Goal: Task Accomplishment & Management: Manage account settings

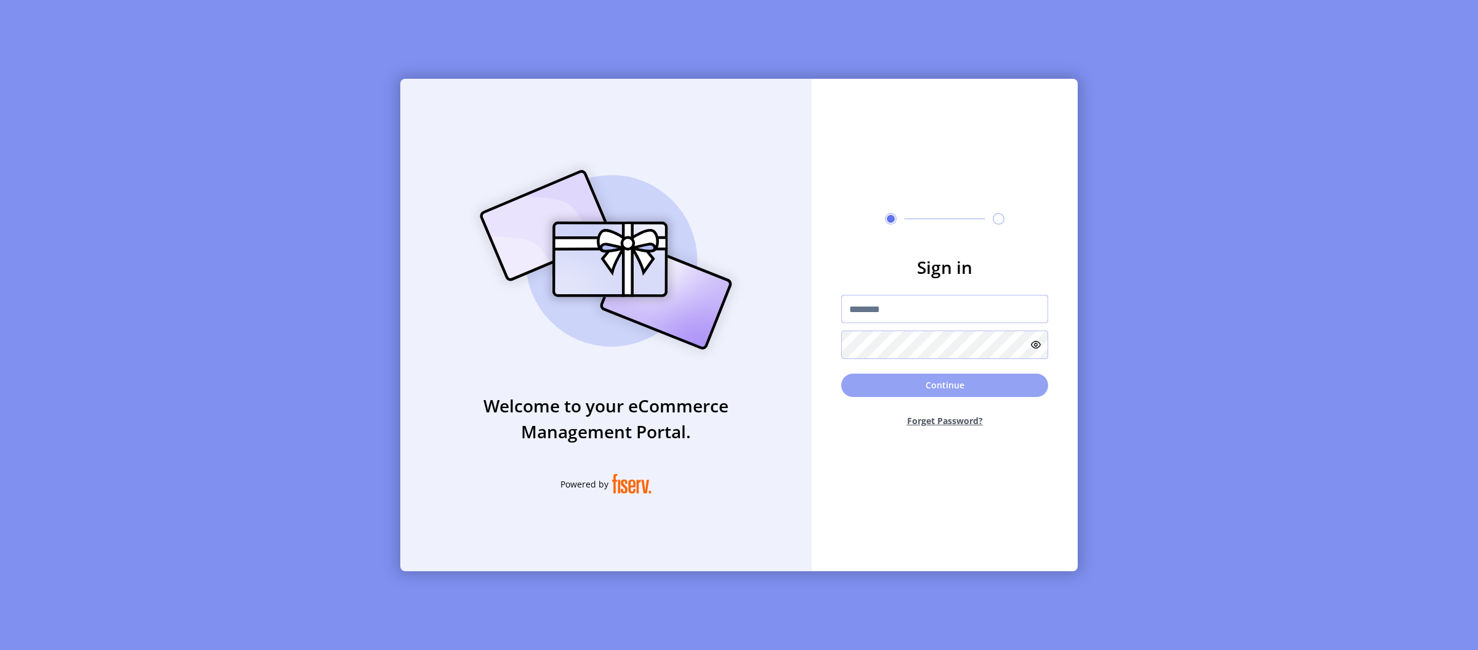
type input "**********"
click at [931, 378] on button "Continue" at bounding box center [944, 385] width 207 height 23
click at [896, 394] on button "Continue" at bounding box center [944, 385] width 207 height 23
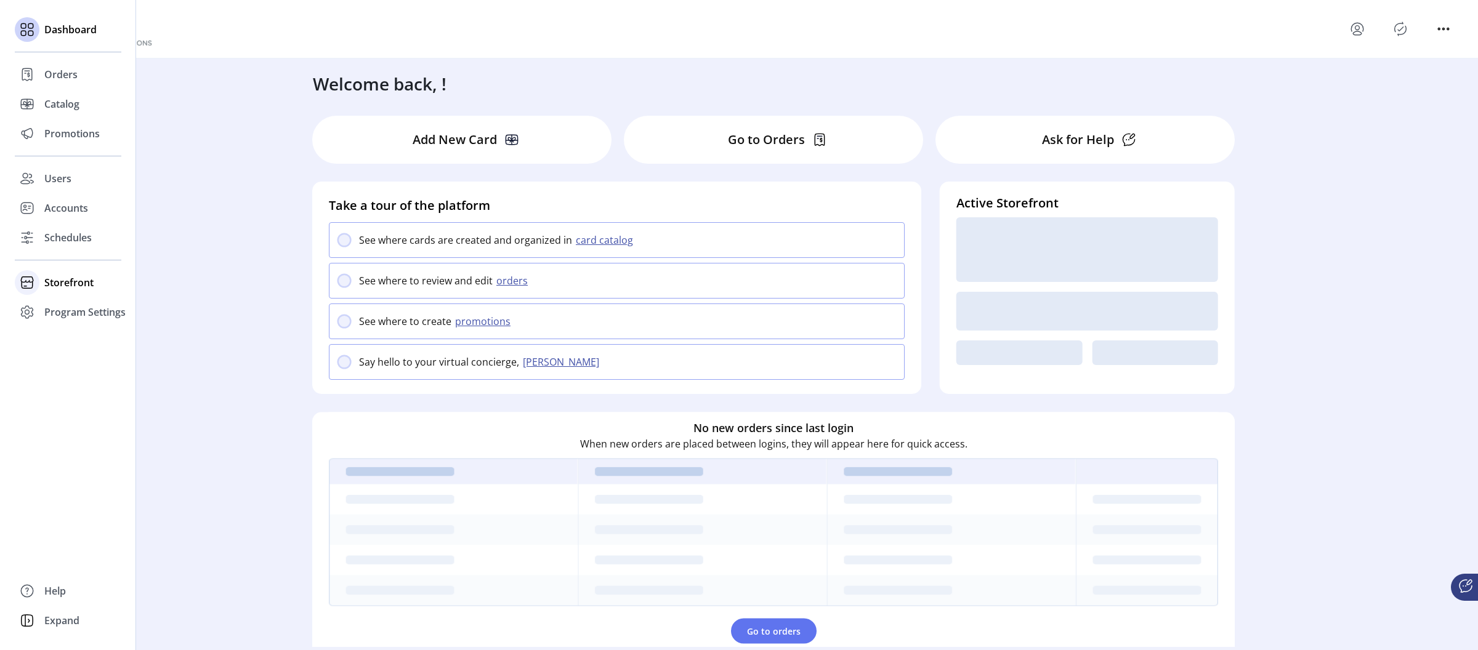
click at [63, 285] on span "Storefront" at bounding box center [68, 282] width 49 height 15
click at [83, 309] on span "Configuration" at bounding box center [76, 307] width 65 height 15
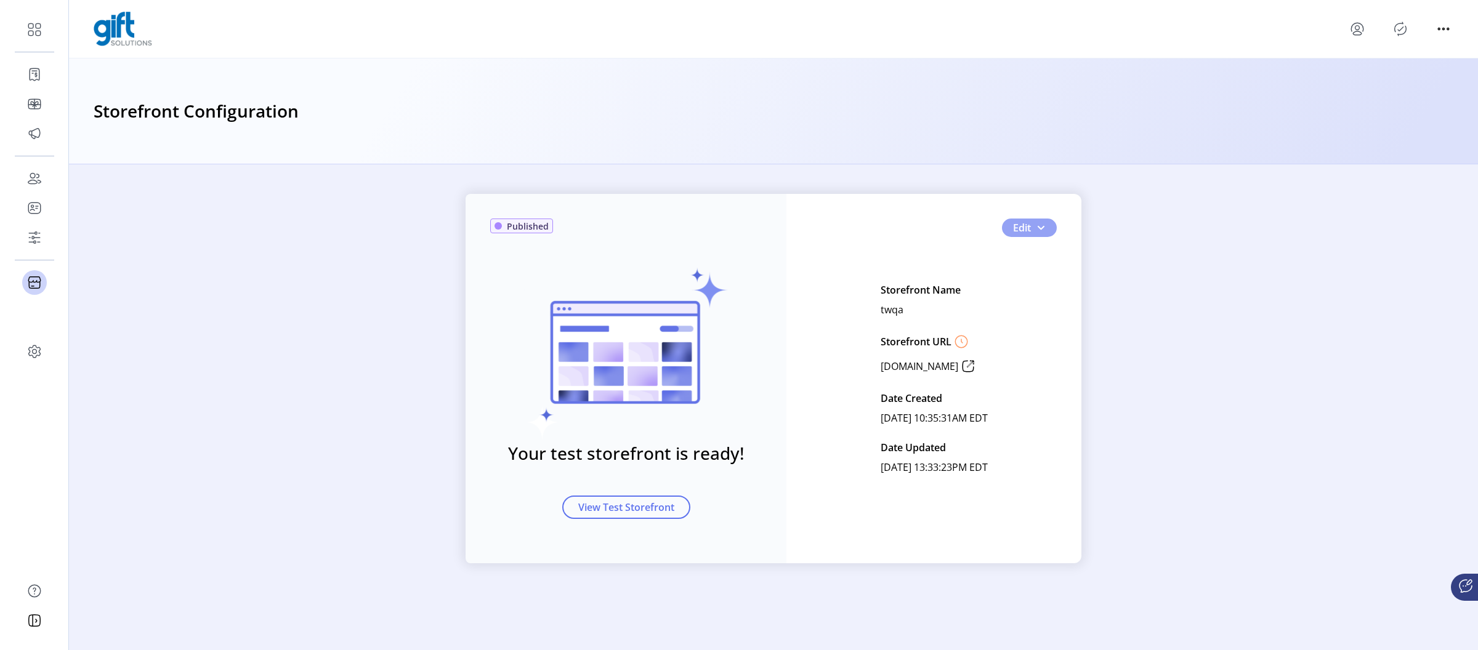
click at [1042, 224] on span "button" at bounding box center [1041, 228] width 10 height 10
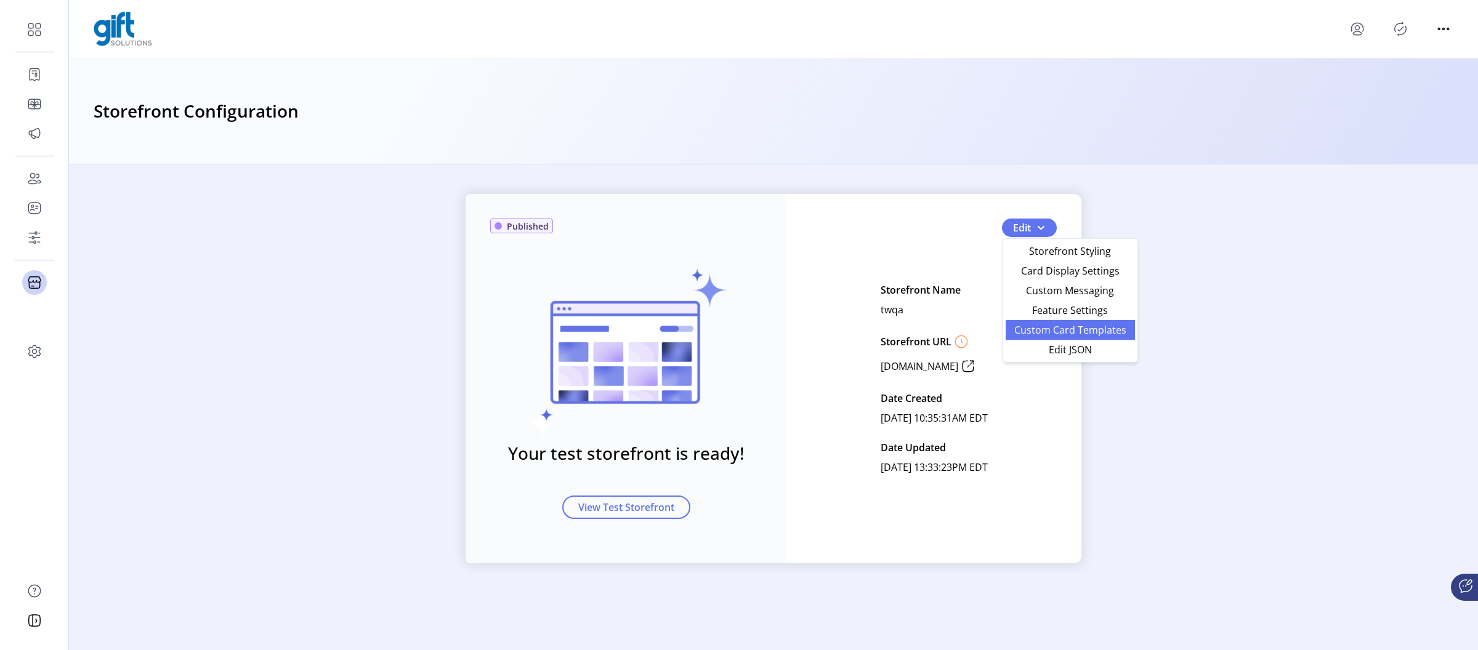
click at [1048, 331] on span "Custom Card Templates" at bounding box center [1070, 330] width 115 height 10
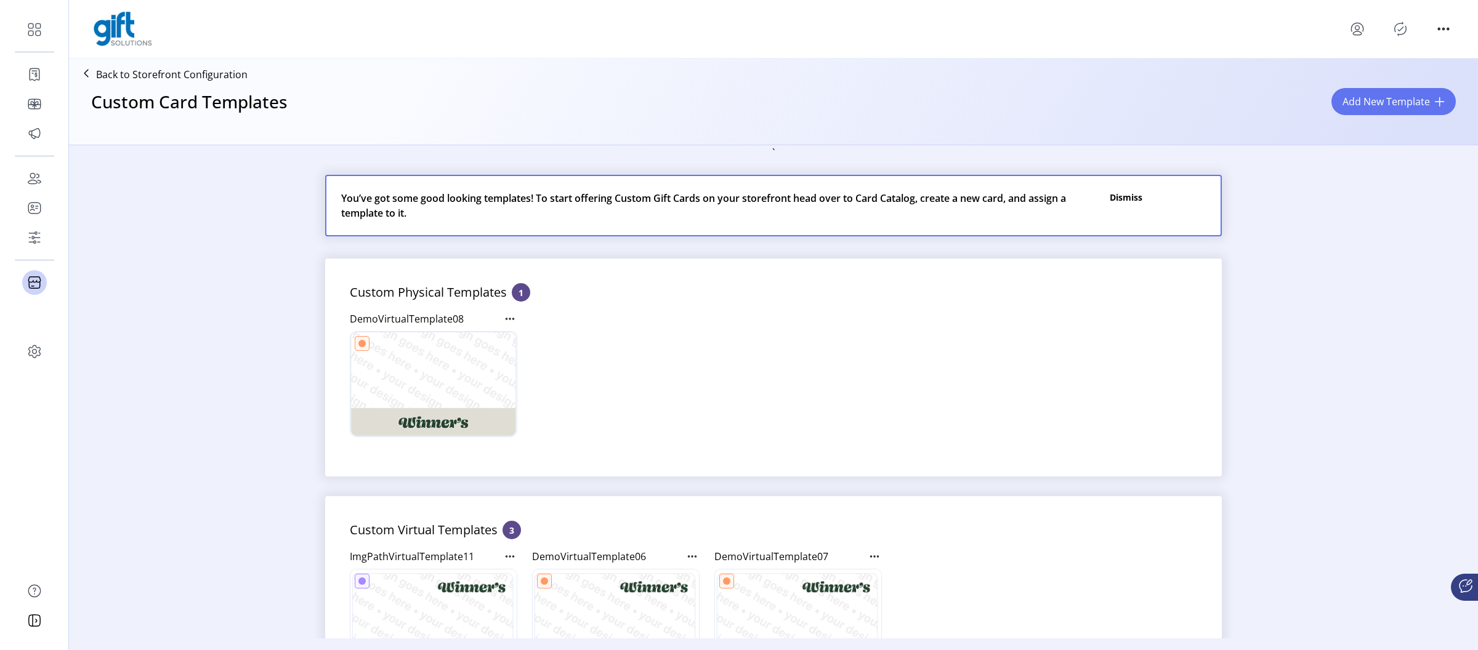
click at [1127, 195] on p "Dismiss" at bounding box center [1158, 206] width 96 height 30
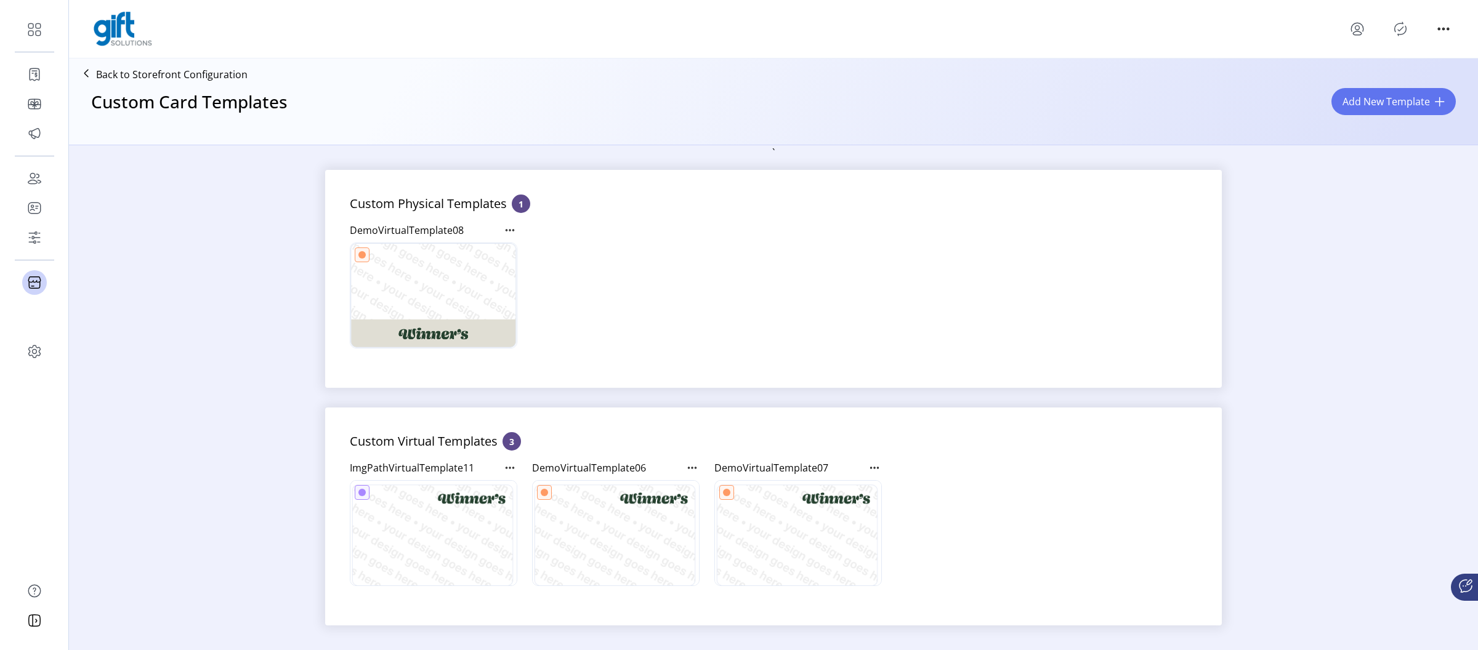
click at [94, 79] on icon at bounding box center [86, 73] width 20 height 20
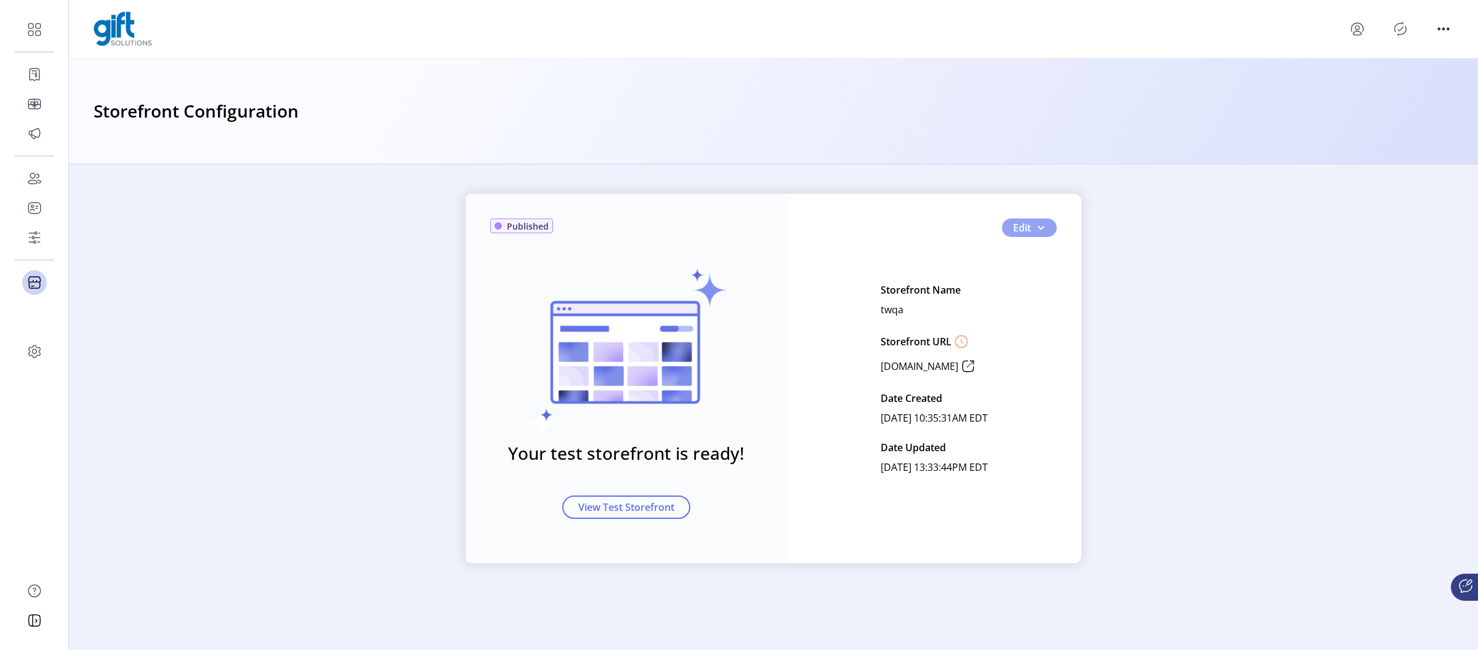
click at [1043, 223] on span "button" at bounding box center [1041, 228] width 10 height 10
drag, startPoint x: 972, startPoint y: 322, endPoint x: 971, endPoint y: 346, distance: 24.0
click at [972, 322] on div "Storefront Name twqa Storefront URL [DOMAIN_NAME] Date Created [DATE] 10:35:31A…" at bounding box center [934, 378] width 107 height 197
click at [970, 367] on icon at bounding box center [968, 367] width 20 height 20
drag, startPoint x: 843, startPoint y: 286, endPoint x: 1027, endPoint y: 471, distance: 260.5
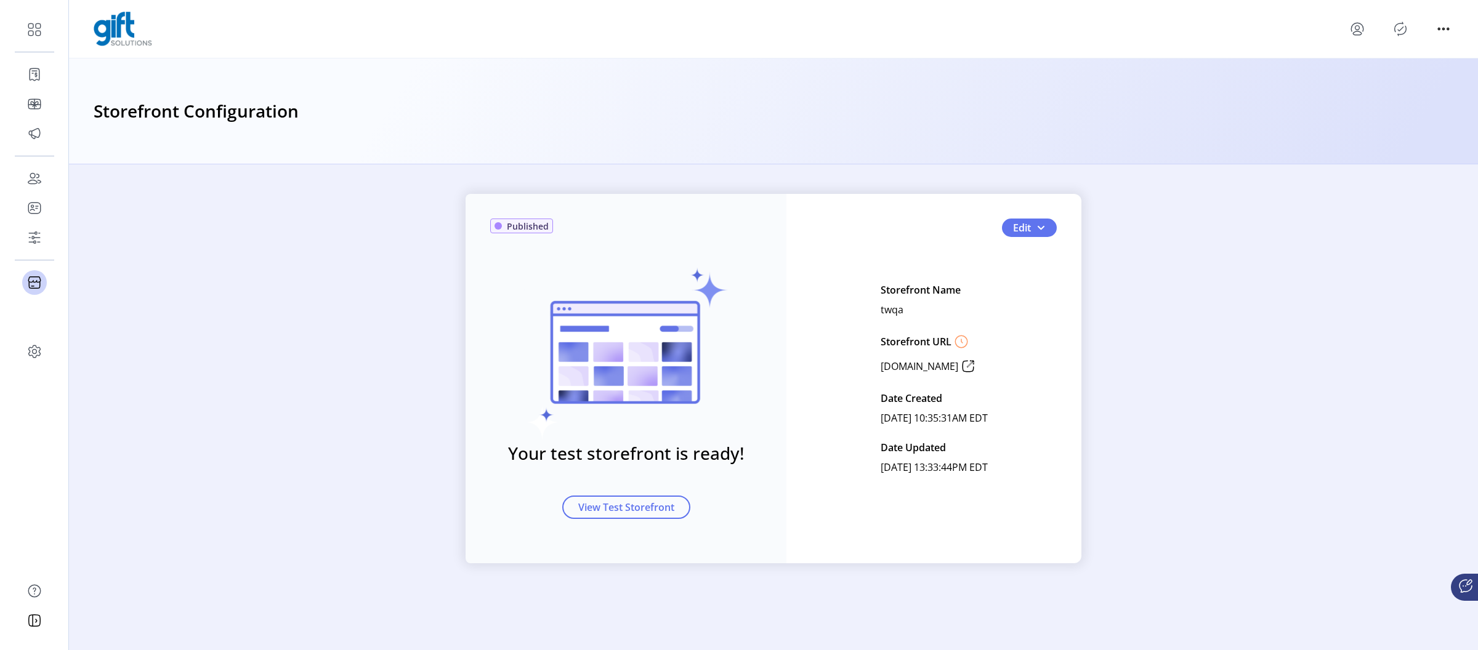
click at [1027, 471] on div "Edit Storefront Name twqa Storefront URL [DOMAIN_NAME] Date Created [DATE] 10:3…" at bounding box center [934, 378] width 246 height 197
click at [1026, 469] on div "Edit Storefront Name twqa Storefront URL [DOMAIN_NAME] Date Created [DATE] 10:3…" at bounding box center [934, 378] width 246 height 197
drag, startPoint x: 1021, startPoint y: 471, endPoint x: 836, endPoint y: 265, distance: 276.5
click at [836, 265] on div "Published Your test storefront is ready! View Test Storefront Edit Storefront N…" at bounding box center [774, 379] width 616 height 370
click at [881, 285] on p "Storefront Name" at bounding box center [921, 290] width 80 height 20
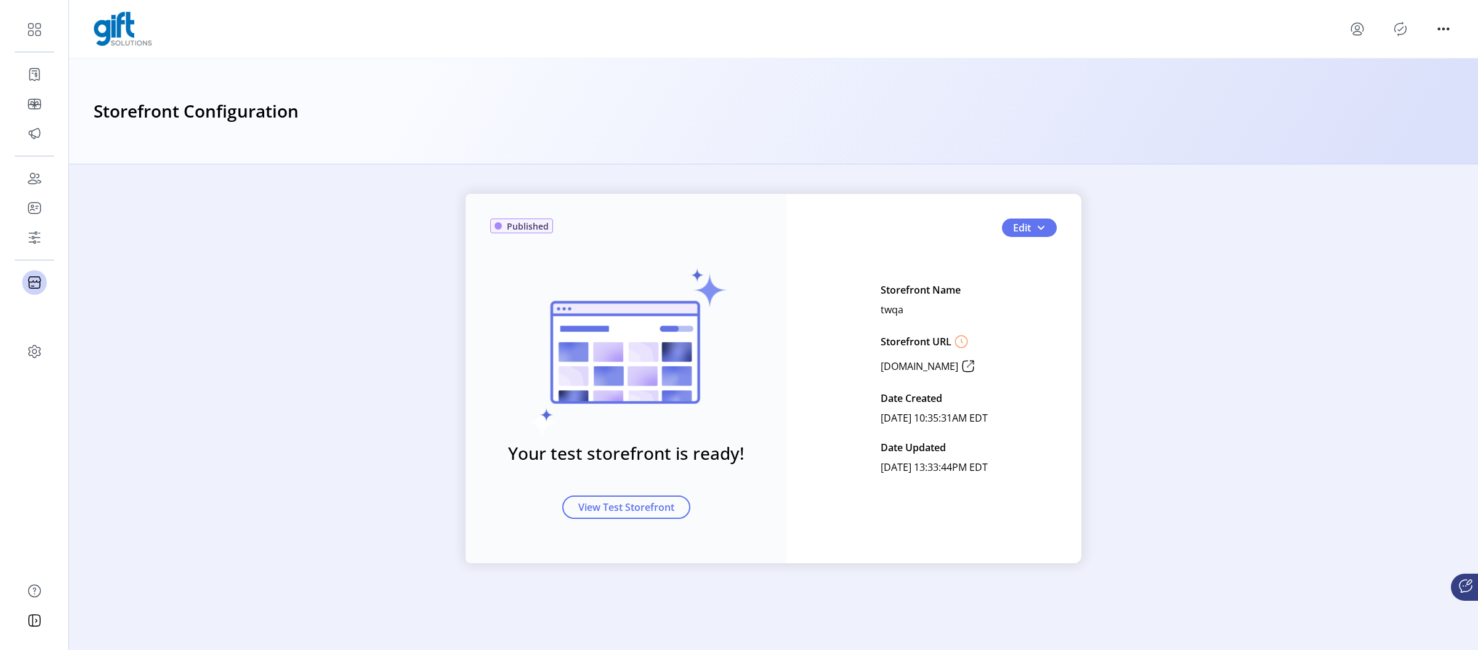
drag, startPoint x: 853, startPoint y: 284, endPoint x: 1048, endPoint y: 475, distance: 273.1
click at [1048, 475] on div "Edit Storefront Name twqa Storefront URL [DOMAIN_NAME] Date Created [DATE] 10:3…" at bounding box center [934, 378] width 246 height 197
click at [541, 219] on div "Published" at bounding box center [521, 226] width 63 height 15
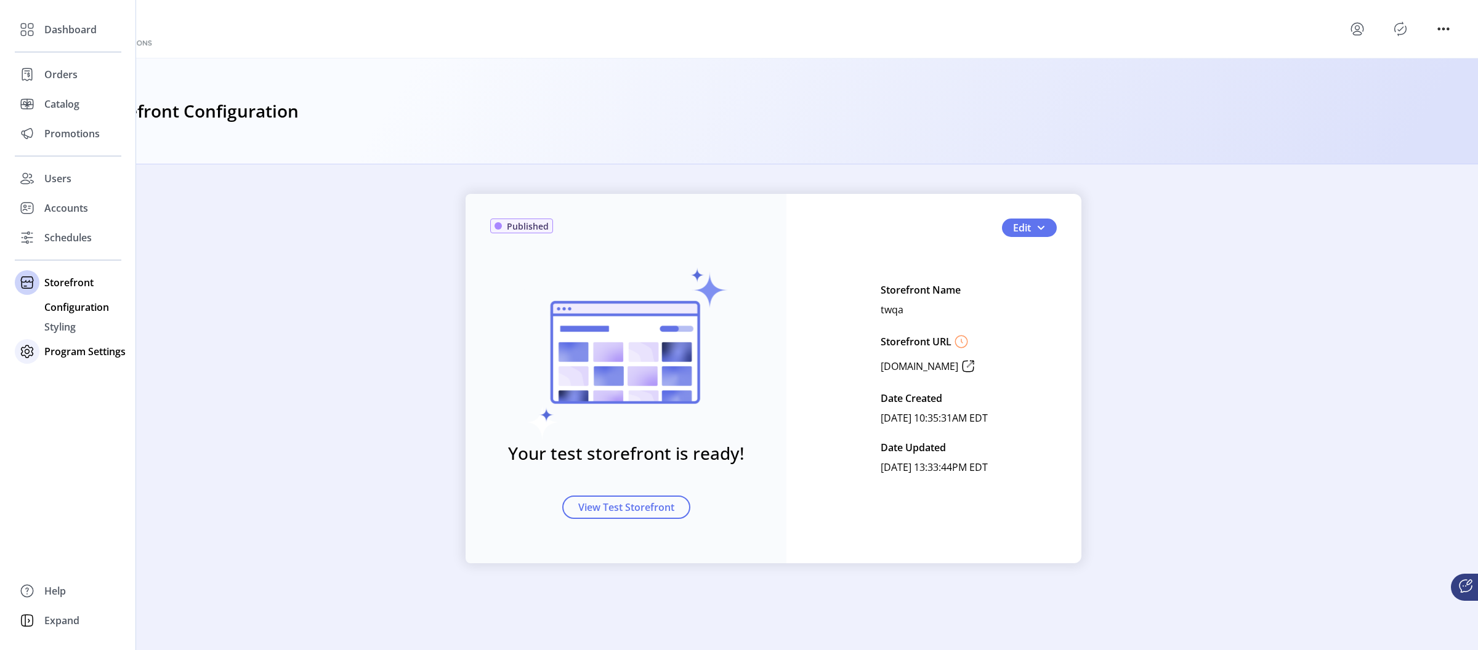
click at [72, 352] on span "Program Settings" at bounding box center [84, 351] width 81 height 15
click at [79, 332] on span "Templates" at bounding box center [68, 337] width 49 height 15
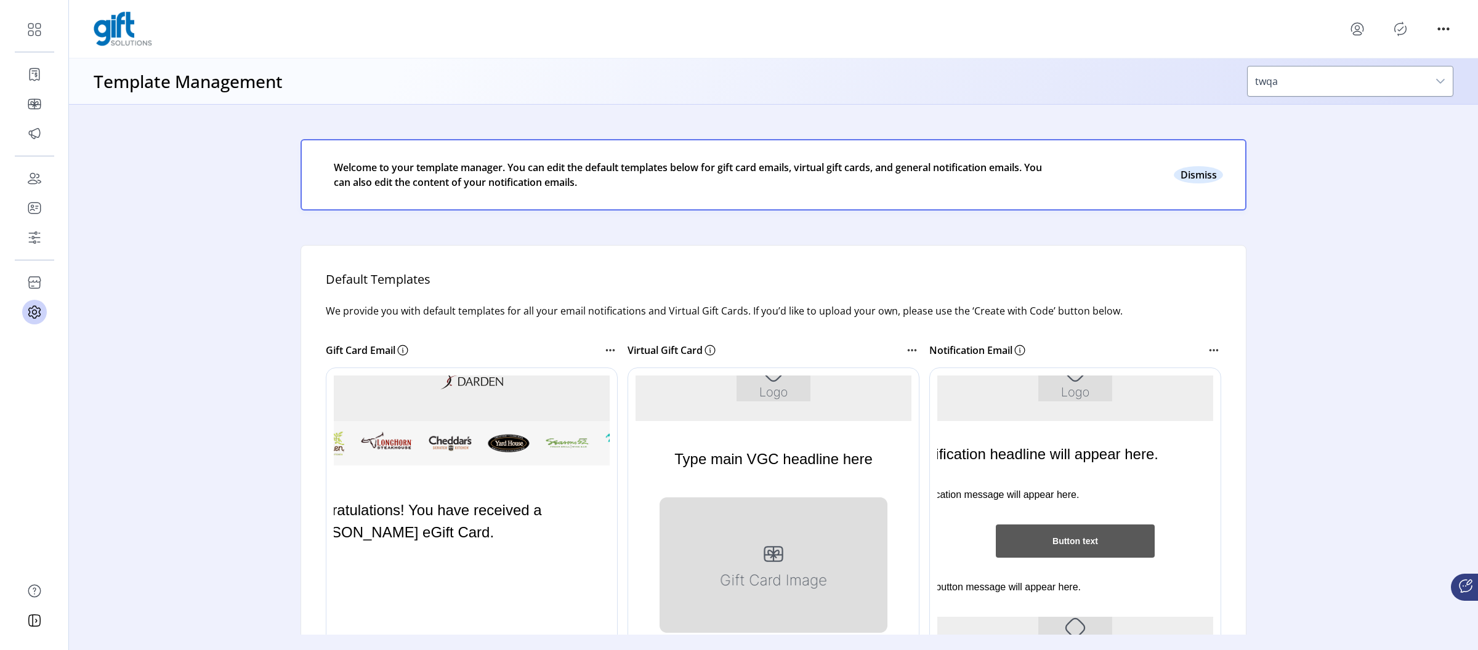
click at [1200, 170] on button "Close" at bounding box center [1198, 174] width 49 height 17
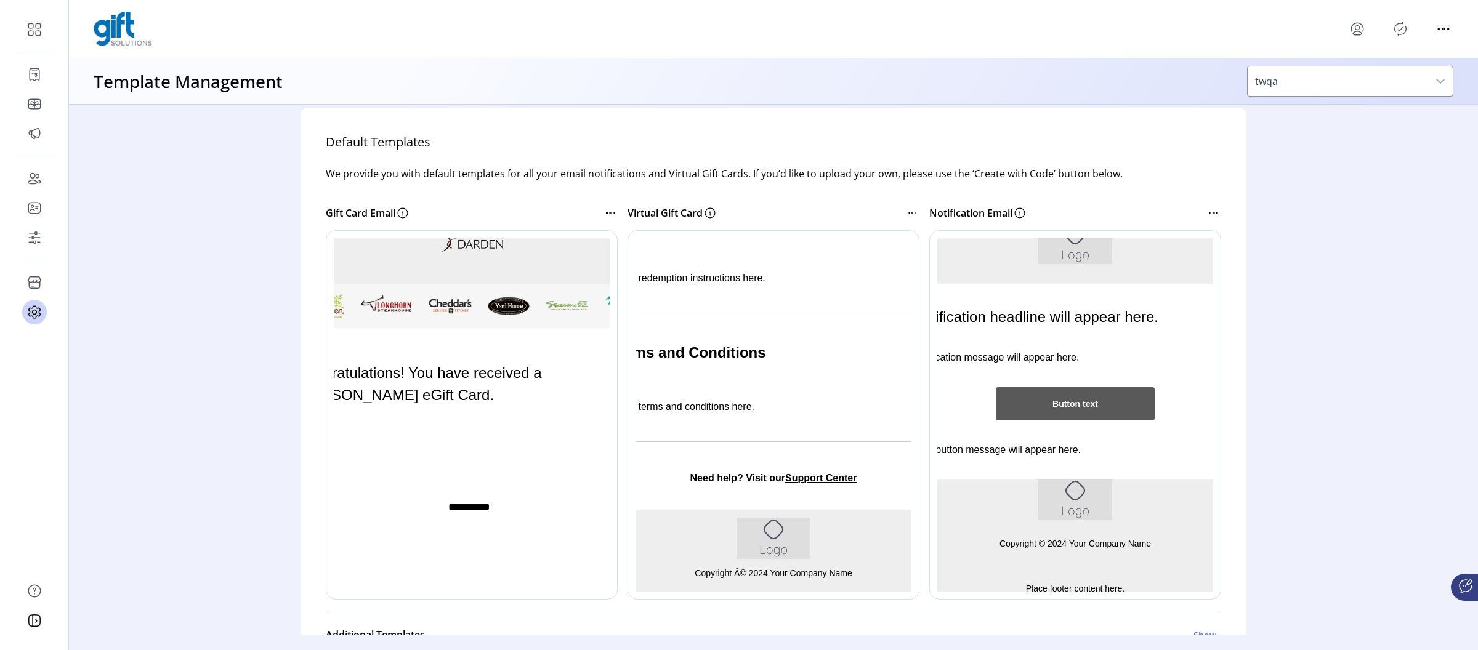
scroll to position [43, 0]
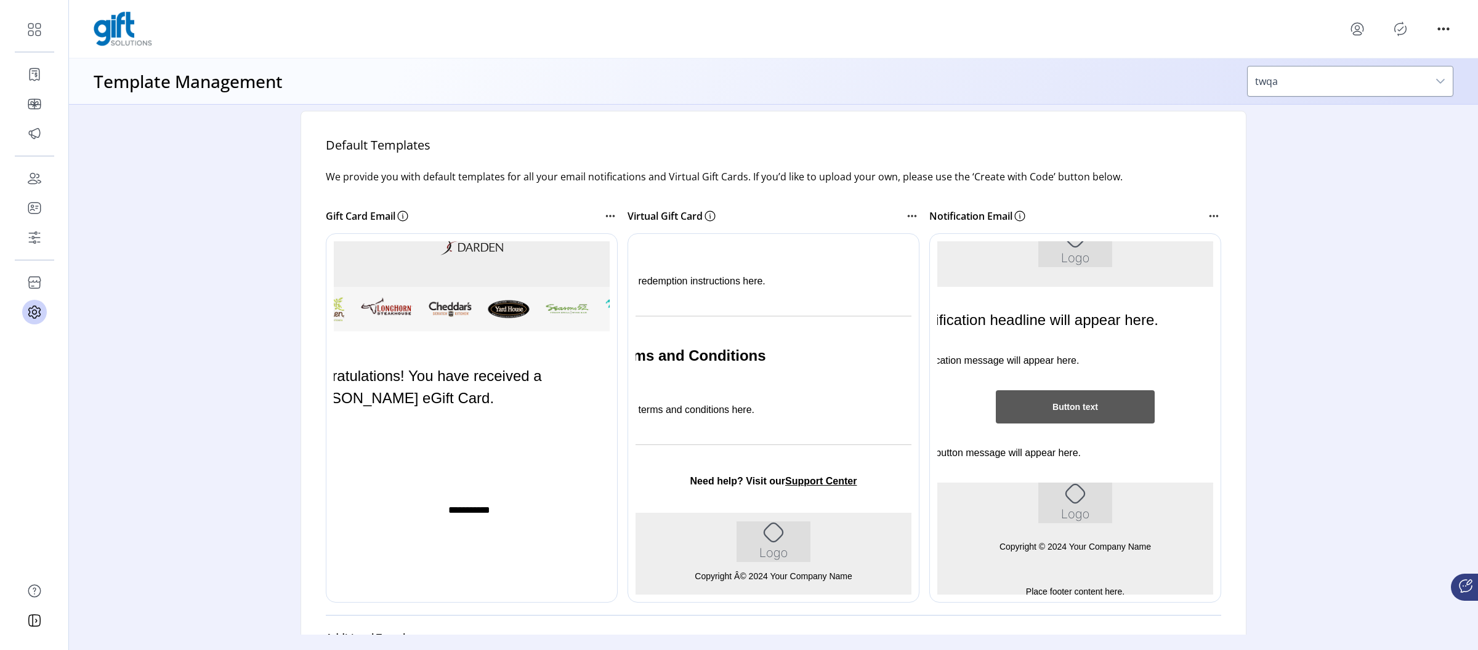
click at [1433, 75] on div "dropdown trigger" at bounding box center [1440, 82] width 25 height 30
click at [1437, 81] on icon "dropdown trigger" at bounding box center [1441, 81] width 10 height 10
click at [1436, 82] on icon "dropdown trigger" at bounding box center [1441, 81] width 10 height 10
click at [1443, 81] on icon "dropdown trigger" at bounding box center [1441, 81] width 10 height 10
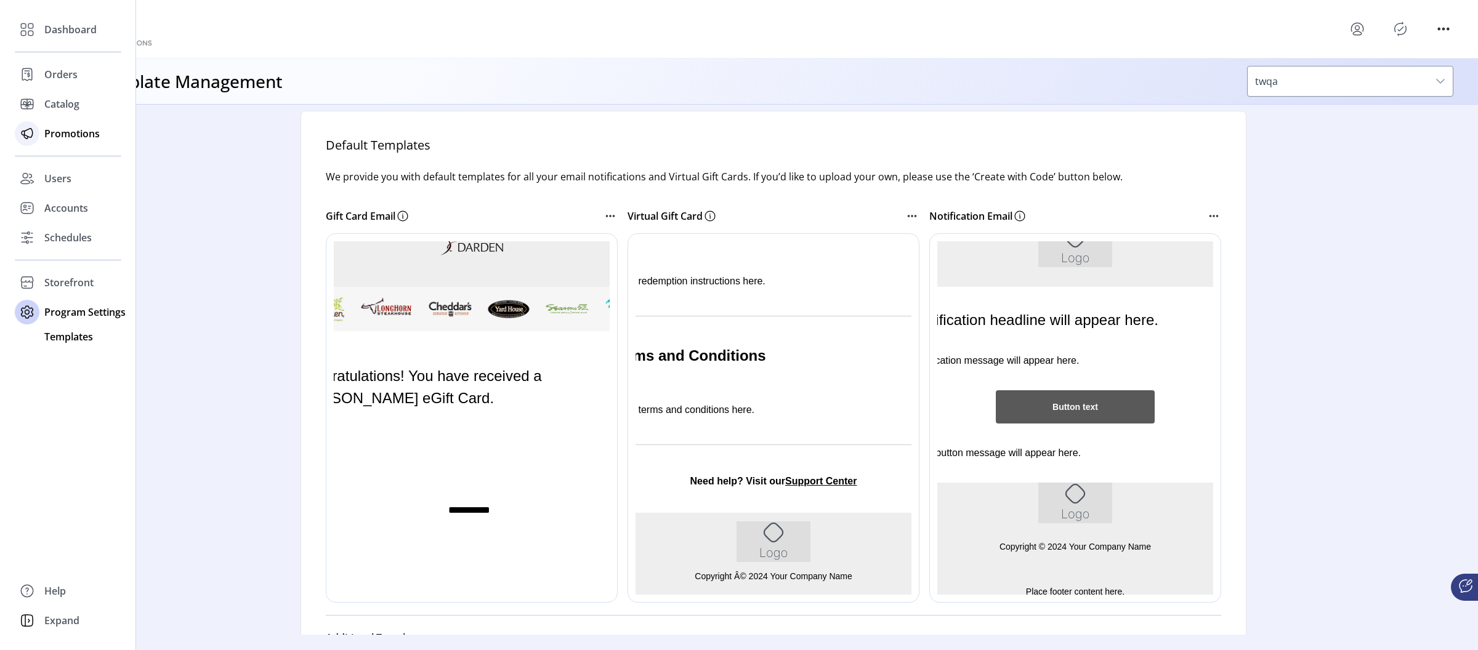
click at [92, 131] on span "Promotions" at bounding box center [71, 133] width 55 height 15
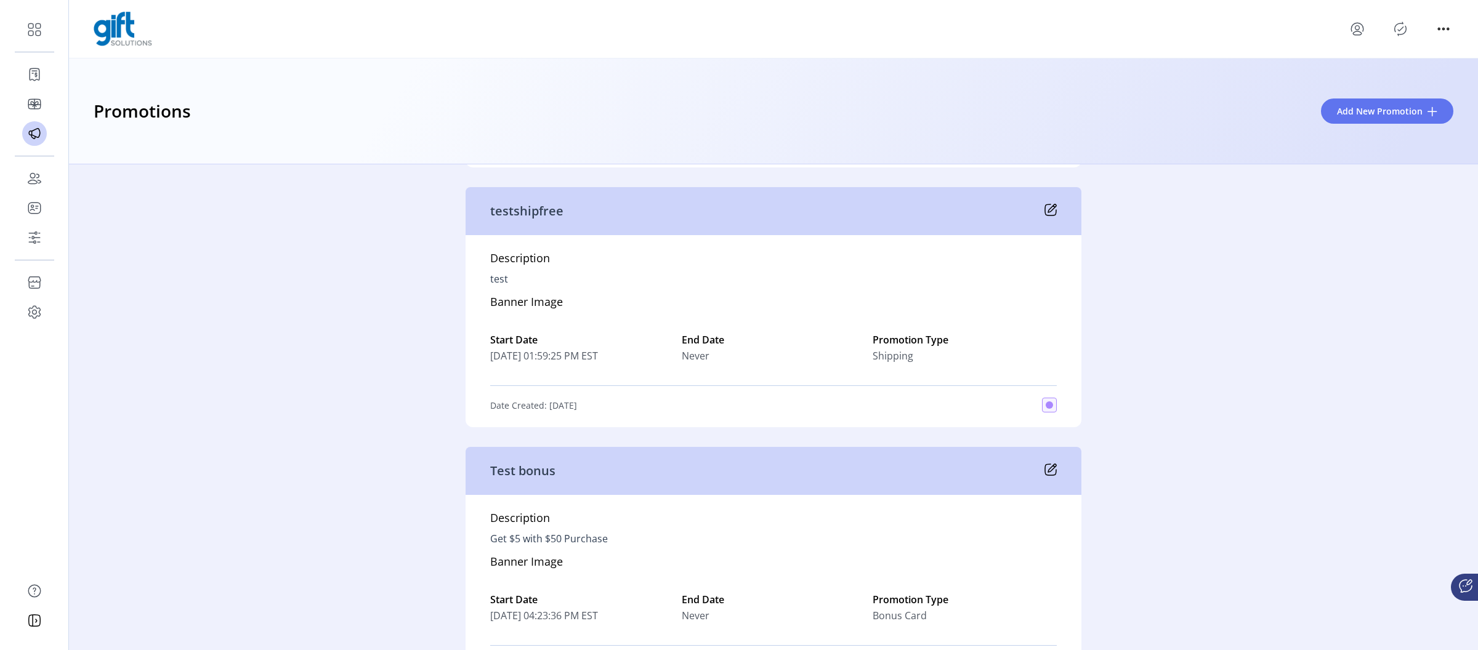
scroll to position [432, 0]
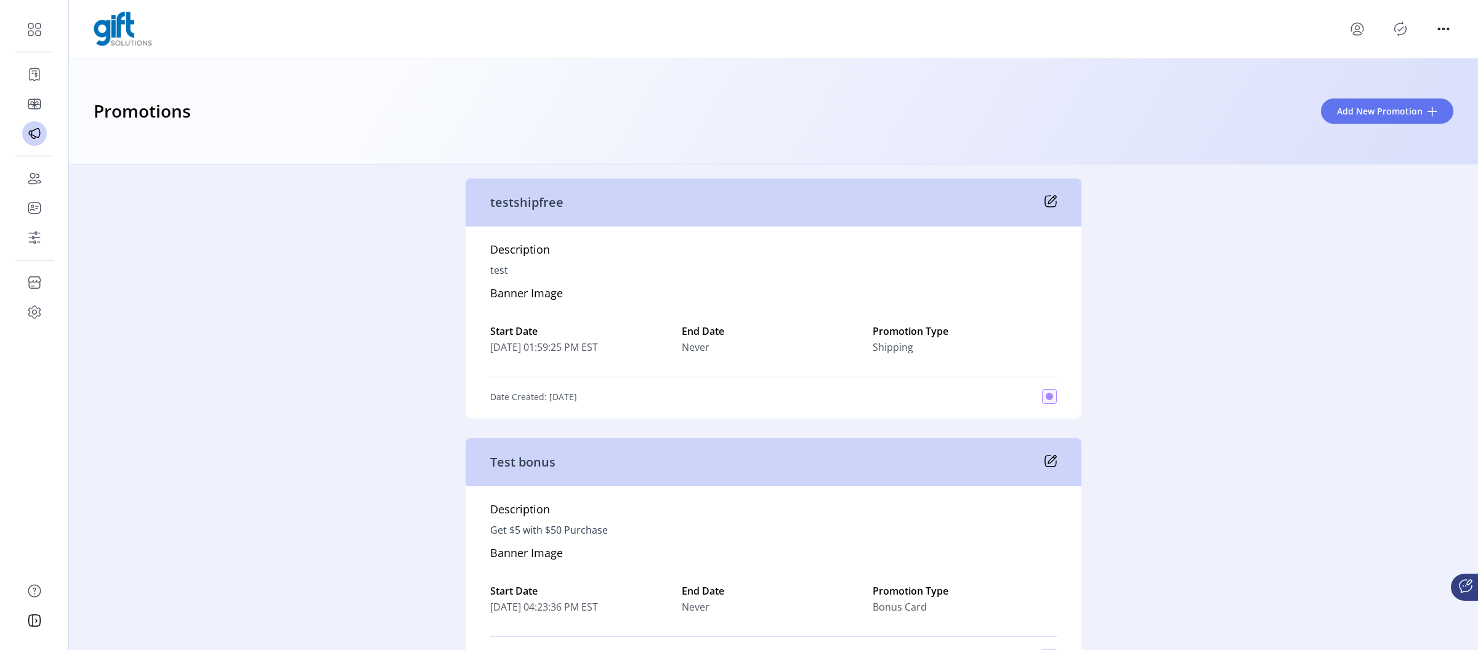
click at [518, 188] on div "testshipfree" at bounding box center [774, 203] width 616 height 48
click at [592, 204] on div "testshipfree" at bounding box center [774, 203] width 616 height 48
drag, startPoint x: 517, startPoint y: 205, endPoint x: 440, endPoint y: 201, distance: 77.1
click at [440, 201] on div "Active 15 Test Description test Banner Image Start Date [DATE] 01:59:09 PM EST …" at bounding box center [773, 407] width 1409 height 486
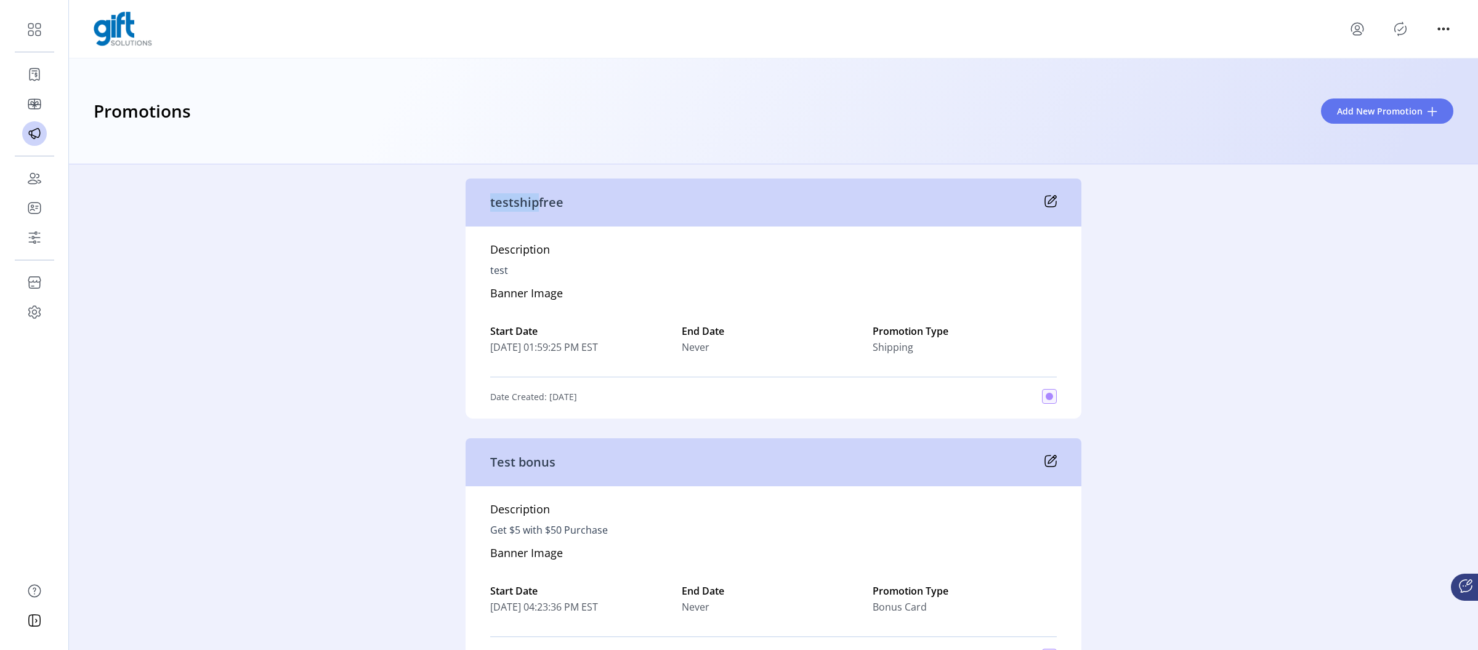
click at [498, 201] on p "testshipfree" at bounding box center [526, 202] width 73 height 18
drag, startPoint x: 479, startPoint y: 201, endPoint x: 593, endPoint y: 203, distance: 114.0
click at [593, 203] on div "testshipfree" at bounding box center [774, 203] width 616 height 48
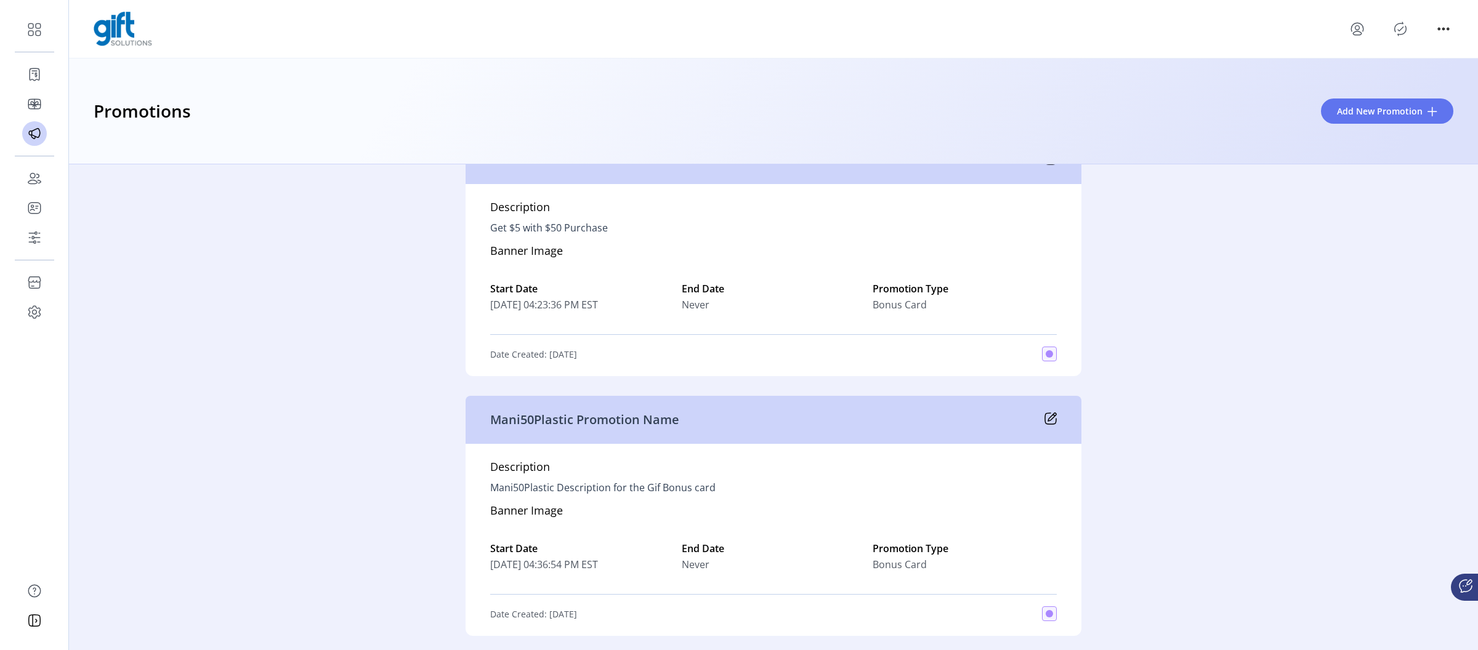
scroll to position [787, 0]
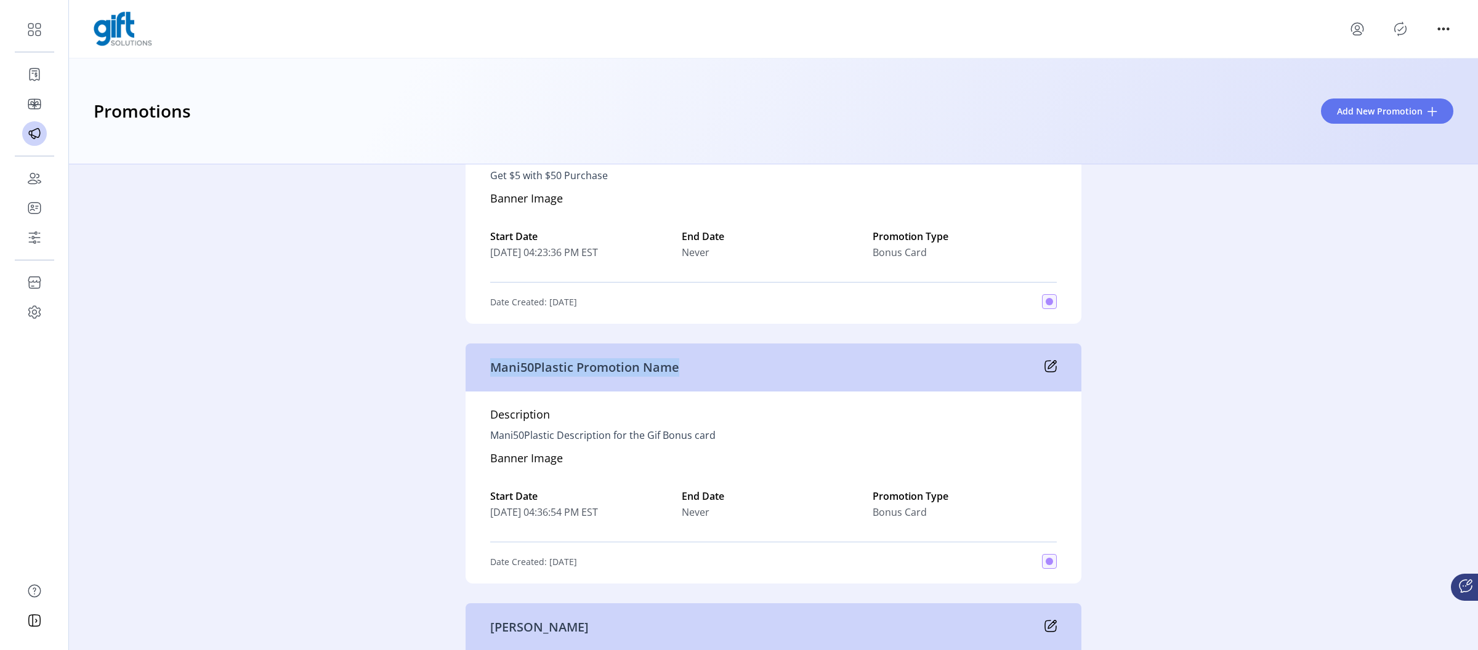
drag, startPoint x: 469, startPoint y: 368, endPoint x: 680, endPoint y: 362, distance: 210.7
click at [680, 362] on div "Mani50Plastic Promotion Name" at bounding box center [774, 368] width 616 height 48
drag, startPoint x: 681, startPoint y: 368, endPoint x: 486, endPoint y: 368, distance: 195.3
click at [486, 368] on div "Mani50Plastic Promotion Name" at bounding box center [774, 368] width 616 height 48
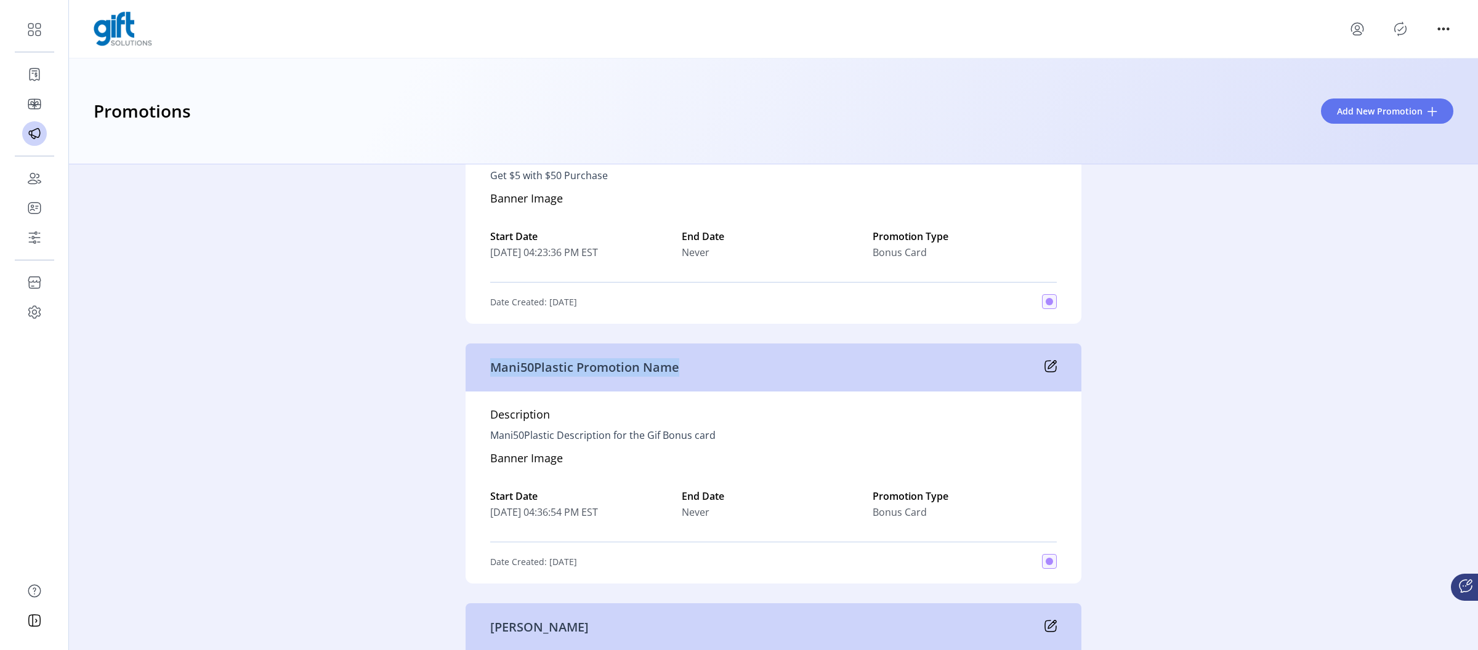
click at [485, 368] on div "Mani50Plastic Promotion Name" at bounding box center [774, 368] width 616 height 48
drag, startPoint x: 490, startPoint y: 373, endPoint x: 679, endPoint y: 369, distance: 189.1
click at [673, 369] on div "Mani50Plastic Promotion Name" at bounding box center [774, 368] width 616 height 48
click at [679, 369] on div "Mani50Plastic Promotion Name" at bounding box center [774, 368] width 616 height 48
drag, startPoint x: 665, startPoint y: 369, endPoint x: 488, endPoint y: 372, distance: 176.8
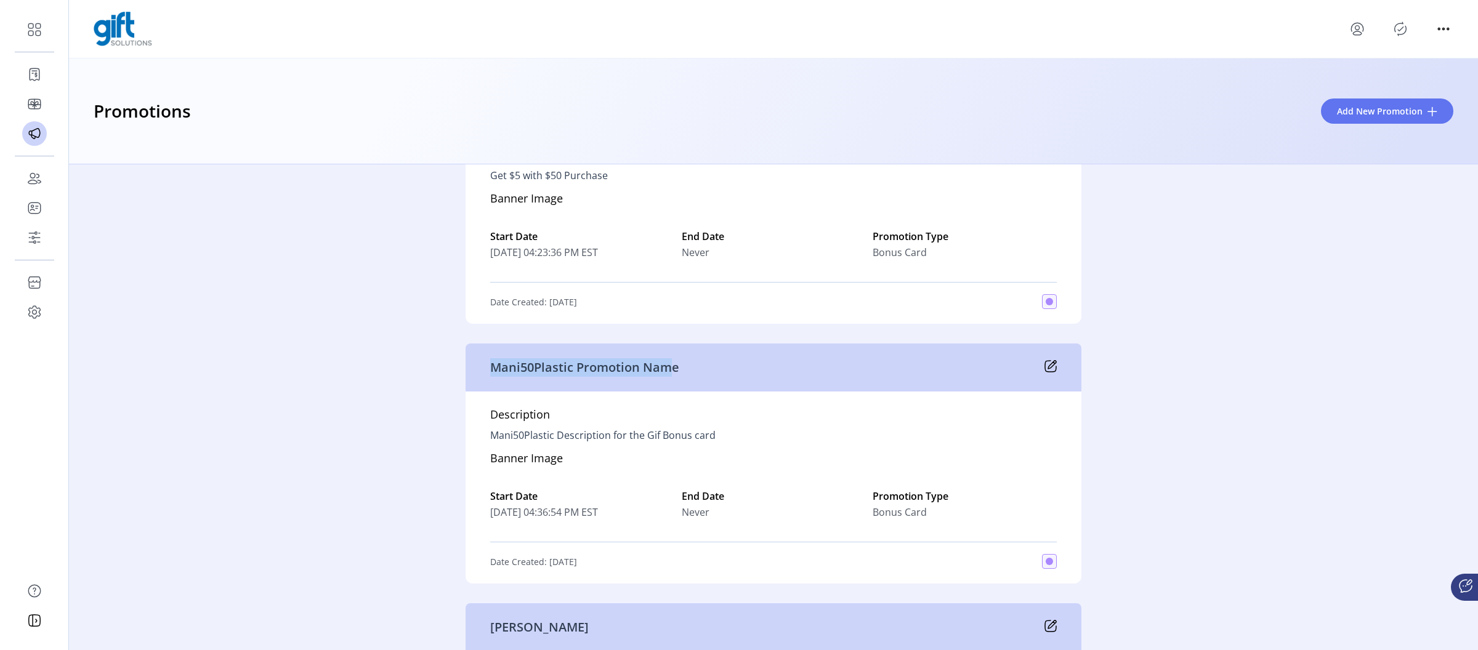
click at [490, 372] on p "Mani50Plastic Promotion Name" at bounding box center [584, 367] width 189 height 18
drag, startPoint x: 688, startPoint y: 371, endPoint x: 469, endPoint y: 373, distance: 218.7
click at [469, 373] on div "Mani50Plastic Promotion Name" at bounding box center [774, 368] width 616 height 48
drag, startPoint x: 563, startPoint y: 375, endPoint x: 761, endPoint y: 374, distance: 198.3
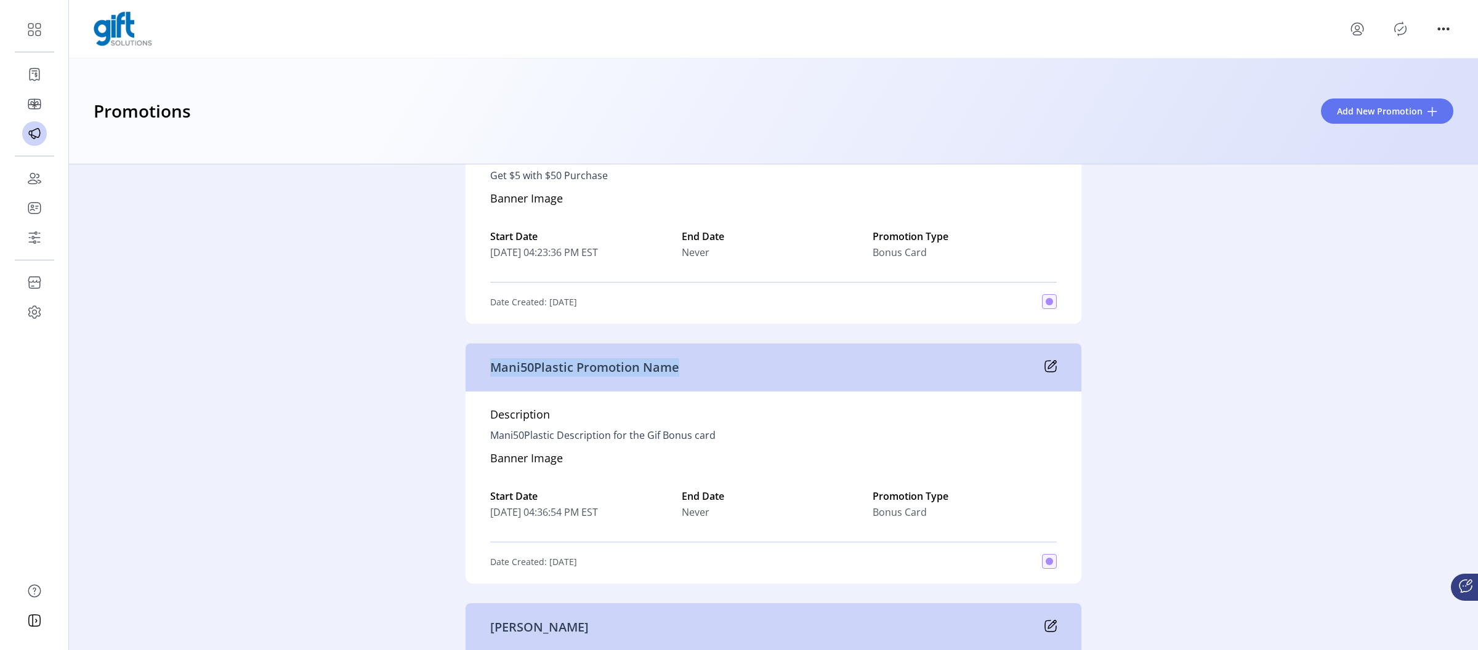
click at [761, 375] on div "Mani50Plastic Promotion Name" at bounding box center [774, 368] width 616 height 48
click at [761, 374] on div "Mani50Plastic Promotion Name" at bounding box center [774, 368] width 616 height 48
drag, startPoint x: 745, startPoint y: 373, endPoint x: 487, endPoint y: 373, distance: 258.7
click at [487, 373] on div "Mani50Plastic Promotion Name" at bounding box center [774, 368] width 616 height 48
click at [490, 373] on p "Mani50Plastic Promotion Name" at bounding box center [584, 367] width 189 height 18
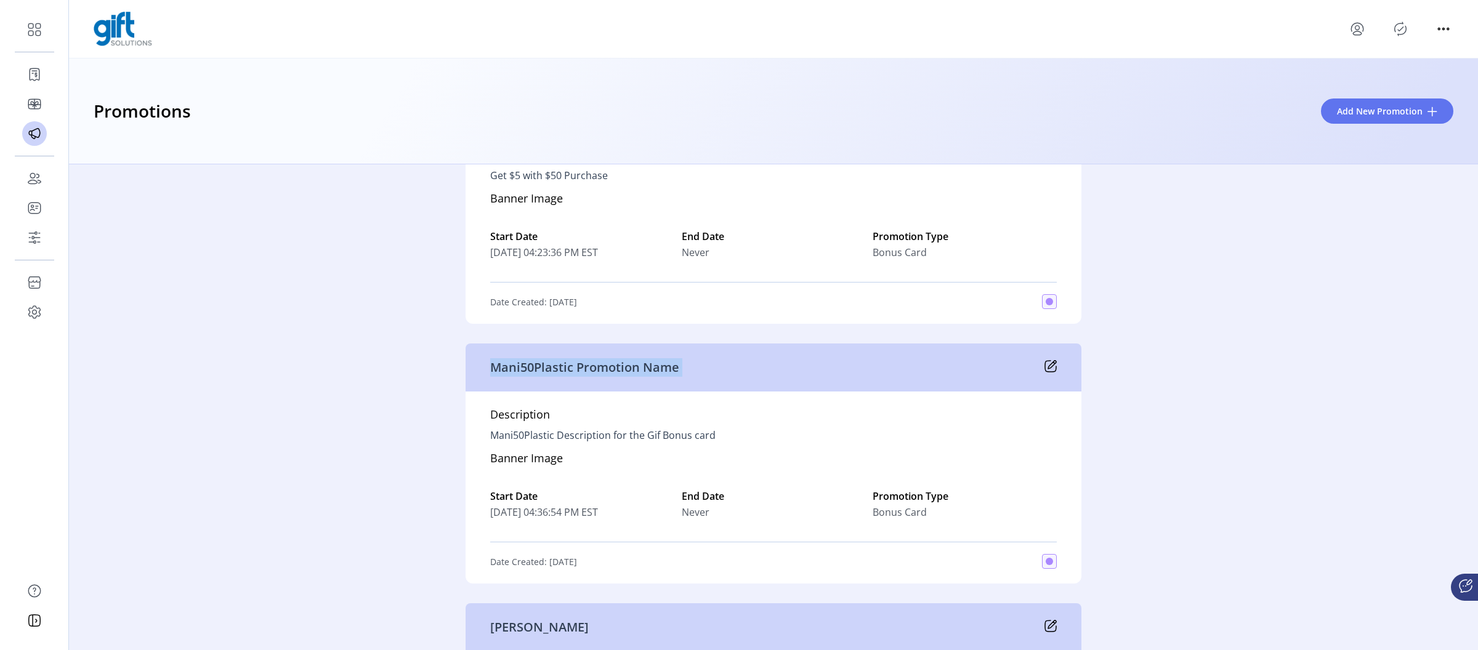
drag, startPoint x: 485, startPoint y: 372, endPoint x: 703, endPoint y: 374, distance: 218.1
click at [703, 374] on div "Mani50Plastic Promotion Name" at bounding box center [774, 368] width 616 height 48
click at [703, 373] on div "Mani50Plastic Promotion Name" at bounding box center [774, 368] width 616 height 48
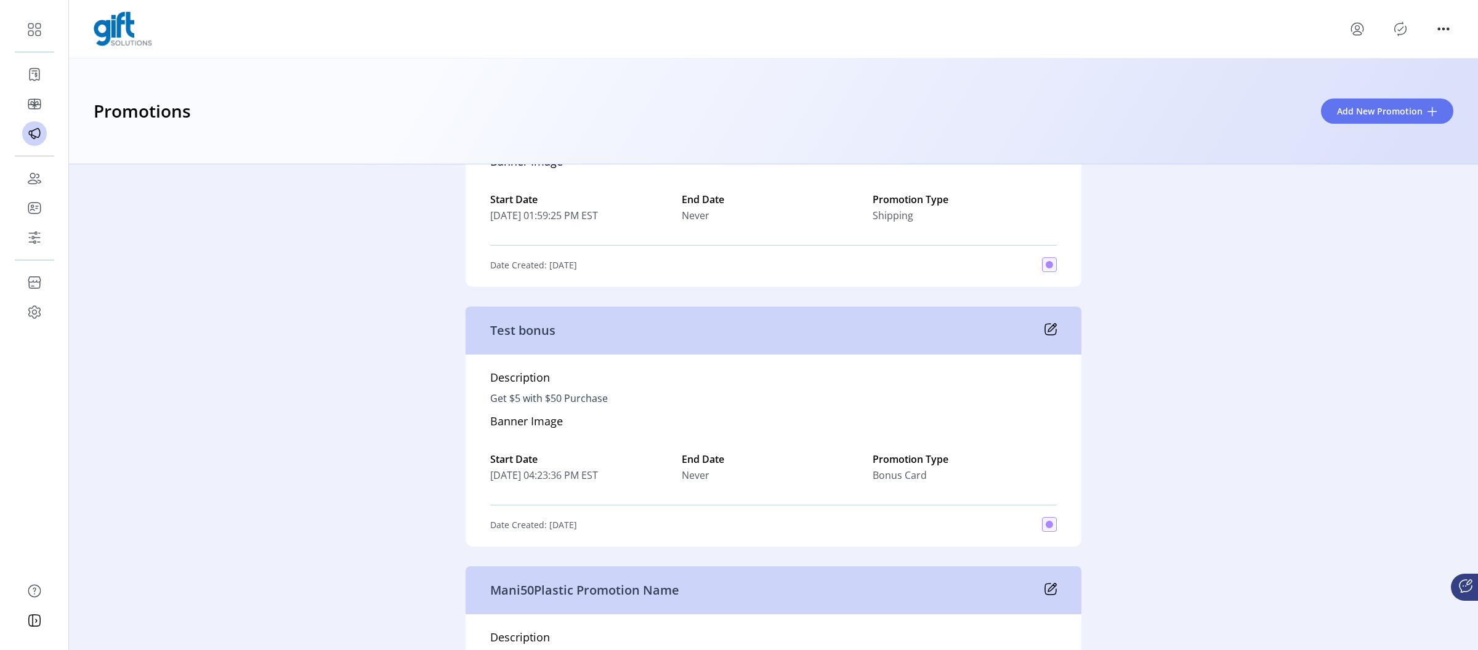
scroll to position [565, 0]
click at [1048, 325] on icon at bounding box center [1051, 328] width 12 height 12
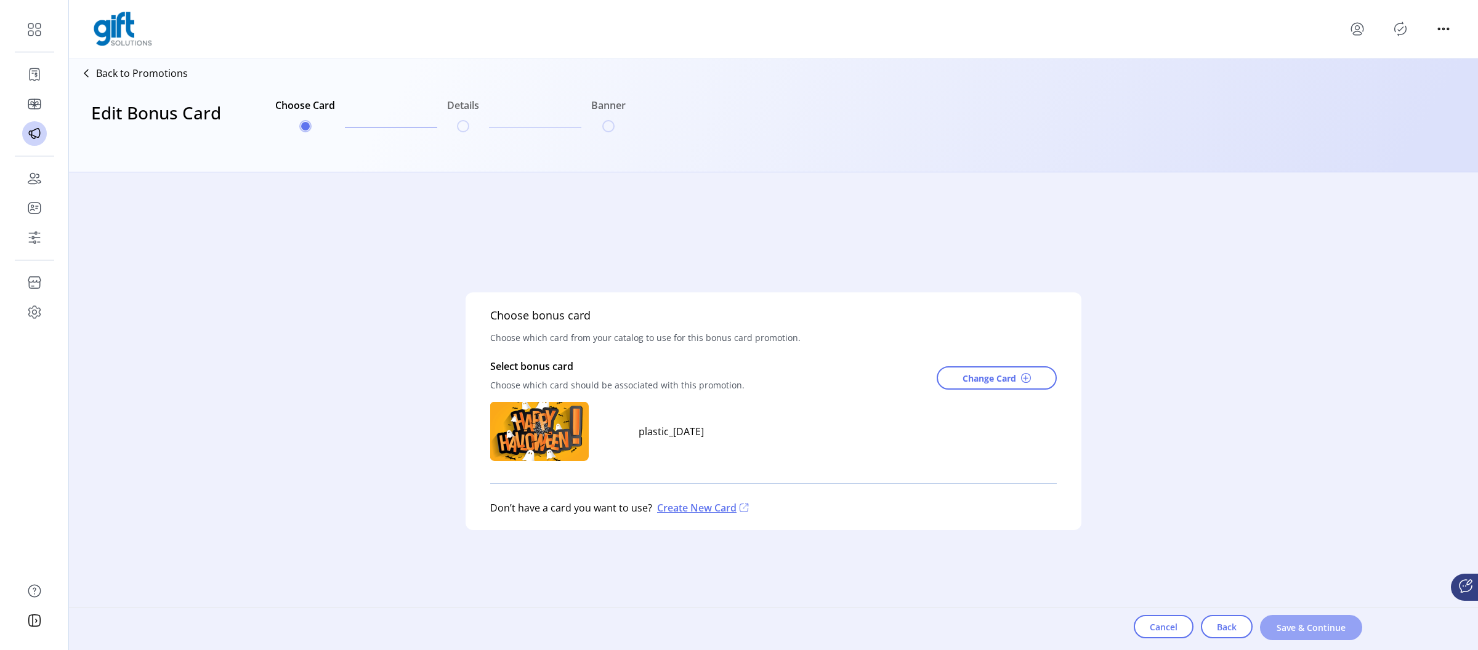
click at [1306, 629] on span "Save & Continue" at bounding box center [1311, 628] width 70 height 13
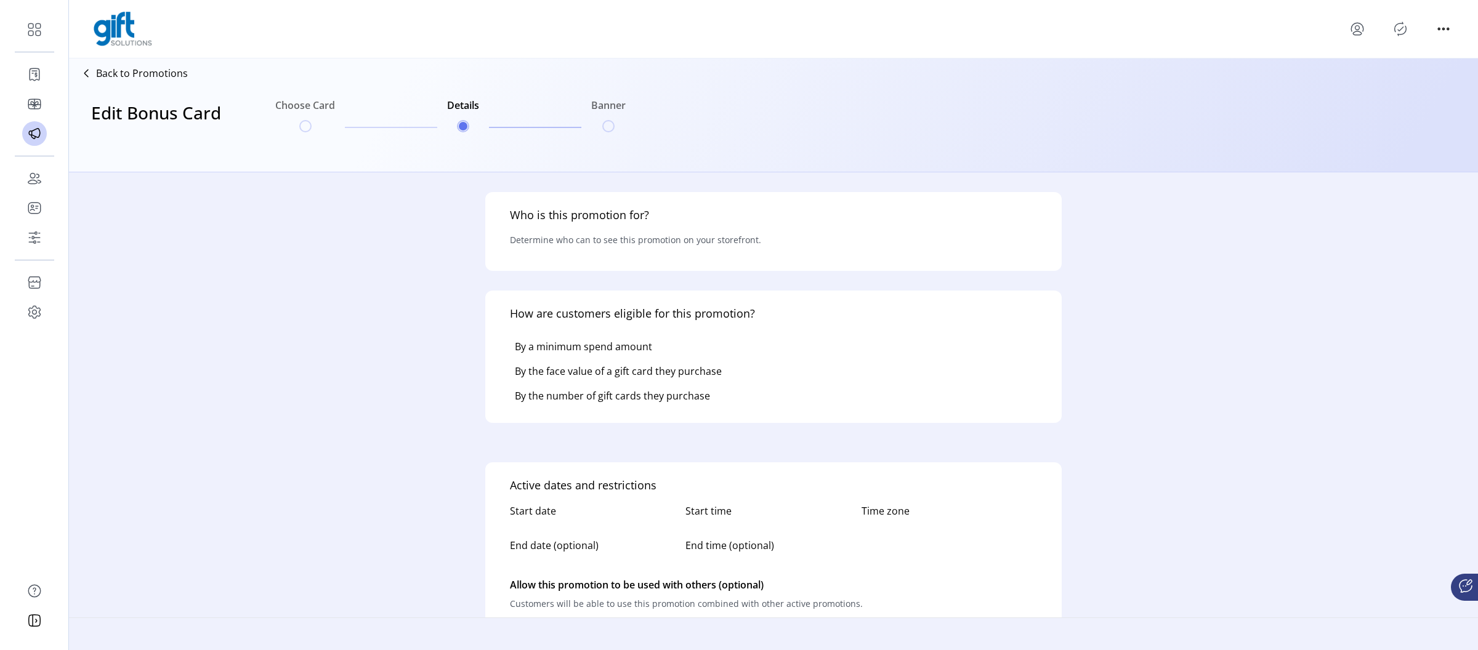
type input "*********"
type input "**********"
type textarea "**********"
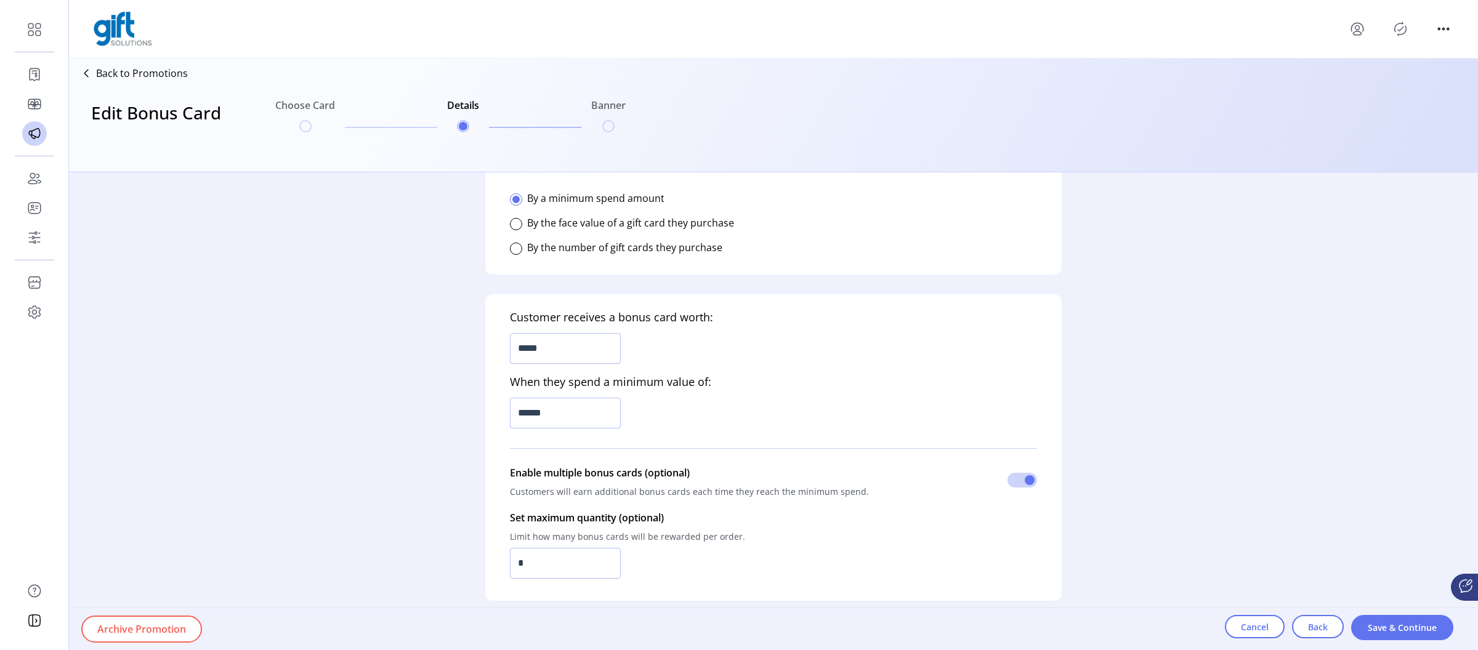
scroll to position [345, 0]
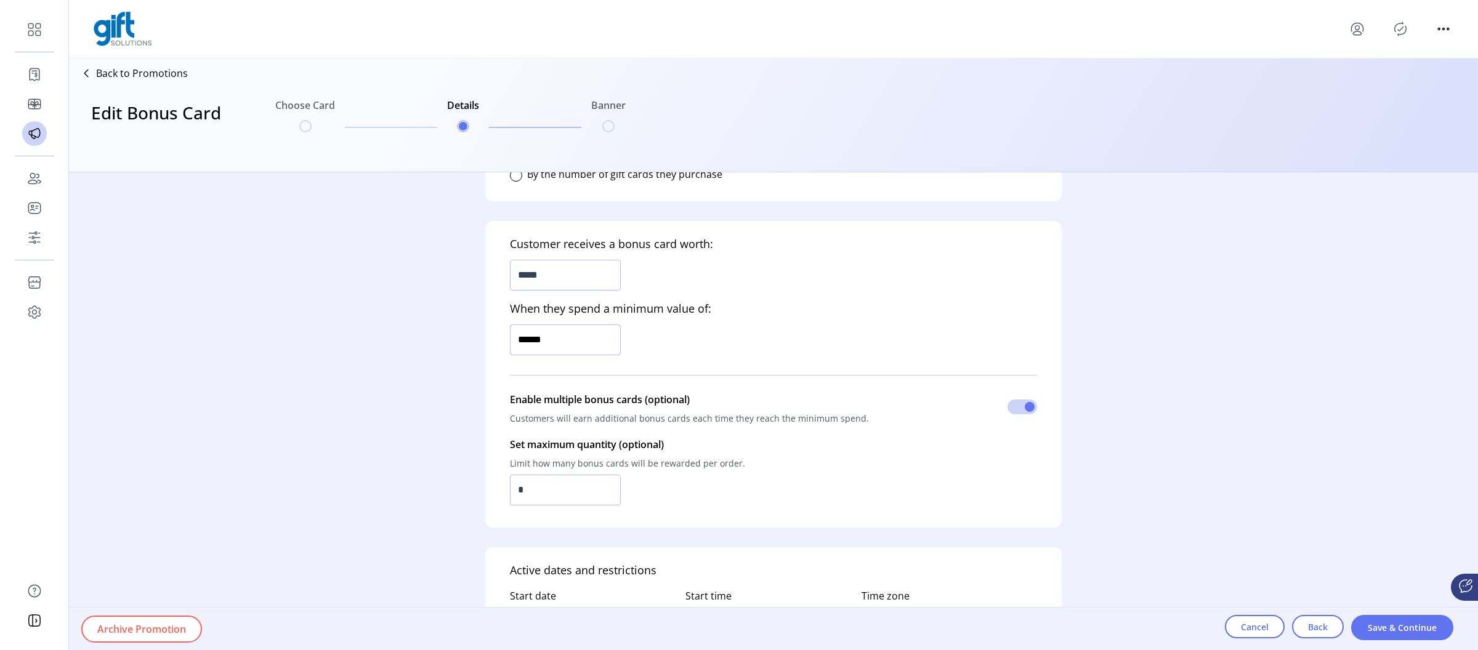
click at [528, 338] on input "******" at bounding box center [565, 340] width 111 height 31
type input "*****"
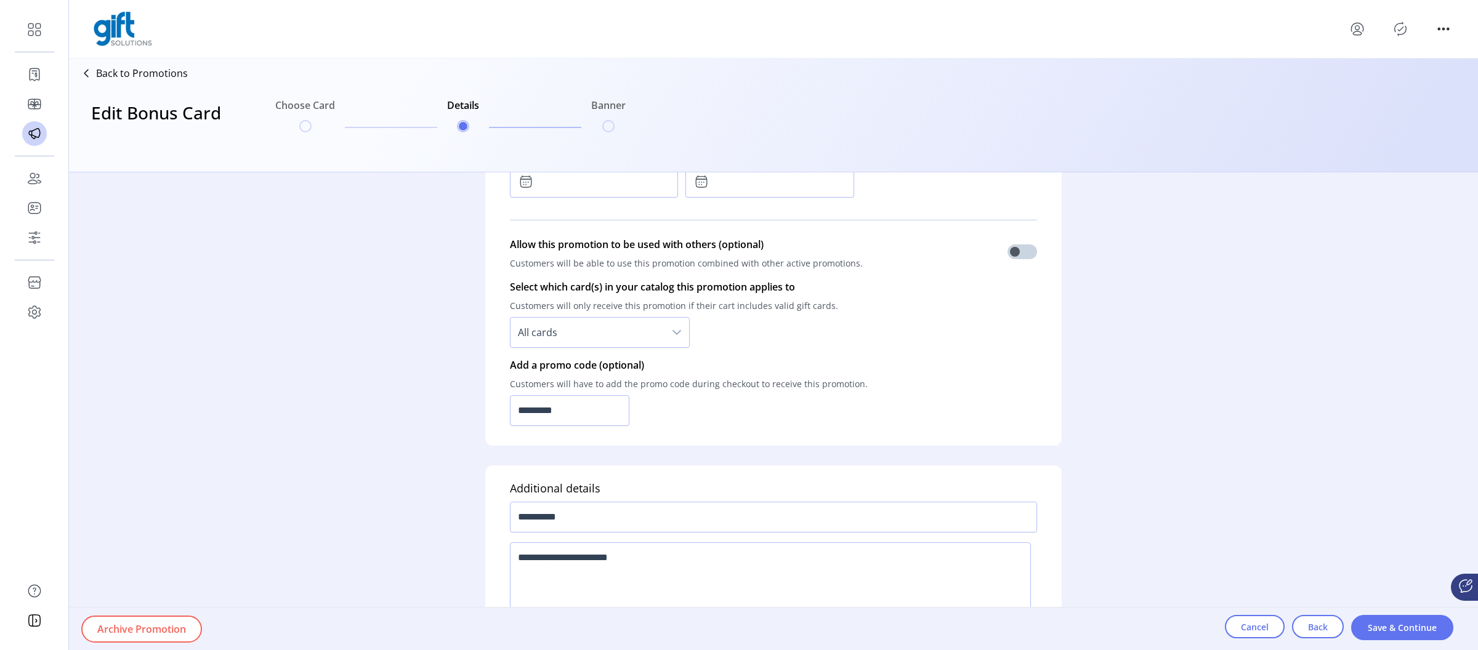
scroll to position [853, 0]
drag, startPoint x: 569, startPoint y: 412, endPoint x: 479, endPoint y: 413, distance: 89.3
click at [479, 413] on form "**********" at bounding box center [774, 411] width 616 height 478
click at [542, 408] on input "*********" at bounding box center [569, 409] width 119 height 31
drag, startPoint x: 542, startPoint y: 409, endPoint x: 476, endPoint y: 408, distance: 66.5
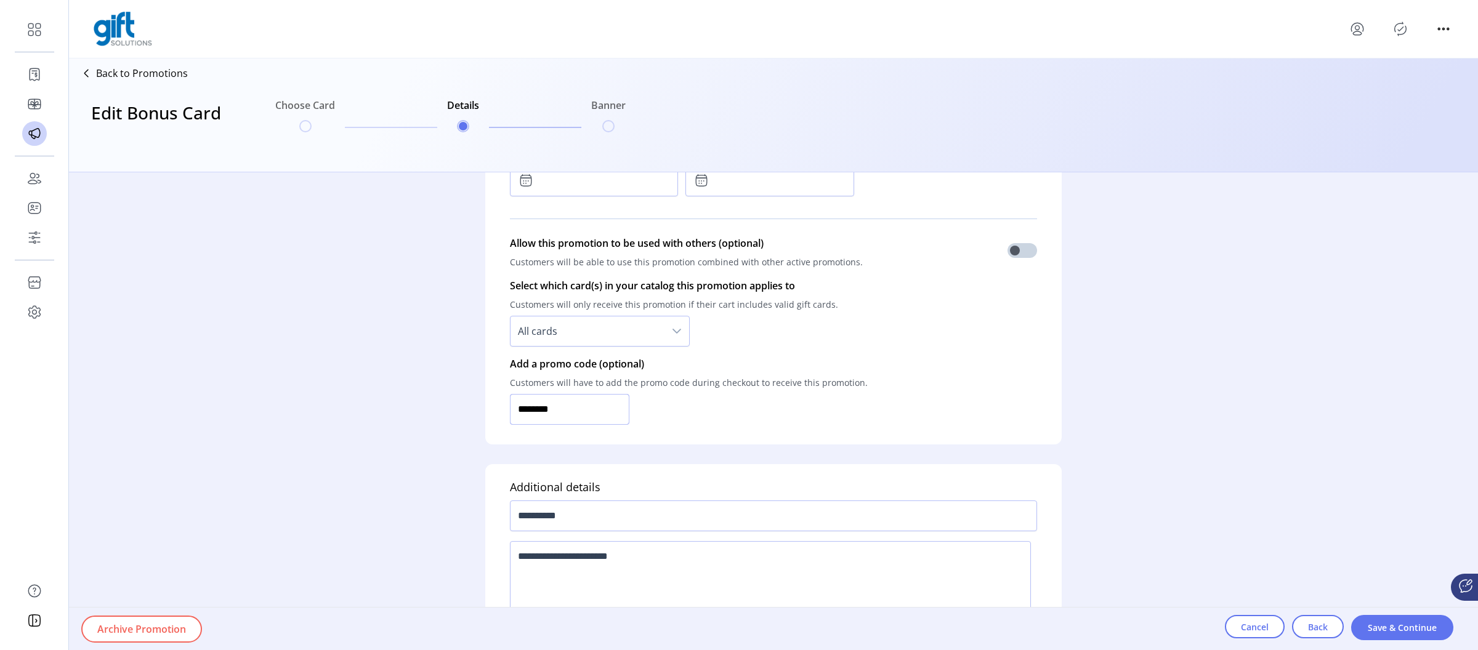
click at [475, 408] on form "**********" at bounding box center [774, 411] width 616 height 478
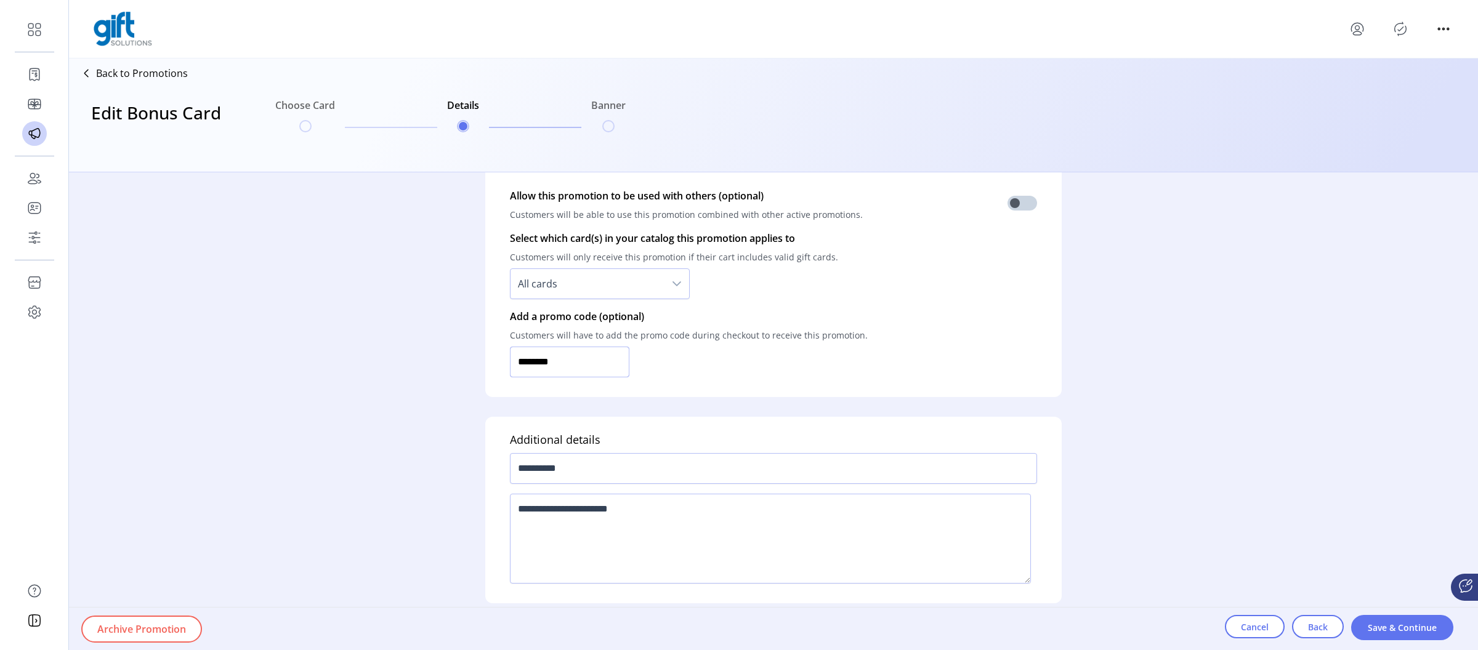
scroll to position [904, 0]
type input "********"
click at [1388, 627] on span "Save & Continue" at bounding box center [1402, 628] width 70 height 13
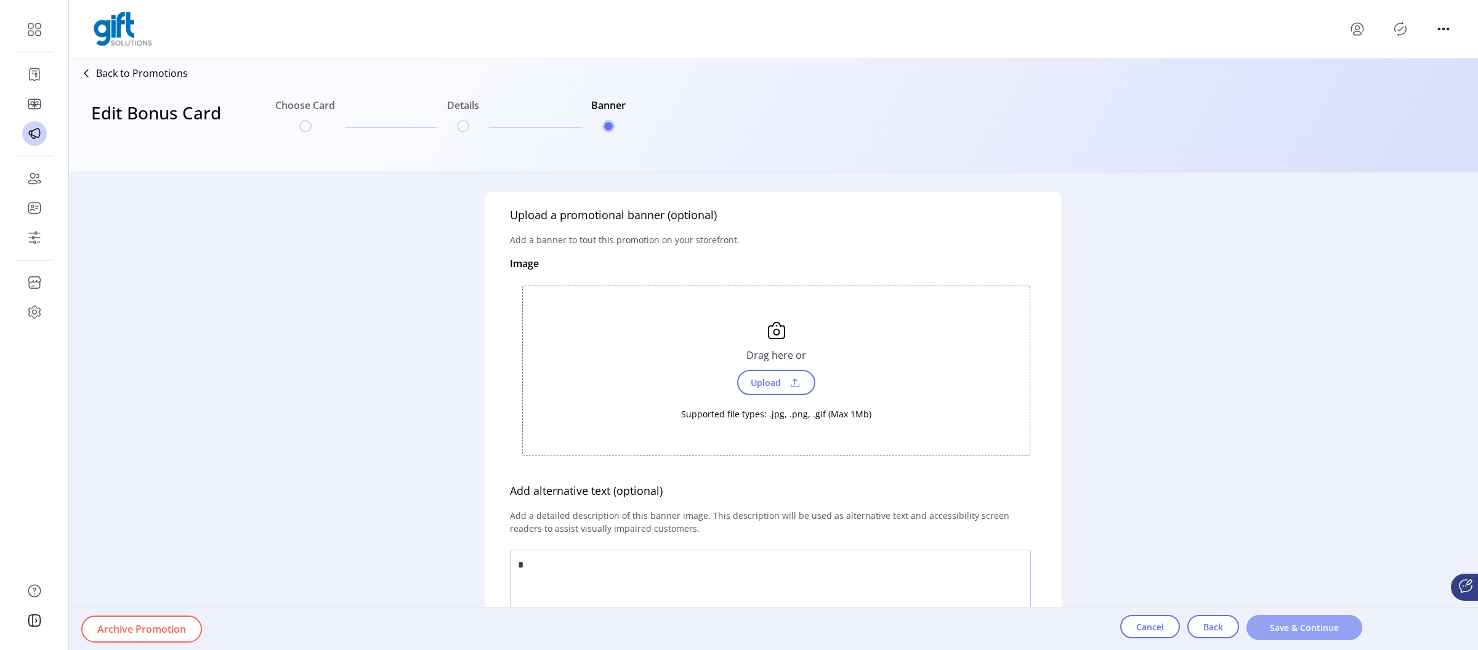
click at [1290, 638] on button "Save & Continue" at bounding box center [1305, 627] width 116 height 25
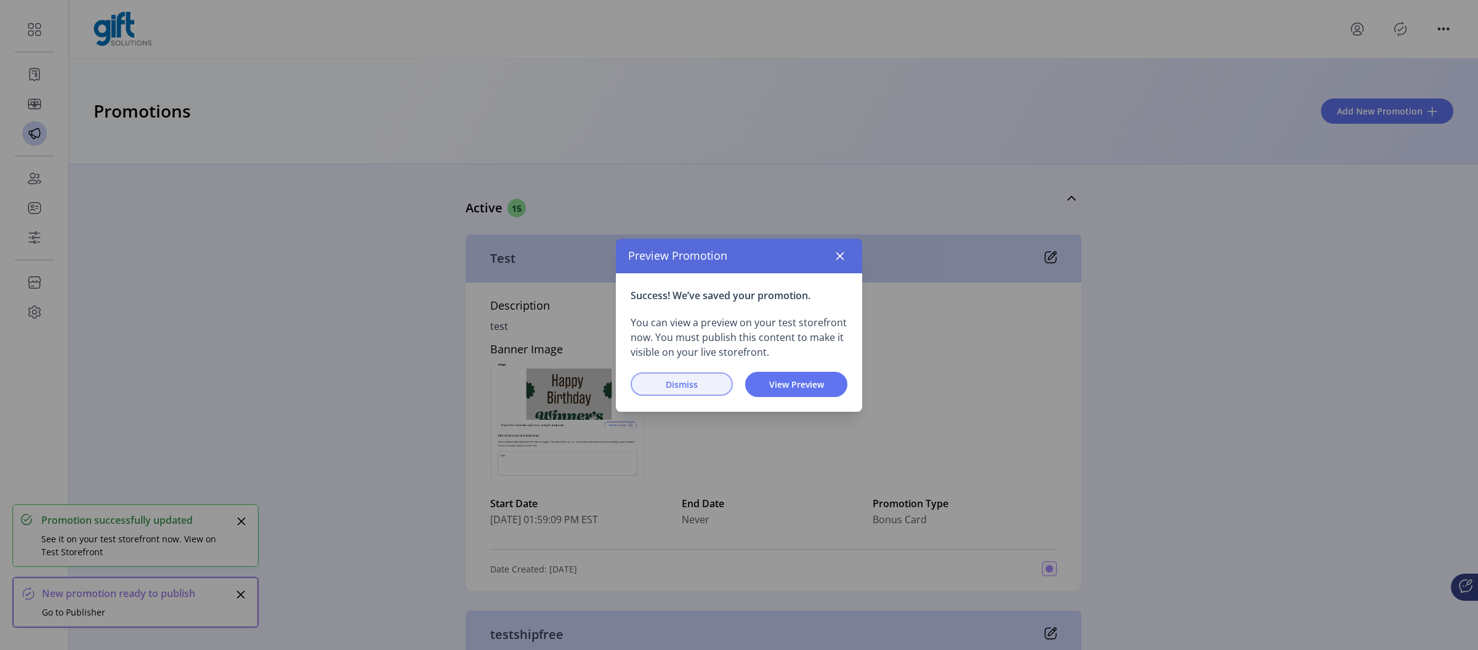
click at [695, 381] on span "Dismiss" at bounding box center [682, 384] width 70 height 13
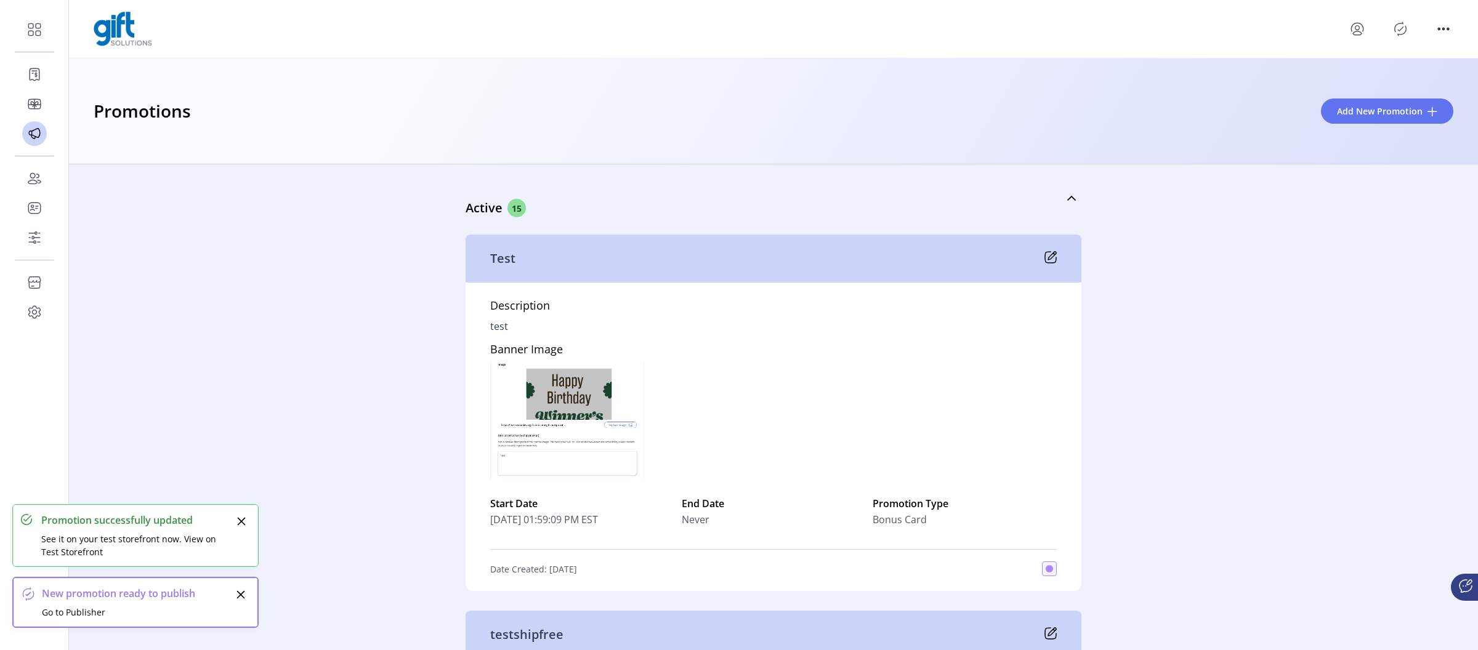
click at [1395, 27] on icon "Publisher Panel" at bounding box center [1401, 29] width 12 height 14
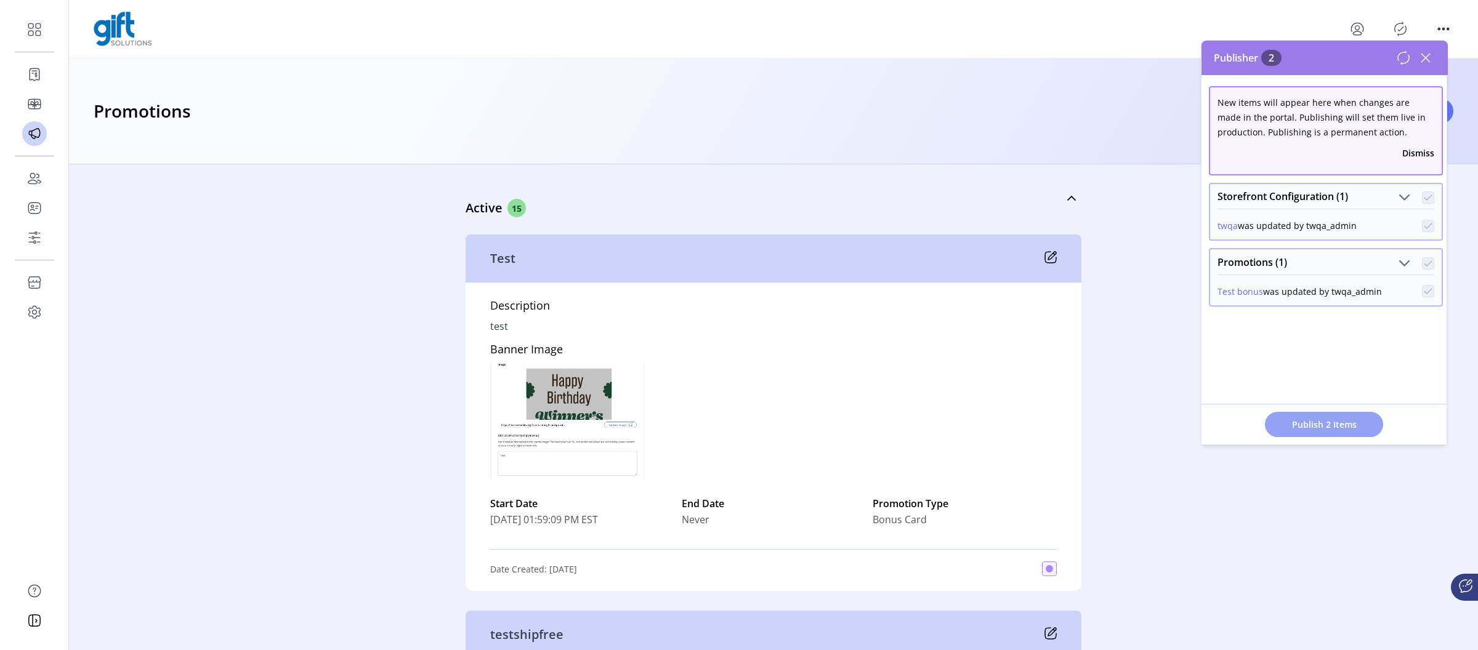
click at [1326, 430] on span "Publish 2 Items" at bounding box center [1324, 424] width 86 height 13
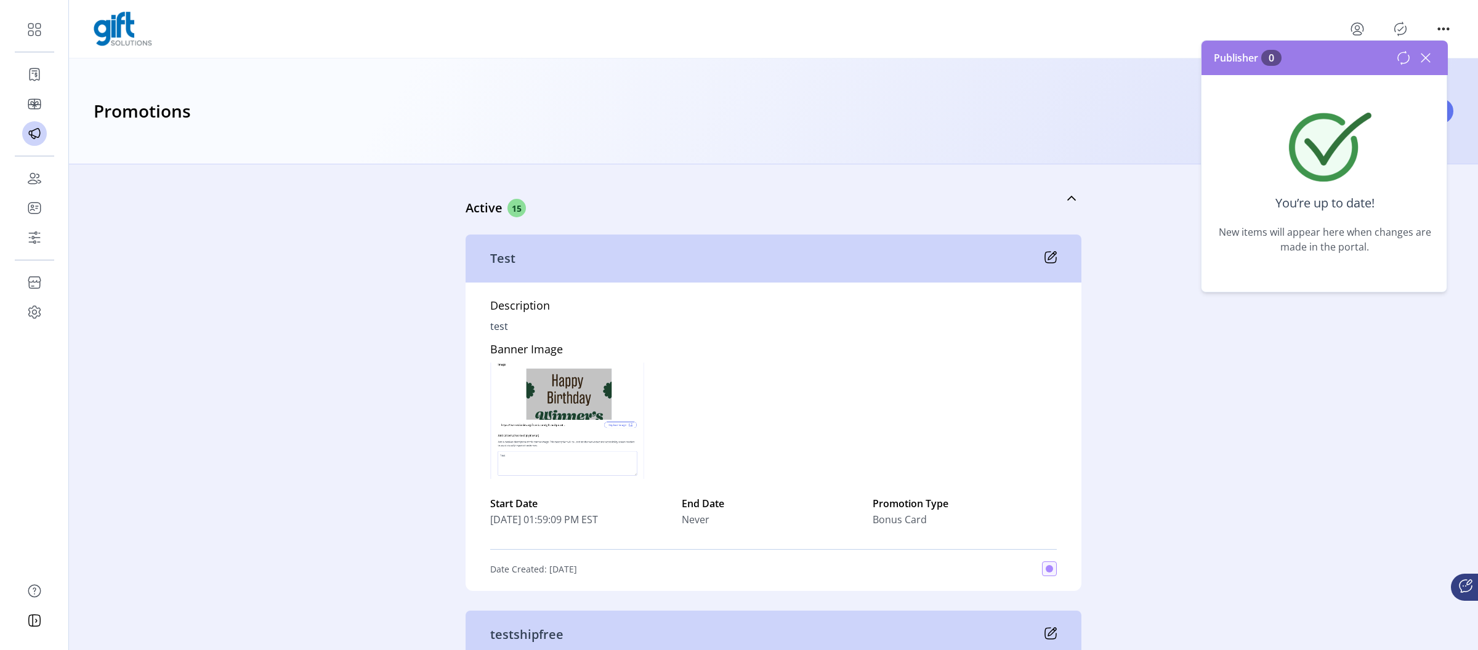
click at [1430, 62] on icon at bounding box center [1426, 58] width 9 height 9
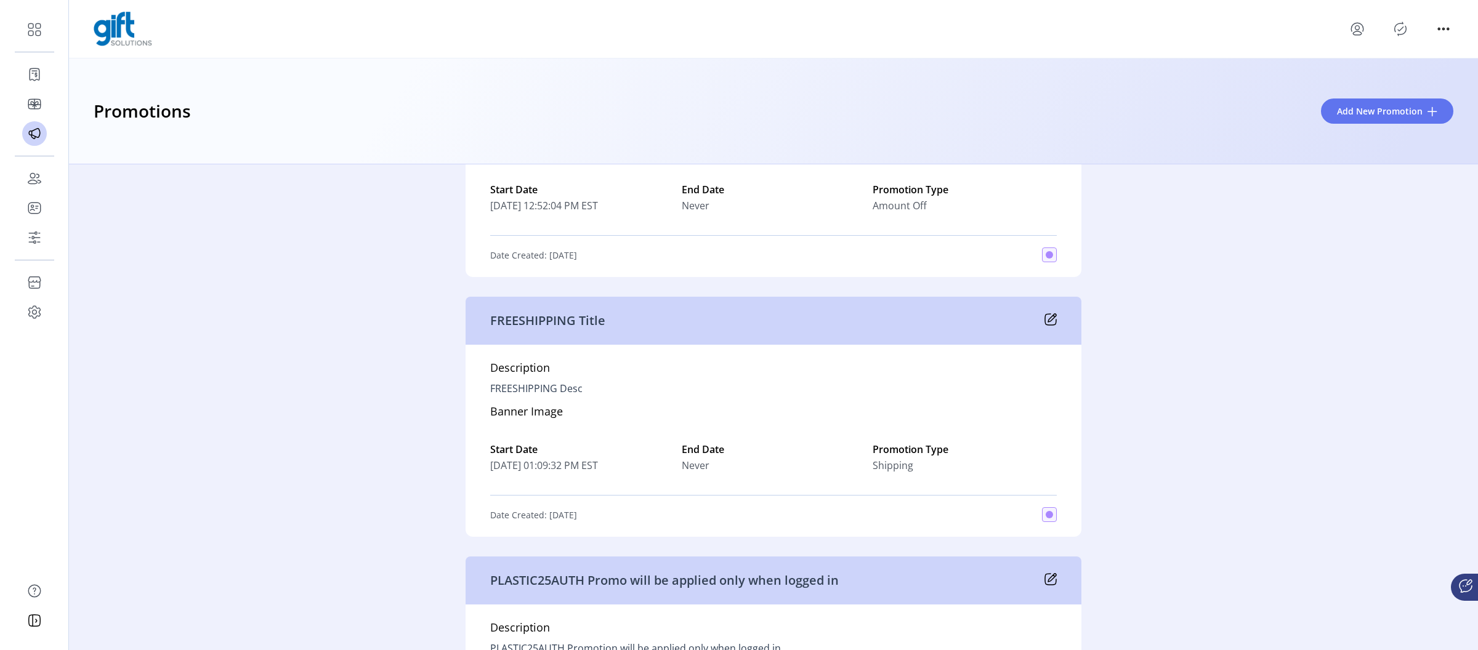
scroll to position [1939, 0]
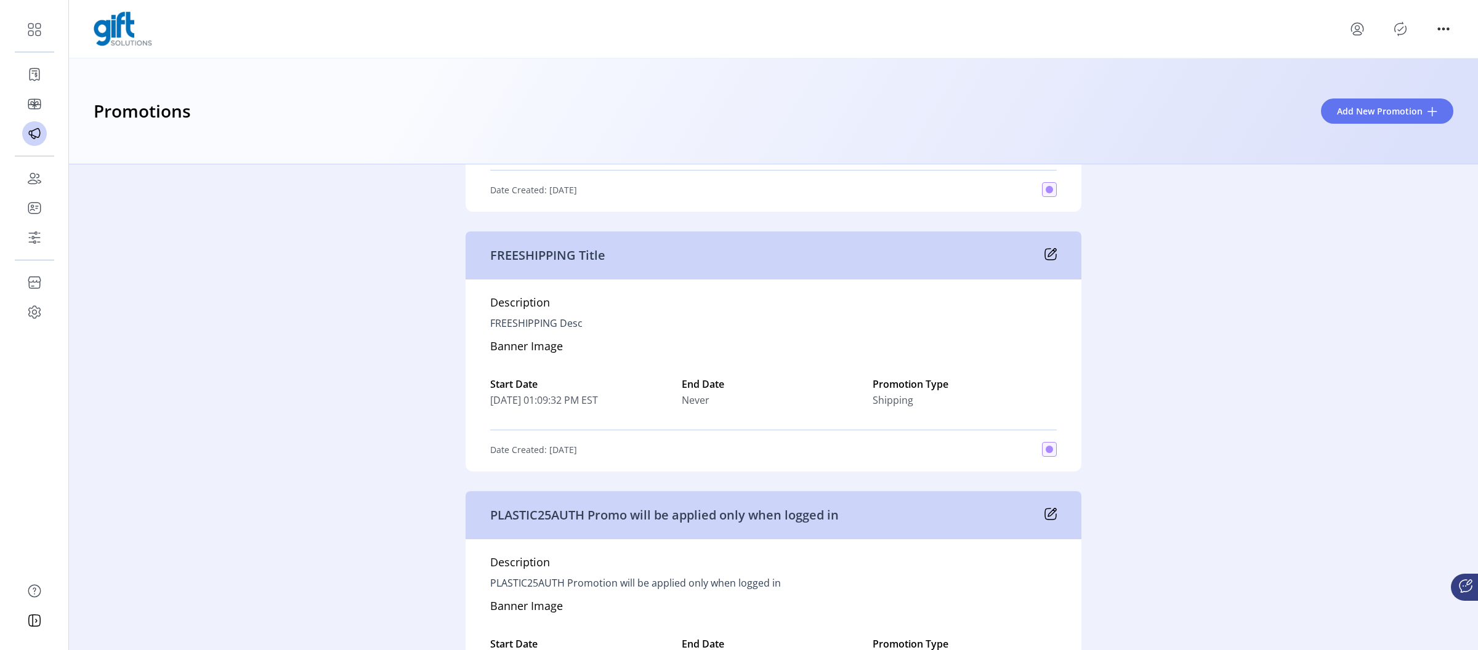
click at [1046, 260] on icon at bounding box center [1051, 254] width 12 height 12
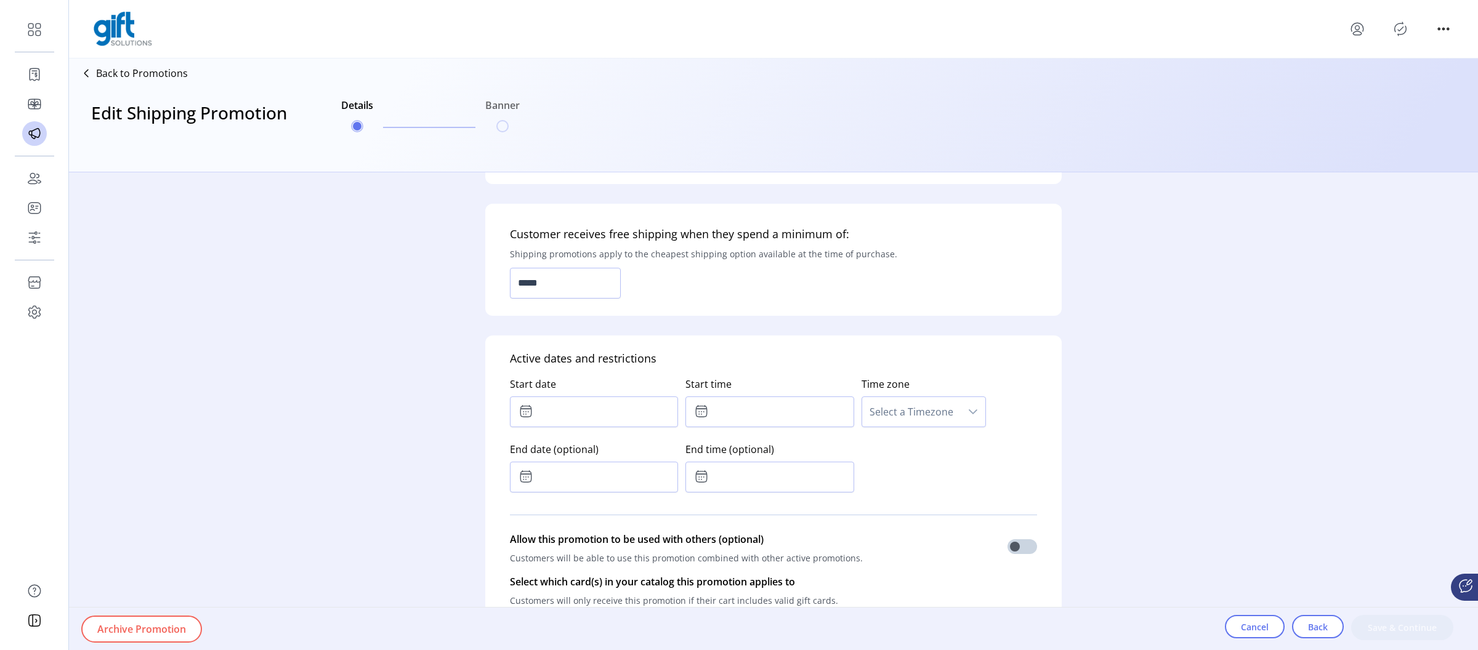
type input "******"
type input "**********"
type input "*****"
type input "**********"
type textarea "**********"
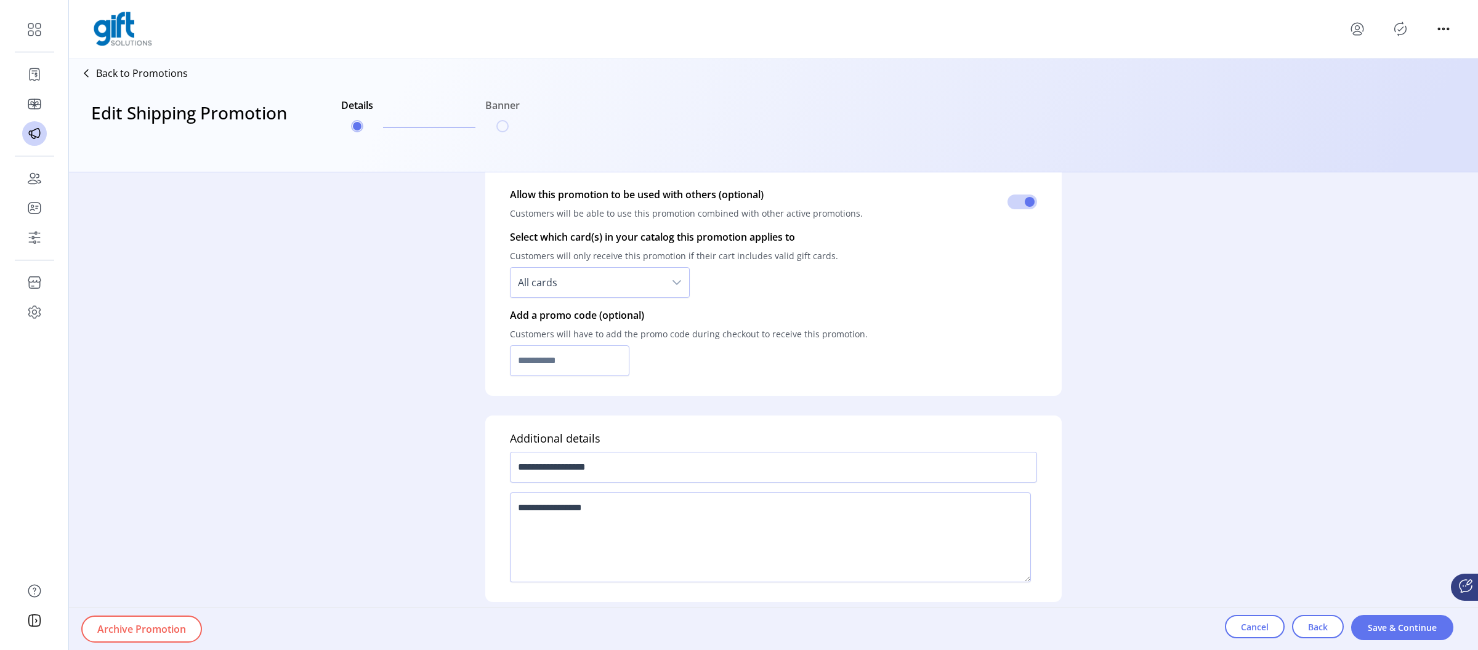
scroll to position [710, 0]
click at [544, 360] on input "text" at bounding box center [569, 359] width 119 height 31
click at [549, 461] on input "**********" at bounding box center [773, 466] width 527 height 31
click at [546, 368] on input "text" at bounding box center [569, 359] width 119 height 31
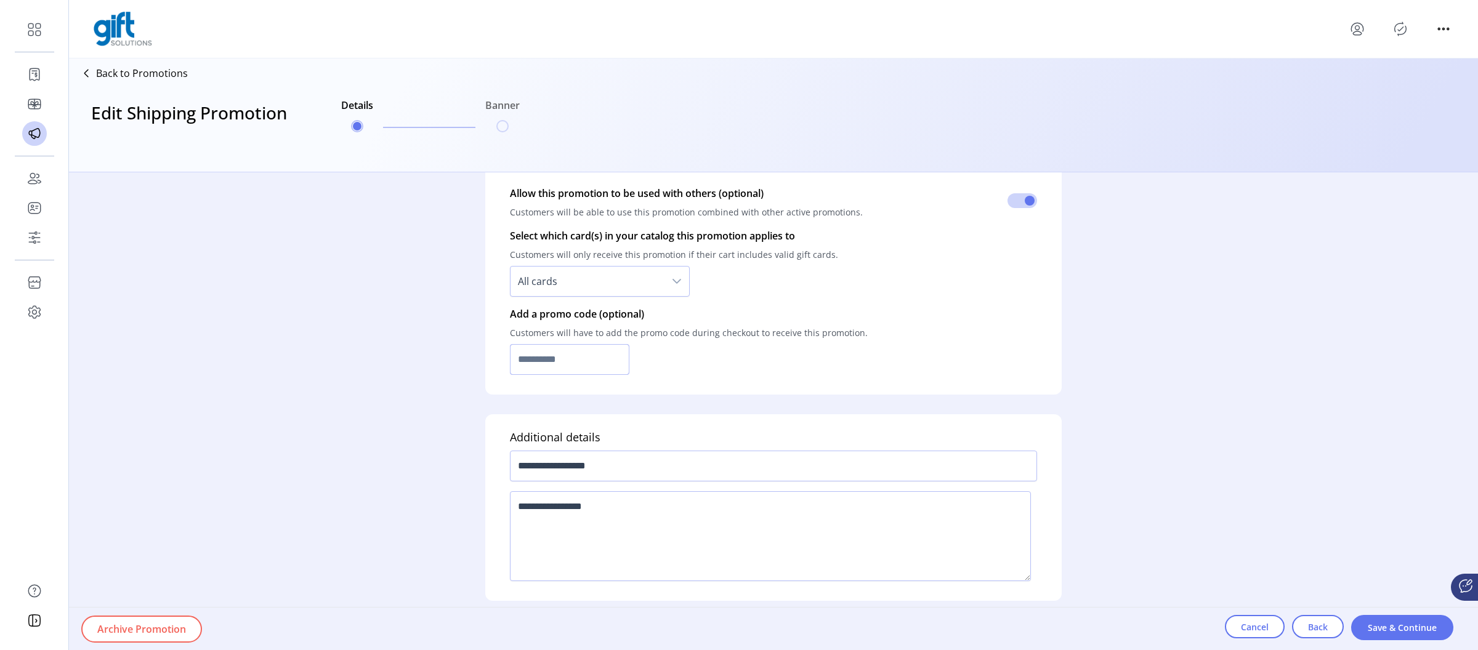
paste input "**********"
type input "**********"
click at [1377, 626] on span "Save & Continue" at bounding box center [1402, 628] width 70 height 13
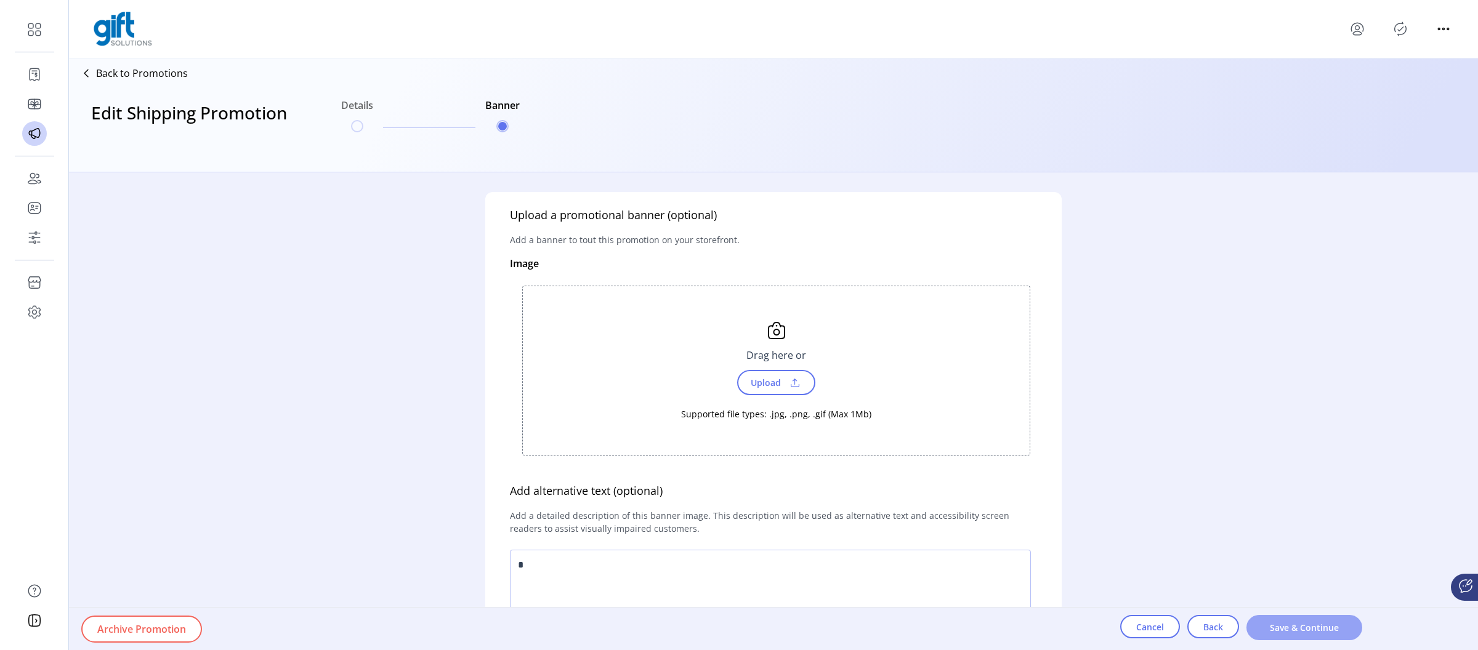
click at [1303, 626] on span "Save & Continue" at bounding box center [1305, 628] width 84 height 13
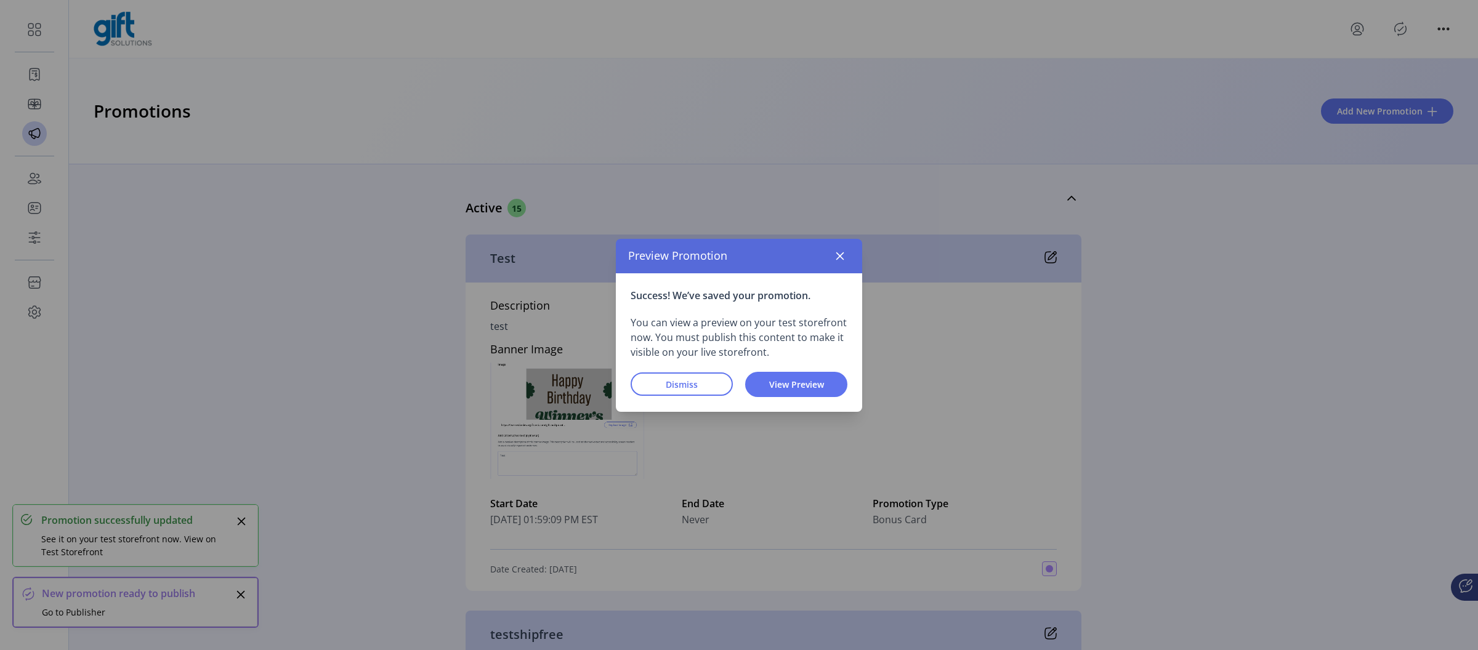
drag, startPoint x: 674, startPoint y: 384, endPoint x: 808, endPoint y: 297, distance: 159.7
click at [674, 384] on span "Dismiss" at bounding box center [682, 384] width 70 height 13
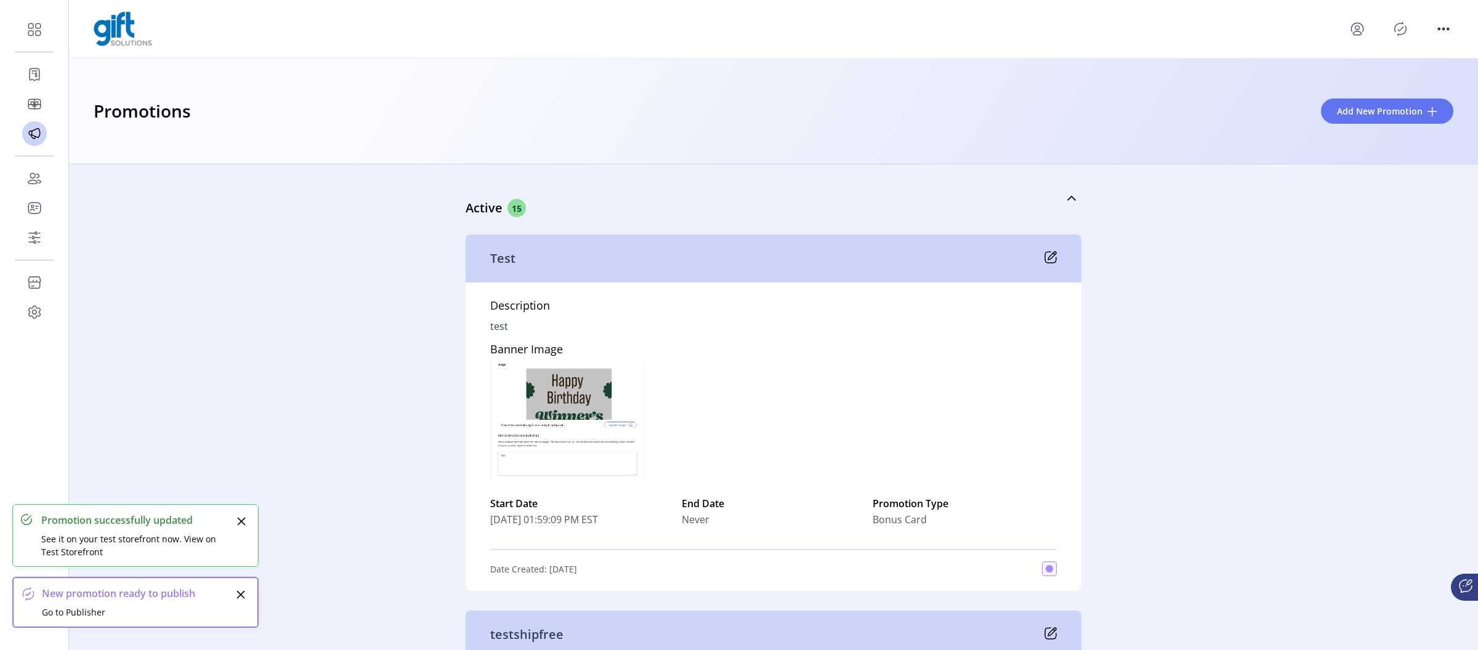
click at [1401, 35] on icon "Publisher Panel" at bounding box center [1401, 29] width 20 height 20
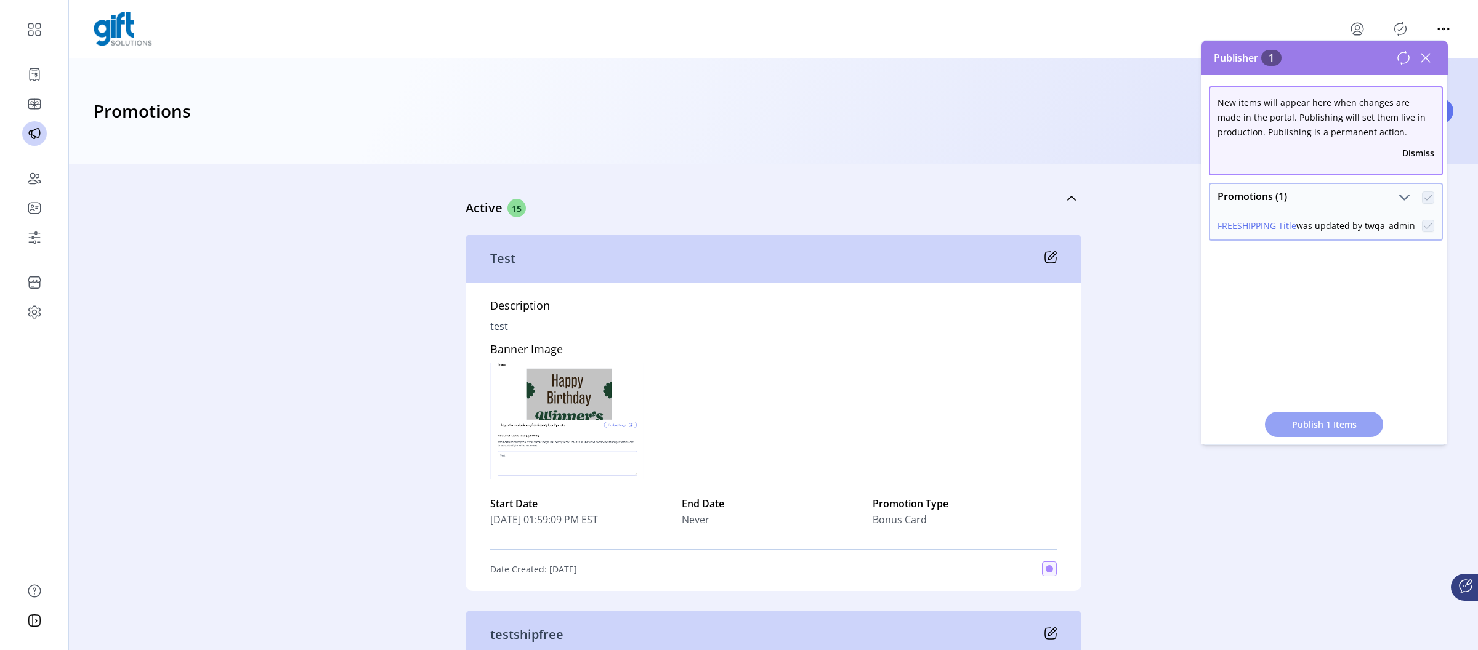
click at [1302, 431] on span "Publish 1 Items" at bounding box center [1324, 424] width 86 height 13
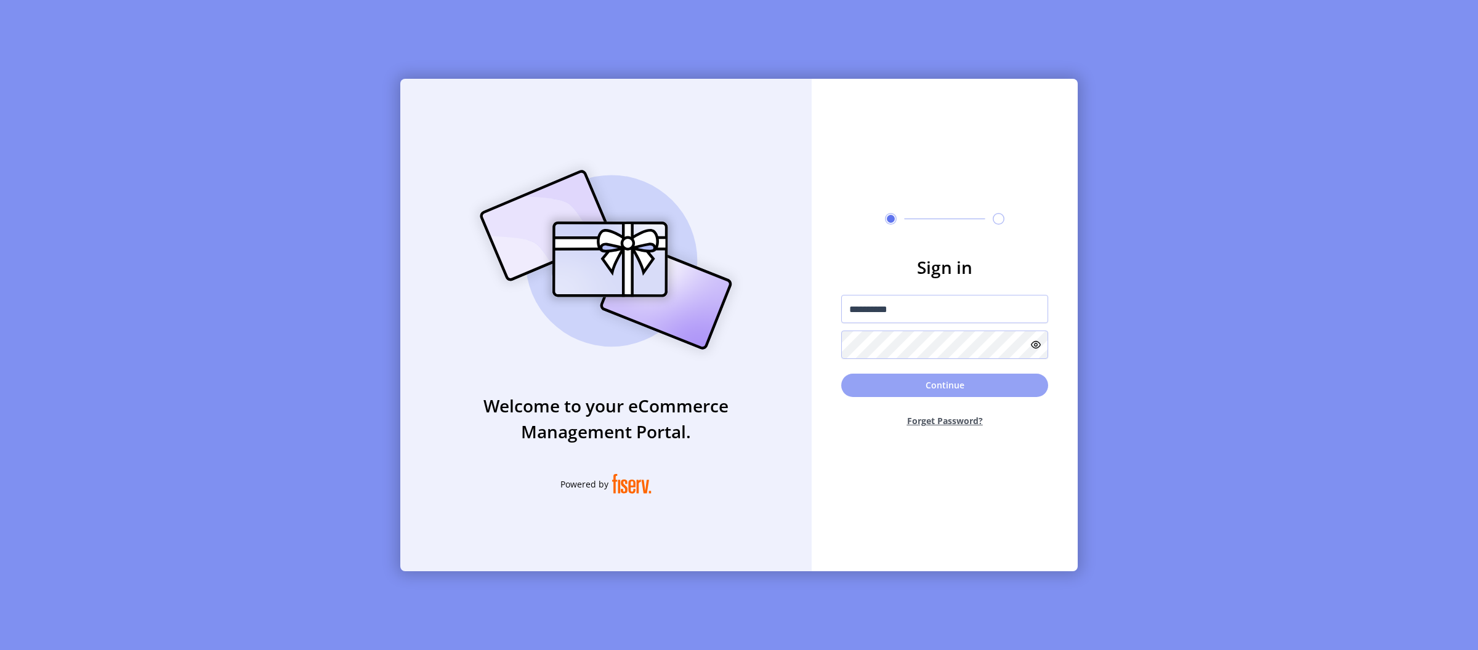
click at [914, 388] on button "Continue" at bounding box center [944, 385] width 207 height 23
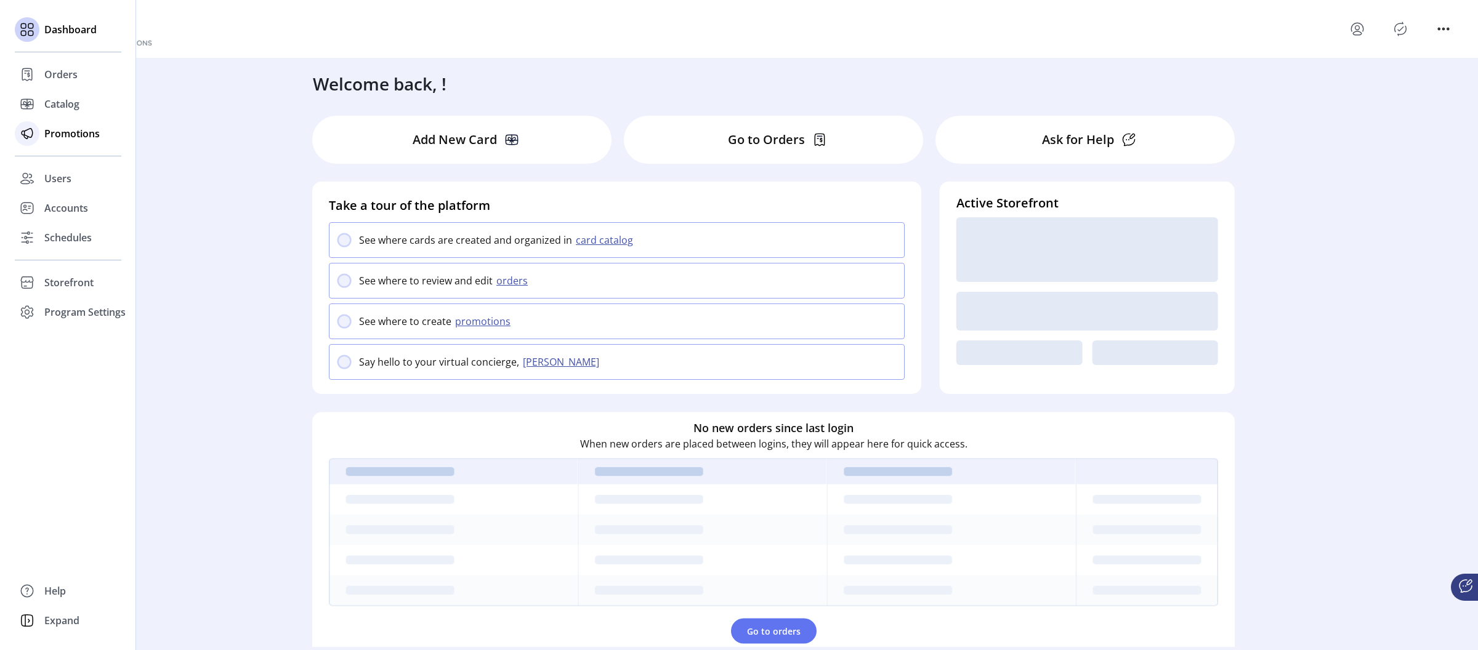
click at [79, 129] on span "Promotions" at bounding box center [71, 133] width 55 height 15
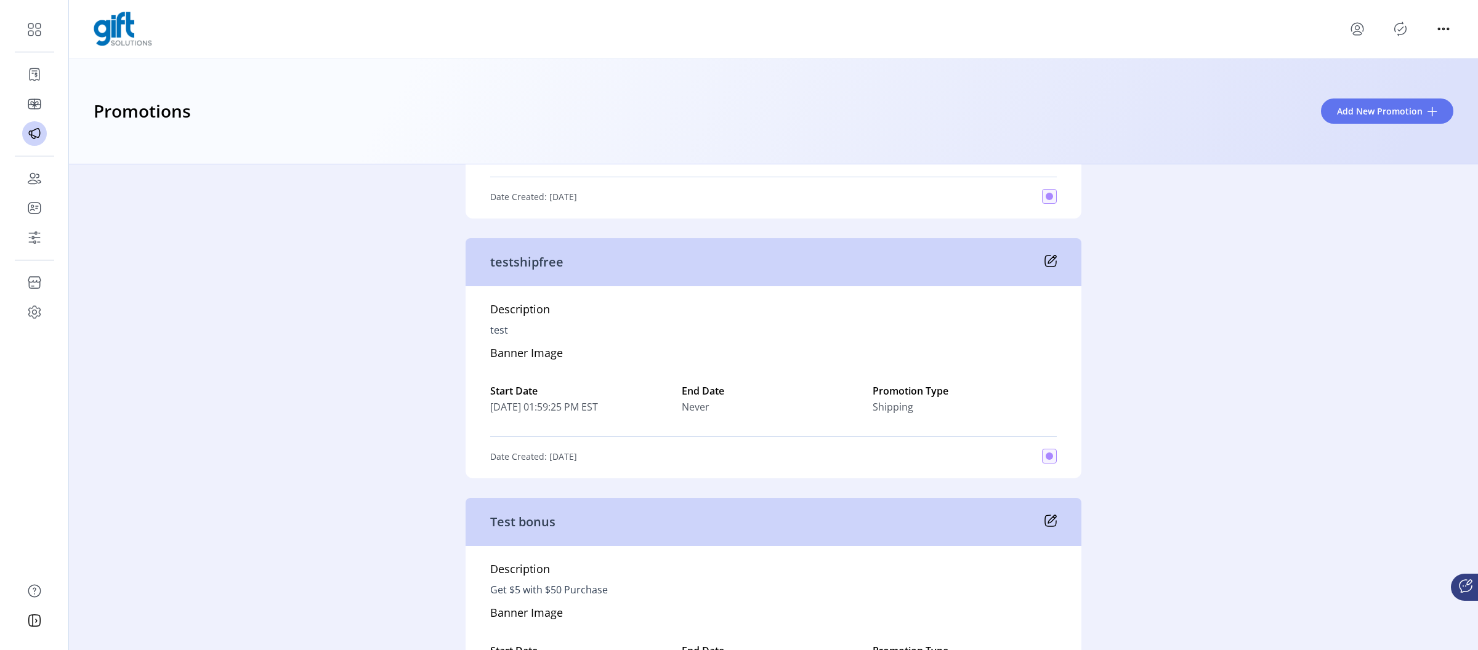
scroll to position [375, 0]
click at [1050, 261] on icon at bounding box center [1051, 259] width 12 height 12
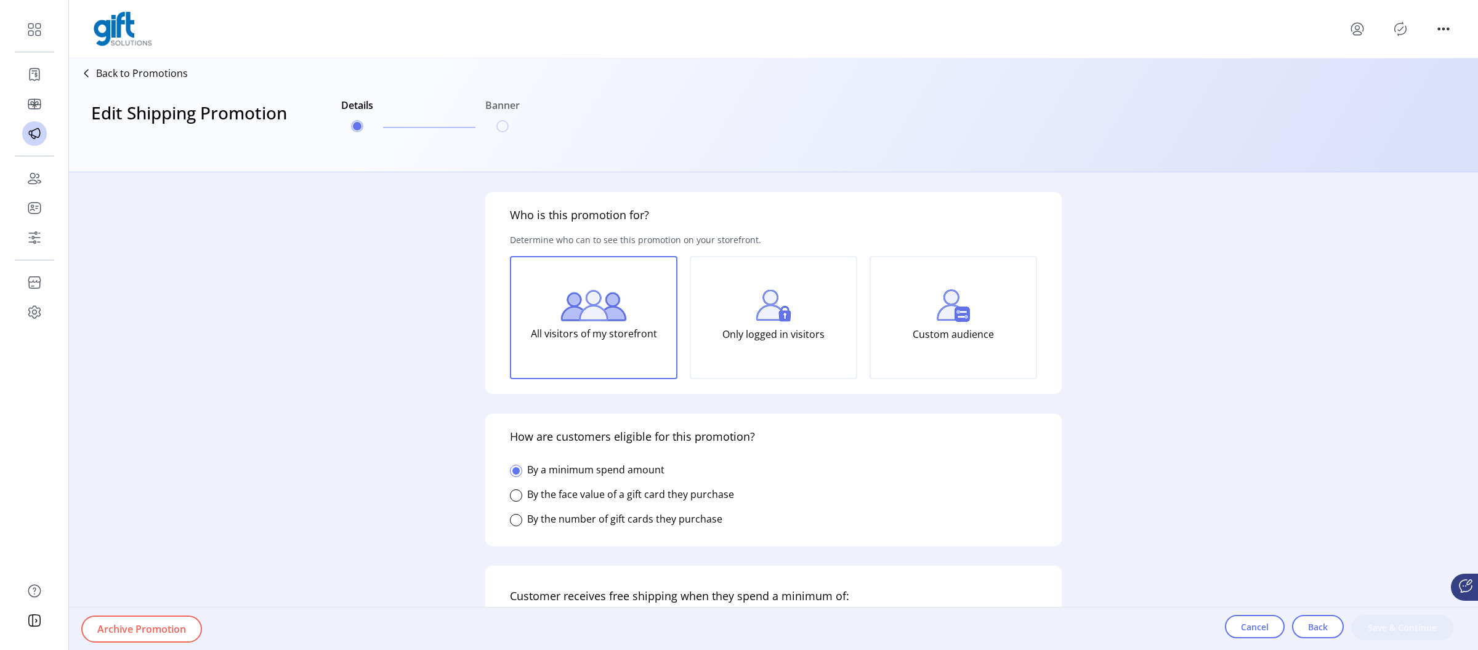
type input "******"
type input "**********"
type input "*****"
type input "********"
type input "**********"
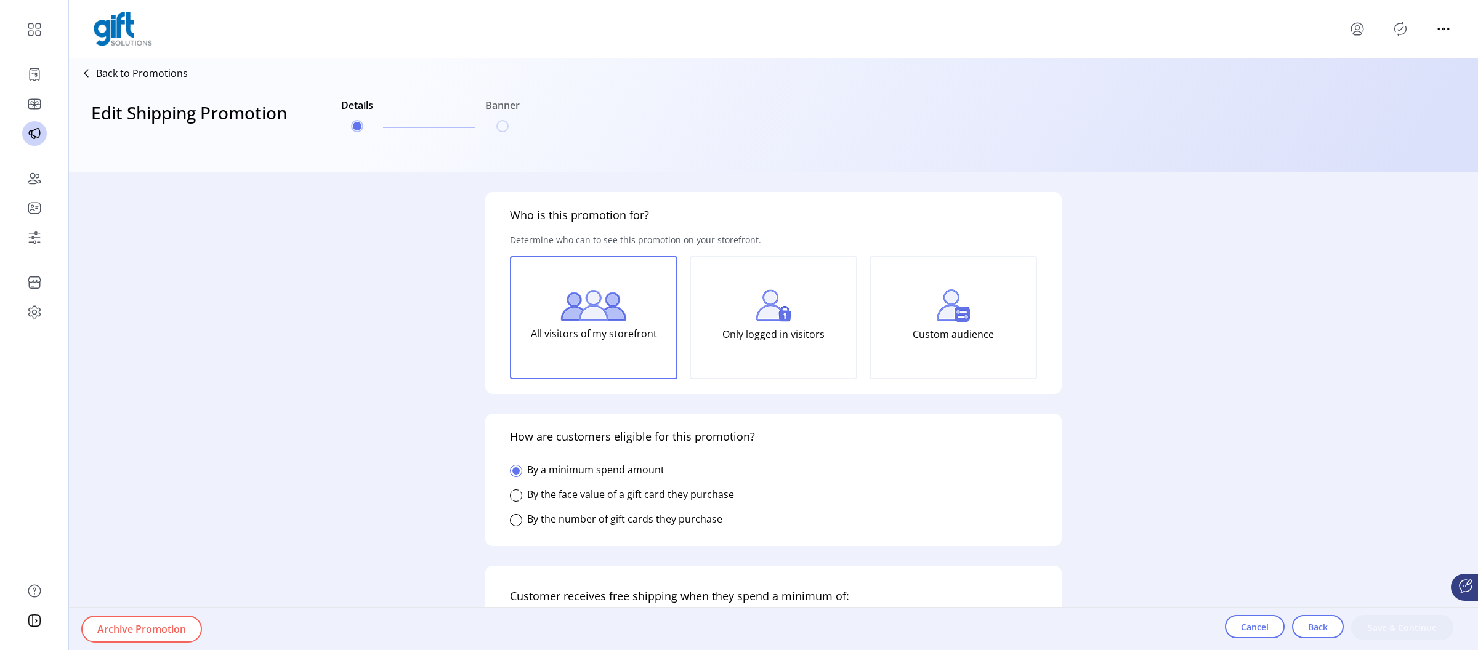
type textarea "****"
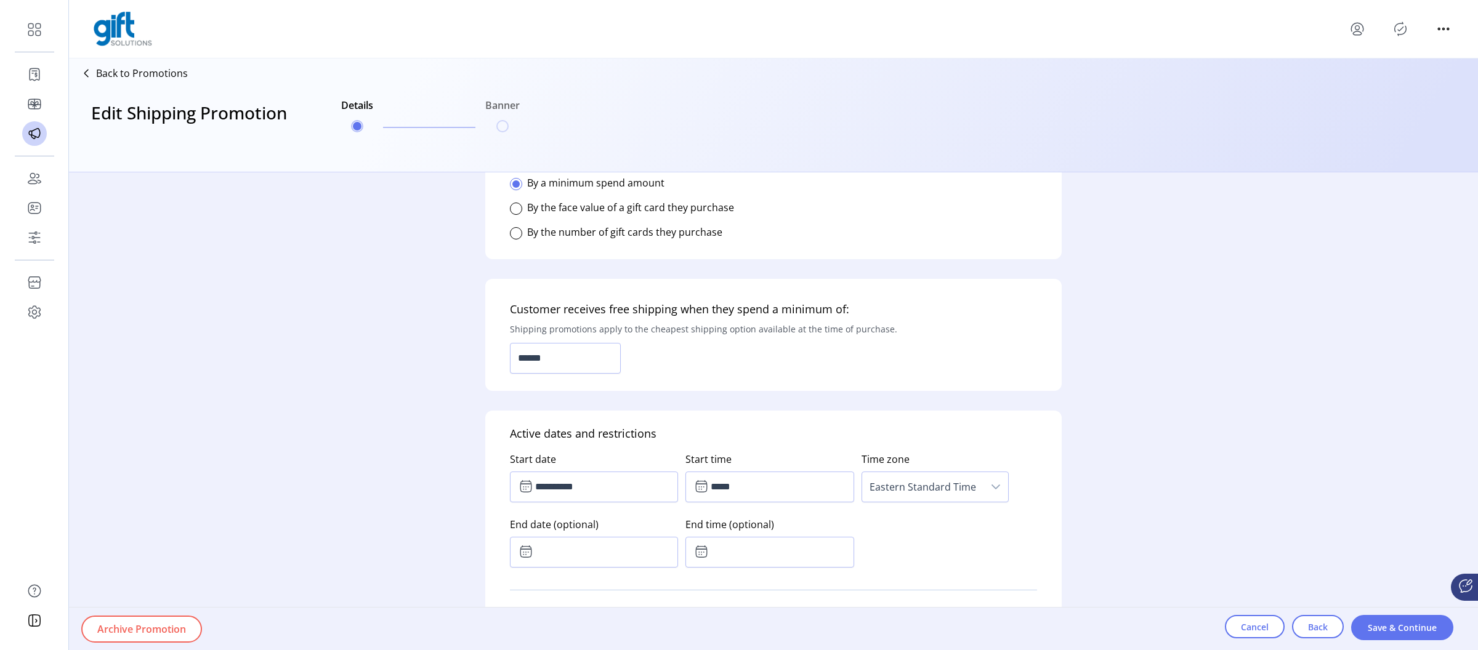
scroll to position [275, 0]
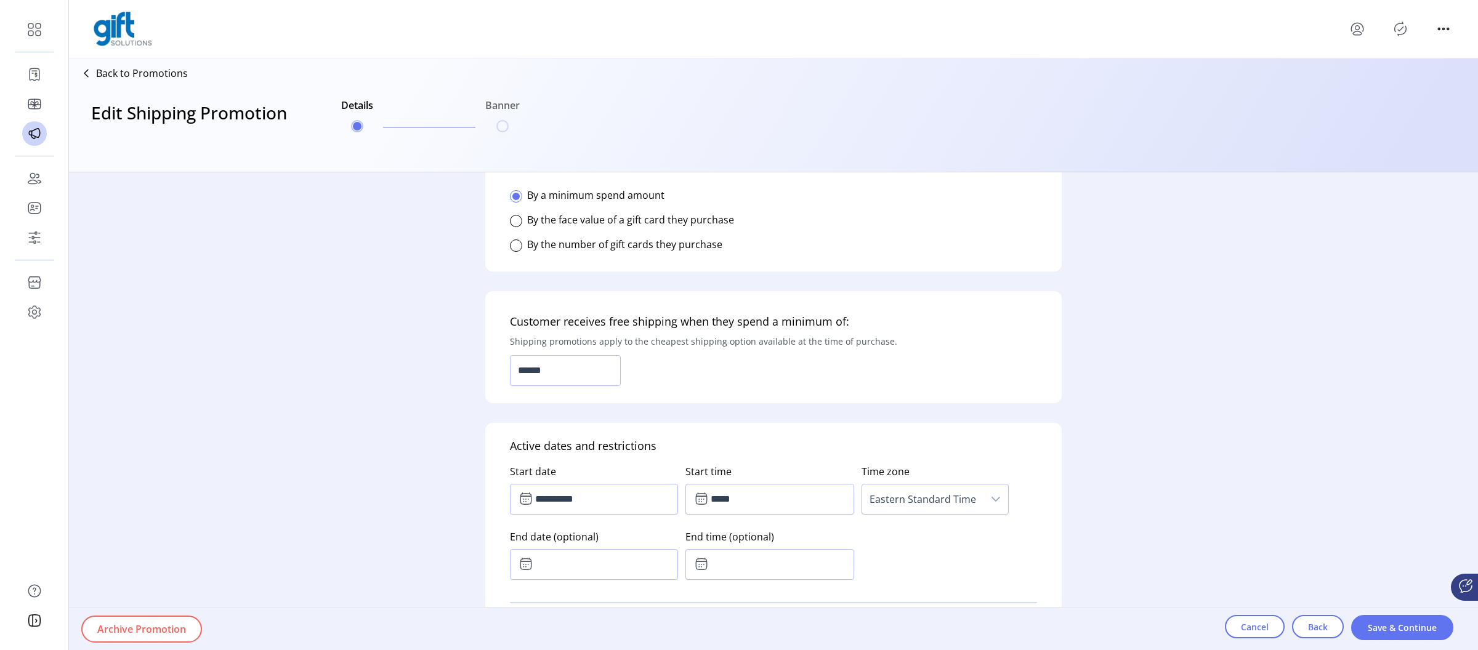
click at [578, 240] on label "By the number of gift cards they purchase" at bounding box center [624, 245] width 195 height 14
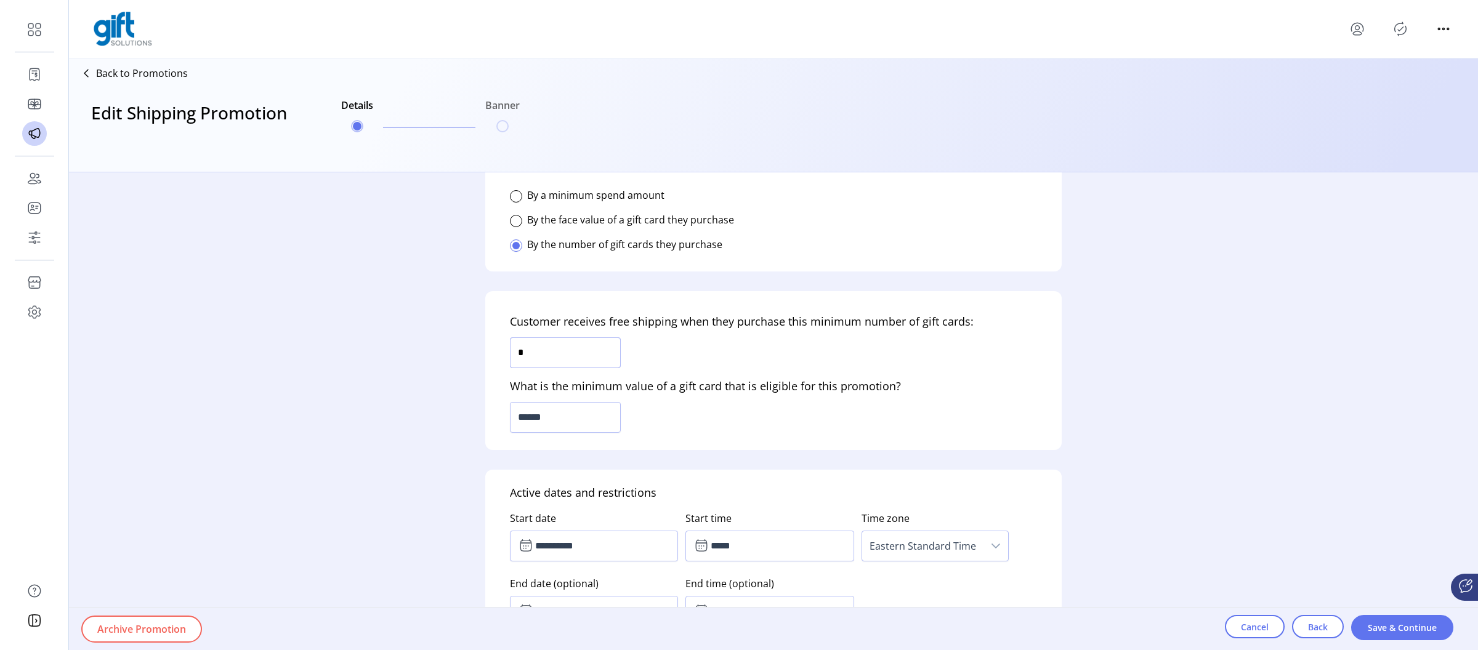
drag, startPoint x: 514, startPoint y: 351, endPoint x: 463, endPoint y: 349, distance: 51.8
click at [463, 349] on div "**********" at bounding box center [773, 411] width 1409 height 478
type input "*"
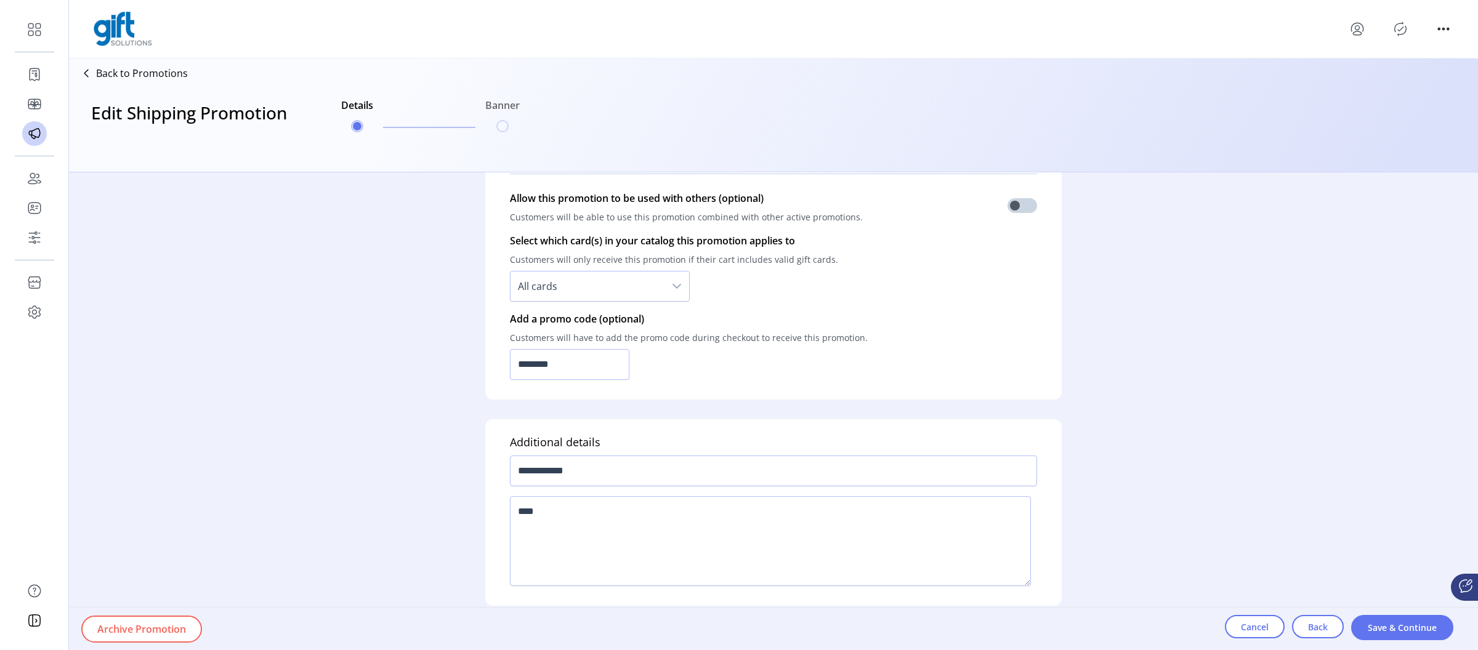
scroll to position [756, 0]
drag, startPoint x: 530, startPoint y: 362, endPoint x: 470, endPoint y: 362, distance: 60.4
click at [470, 362] on form "**********" at bounding box center [774, 411] width 616 height 478
click at [1379, 622] on span "Save & Continue" at bounding box center [1402, 628] width 70 height 13
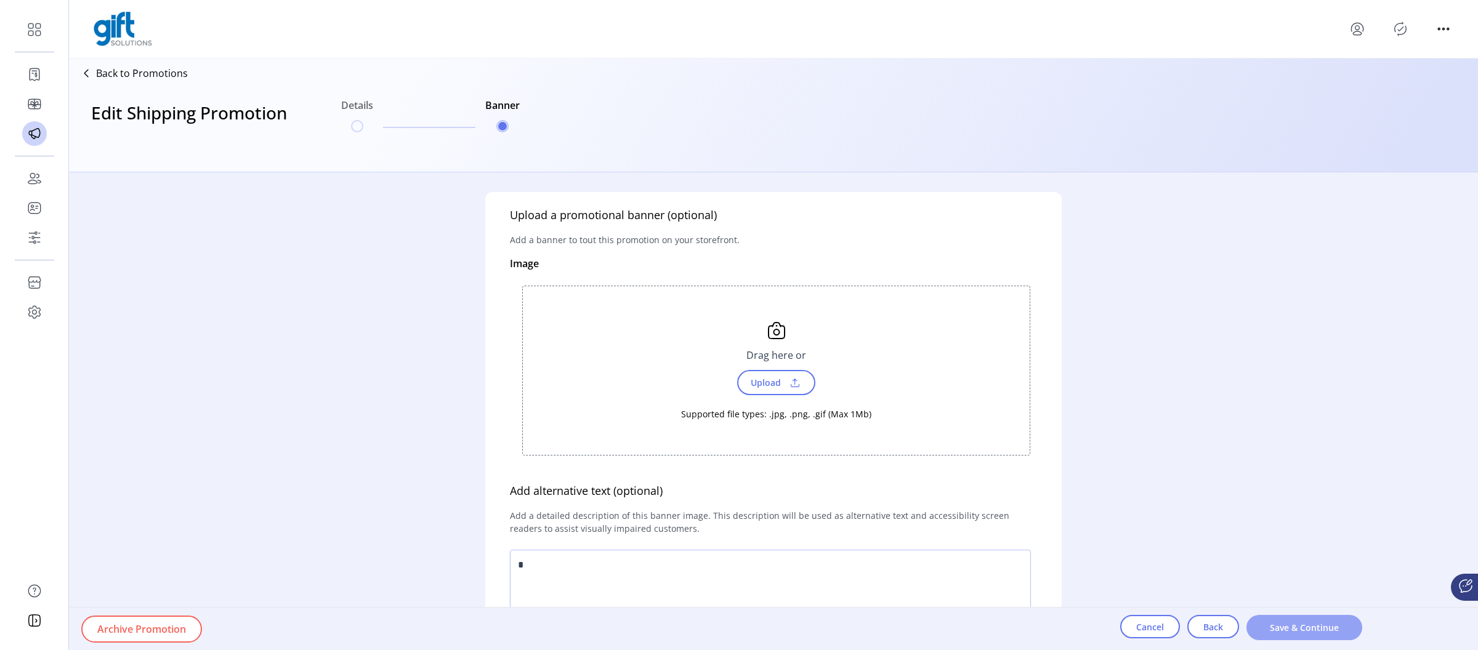
click at [1321, 627] on span "Save & Continue" at bounding box center [1305, 628] width 84 height 13
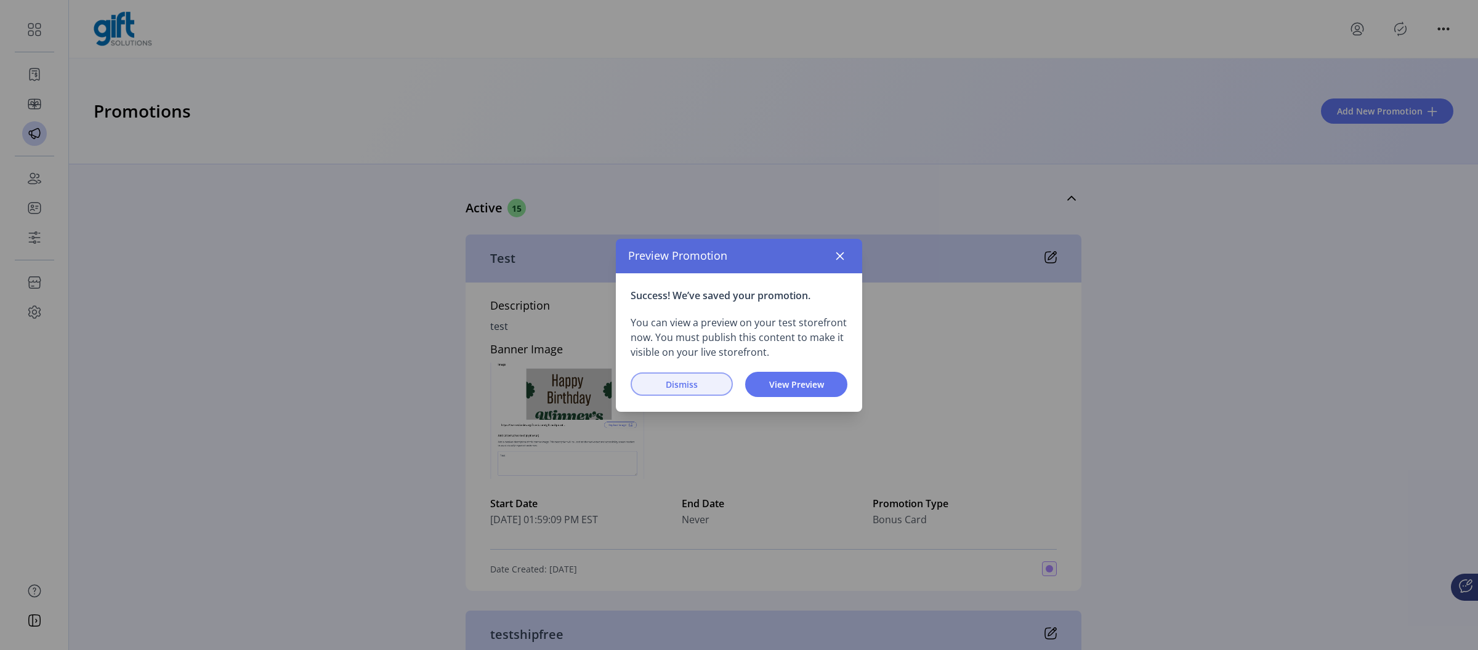
click at [681, 379] on span "Dismiss" at bounding box center [682, 384] width 70 height 13
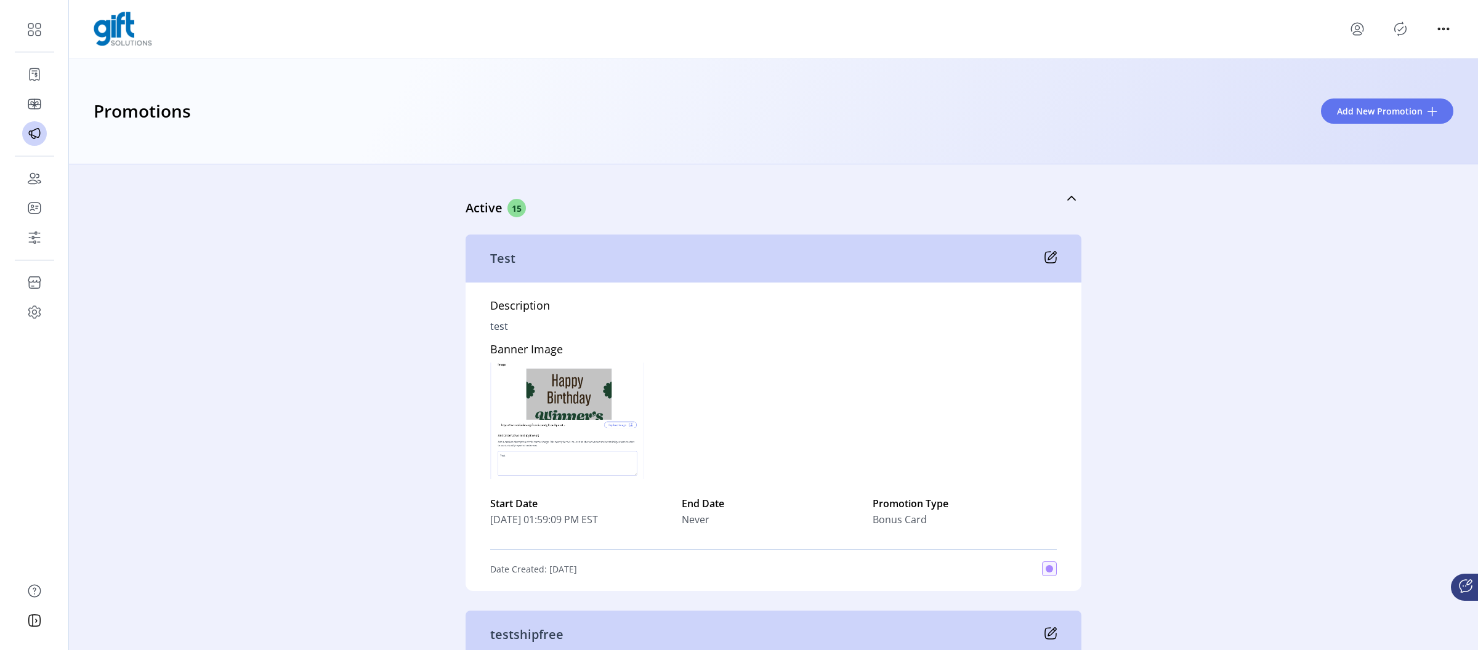
click at [1404, 35] on icon "Publisher Panel" at bounding box center [1401, 29] width 20 height 20
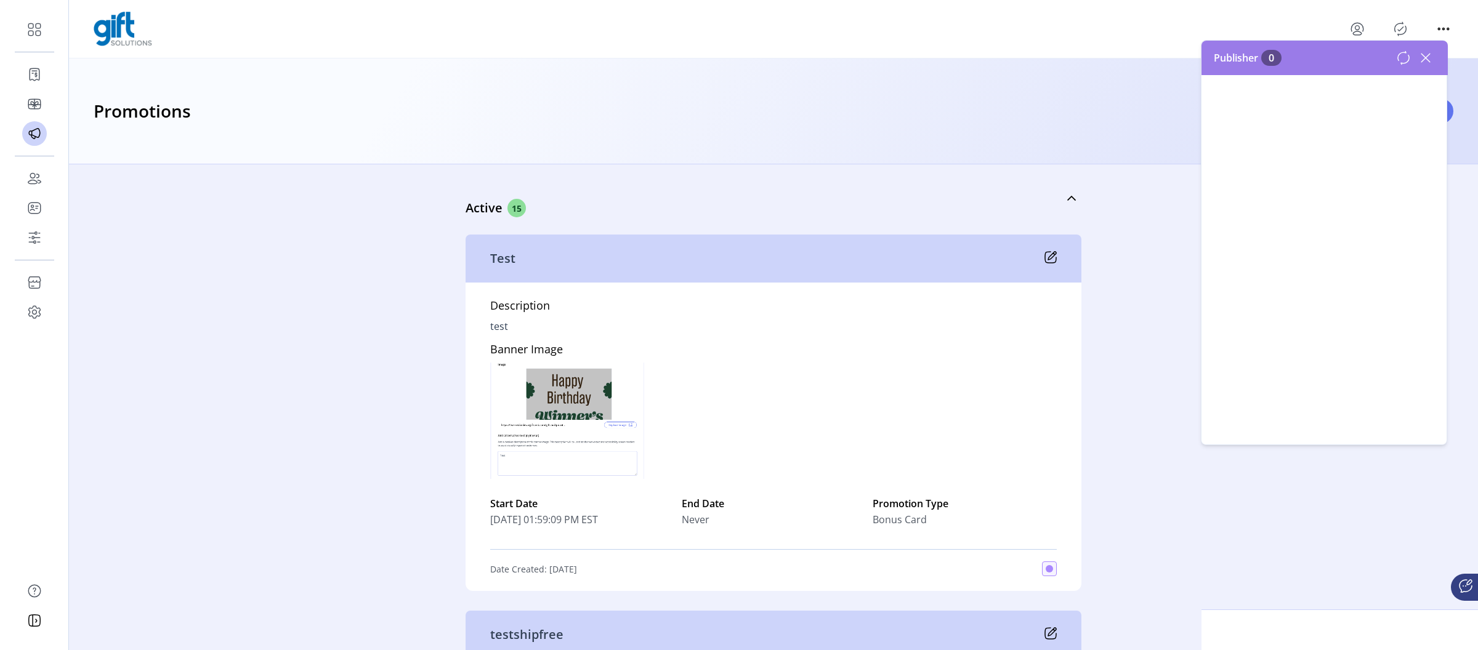
click at [1400, 31] on icon "Publisher Panel" at bounding box center [1401, 29] width 20 height 20
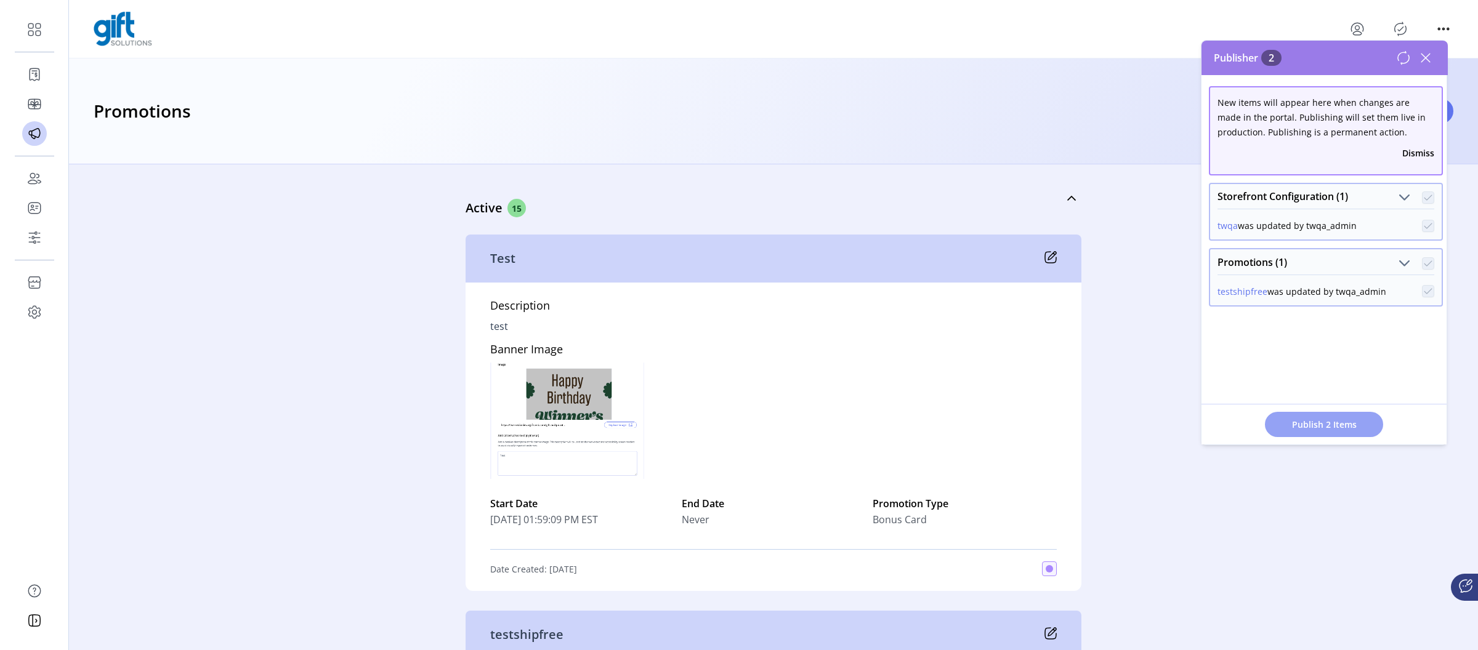
click at [1310, 427] on span "Publish 2 Items" at bounding box center [1324, 424] width 86 height 13
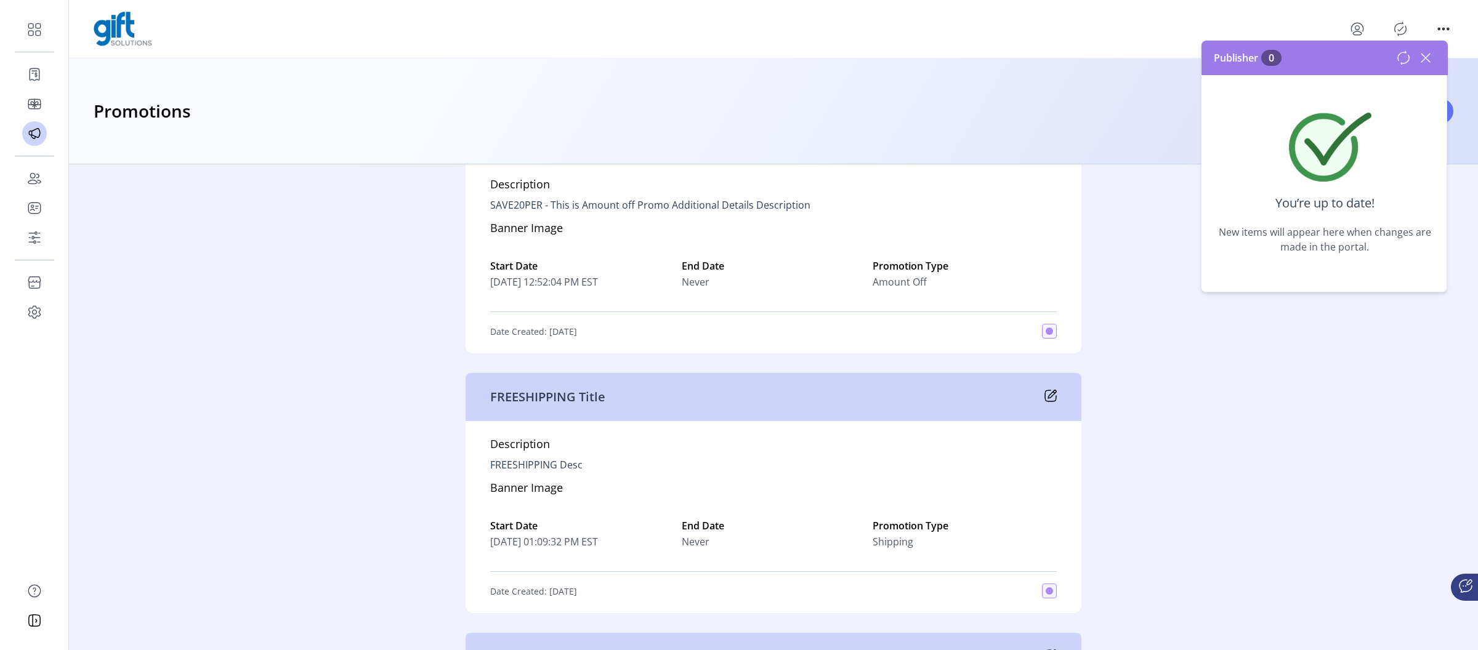
scroll to position [1805, 0]
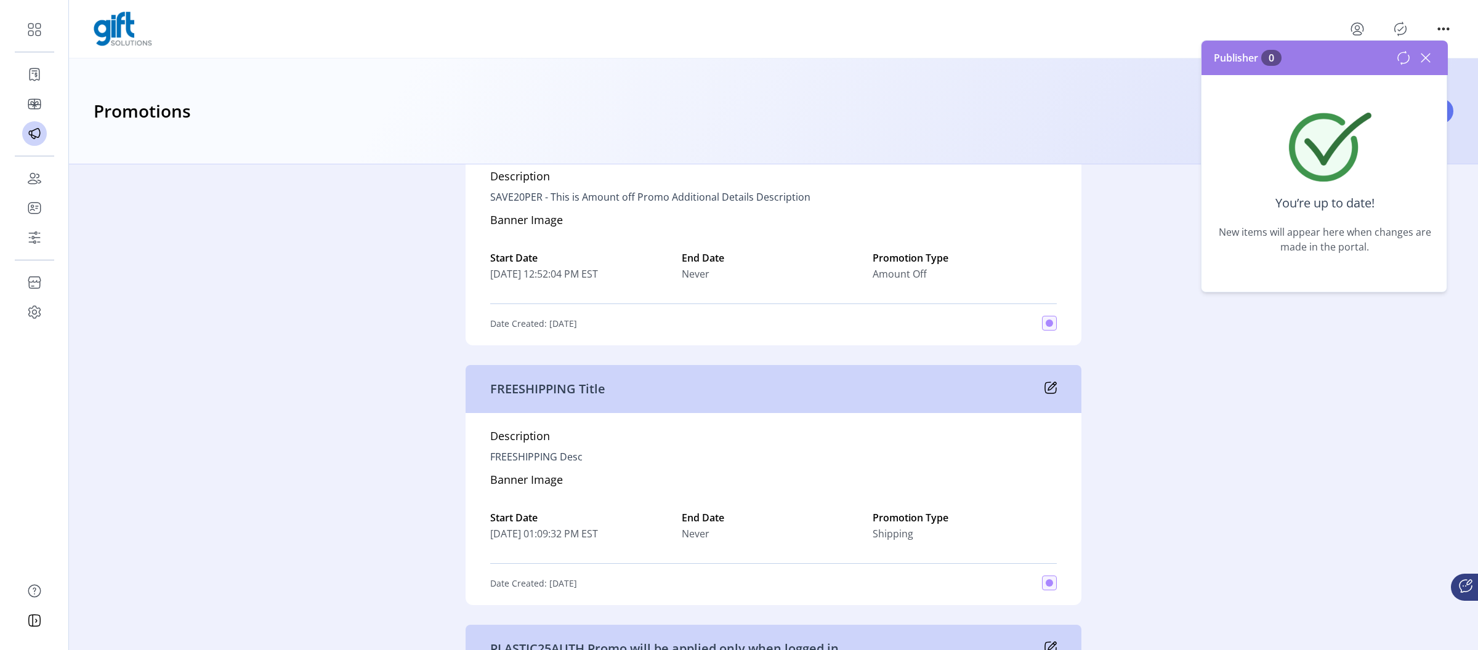
click at [1048, 389] on icon at bounding box center [1052, 387] width 8 height 8
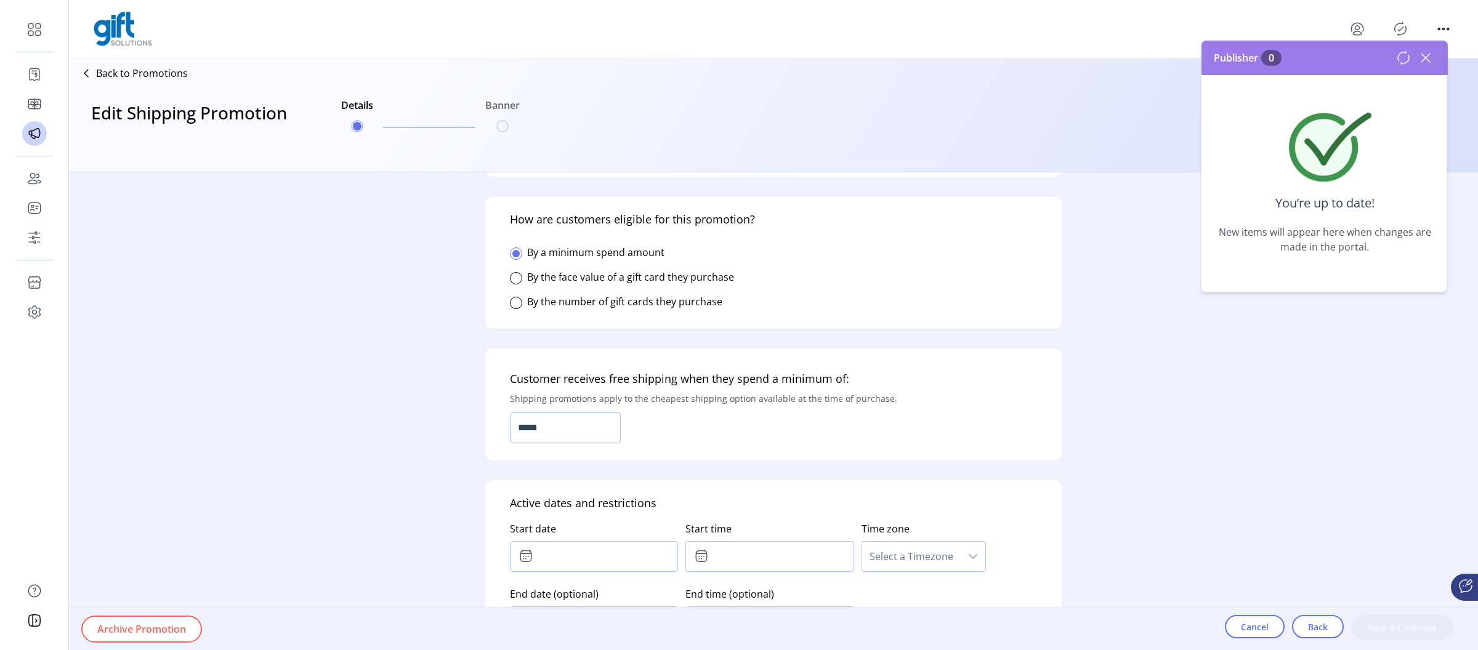
scroll to position [503, 0]
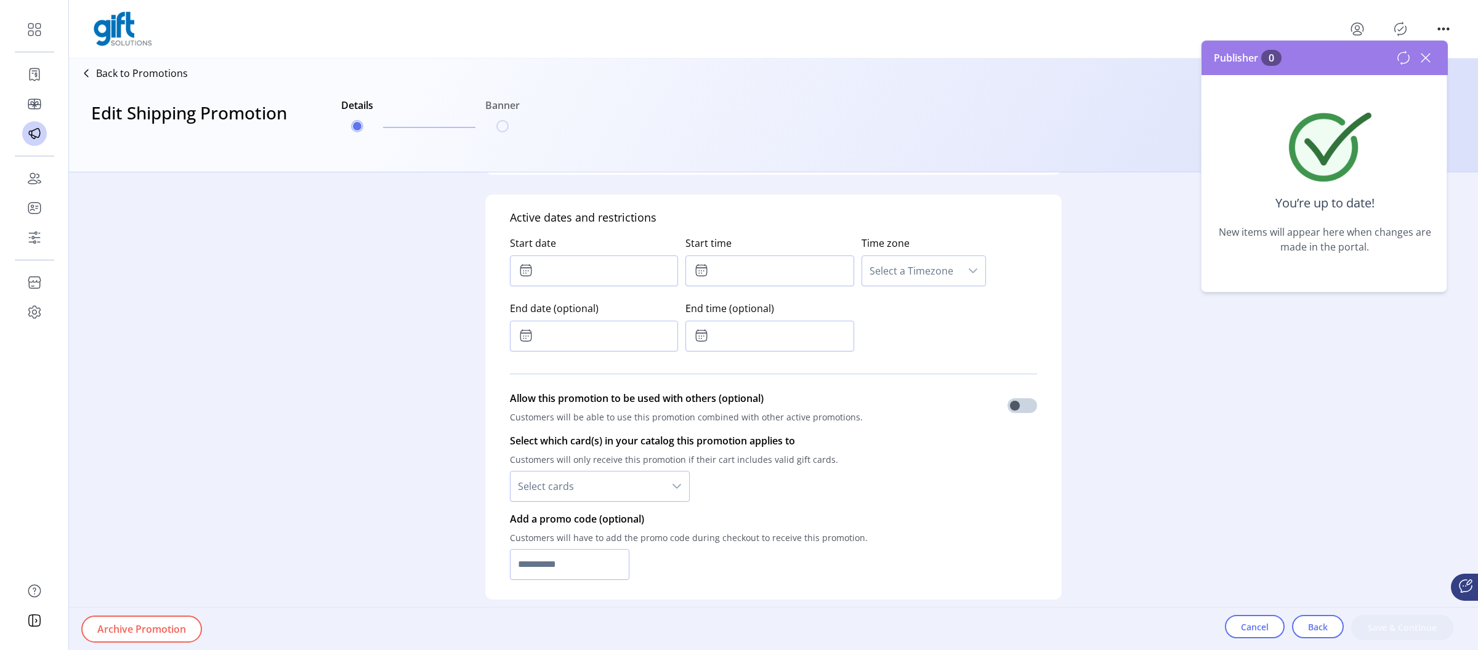
type input "**********"
type textarea "**********"
type input "******"
type input "**********"
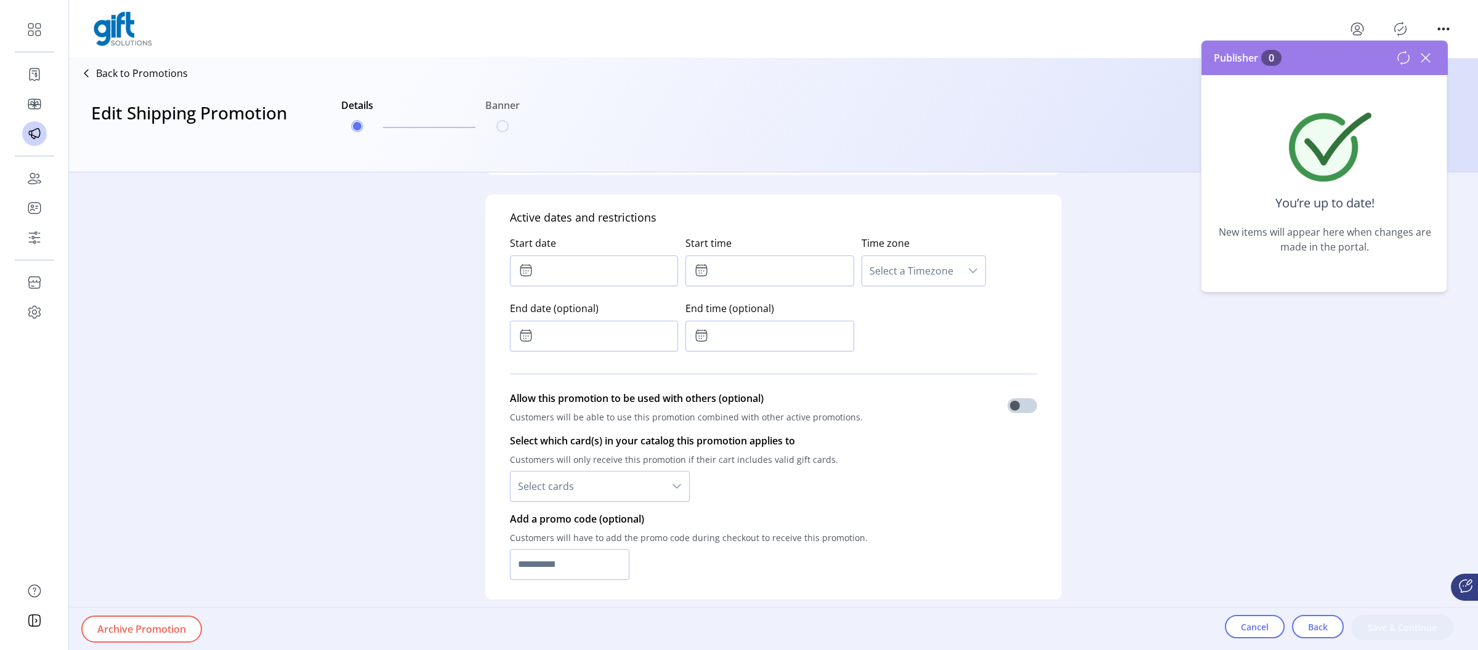
type input "*****"
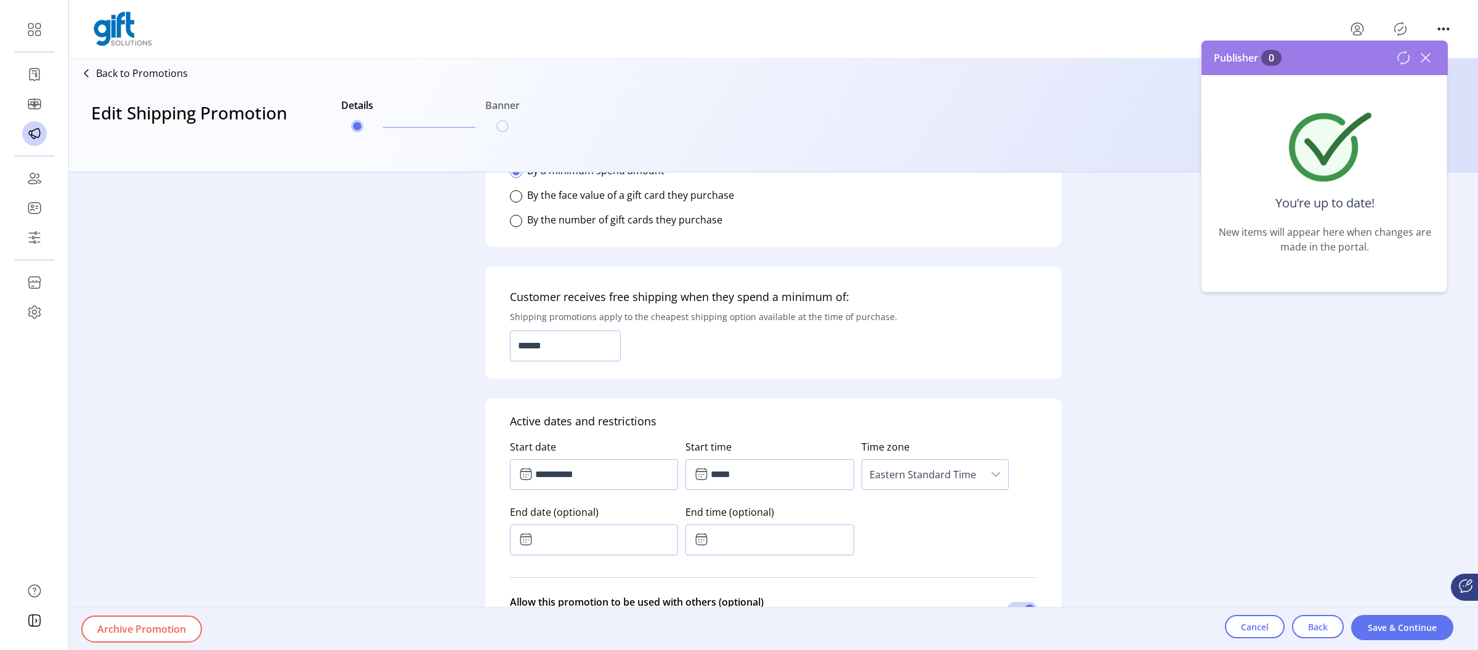
scroll to position [162, 0]
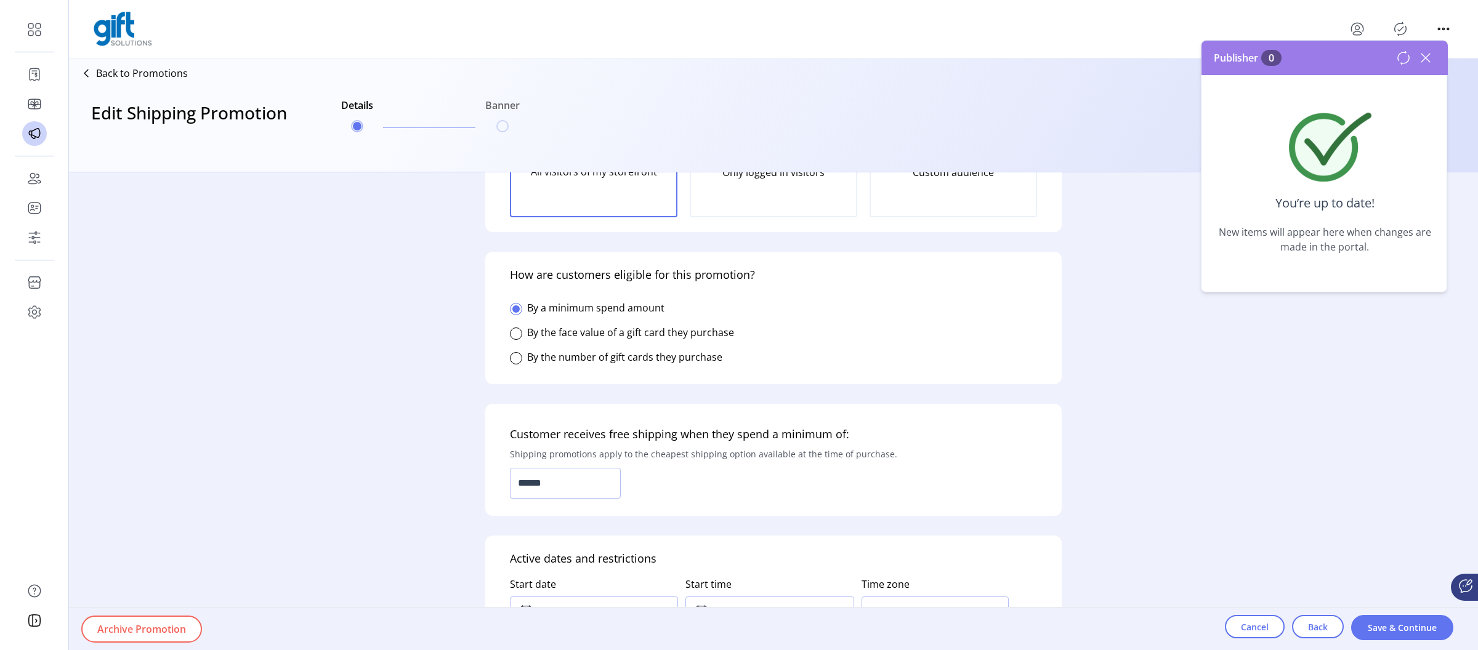
click at [1429, 59] on icon at bounding box center [1426, 58] width 20 height 20
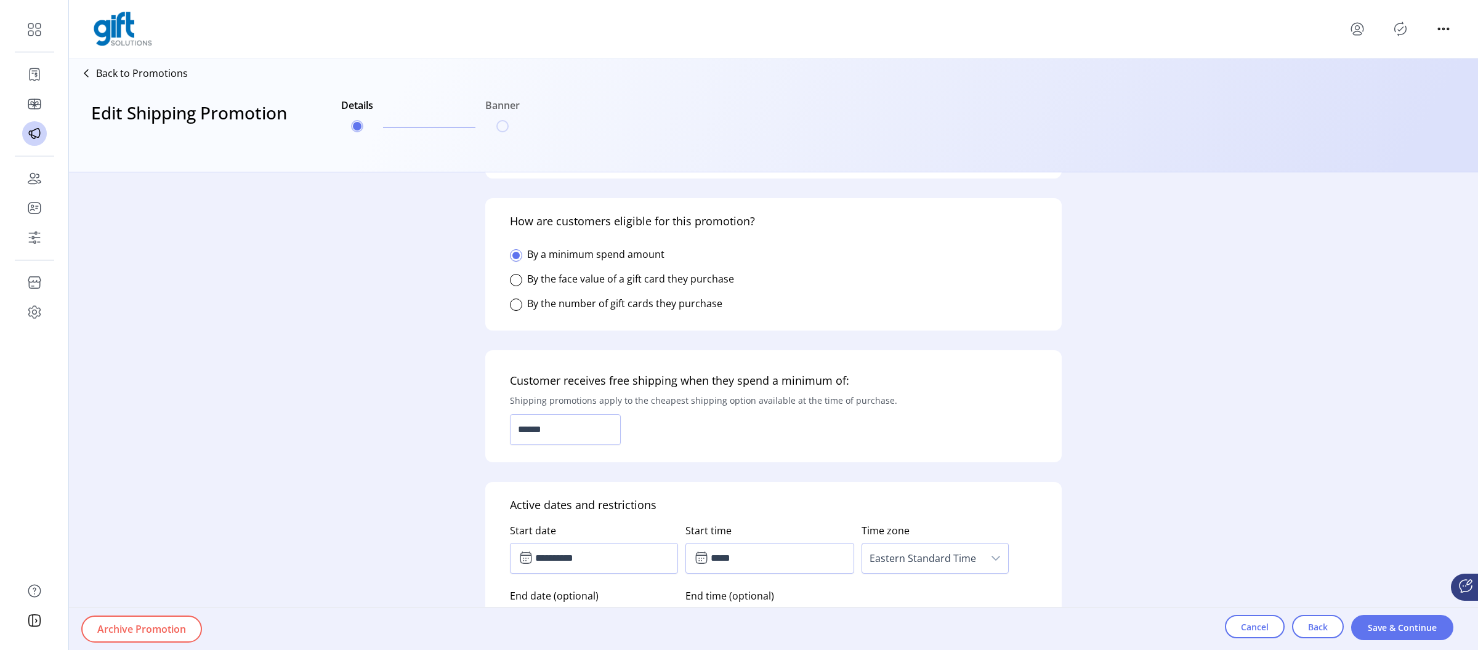
scroll to position [214, 0]
click at [1389, 627] on span "Save & Continue" at bounding box center [1402, 628] width 70 height 13
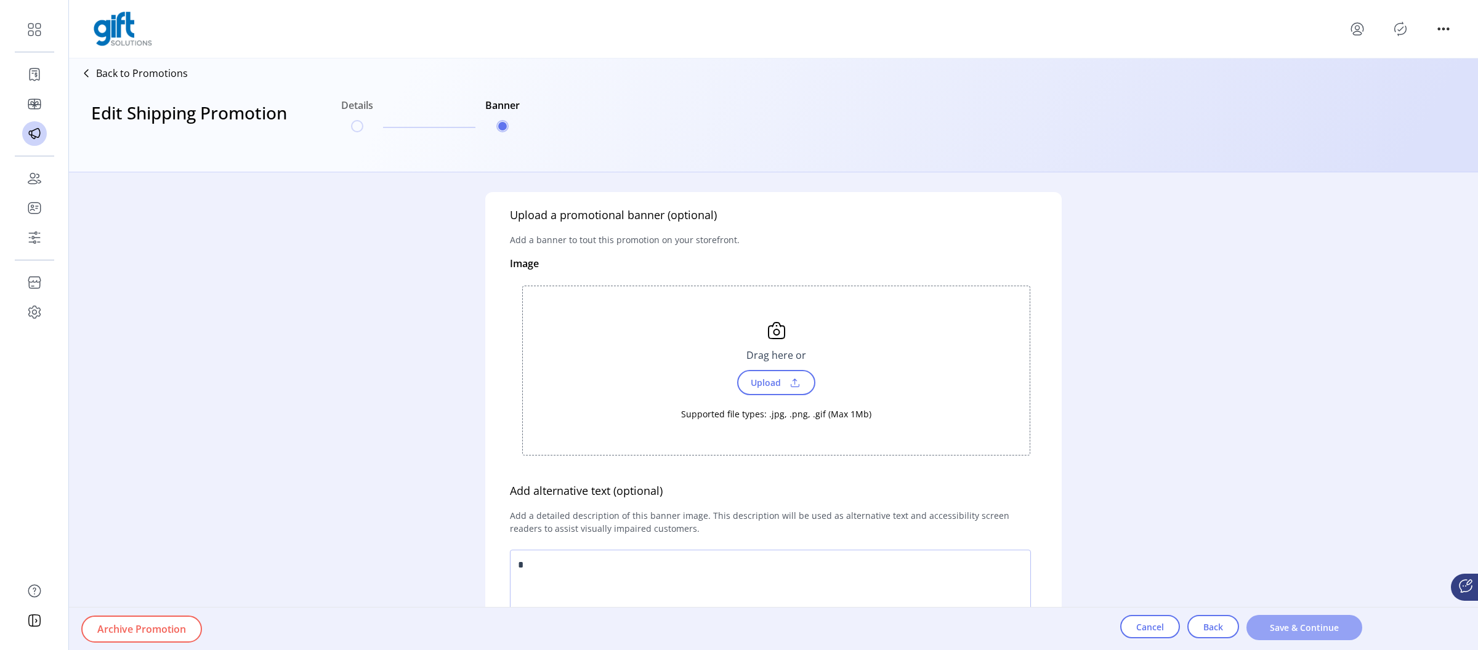
click at [1303, 629] on span "Save & Continue" at bounding box center [1305, 628] width 84 height 13
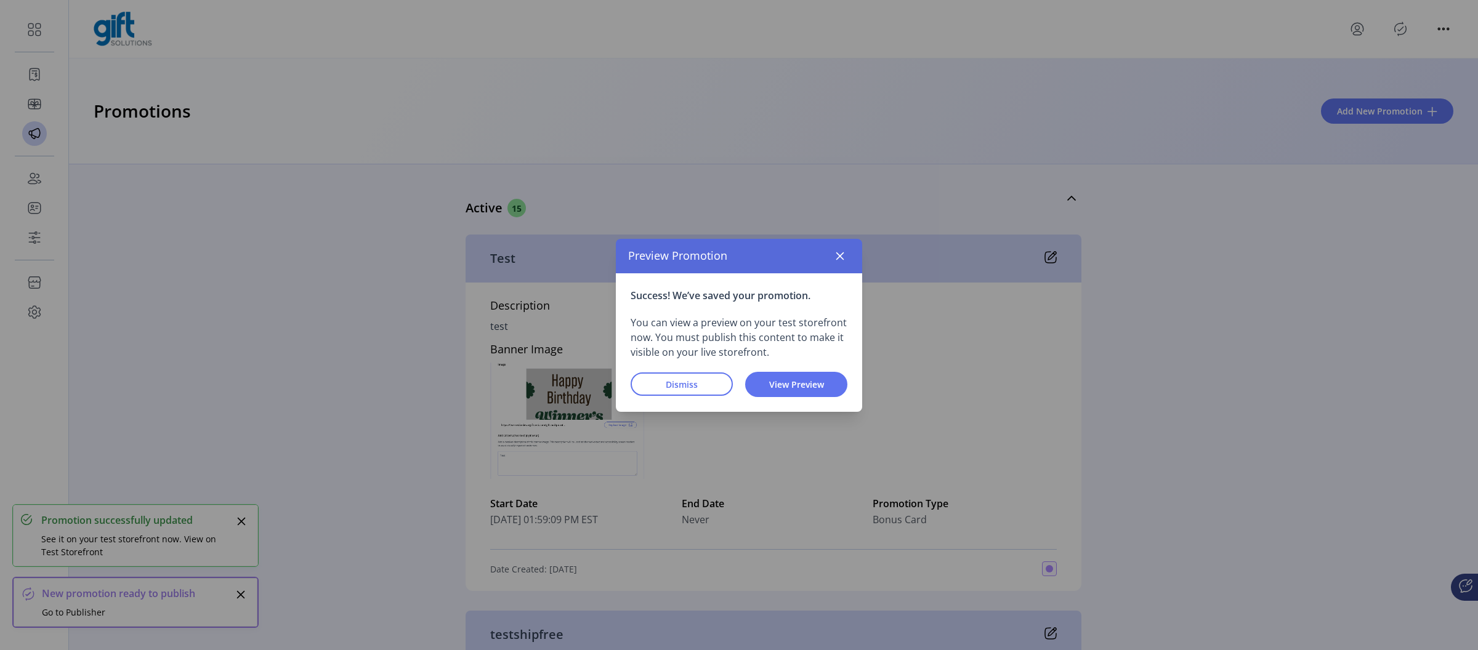
click at [646, 402] on div "Success! We’ve saved your promotion. You can view a preview on your test storef…" at bounding box center [739, 342] width 246 height 139
click at [653, 389] on span "Dismiss" at bounding box center [682, 384] width 70 height 13
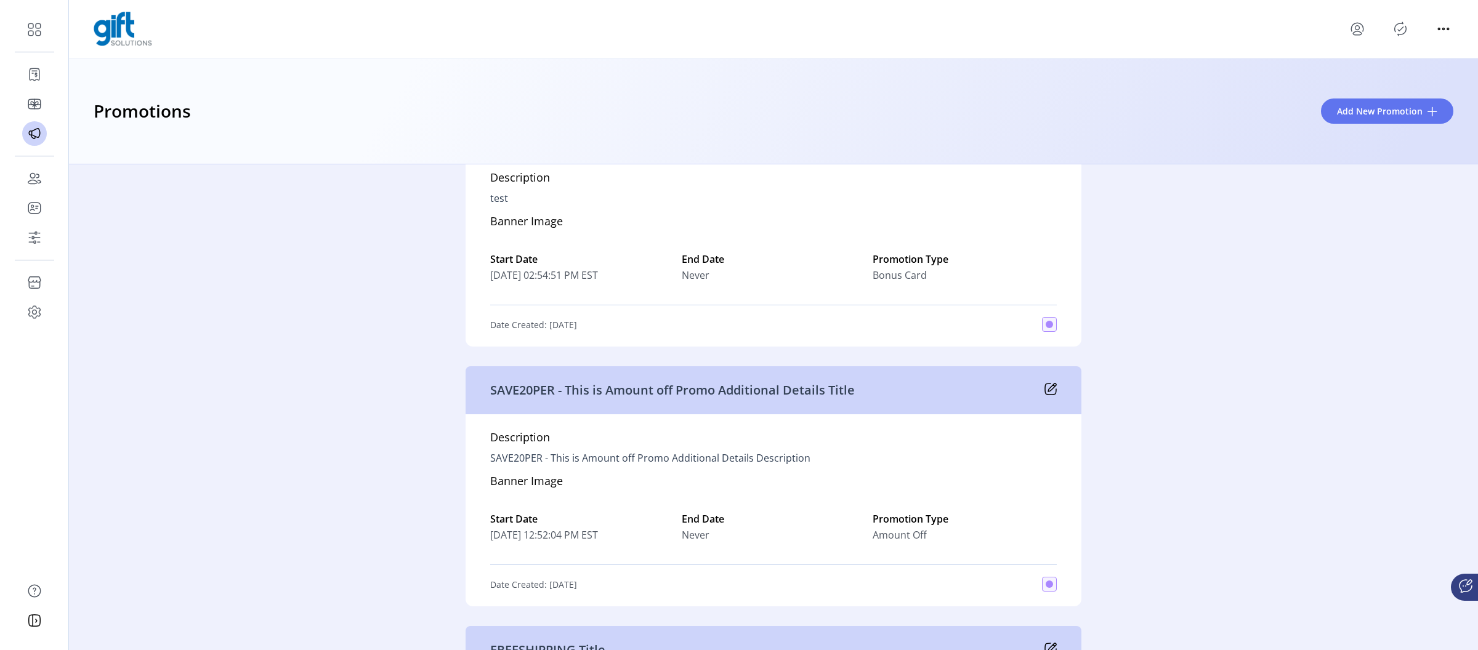
scroll to position [1578, 0]
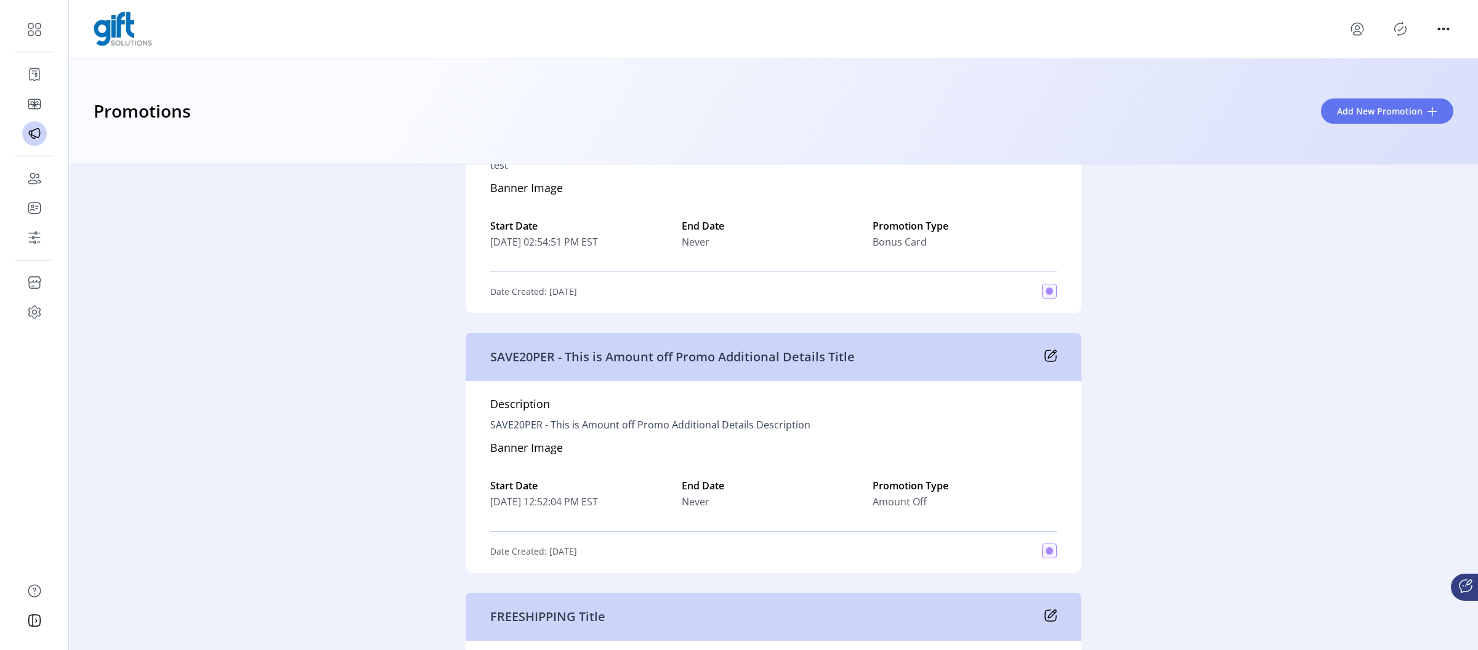
click at [500, 352] on p "SAVE20PER - This is Amount off Promo Additional Details Title" at bounding box center [672, 357] width 365 height 18
copy p "SAVE20PER"
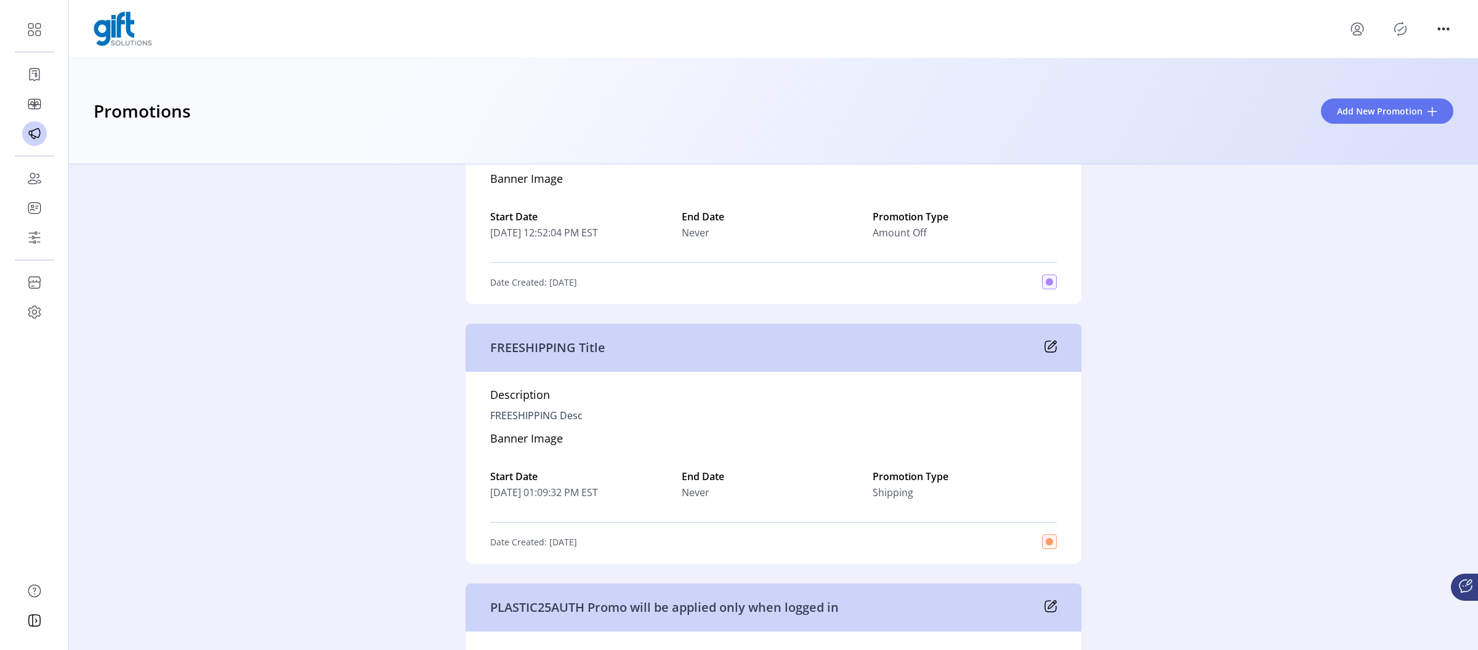
scroll to position [1849, 0]
click at [1048, 345] on icon at bounding box center [1052, 343] width 8 height 8
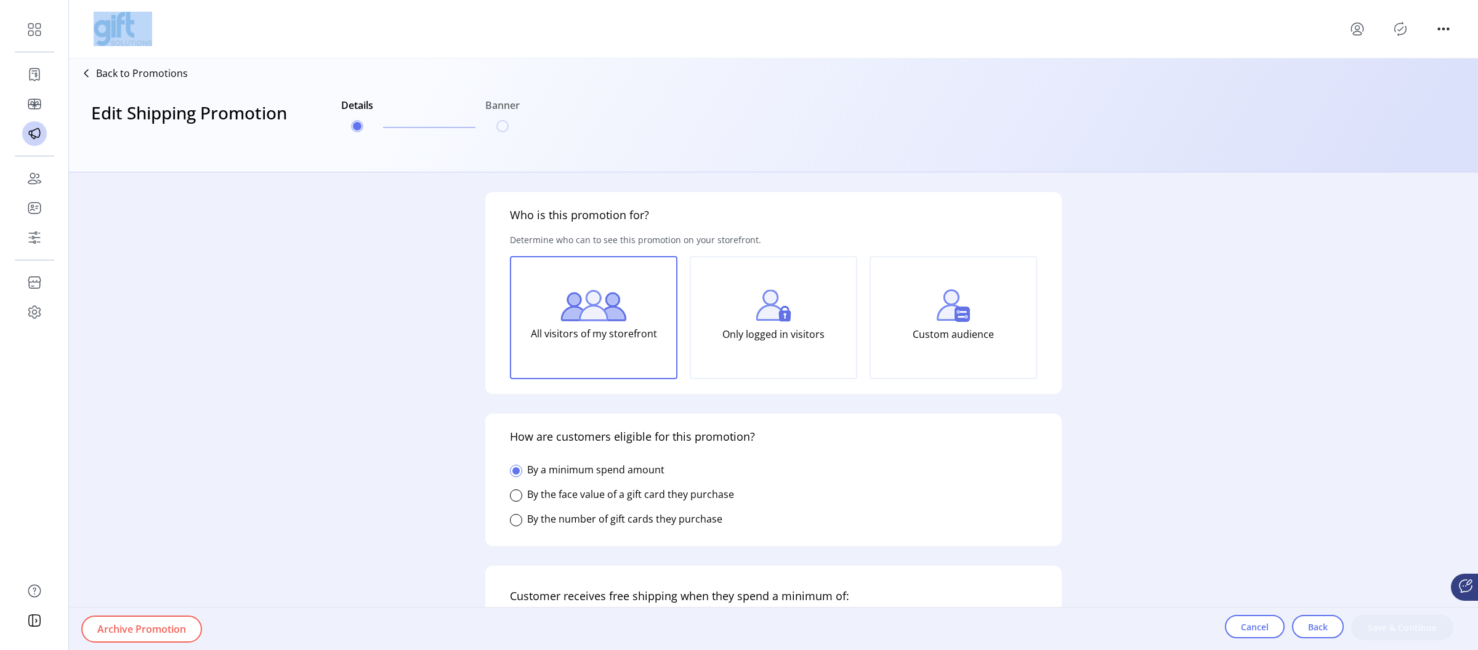
type input "******"
type input "**********"
type input "*****"
type input "**********"
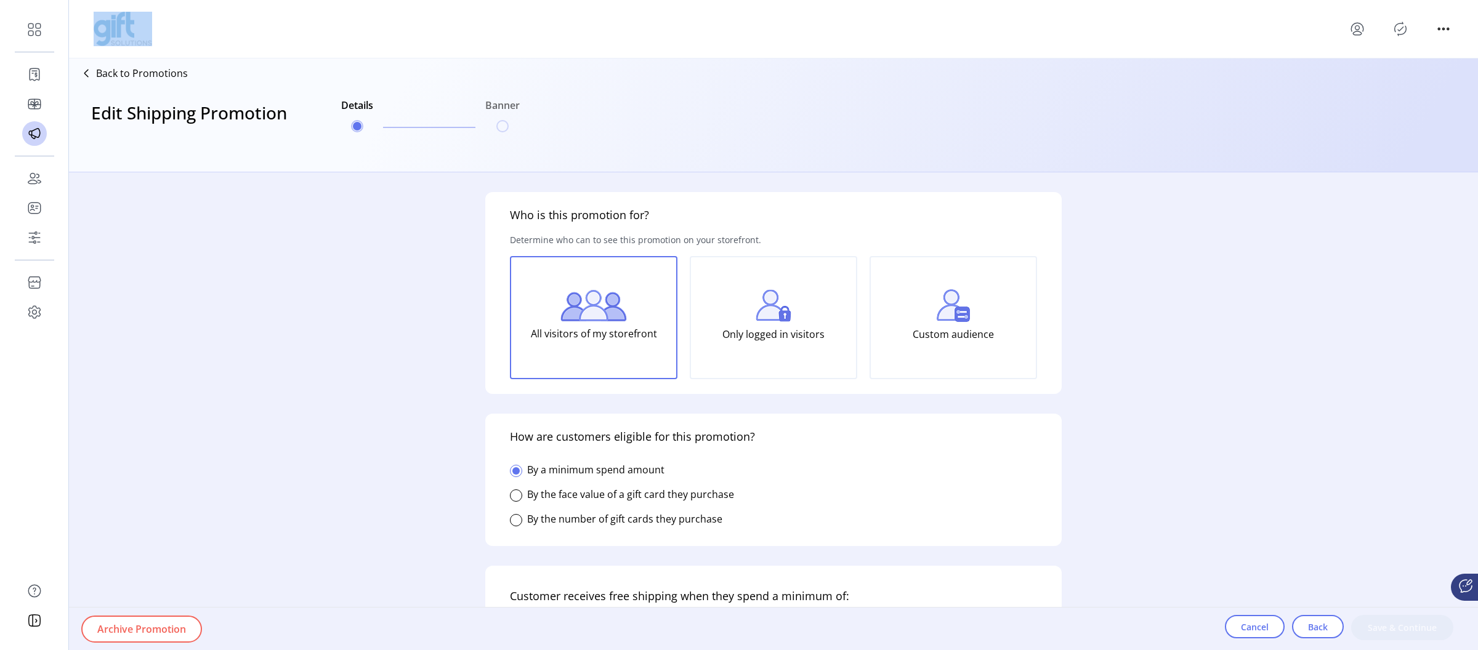
type textarea "**********"
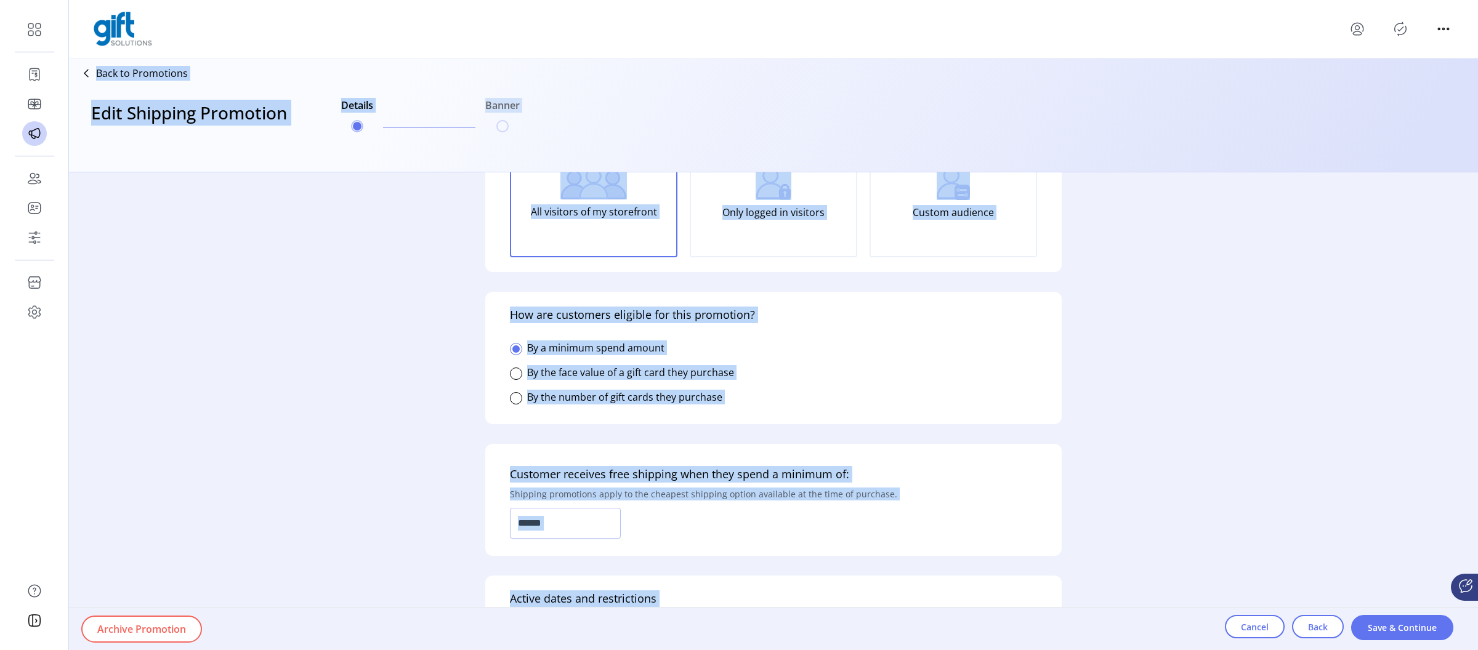
click at [424, 447] on div "**********" at bounding box center [773, 411] width 1409 height 478
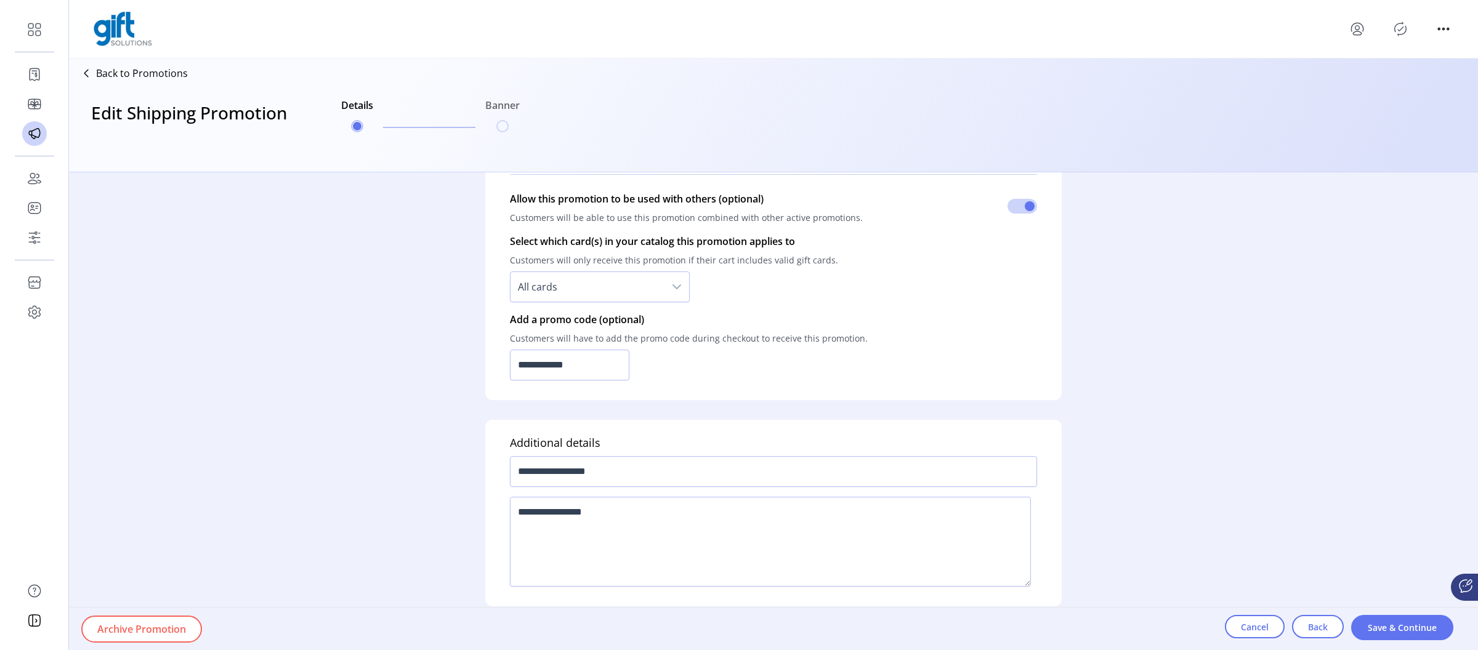
scroll to position [710, 0]
click at [1263, 629] on span "Cancel" at bounding box center [1255, 627] width 28 height 13
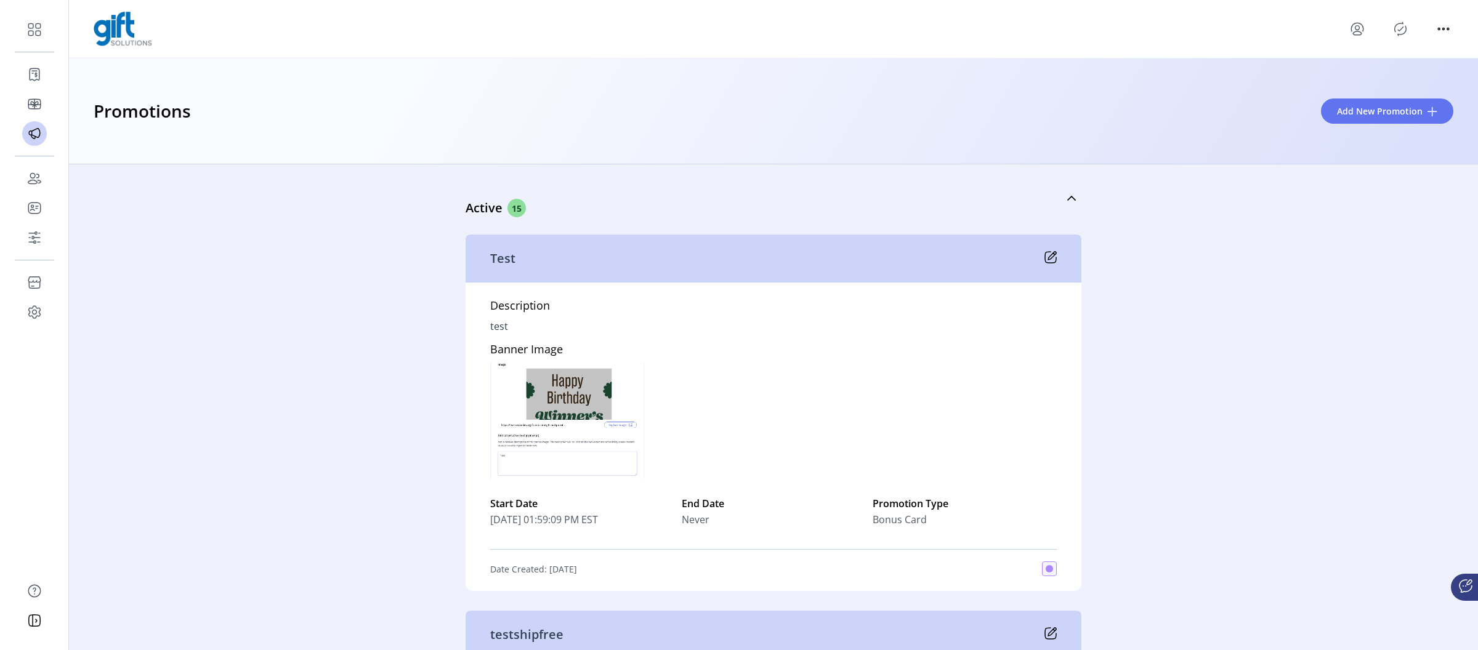
click at [1398, 22] on icon "Publisher Panel" at bounding box center [1401, 29] width 20 height 20
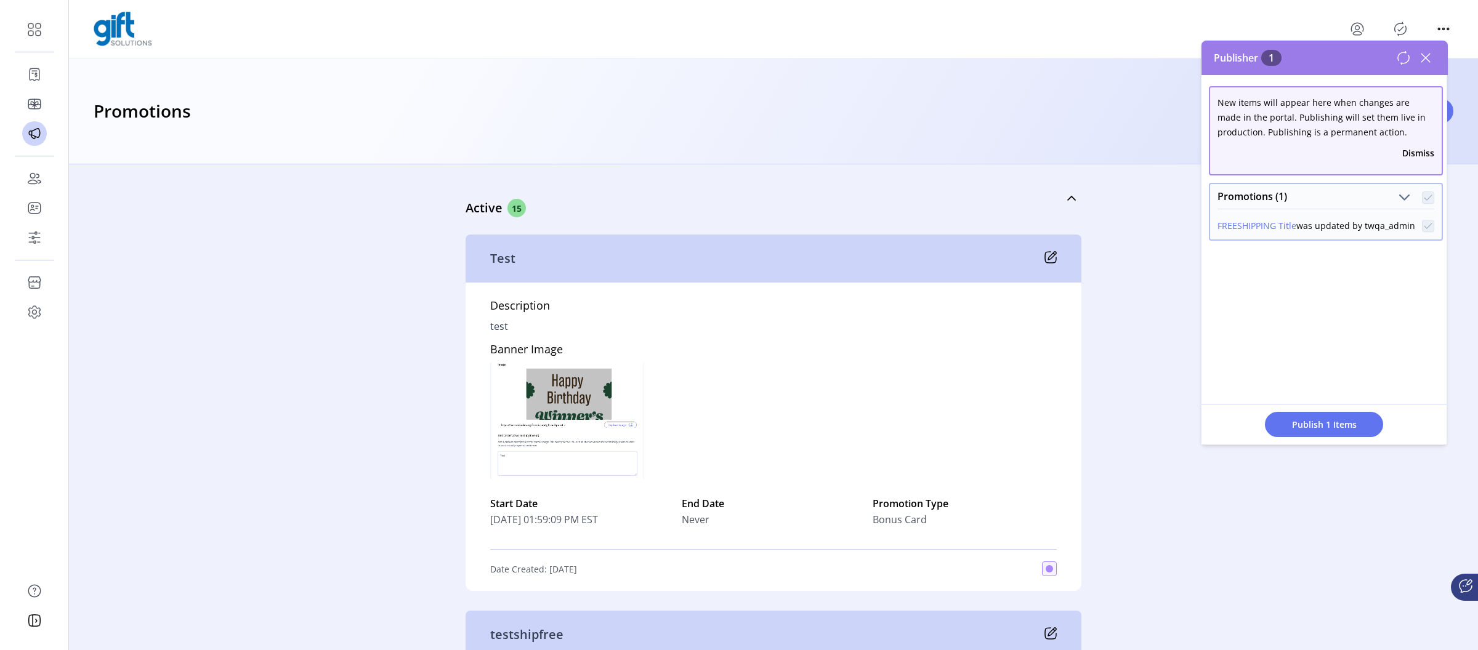
click at [1304, 423] on span "Publish 1 Items" at bounding box center [1324, 424] width 86 height 13
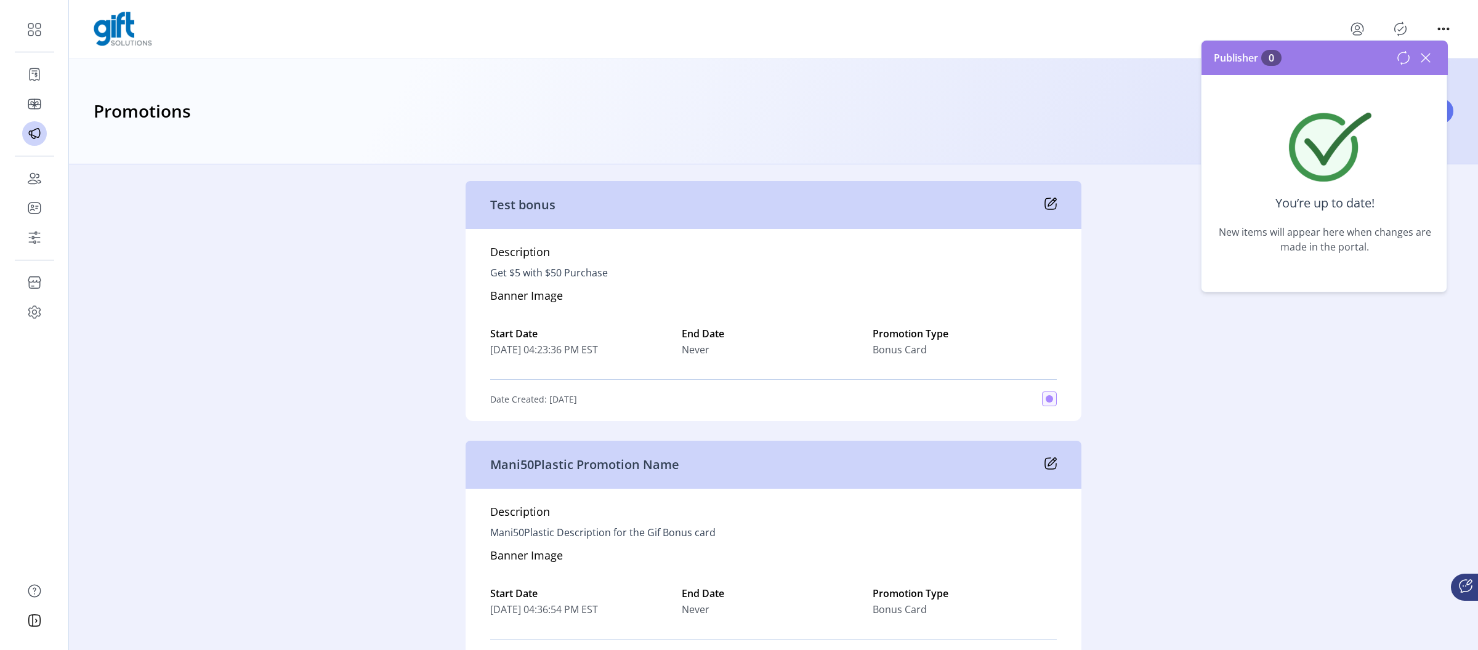
scroll to position [697, 0]
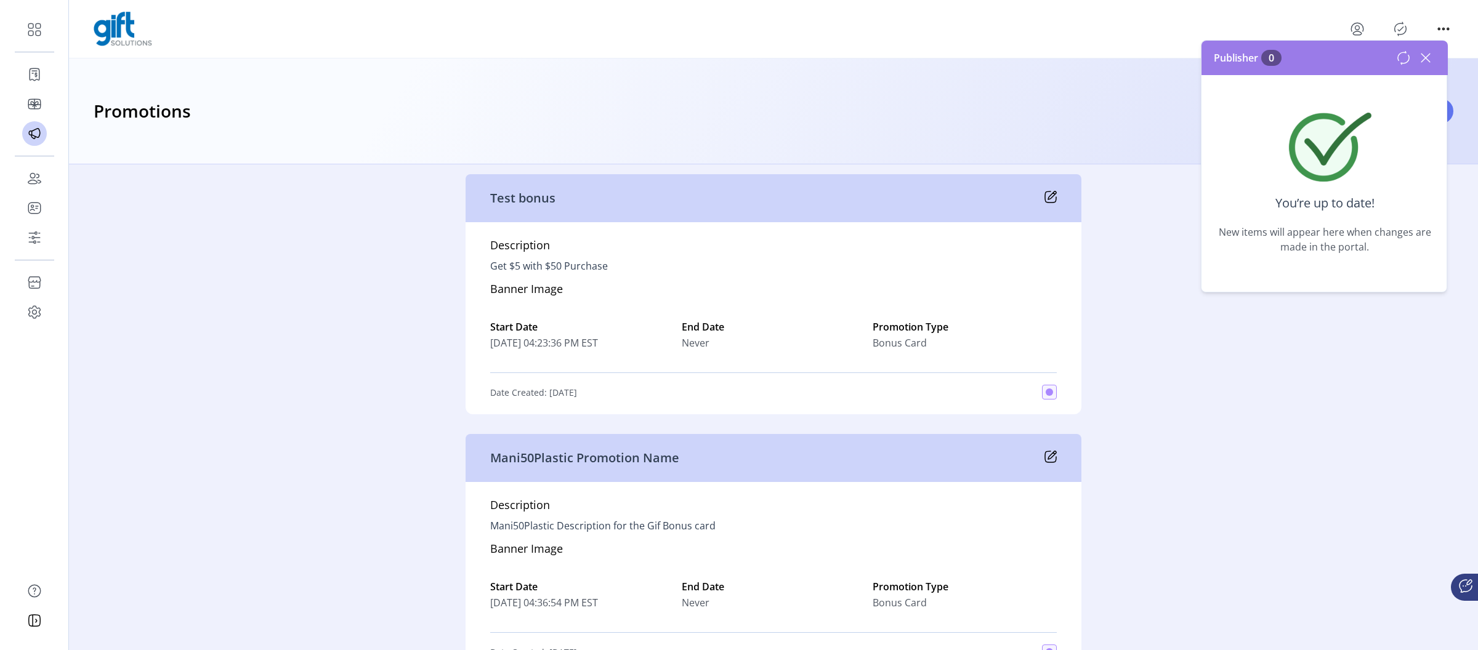
click at [1059, 455] on div "Mani50Plastic Promotion Name" at bounding box center [774, 458] width 616 height 48
click at [1053, 456] on icon at bounding box center [1051, 457] width 12 height 12
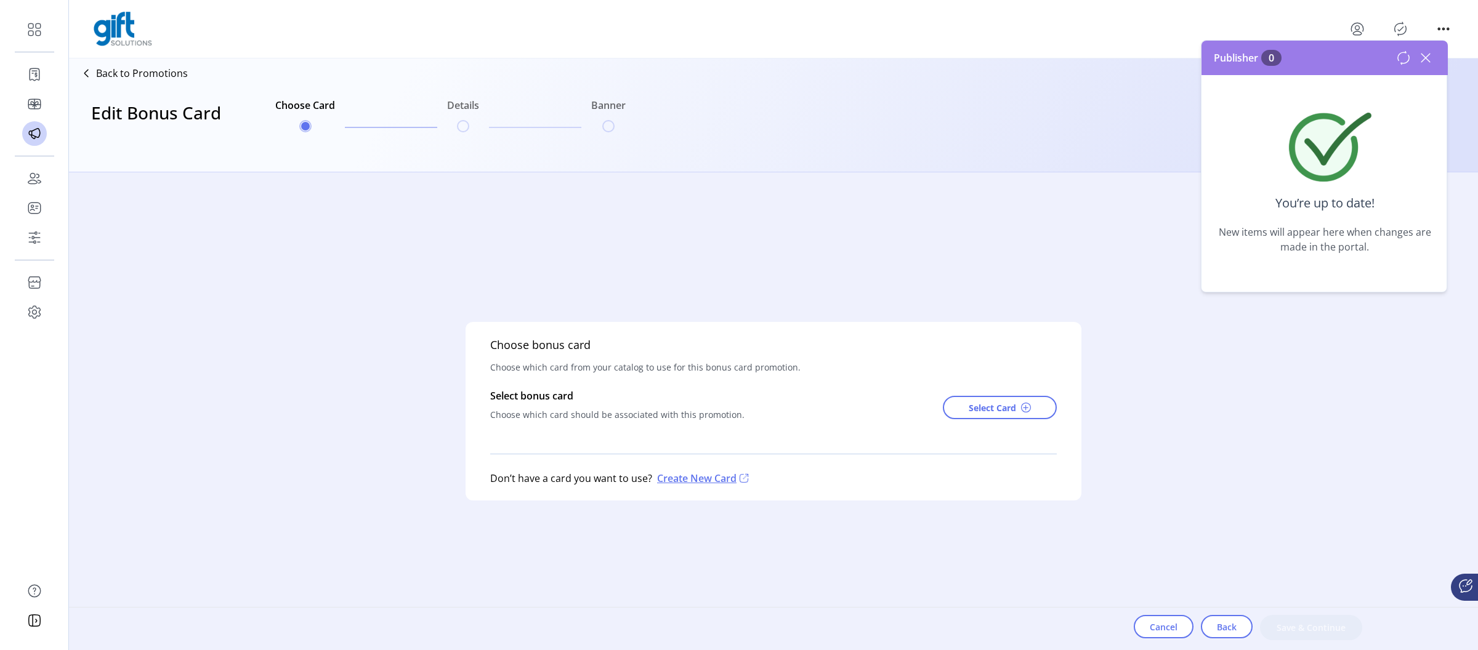
click at [1425, 60] on icon at bounding box center [1426, 58] width 9 height 9
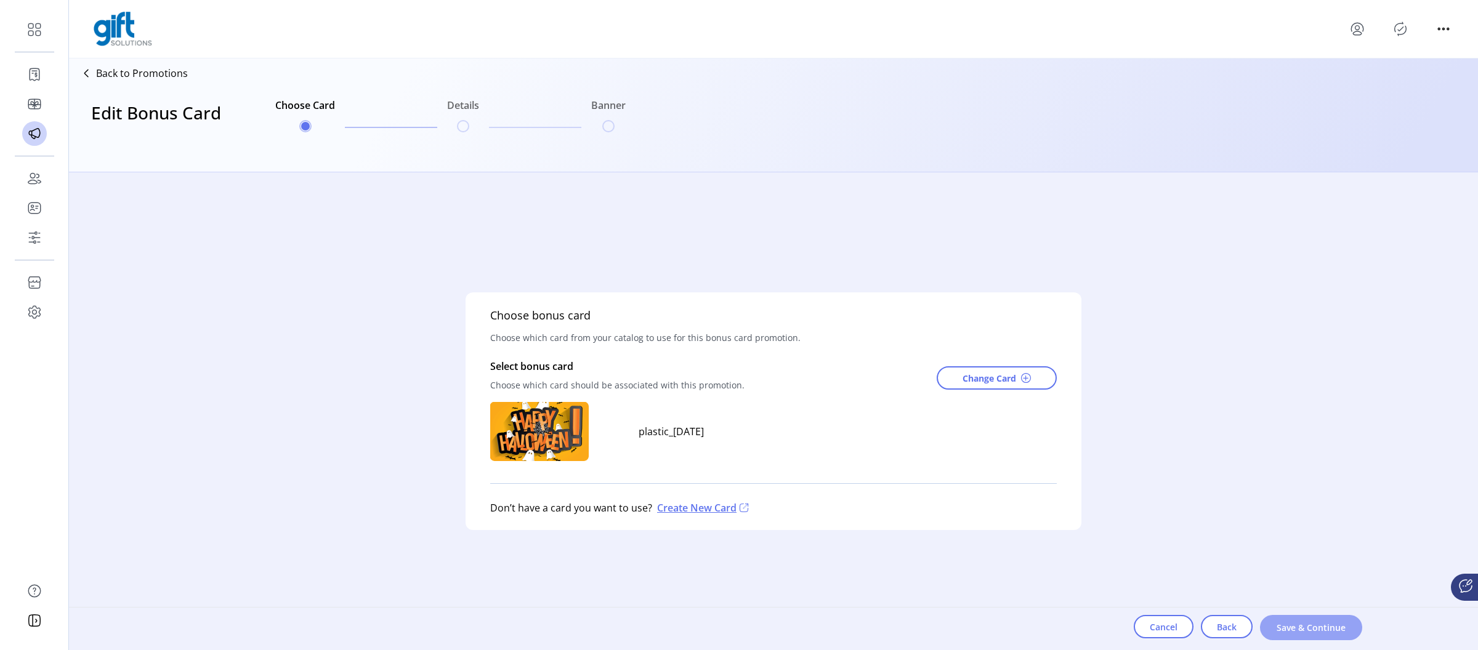
click at [1317, 636] on button "Save & Continue" at bounding box center [1311, 627] width 102 height 25
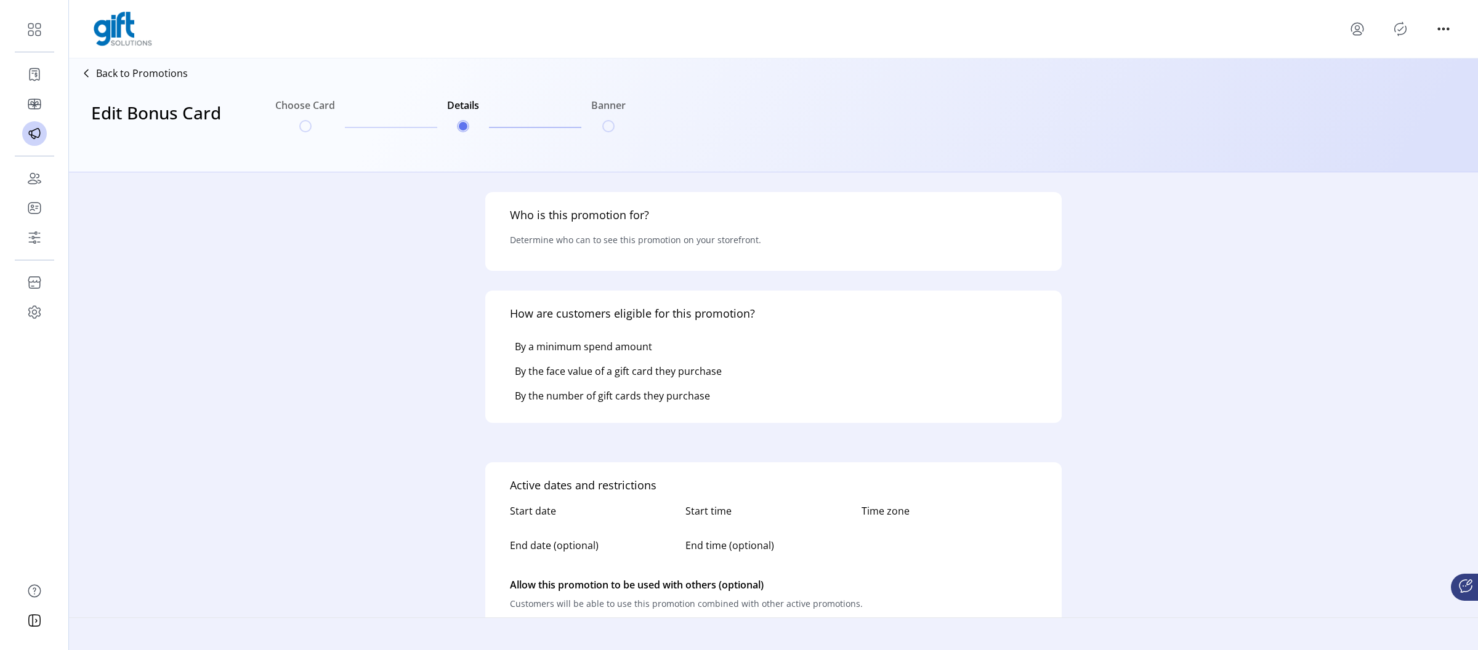
type input "*********"
type input "**********"
type textarea "**********"
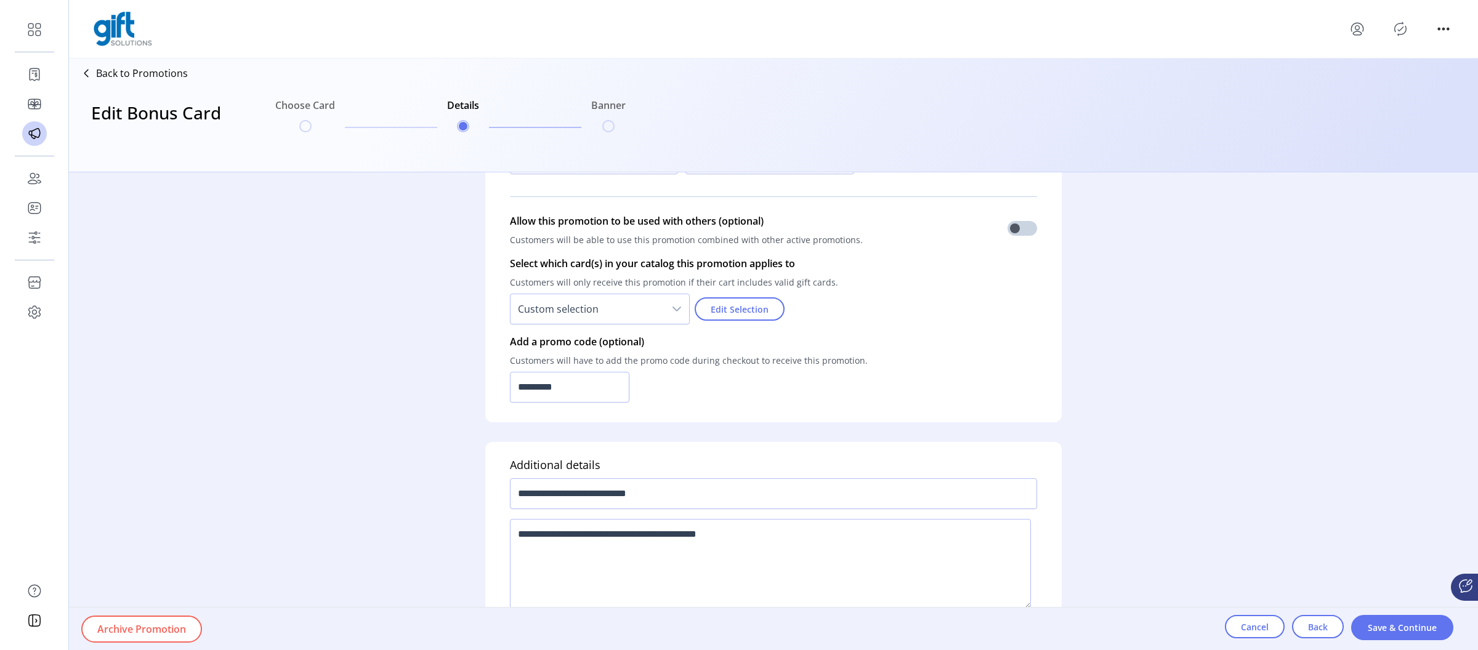
scroll to position [894, 0]
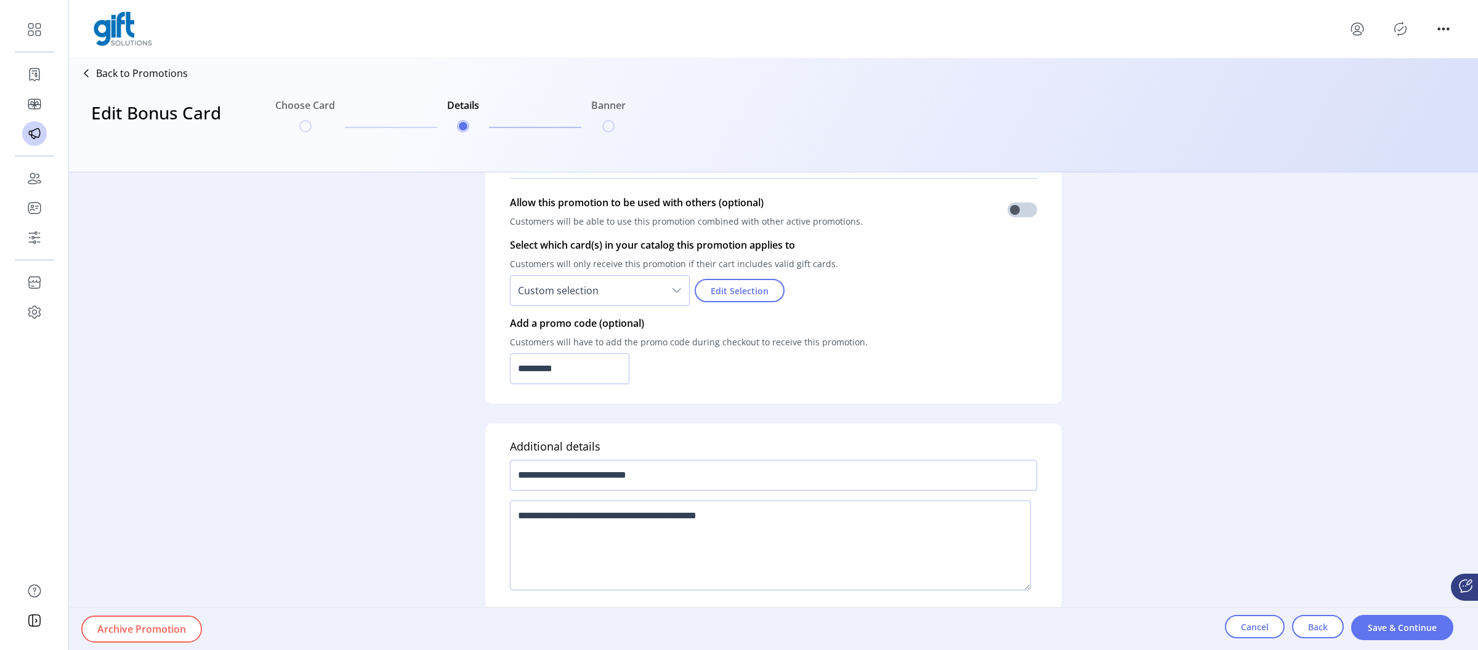
click at [678, 287] on icon "dropdown trigger" at bounding box center [677, 291] width 10 height 10
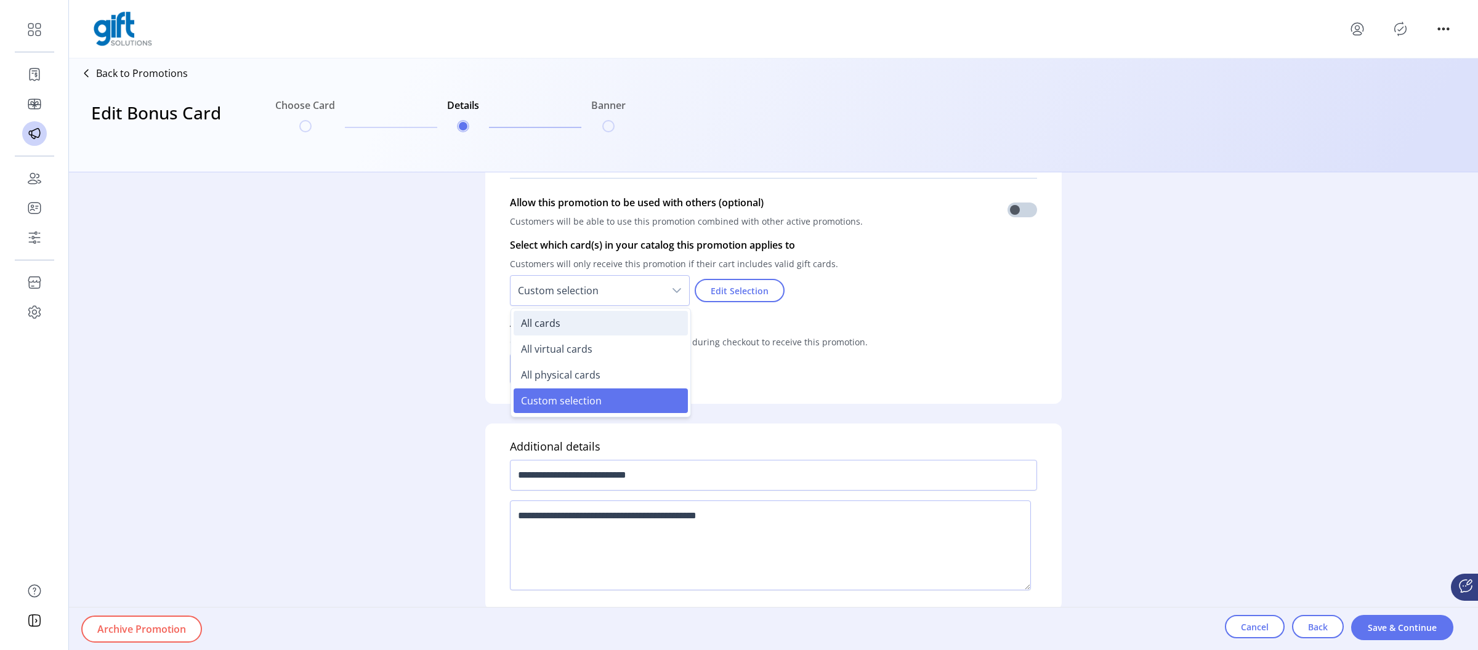
click at [548, 328] on span "All cards" at bounding box center [540, 324] width 39 height 14
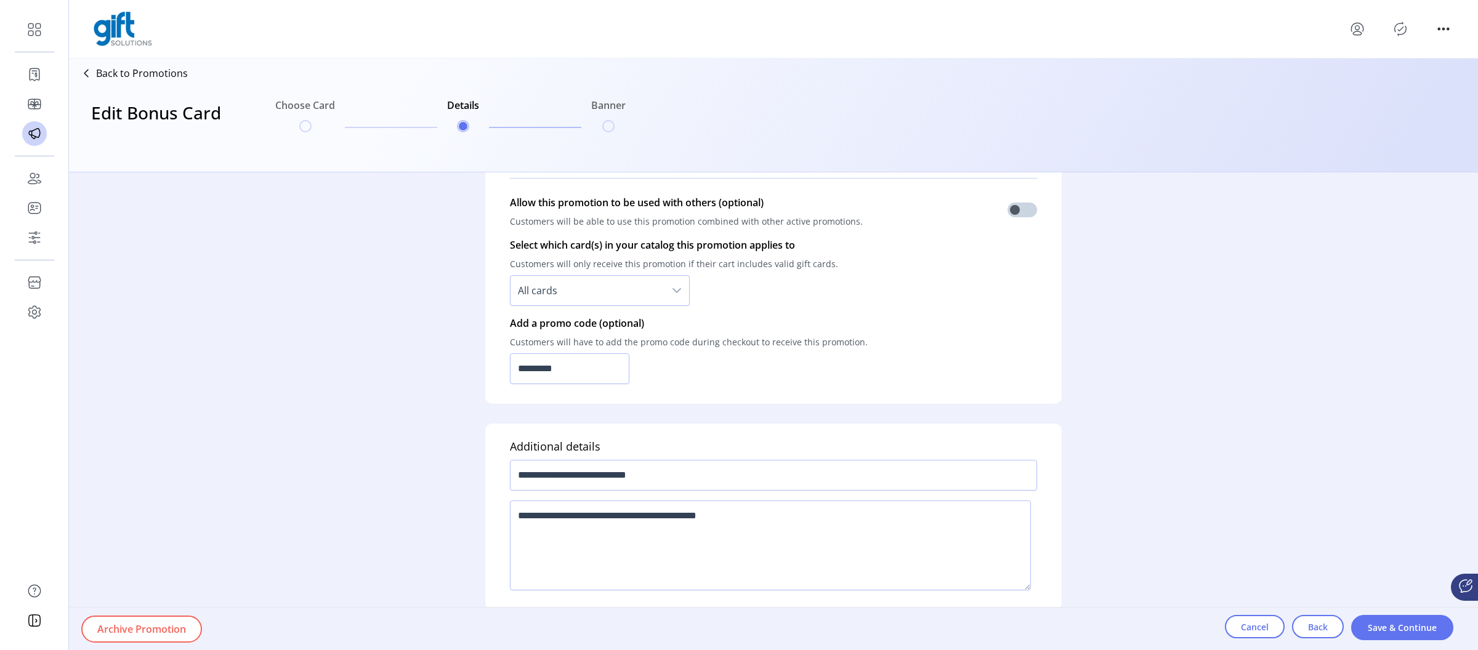
drag, startPoint x: 1391, startPoint y: 628, endPoint x: 840, endPoint y: 417, distance: 590.4
click at [870, 435] on div "**********" at bounding box center [773, 411] width 1409 height 478
click at [673, 289] on icon "dropdown trigger" at bounding box center [677, 291] width 10 height 10
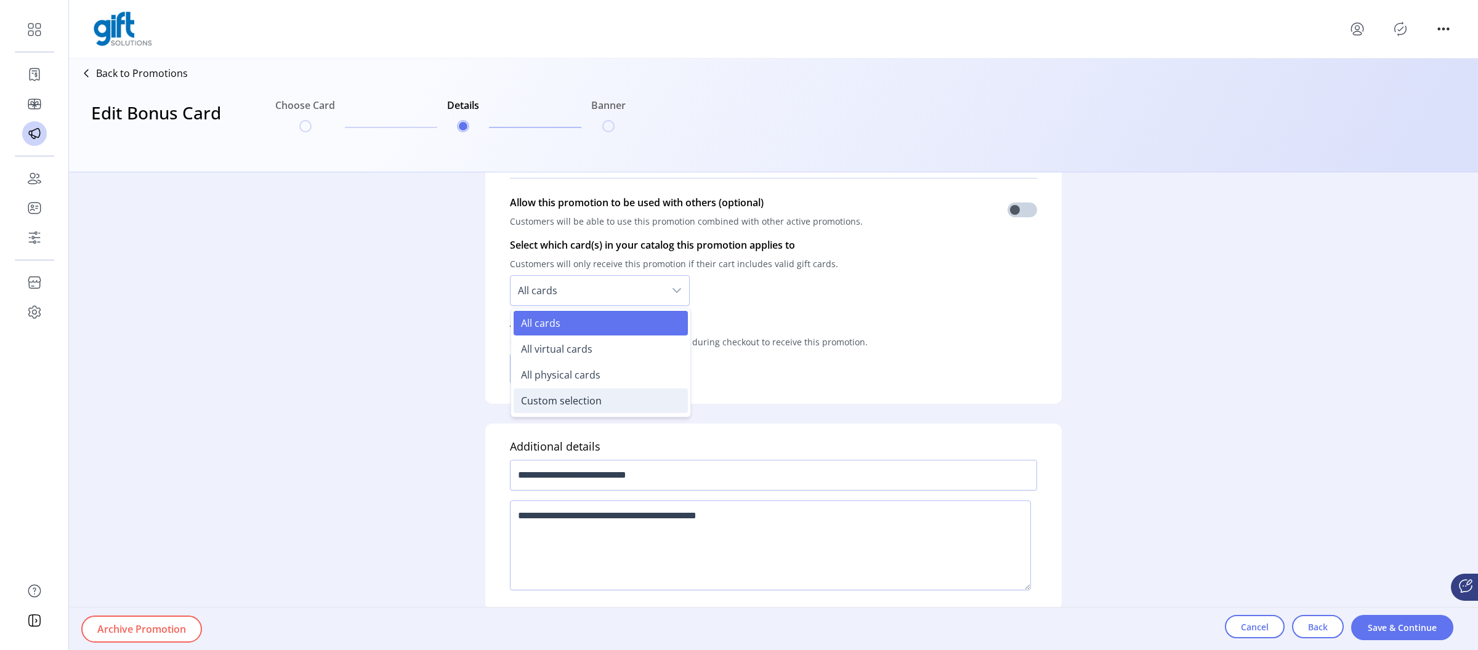
click at [582, 392] on li "Custom selection" at bounding box center [601, 401] width 174 height 25
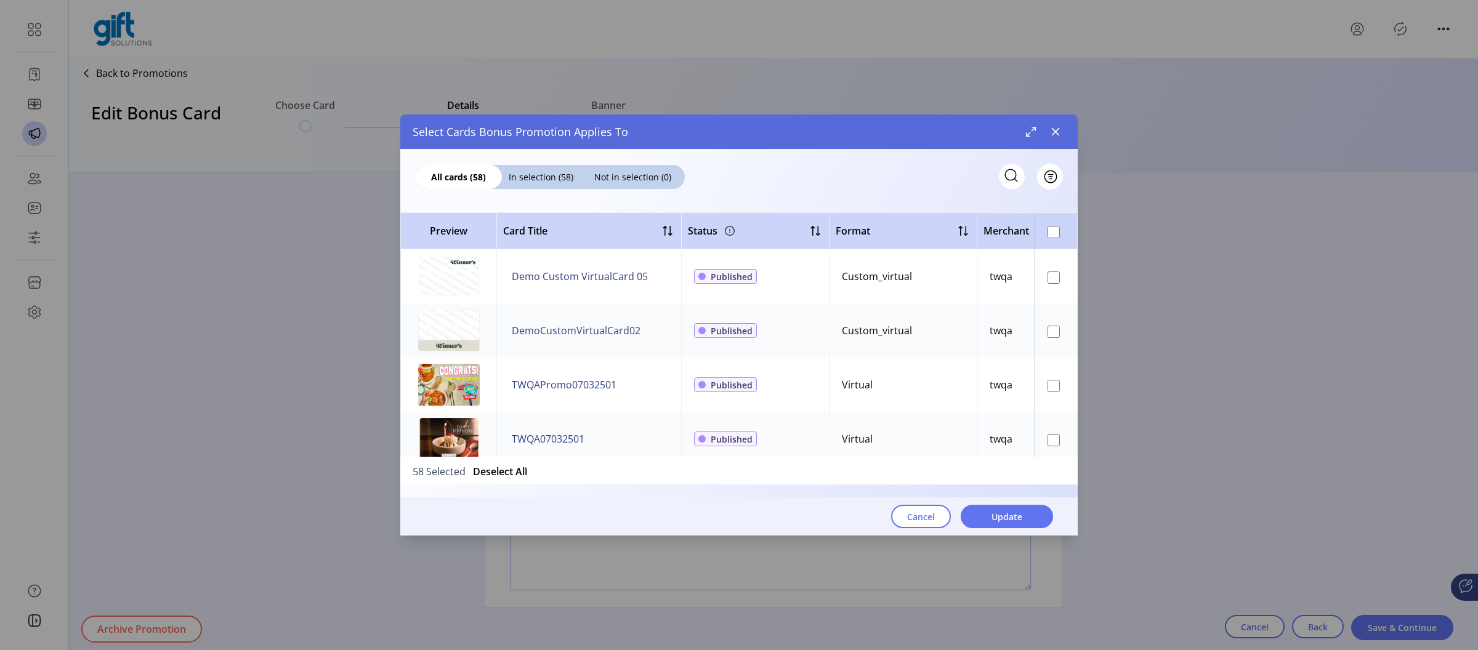
click at [933, 500] on div "Cancel Update" at bounding box center [726, 517] width 653 height 38
click at [931, 508] on button "Cancel" at bounding box center [921, 516] width 60 height 23
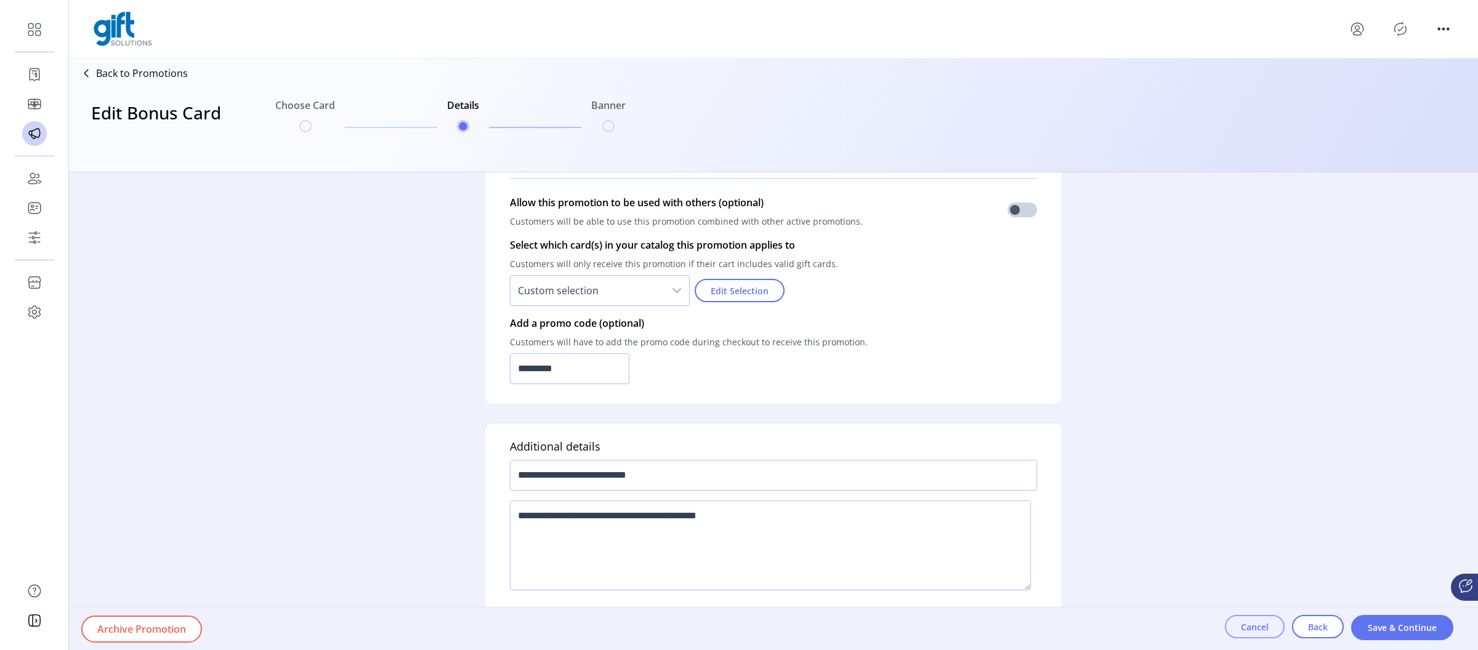
click at [1247, 622] on span "Cancel" at bounding box center [1255, 627] width 28 height 13
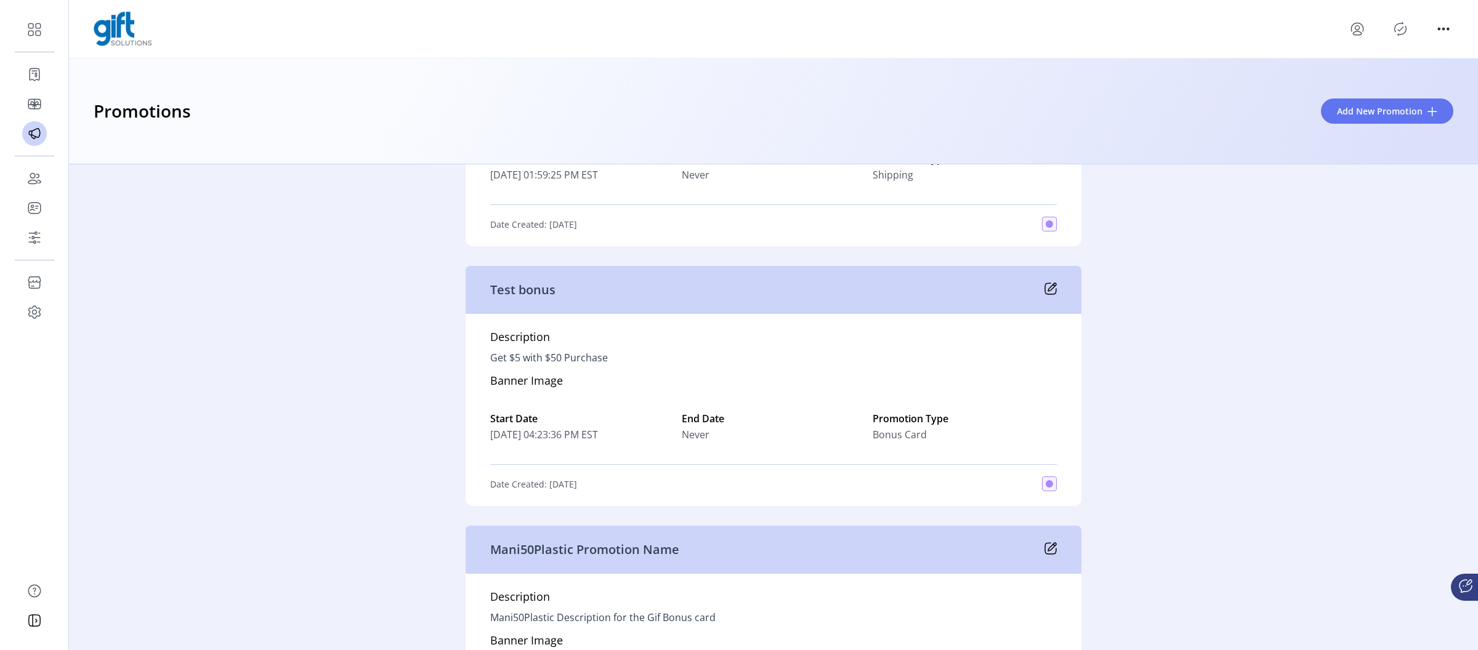
scroll to position [782, 0]
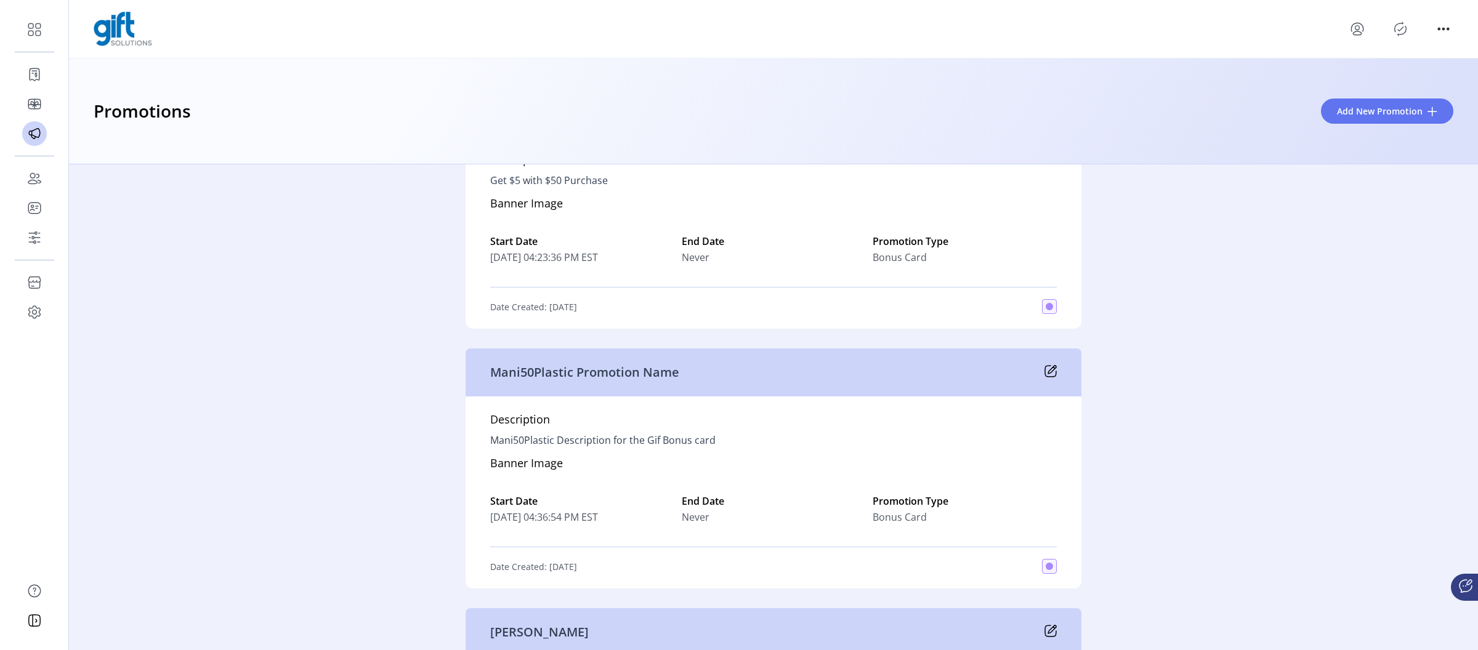
click at [1058, 371] on div "Mani50Plastic Promotion Name" at bounding box center [774, 373] width 616 height 48
click at [1051, 371] on icon at bounding box center [1051, 371] width 12 height 12
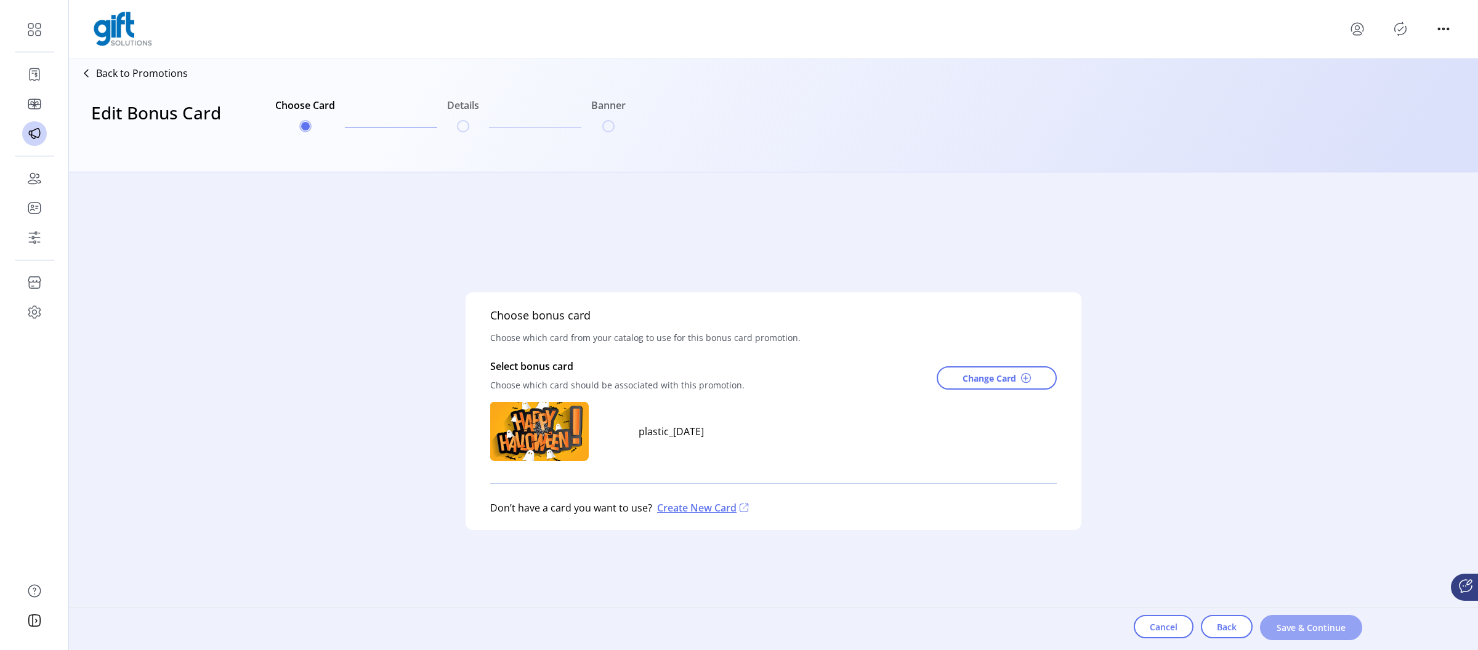
click at [1311, 628] on span "Save & Continue" at bounding box center [1311, 628] width 70 height 13
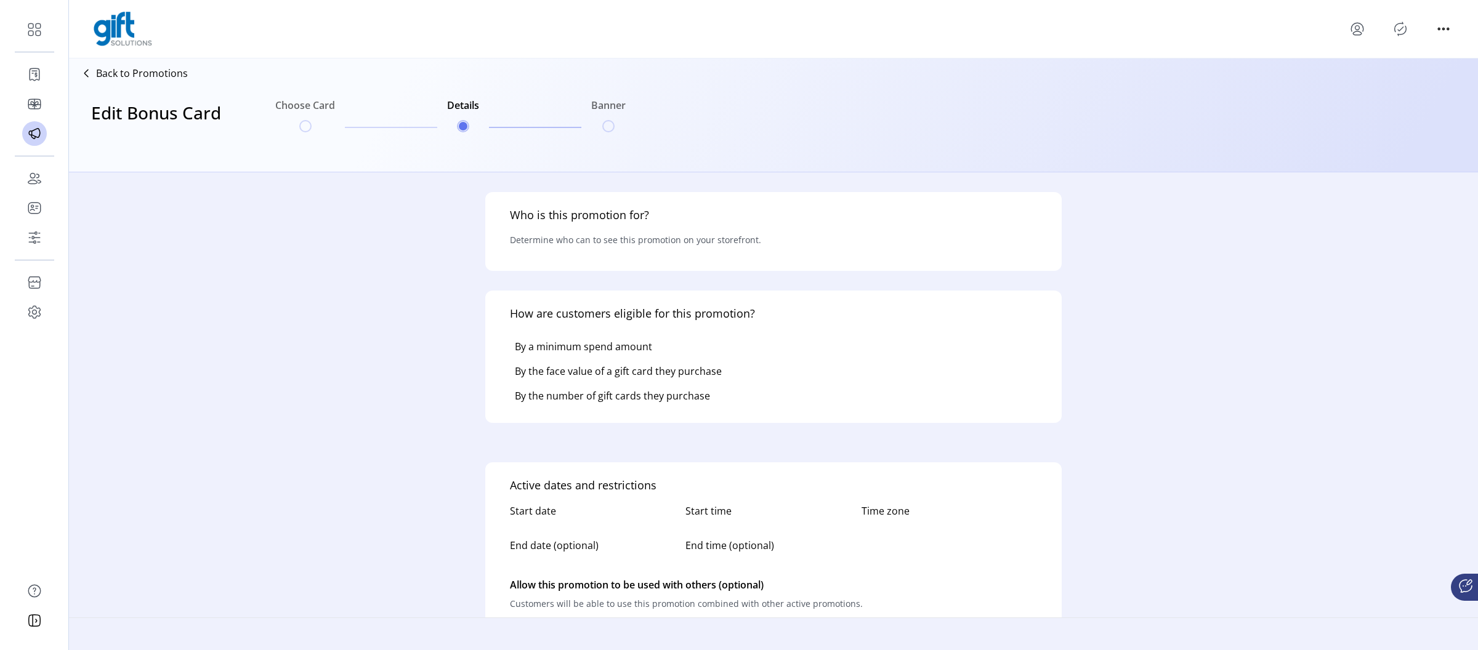
type input "*********"
type input "**********"
type textarea "**********"
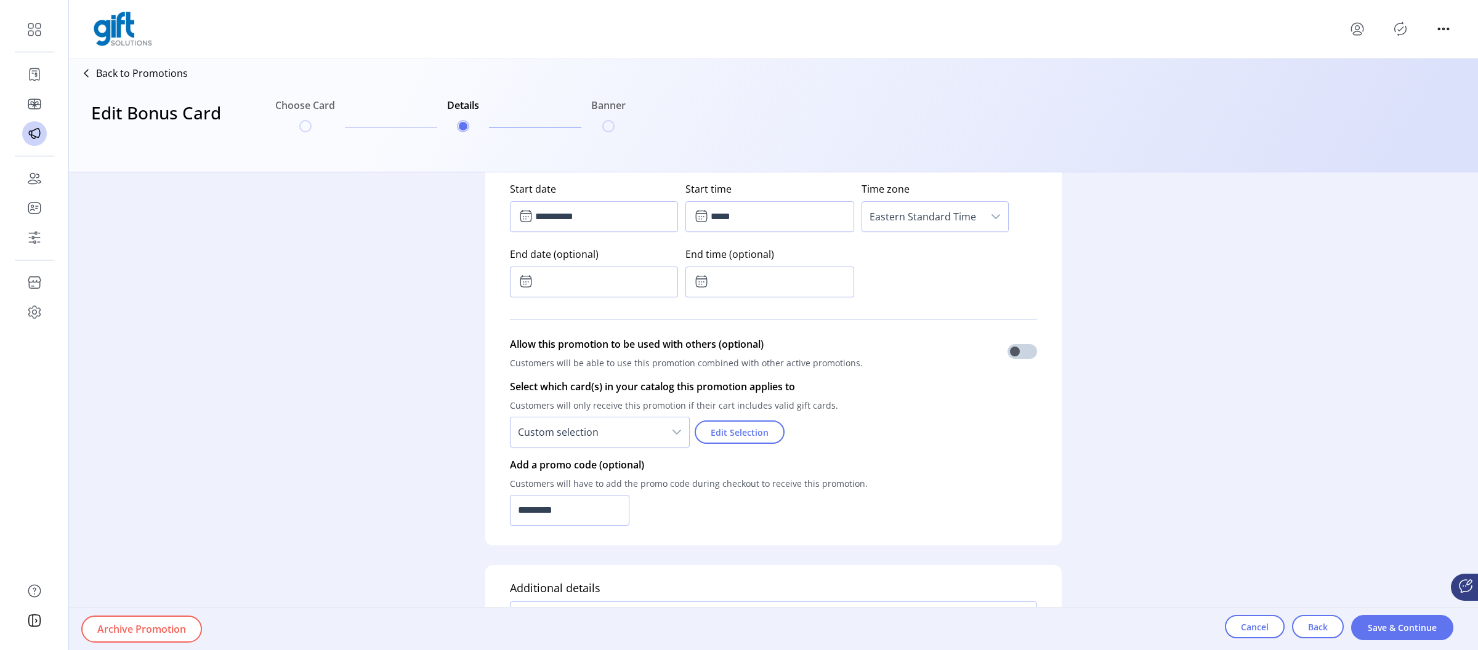
scroll to position [767, 0]
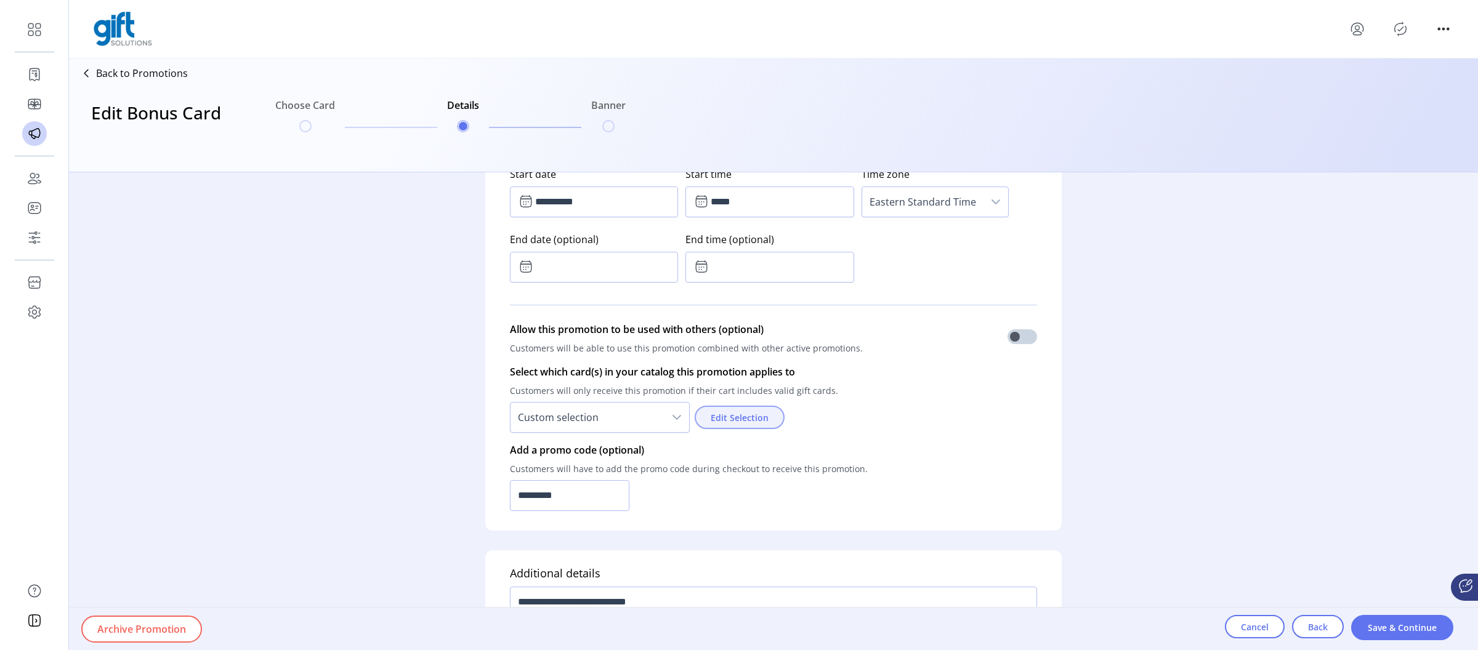
click at [734, 415] on span "Edit Selection" at bounding box center [740, 417] width 58 height 13
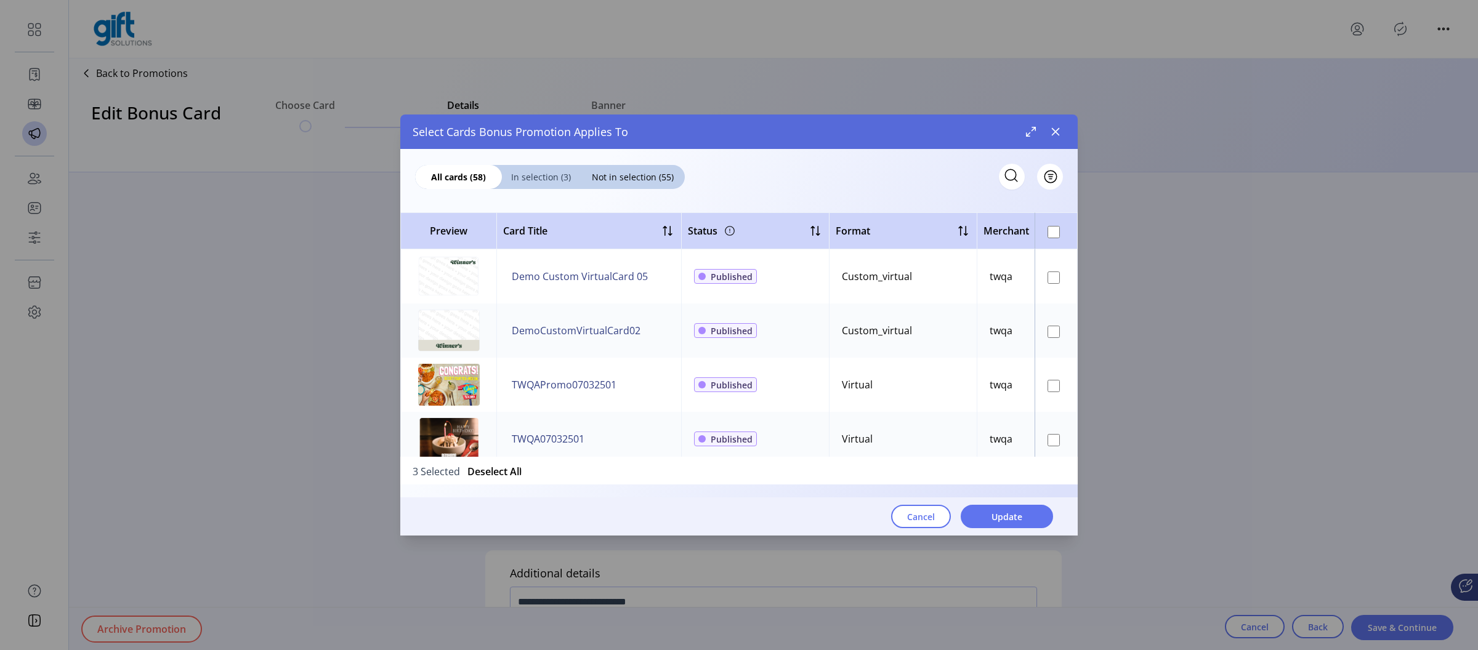
click at [541, 178] on span "In selection (3)" at bounding box center [541, 177] width 78 height 13
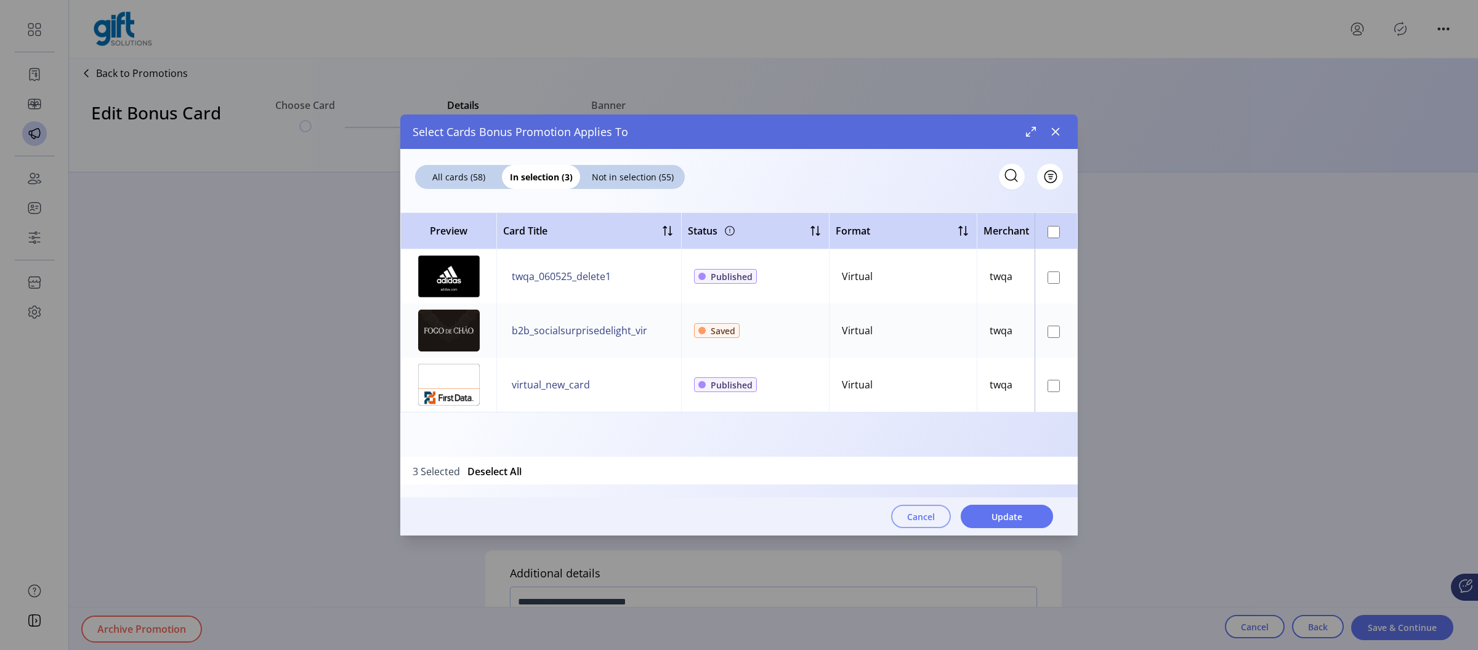
click at [938, 517] on button "Cancel" at bounding box center [921, 516] width 60 height 23
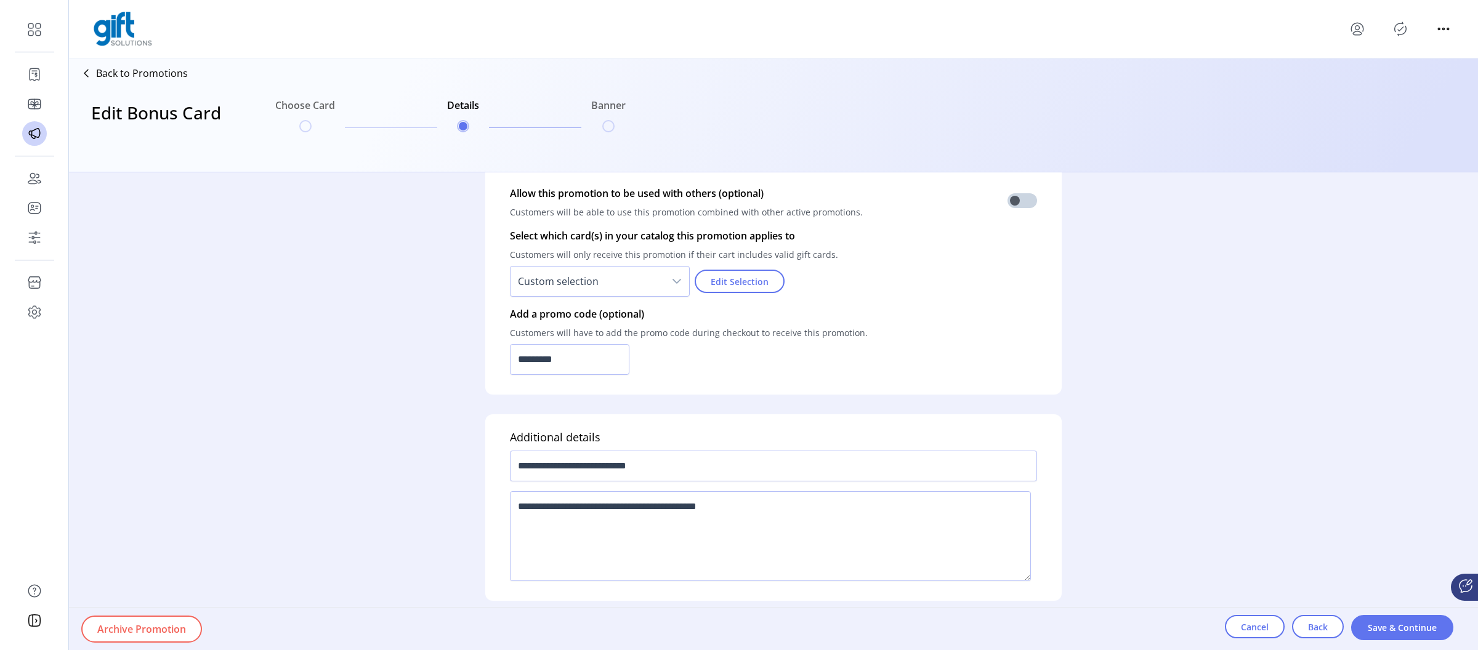
scroll to position [904, 0]
drag, startPoint x: 567, startPoint y: 370, endPoint x: 471, endPoint y: 367, distance: 95.5
click at [471, 367] on form "**********" at bounding box center [774, 411] width 616 height 478
click at [537, 359] on input "*********" at bounding box center [569, 359] width 119 height 31
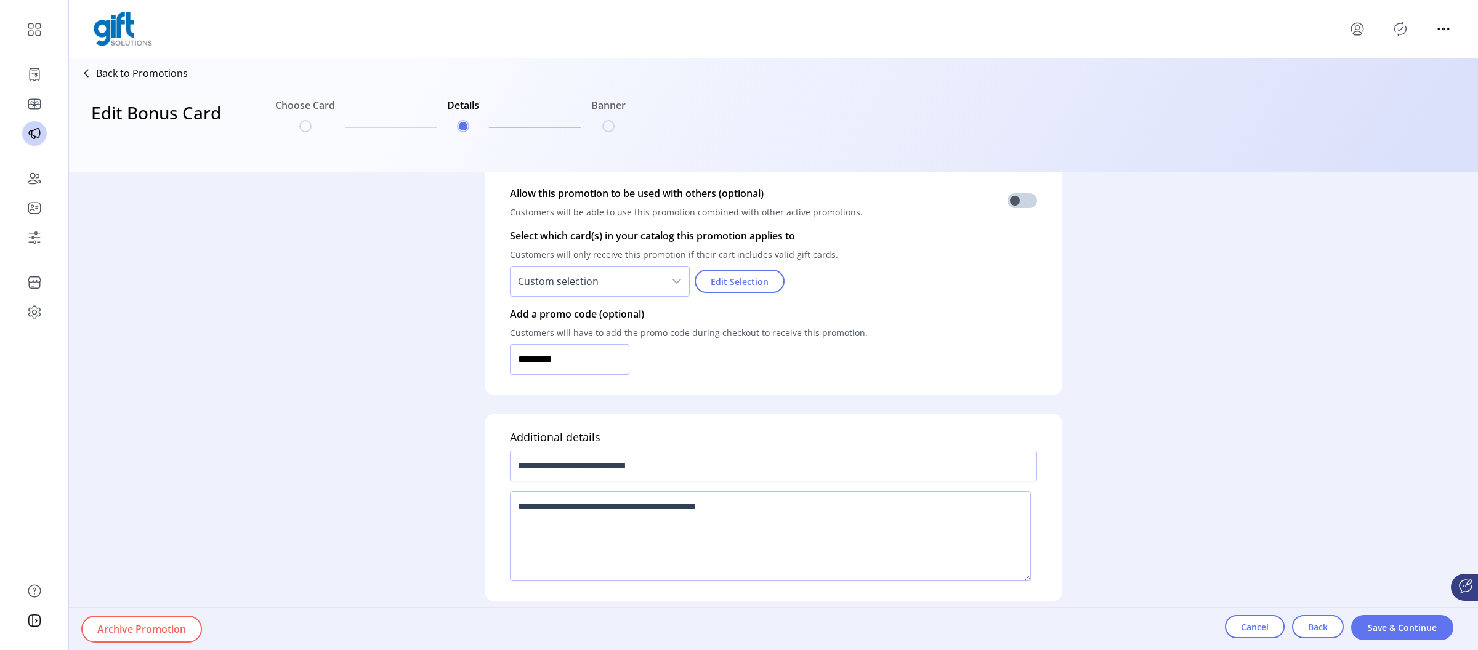
drag, startPoint x: 564, startPoint y: 360, endPoint x: 482, endPoint y: 358, distance: 82.6
click at [482, 358] on form "**********" at bounding box center [774, 411] width 616 height 478
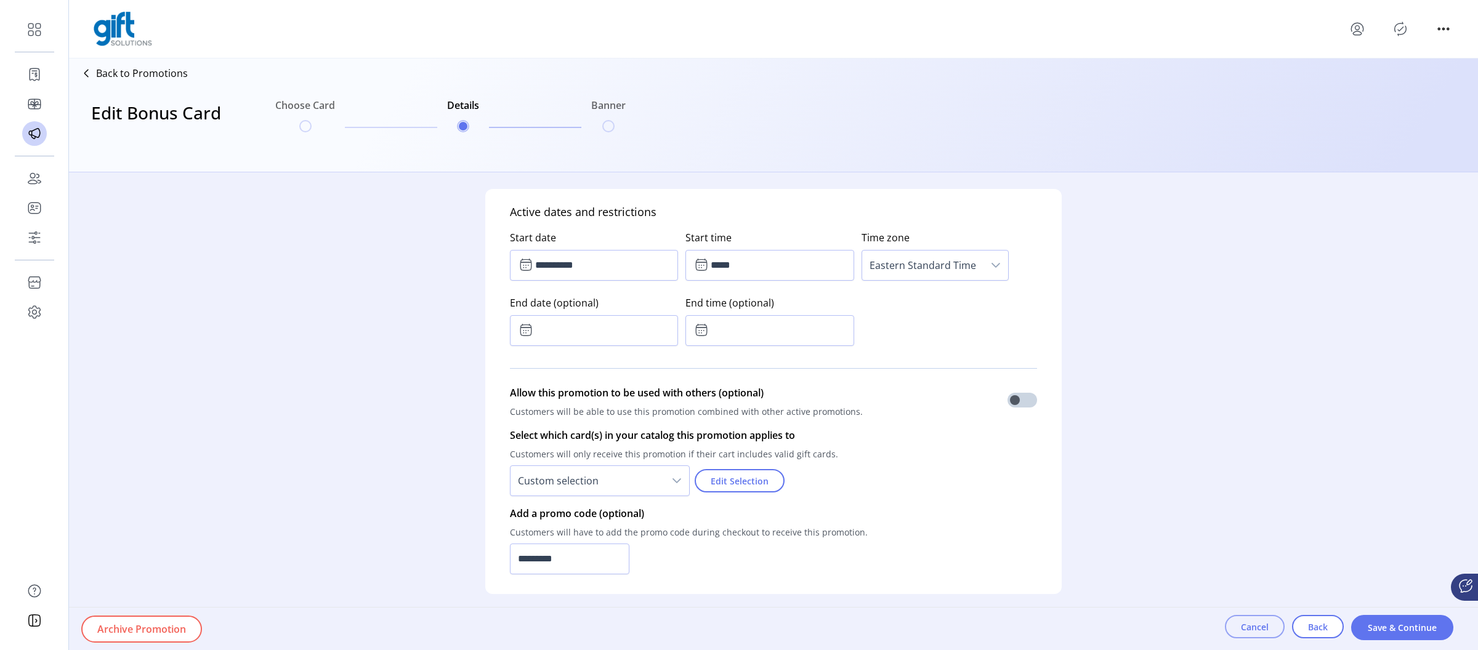
scroll to position [724, 0]
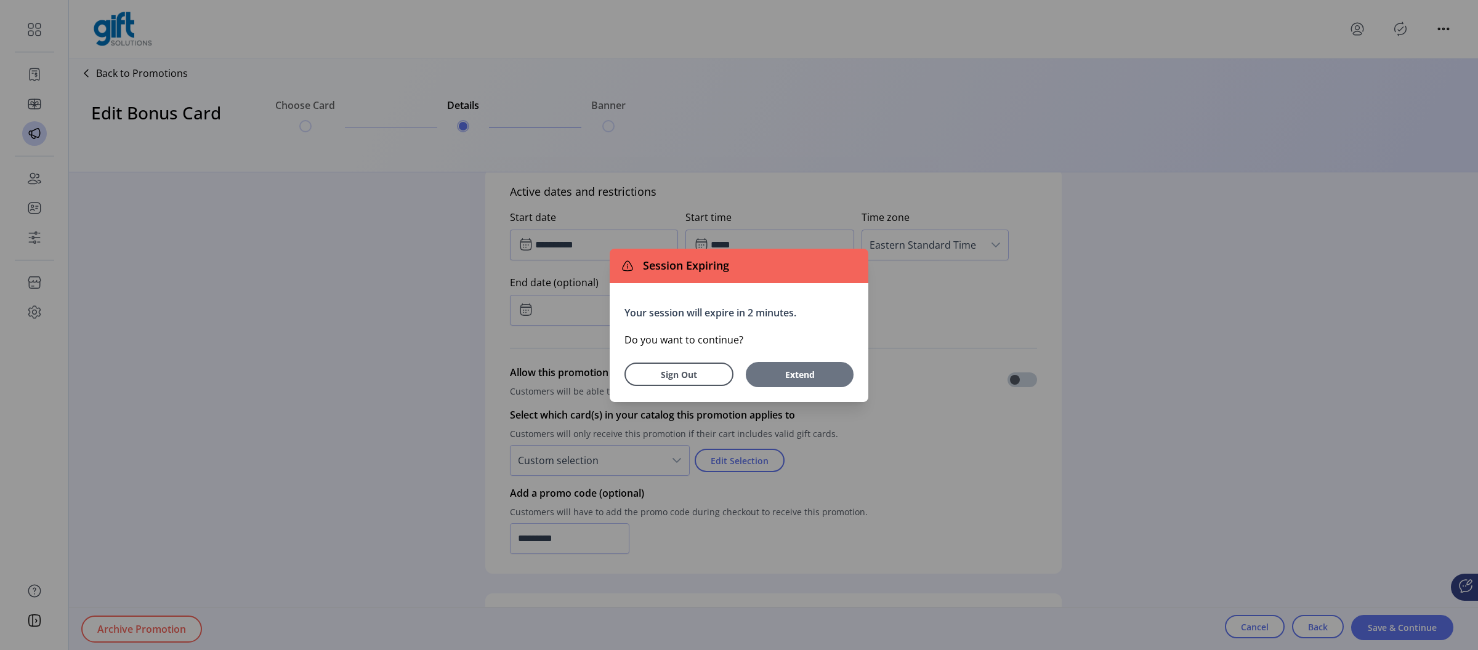
click at [824, 372] on span "Extend" at bounding box center [799, 374] width 95 height 13
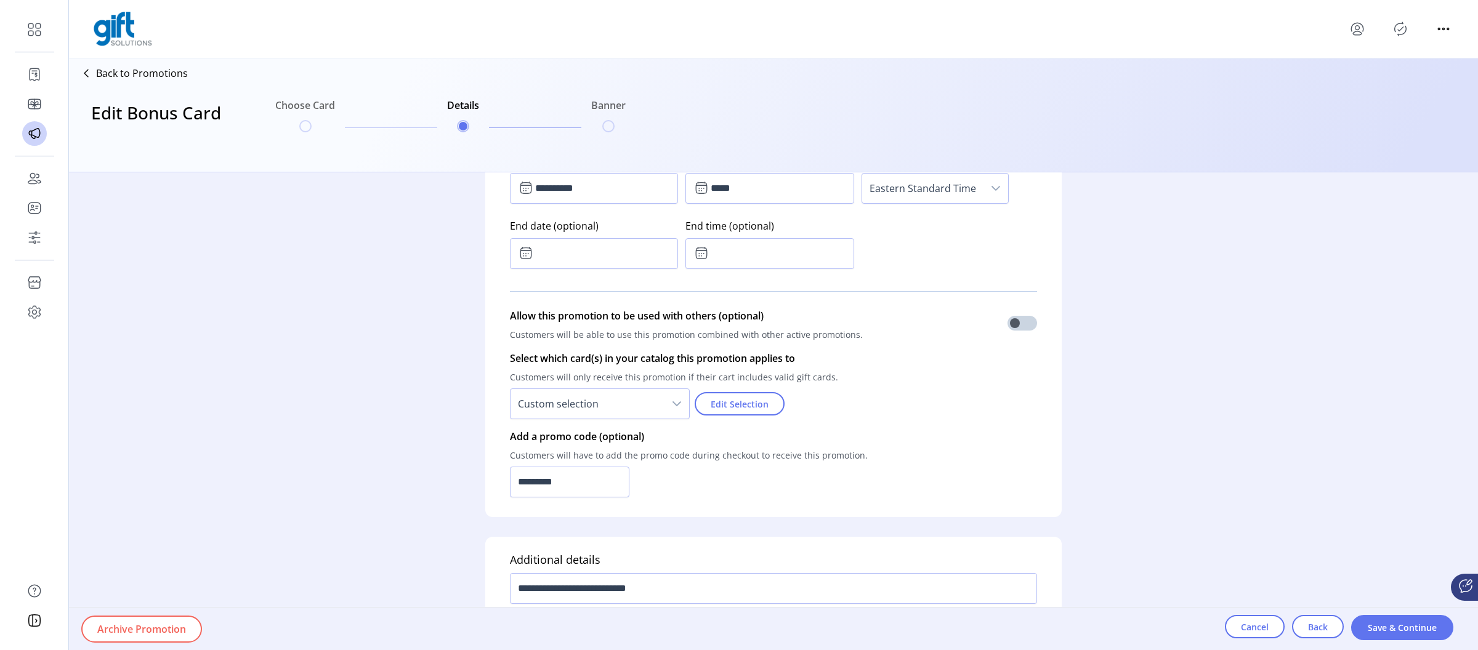
scroll to position [780, 0]
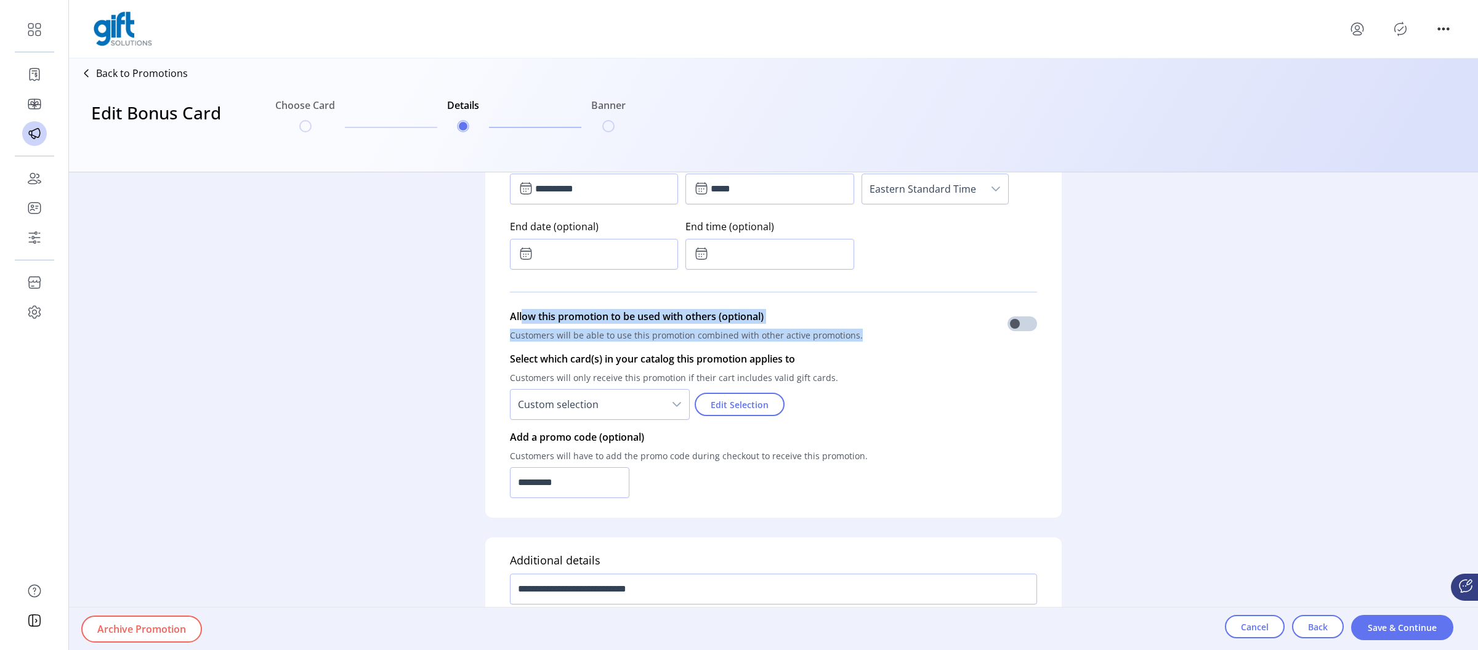
drag, startPoint x: 871, startPoint y: 336, endPoint x: 514, endPoint y: 317, distance: 357.2
click at [522, 317] on div "Allow this promotion to be used with others (optional) Customers will be able t…" at bounding box center [773, 328] width 527 height 38
drag, startPoint x: 507, startPoint y: 317, endPoint x: 869, endPoint y: 334, distance: 362.0
click at [869, 334] on div "**********" at bounding box center [773, 315] width 577 height 405
click at [869, 334] on div "Allow this promotion to be used with others (optional) Customers will be able t…" at bounding box center [773, 328] width 527 height 38
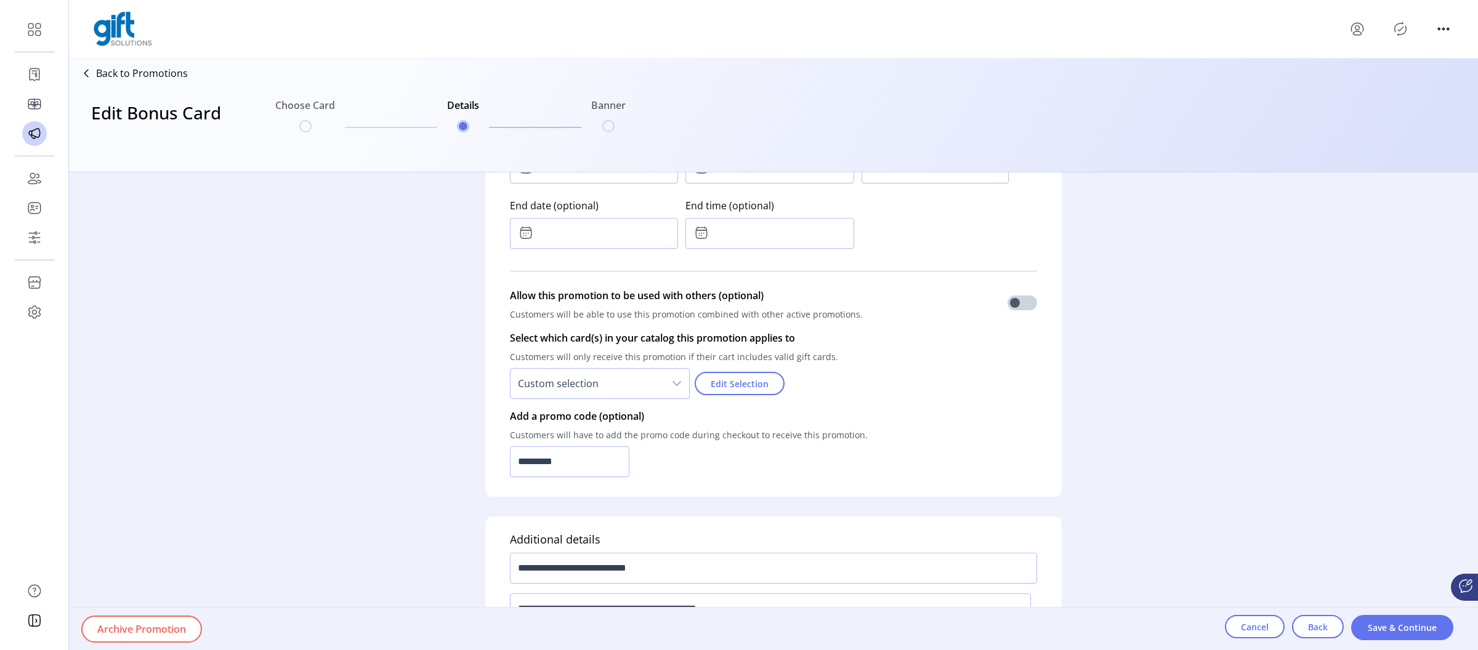
scroll to position [804, 0]
click at [1027, 304] on span at bounding box center [1023, 300] width 30 height 15
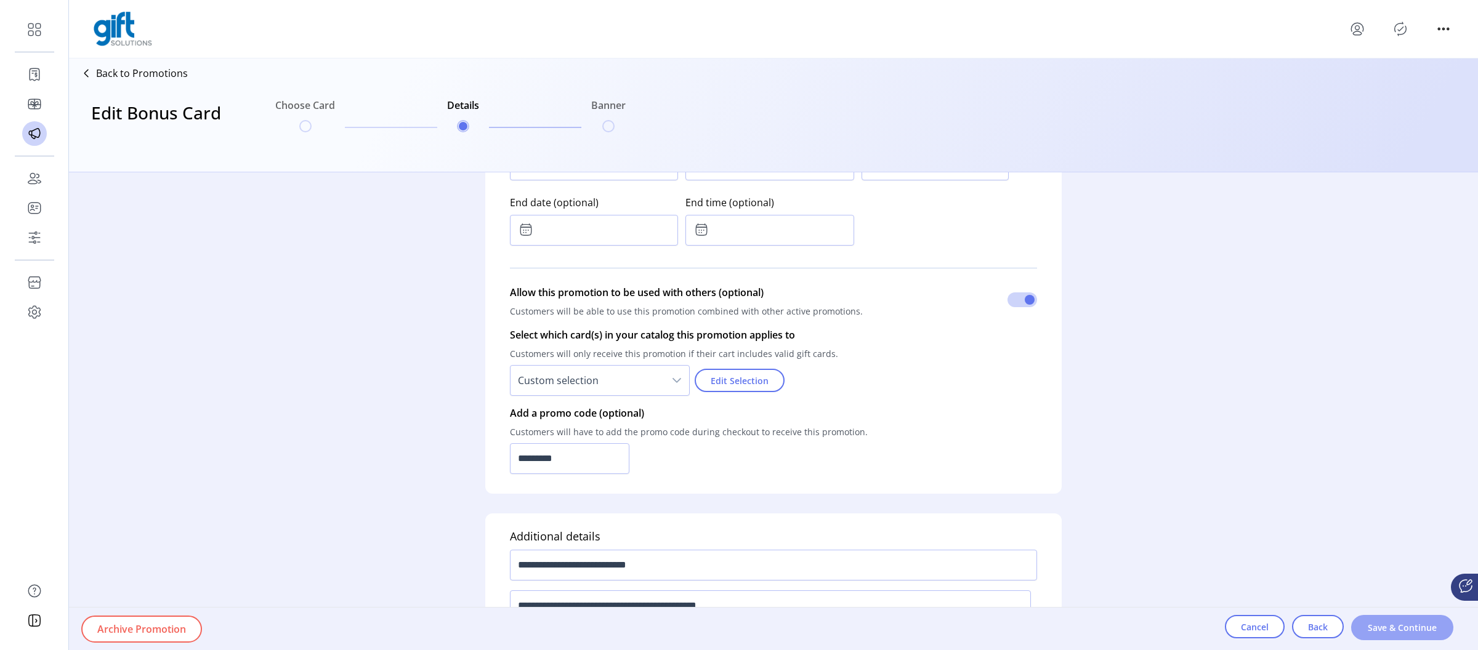
click at [1388, 634] on span "Save & Continue" at bounding box center [1402, 628] width 70 height 13
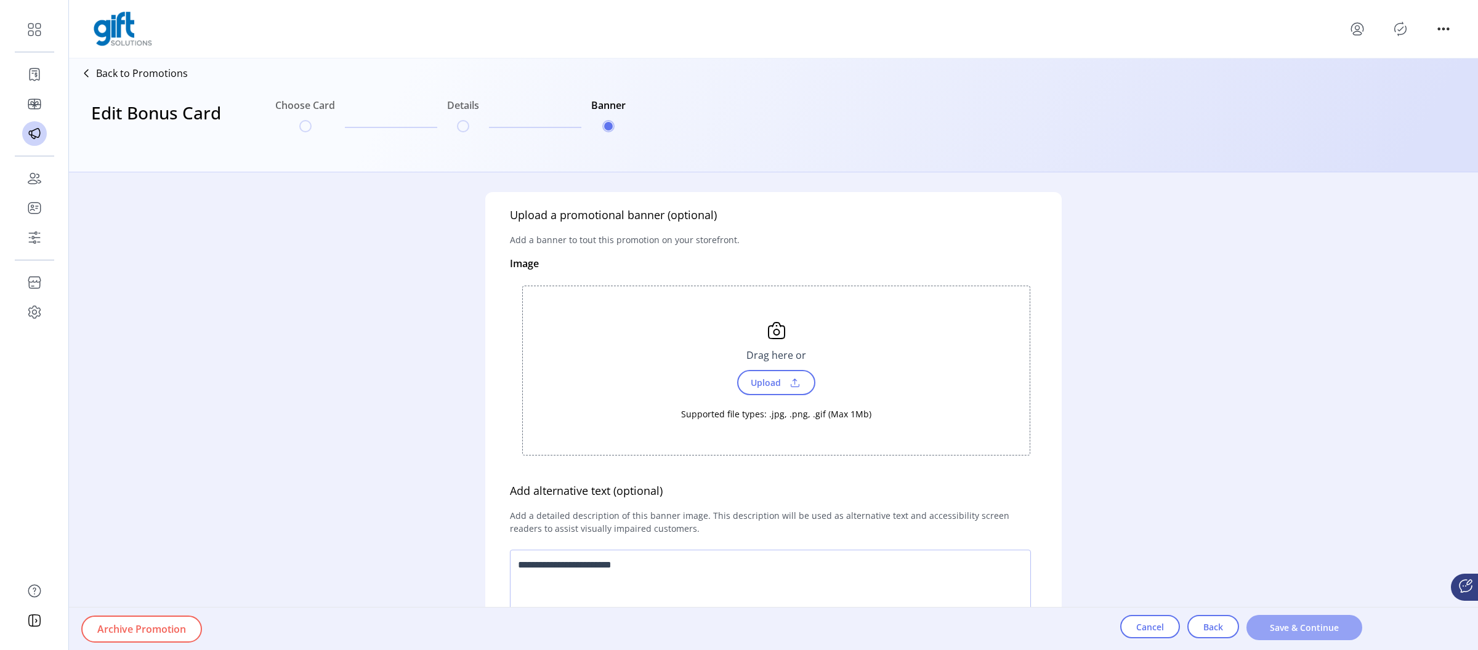
click at [1300, 628] on span "Save & Continue" at bounding box center [1305, 628] width 84 height 13
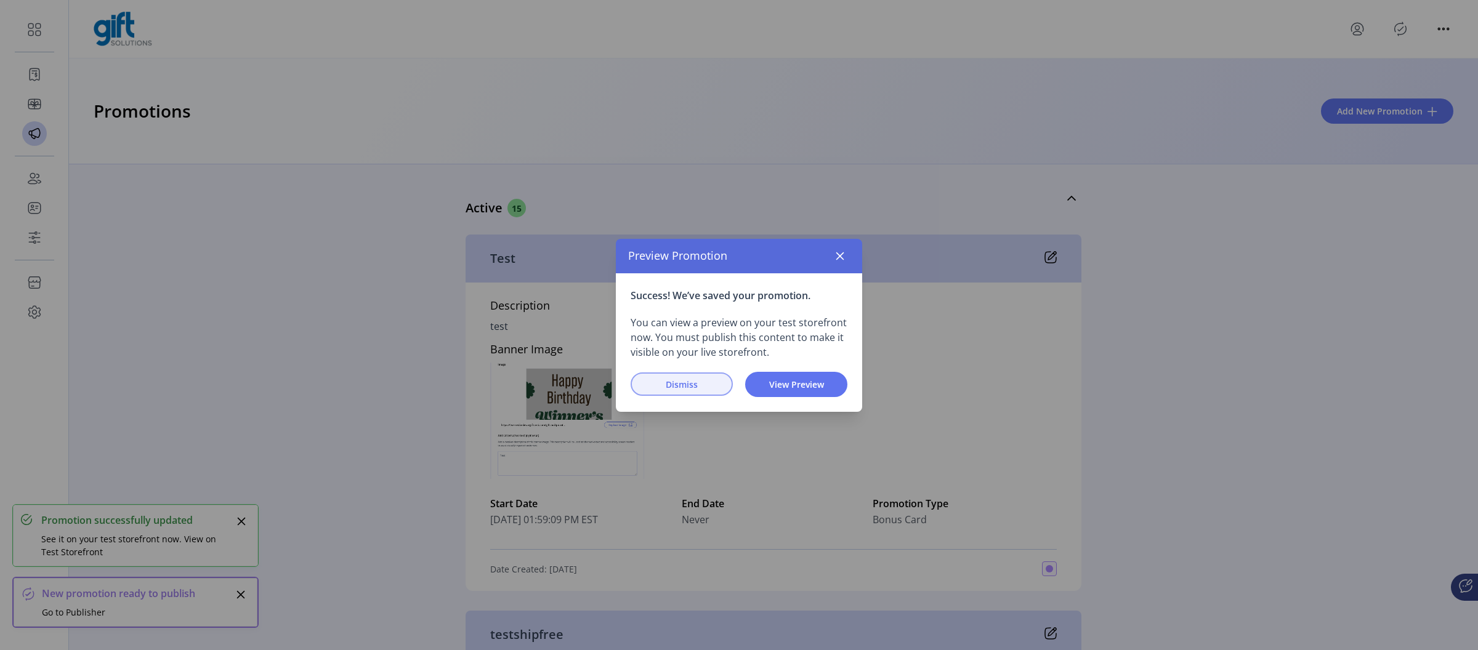
click at [677, 382] on span "Dismiss" at bounding box center [682, 384] width 70 height 13
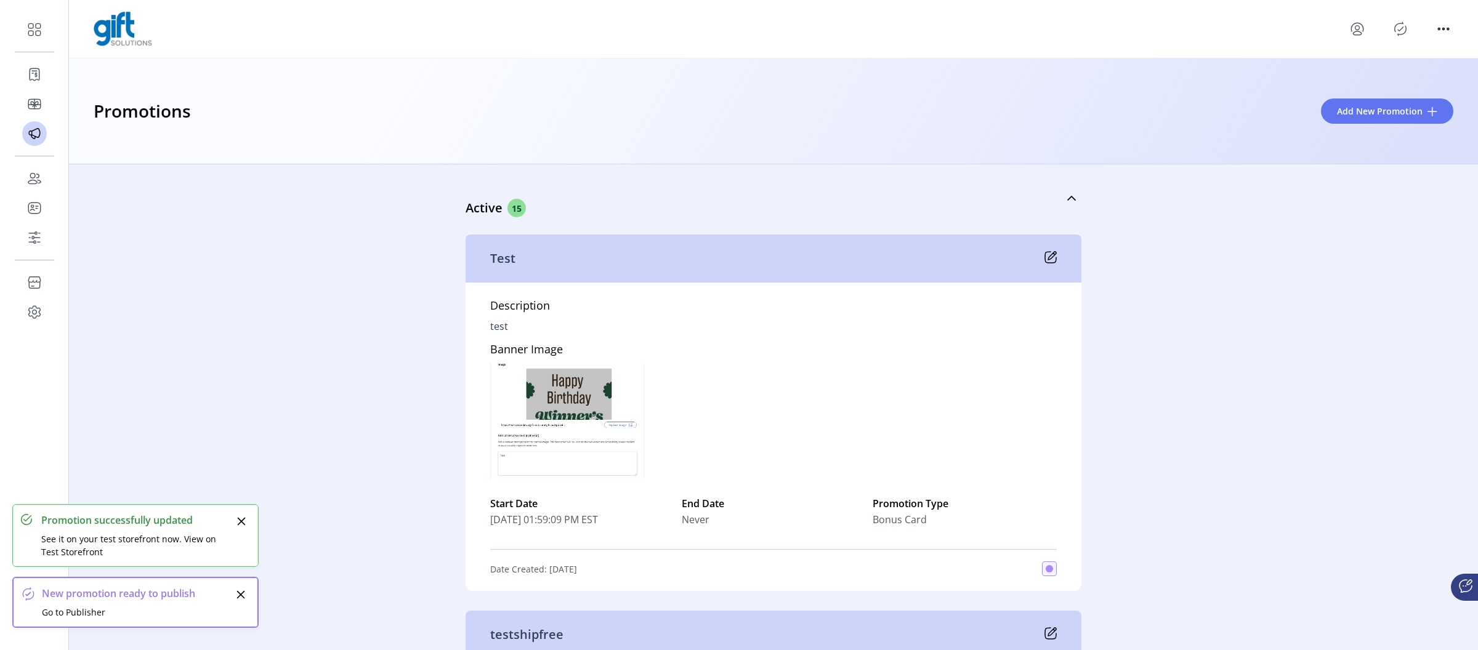
click at [1413, 31] on div at bounding box center [1401, 29] width 106 height 20
click at [1407, 31] on icon "Publisher Panel" at bounding box center [1401, 29] width 20 height 20
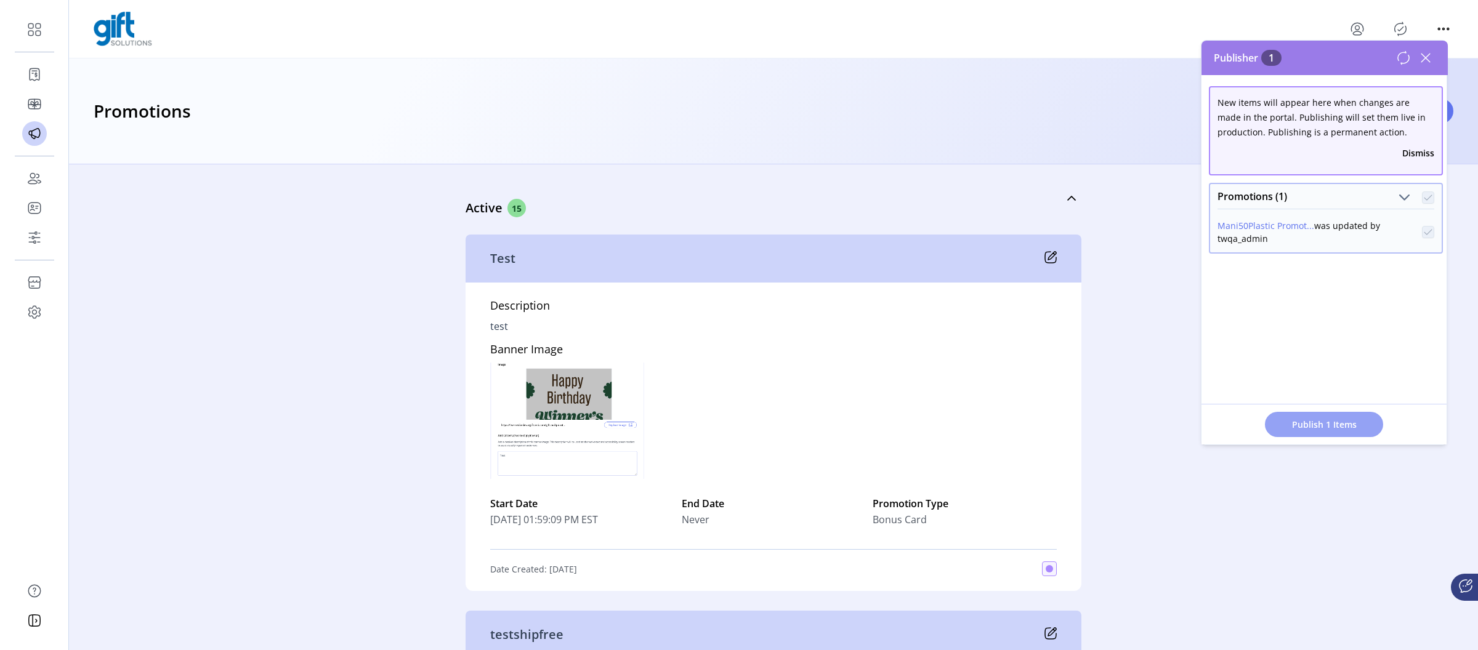
click at [1327, 418] on span "Publish 1 Items" at bounding box center [1324, 424] width 86 height 13
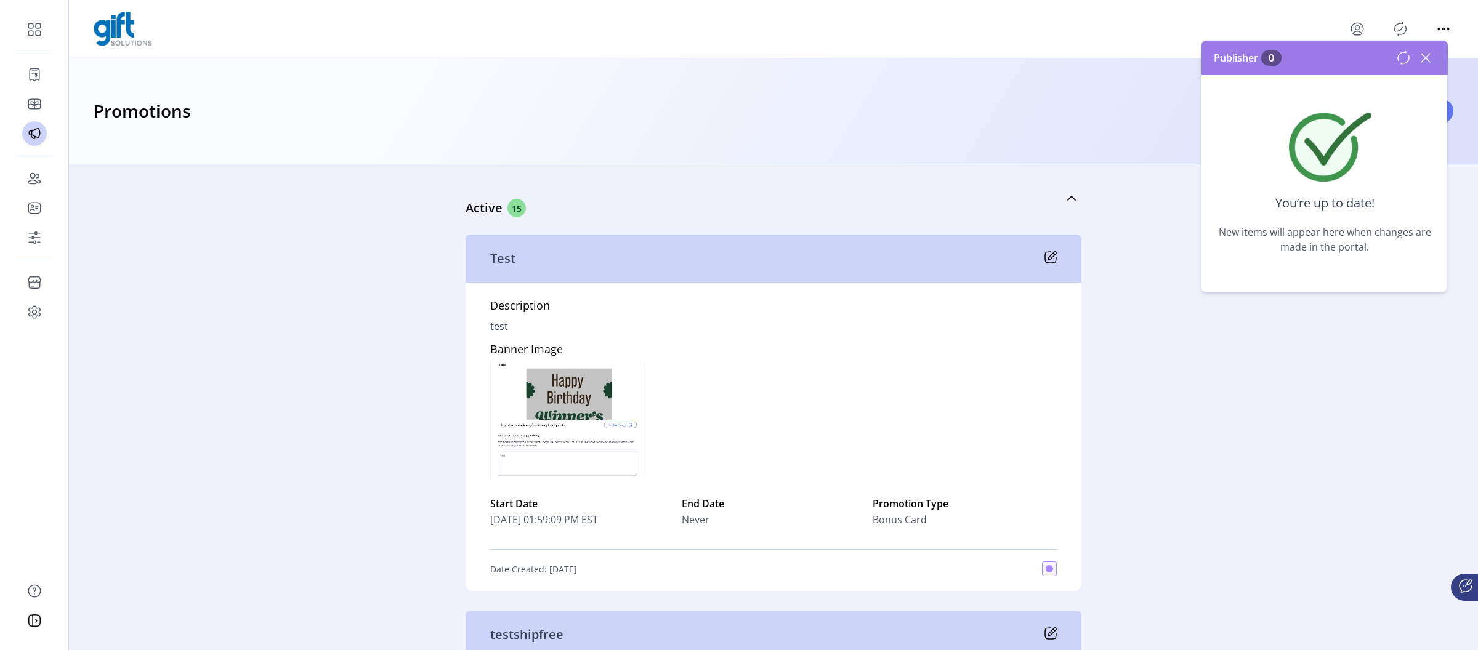
click at [1426, 59] on icon at bounding box center [1426, 58] width 9 height 9
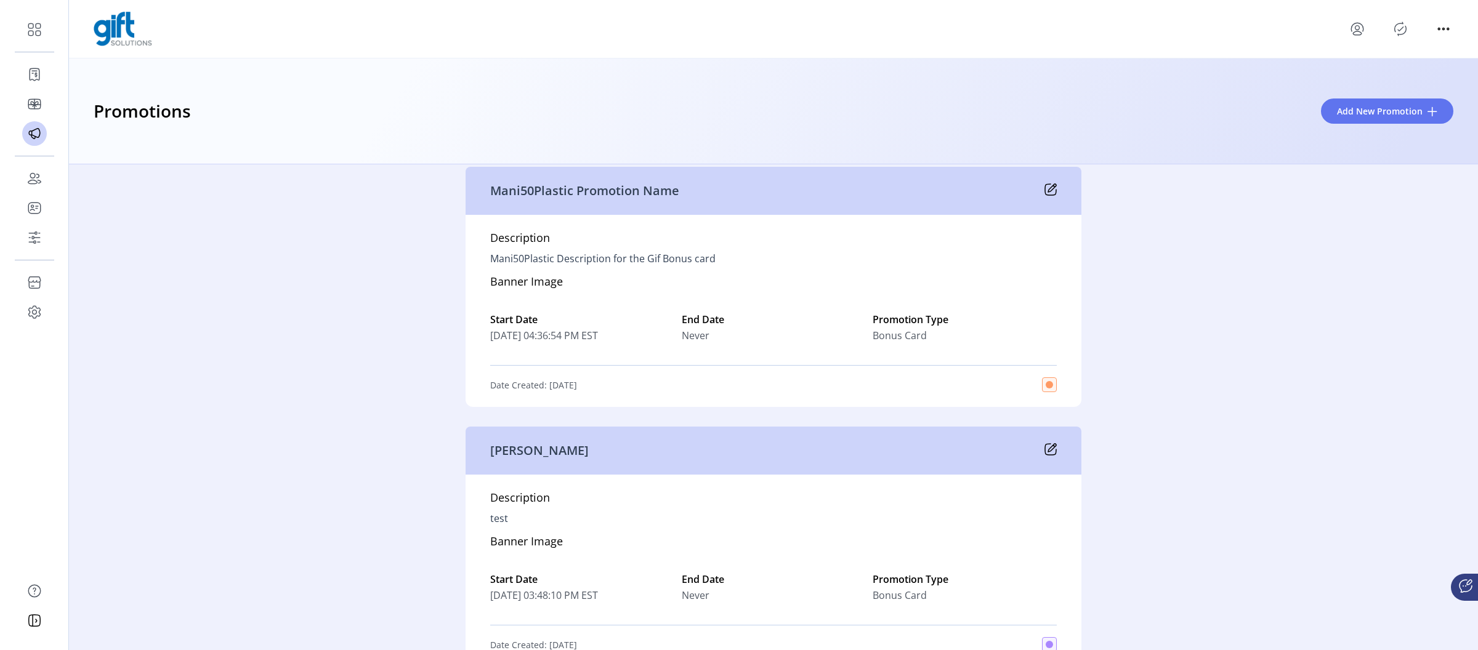
scroll to position [952, 0]
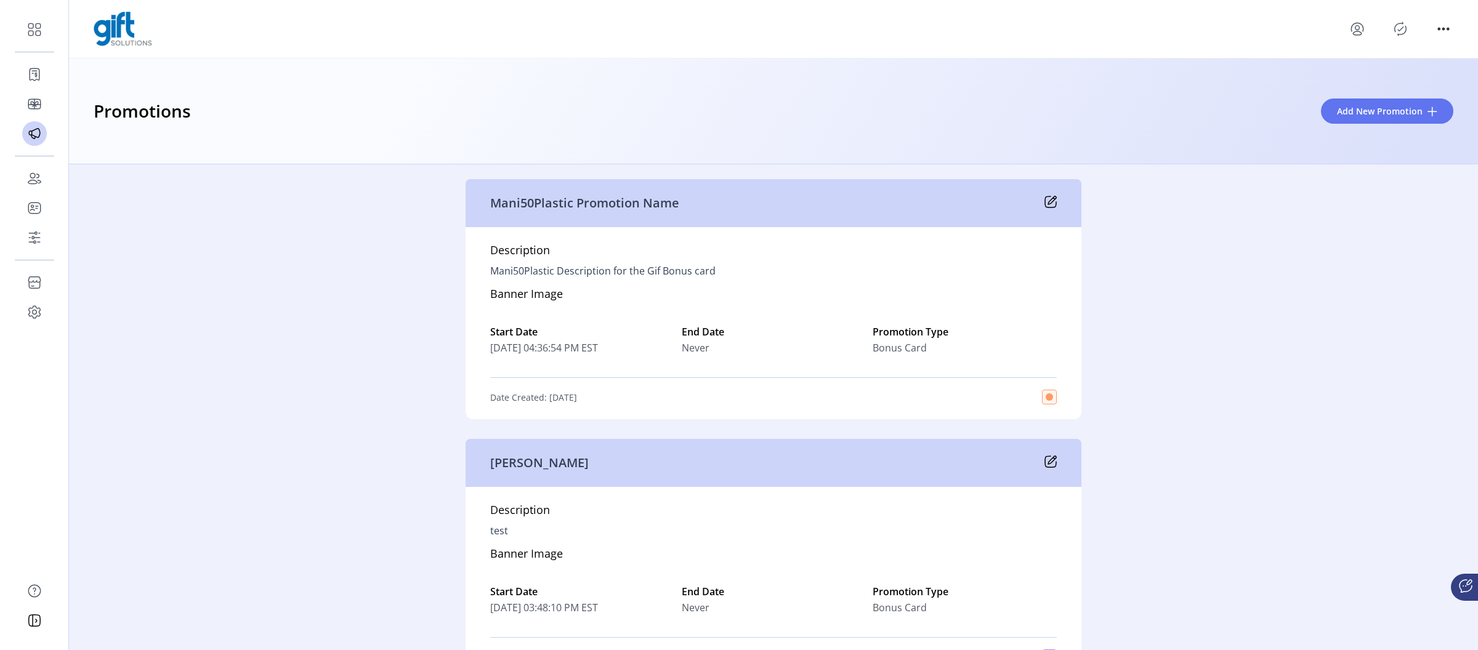
click at [1048, 195] on div "Mani50Plastic Promotion Name" at bounding box center [774, 203] width 616 height 48
click at [1047, 199] on icon at bounding box center [1051, 202] width 12 height 12
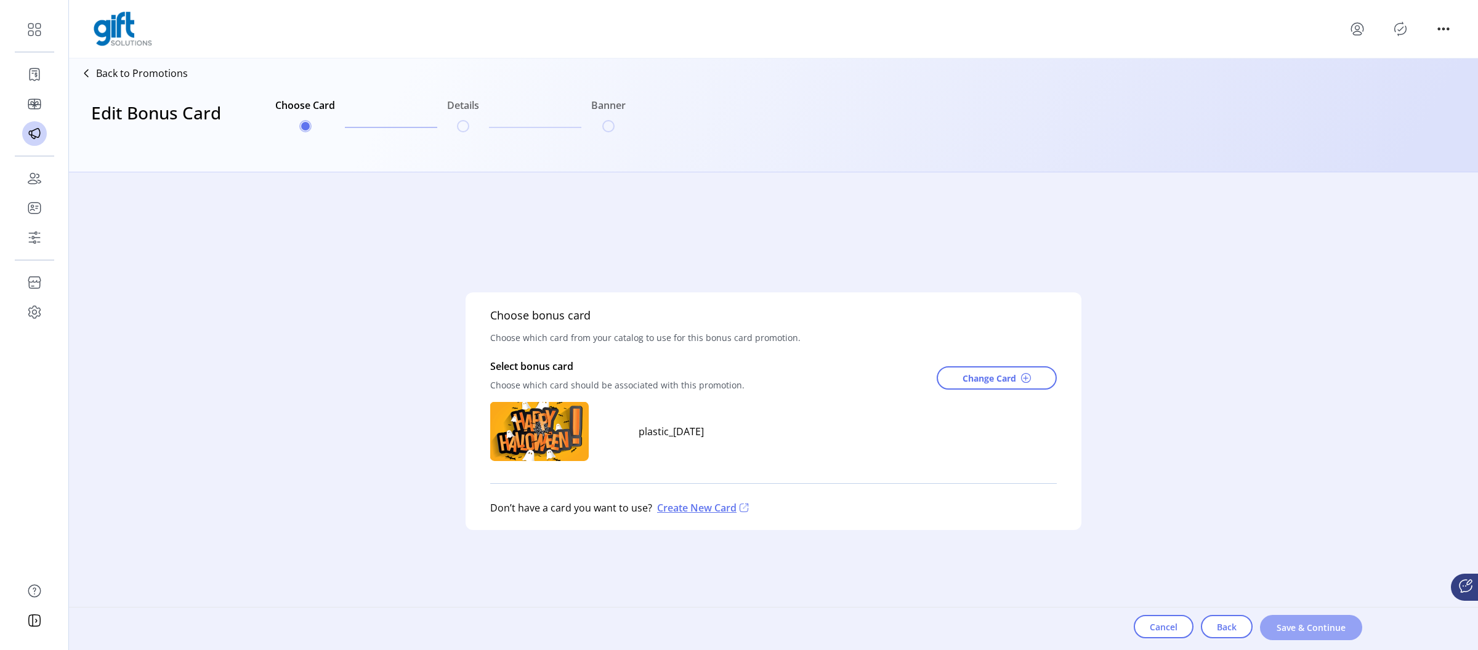
click at [1288, 622] on span "Save & Continue" at bounding box center [1311, 628] width 70 height 13
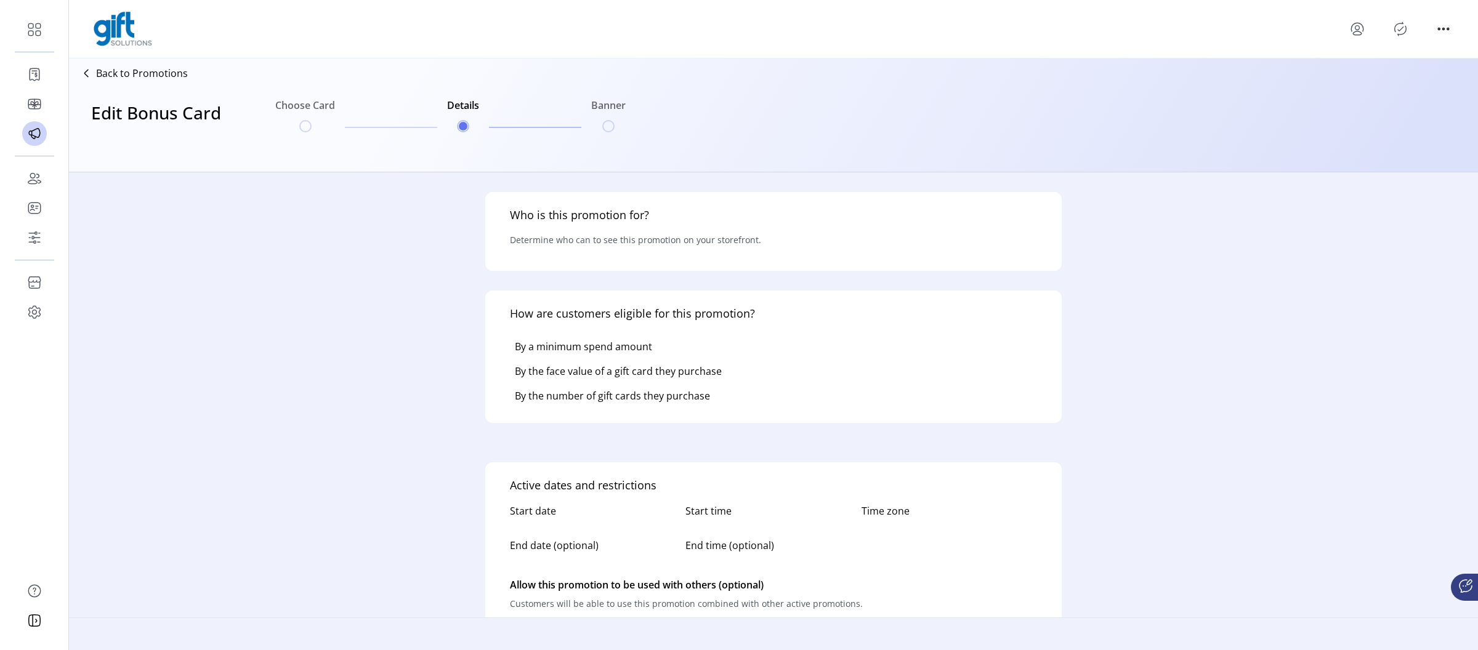
type input "*********"
type input "**********"
type textarea "**********"
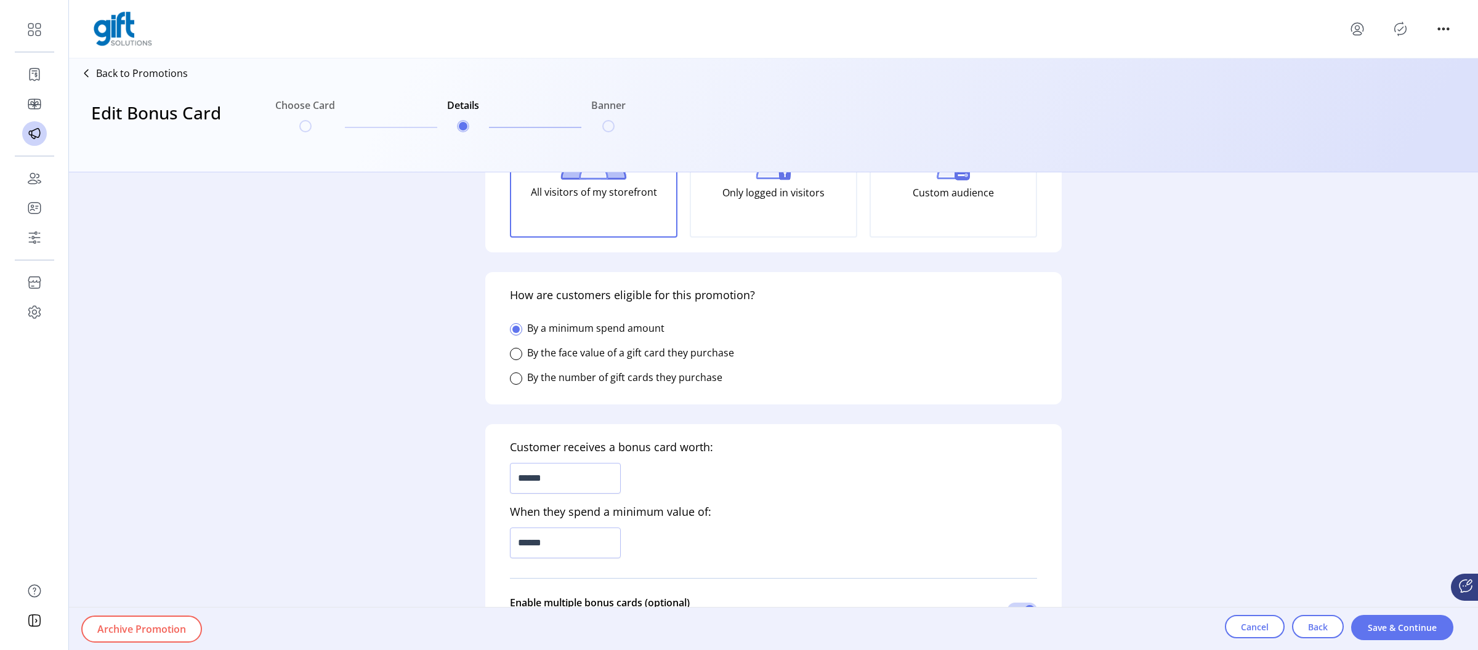
scroll to position [148, 0]
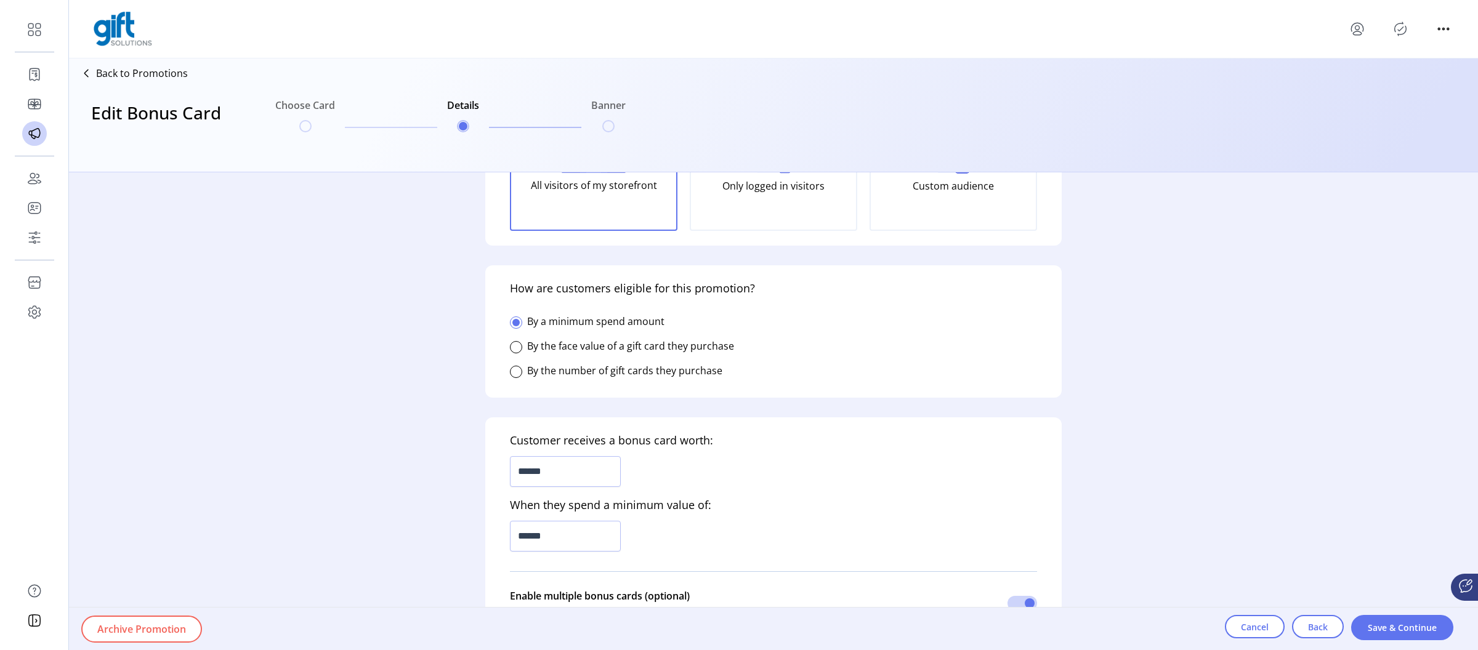
click at [562, 347] on label "By the face value of a gift card they purchase" at bounding box center [630, 346] width 207 height 14
click at [528, 537] on input "******" at bounding box center [565, 536] width 111 height 31
click at [527, 537] on input "******" at bounding box center [565, 536] width 111 height 31
type input "******"
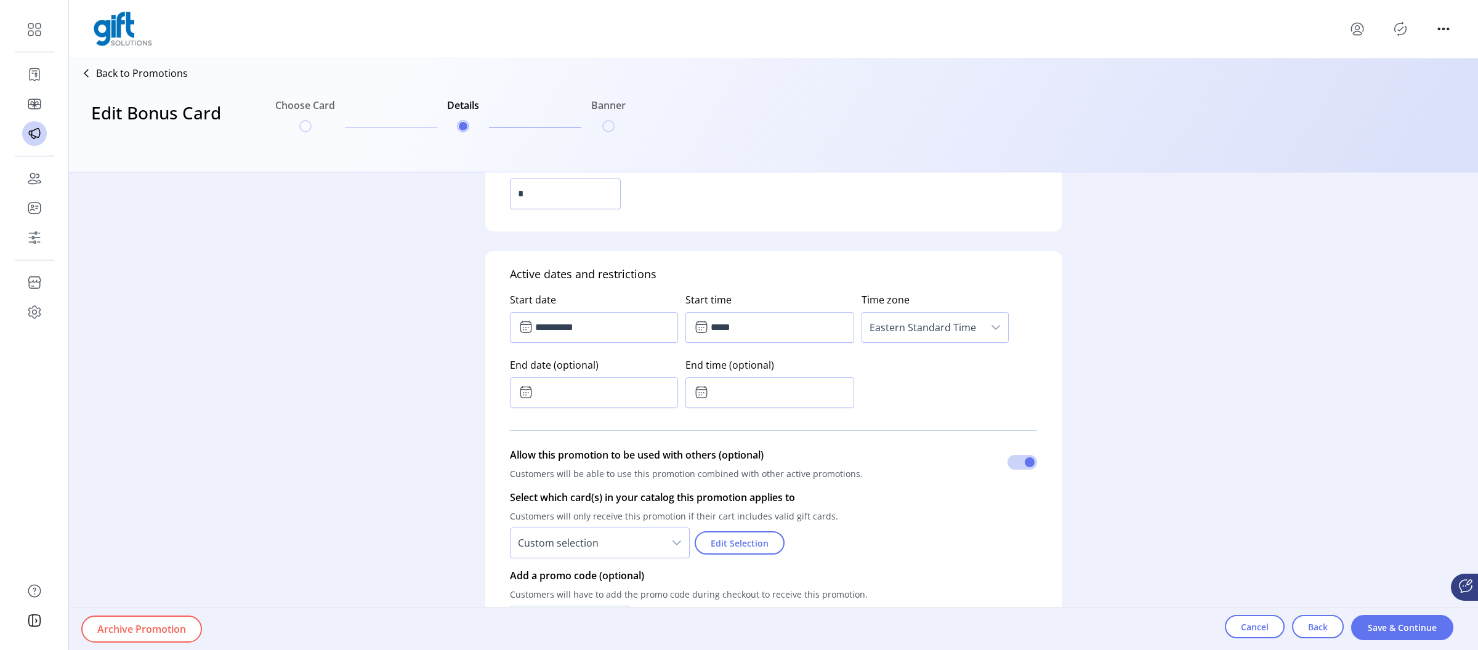
scroll to position [895, 0]
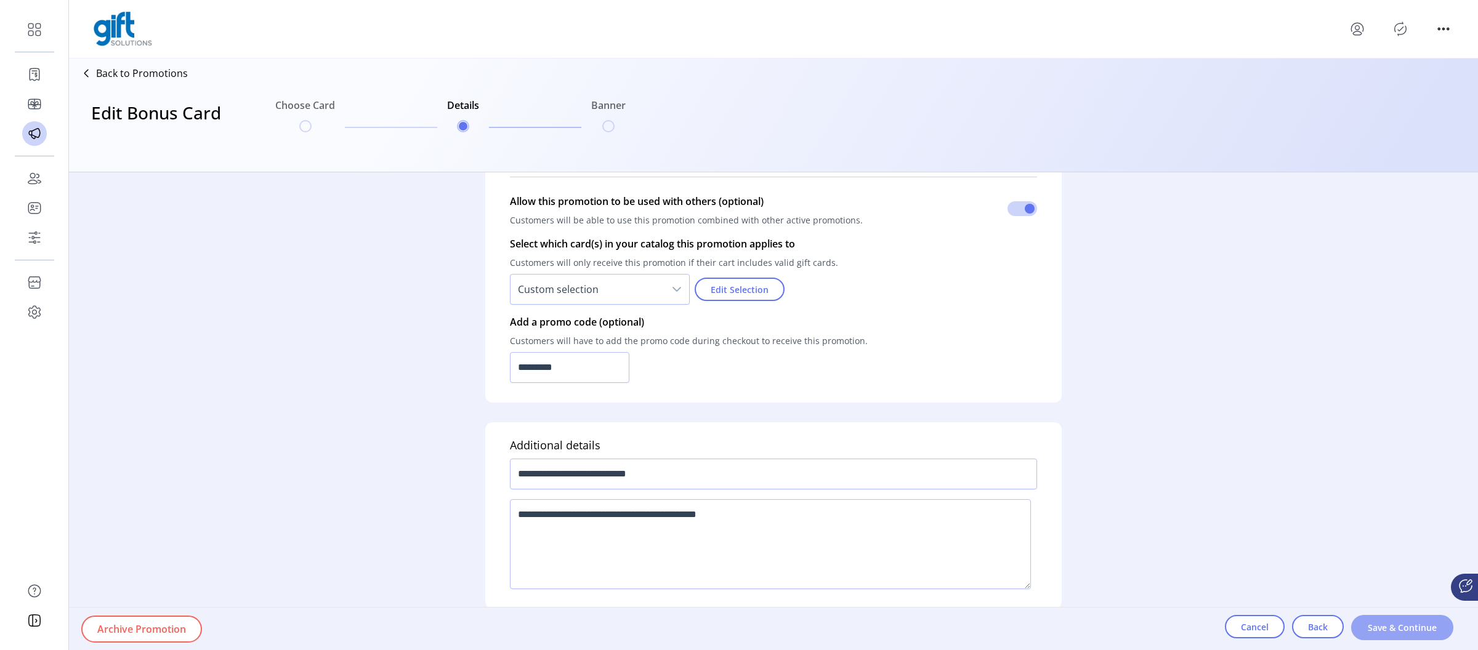
click at [1403, 625] on span "Save & Continue" at bounding box center [1402, 628] width 70 height 13
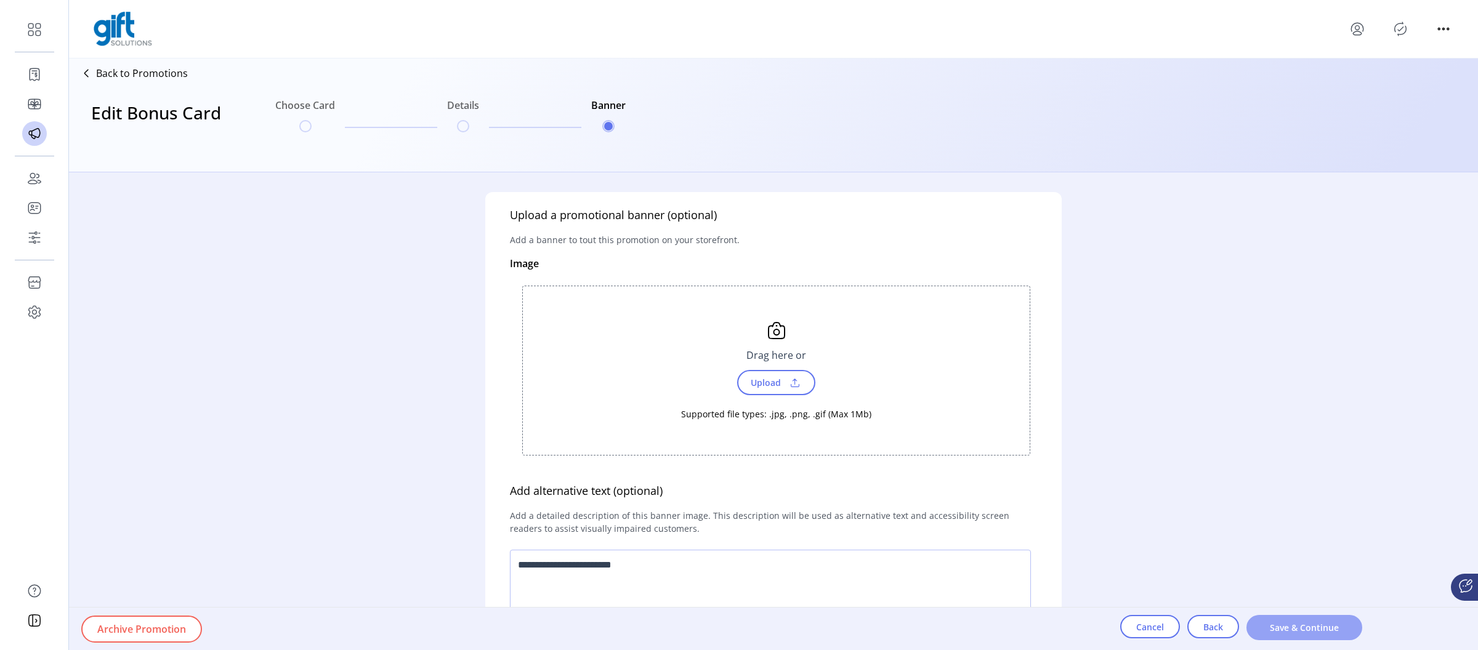
click at [1314, 626] on span "Save & Continue" at bounding box center [1305, 628] width 84 height 13
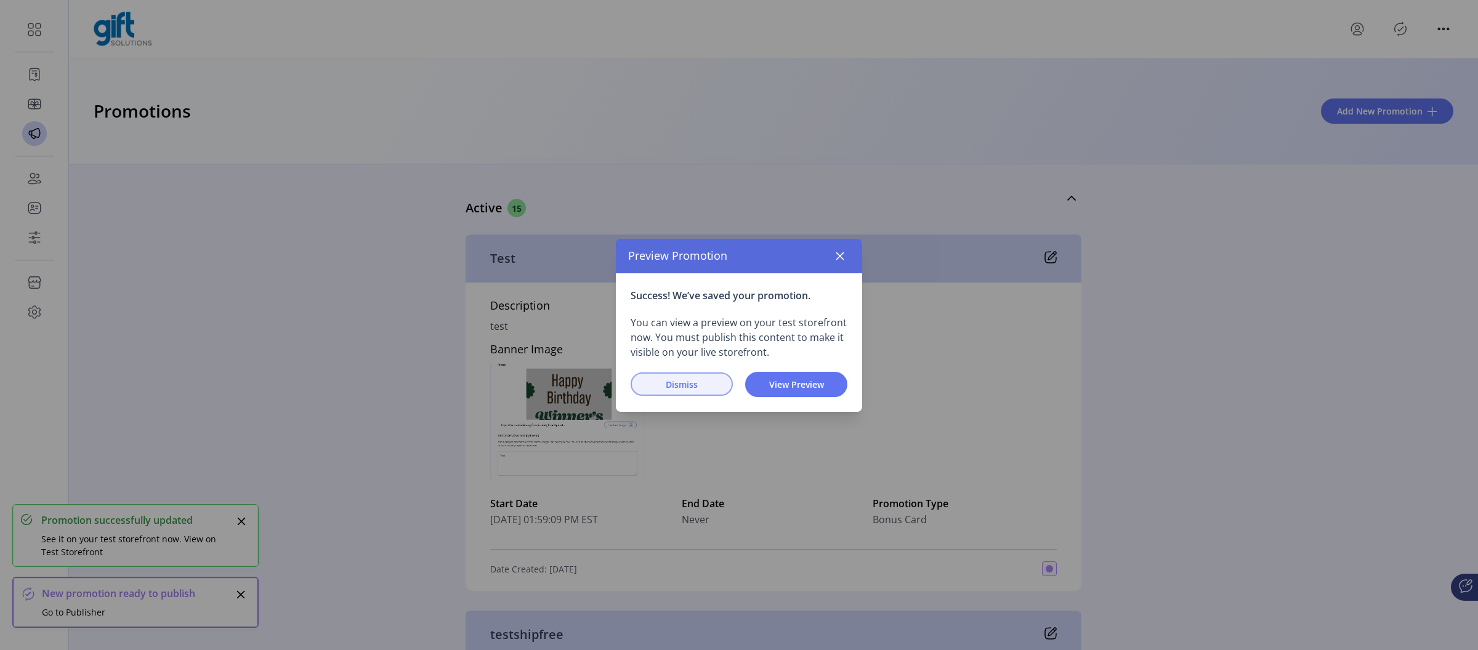
click at [674, 381] on span "Dismiss" at bounding box center [682, 384] width 70 height 13
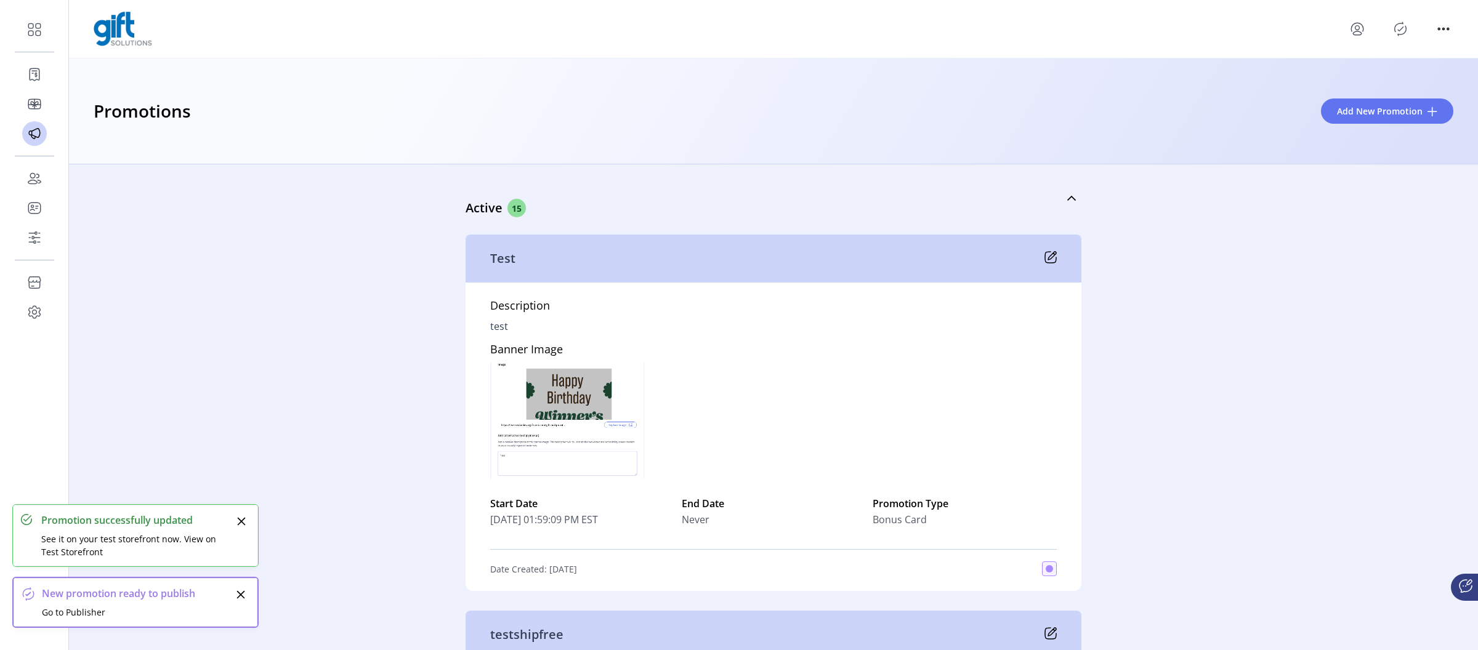
click at [240, 524] on icon "Close" at bounding box center [242, 522] width 10 height 10
click at [241, 593] on icon "Close" at bounding box center [241, 595] width 10 height 10
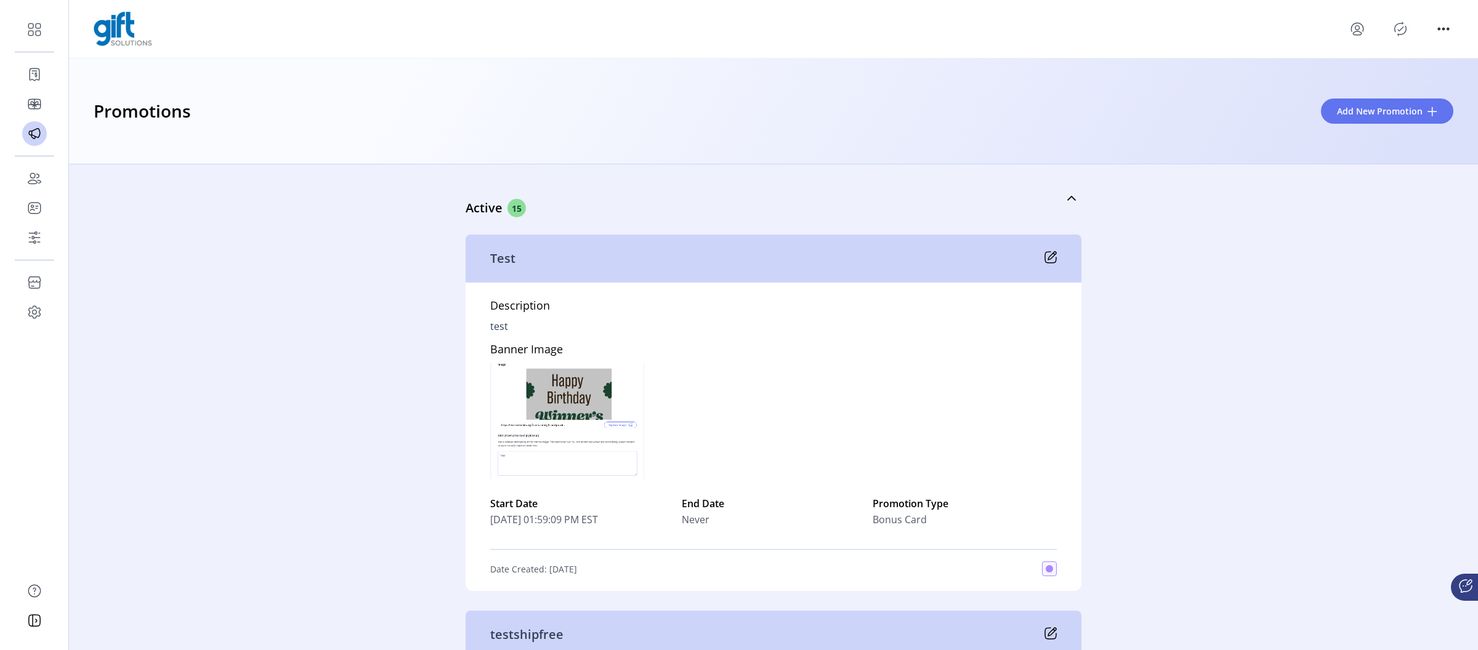
click at [1395, 30] on icon "Publisher Panel" at bounding box center [1401, 29] width 12 height 14
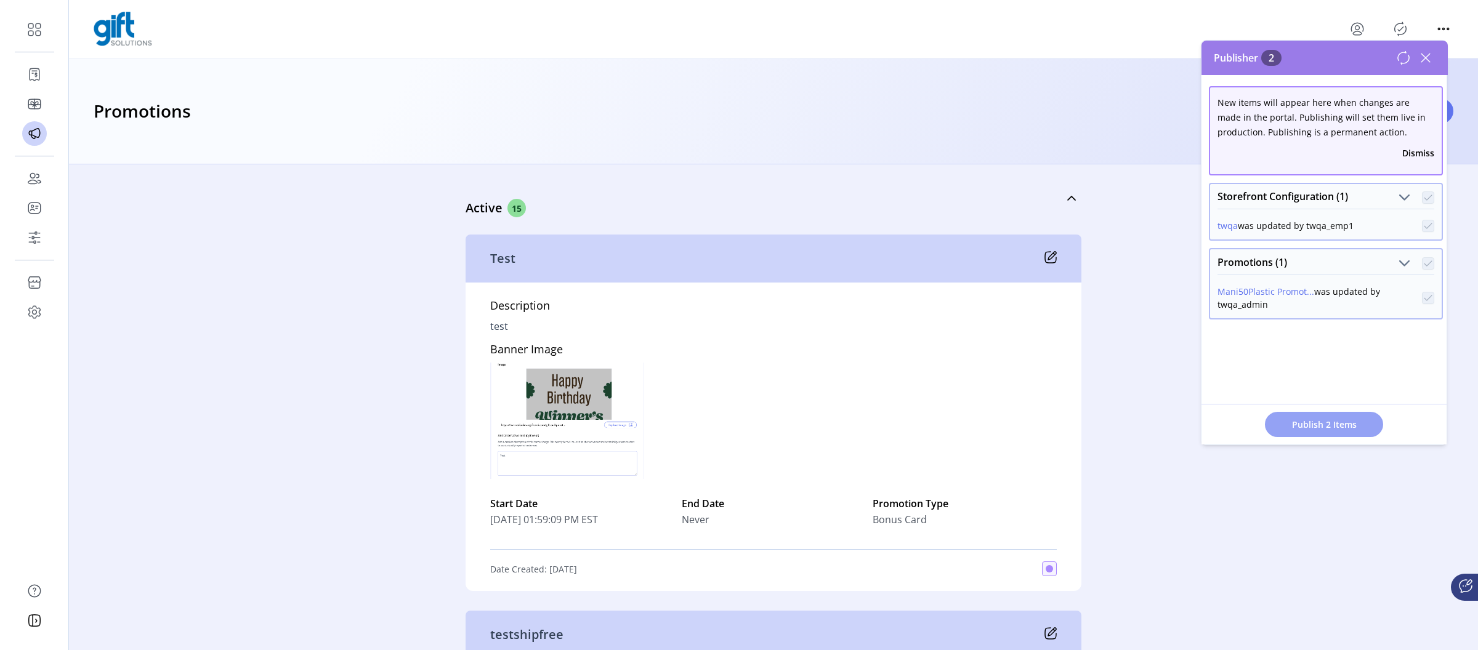
click at [1312, 419] on span "Publish 2 Items" at bounding box center [1324, 424] width 86 height 13
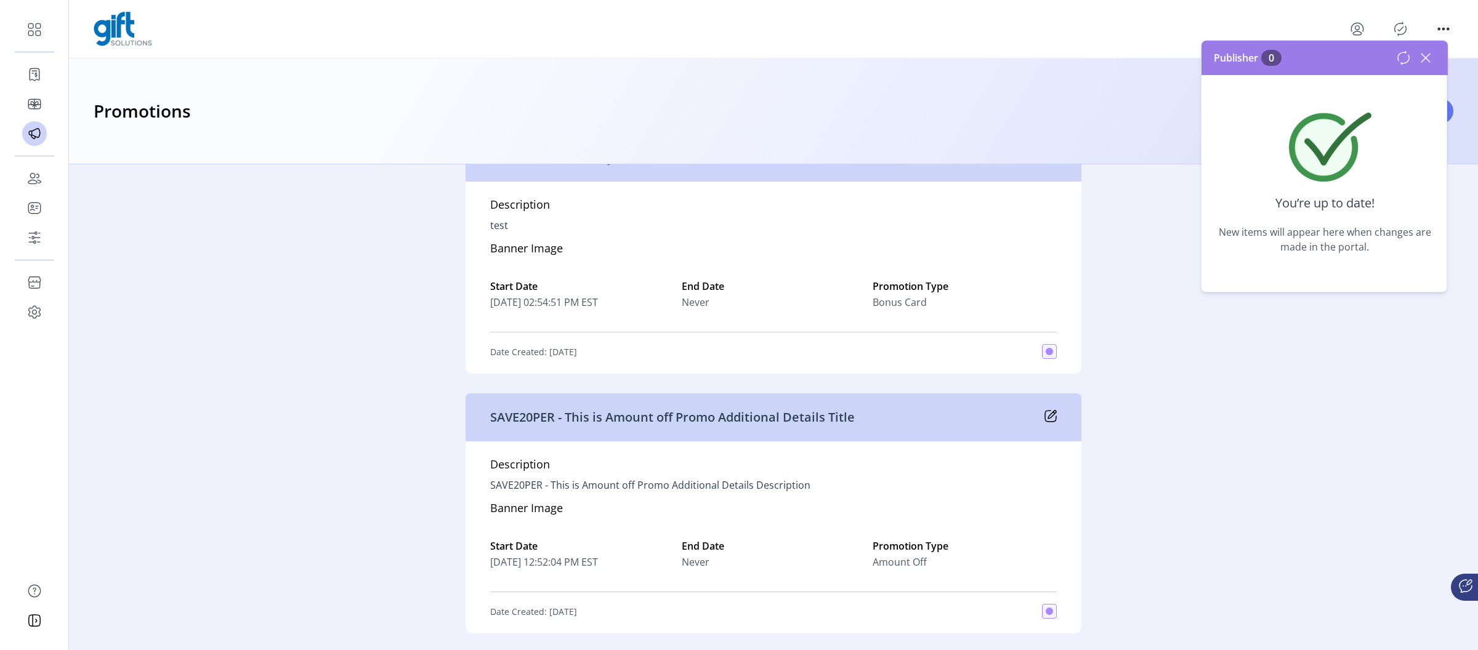
scroll to position [1597, 0]
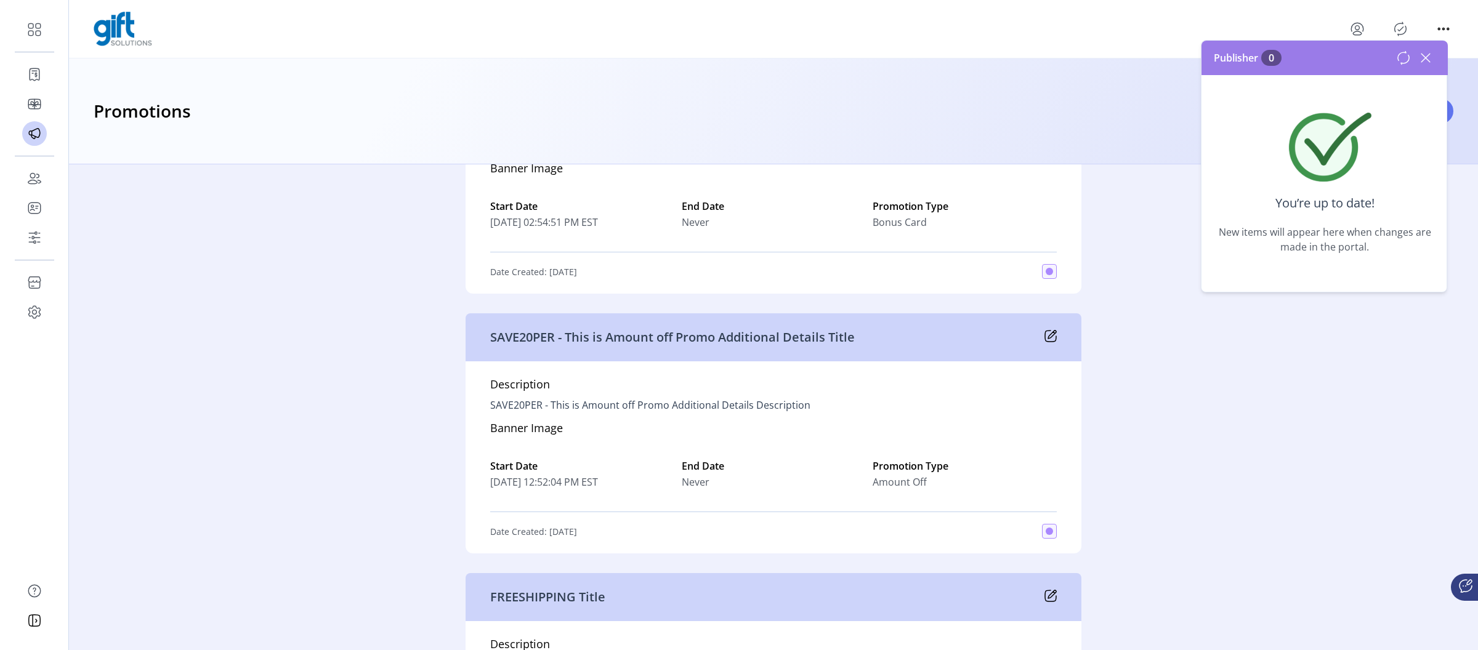
click at [1048, 336] on icon at bounding box center [1052, 335] width 8 height 8
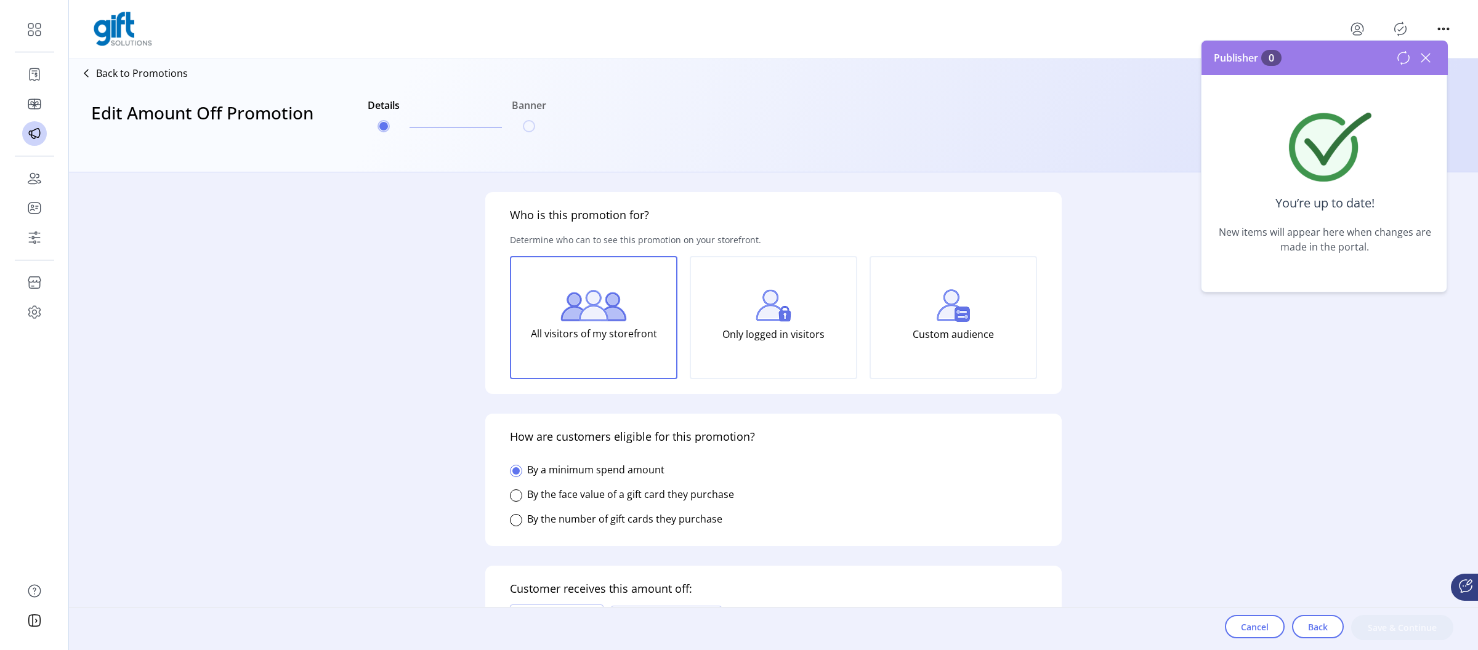
type input "***"
type input "******"
type input "**********"
type input "*****"
type input "*********"
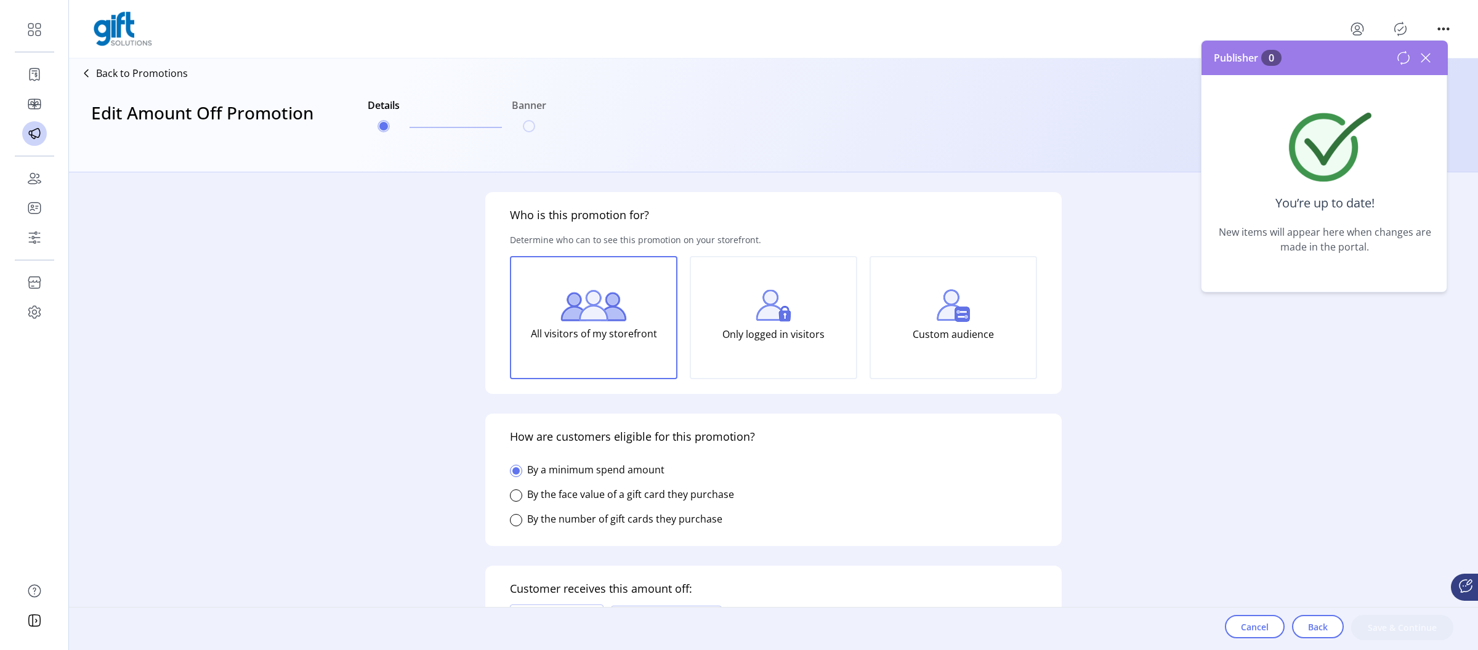
type input "**********"
type textarea "**********"
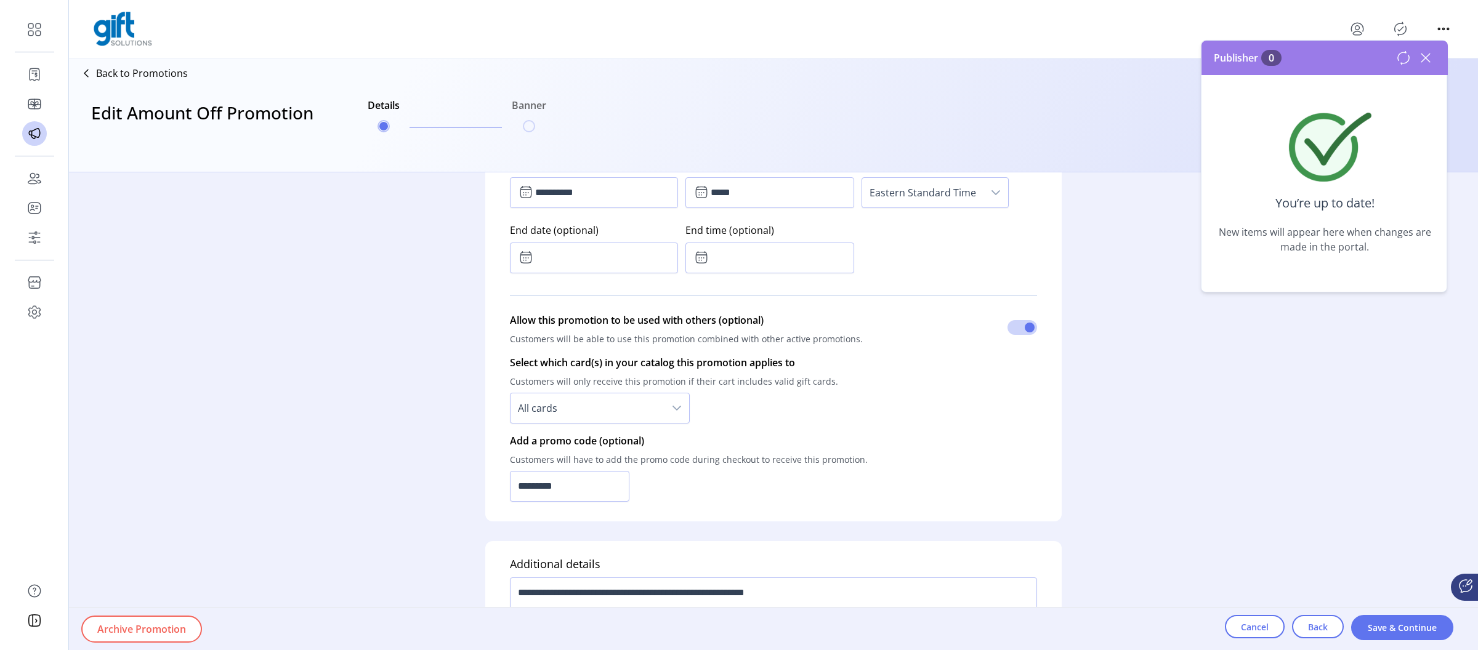
scroll to position [703, 0]
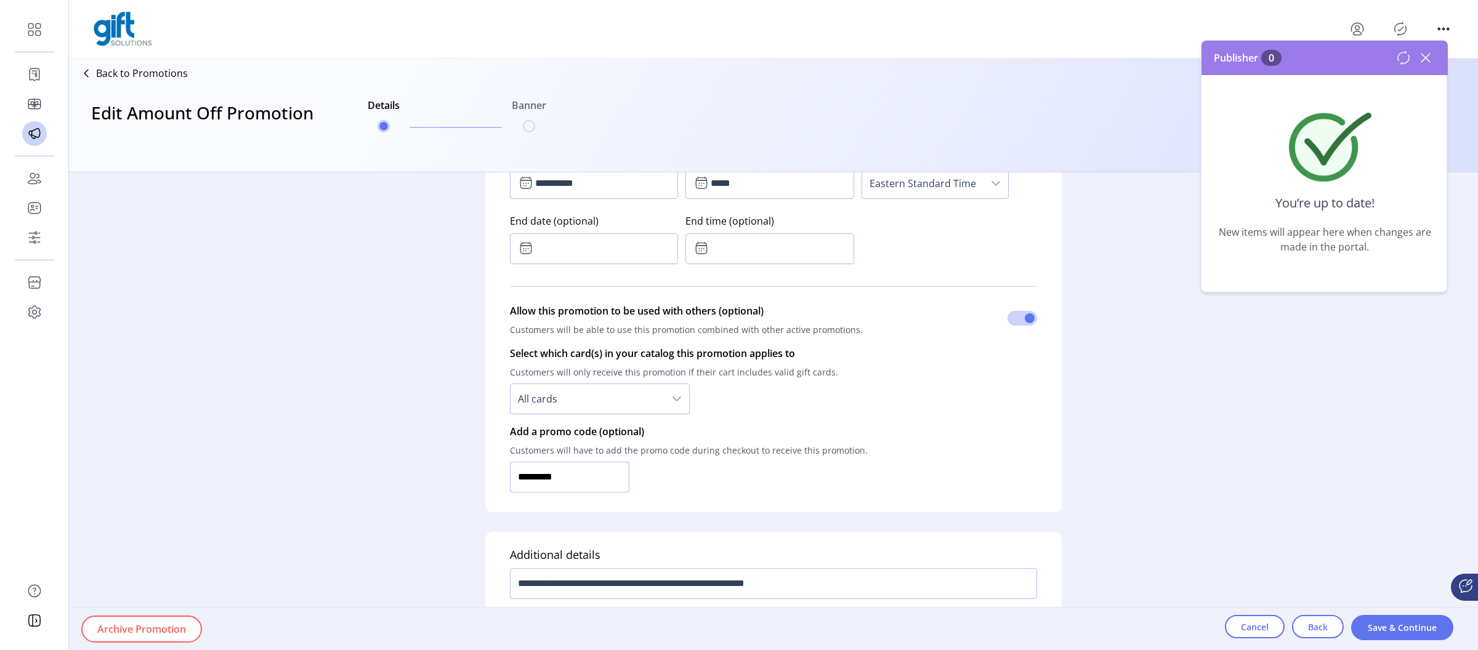
drag, startPoint x: 580, startPoint y: 475, endPoint x: 490, endPoint y: 473, distance: 89.3
click at [480, 476] on form "**********" at bounding box center [774, 411] width 616 height 478
click at [1425, 56] on icon at bounding box center [1426, 58] width 20 height 20
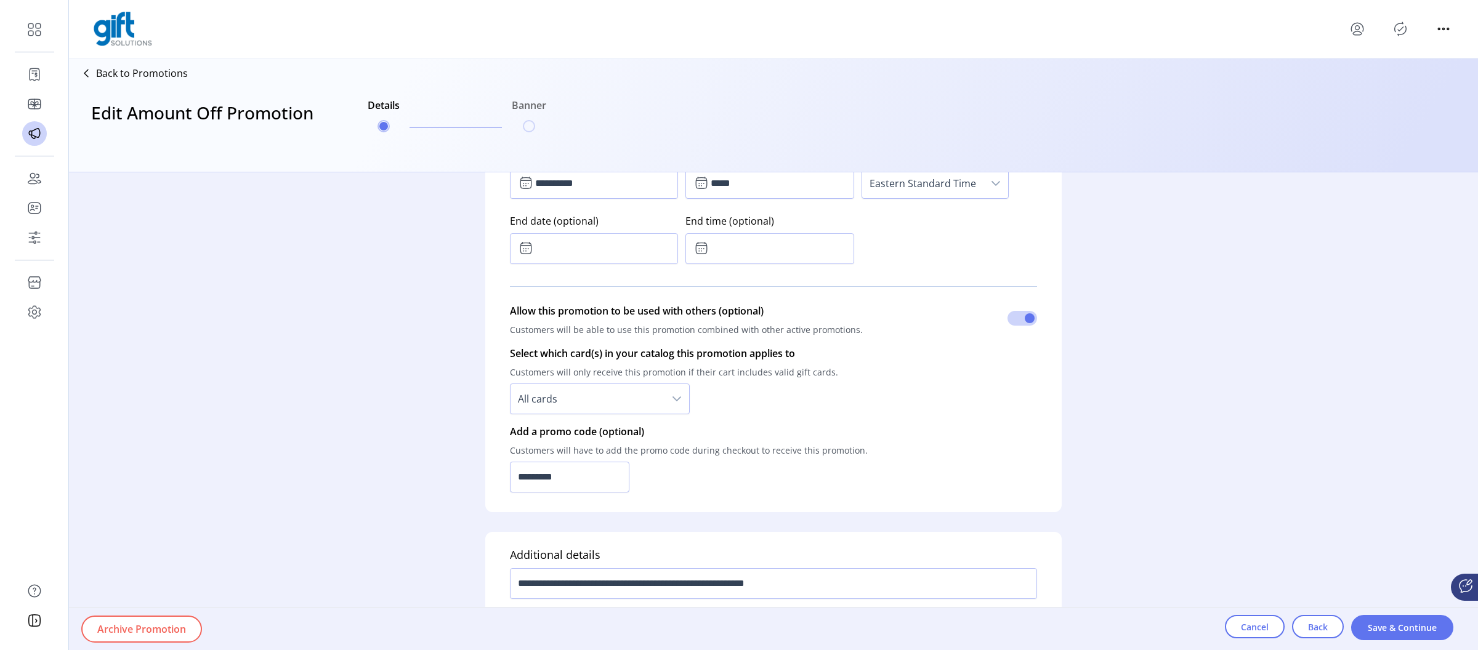
click at [1425, 56] on icon at bounding box center [1426, 58] width 20 height 20
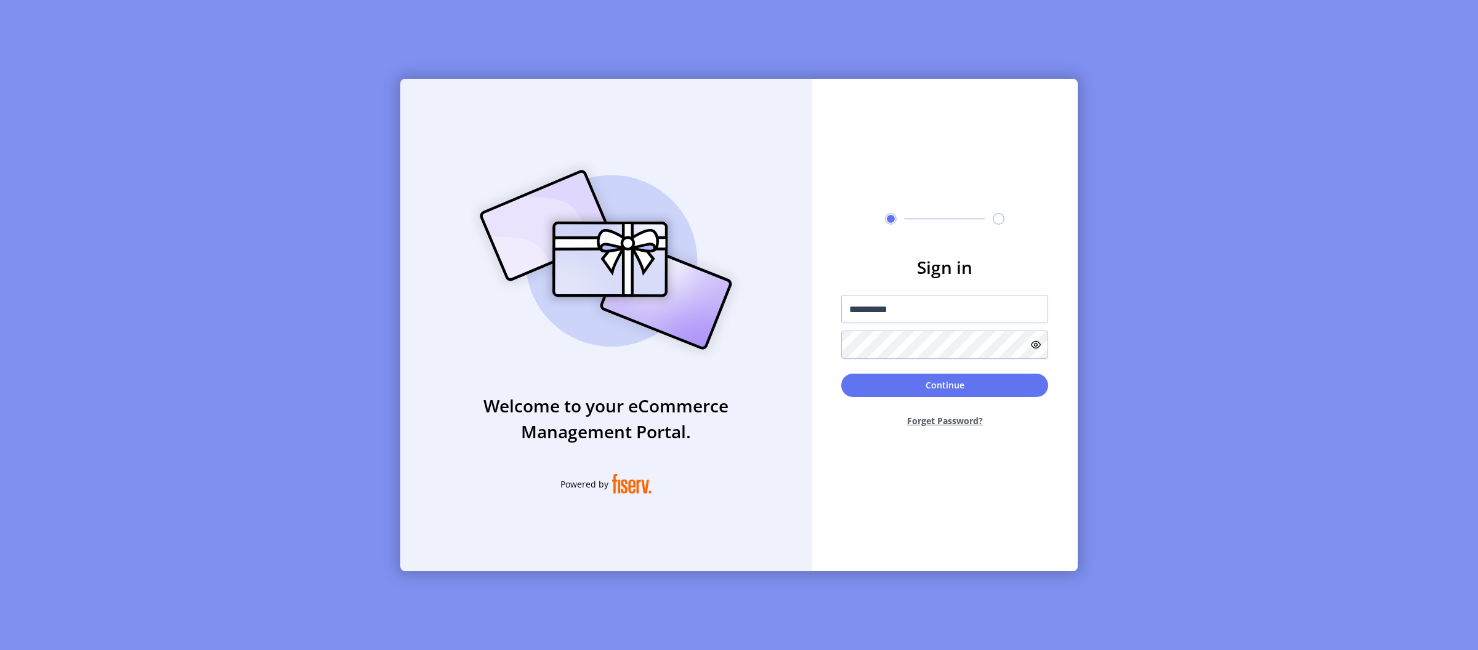
click at [944, 400] on div "Continue Forget Password?" at bounding box center [944, 405] width 207 height 63
click at [949, 388] on button "Continue" at bounding box center [944, 385] width 207 height 23
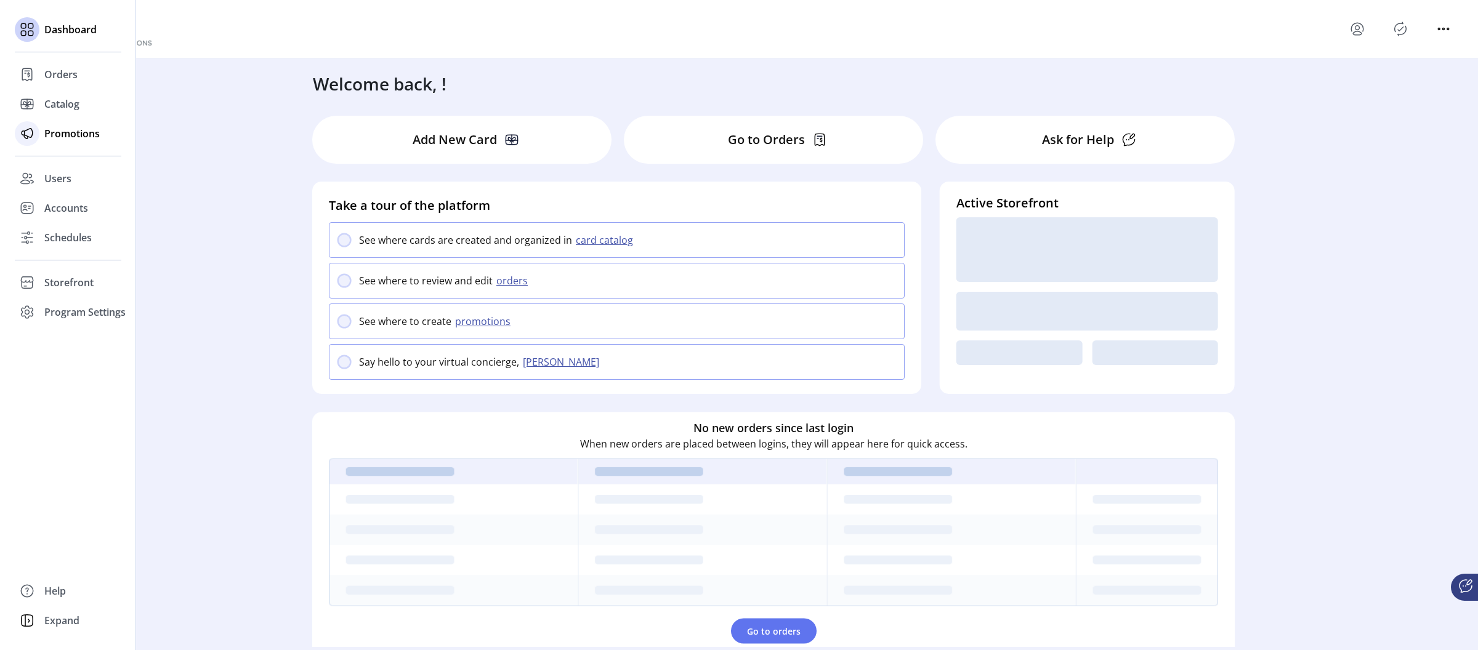
click at [67, 134] on span "Promotions" at bounding box center [71, 133] width 55 height 15
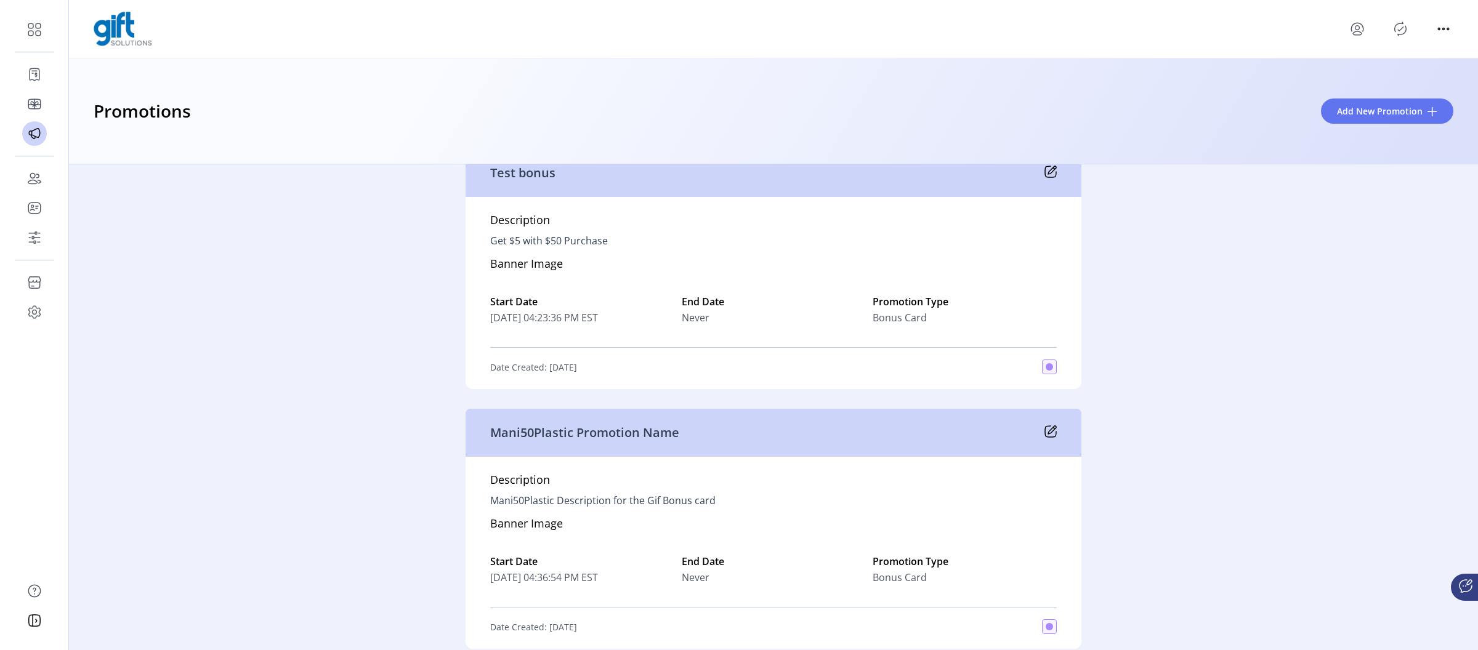
scroll to position [724, 0]
drag, startPoint x: 540, startPoint y: 440, endPoint x: 697, endPoint y: 440, distance: 157.7
click at [697, 440] on div "Mani50Plastic Promotion Name" at bounding box center [774, 431] width 616 height 48
drag, startPoint x: 573, startPoint y: 435, endPoint x: 488, endPoint y: 435, distance: 84.4
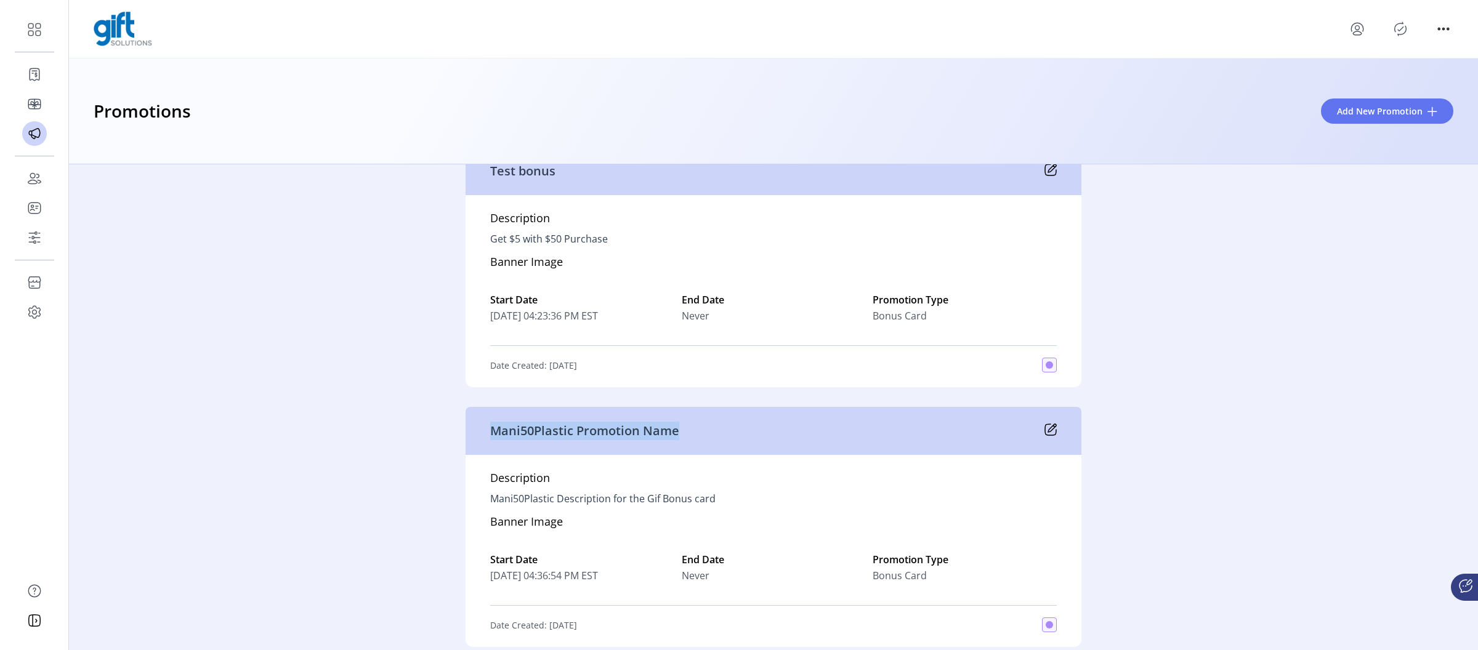
click at [492, 435] on div "Mani50Plastic Promotion Name" at bounding box center [774, 431] width 616 height 48
click at [676, 434] on div "Mani50Plastic Promotion Name" at bounding box center [774, 431] width 616 height 48
drag, startPoint x: 726, startPoint y: 435, endPoint x: 458, endPoint y: 435, distance: 267.3
click at [458, 435] on div "Active 15 Test Description test Banner Image Start Date [DATE] 01:59:09 PM EST …" at bounding box center [773, 407] width 1409 height 486
click at [485, 434] on div "Mani50Plastic Promotion Name" at bounding box center [774, 431] width 616 height 48
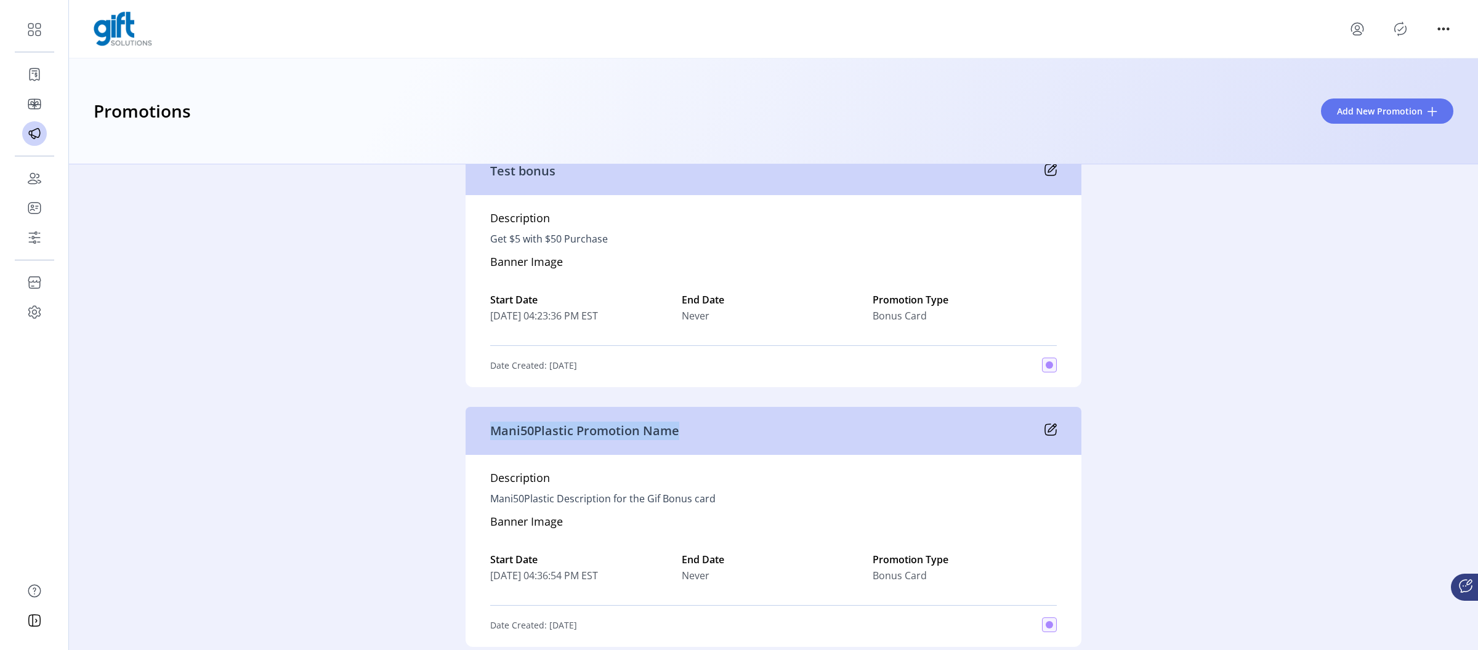
drag, startPoint x: 485, startPoint y: 431, endPoint x: 684, endPoint y: 433, distance: 198.4
click at [684, 433] on div "Mani50Plastic Promotion Name" at bounding box center [774, 431] width 616 height 48
drag, startPoint x: 668, startPoint y: 436, endPoint x: 484, endPoint y: 435, distance: 184.8
click at [484, 435] on div "Mani50Plastic Promotion Name" at bounding box center [774, 431] width 616 height 48
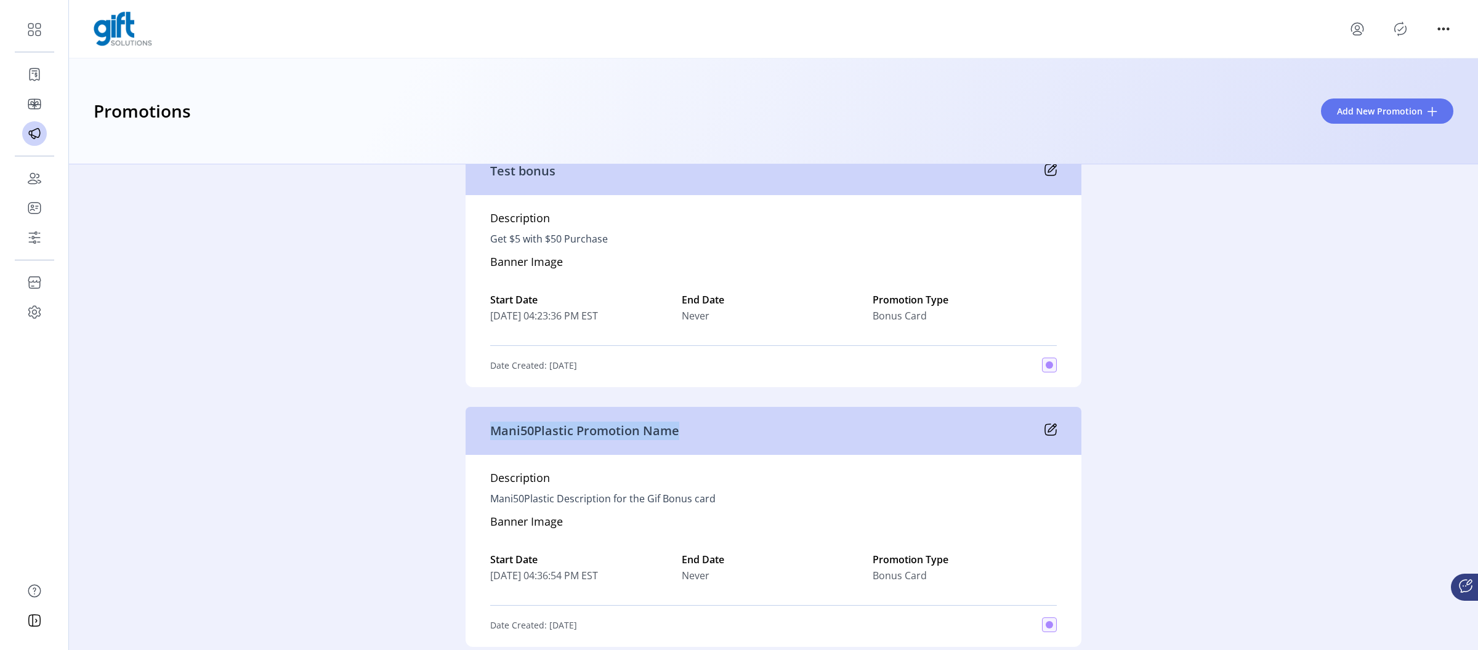
click at [484, 435] on div "Mani50Plastic Promotion Name" at bounding box center [774, 431] width 616 height 48
drag, startPoint x: 463, startPoint y: 432, endPoint x: 688, endPoint y: 432, distance: 225.4
click at [688, 432] on div "Mani50Plastic Promotion Name" at bounding box center [774, 431] width 616 height 48
click at [688, 431] on div "Mani50Plastic Promotion Name" at bounding box center [774, 431] width 616 height 48
drag, startPoint x: 678, startPoint y: 432, endPoint x: 505, endPoint y: 431, distance: 172.5
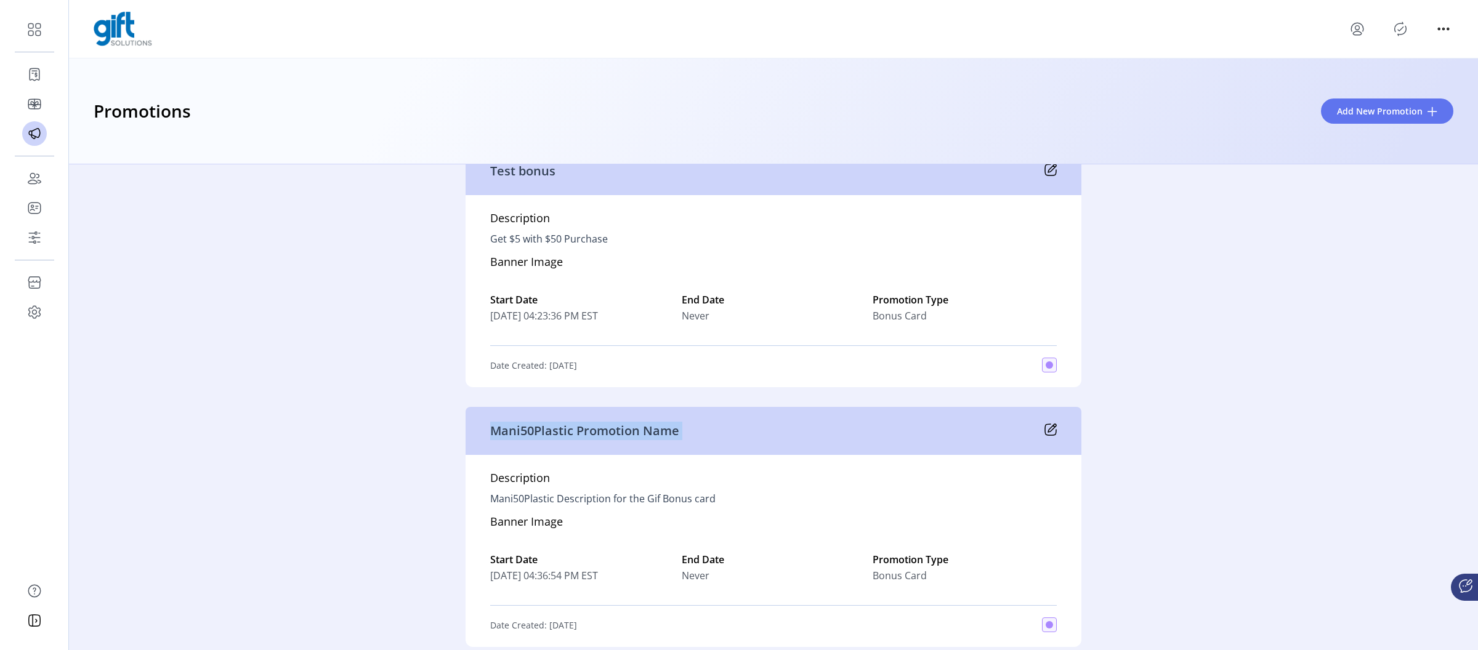
click at [505, 431] on div "Mani50Plastic Promotion Name" at bounding box center [774, 431] width 616 height 48
click at [483, 432] on div "Mani50Plastic Promotion Name" at bounding box center [774, 431] width 616 height 48
drag, startPoint x: 477, startPoint y: 432, endPoint x: 661, endPoint y: 434, distance: 184.2
click at [661, 434] on div "Mani50Plastic Promotion Name" at bounding box center [774, 431] width 616 height 48
drag, startPoint x: 699, startPoint y: 434, endPoint x: 476, endPoint y: 437, distance: 222.4
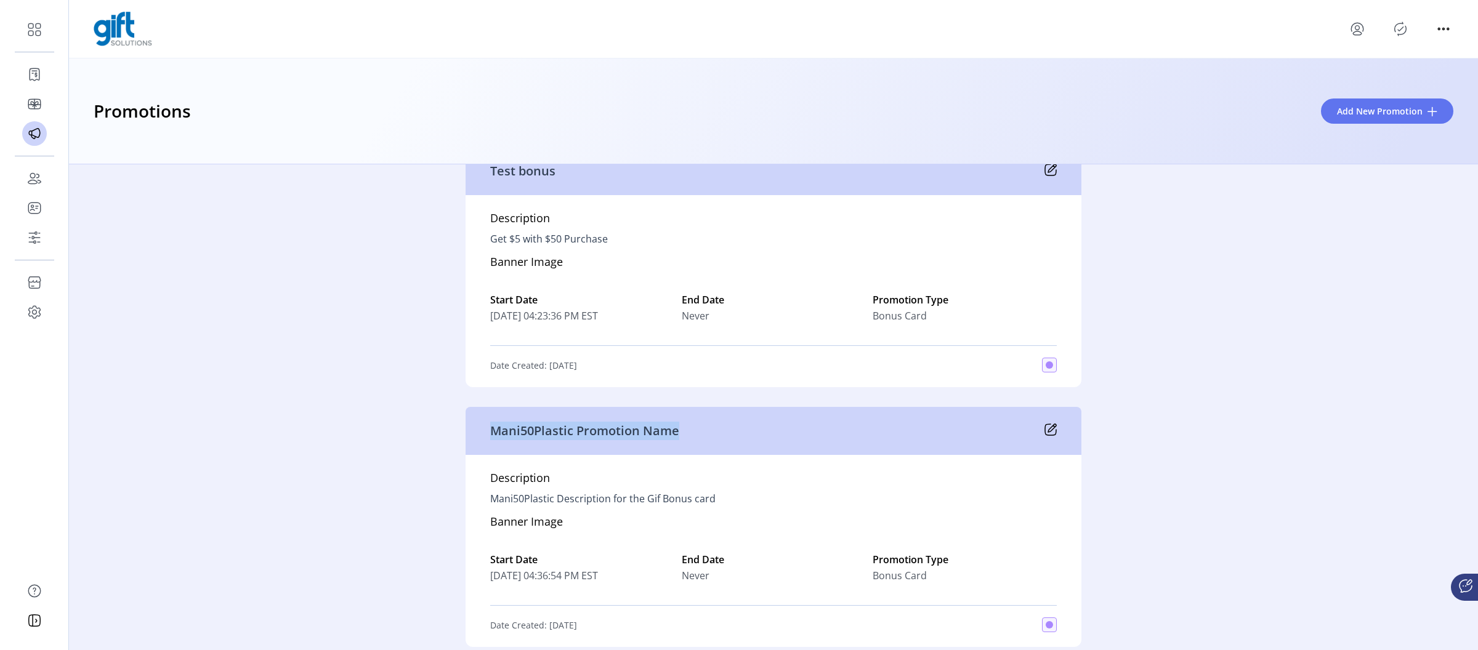
click at [476, 437] on div "Mani50Plastic Promotion Name" at bounding box center [774, 431] width 616 height 48
drag, startPoint x: 476, startPoint y: 436, endPoint x: 686, endPoint y: 437, distance: 209.4
click at [686, 437] on div "Mani50Plastic Promotion Name" at bounding box center [774, 431] width 616 height 48
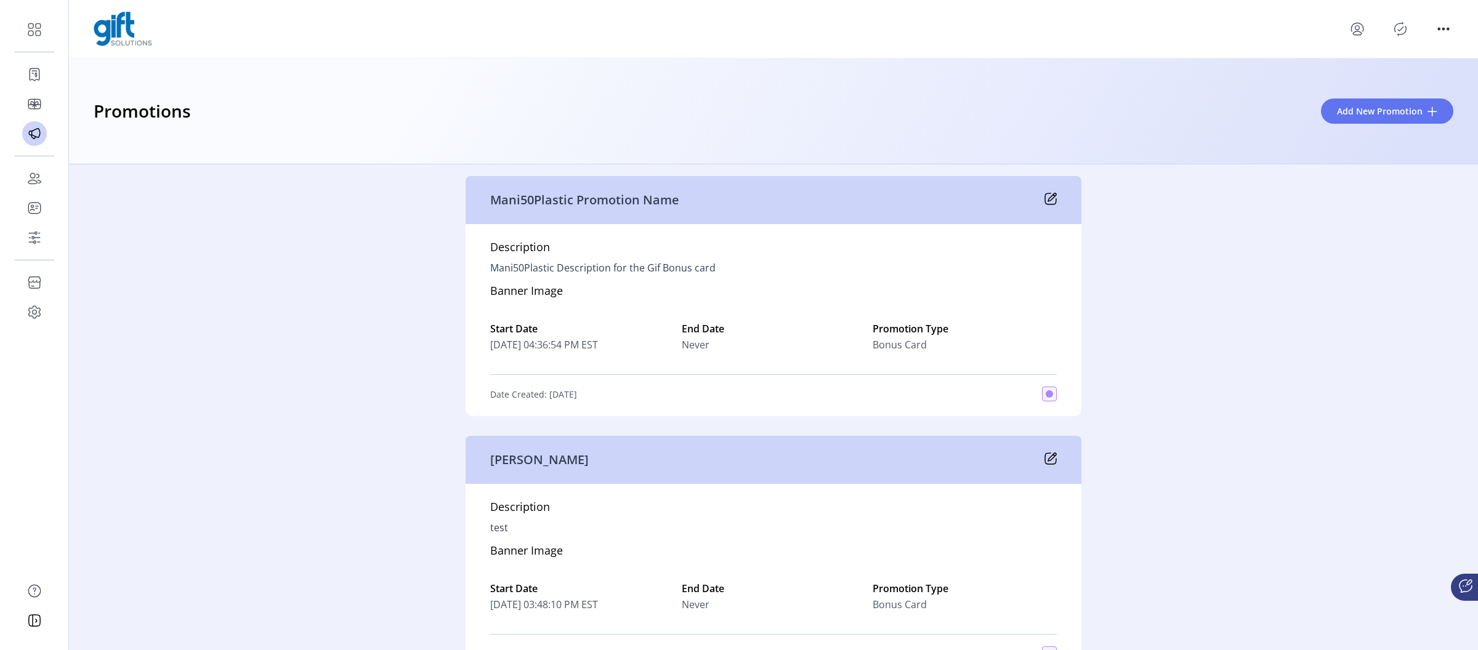
scroll to position [957, 0]
drag, startPoint x: 594, startPoint y: 440, endPoint x: 479, endPoint y: 452, distance: 115.7
click at [479, 452] on div "[PERSON_NAME]" at bounding box center [774, 458] width 616 height 48
drag, startPoint x: 479, startPoint y: 456, endPoint x: 580, endPoint y: 456, distance: 101.0
click at [580, 456] on div "[PERSON_NAME]" at bounding box center [774, 458] width 616 height 48
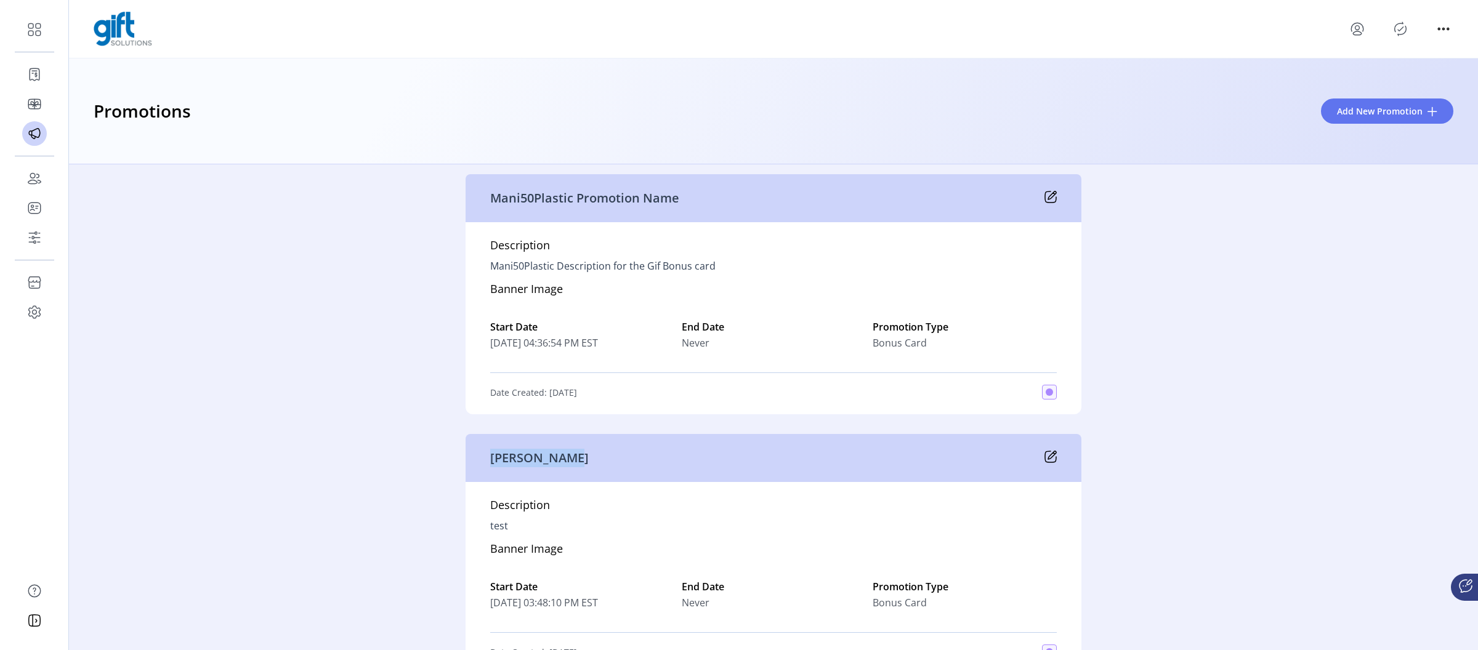
click at [580, 456] on div "[PERSON_NAME]" at bounding box center [774, 458] width 616 height 48
drag, startPoint x: 564, startPoint y: 460, endPoint x: 479, endPoint y: 456, distance: 85.1
click at [479, 456] on div "[PERSON_NAME]" at bounding box center [774, 458] width 616 height 48
drag, startPoint x: 480, startPoint y: 460, endPoint x: 618, endPoint y: 461, distance: 138.0
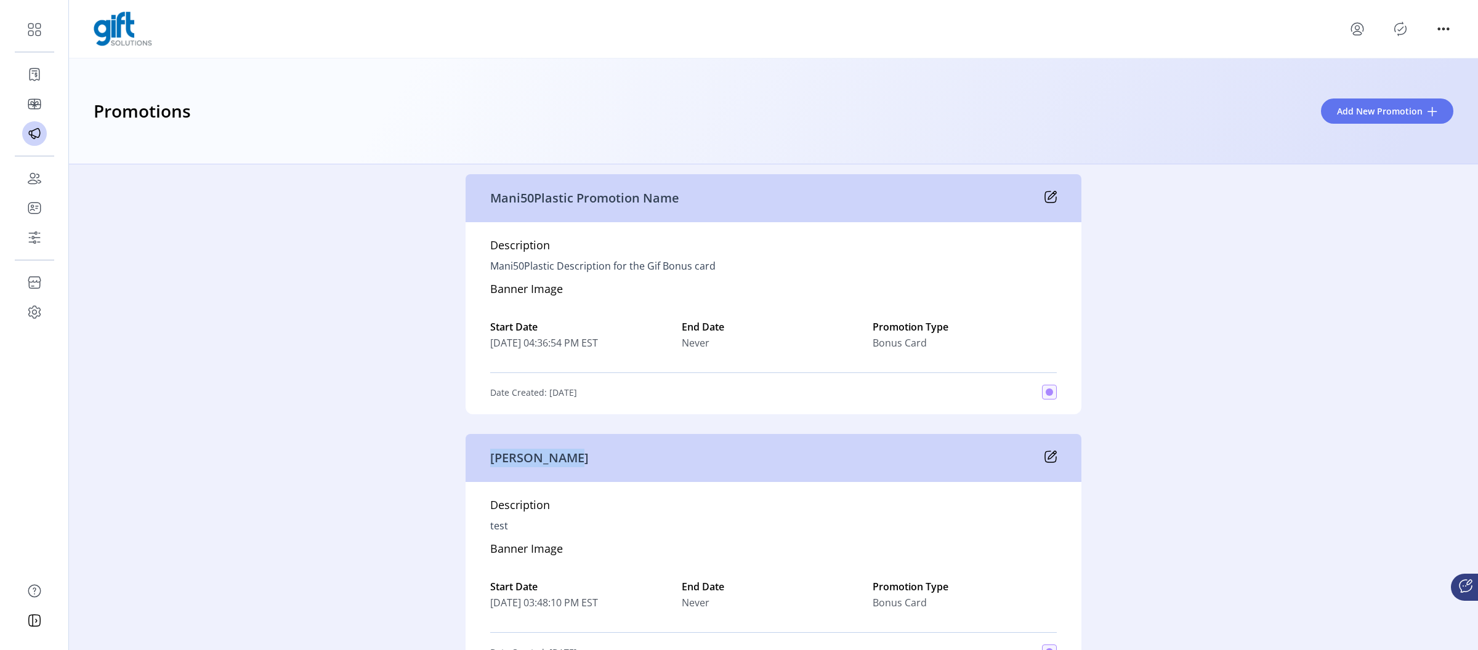
click at [618, 461] on div "[PERSON_NAME]" at bounding box center [774, 458] width 616 height 48
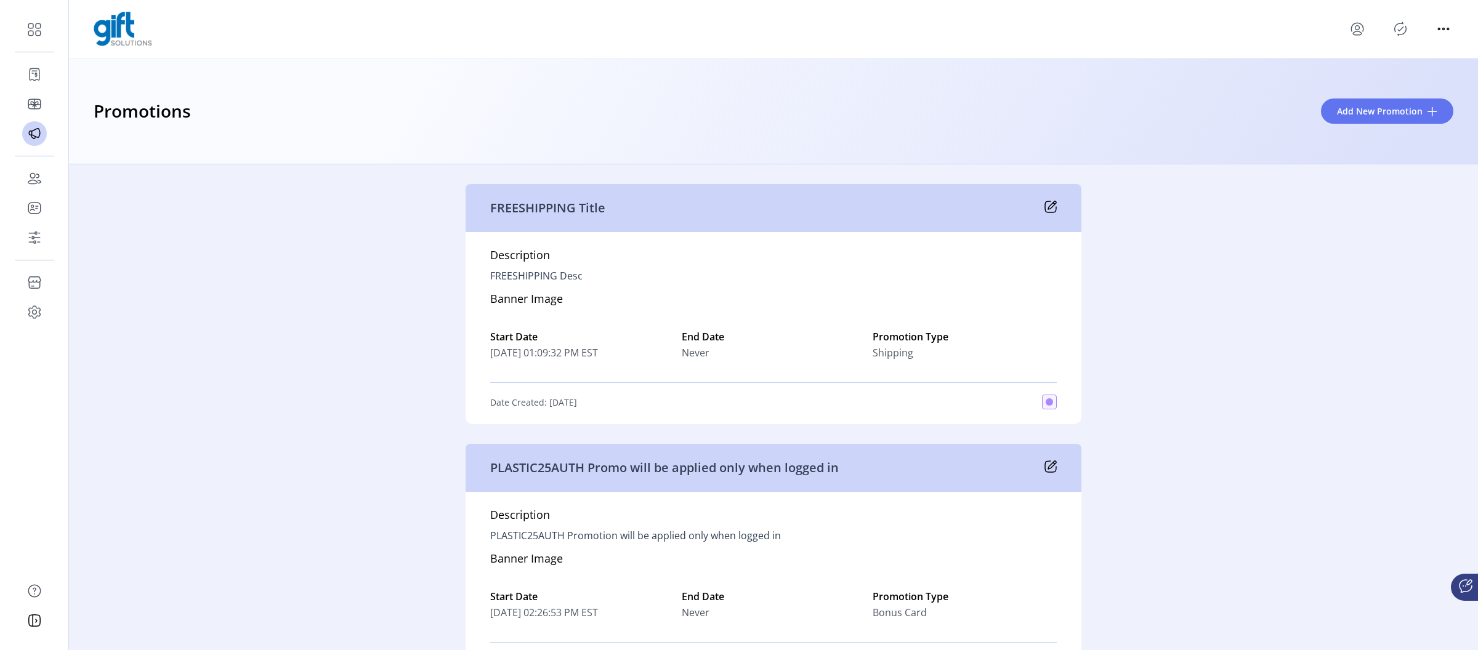
scroll to position [1984, 0]
click at [1048, 209] on icon at bounding box center [1051, 209] width 12 height 12
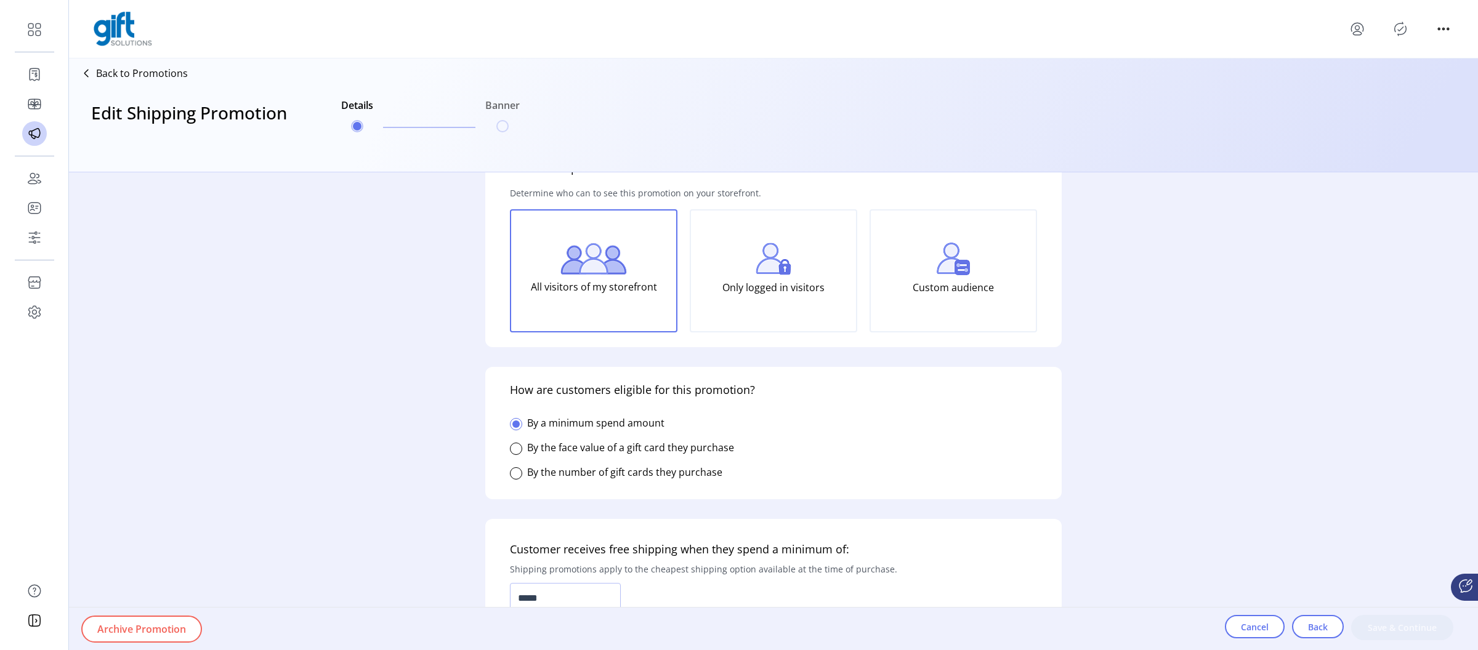
type input "******"
type input "**********"
type input "*****"
type input "**********"
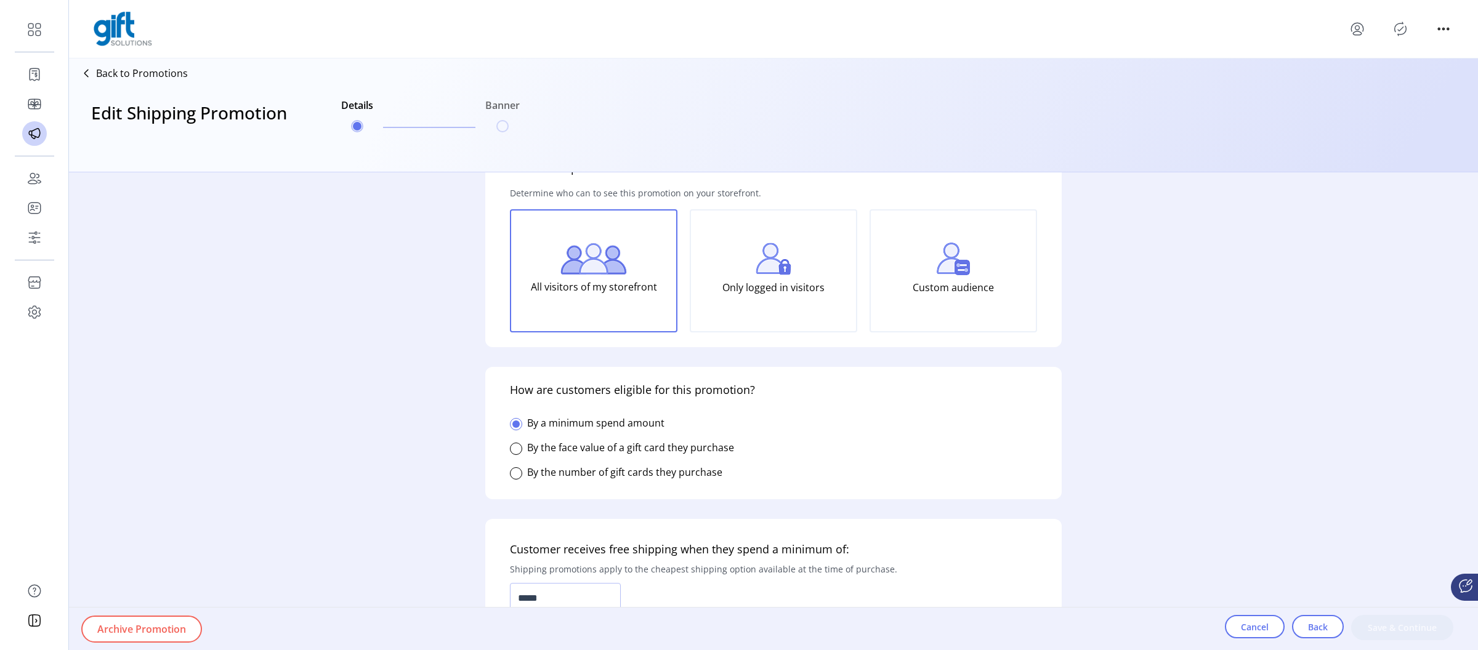
type textarea "**********"
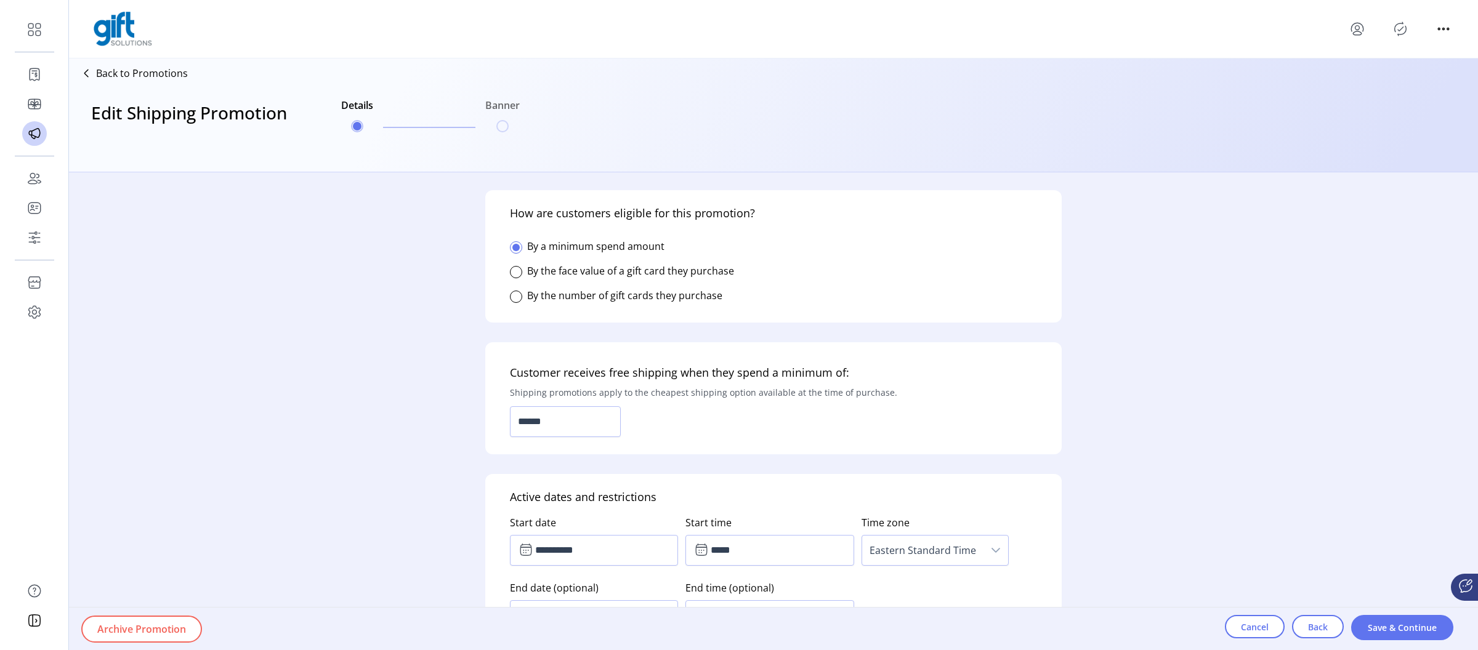
scroll to position [223, 0]
drag, startPoint x: 511, startPoint y: 214, endPoint x: 754, endPoint y: 303, distance: 259.0
click at [754, 303] on div "How are customers eligible for this promotion? By a minimum spend amount By the…" at bounding box center [773, 257] width 577 height 132
drag, startPoint x: 753, startPoint y: 299, endPoint x: 506, endPoint y: 212, distance: 262.0
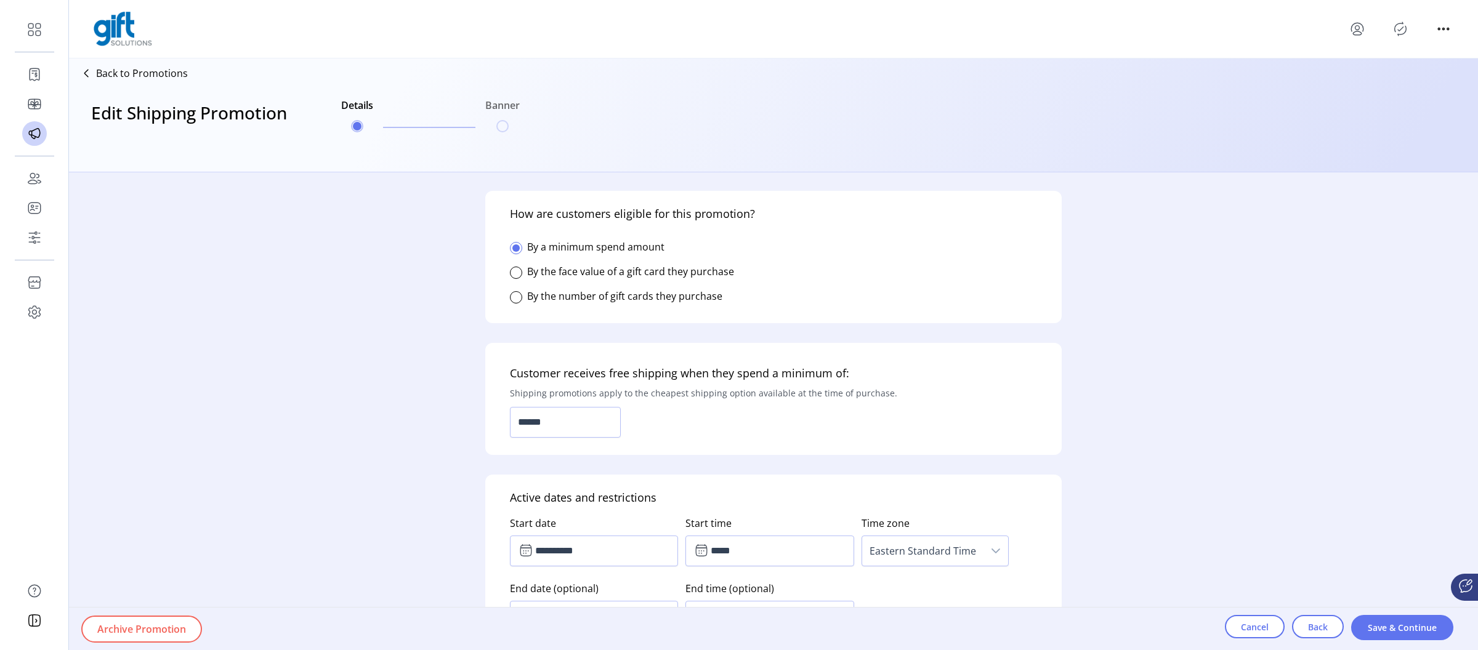
click at [506, 212] on div "How are customers eligible for this promotion? By a minimum spend amount By the…" at bounding box center [773, 257] width 577 height 132
drag, startPoint x: 503, startPoint y: 210, endPoint x: 731, endPoint y: 302, distance: 245.9
click at [731, 302] on div "How are customers eligible for this promotion? By a minimum spend amount By the…" at bounding box center [773, 257] width 577 height 132
click at [732, 295] on div "How are customers eligible for this promotion? By a minimum spend amount By the…" at bounding box center [773, 257] width 577 height 132
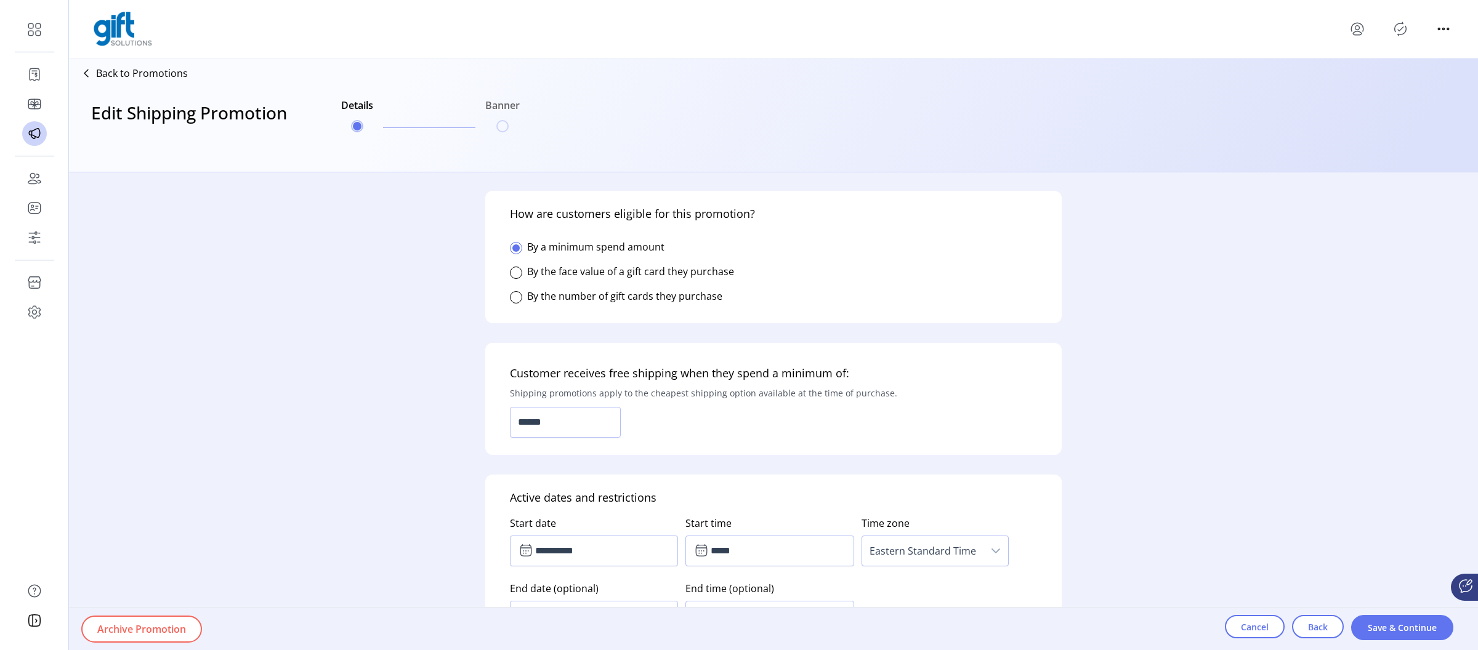
click at [601, 291] on label "By the number of gift cards they purchase" at bounding box center [624, 297] width 195 height 14
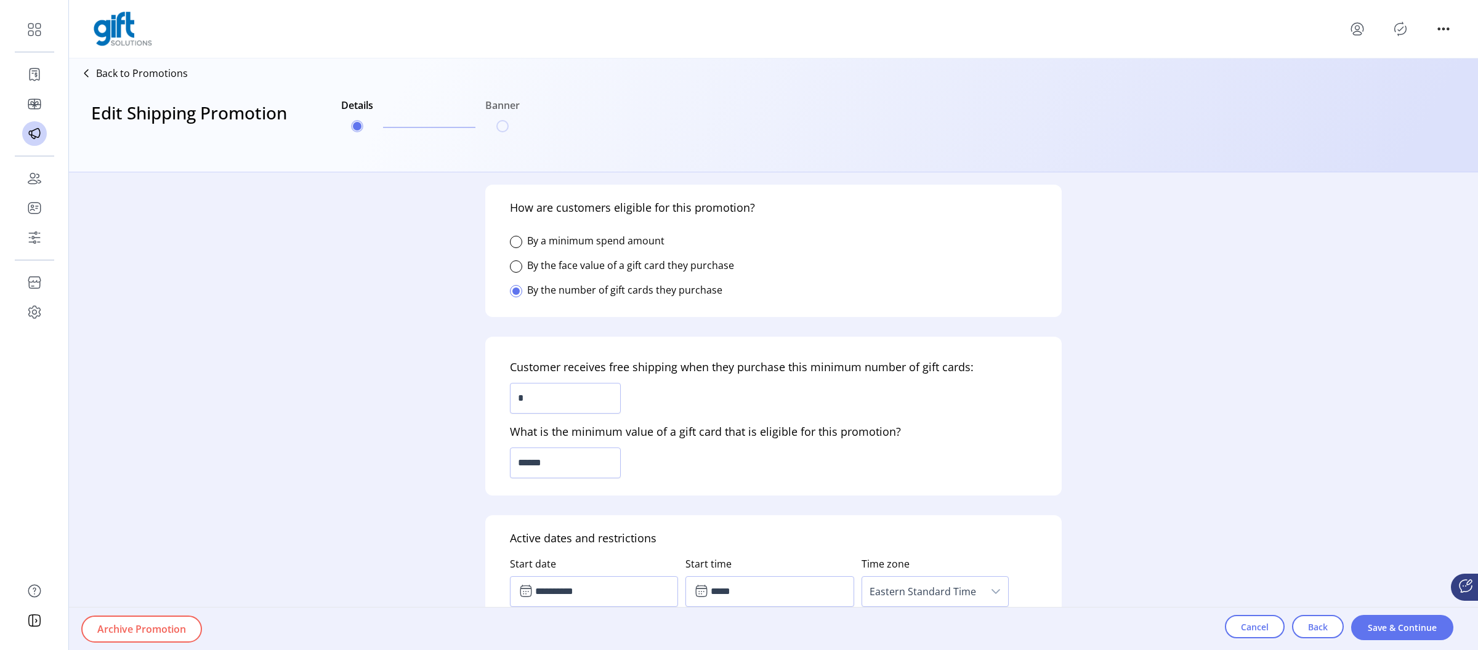
scroll to position [230, 0]
drag, startPoint x: 724, startPoint y: 291, endPoint x: 530, endPoint y: 292, distance: 194.0
click at [530, 292] on div "How are customers eligible for this promotion? By a minimum spend amount By the…" at bounding box center [773, 250] width 577 height 132
click at [530, 292] on label "By the number of gift cards they purchase" at bounding box center [624, 290] width 195 height 14
drag, startPoint x: 530, startPoint y: 290, endPoint x: 723, endPoint y: 290, distance: 192.2
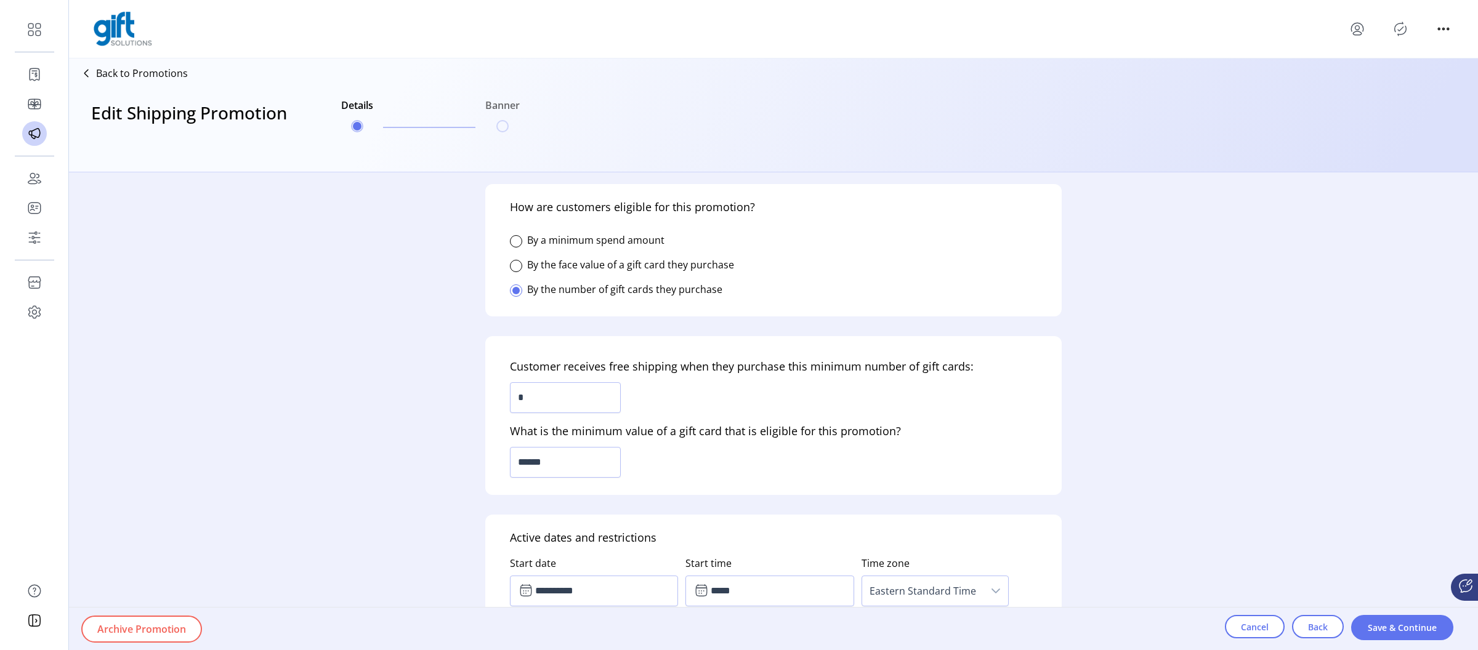
click at [723, 290] on div "How are customers eligible for this promotion? By a minimum spend amount By the…" at bounding box center [773, 250] width 577 height 132
click at [726, 288] on div "How are customers eligible for this promotion? By a minimum spend amount By the…" at bounding box center [773, 250] width 577 height 132
drag, startPoint x: 726, startPoint y: 288, endPoint x: 530, endPoint y: 293, distance: 196.6
click at [530, 293] on div "How are customers eligible for this promotion? By a minimum spend amount By the…" at bounding box center [773, 250] width 577 height 132
click at [530, 293] on label "By the number of gift cards they purchase" at bounding box center [624, 290] width 195 height 14
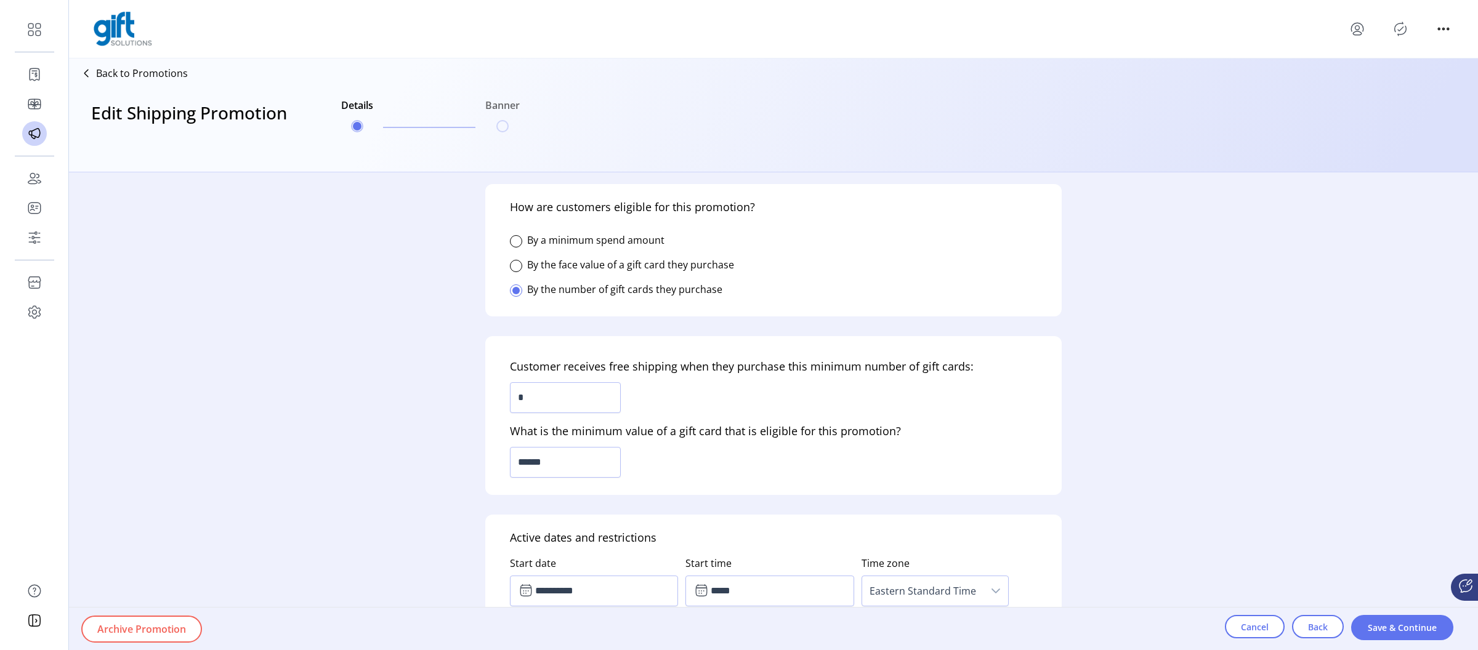
drag, startPoint x: 530, startPoint y: 290, endPoint x: 724, endPoint y: 287, distance: 194.0
click at [721, 286] on label "By the number of gift cards they purchase" at bounding box center [624, 290] width 195 height 14
click at [726, 288] on div "How are customers eligible for this promotion? By a minimum spend amount By the…" at bounding box center [773, 250] width 577 height 132
drag, startPoint x: 729, startPoint y: 288, endPoint x: 532, endPoint y: 291, distance: 197.1
click at [532, 291] on div "How are customers eligible for this promotion? By a minimum spend amount By the…" at bounding box center [773, 250] width 577 height 132
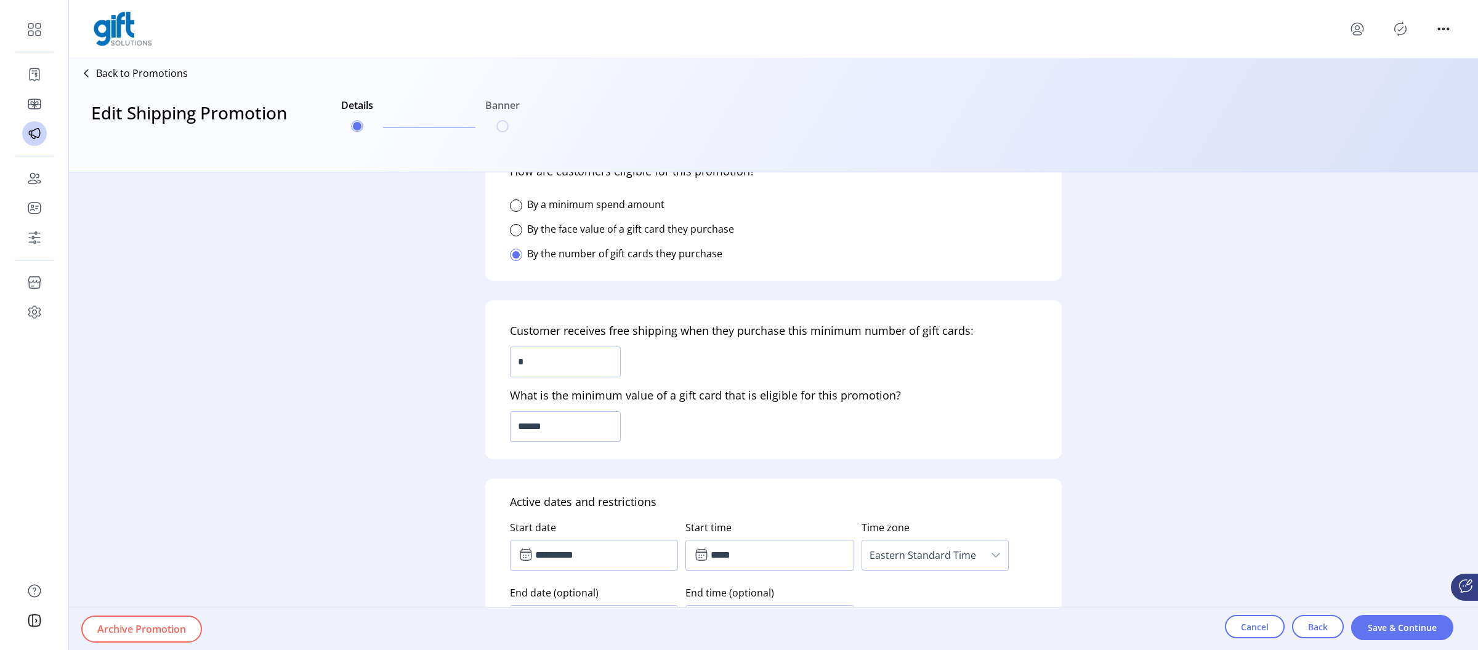
scroll to position [334, 0]
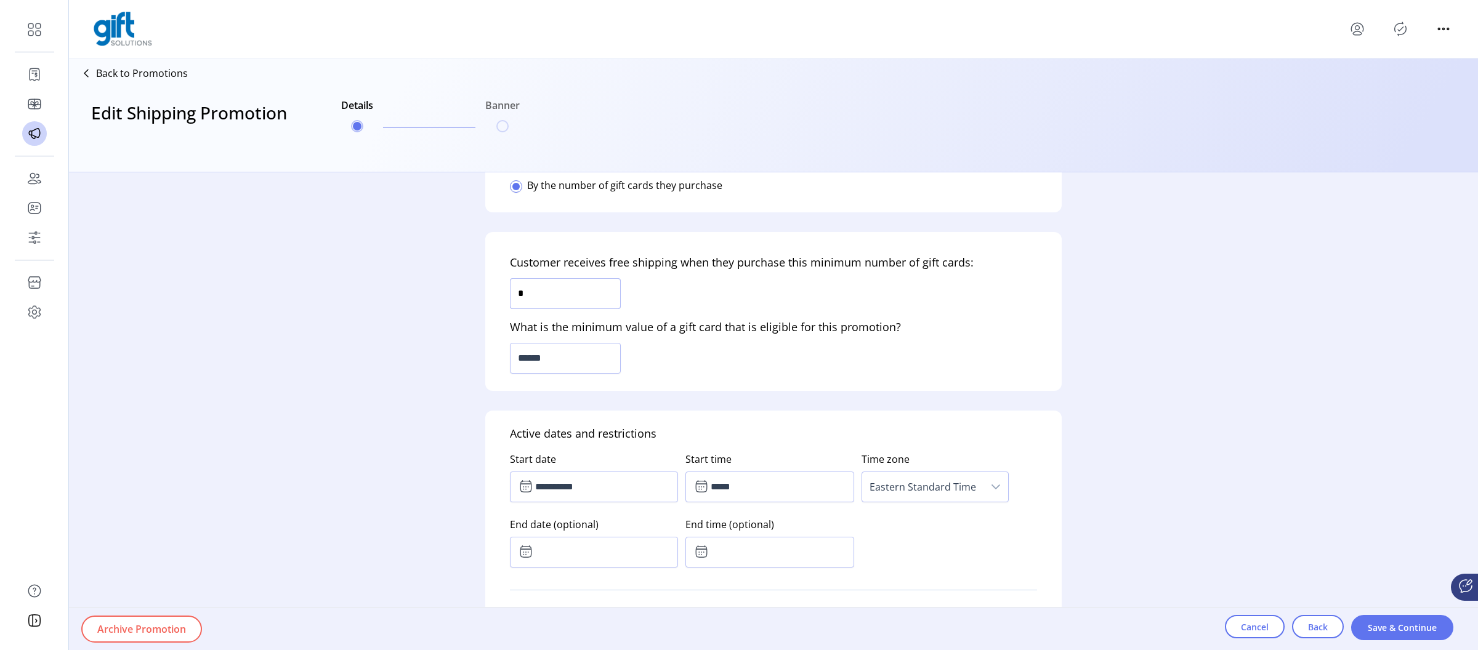
click at [557, 301] on input "*" at bounding box center [565, 293] width 111 height 31
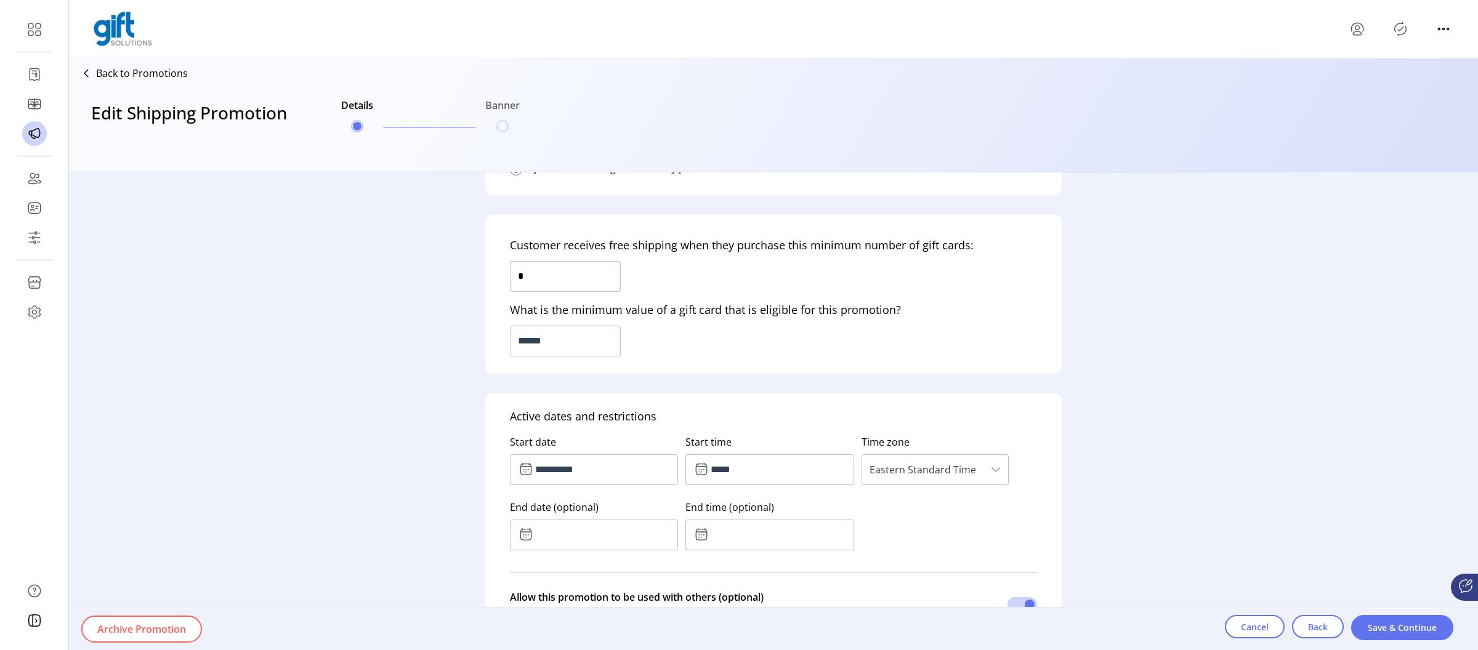
scroll to position [403, 0]
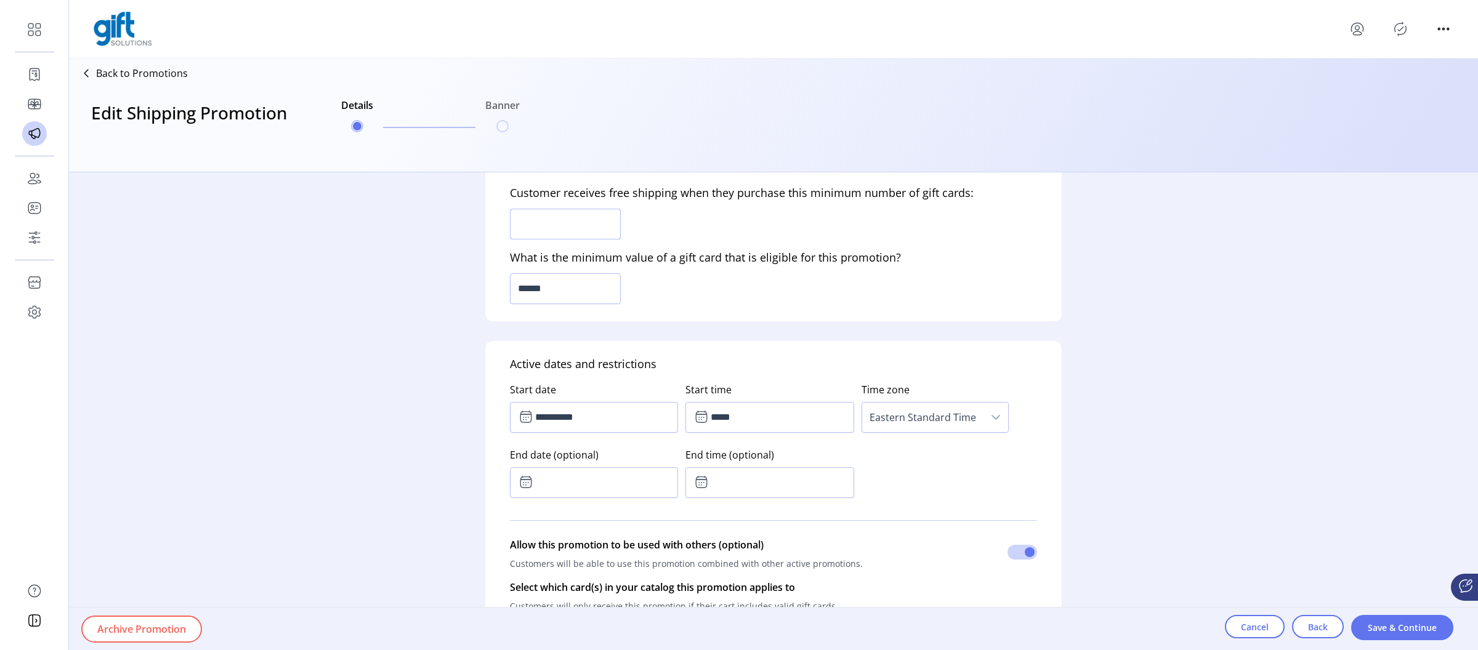
type input "*"
click at [530, 284] on input "******" at bounding box center [565, 288] width 111 height 31
type input "******"
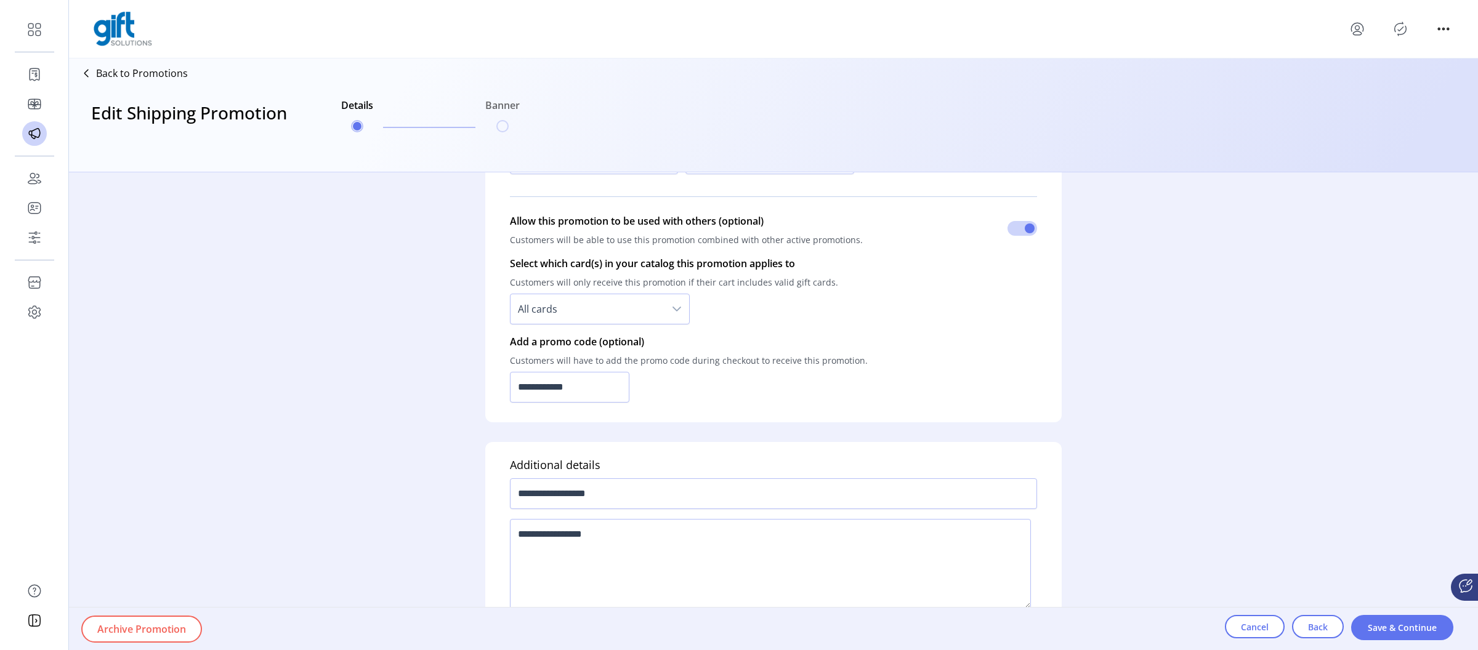
scroll to position [740, 0]
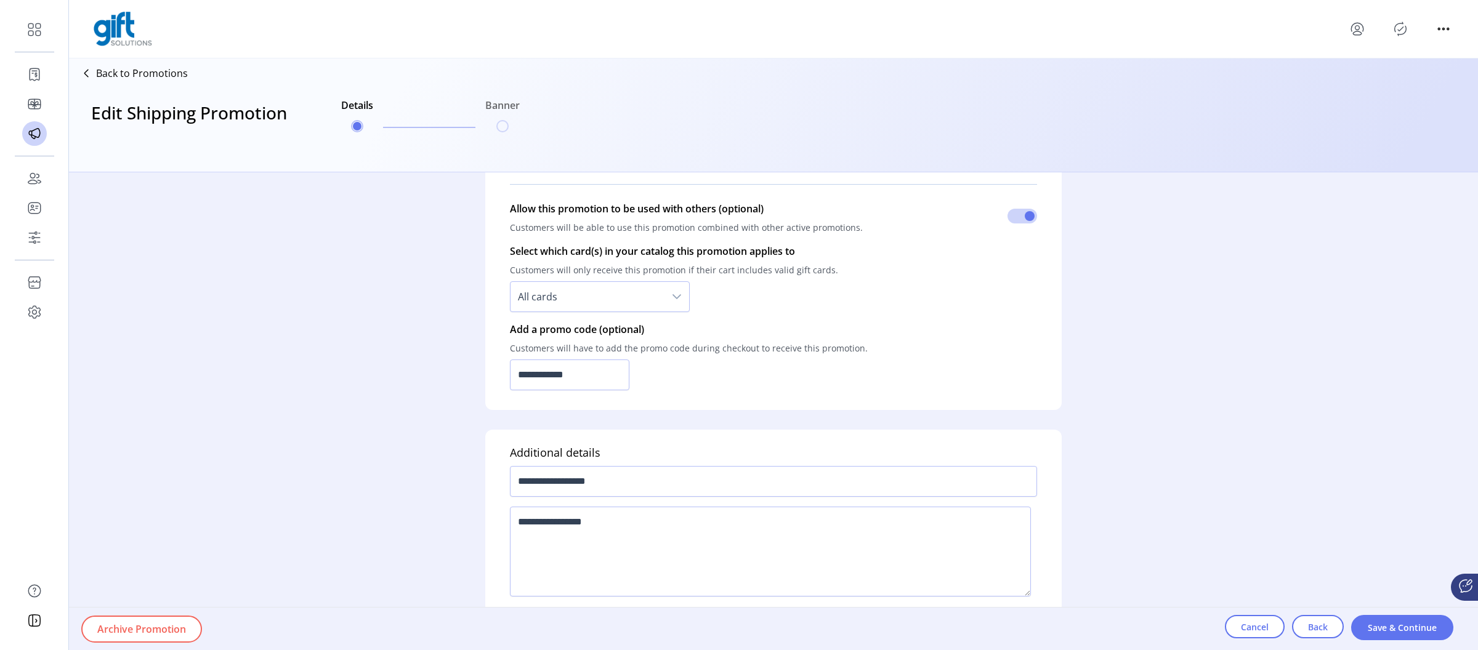
click at [1357, 617] on p-button "Save & Continue" at bounding box center [1402, 627] width 102 height 25
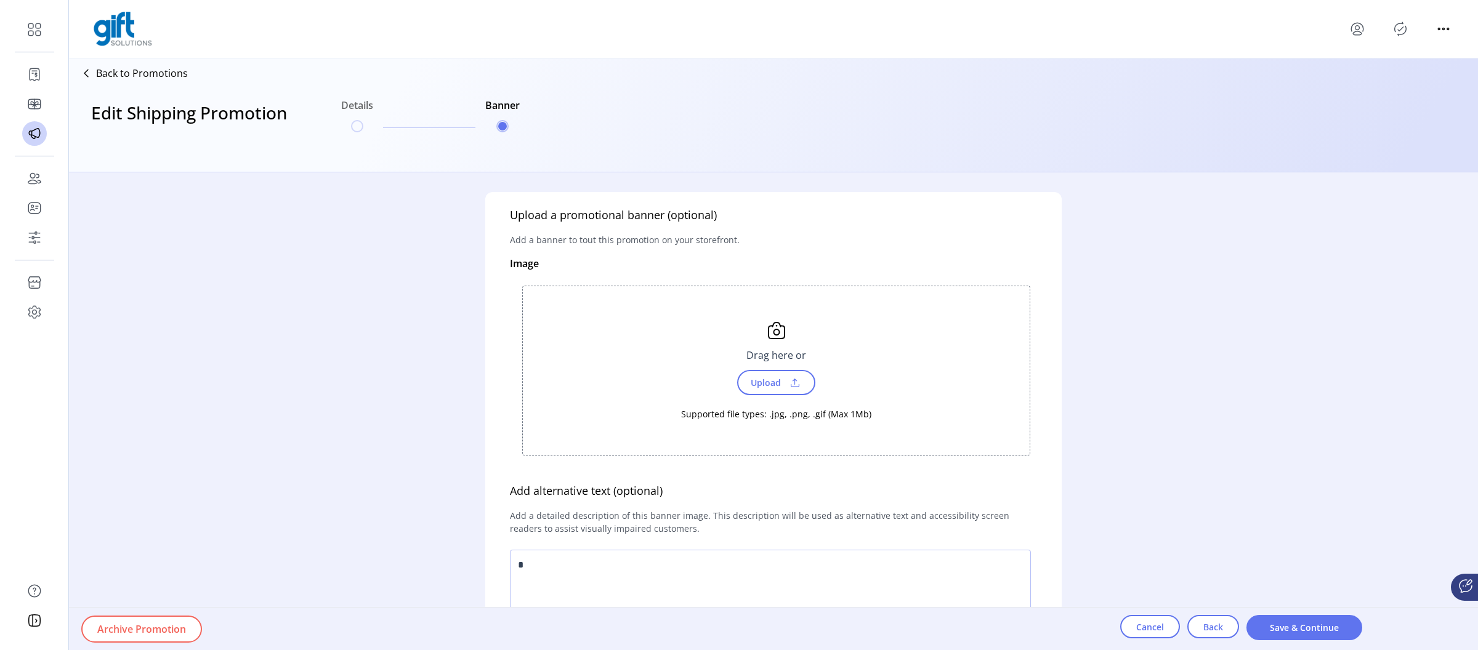
click at [1396, 628] on div "Archive Promotion Cancel Back Save & Continue" at bounding box center [808, 629] width 1478 height 43
click at [1335, 627] on span "Save & Continue" at bounding box center [1305, 628] width 84 height 13
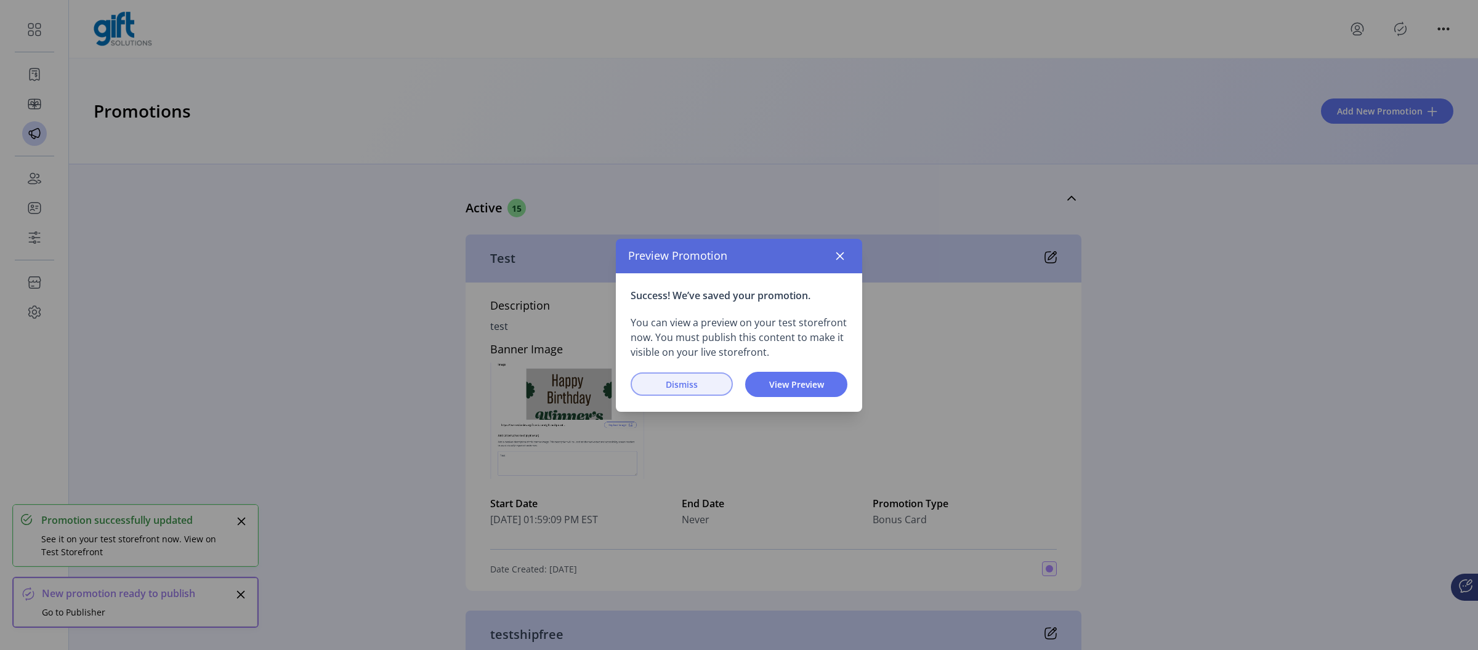
click at [671, 376] on button "Dismiss" at bounding box center [682, 384] width 102 height 23
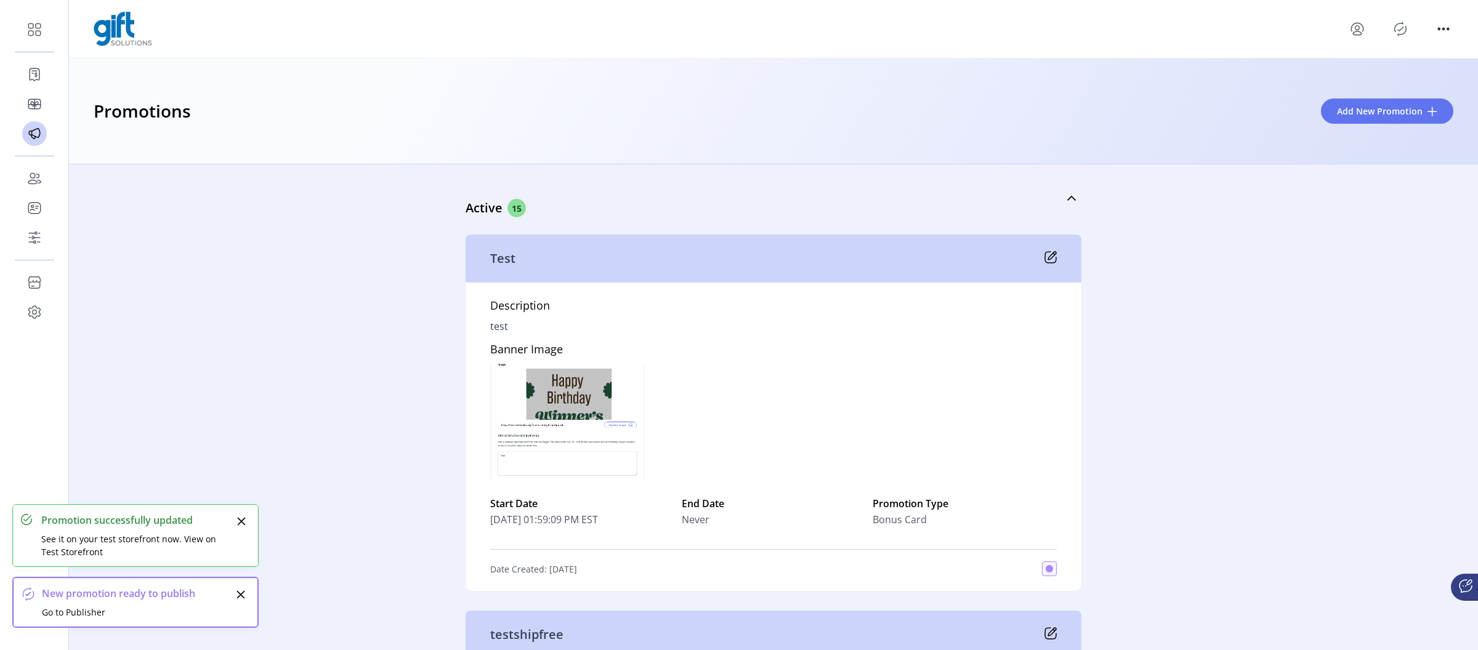
click at [1408, 25] on icon "Publisher Panel" at bounding box center [1401, 29] width 20 height 20
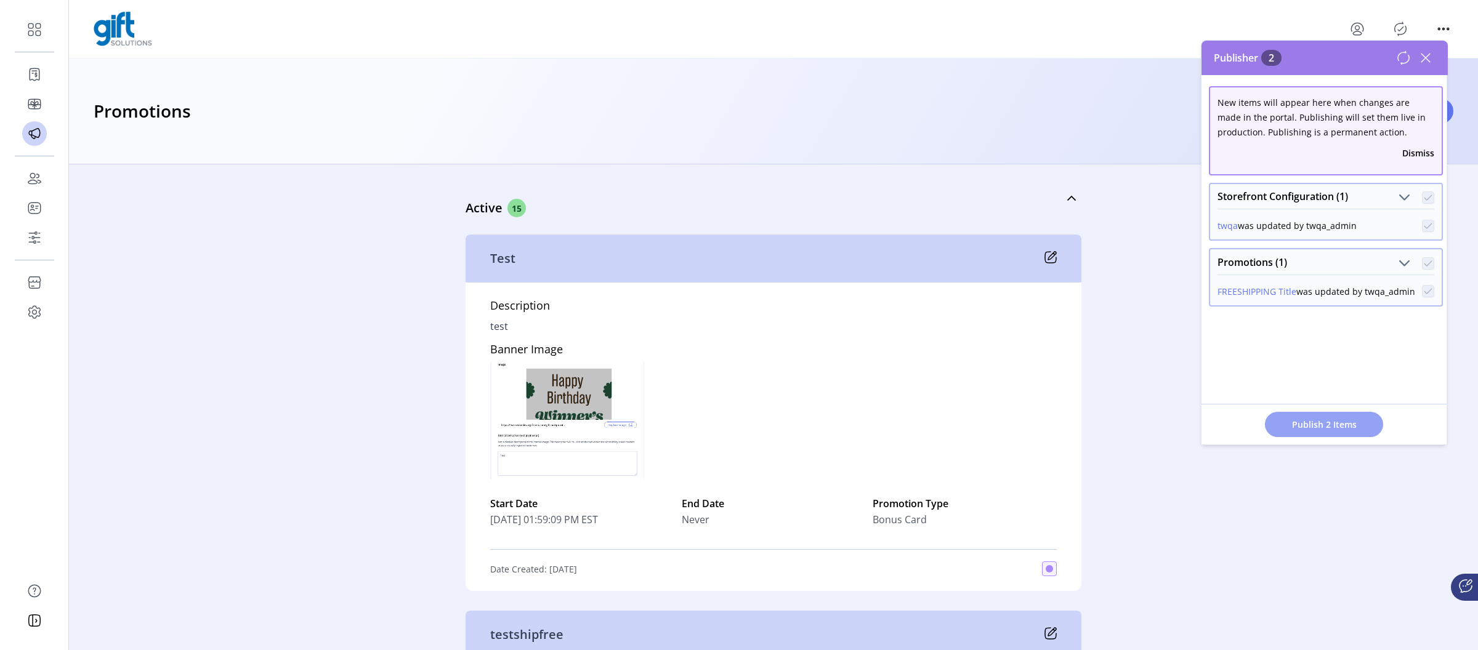
click at [1297, 419] on span "Publish 2 Items" at bounding box center [1324, 424] width 86 height 13
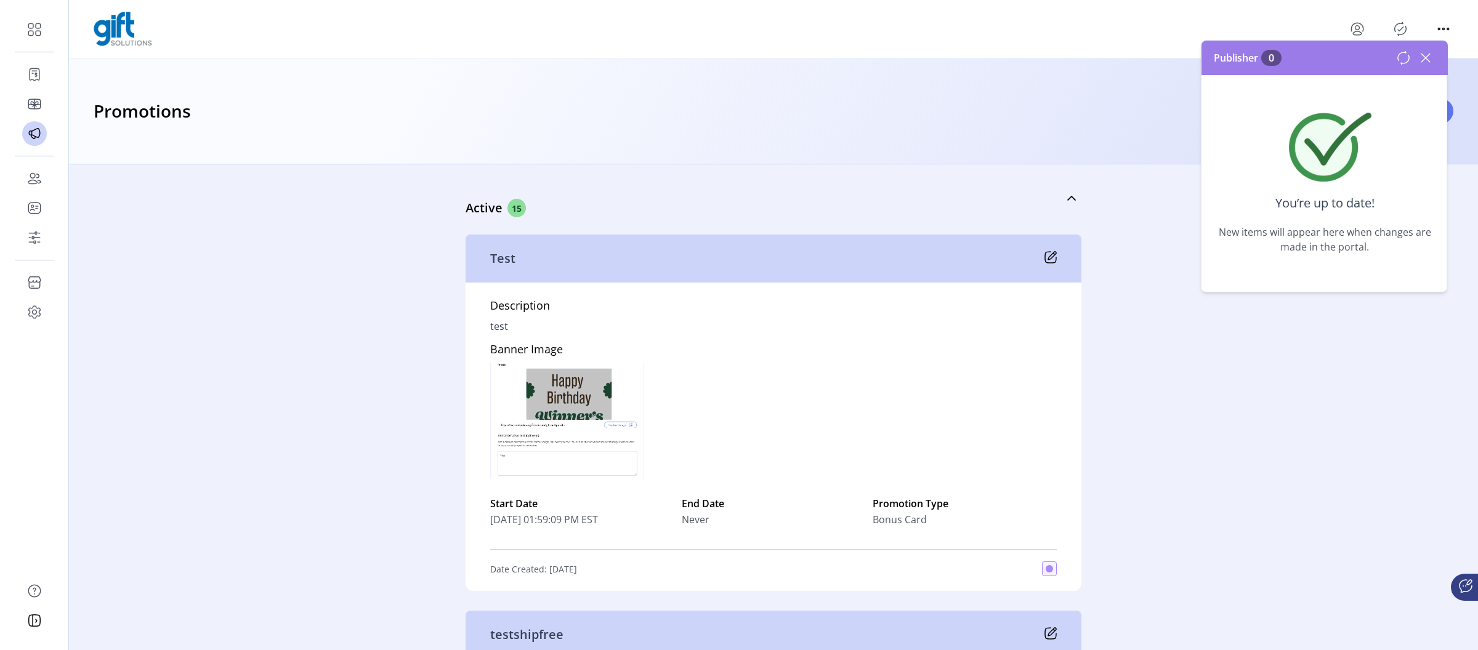
click at [1433, 63] on icon at bounding box center [1426, 58] width 20 height 20
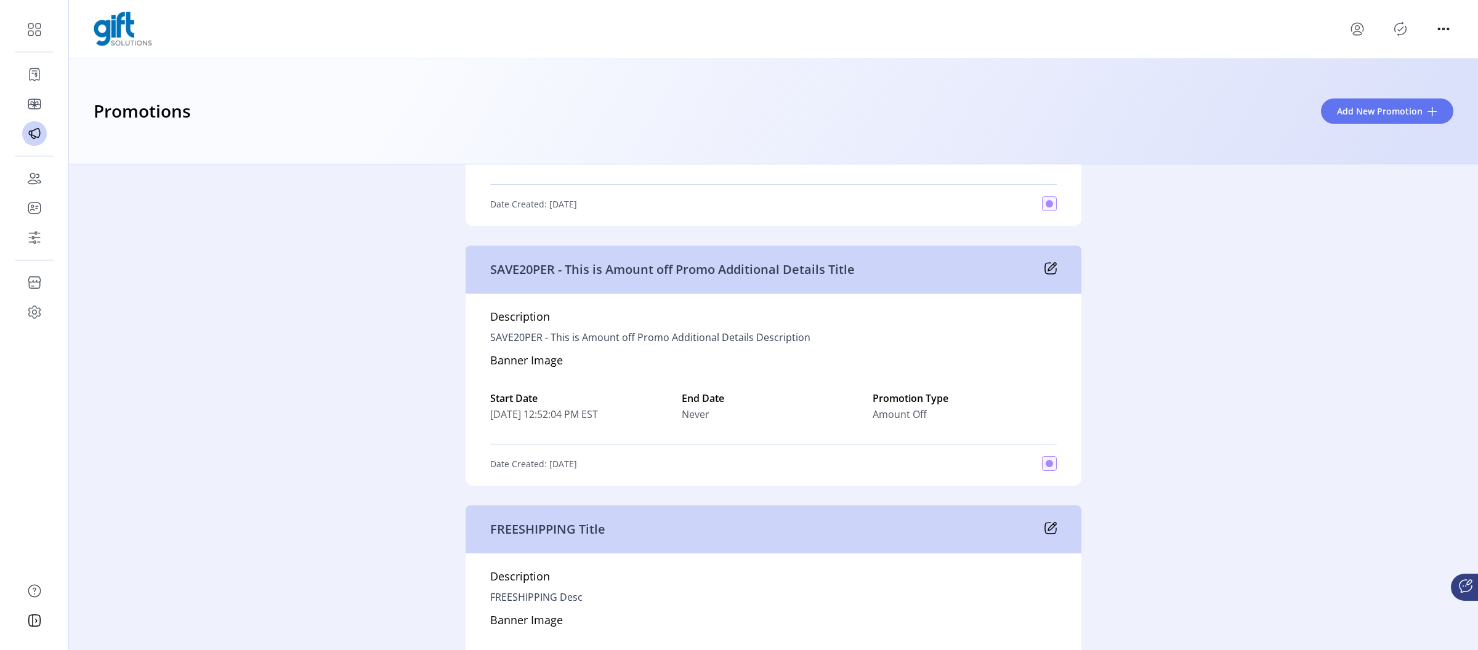
scroll to position [1948, 0]
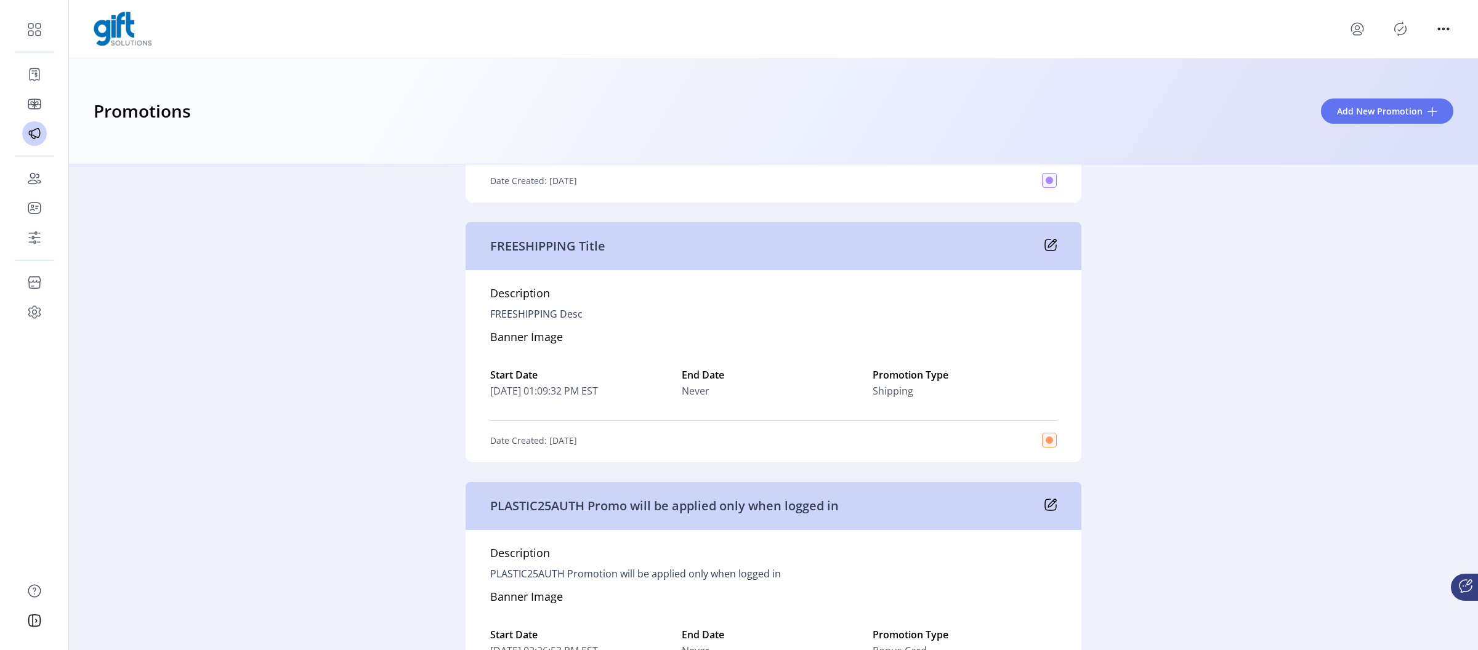
click at [1051, 242] on icon at bounding box center [1052, 244] width 8 height 8
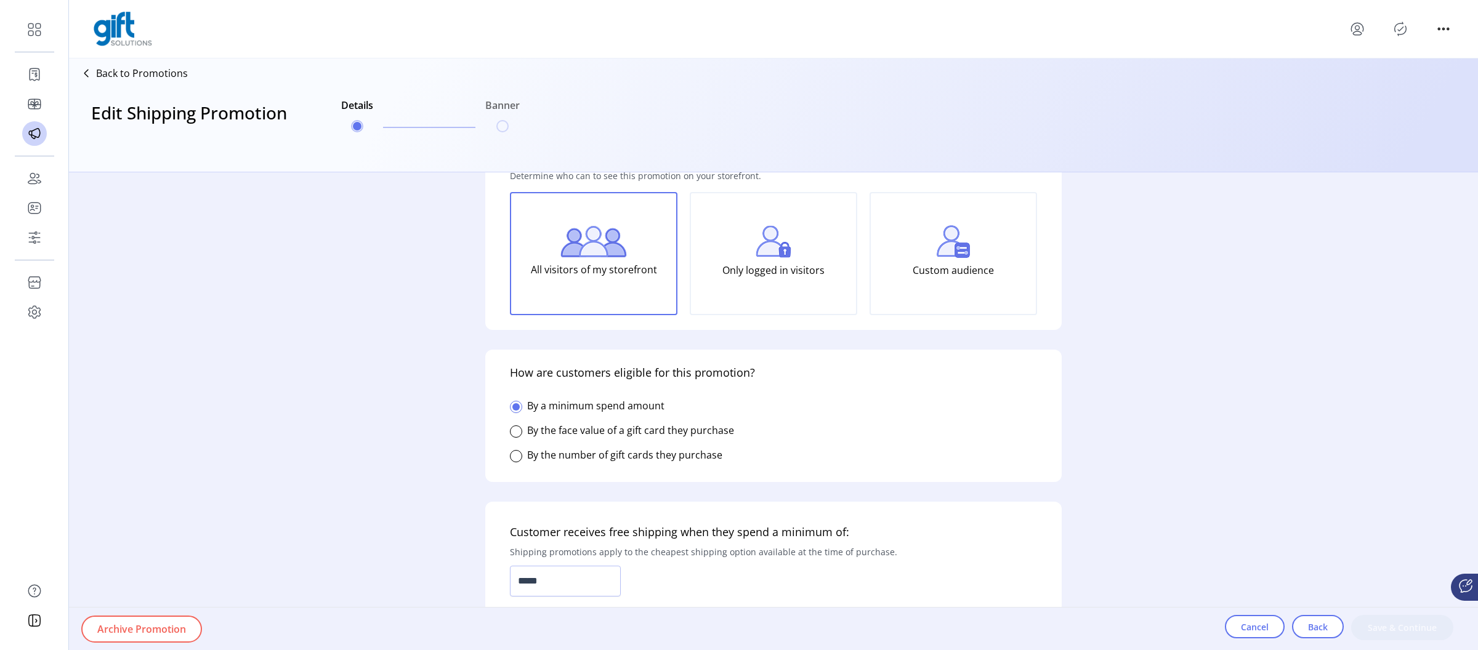
type input "**********"
type textarea "**********"
type input "**********"
type input "*****"
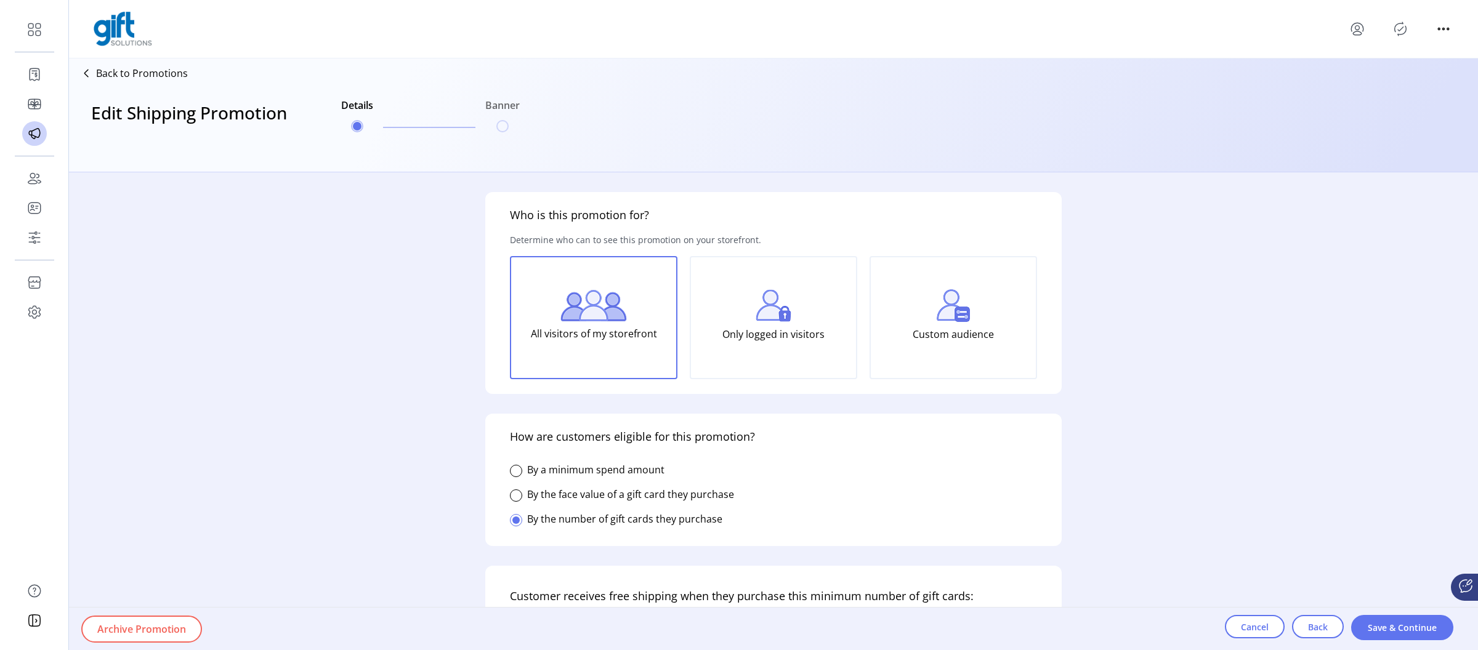
click at [1403, 26] on icon "Publisher Panel" at bounding box center [1401, 29] width 20 height 20
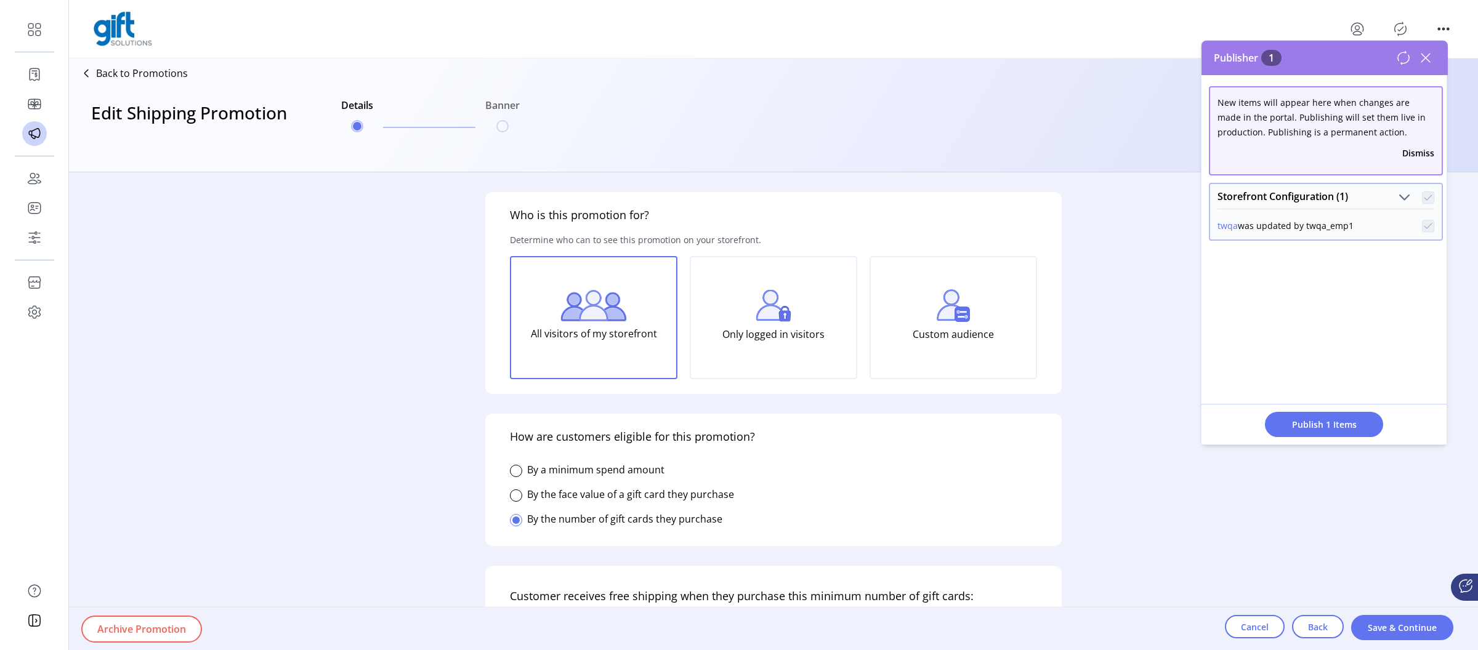
click at [1323, 439] on div "Publish 1 Items" at bounding box center [1324, 424] width 245 height 41
click at [1323, 427] on span "Publish 1 Items" at bounding box center [1324, 424] width 86 height 13
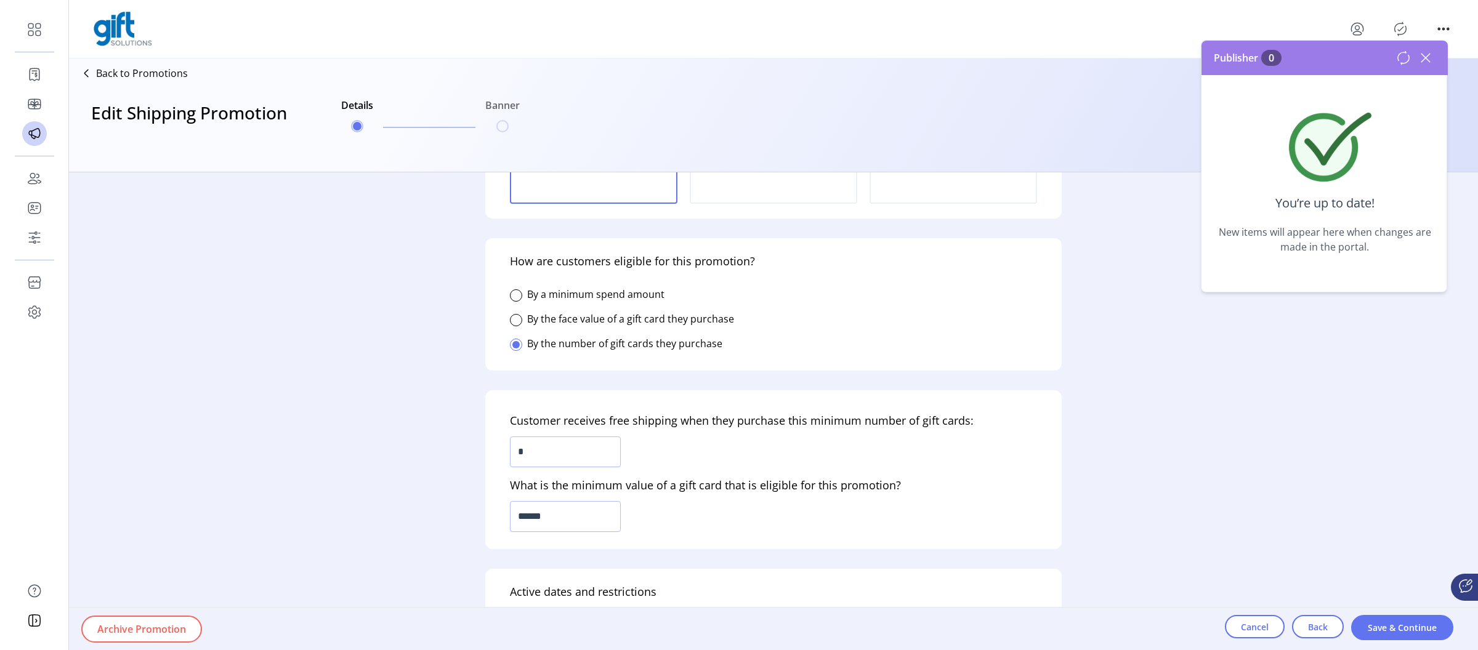
scroll to position [242, 0]
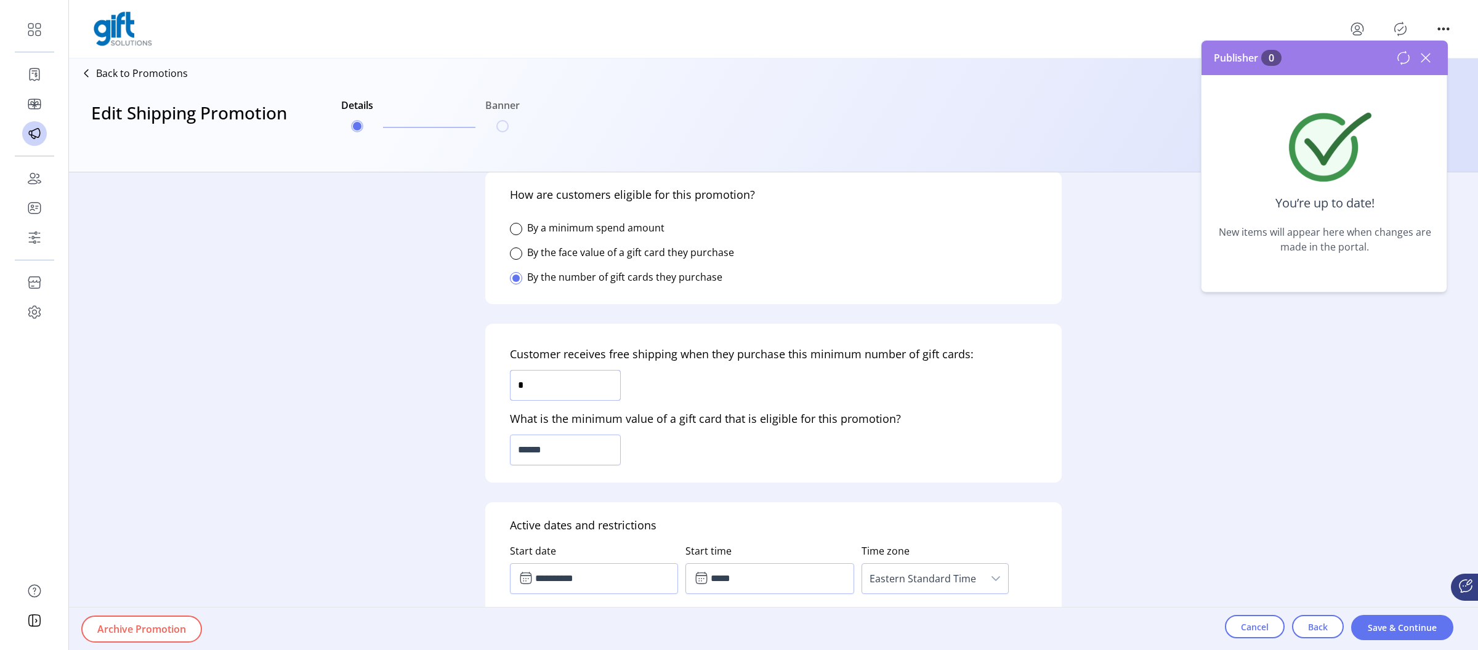
drag, startPoint x: 525, startPoint y: 382, endPoint x: 478, endPoint y: 384, distance: 47.5
click at [489, 384] on div "Customer receives free shipping when they purchase this minimum number of gift …" at bounding box center [773, 403] width 577 height 159
click at [478, 384] on form "**********" at bounding box center [774, 411] width 616 height 478
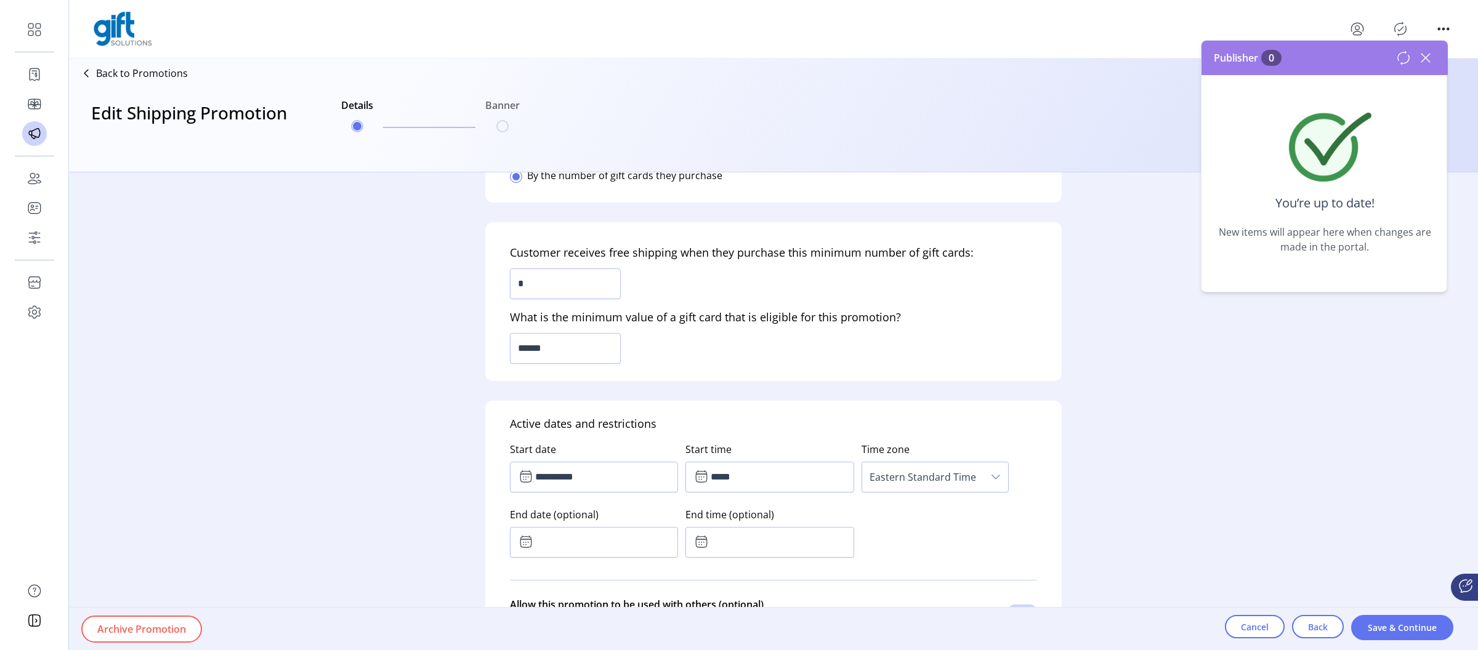
scroll to position [343, 0]
click at [1423, 55] on icon at bounding box center [1426, 58] width 20 height 20
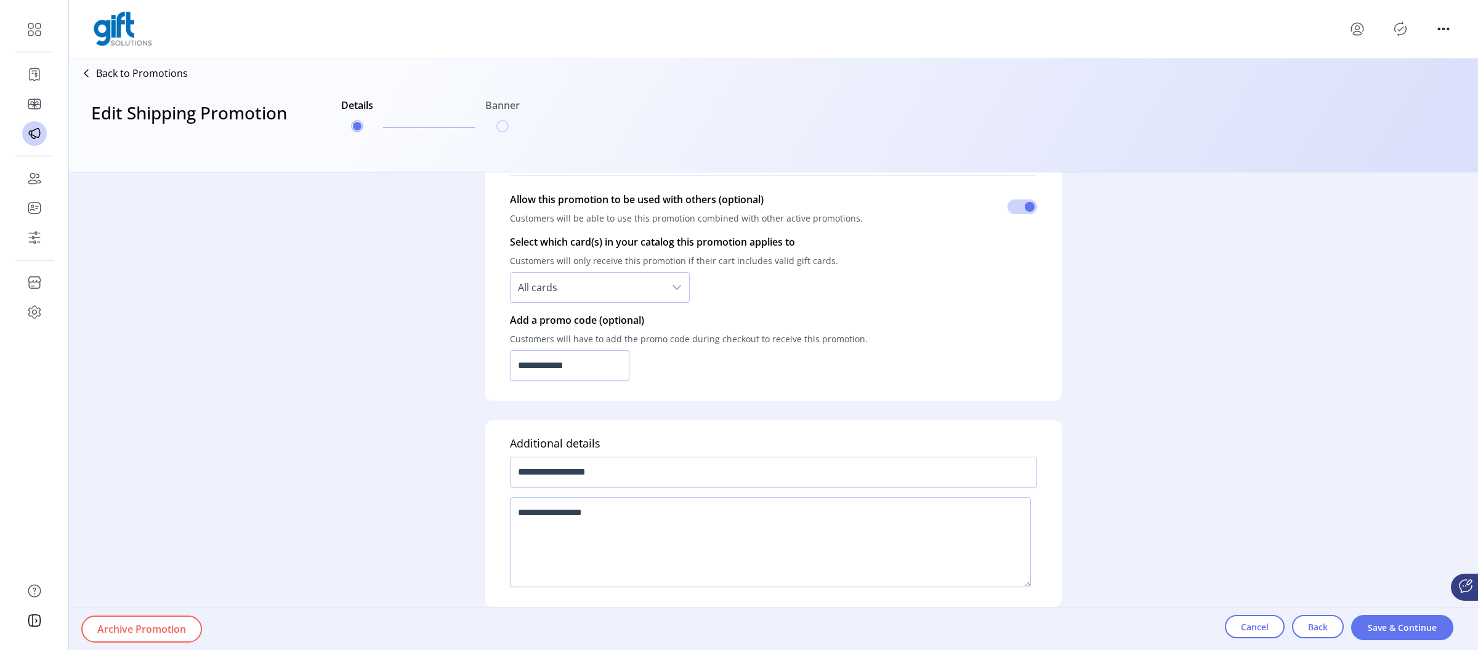
scroll to position [752, 0]
drag, startPoint x: 639, startPoint y: 467, endPoint x: 614, endPoint y: 354, distance: 115.5
click at [535, 450] on div "**********" at bounding box center [773, 469] width 527 height 41
drag, startPoint x: 581, startPoint y: 361, endPoint x: 498, endPoint y: 358, distance: 83.2
click at [498, 358] on div "**********" at bounding box center [773, 195] width 577 height 405
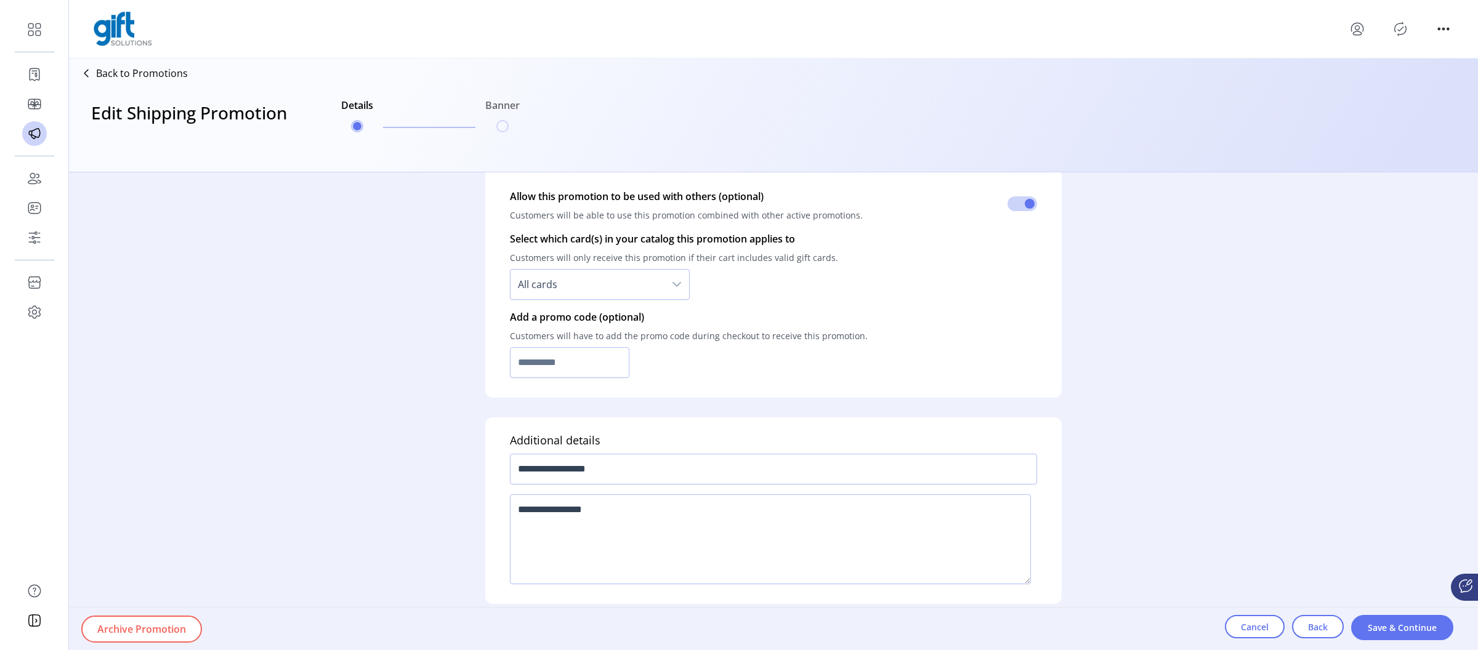
click at [1381, 613] on div "Cancel Back Save & Continue" at bounding box center [1351, 629] width 253 height 43
click at [1384, 623] on span "Save & Continue" at bounding box center [1402, 628] width 70 height 13
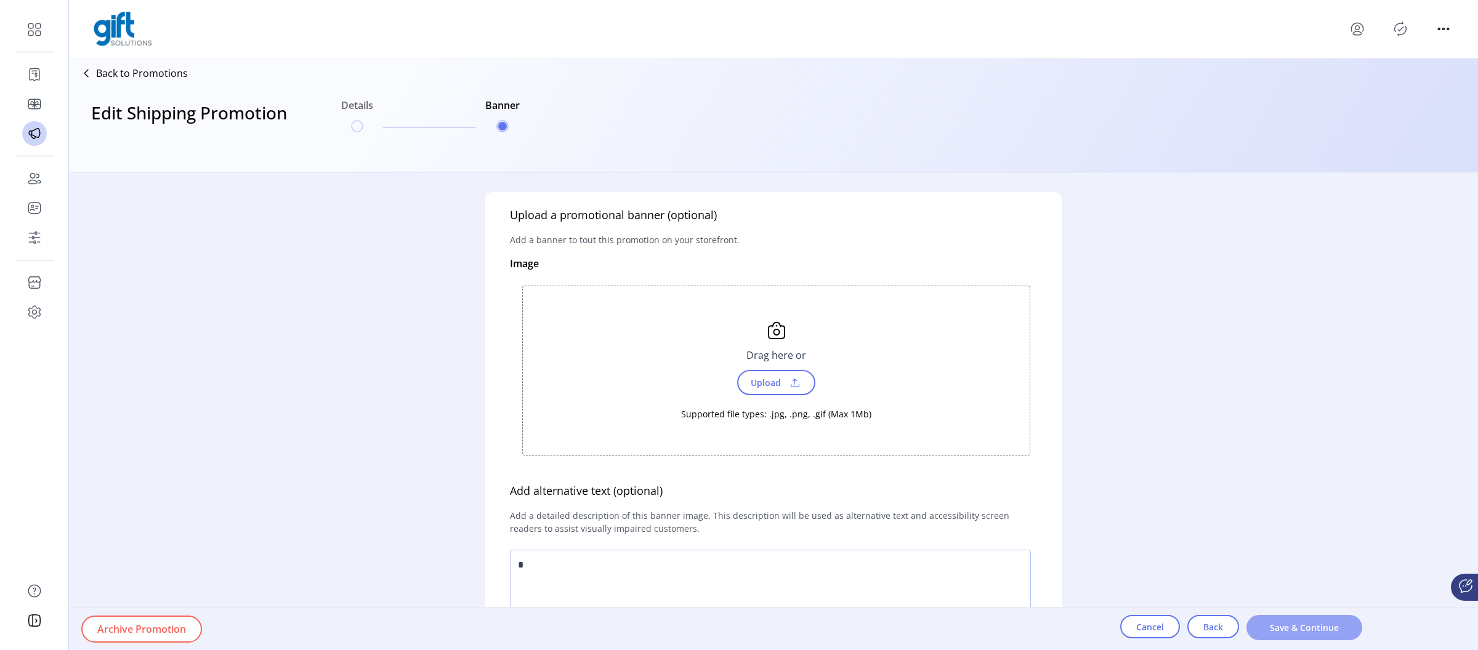
click at [1284, 622] on button "Save & Continue" at bounding box center [1305, 627] width 116 height 25
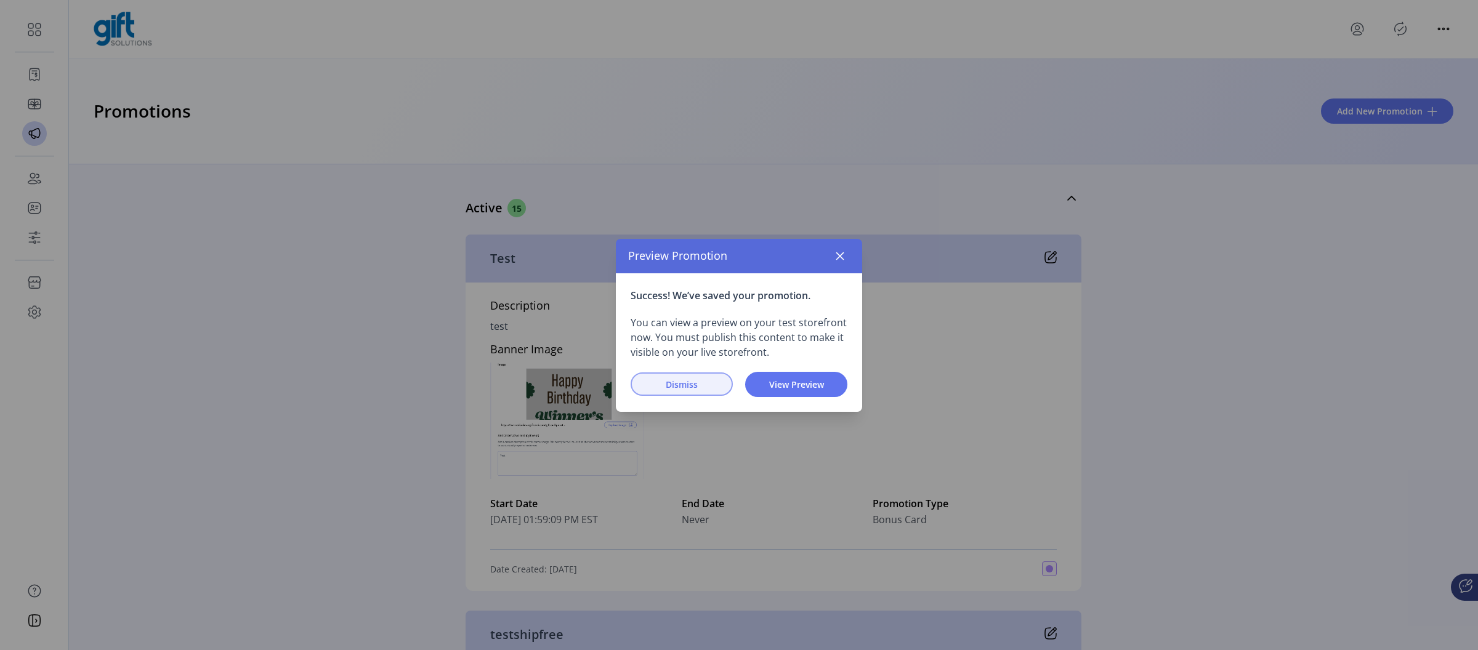
click at [670, 387] on span "Dismiss" at bounding box center [682, 384] width 70 height 13
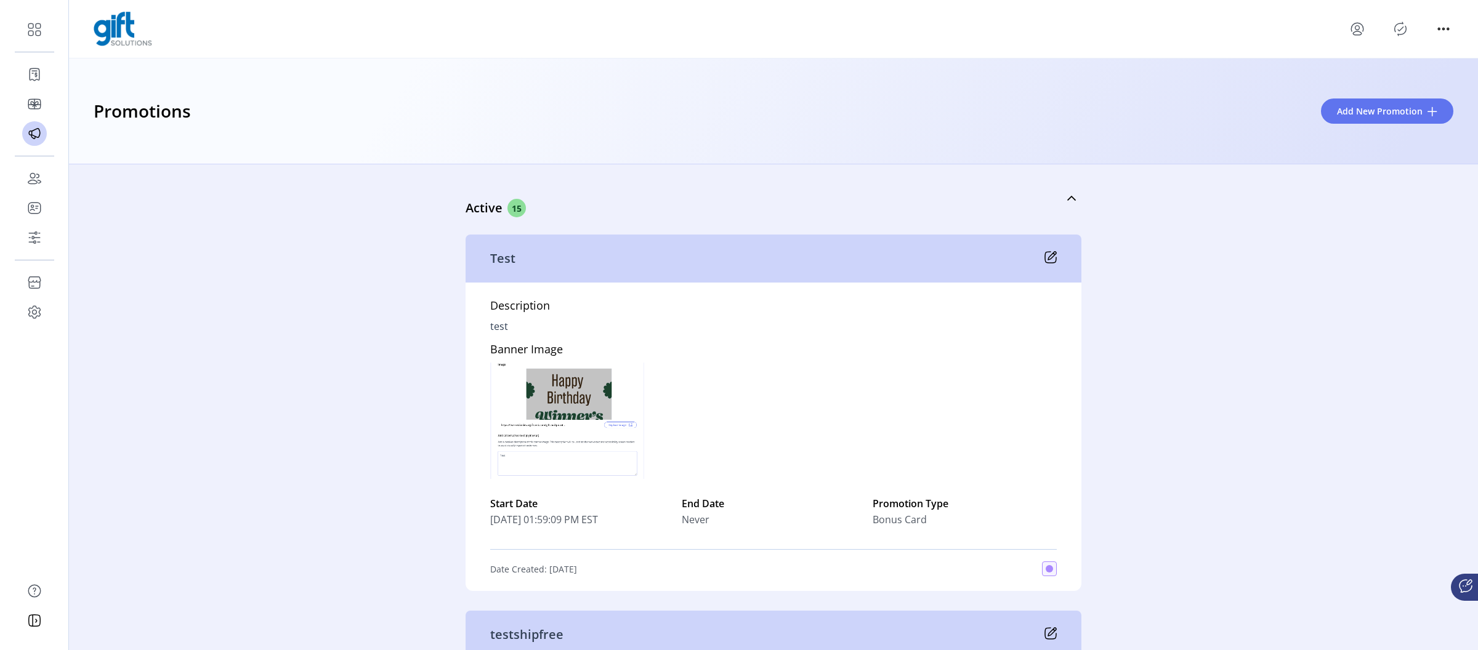
click at [1401, 27] on icon "Publisher Panel" at bounding box center [1401, 29] width 20 height 20
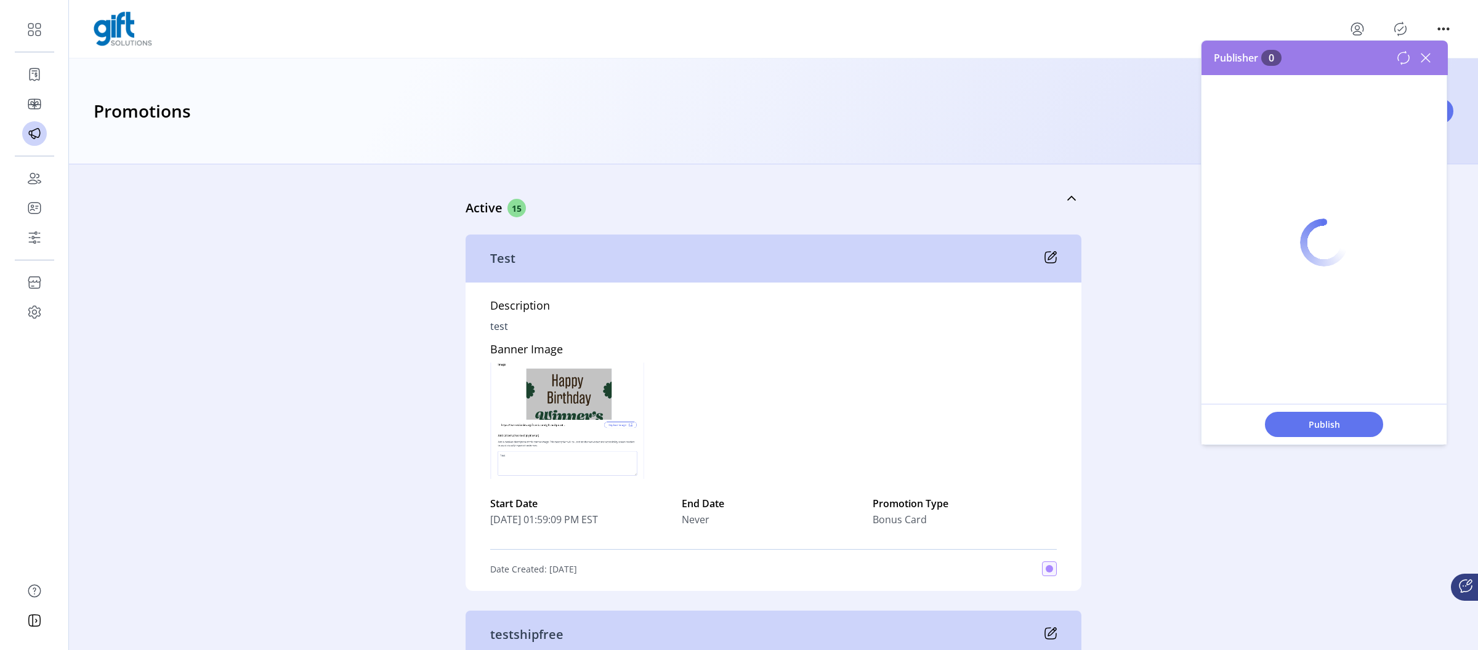
click at [1401, 27] on icon "Publisher Panel" at bounding box center [1401, 29] width 20 height 20
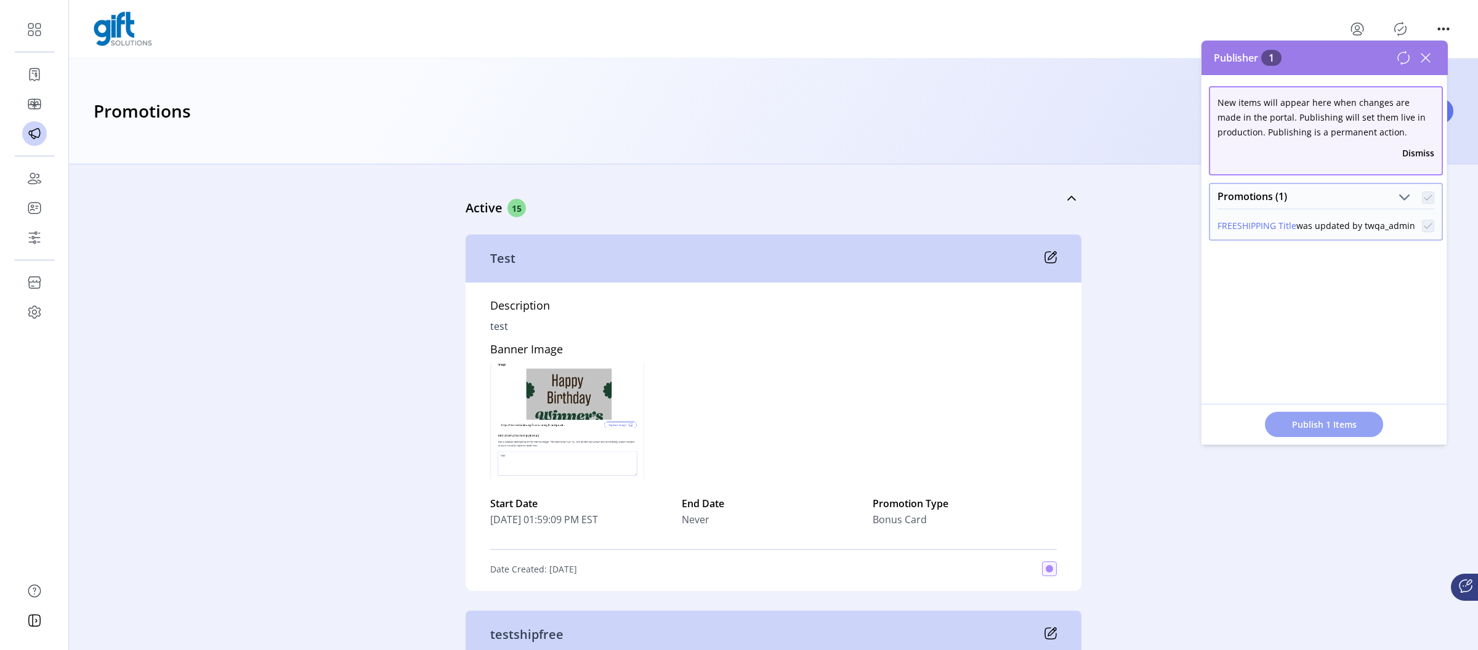
click at [1328, 423] on span "Publish 1 Items" at bounding box center [1324, 424] width 86 height 13
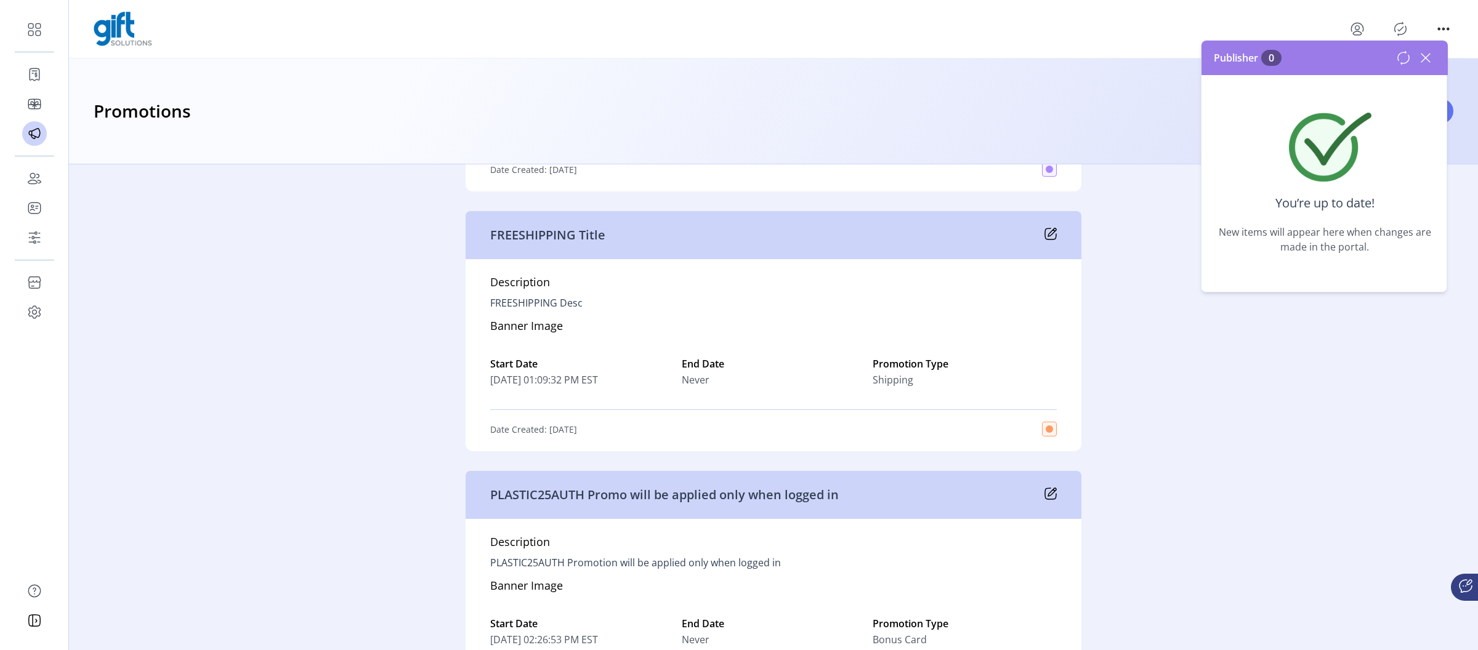
scroll to position [1965, 0]
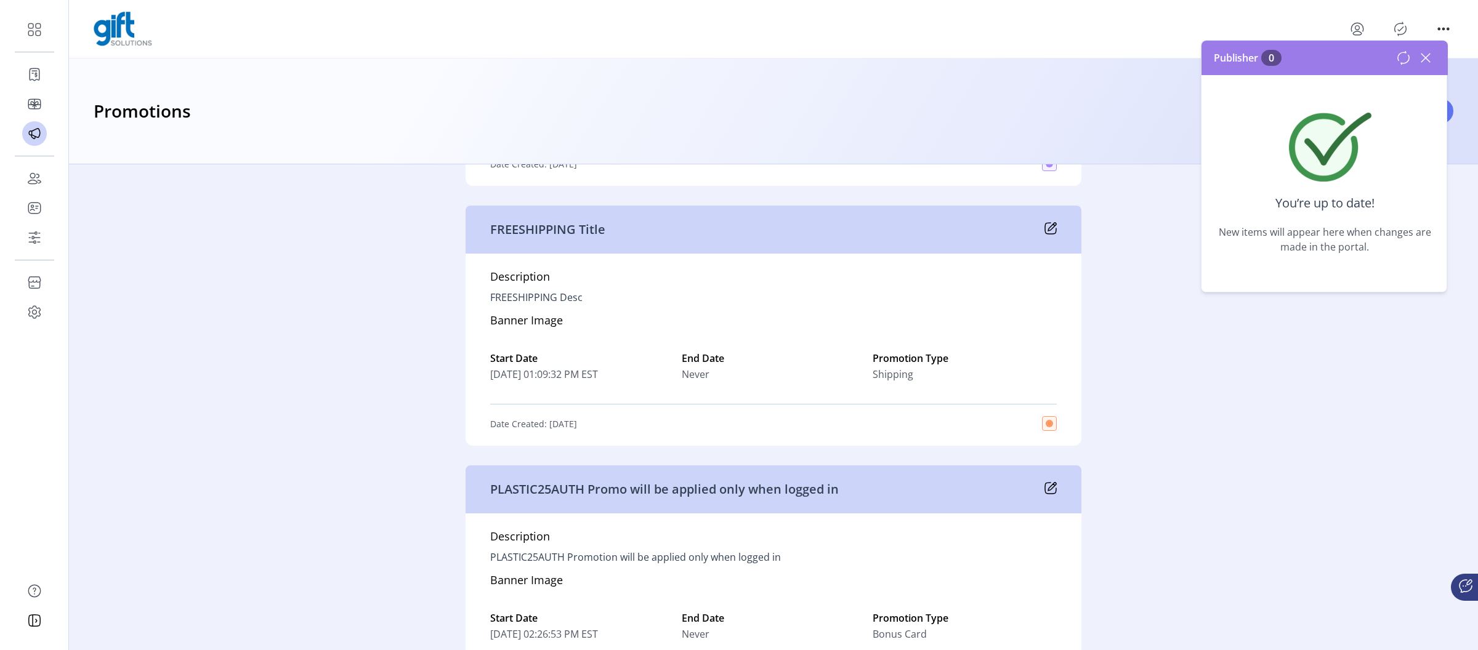
click at [1047, 229] on icon at bounding box center [1051, 228] width 12 height 12
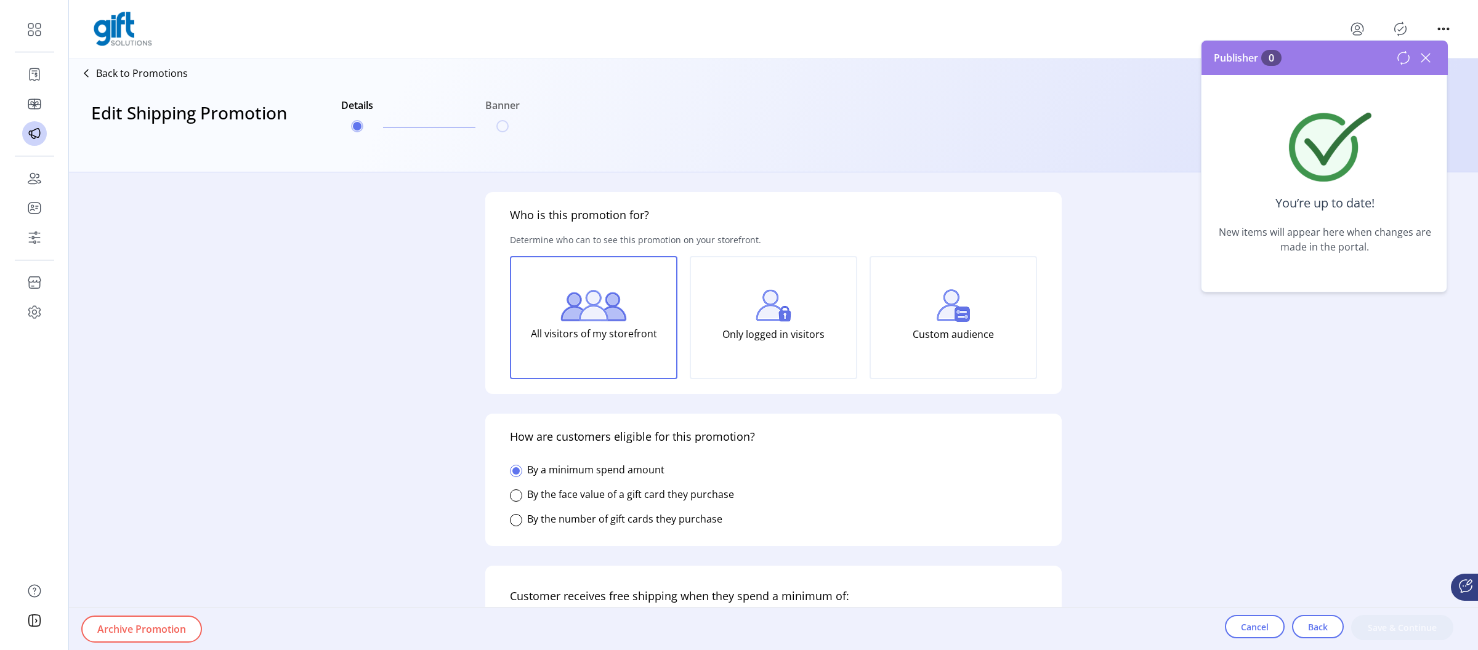
type input "**********"
type textarea "**********"
type input "**********"
type input "*****"
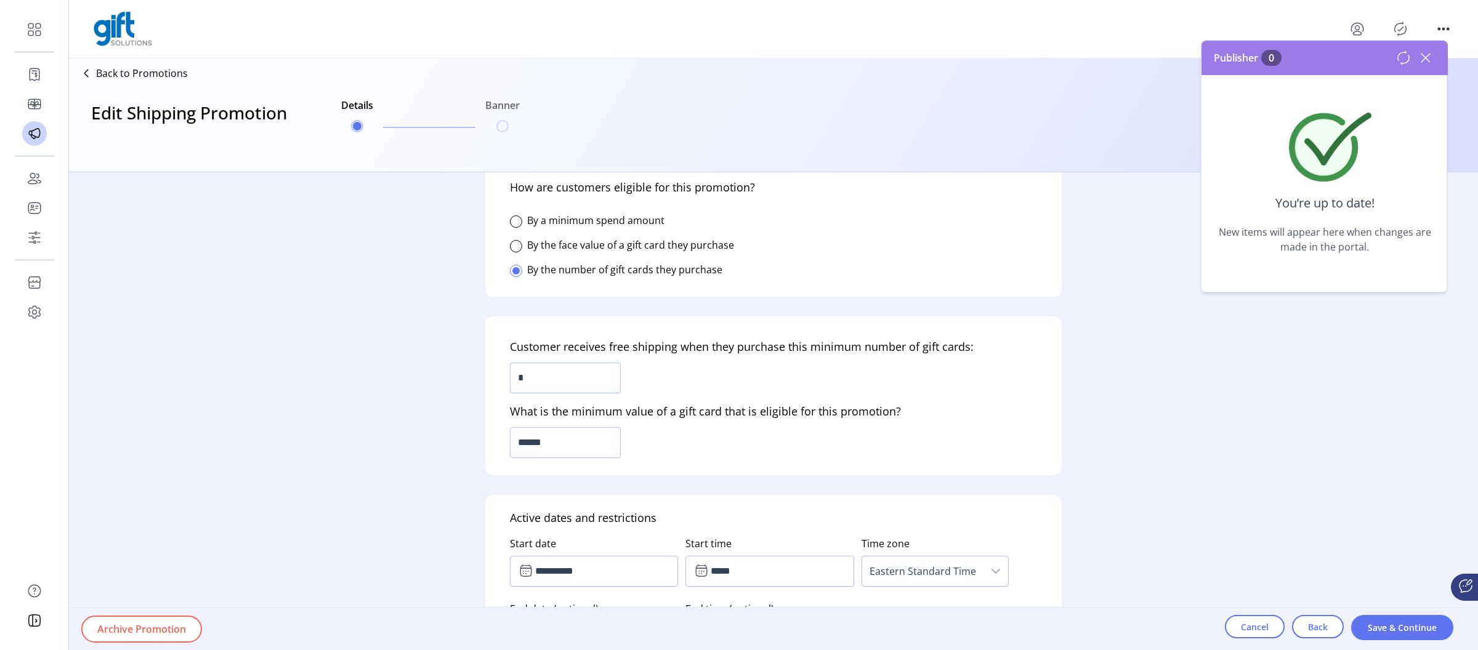
scroll to position [250, 0]
click at [519, 217] on div at bounding box center [516, 221] width 12 height 12
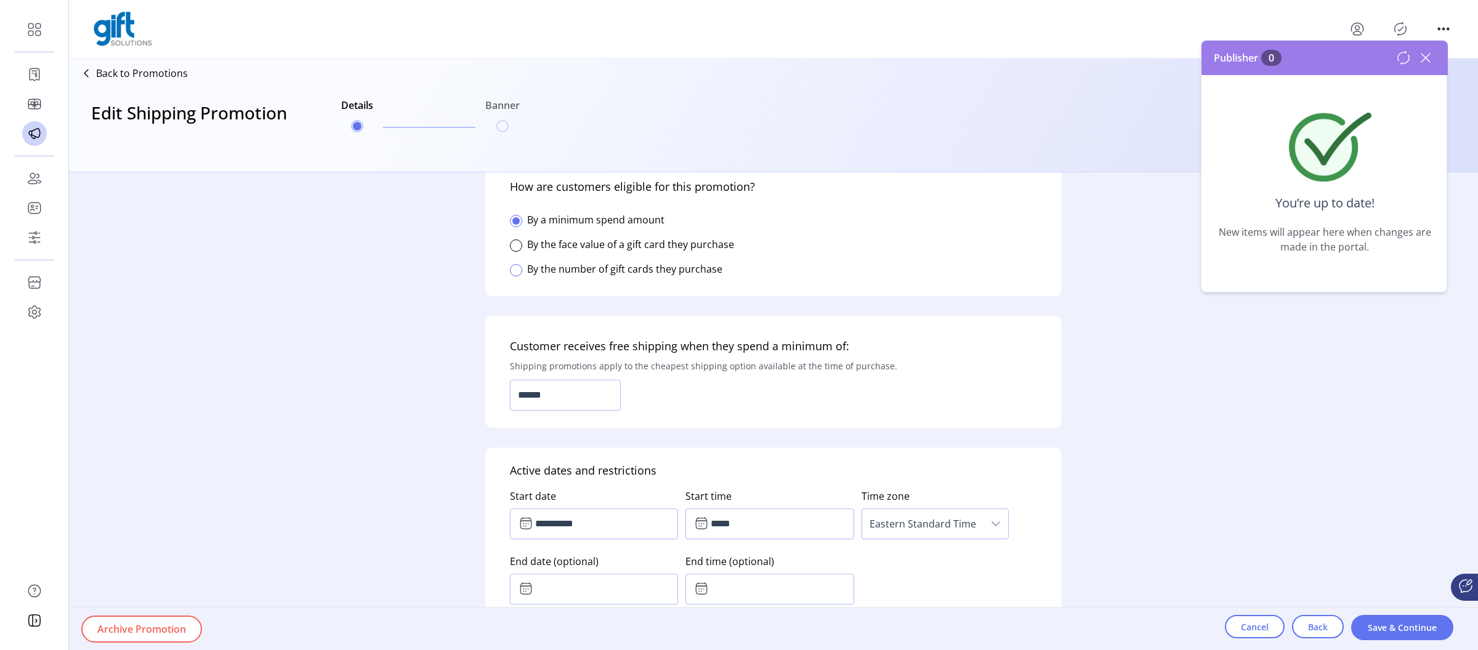
click at [517, 271] on div at bounding box center [516, 270] width 12 height 12
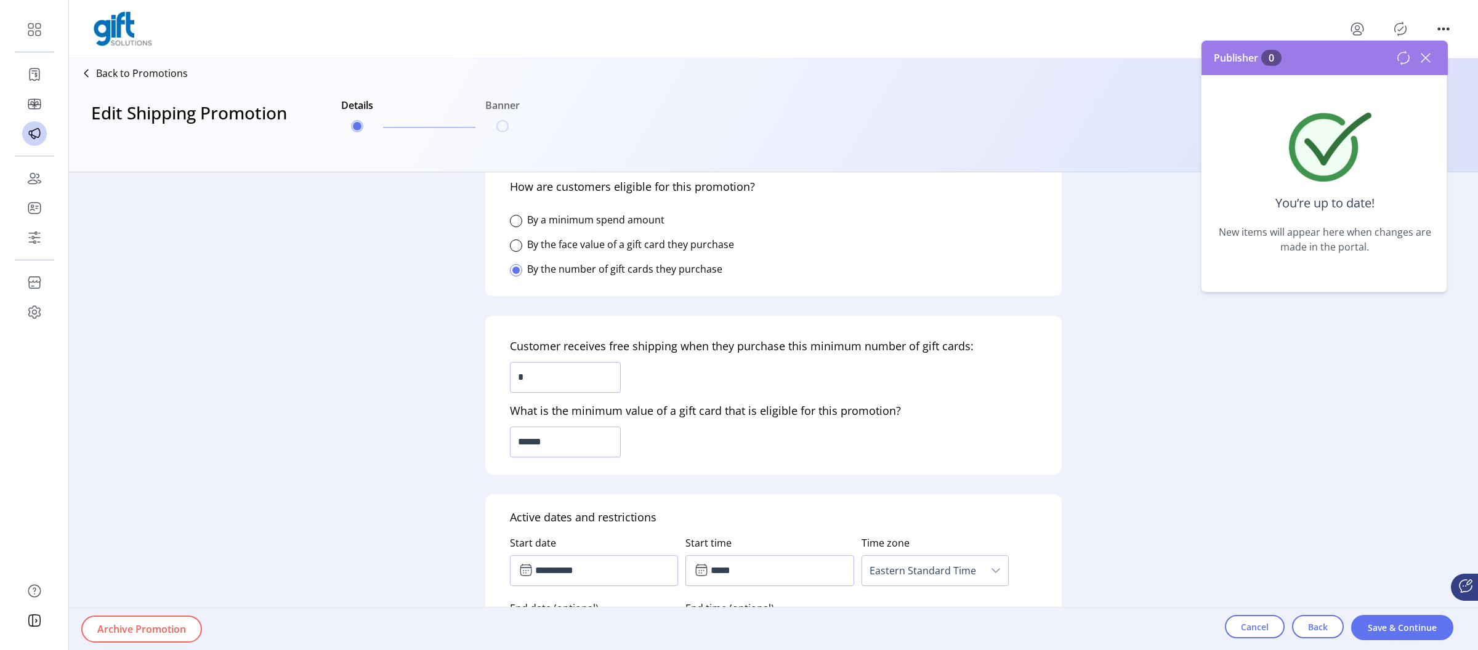
click at [1424, 58] on icon at bounding box center [1426, 58] width 20 height 20
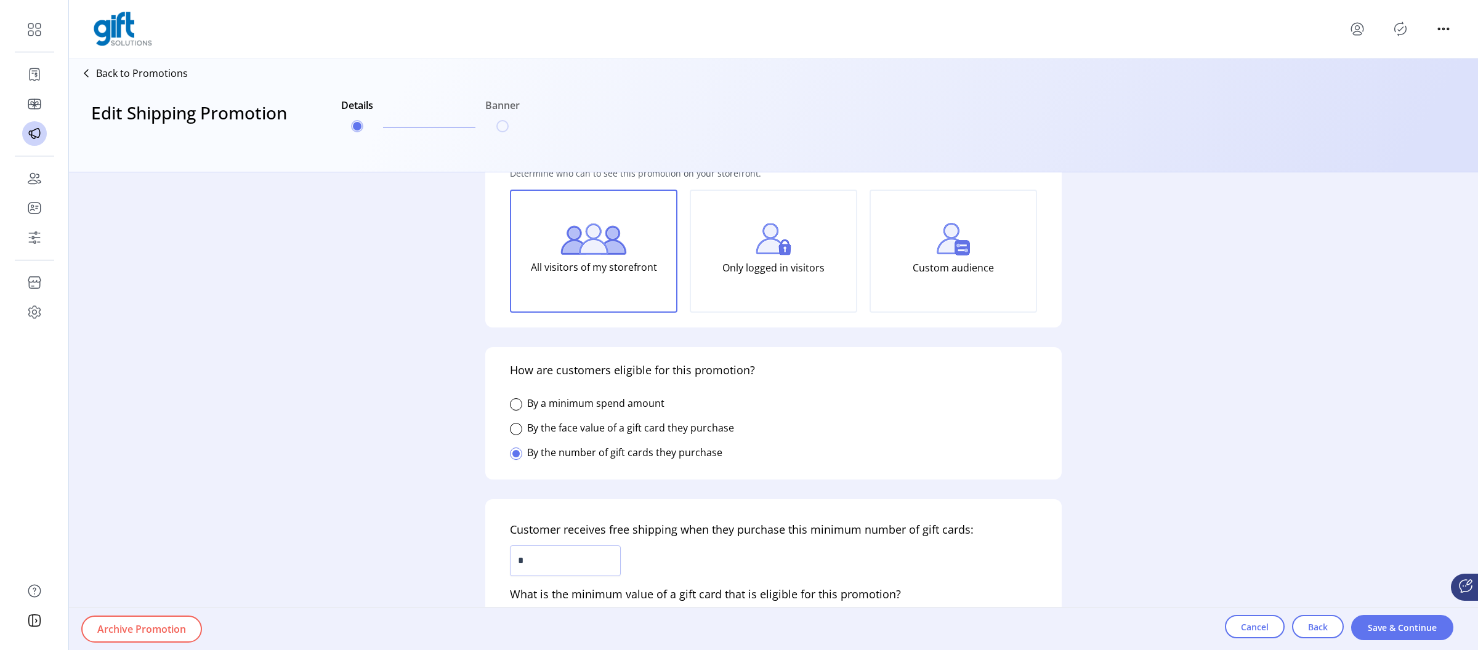
scroll to position [0, 0]
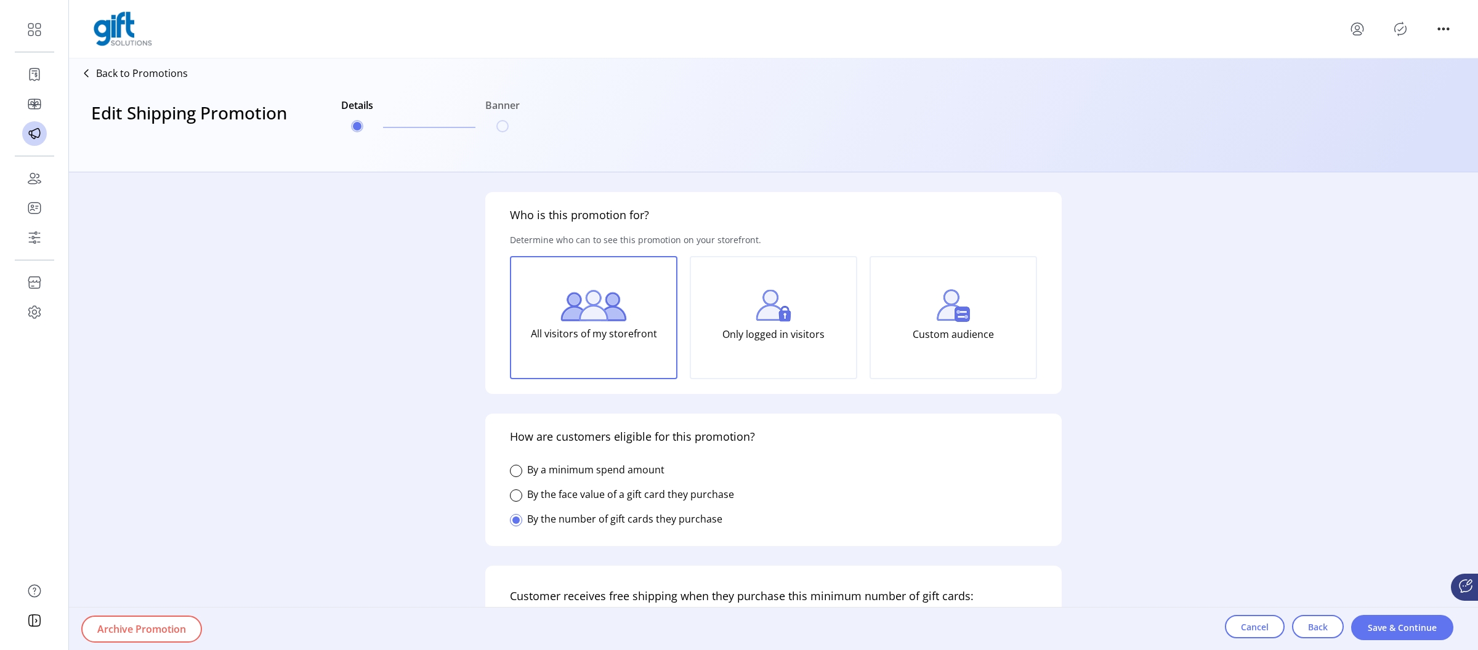
click at [766, 326] on p "Only logged in visitors" at bounding box center [774, 334] width 102 height 25
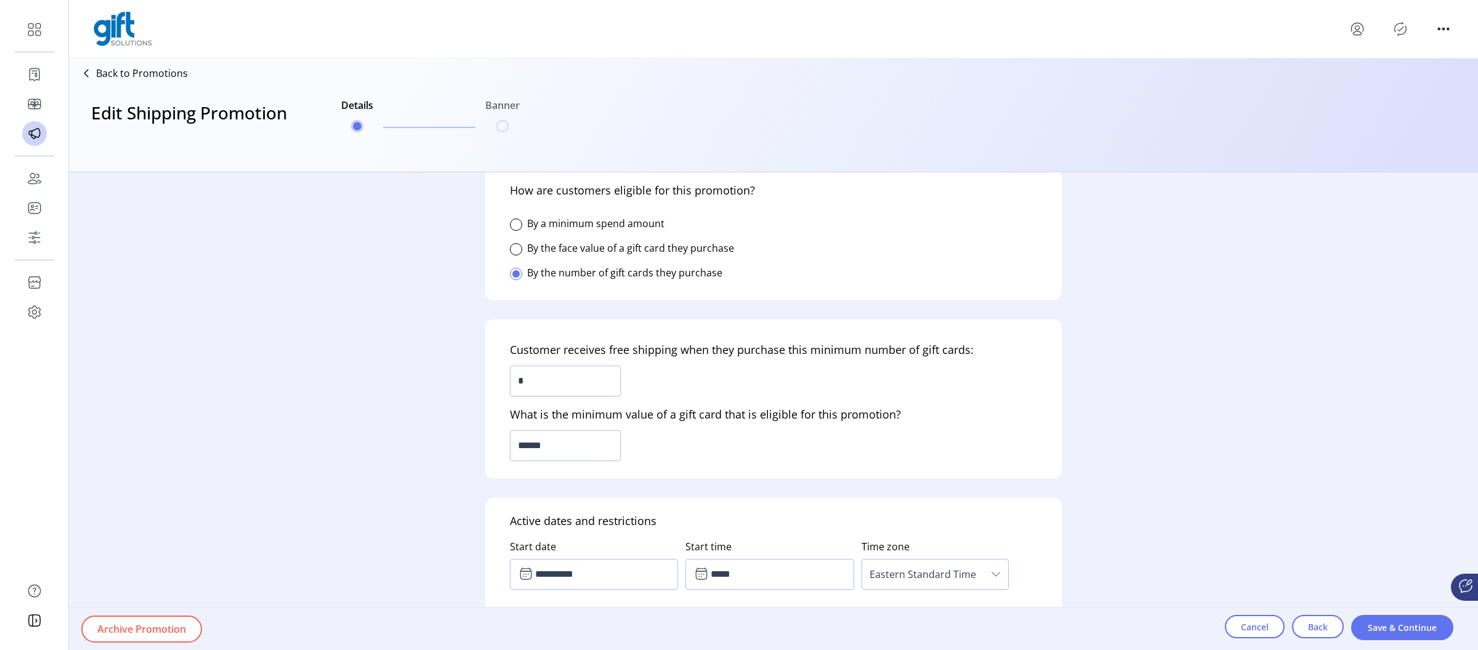
scroll to position [377, 0]
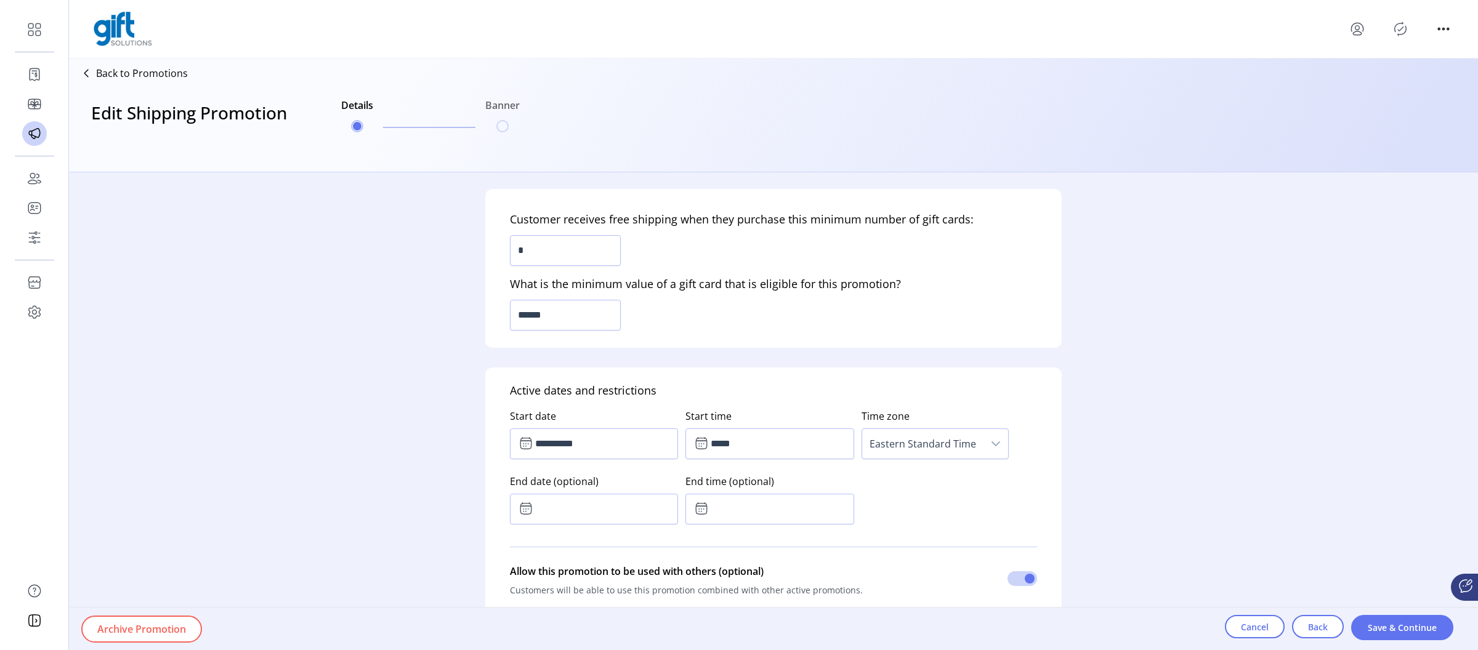
click at [1389, 647] on div "Cancel Back Save & Continue" at bounding box center [1351, 629] width 253 height 43
click at [1384, 630] on span "Save & Continue" at bounding box center [1402, 628] width 70 height 13
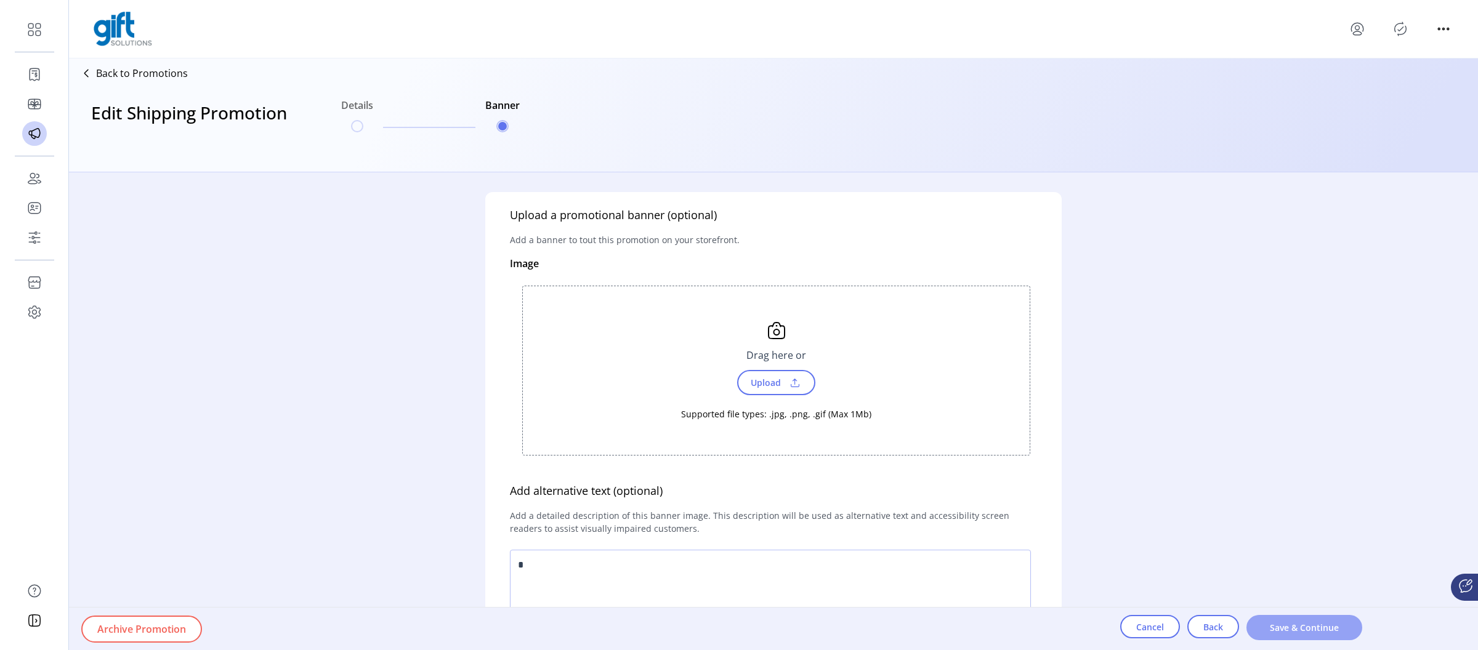
click at [1277, 617] on button "Save & Continue" at bounding box center [1305, 627] width 116 height 25
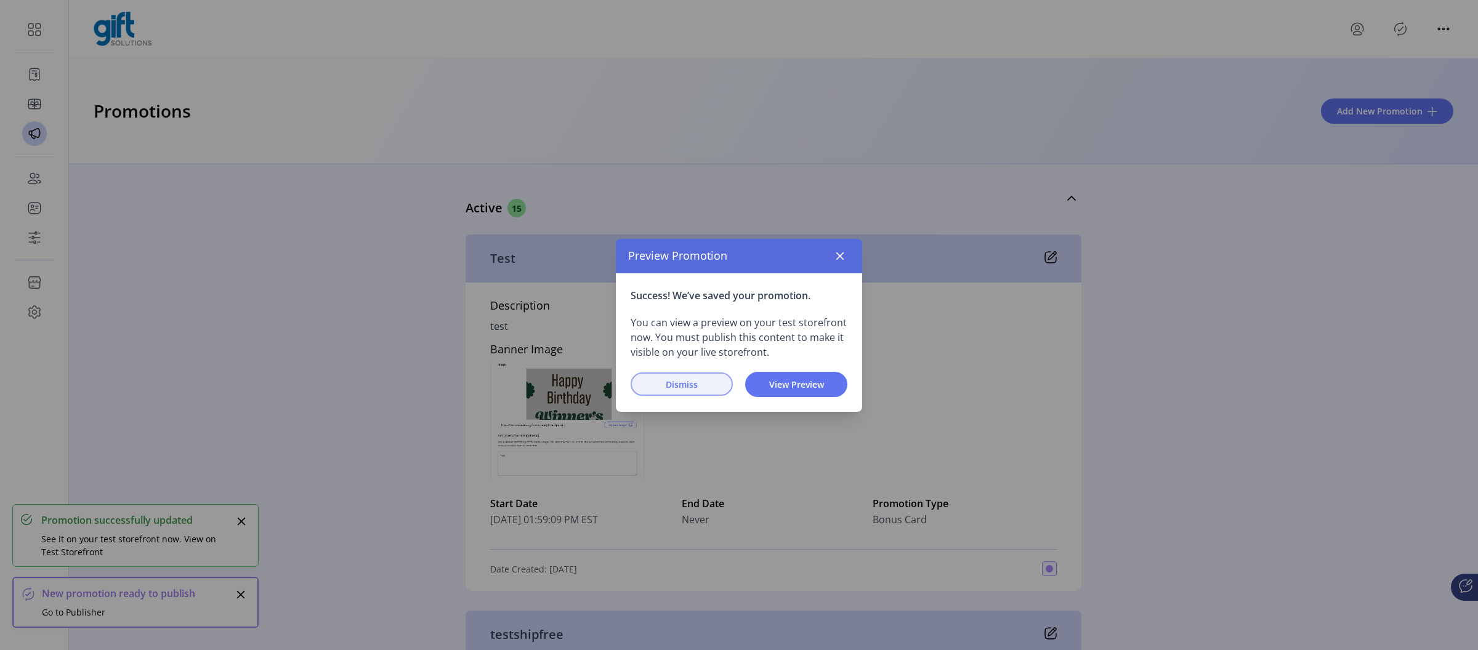
click at [688, 382] on span "Dismiss" at bounding box center [682, 384] width 70 height 13
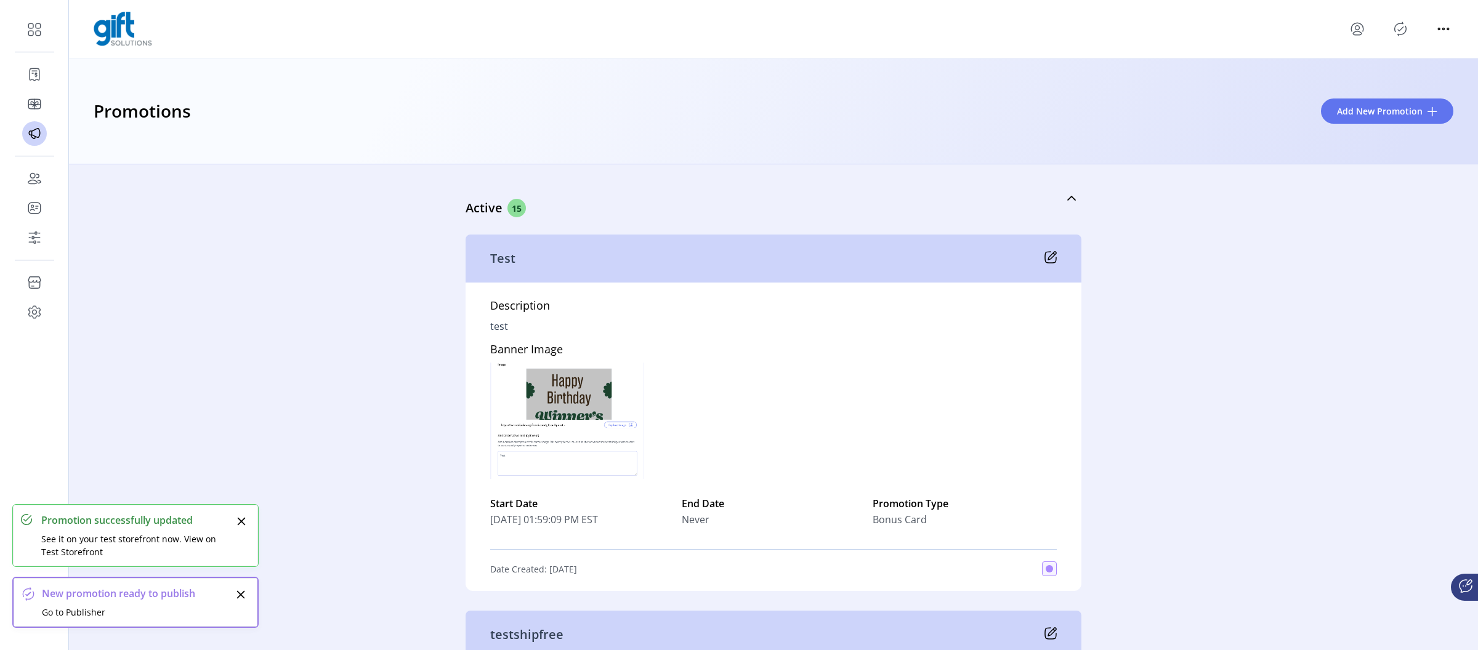
click at [1403, 31] on icon "Publisher Panel" at bounding box center [1401, 29] width 20 height 20
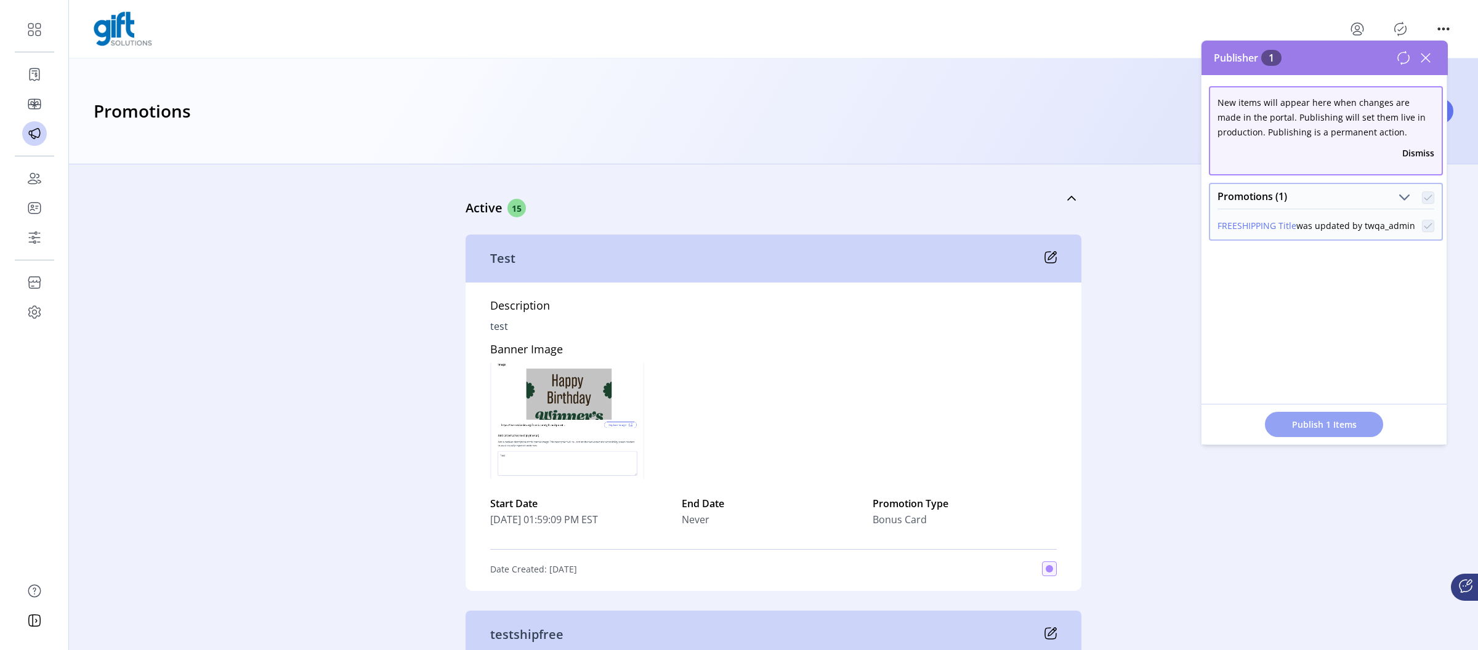
click at [1306, 425] on span "Publish 1 Items" at bounding box center [1324, 424] width 86 height 13
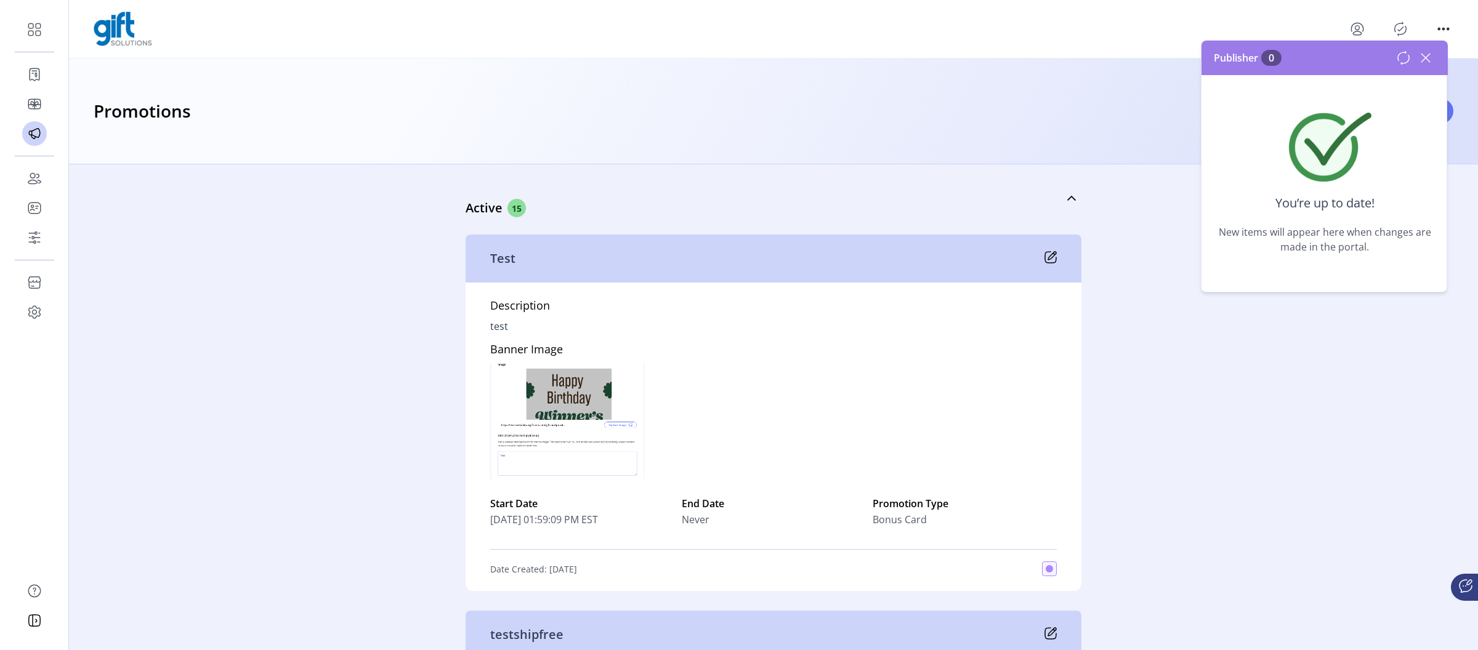
click at [1424, 57] on icon at bounding box center [1426, 58] width 9 height 9
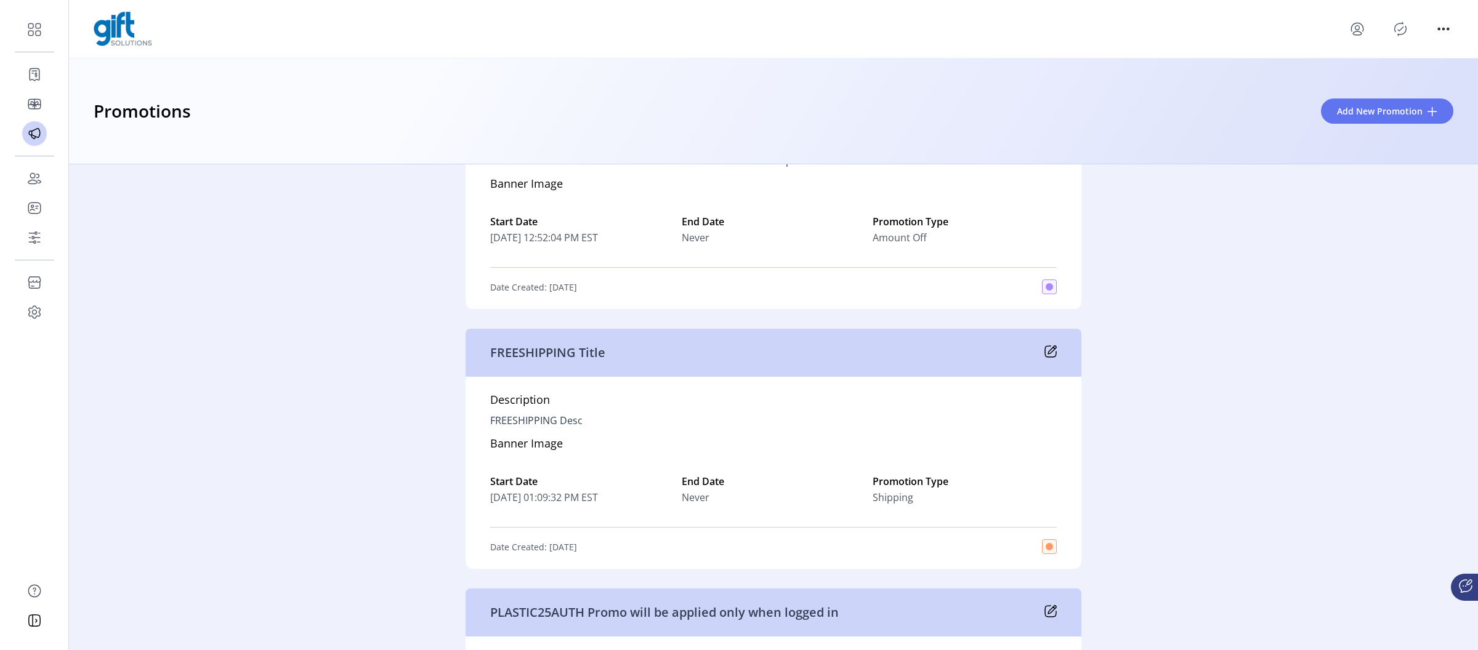
scroll to position [1867, 0]
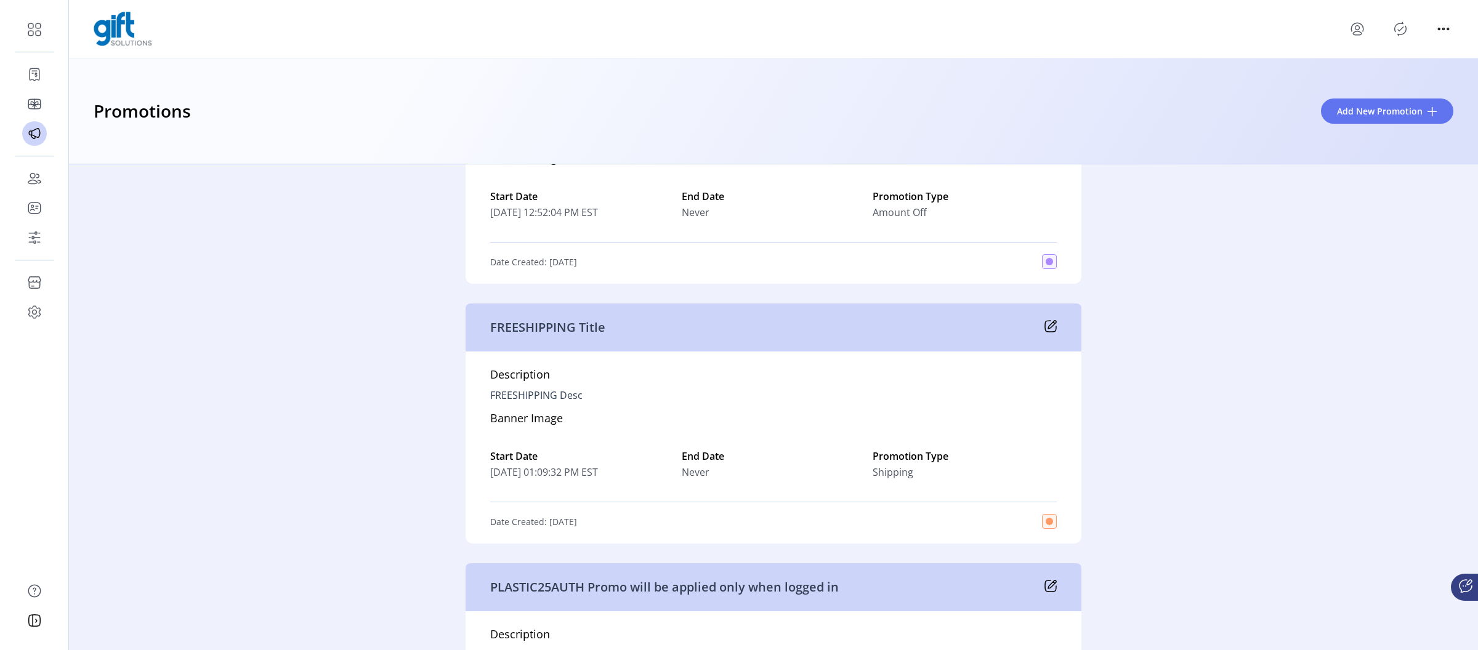
click at [1040, 326] on div "FREESHIPPING Title" at bounding box center [774, 328] width 616 height 48
click at [1045, 325] on icon at bounding box center [1051, 326] width 12 height 12
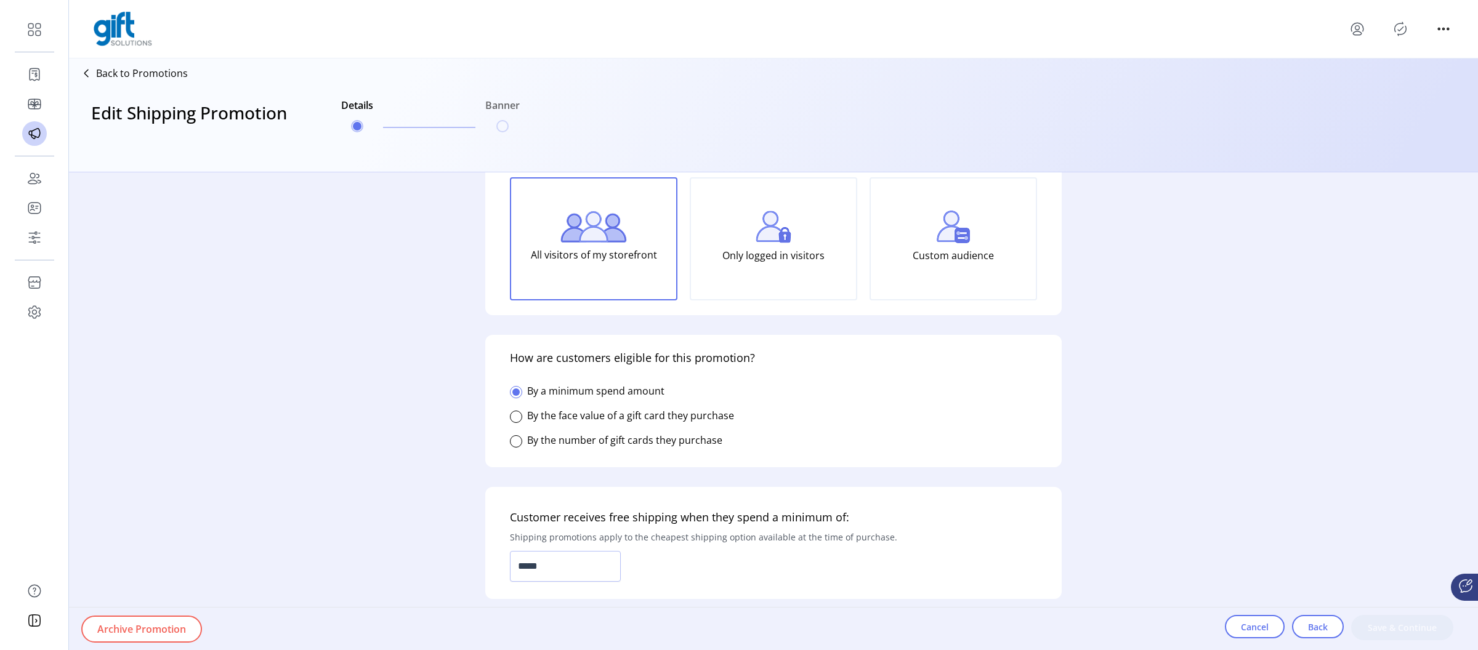
type input "**********"
type input "*****"
type input "**********"
type textarea "**********"
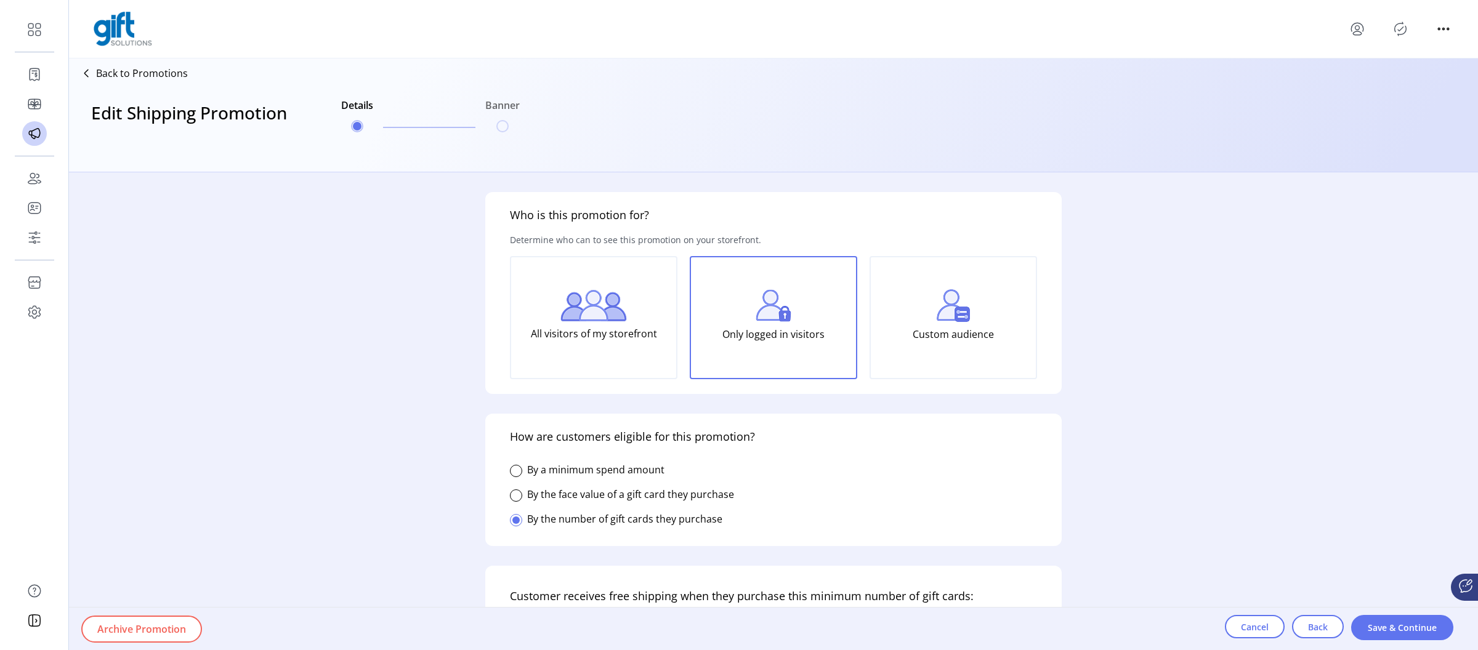
click at [934, 335] on p "Custom audience" at bounding box center [953, 334] width 81 height 25
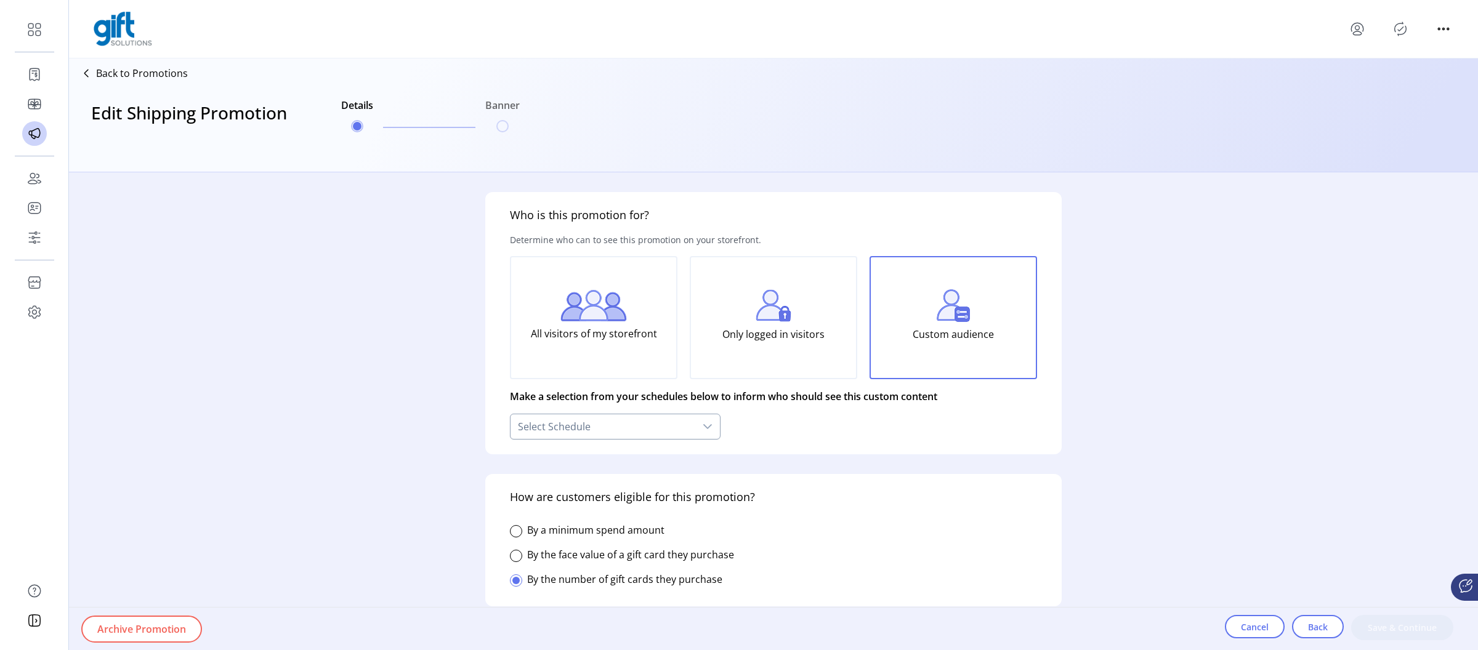
click at [676, 426] on div "Select Schedule" at bounding box center [603, 427] width 185 height 25
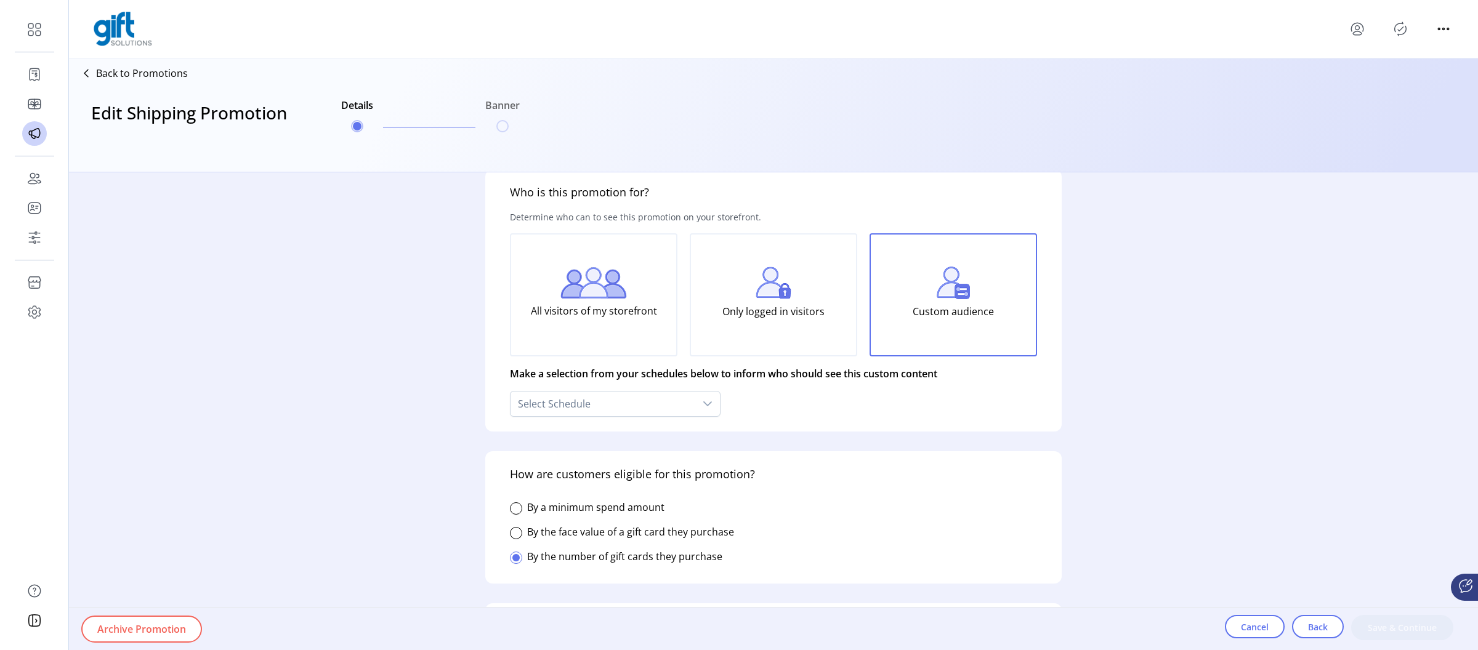
scroll to position [25, 0]
click at [705, 400] on icon at bounding box center [708, 402] width 10 height 10
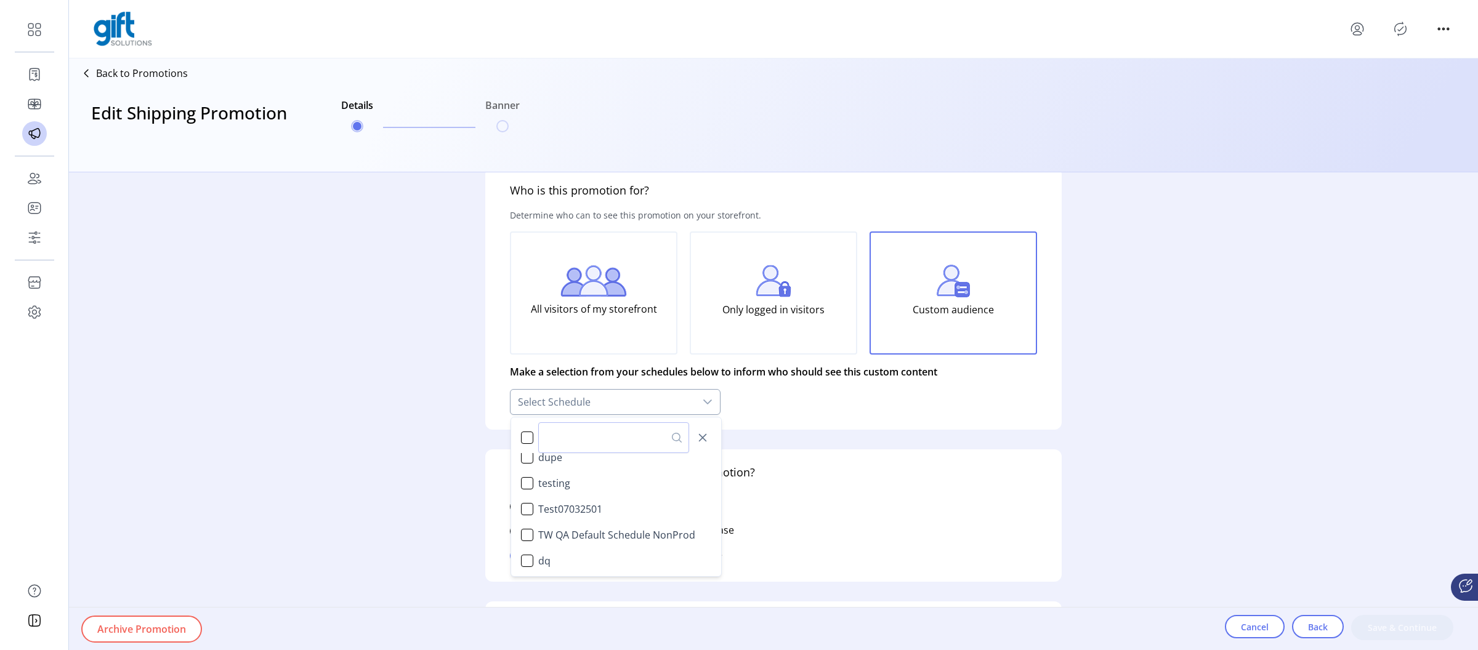
scroll to position [0, 0]
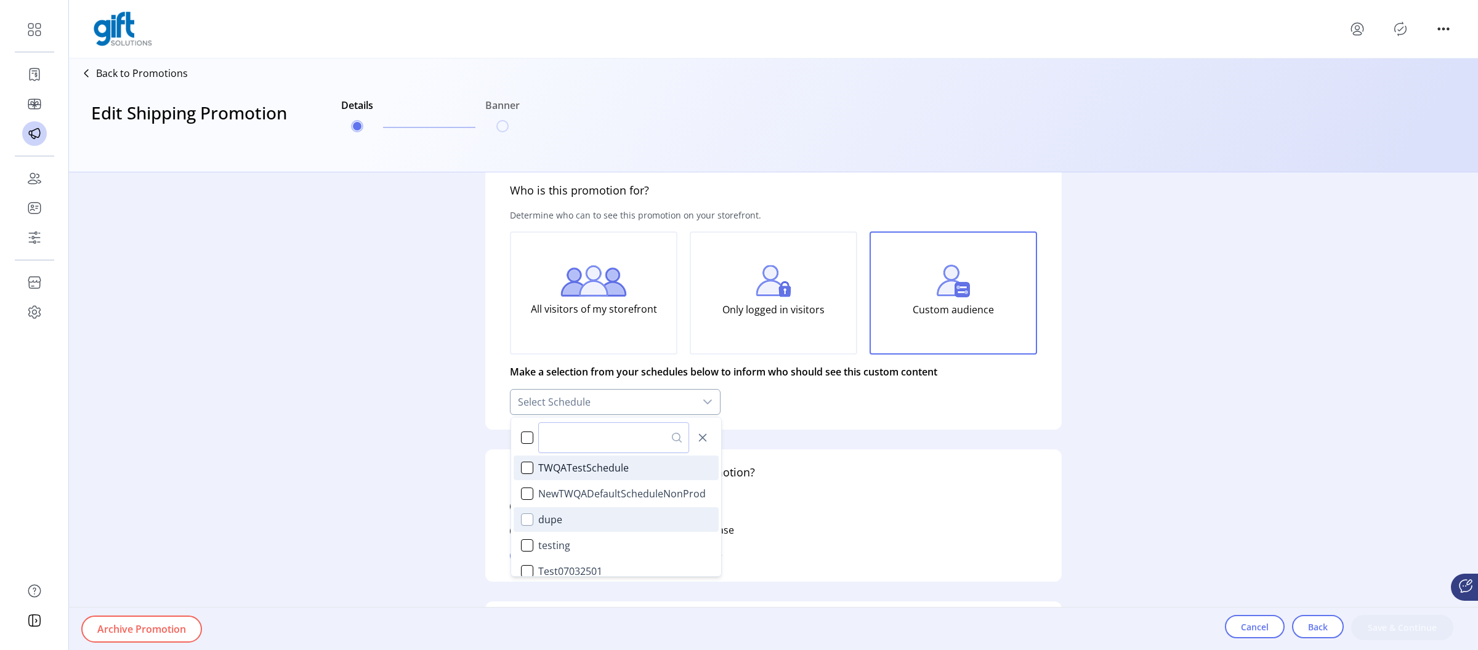
click at [527, 521] on div "dupe" at bounding box center [527, 520] width 12 height 12
click at [813, 487] on div "How are customers eligible for this promotion? By a minimum spend amount By the…" at bounding box center [773, 516] width 577 height 132
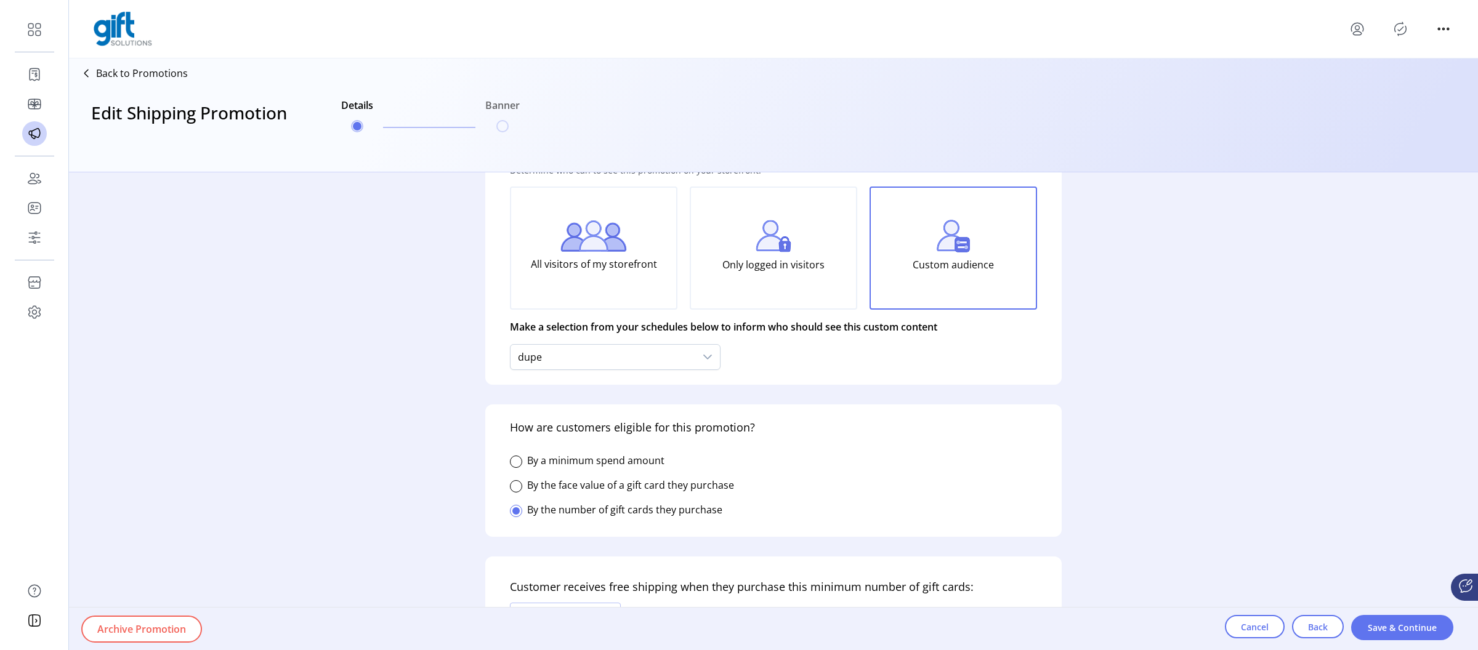
scroll to position [130, 0]
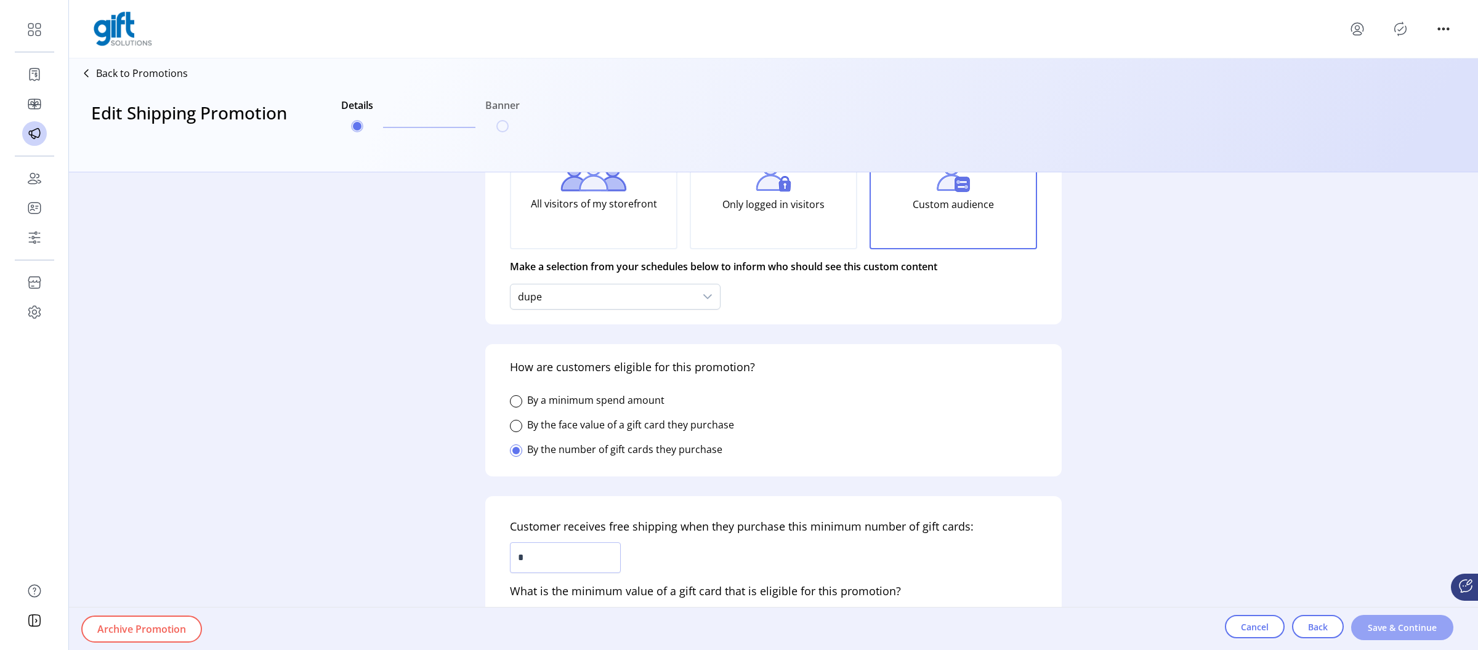
click at [1367, 622] on span "Save & Continue" at bounding box center [1402, 628] width 70 height 13
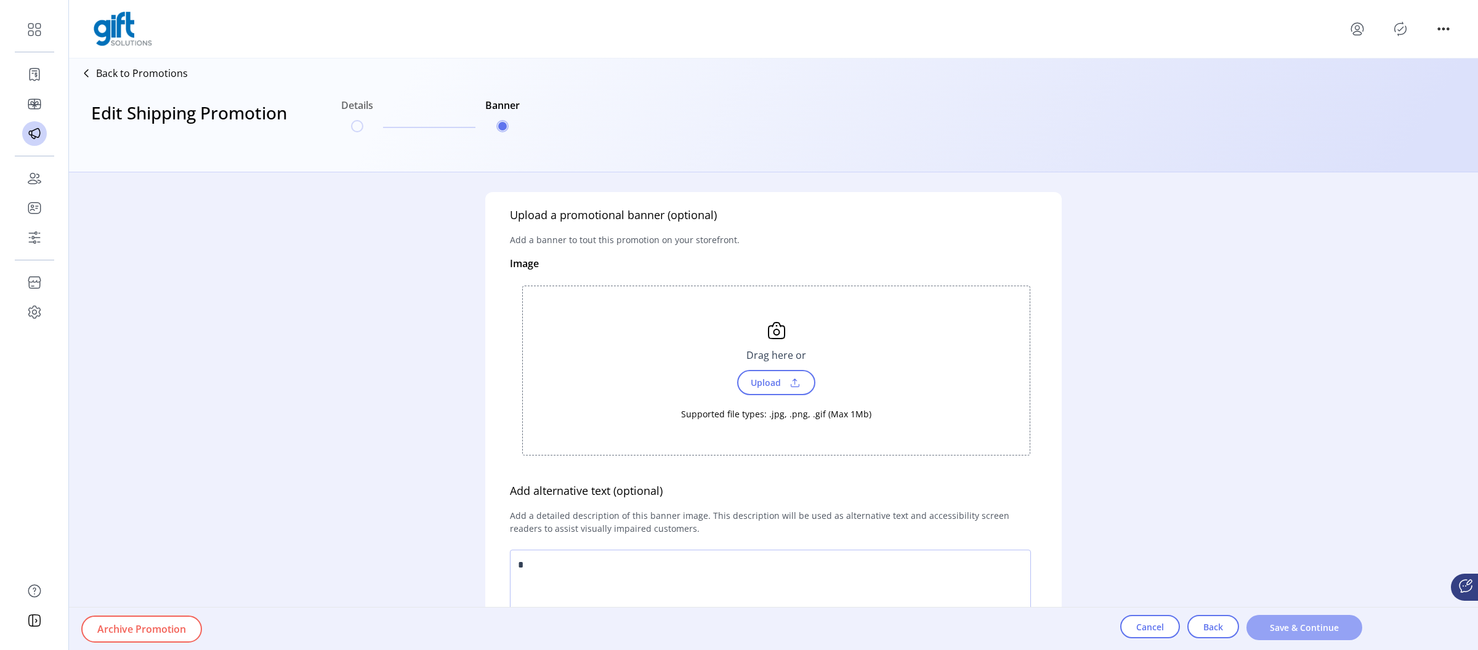
click at [1317, 630] on span "Save & Continue" at bounding box center [1305, 628] width 84 height 13
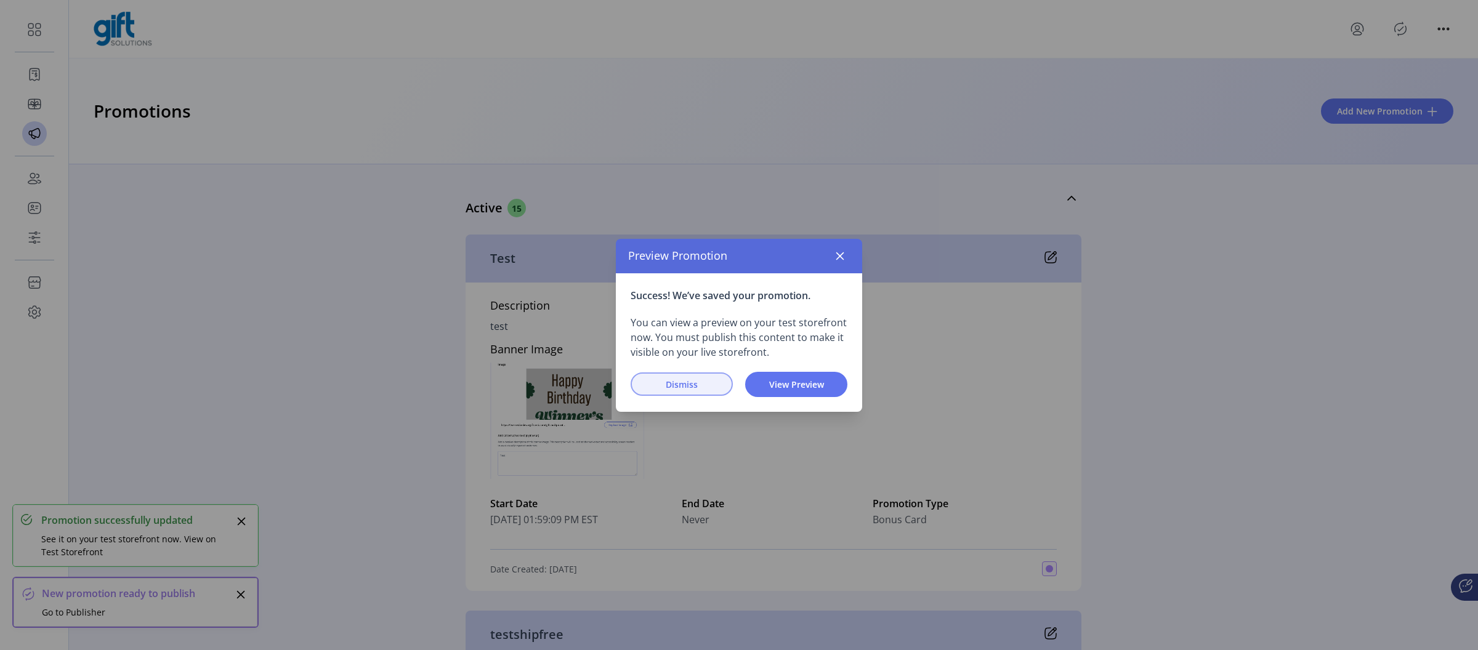
click at [723, 376] on button "Dismiss" at bounding box center [682, 384] width 102 height 23
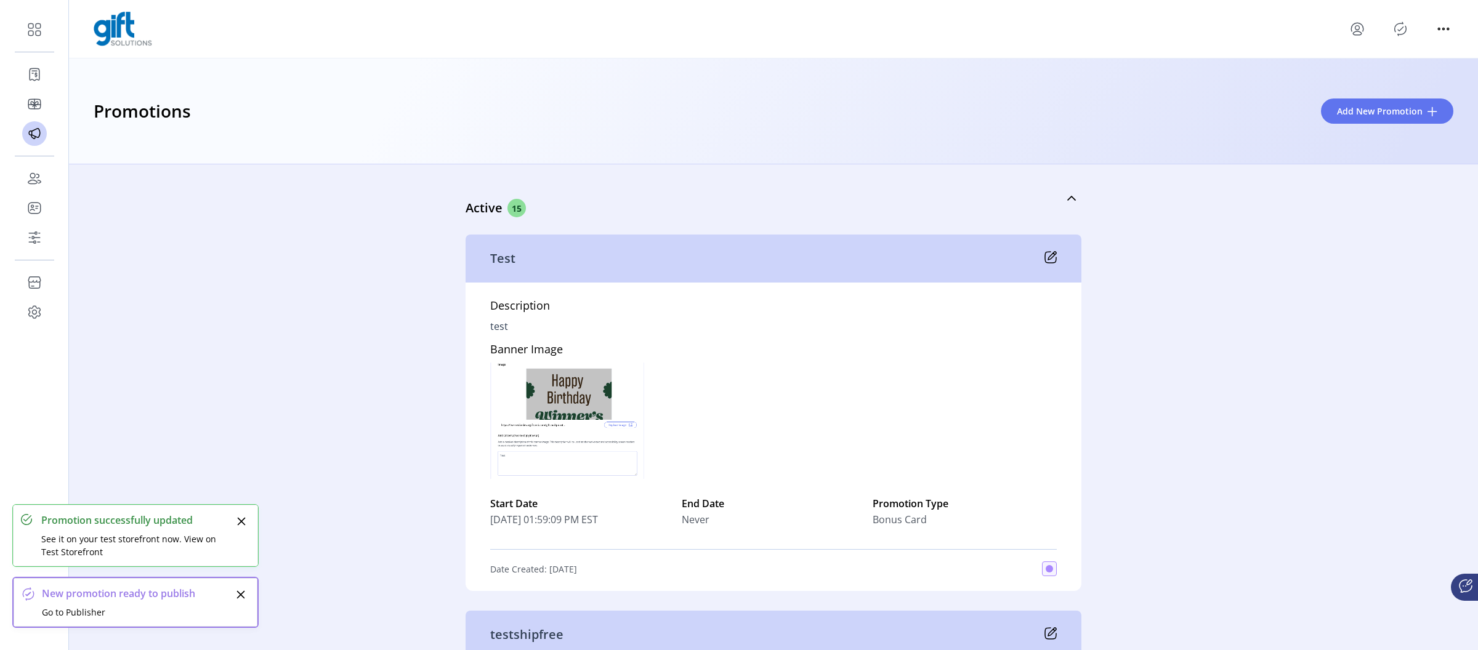
click at [1403, 26] on icon "Publisher Panel" at bounding box center [1401, 29] width 20 height 20
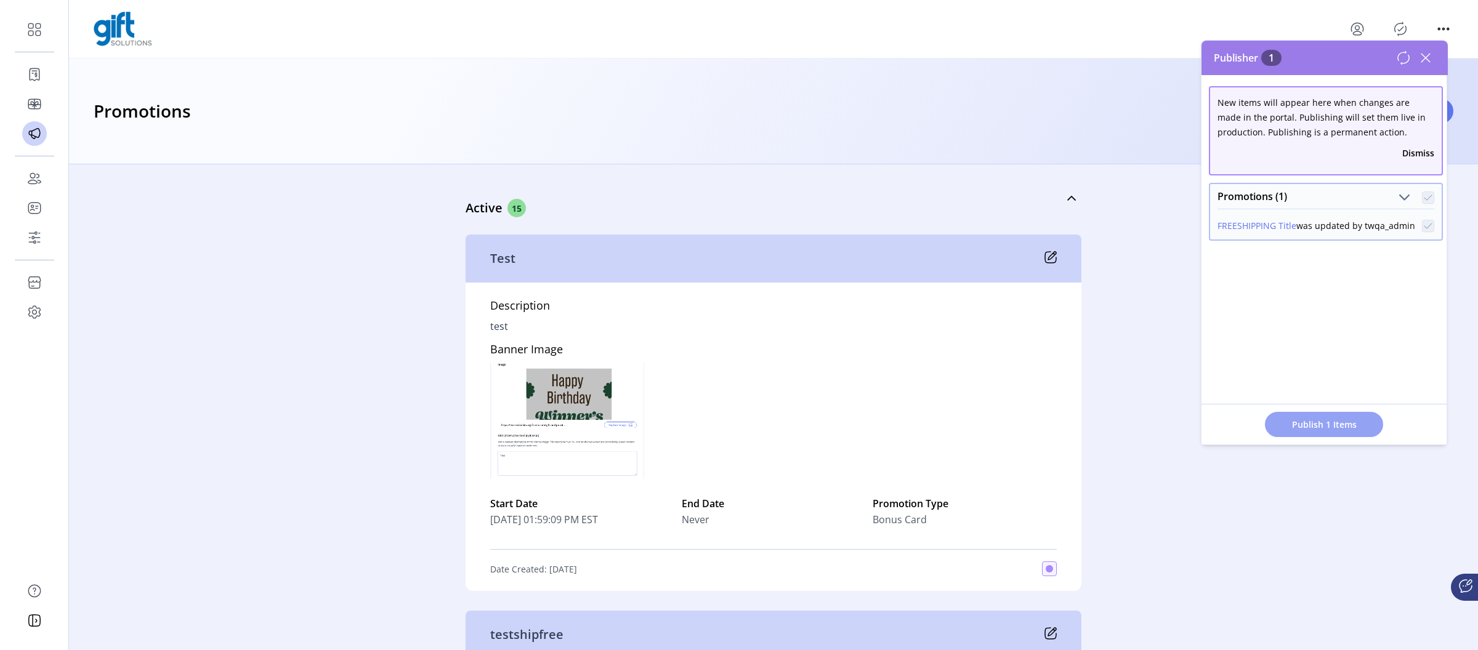
click at [1320, 431] on span "Publish 1 Items" at bounding box center [1324, 424] width 86 height 13
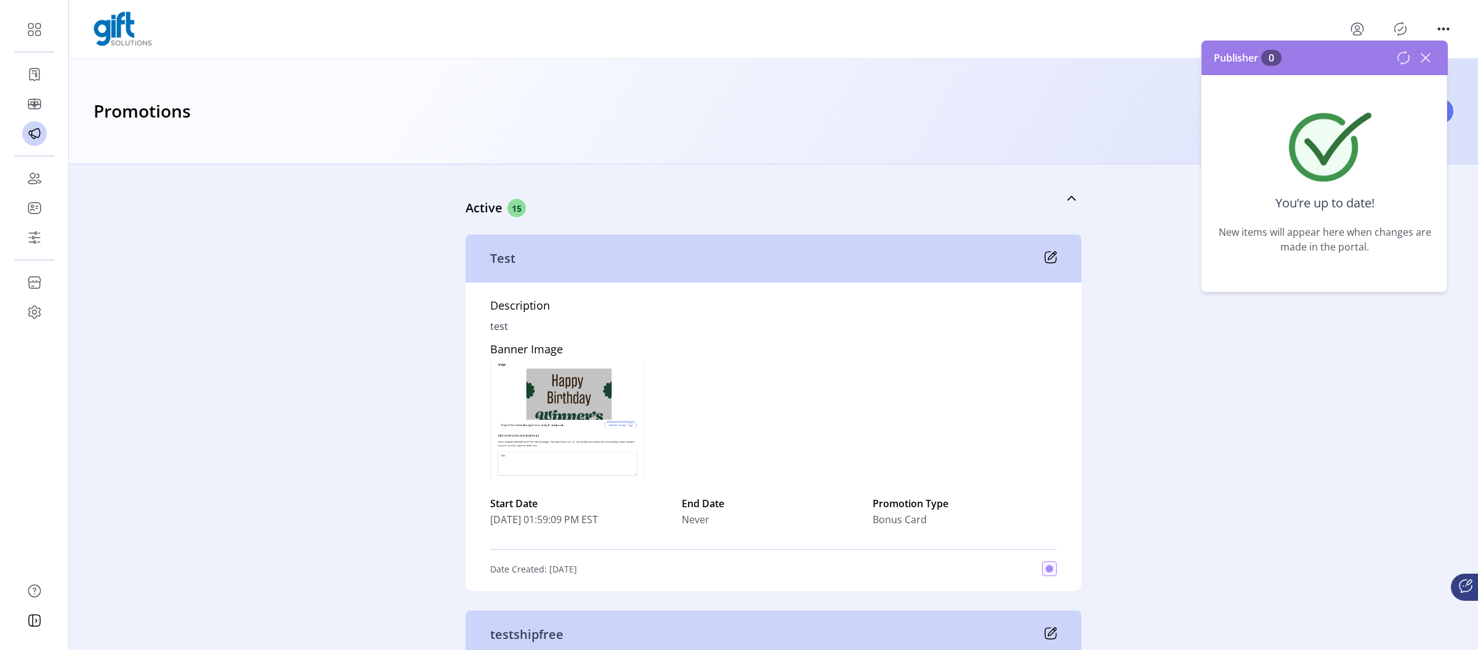
click at [1425, 61] on icon at bounding box center [1426, 58] width 20 height 20
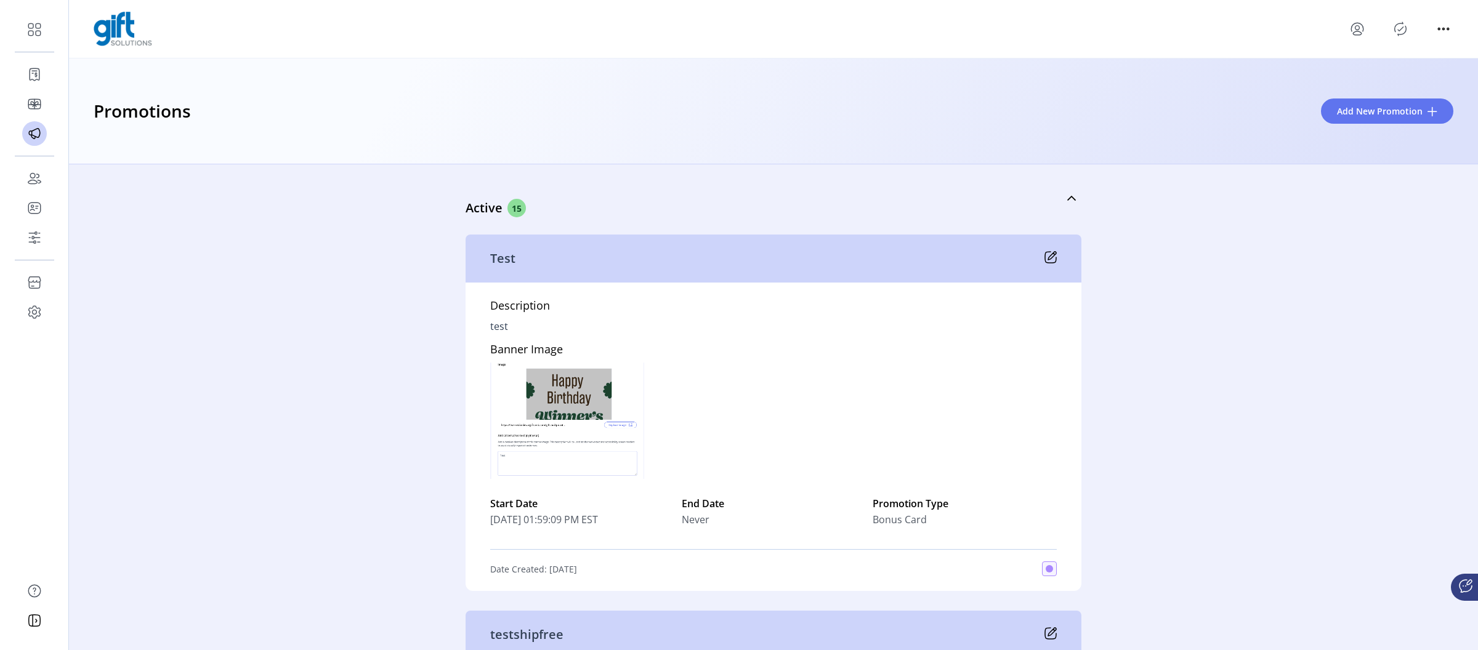
click at [1212, 311] on div "Active 15 Test Description test Banner Image Start Date [DATE] 01:59:09 PM EST …" at bounding box center [773, 407] width 1409 height 486
click at [727, 59] on div "Promotions Add New Promotion" at bounding box center [773, 112] width 1409 height 106
drag, startPoint x: 450, startPoint y: 216, endPoint x: 550, endPoint y: 214, distance: 100.4
click at [550, 216] on div "Active 15 Test Description test Banner Image Start Date [DATE] 01:59:09 PM EST …" at bounding box center [773, 407] width 1409 height 486
drag, startPoint x: 545, startPoint y: 209, endPoint x: 460, endPoint y: 211, distance: 85.0
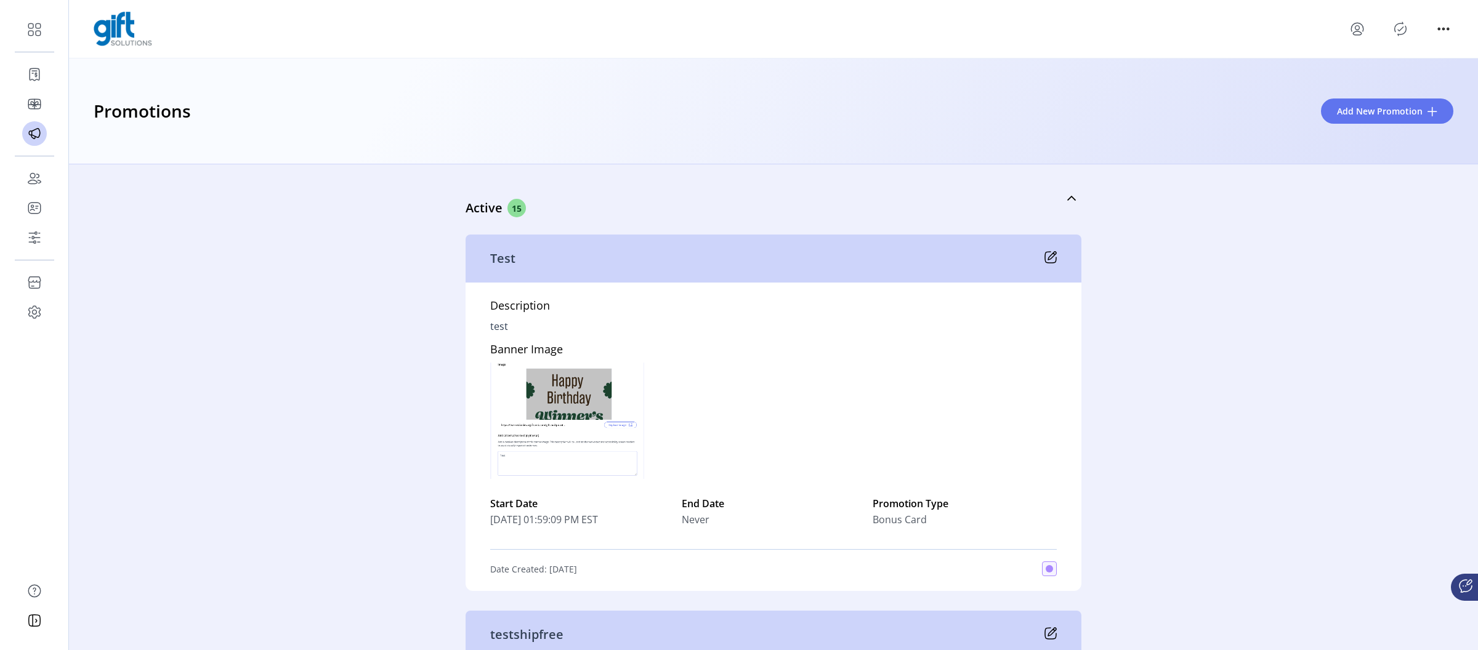
click at [460, 211] on div "Active 15 Test Description test Banner Image Start Date [DATE] 01:59:09 PM EST …" at bounding box center [773, 407] width 1409 height 486
click at [459, 208] on div "Active 15 Test Description test Banner Image Start Date [DATE] 01:59:09 PM EST …" at bounding box center [773, 407] width 1409 height 486
click at [678, 215] on div "Active 15" at bounding box center [712, 208] width 493 height 18
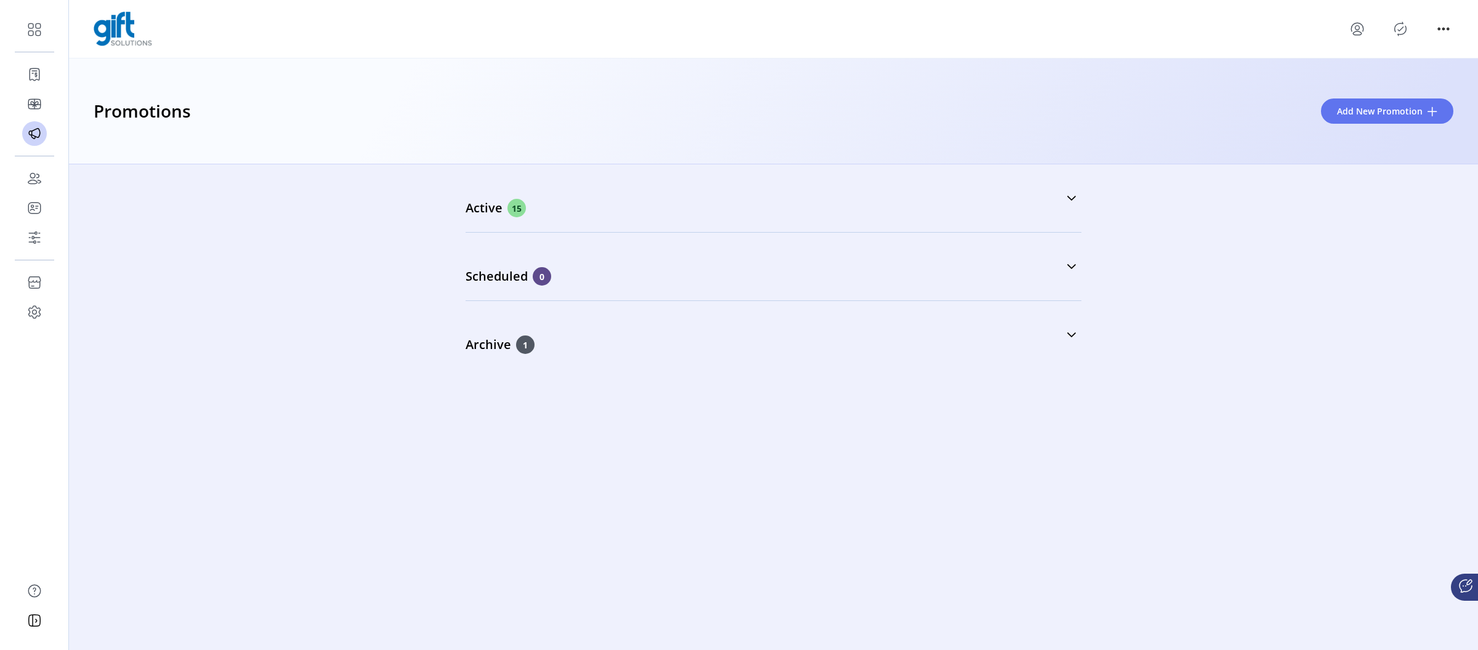
click at [581, 228] on div "Active 15 Test Description test Banner Image Start Date [DATE] 01:59:09 PM EST …" at bounding box center [774, 198] width 616 height 68
click at [617, 233] on div "Scheduled 0" at bounding box center [774, 266] width 616 height 68
click at [593, 204] on div "Active 15" at bounding box center [712, 208] width 493 height 18
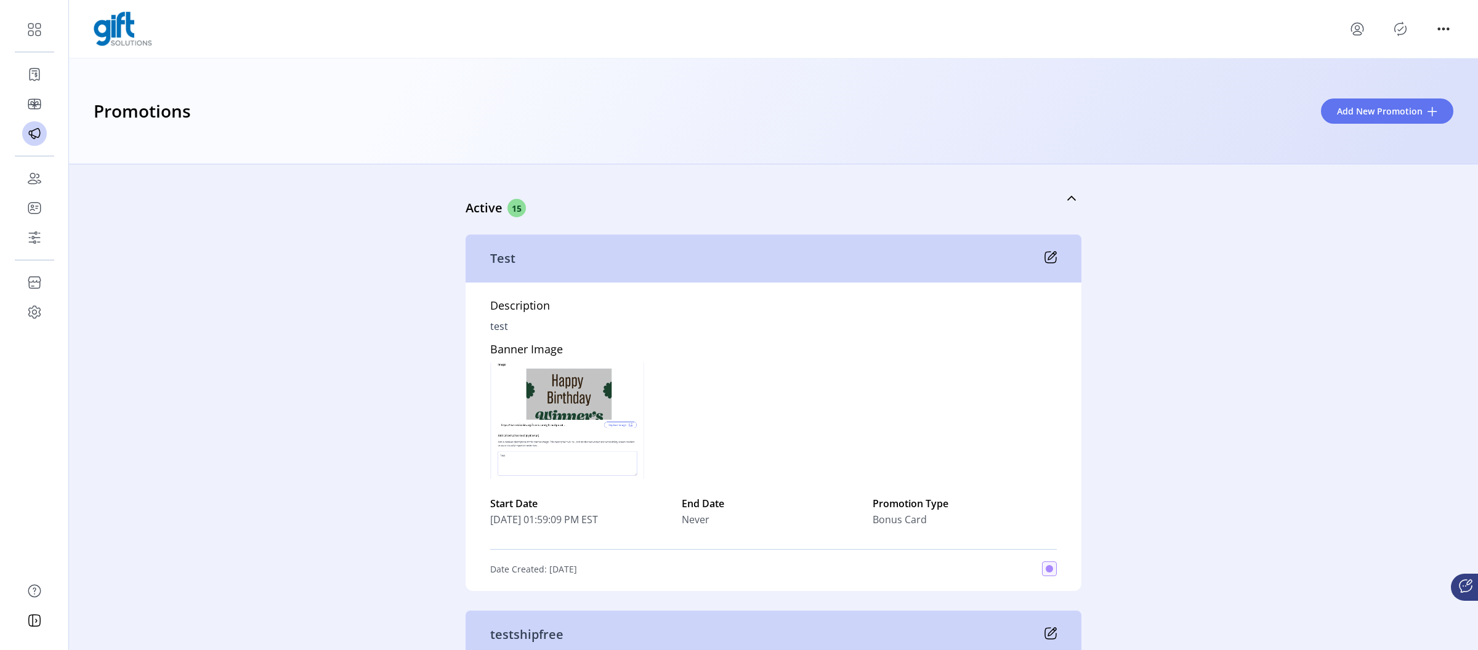
click at [1322, 303] on div "Active 15 Test Description test Banner Image Start Date [DATE] 01:59:09 PM EST …" at bounding box center [773, 407] width 1409 height 486
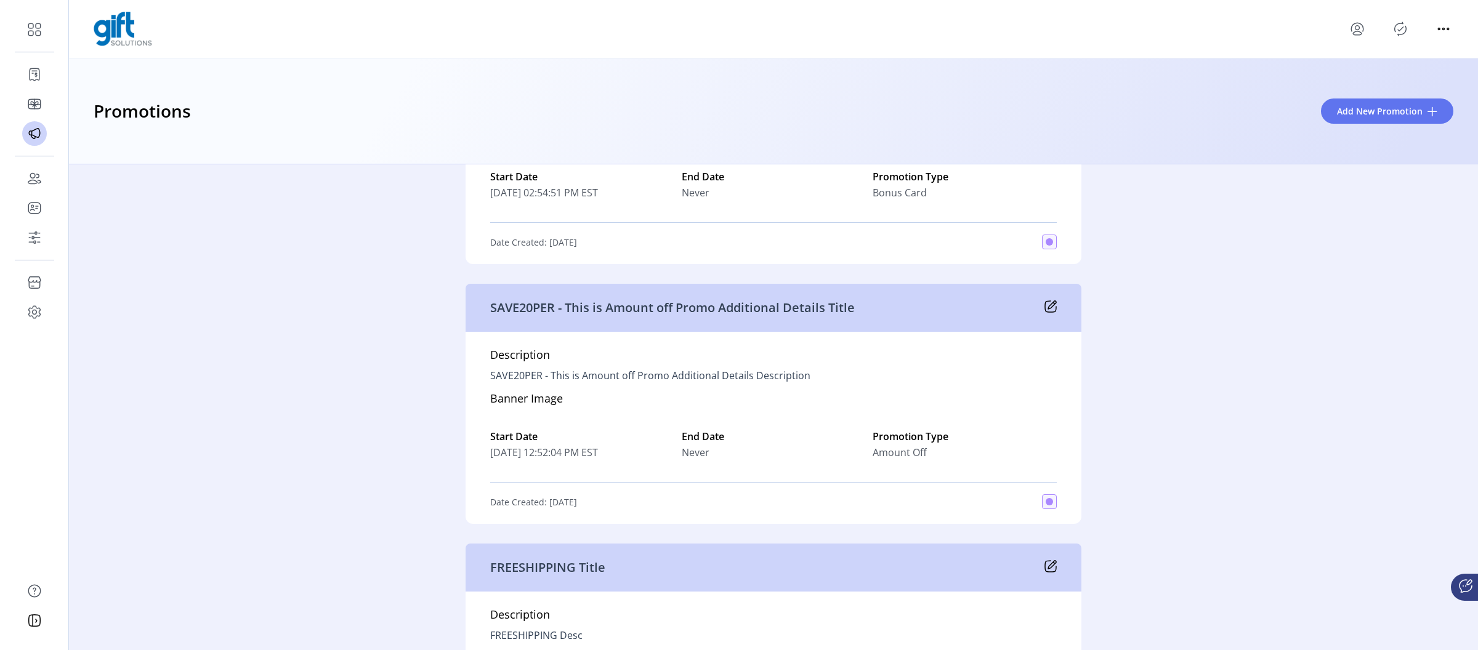
scroll to position [1691, 0]
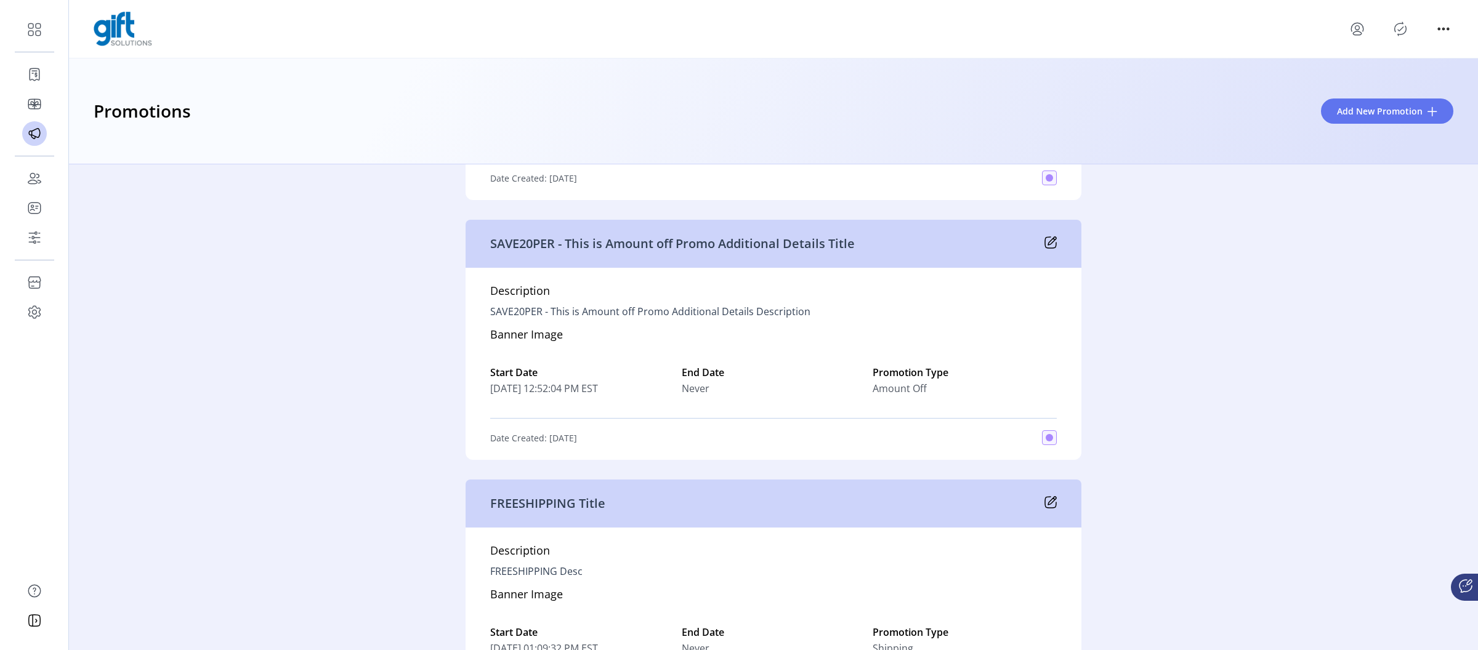
click at [1047, 502] on icon at bounding box center [1051, 502] width 12 height 12
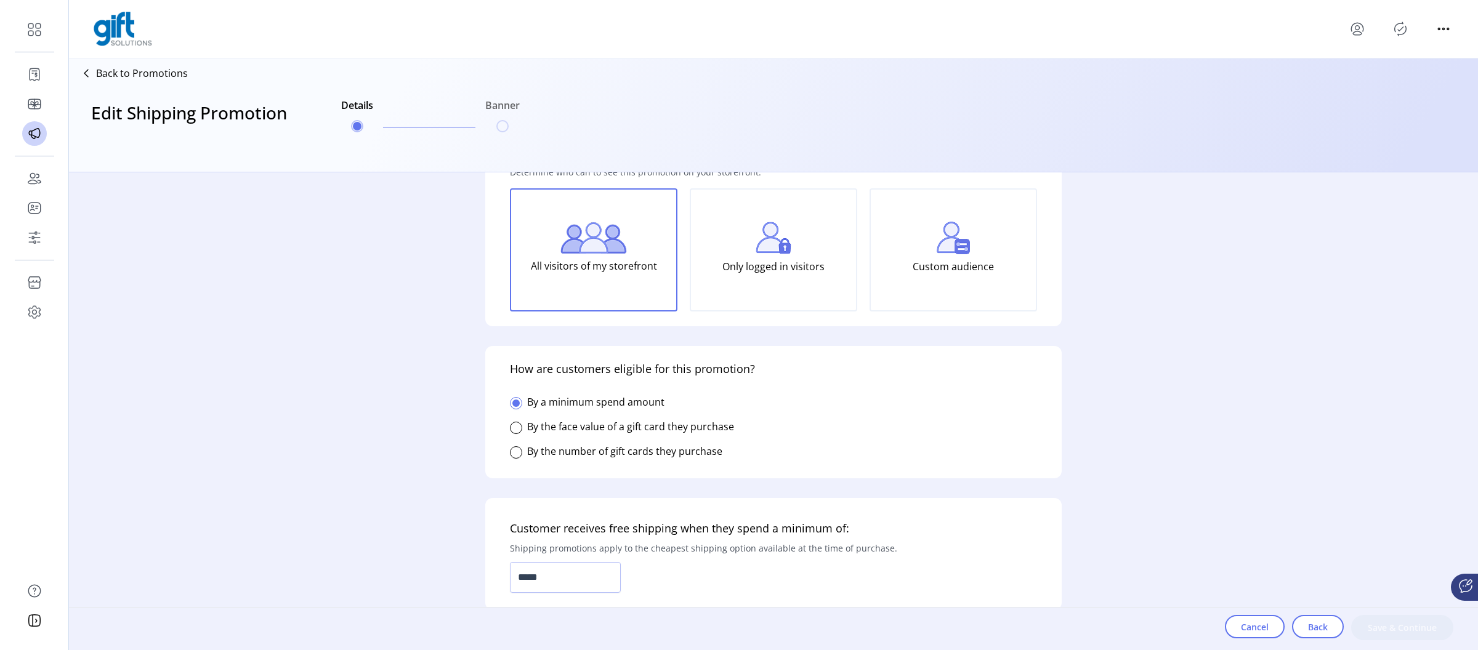
scroll to position [78, 0]
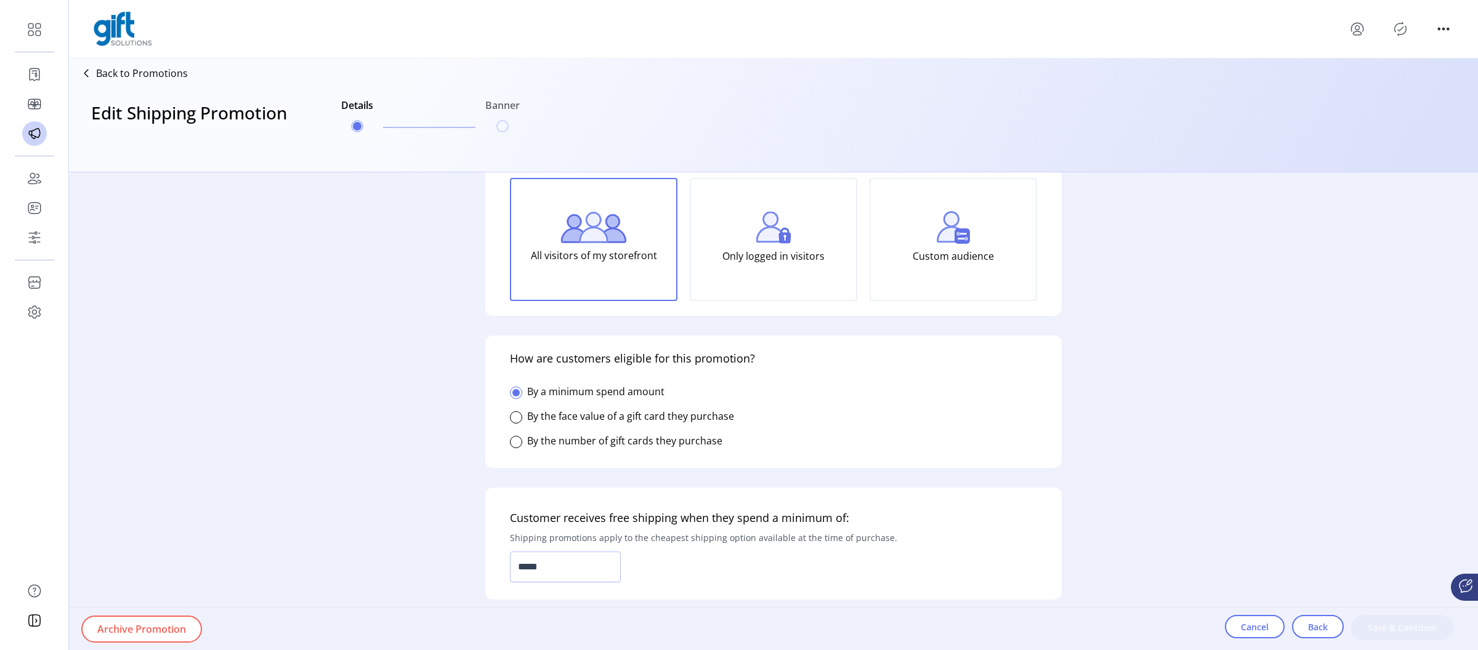
type input "**********"
type textarea "**********"
type input "**********"
type input "*****"
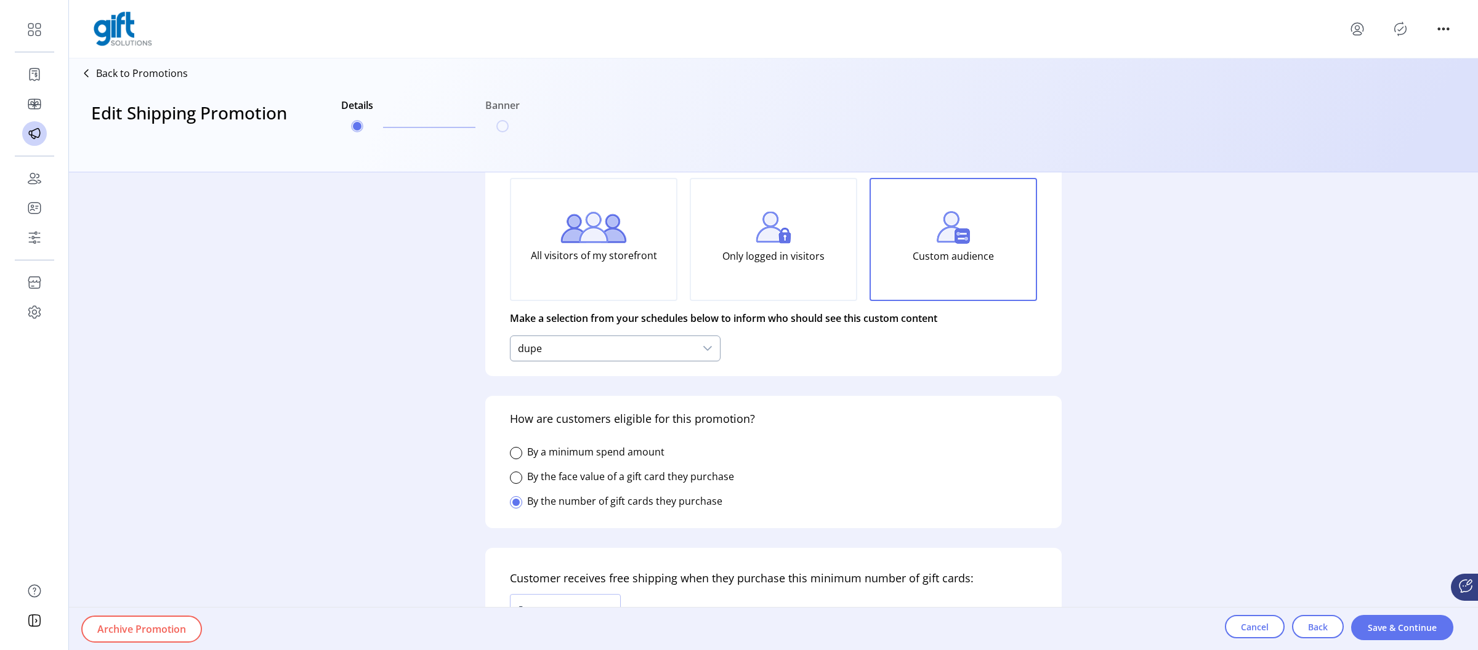
click at [710, 346] on icon at bounding box center [708, 349] width 10 height 10
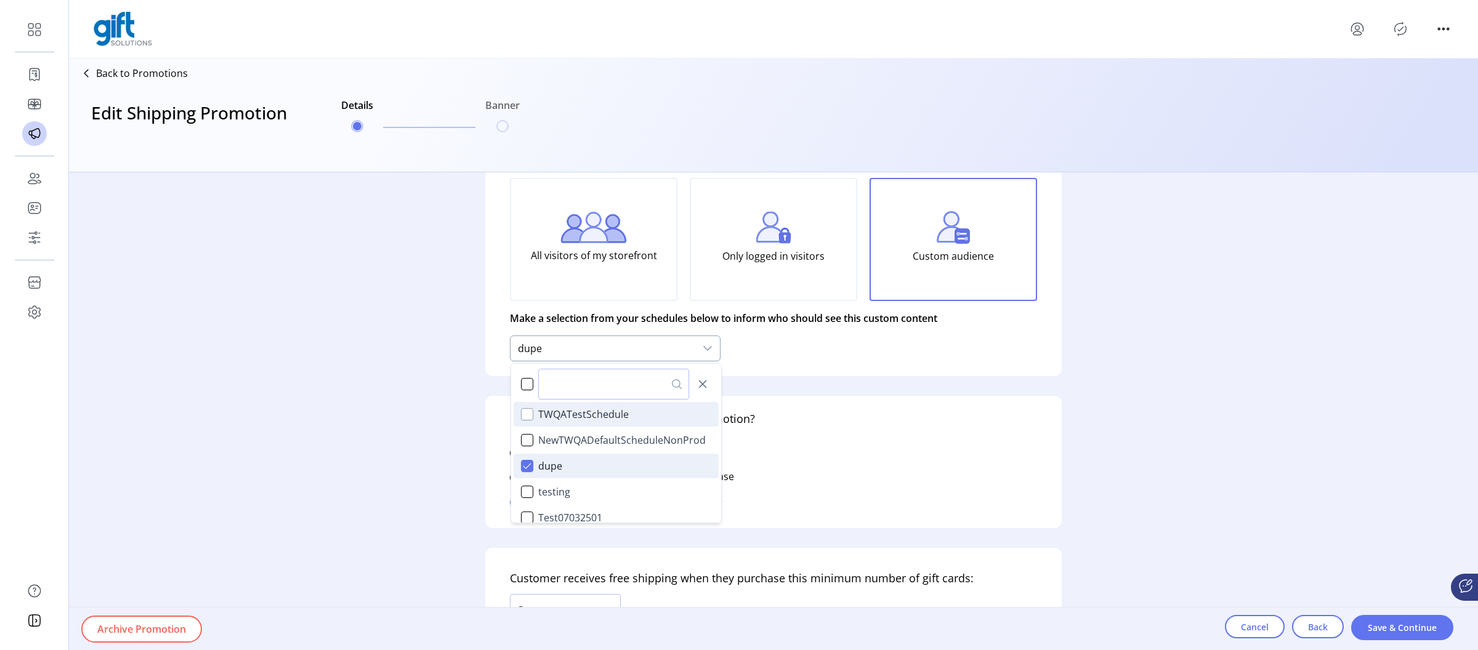
click at [526, 414] on div "TWQATestSchedule" at bounding box center [527, 414] width 12 height 12
click at [1391, 633] on span "Save & Continue" at bounding box center [1402, 628] width 70 height 13
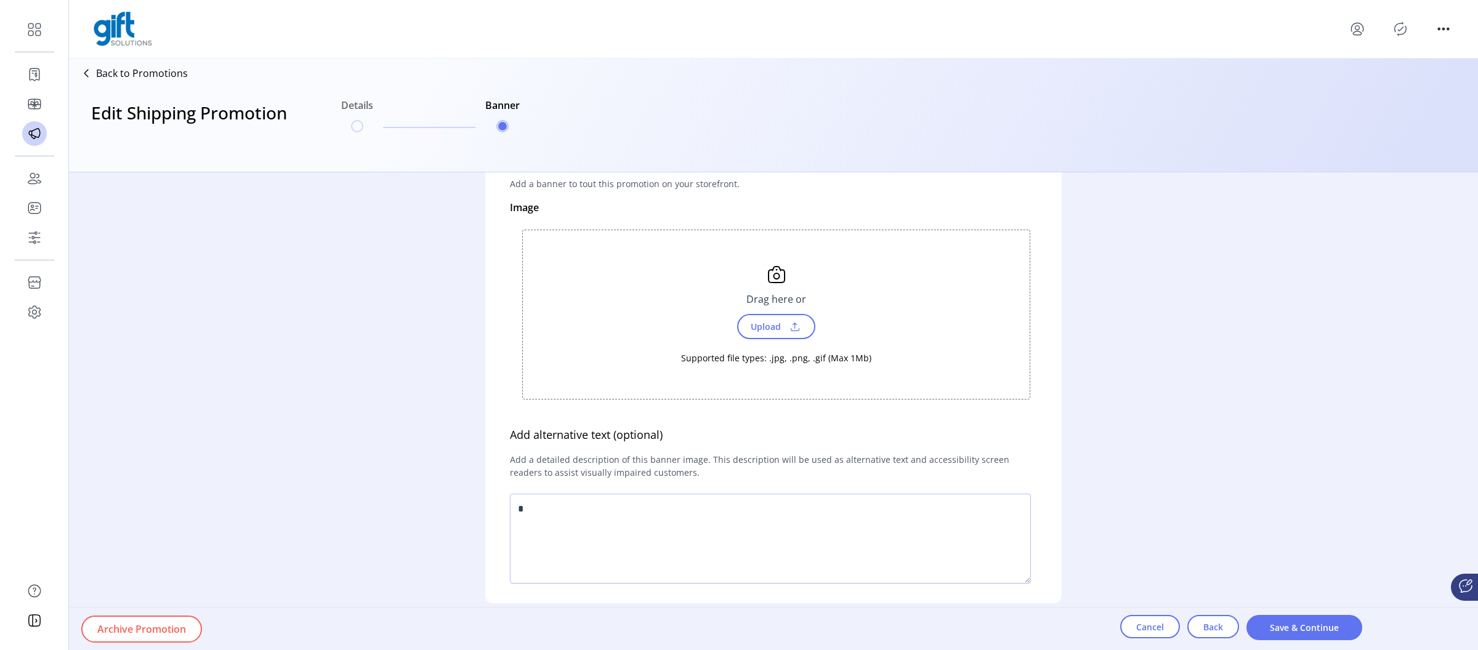
scroll to position [122, 0]
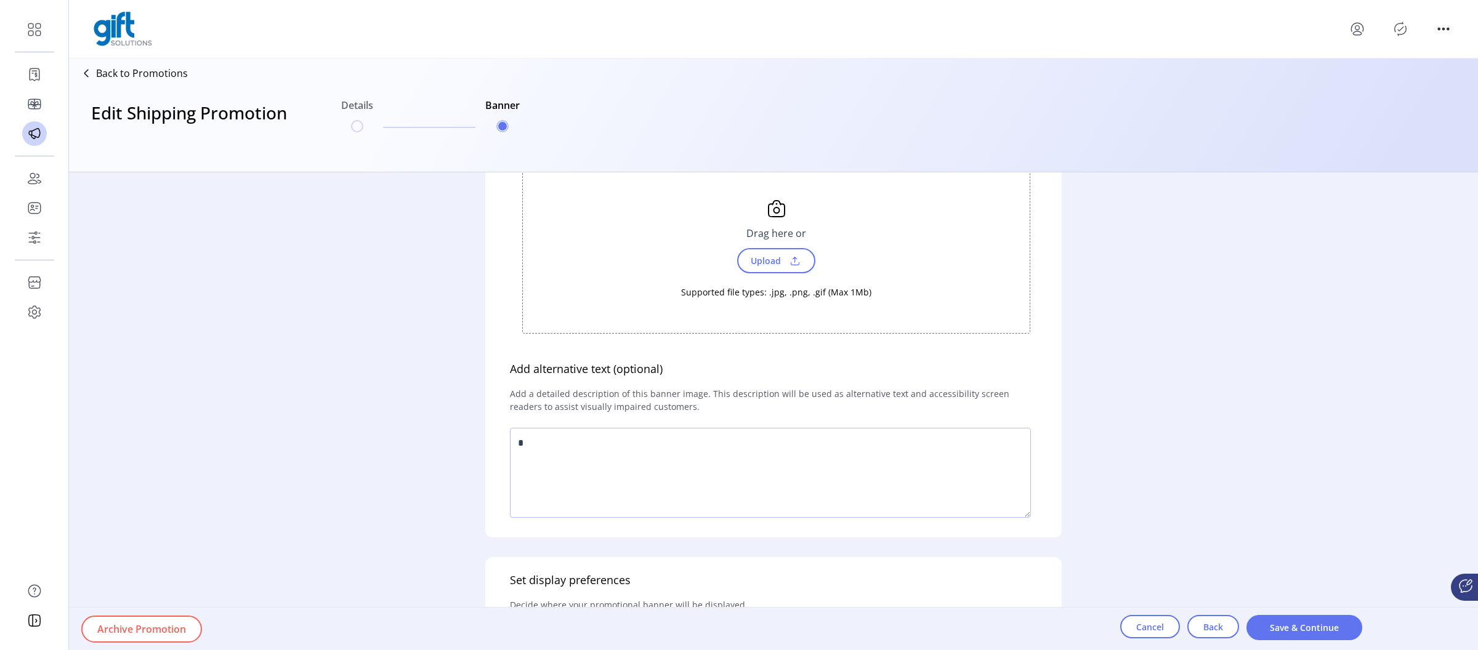
click at [1300, 610] on div "Cancel Back Save & Continue" at bounding box center [1241, 629] width 242 height 43
click at [1294, 620] on button "Save & Continue" at bounding box center [1305, 627] width 116 height 25
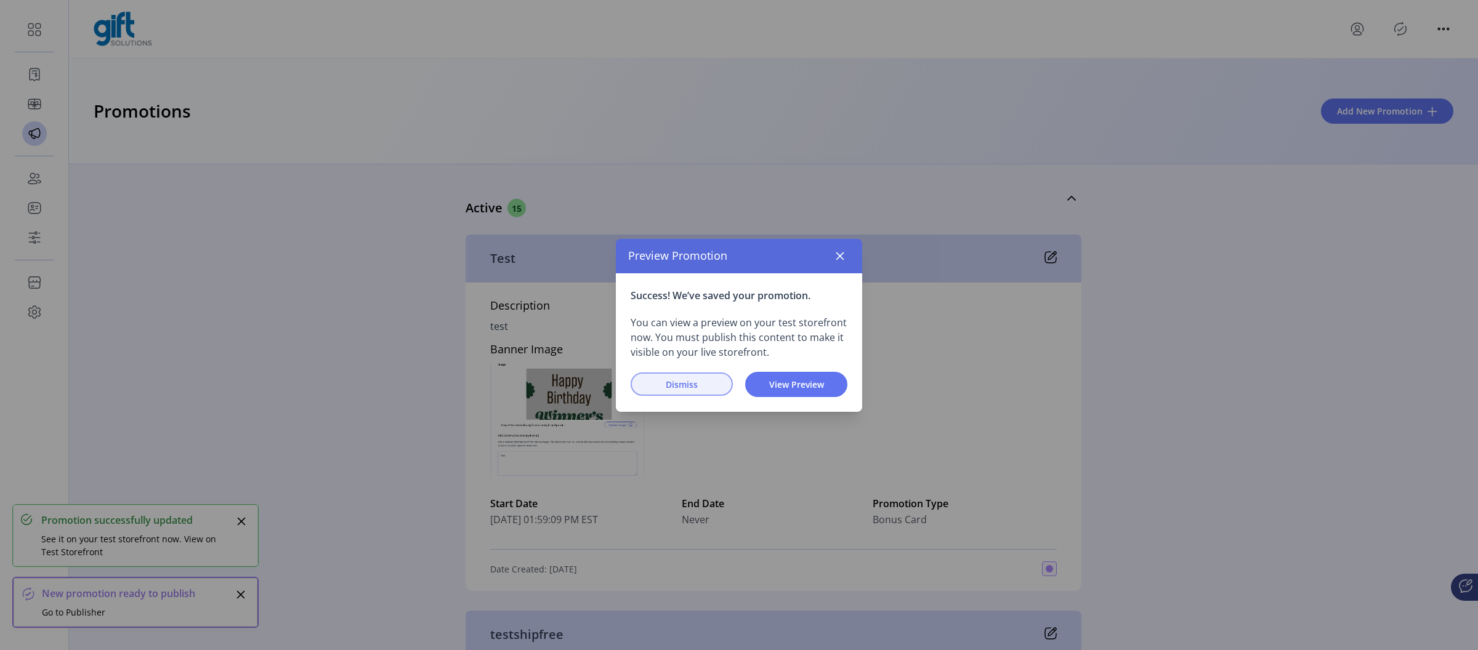
click at [694, 376] on button "Dismiss" at bounding box center [682, 384] width 102 height 23
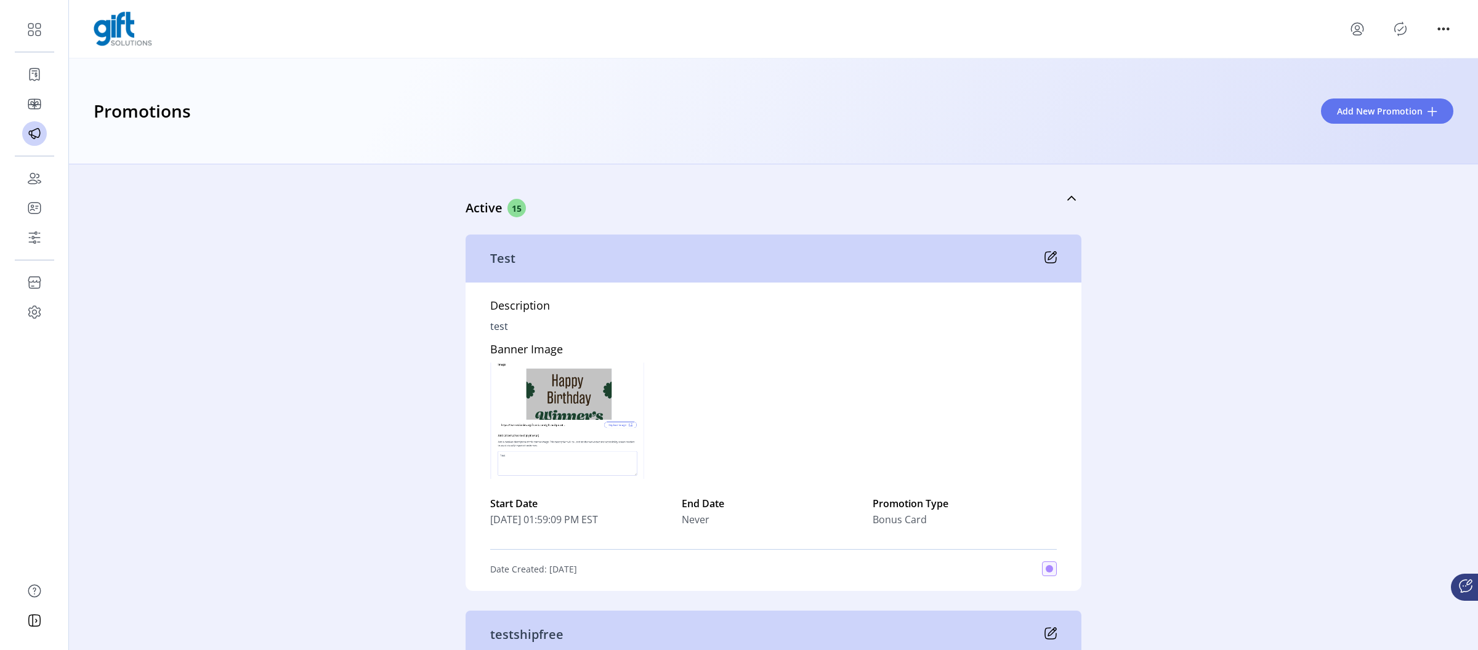
click at [1403, 31] on icon "Publisher Panel" at bounding box center [1401, 29] width 20 height 20
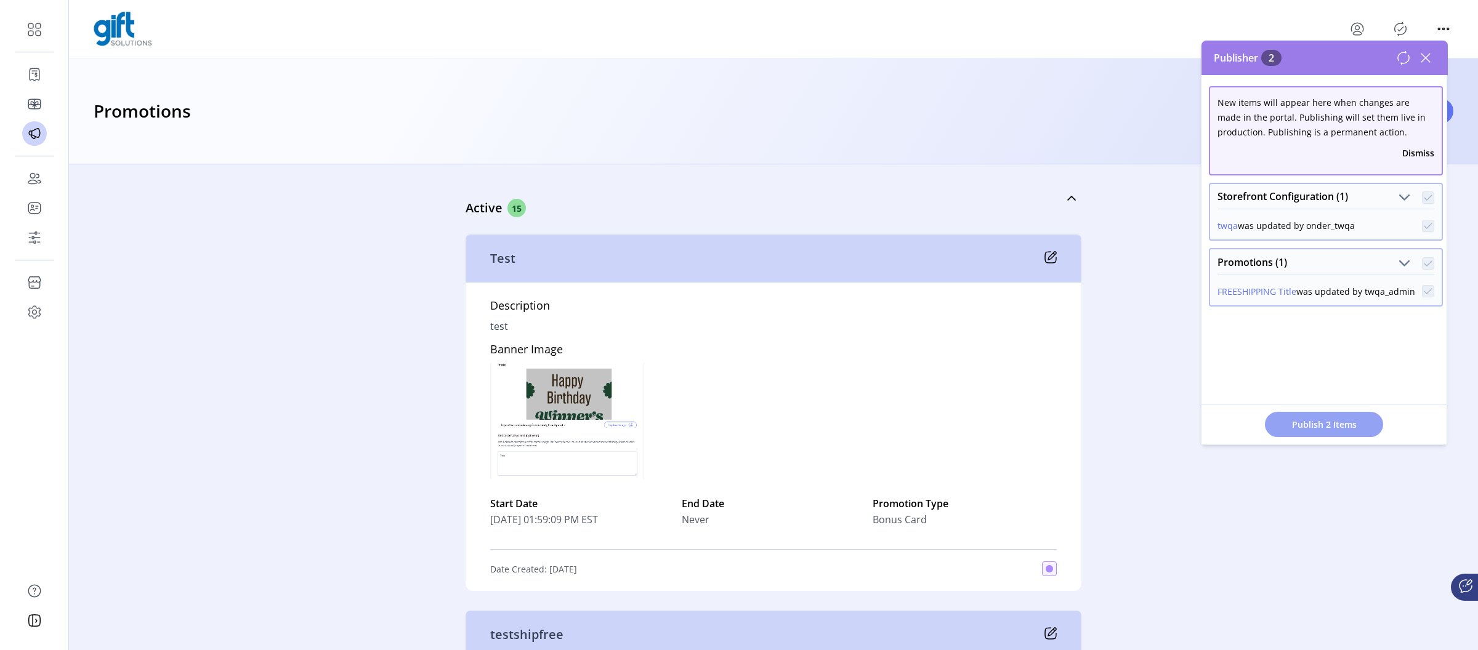
click at [1324, 421] on span "Publish 2 Items" at bounding box center [1324, 424] width 86 height 13
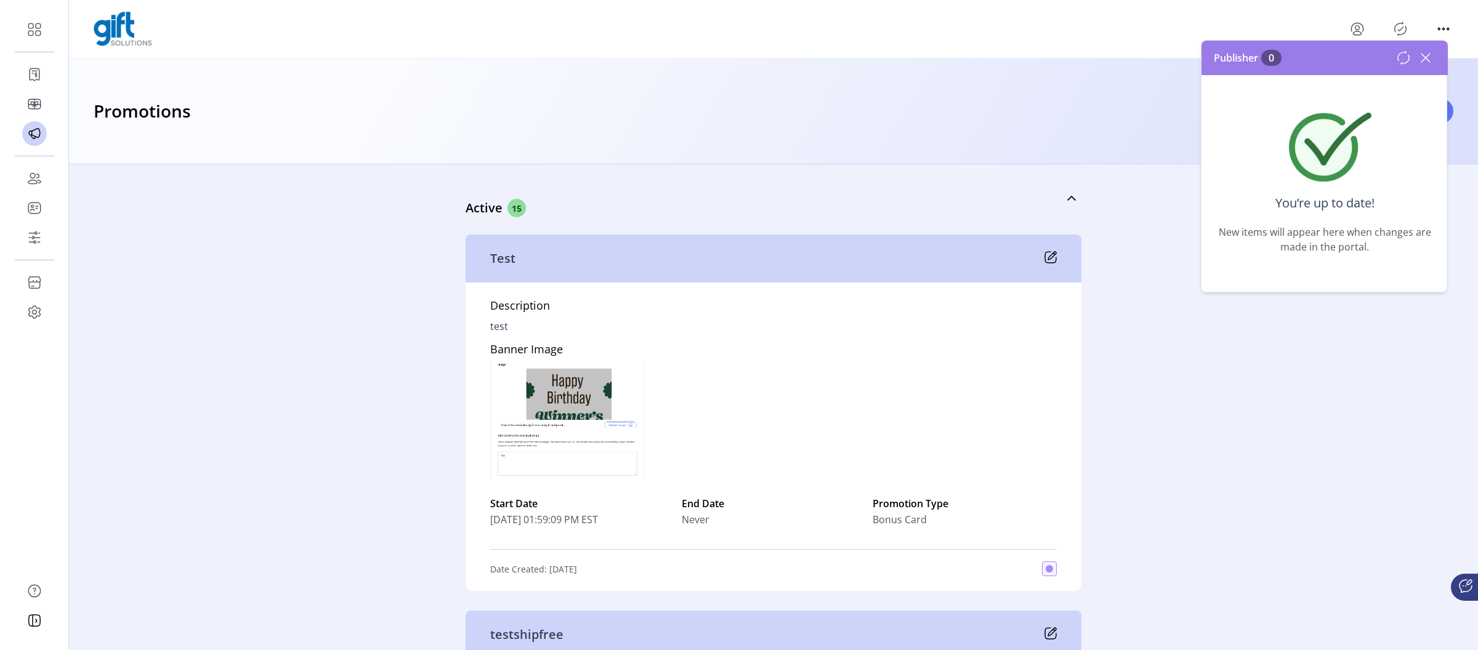
click at [1428, 58] on icon at bounding box center [1426, 58] width 20 height 20
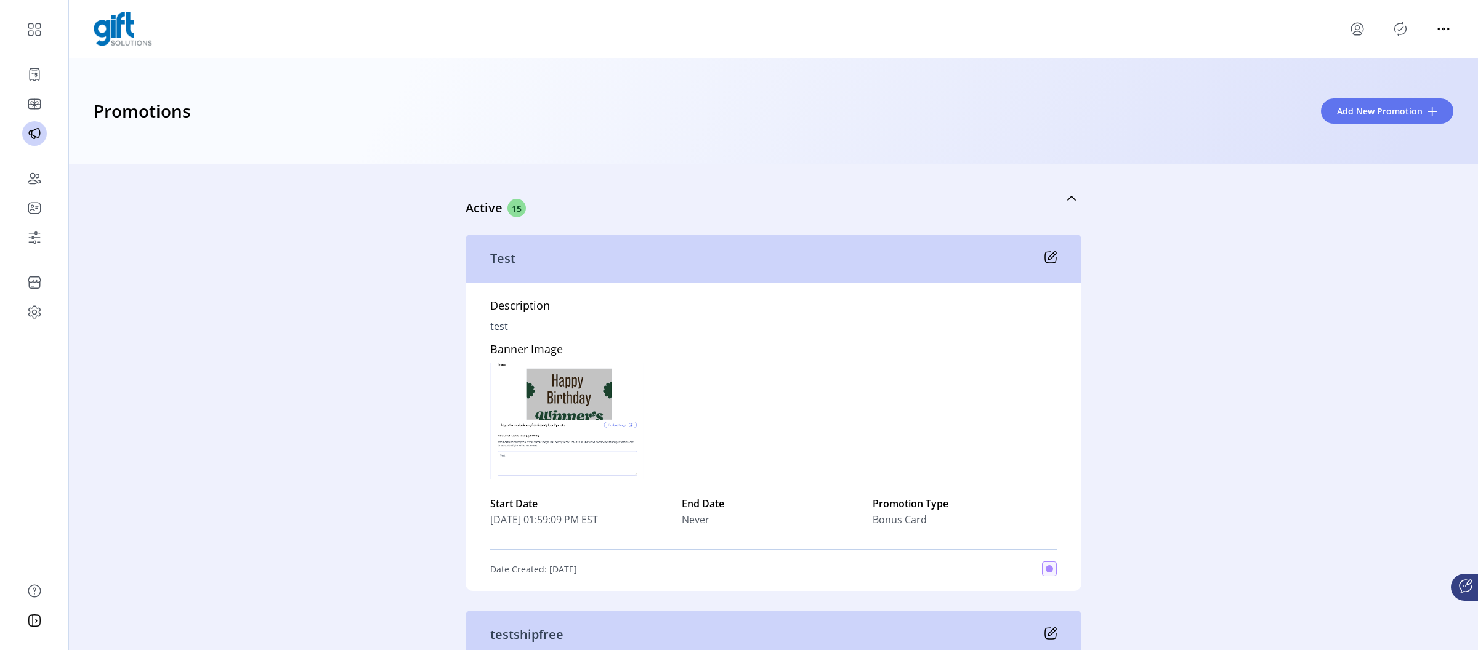
click at [1428, 58] on icon at bounding box center [1426, 58] width 20 height 20
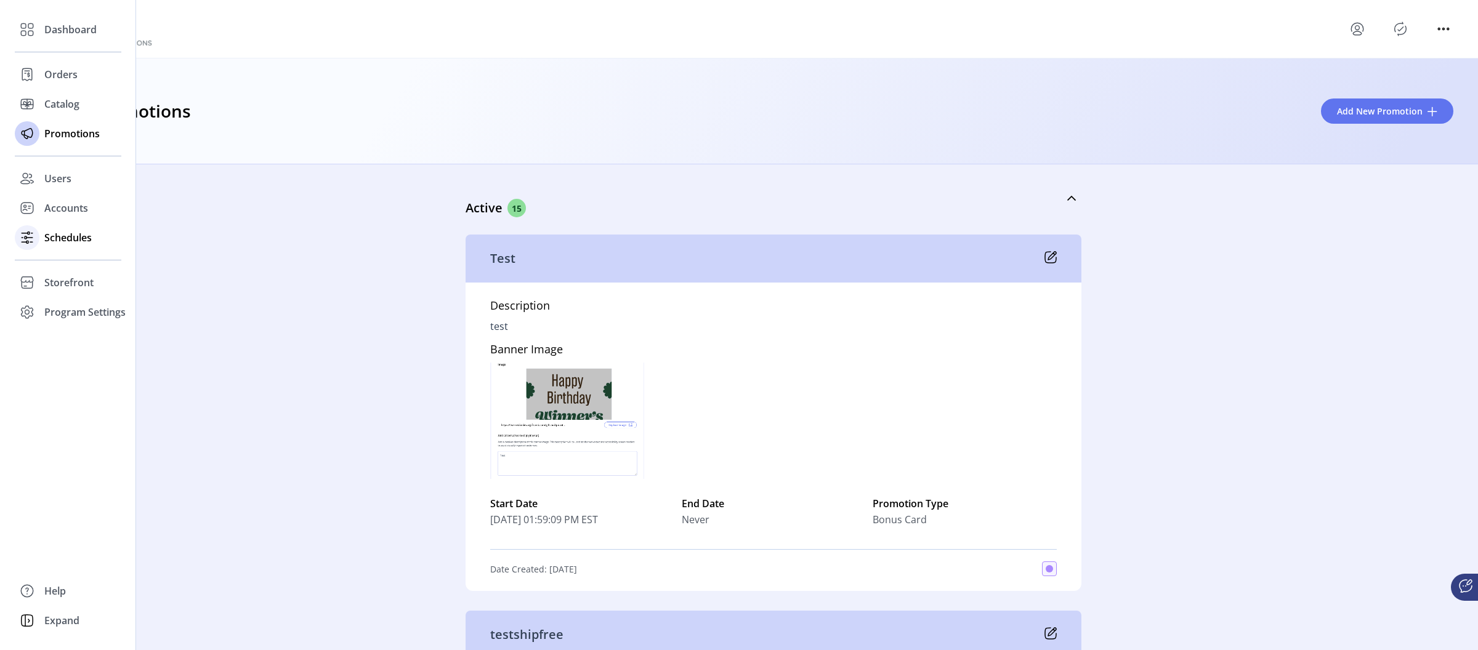
click at [72, 237] on span "Schedules" at bounding box center [67, 237] width 47 height 15
click at [68, 235] on span "Schedules" at bounding box center [67, 237] width 47 height 15
click at [48, 230] on span "Schedules" at bounding box center [67, 237] width 47 height 15
click at [37, 245] on div at bounding box center [27, 238] width 25 height 30
drag, startPoint x: 73, startPoint y: 234, endPoint x: 73, endPoint y: 224, distance: 9.9
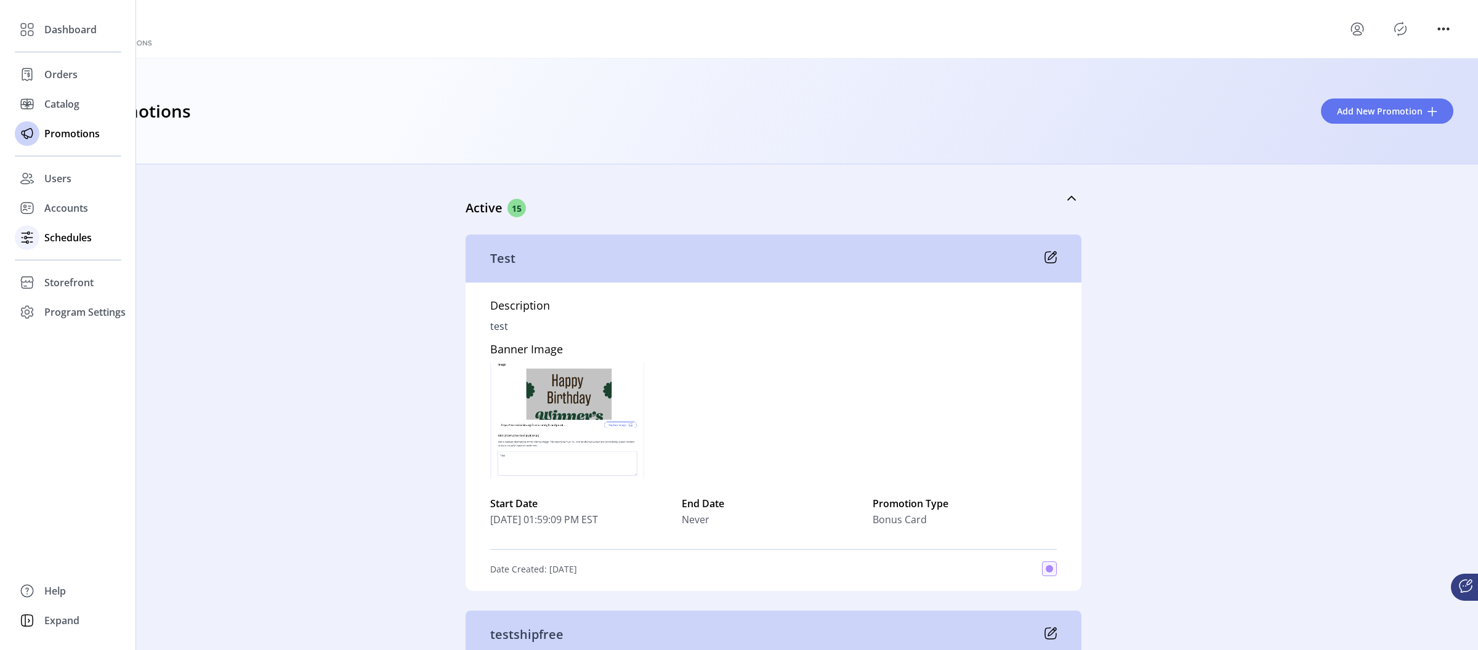
click at [73, 234] on span "Schedules" at bounding box center [67, 237] width 47 height 15
click at [71, 214] on span "Accounts" at bounding box center [66, 208] width 44 height 15
drag, startPoint x: 70, startPoint y: 206, endPoint x: 67, endPoint y: 184, distance: 22.9
click at [70, 206] on span "Accounts" at bounding box center [66, 208] width 44 height 15
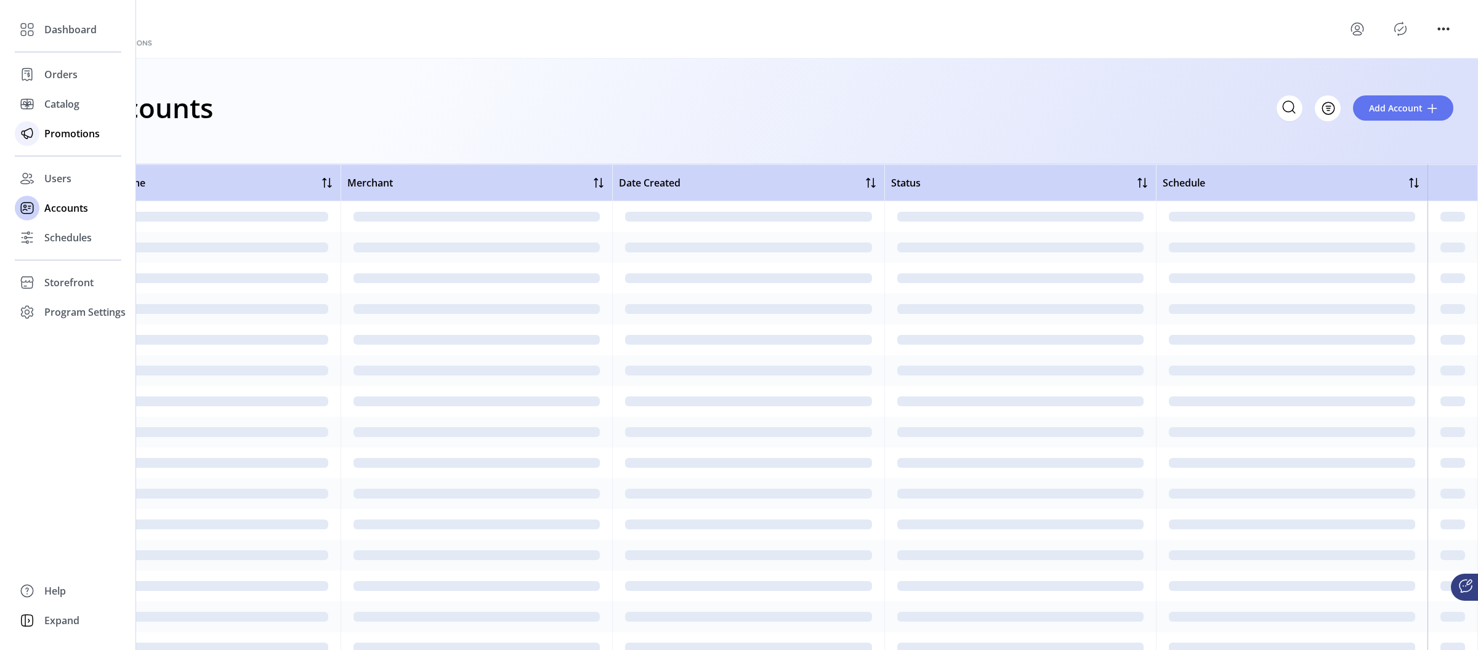
click at [66, 137] on span "Promotions" at bounding box center [71, 133] width 55 height 15
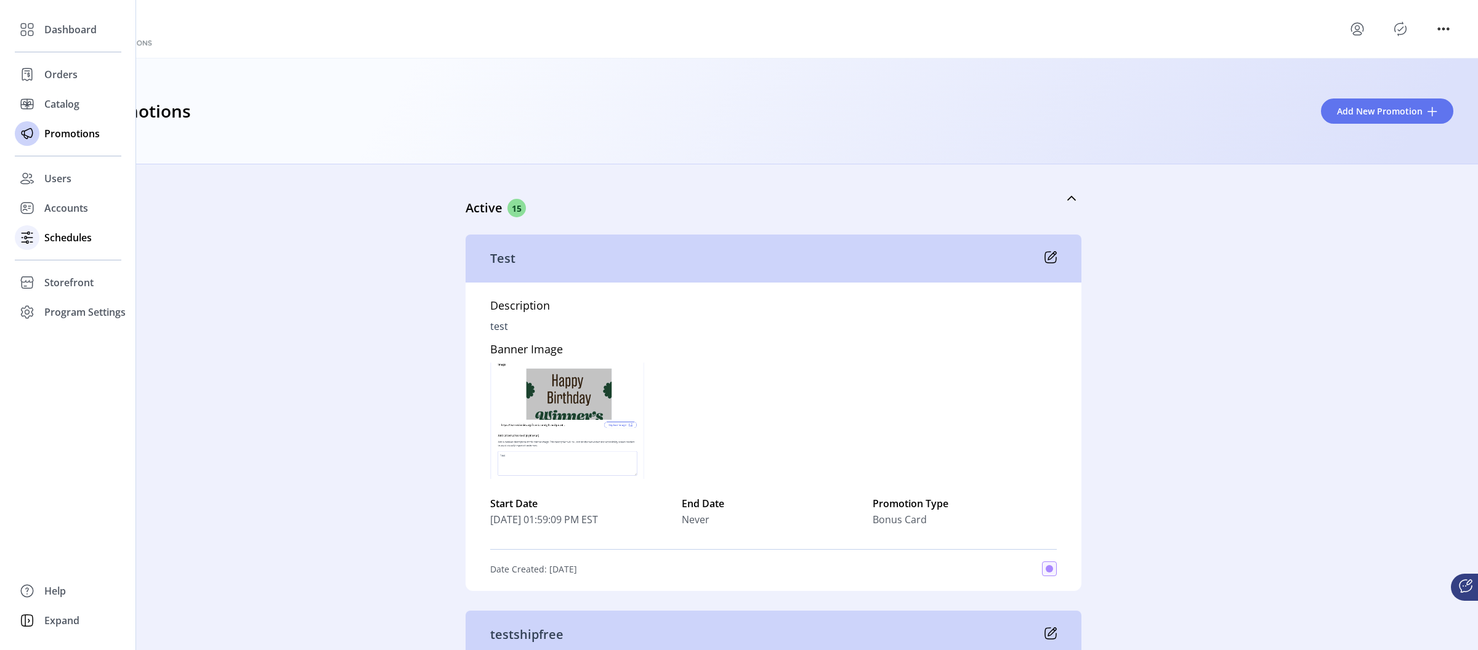
click at [63, 240] on span "Schedules" at bounding box center [67, 237] width 47 height 15
click at [60, 235] on span "Schedules" at bounding box center [67, 237] width 47 height 15
click at [46, 235] on span "Schedules" at bounding box center [67, 237] width 47 height 15
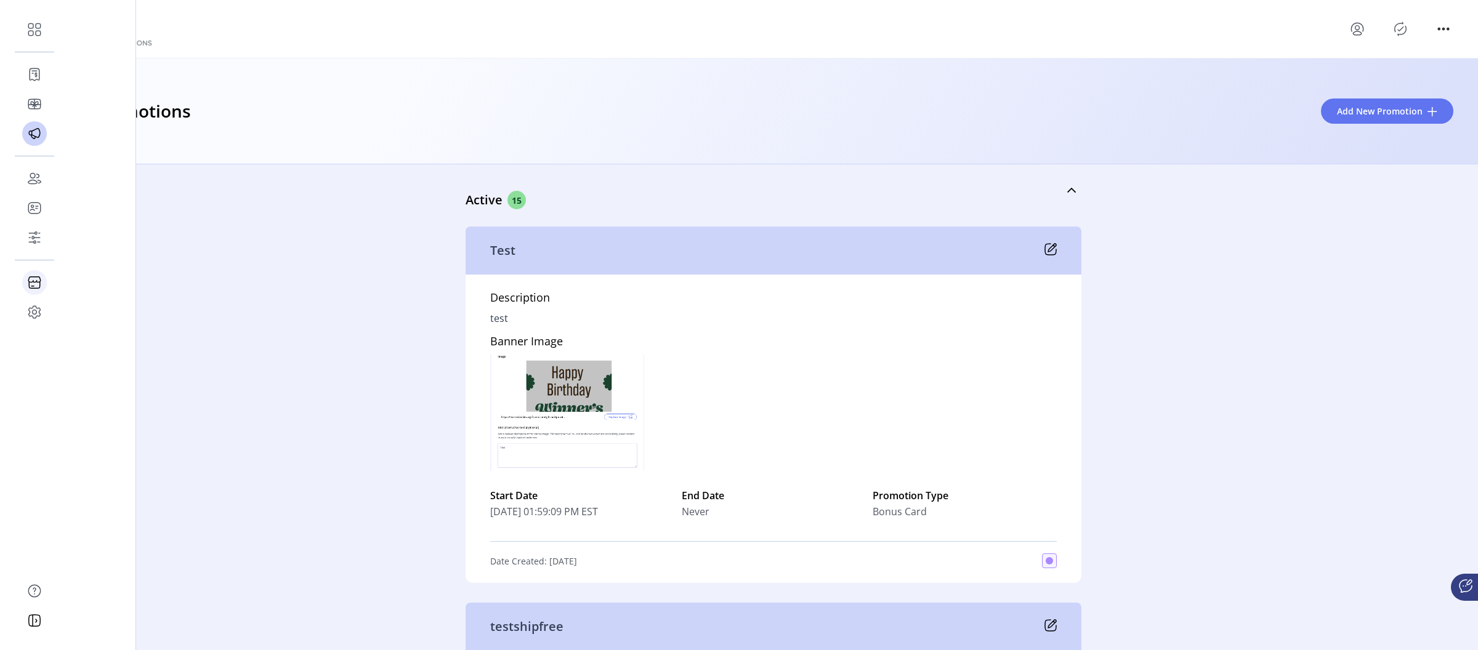
scroll to position [9, 0]
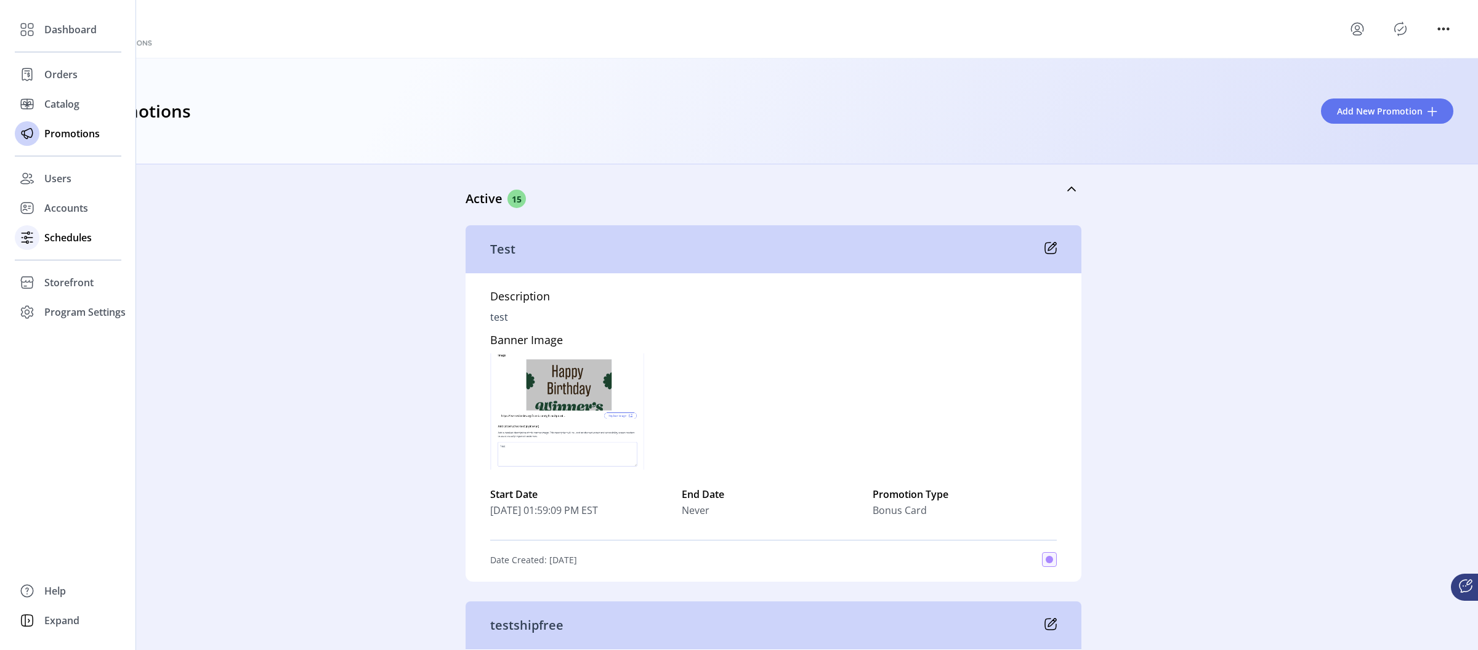
click at [63, 236] on span "Schedules" at bounding box center [67, 237] width 47 height 15
click at [69, 245] on div "Schedules" at bounding box center [68, 238] width 107 height 30
click at [67, 235] on span "Schedules" at bounding box center [67, 237] width 47 height 15
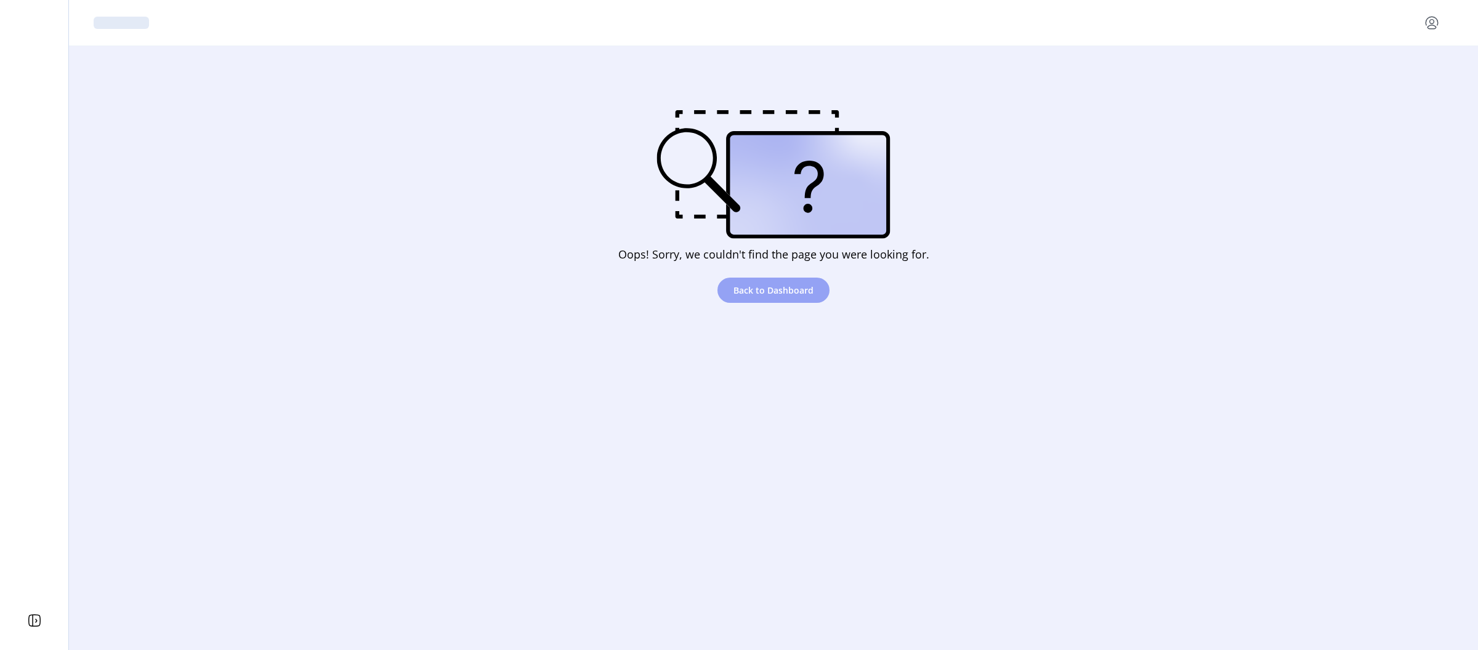
click at [768, 292] on span "Back to Dashboard" at bounding box center [774, 290] width 80 height 13
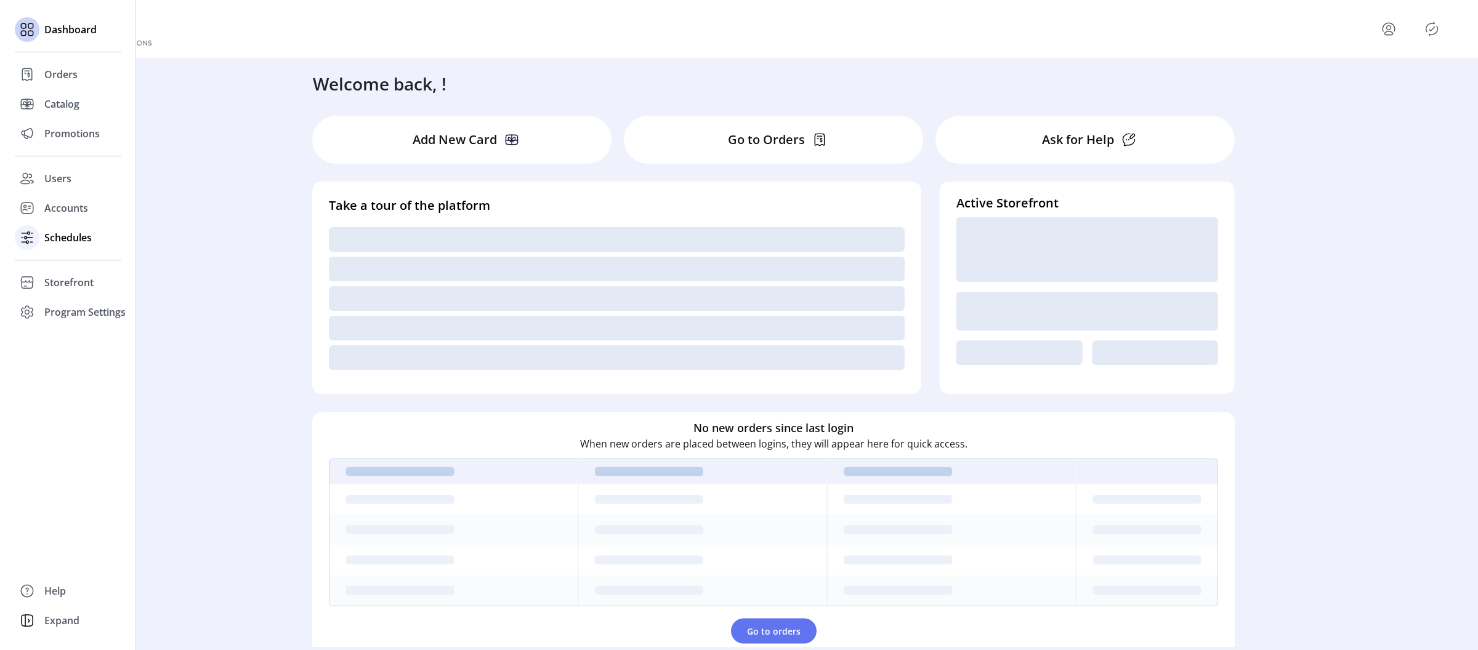
click at [55, 237] on span "Schedules" at bounding box center [67, 237] width 47 height 15
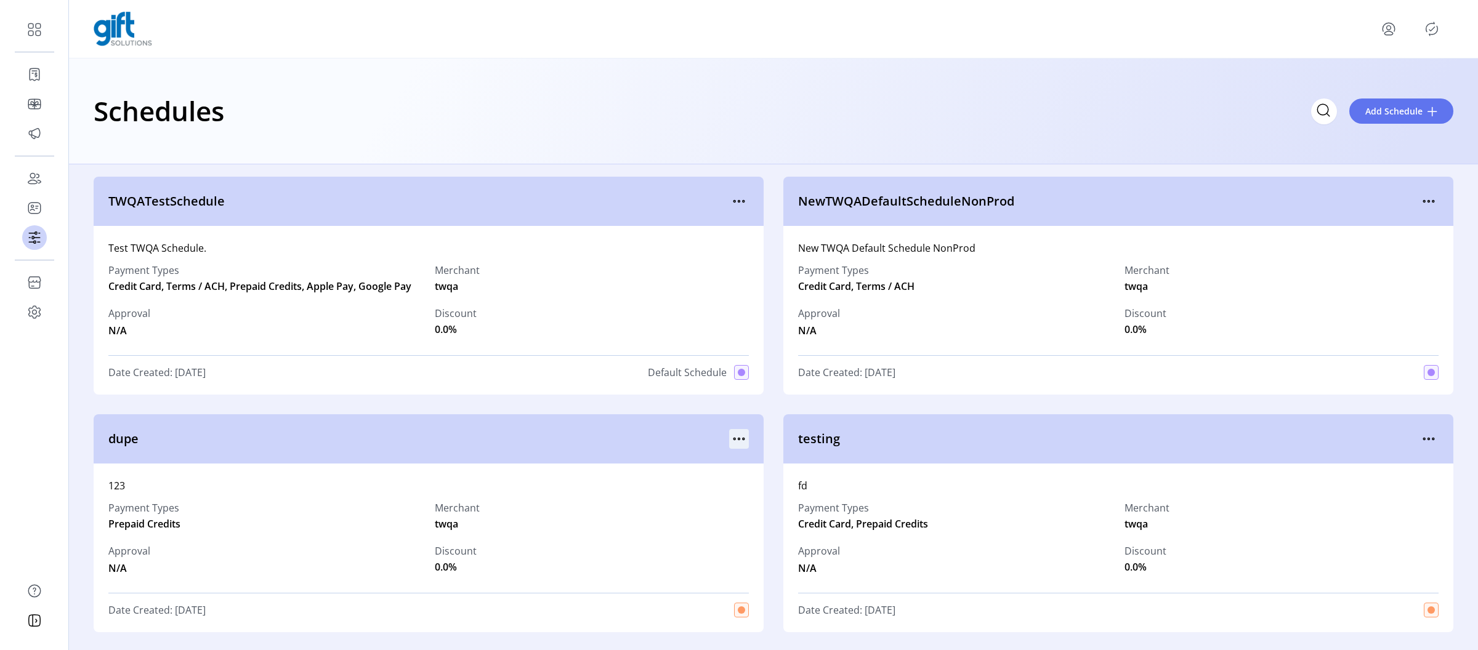
click at [739, 440] on icon "menu" at bounding box center [740, 440] width 2 height 2
click at [787, 466] on span "View Details" at bounding box center [788, 463] width 102 height 10
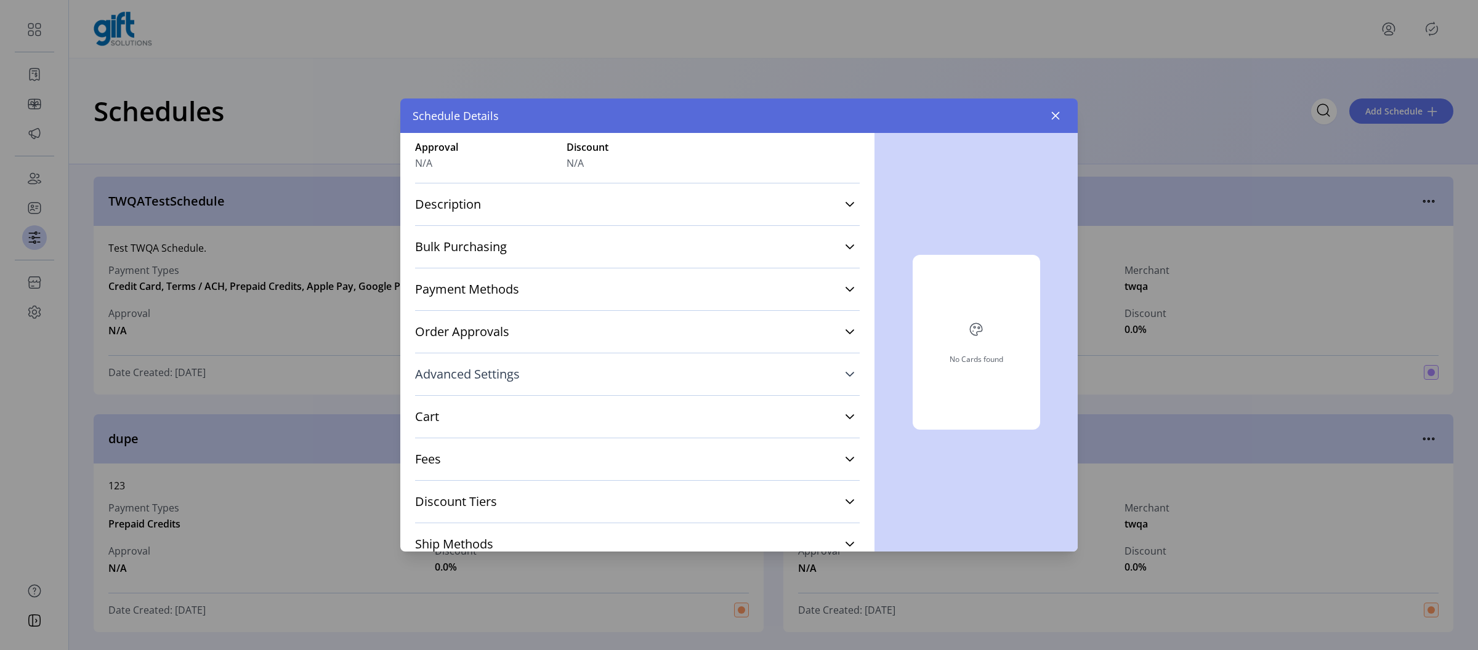
scroll to position [163, 0]
click at [486, 382] on link "Cart" at bounding box center [637, 376] width 445 height 27
click at [488, 377] on link "Cart" at bounding box center [637, 375] width 445 height 27
click at [505, 336] on span "Advanced Settings" at bounding box center [467, 334] width 105 height 12
click at [529, 338] on link "Advanced Settings" at bounding box center [637, 332] width 445 height 27
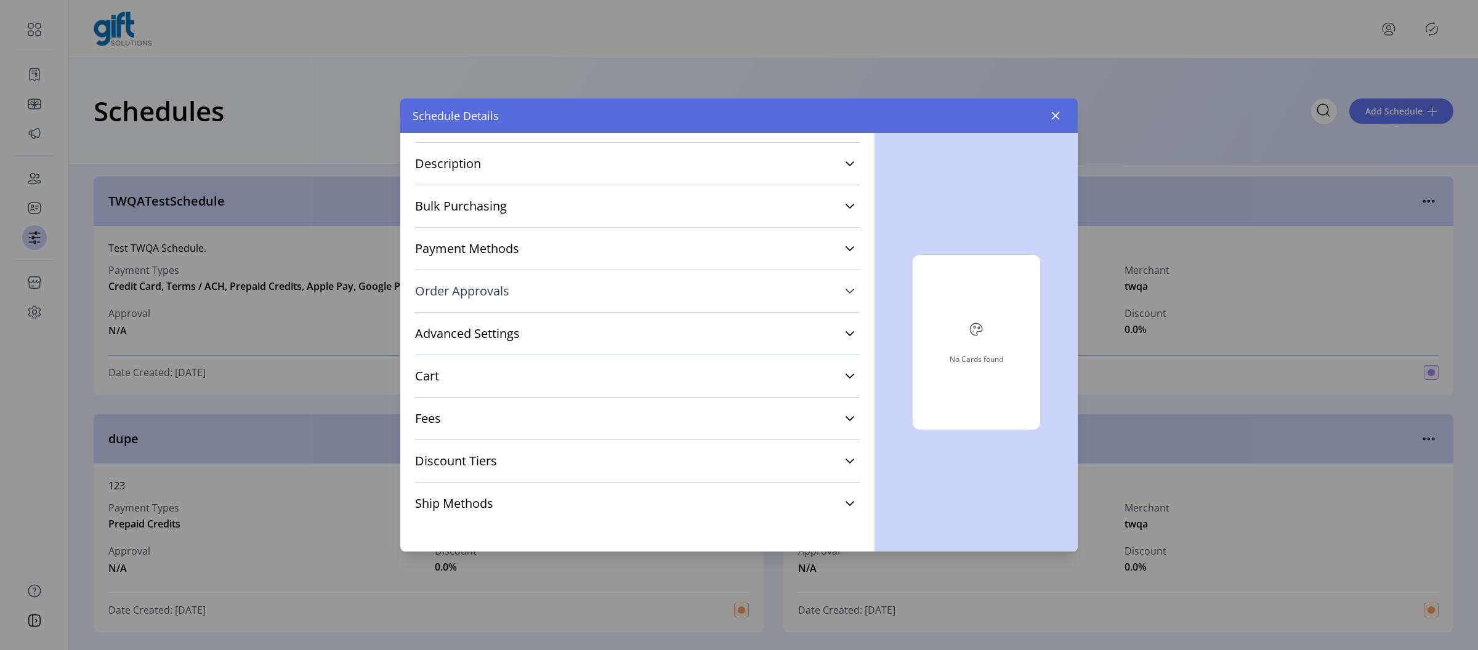
click at [521, 285] on link "Order Approvals" at bounding box center [637, 291] width 445 height 27
click at [549, 286] on link "Order Approvals" at bounding box center [637, 290] width 445 height 27
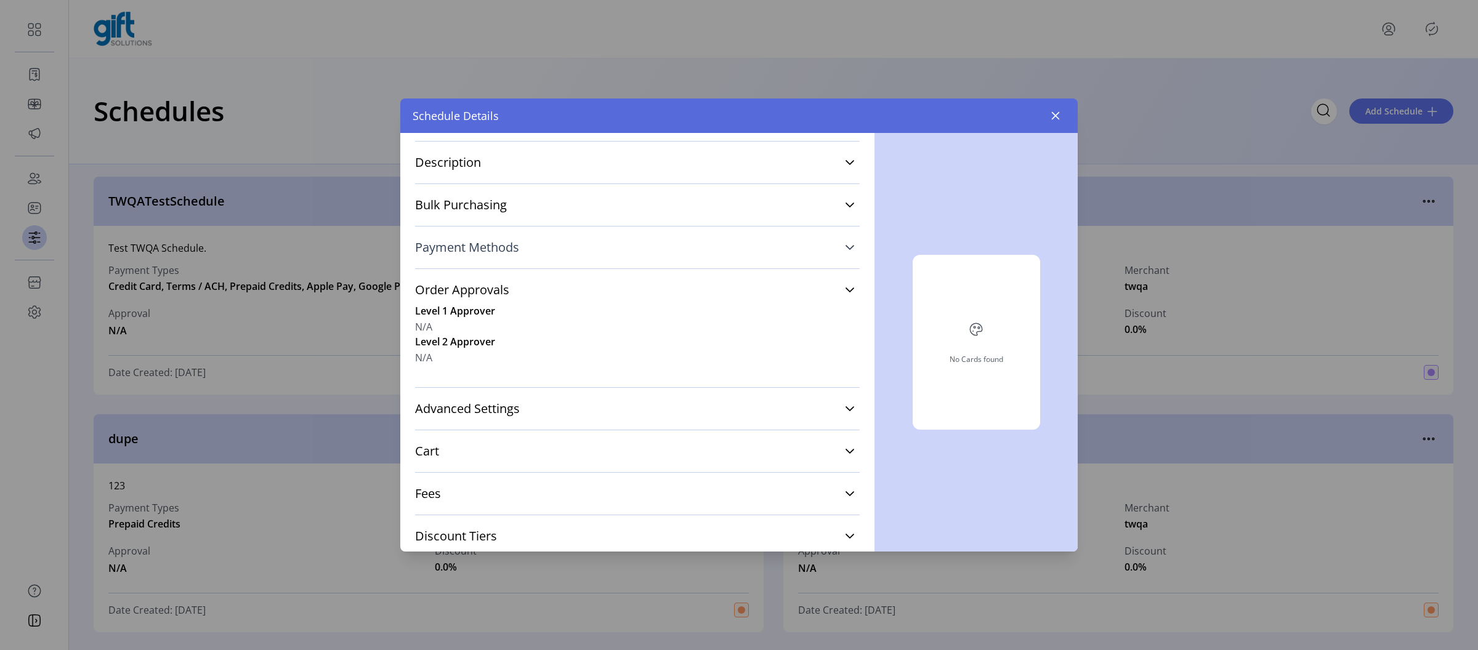
click at [535, 250] on link "Payment Methods" at bounding box center [637, 247] width 445 height 27
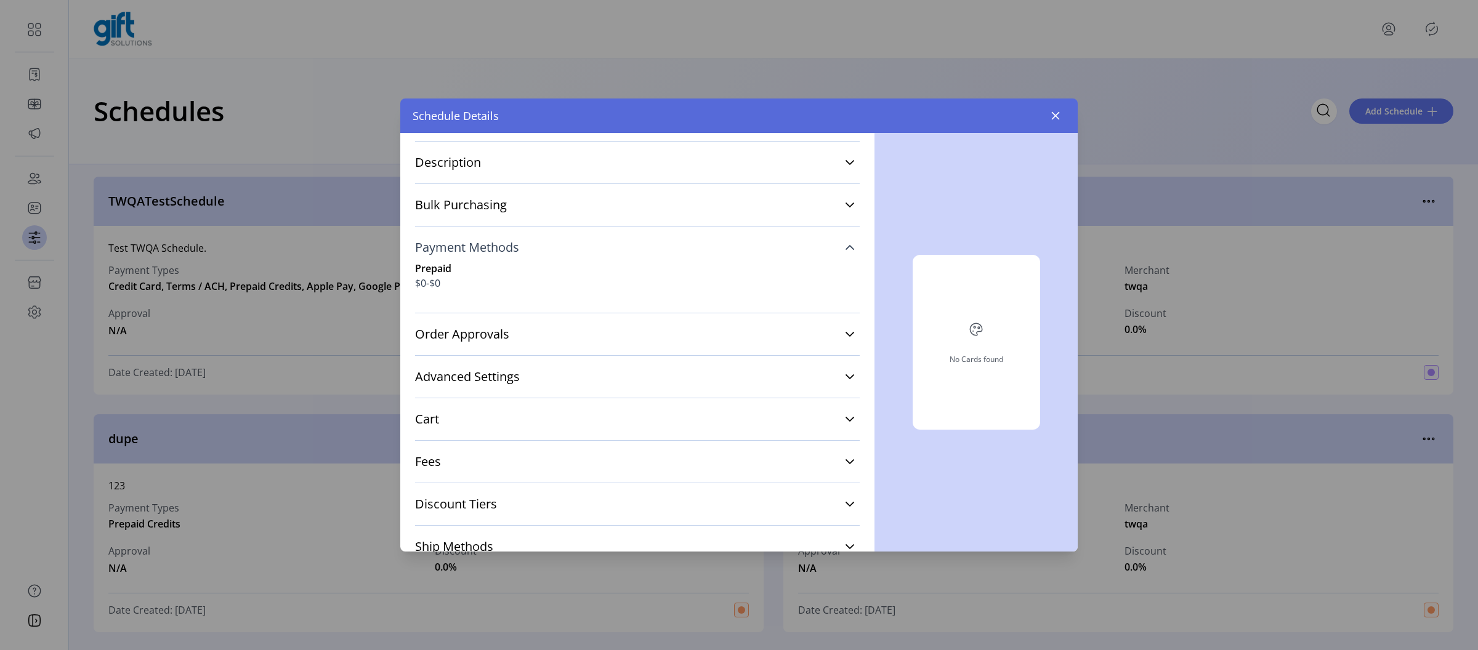
click at [543, 247] on link "Payment Methods" at bounding box center [637, 247] width 445 height 27
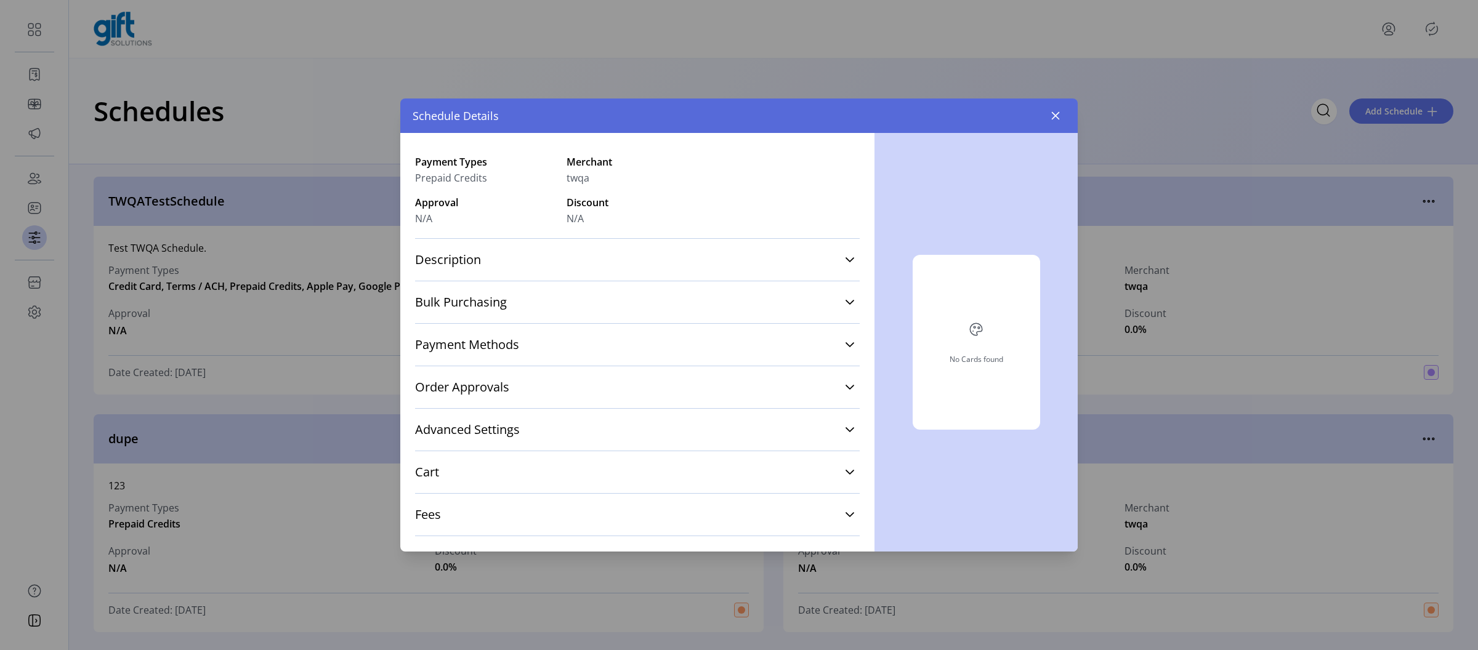
scroll to position [63, 0]
click at [540, 243] on div "Description 123" at bounding box center [637, 262] width 445 height 43
click at [533, 265] on link "Description" at bounding box center [637, 262] width 445 height 27
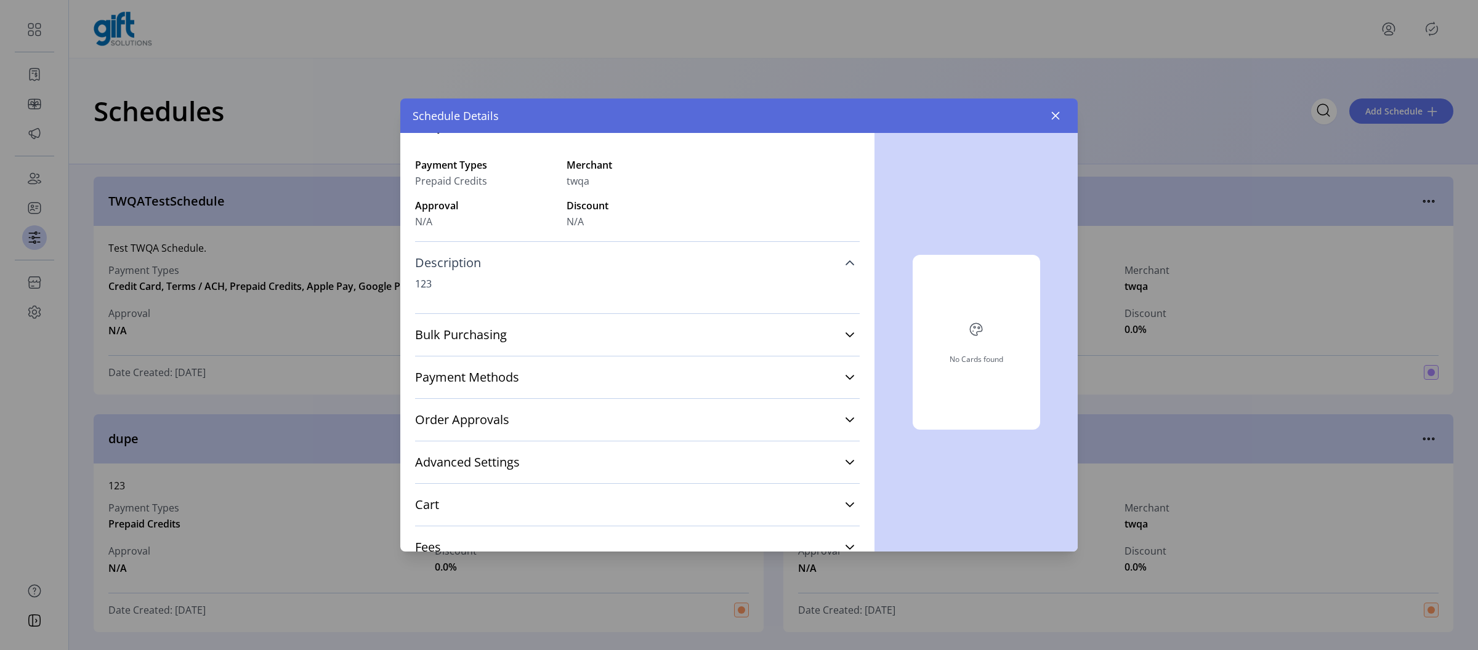
click at [533, 265] on link "Description" at bounding box center [637, 262] width 445 height 27
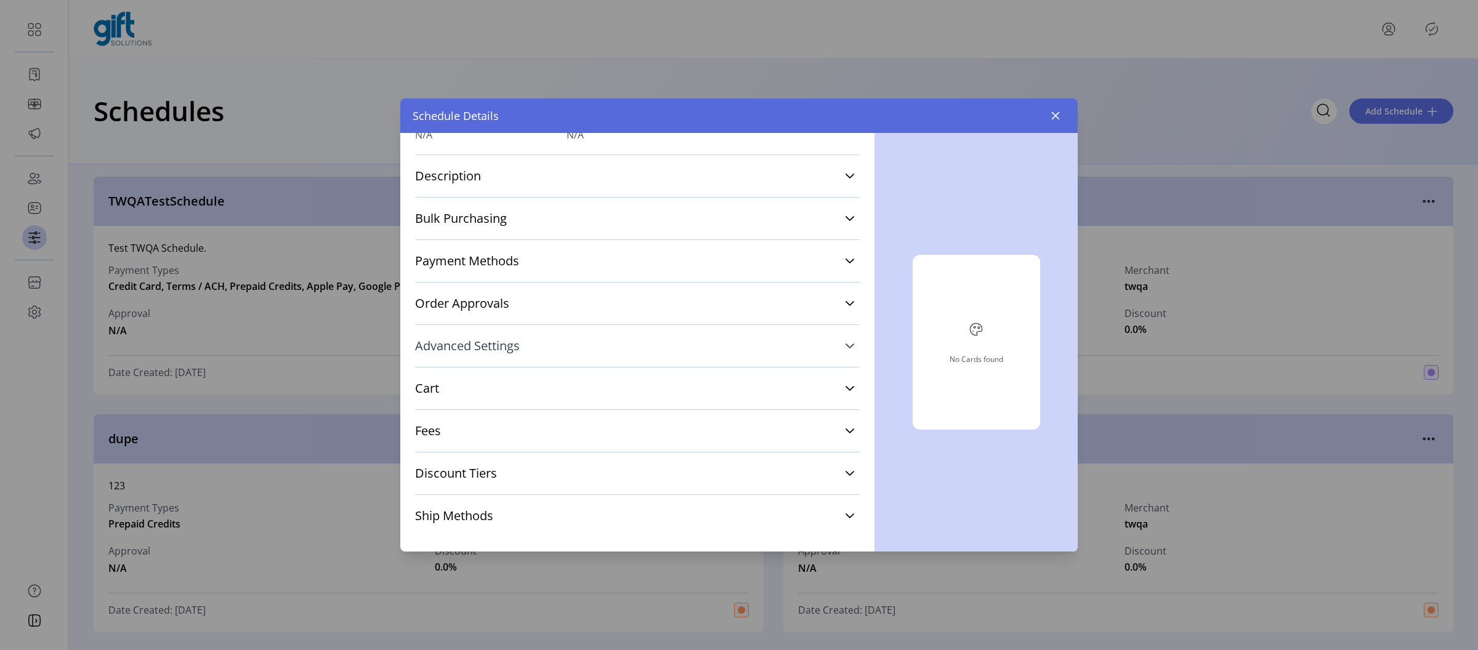
scroll to position [163, 0]
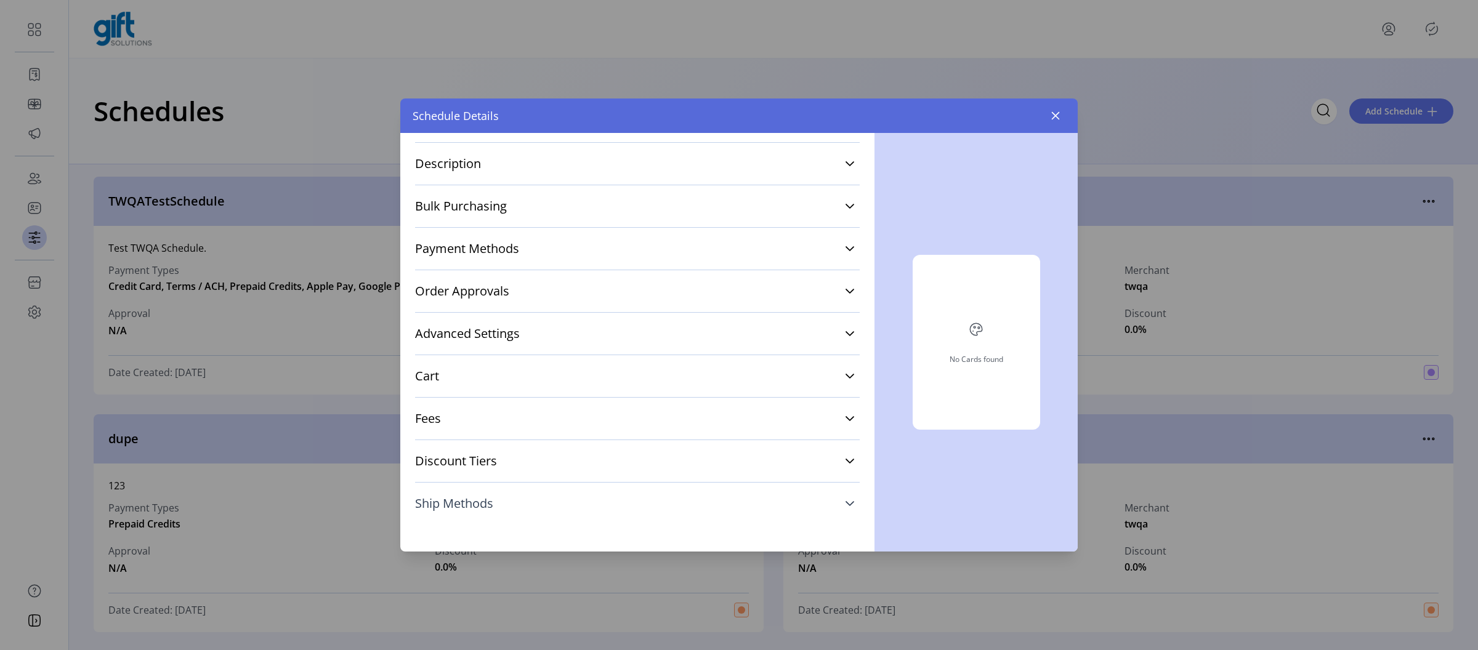
click at [511, 516] on link "Ship Methods" at bounding box center [637, 503] width 445 height 27
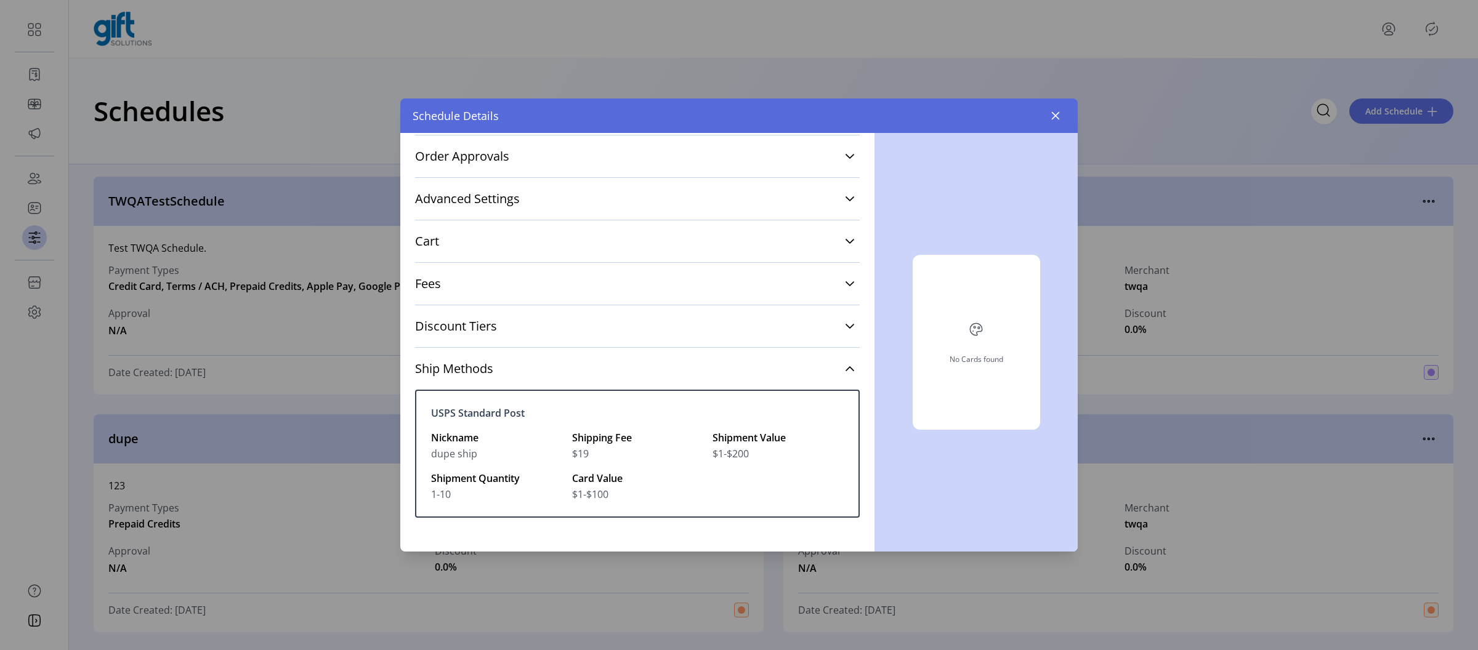
scroll to position [319, 0]
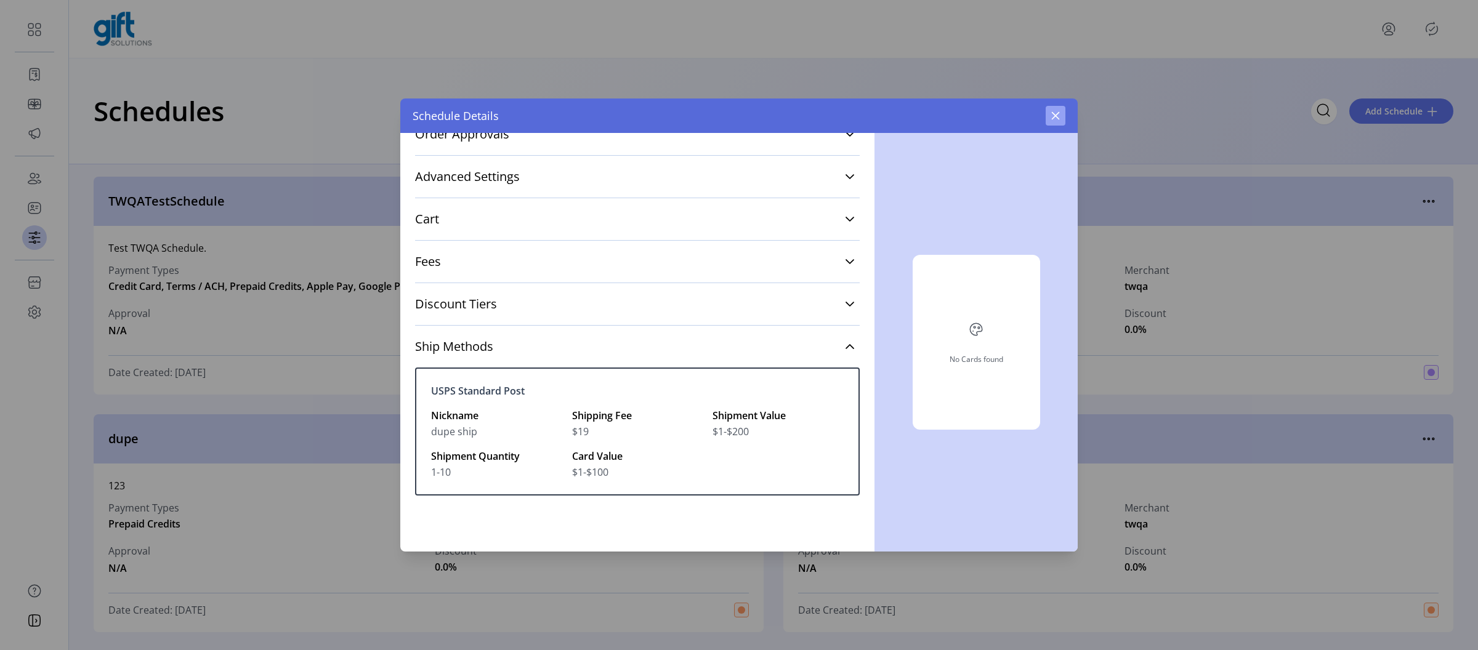
click at [1058, 113] on icon "button" at bounding box center [1056, 116] width 8 height 8
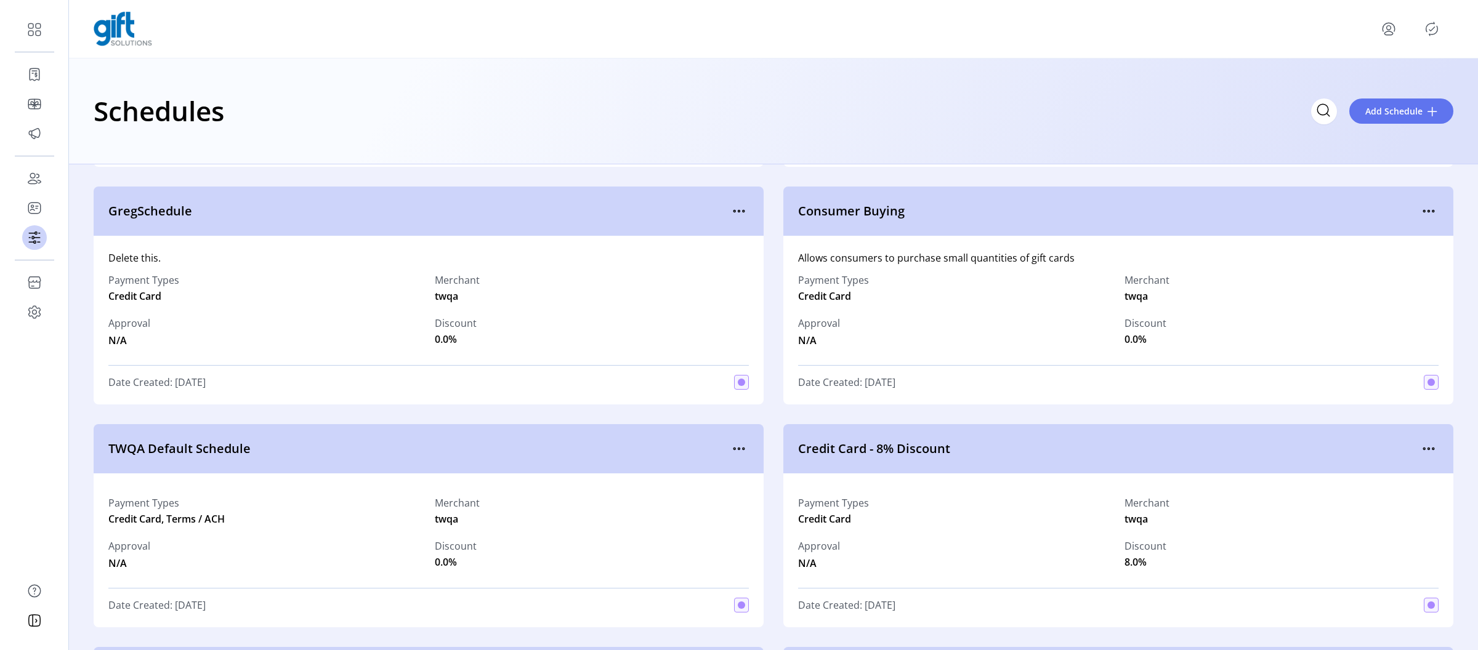
scroll to position [1038, 0]
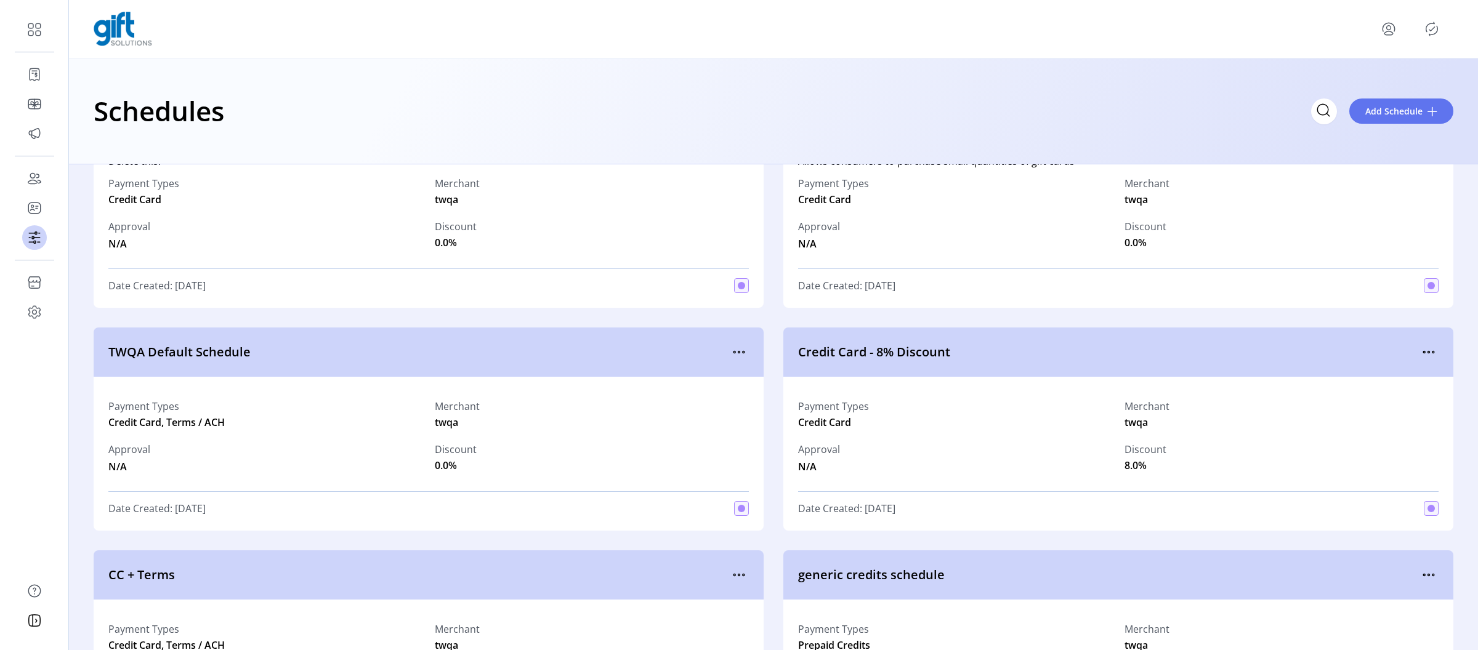
click at [570, 18] on div at bounding box center [774, 29] width 1360 height 34
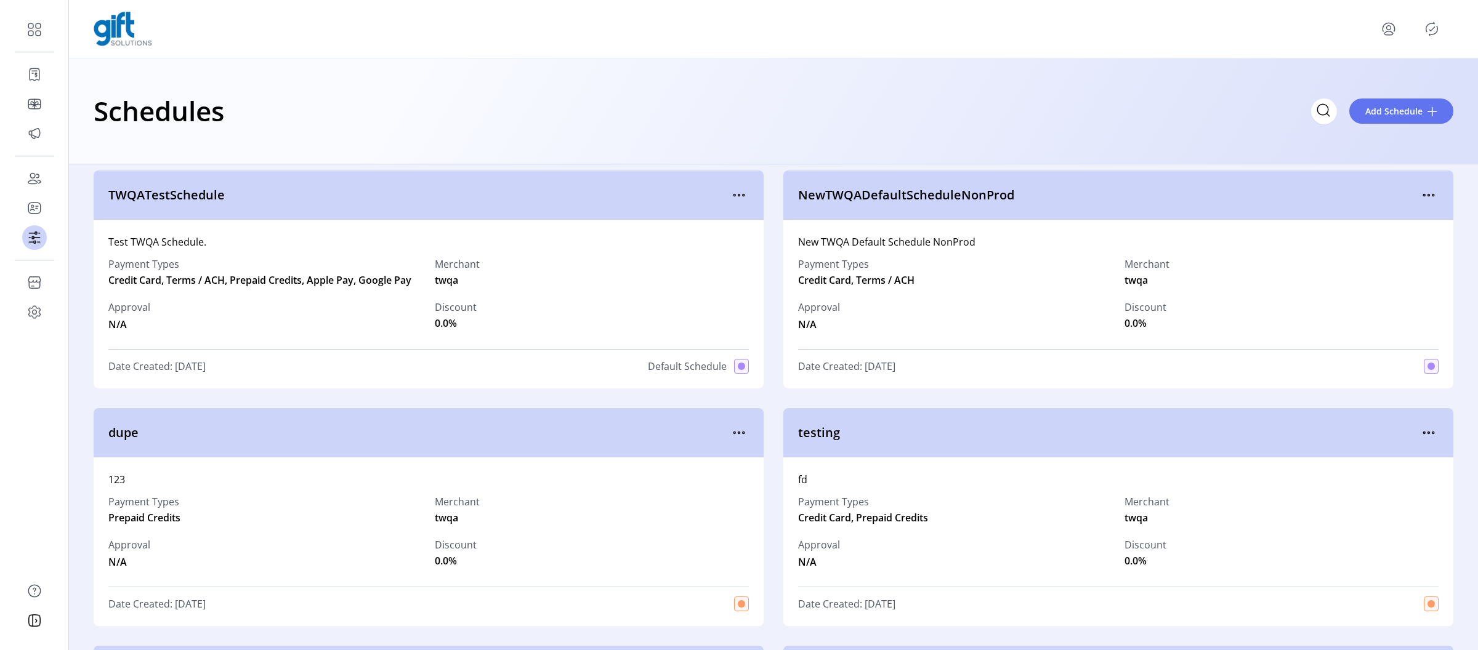
scroll to position [0, 0]
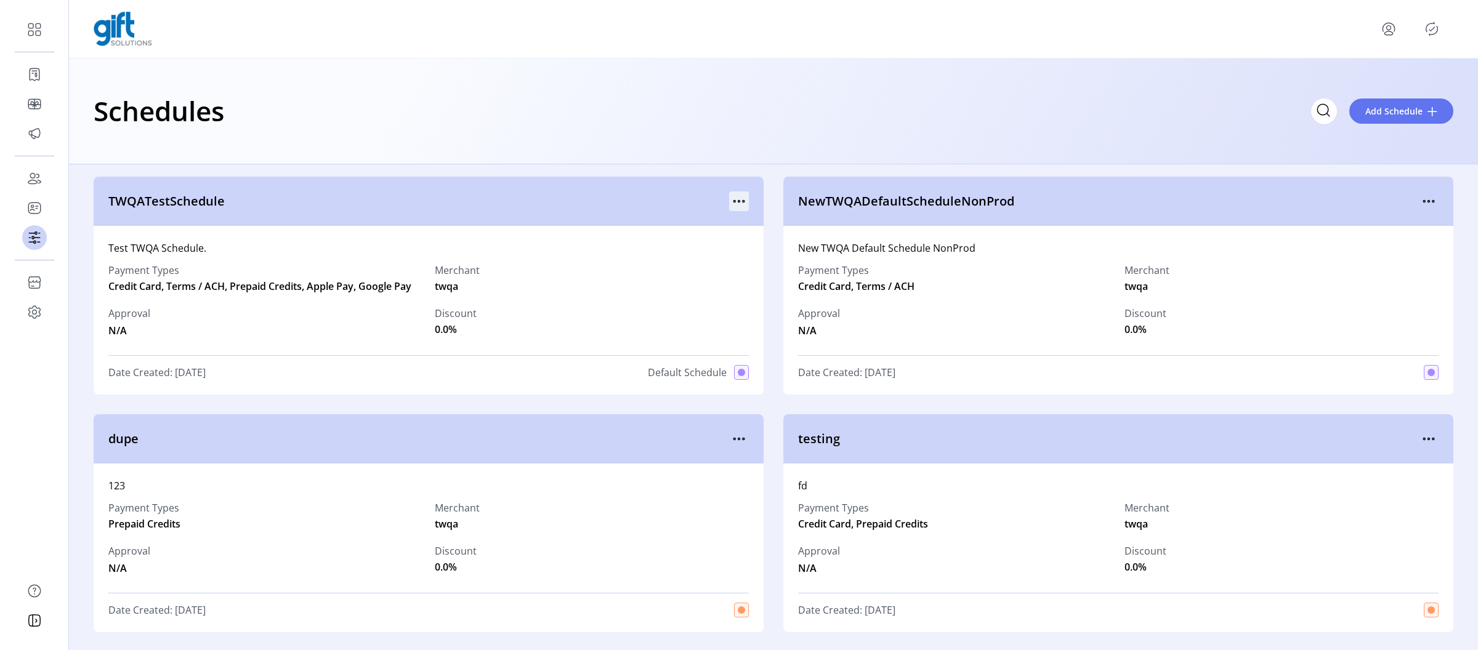
click at [736, 198] on icon "menu" at bounding box center [739, 202] width 20 height 20
click at [760, 151] on div "Schedules Add Schedule" at bounding box center [773, 112] width 1409 height 106
click at [743, 192] on div at bounding box center [739, 202] width 20 height 20
click at [739, 198] on icon "menu" at bounding box center [739, 202] width 20 height 20
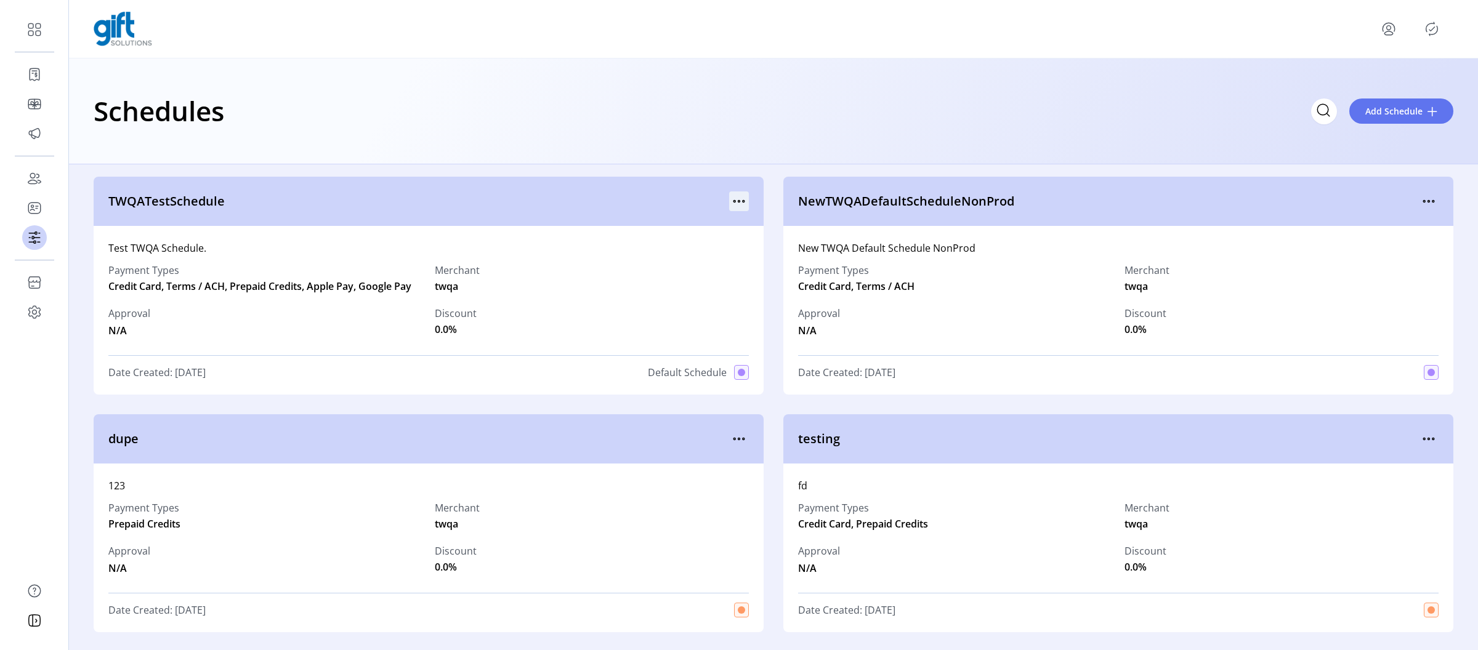
click at [729, 195] on icon "menu" at bounding box center [739, 202] width 20 height 20
drag, startPoint x: 796, startPoint y: 201, endPoint x: 1019, endPoint y: 202, distance: 222.4
click at [1019, 202] on span "NewTWQADefaultScheduleNonProd" at bounding box center [1108, 201] width 621 height 18
click at [1018, 204] on span "NewTWQADefaultScheduleNonProd" at bounding box center [1108, 201] width 621 height 18
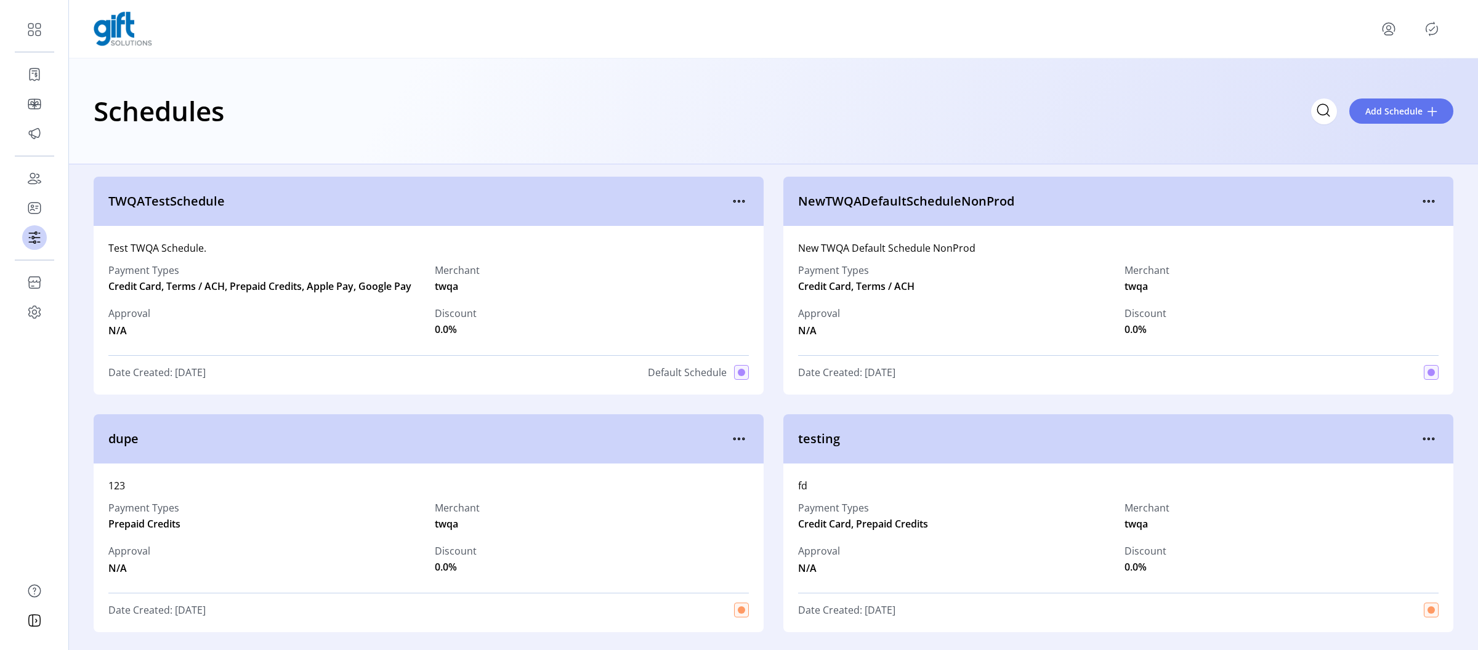
drag, startPoint x: 920, startPoint y: 204, endPoint x: 796, endPoint y: 205, distance: 124.4
click at [798, 205] on span "NewTWQADefaultScheduleNonProd" at bounding box center [1108, 201] width 621 height 18
click at [798, 206] on span "NewTWQADefaultScheduleNonProd" at bounding box center [1108, 201] width 621 height 18
drag, startPoint x: 795, startPoint y: 203, endPoint x: 1027, endPoint y: 203, distance: 232.8
click at [1027, 203] on span "NewTWQADefaultScheduleNonProd" at bounding box center [1108, 201] width 621 height 18
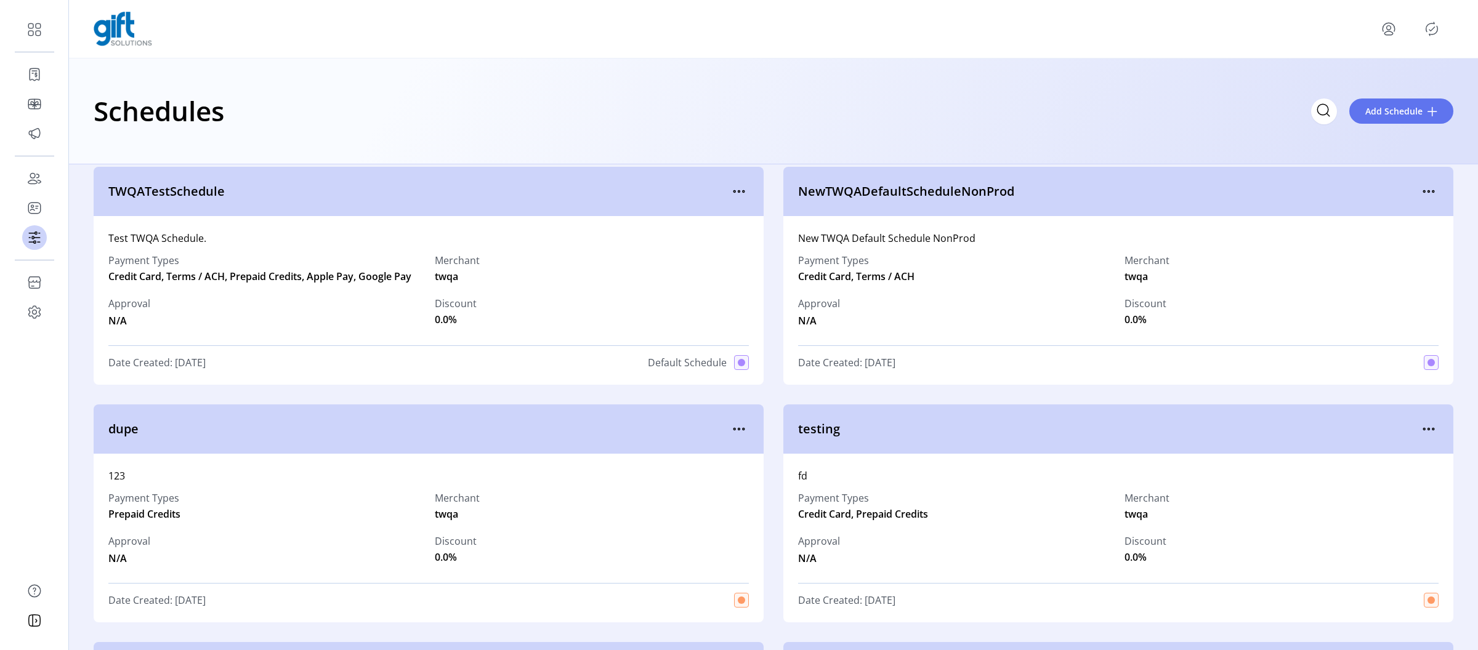
scroll to position [7, 0]
drag, startPoint x: 111, startPoint y: 279, endPoint x: 397, endPoint y: 283, distance: 285.8
click at [397, 283] on span "Credit Card, Terms / ACH, Prepaid Credits, Apple Pay, Google Pay" at bounding box center [265, 279] width 314 height 15
drag, startPoint x: 413, startPoint y: 276, endPoint x: 108, endPoint y: 282, distance: 305.6
click at [108, 282] on span "Credit Card, Terms / ACH, Prepaid Credits, Apple Pay, Google Pay" at bounding box center [265, 279] width 314 height 15
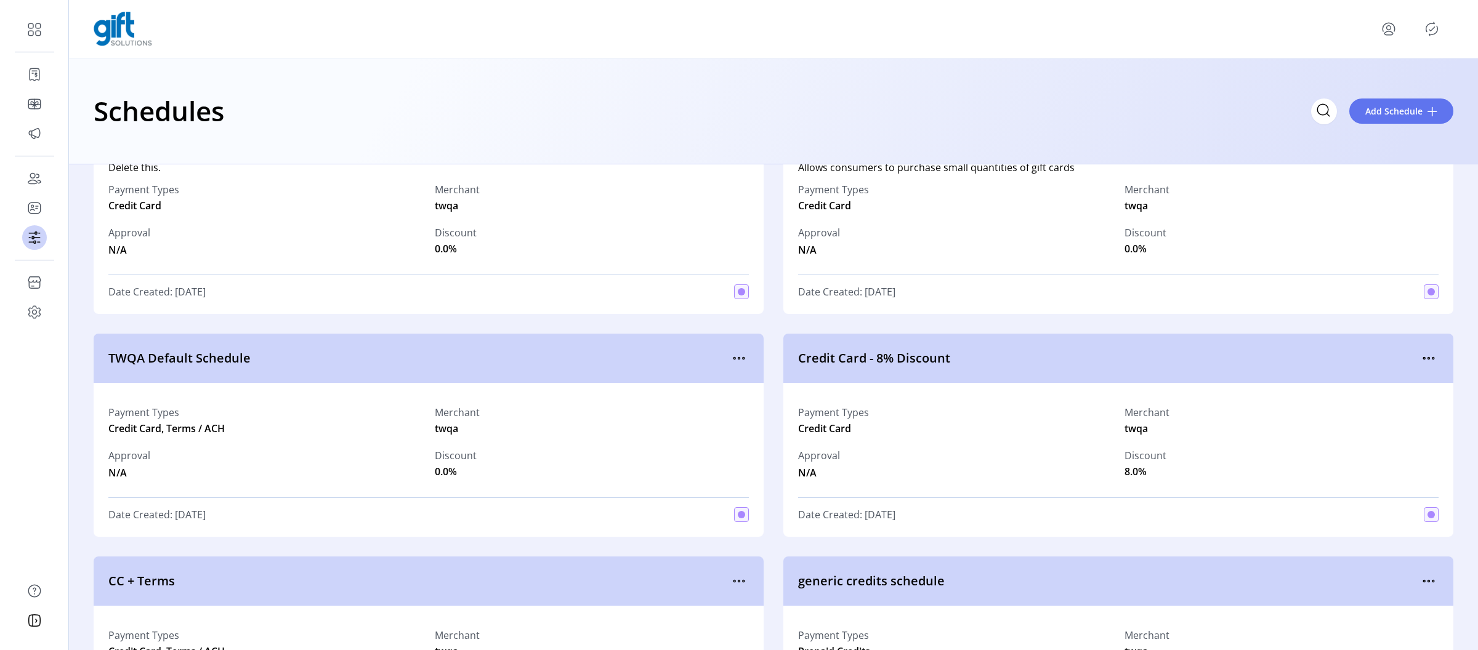
scroll to position [1048, 0]
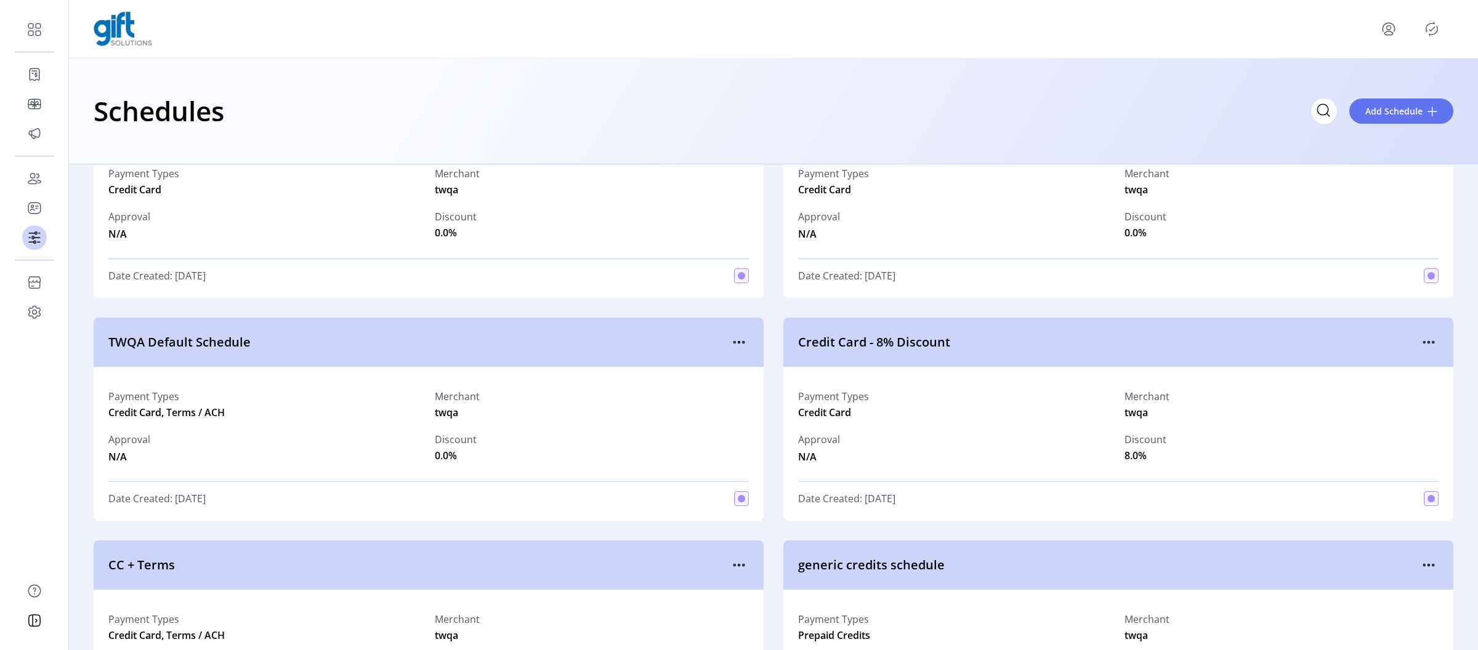
drag, startPoint x: 213, startPoint y: 500, endPoint x: 172, endPoint y: 500, distance: 40.7
click at [172, 500] on div "Date Created: 03/05/2025" at bounding box center [428, 499] width 641 height 15
click at [203, 502] on span "Date Created: 03/05/2025" at bounding box center [156, 499] width 97 height 15
click at [297, 495] on div "Date Created: 03/05/2025" at bounding box center [428, 499] width 641 height 15
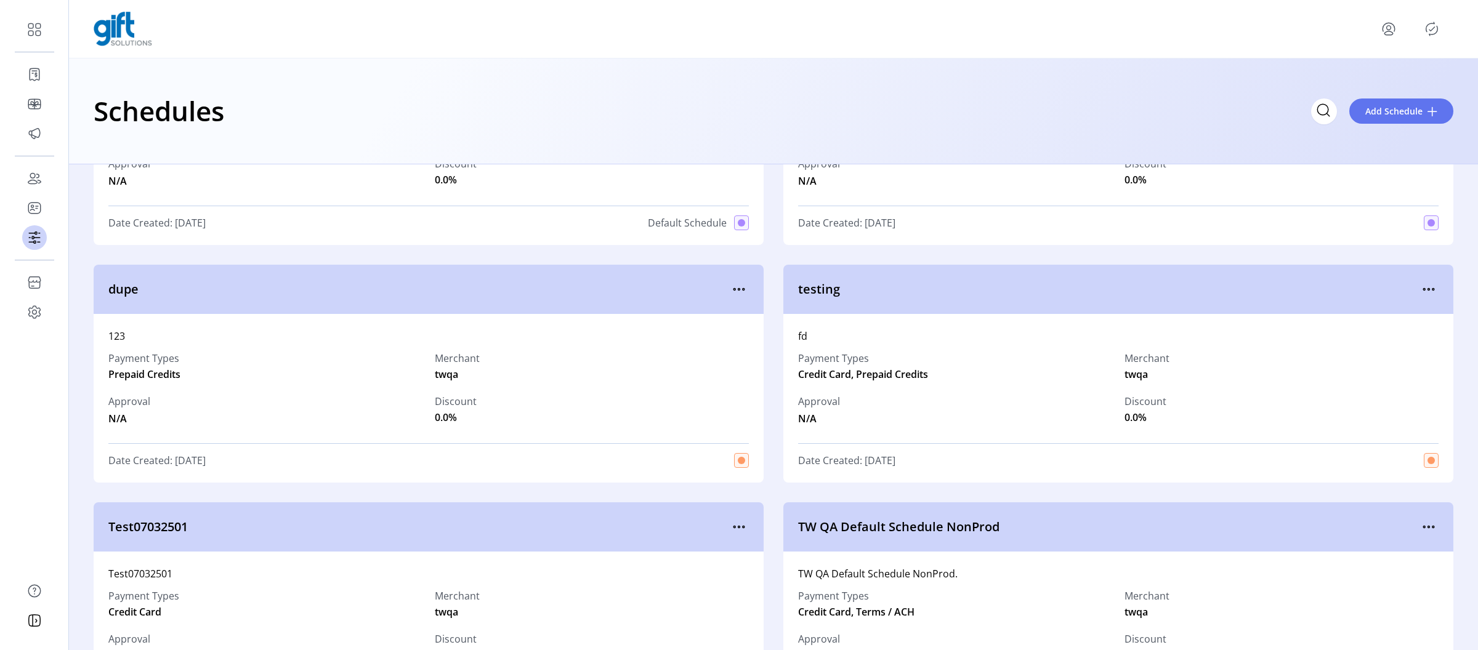
scroll to position [0, 0]
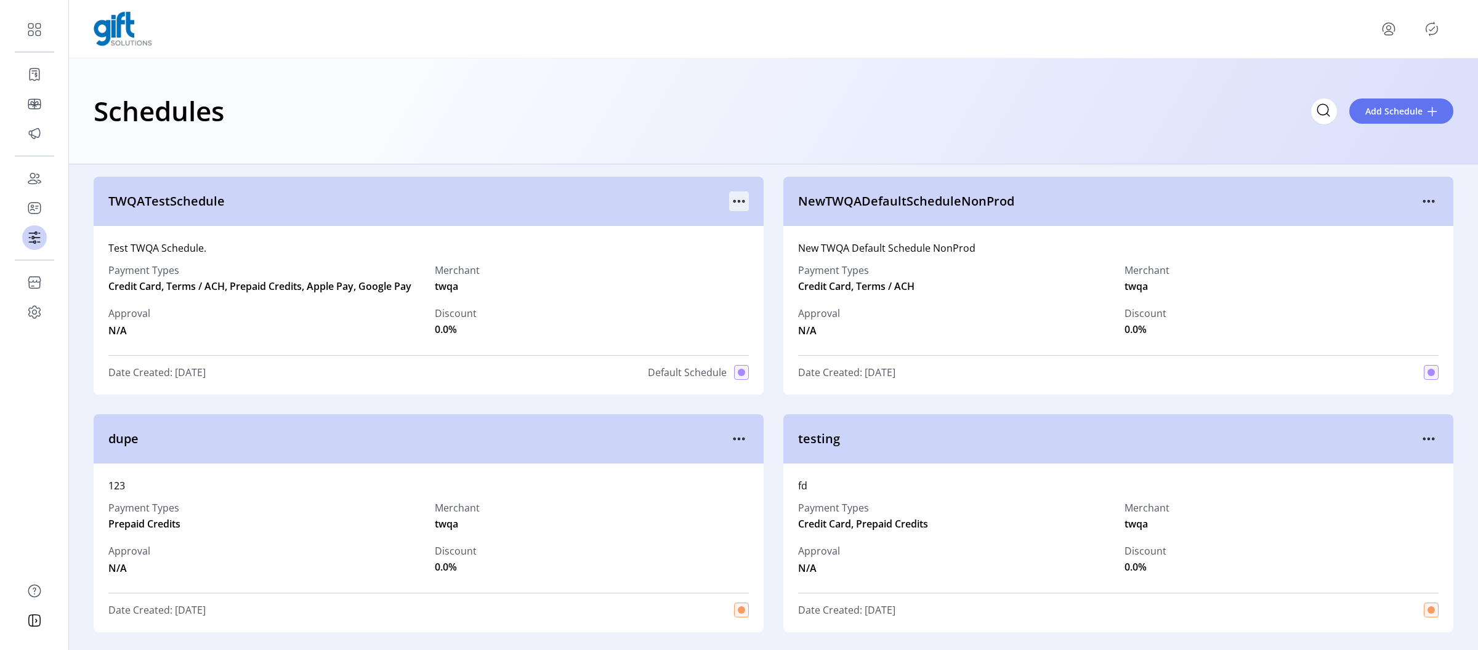
click at [739, 203] on icon "menu" at bounding box center [739, 202] width 20 height 20
click at [622, 435] on span "dupe" at bounding box center [418, 439] width 621 height 18
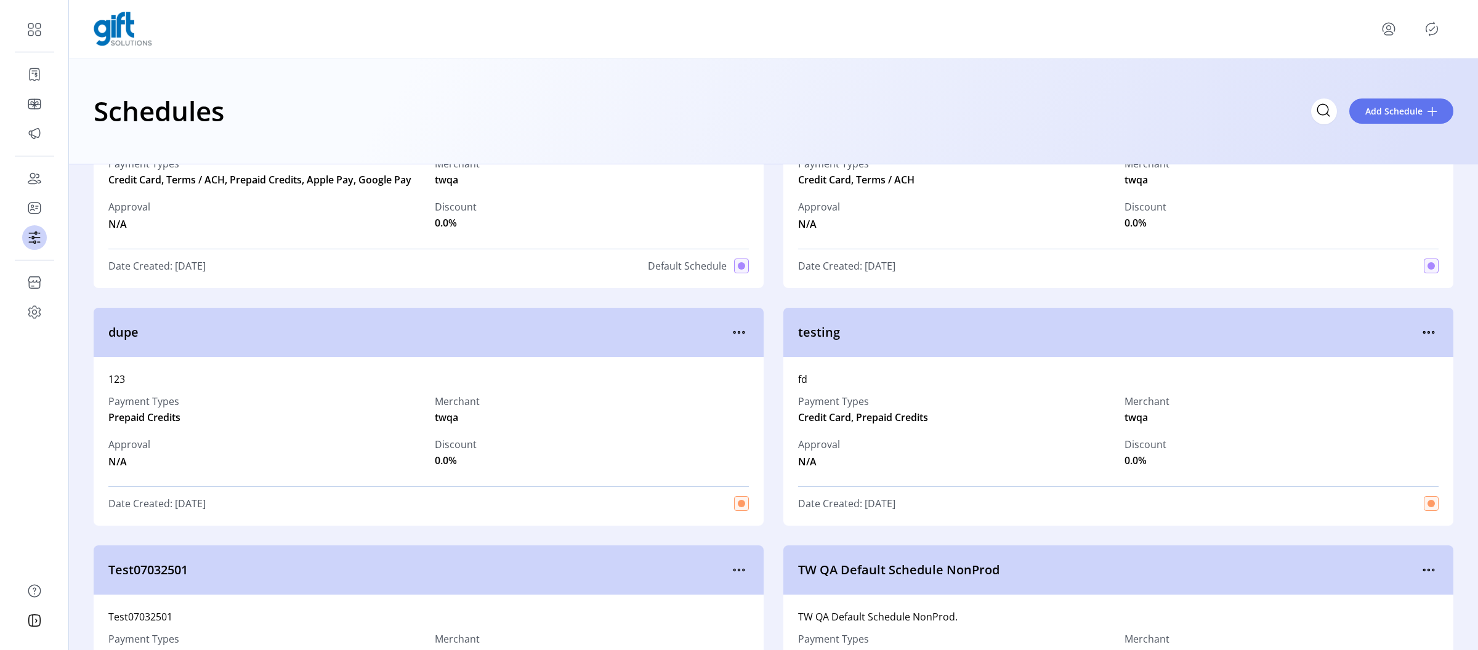
scroll to position [110, 0]
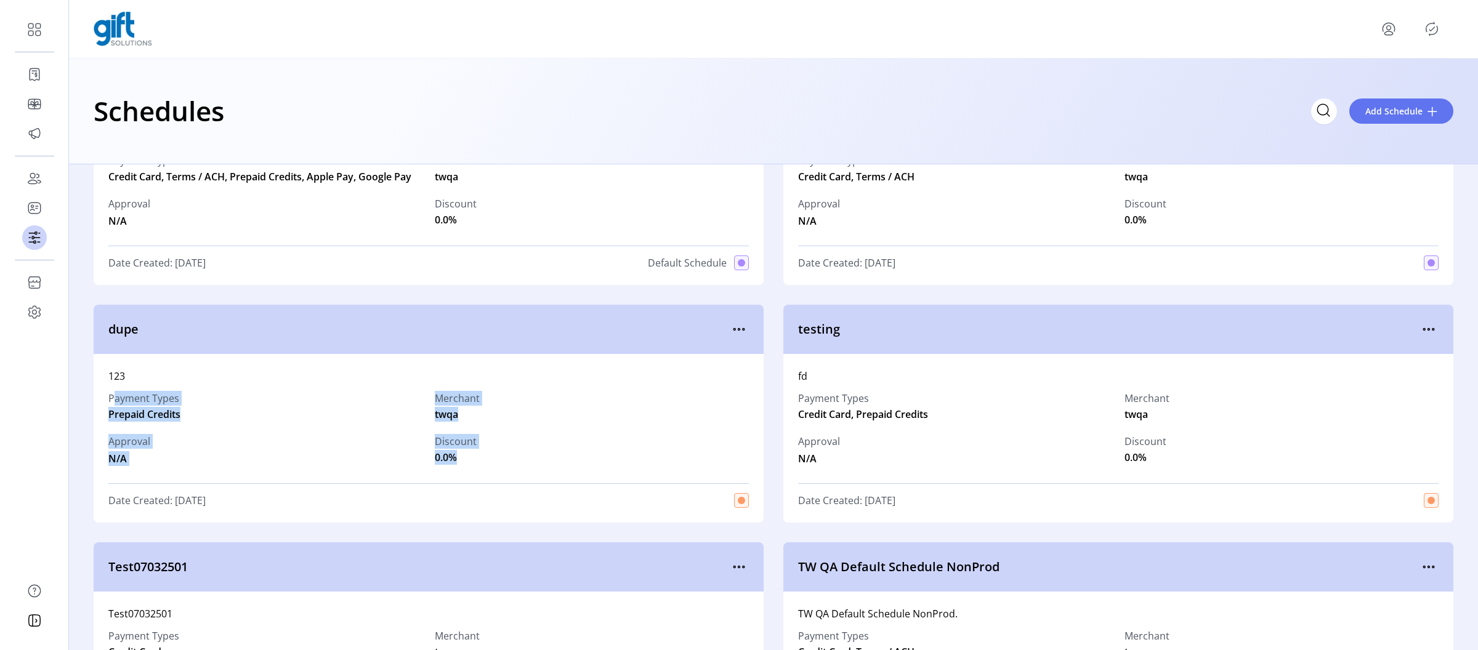
drag, startPoint x: 107, startPoint y: 400, endPoint x: 482, endPoint y: 470, distance: 382.3
click at [476, 473] on div "123 Payment Types Prepaid Credits Merchant twqa Approval N/A Discount 0.0% Date…" at bounding box center [429, 438] width 670 height 169
click at [482, 470] on div "Payment Types Prepaid Credits Merchant twqa Approval N/A Discount 0.0%" at bounding box center [428, 429] width 641 height 90
drag, startPoint x: 482, startPoint y: 458, endPoint x: 93, endPoint y: 370, distance: 399.3
click at [95, 370] on div "123 Payment Types Prepaid Credits Merchant twqa Approval N/A Discount 0.0% Date…" at bounding box center [429, 438] width 670 height 169
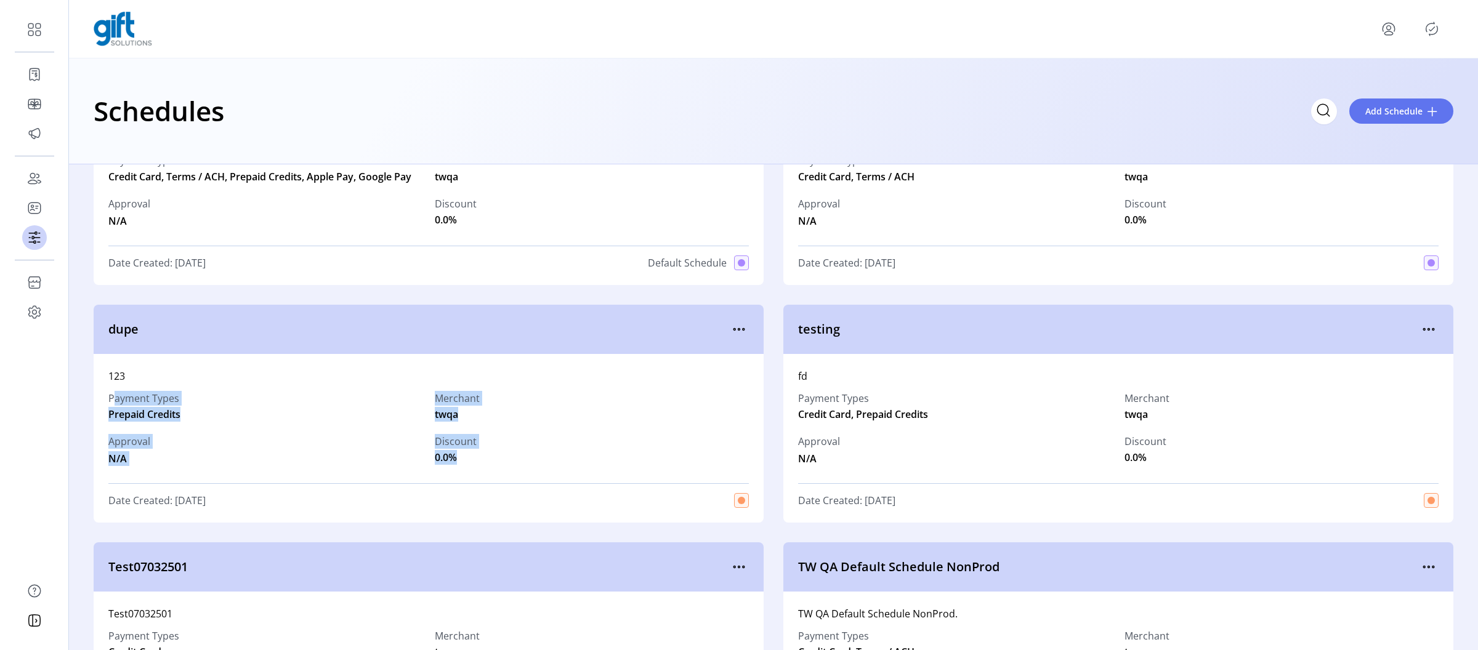
click at [94, 370] on div "123 Payment Types Prepaid Credits Merchant twqa Approval N/A Discount 0.0% Date…" at bounding box center [429, 438] width 670 height 169
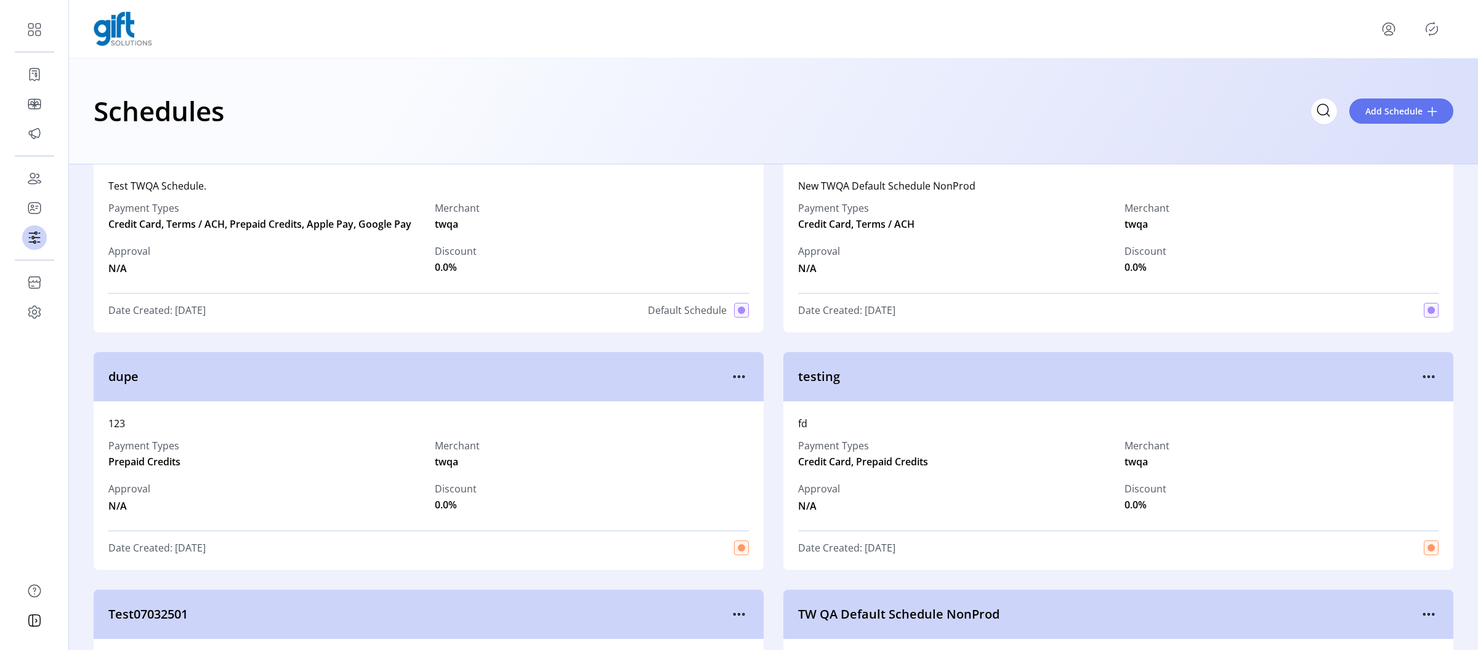
scroll to position [0, 0]
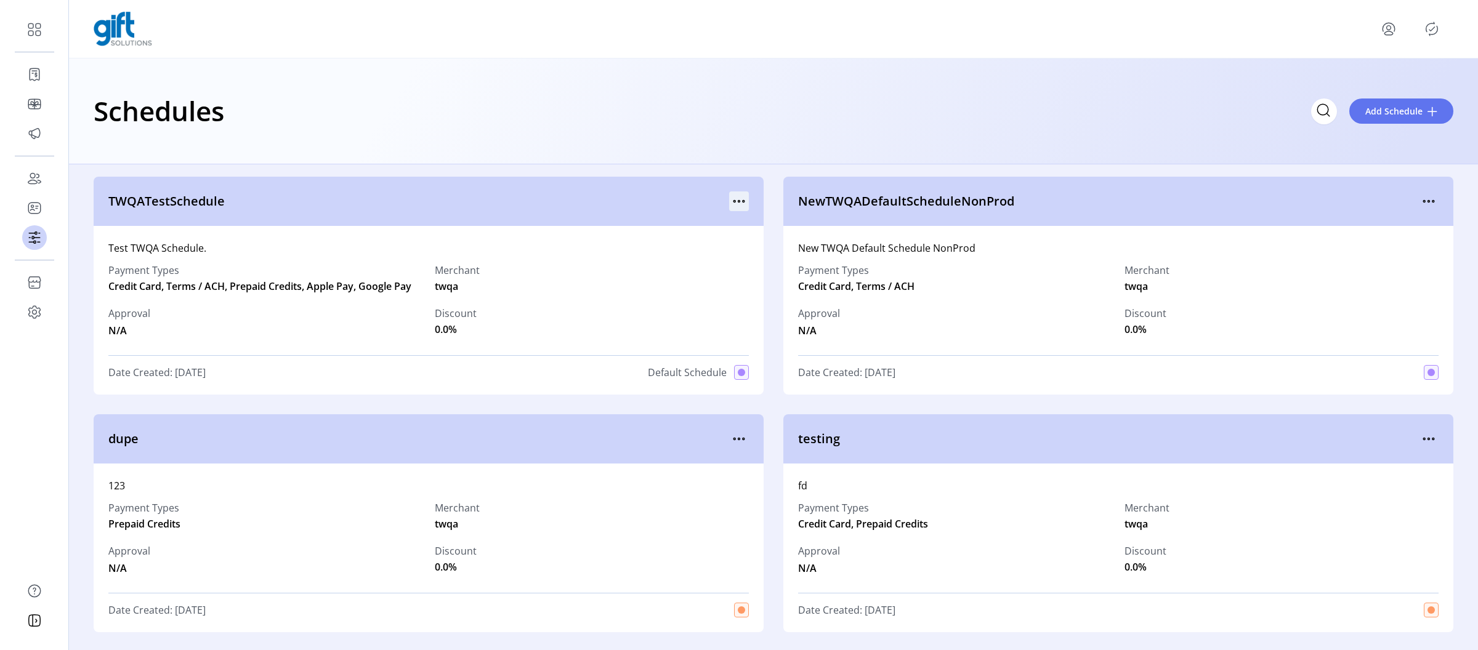
click at [732, 202] on icon "menu" at bounding box center [739, 202] width 20 height 20
click at [774, 240] on span "Edit Details" at bounding box center [788, 245] width 102 height 10
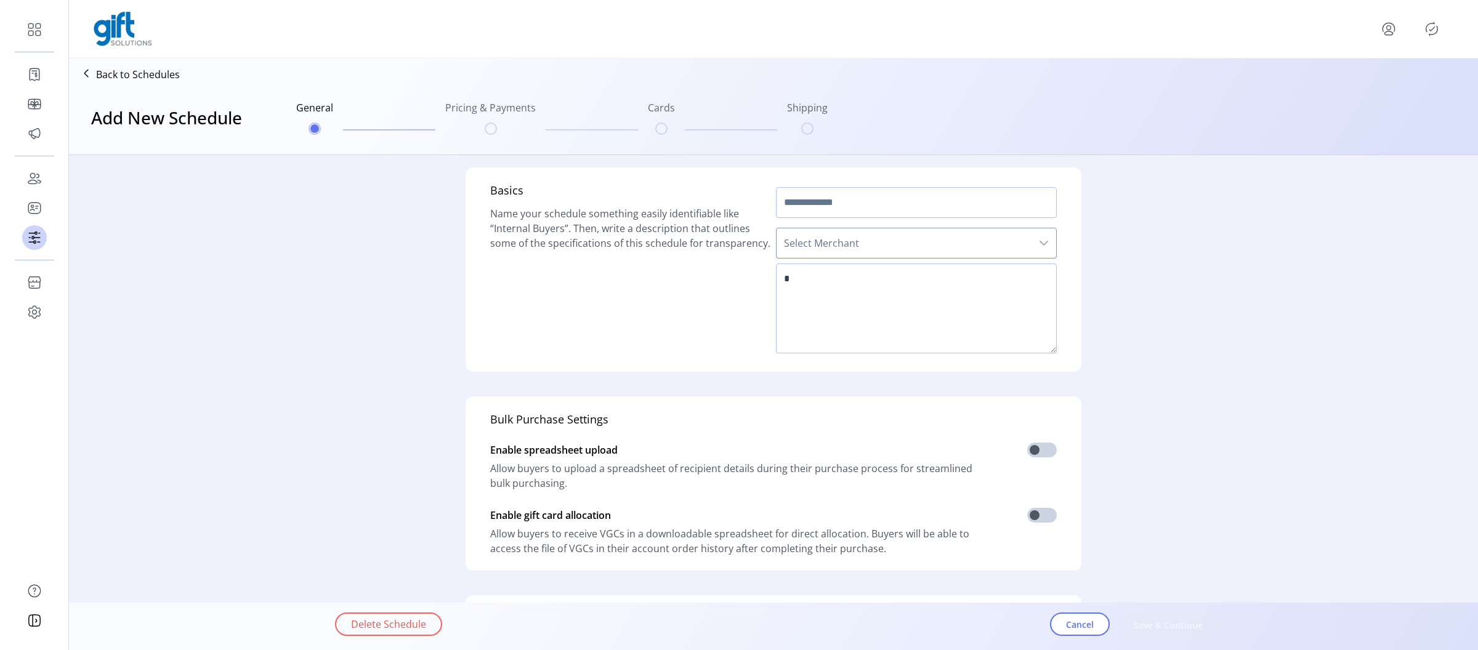
type input "**********"
type textarea "**********"
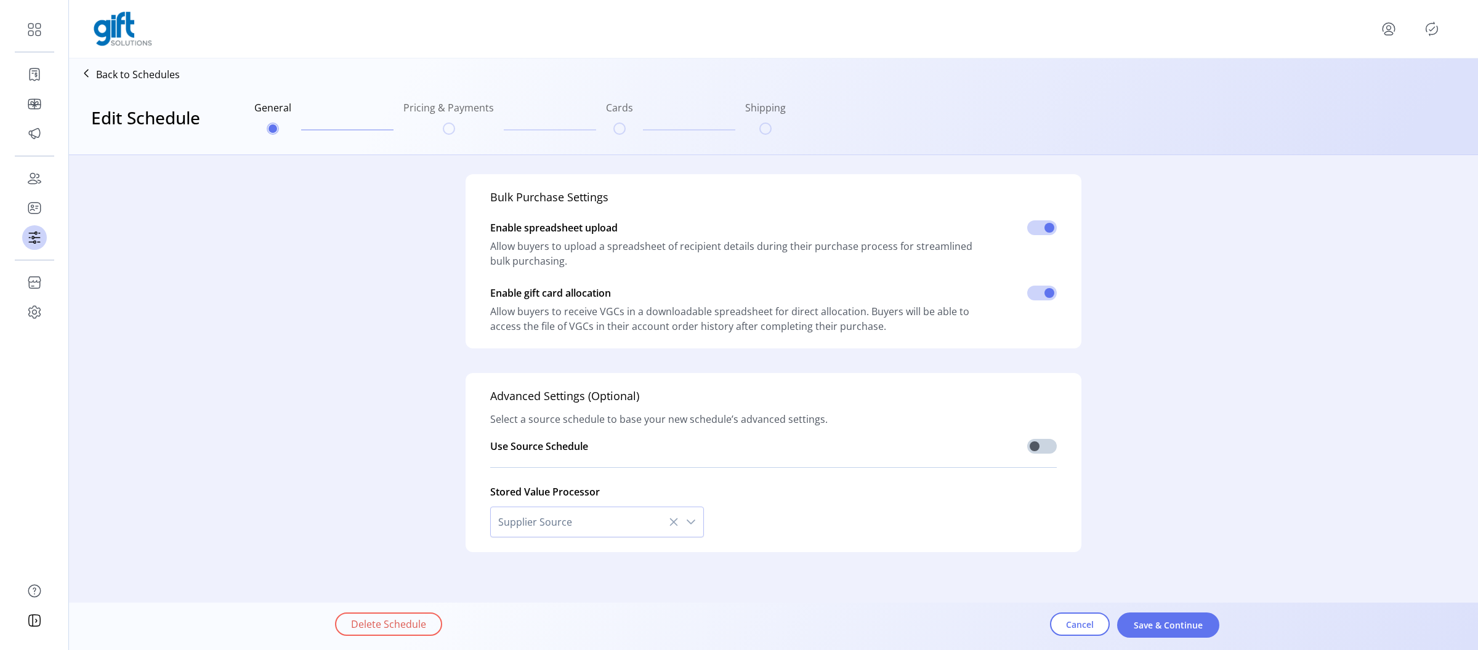
scroll to position [229, 0]
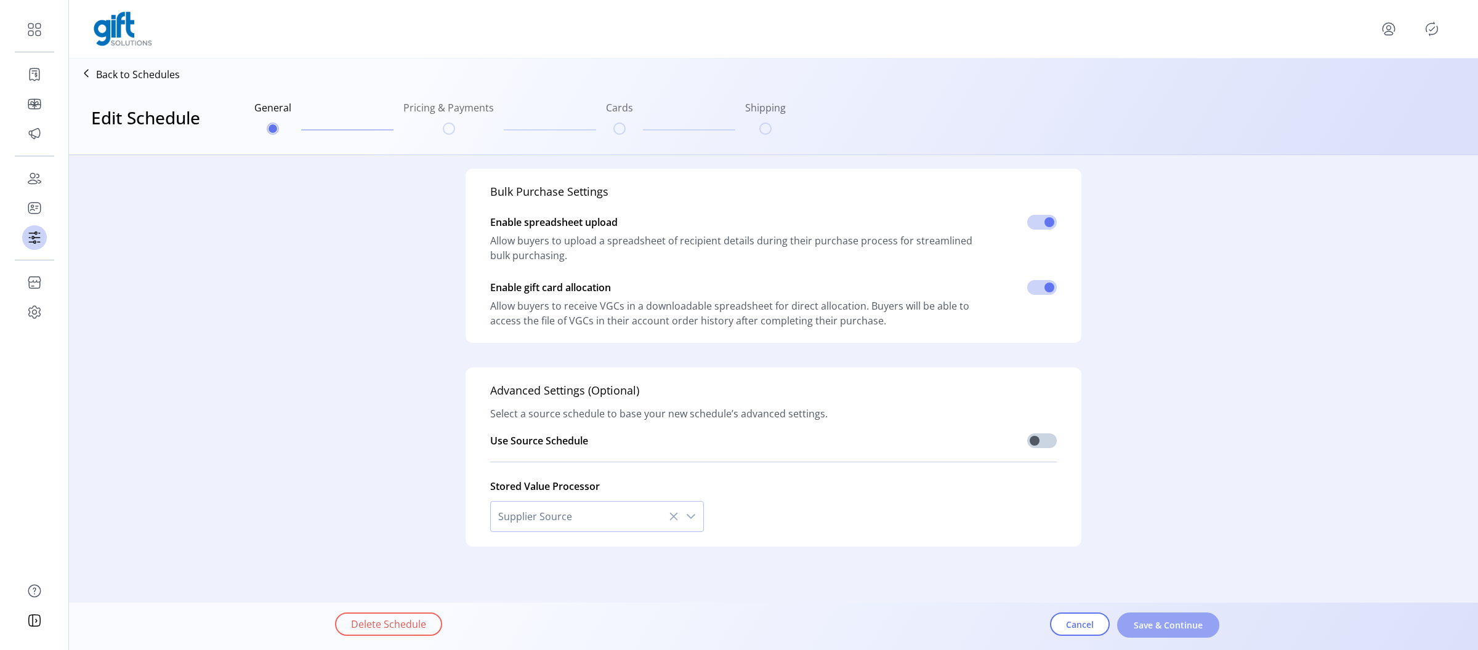
click at [1141, 618] on button "Save & Continue" at bounding box center [1168, 625] width 102 height 25
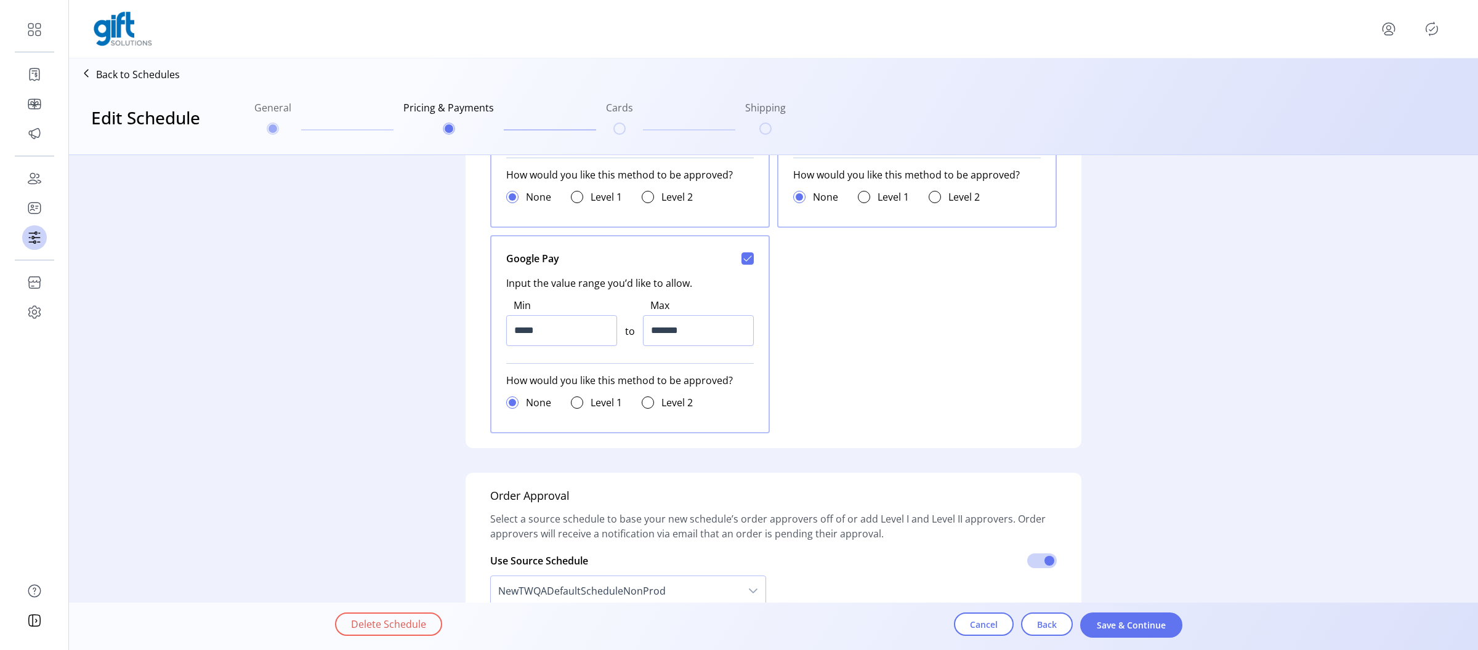
scroll to position [0, 0]
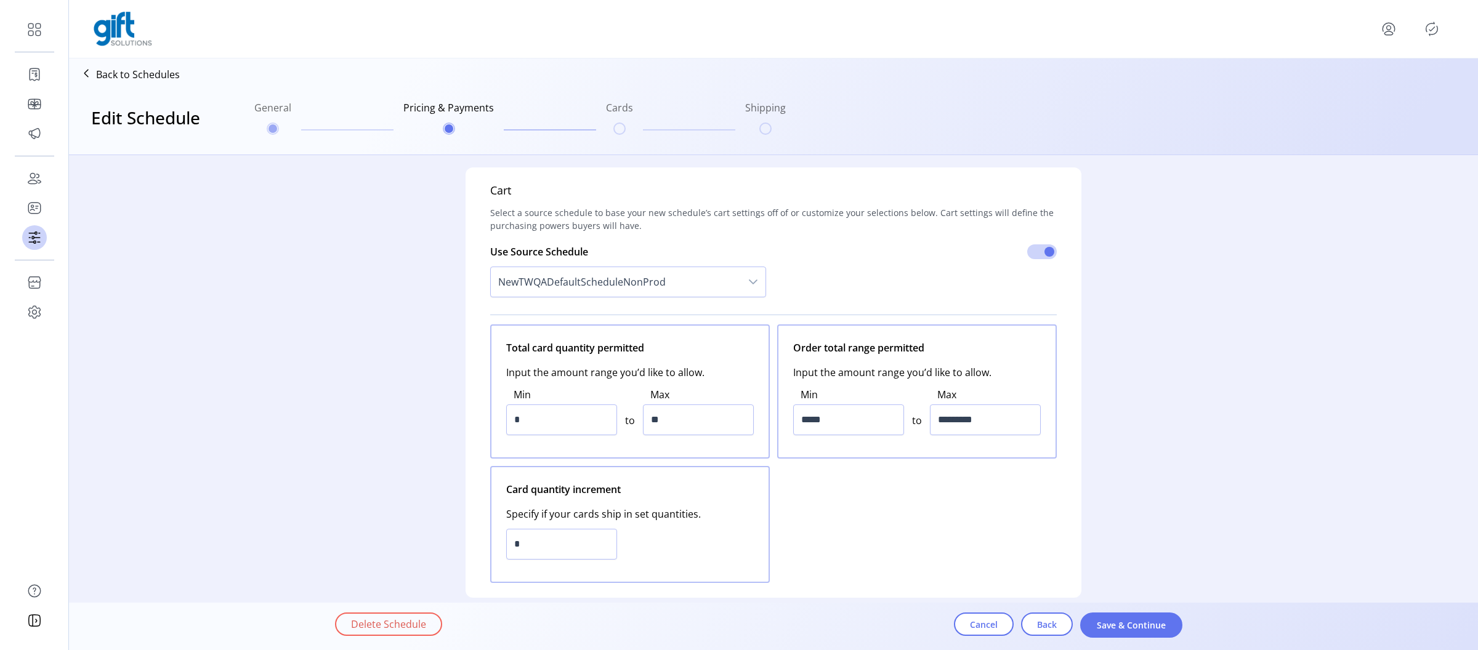
click at [750, 281] on icon "dropdown trigger" at bounding box center [753, 282] width 10 height 10
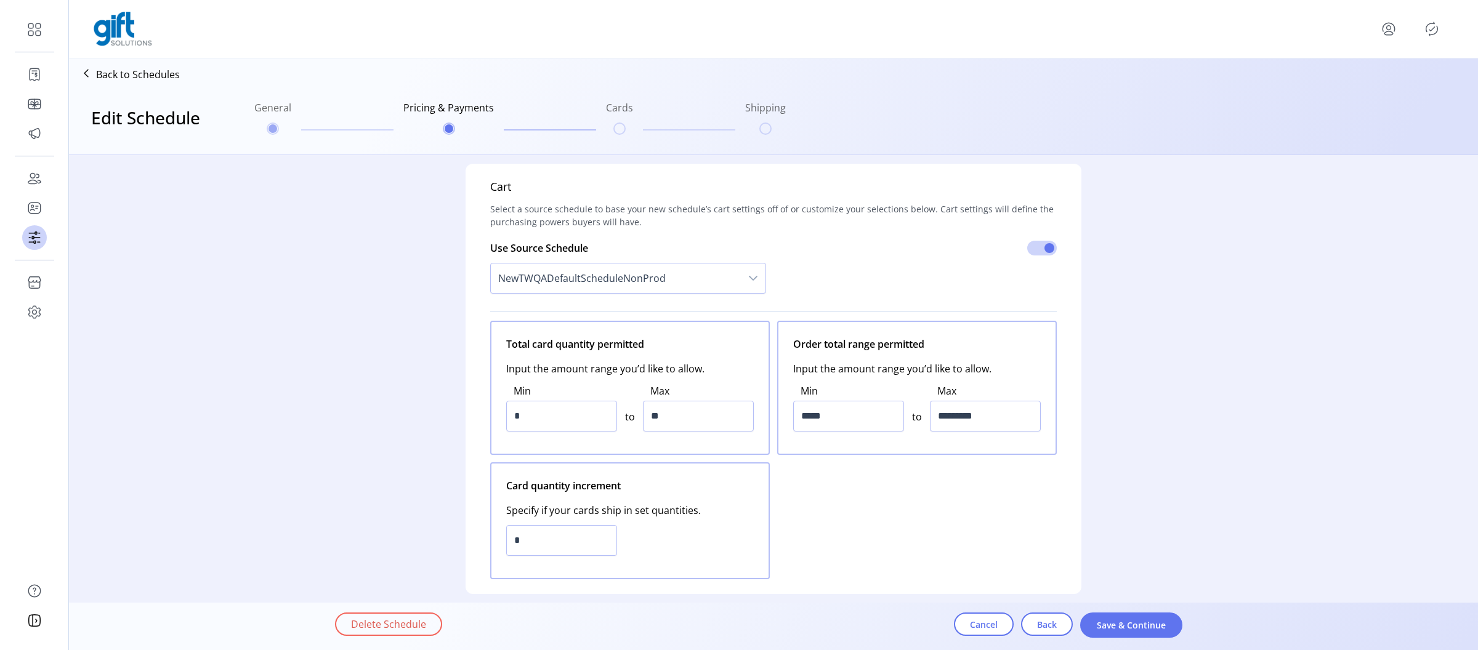
scroll to position [0, 0]
click at [995, 627] on span "Cancel" at bounding box center [984, 624] width 28 height 13
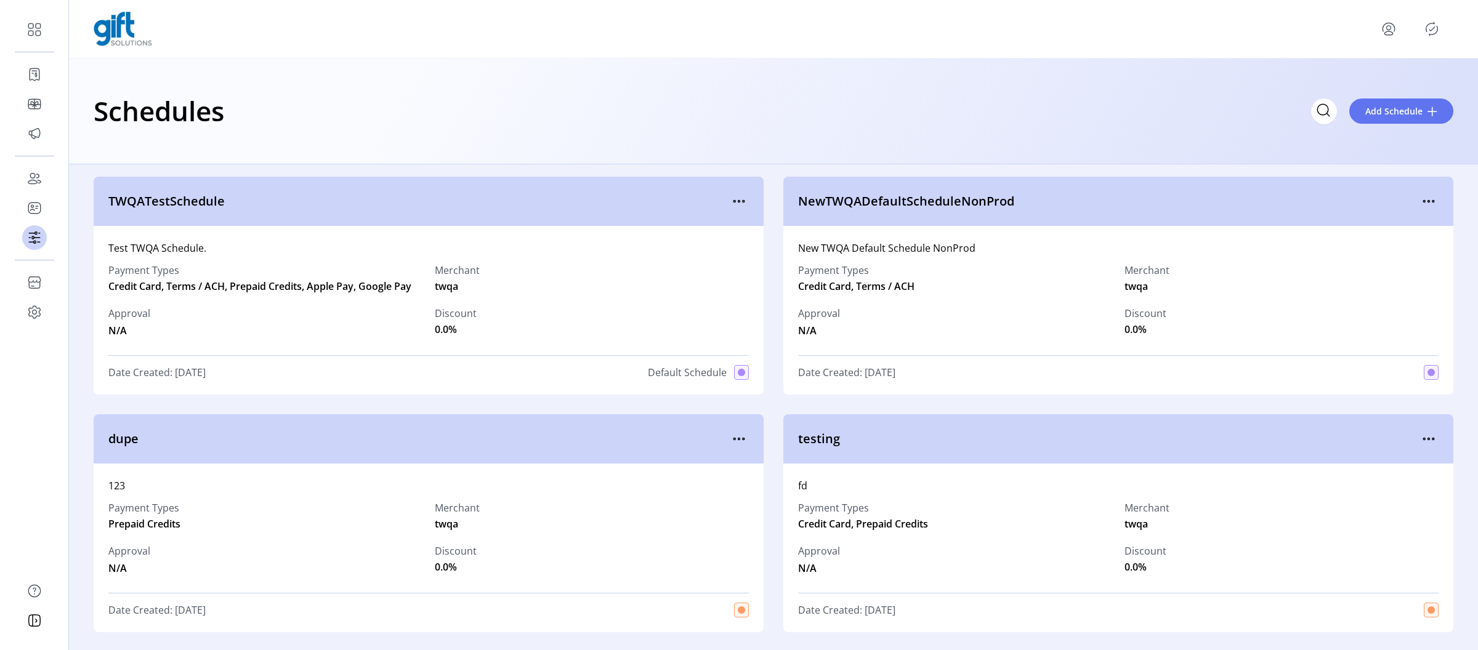
drag, startPoint x: 1039, startPoint y: 206, endPoint x: 785, endPoint y: 197, distance: 253.3
click at [785, 197] on div "NewTWQADefaultScheduleNonProd" at bounding box center [1119, 201] width 670 height 49
click at [802, 201] on span "NewTWQADefaultScheduleNonProd" at bounding box center [1108, 201] width 621 height 18
drag, startPoint x: 798, startPoint y: 200, endPoint x: 1020, endPoint y: 201, distance: 222.4
click at [1020, 201] on span "NewTWQADefaultScheduleNonProd" at bounding box center [1108, 201] width 621 height 18
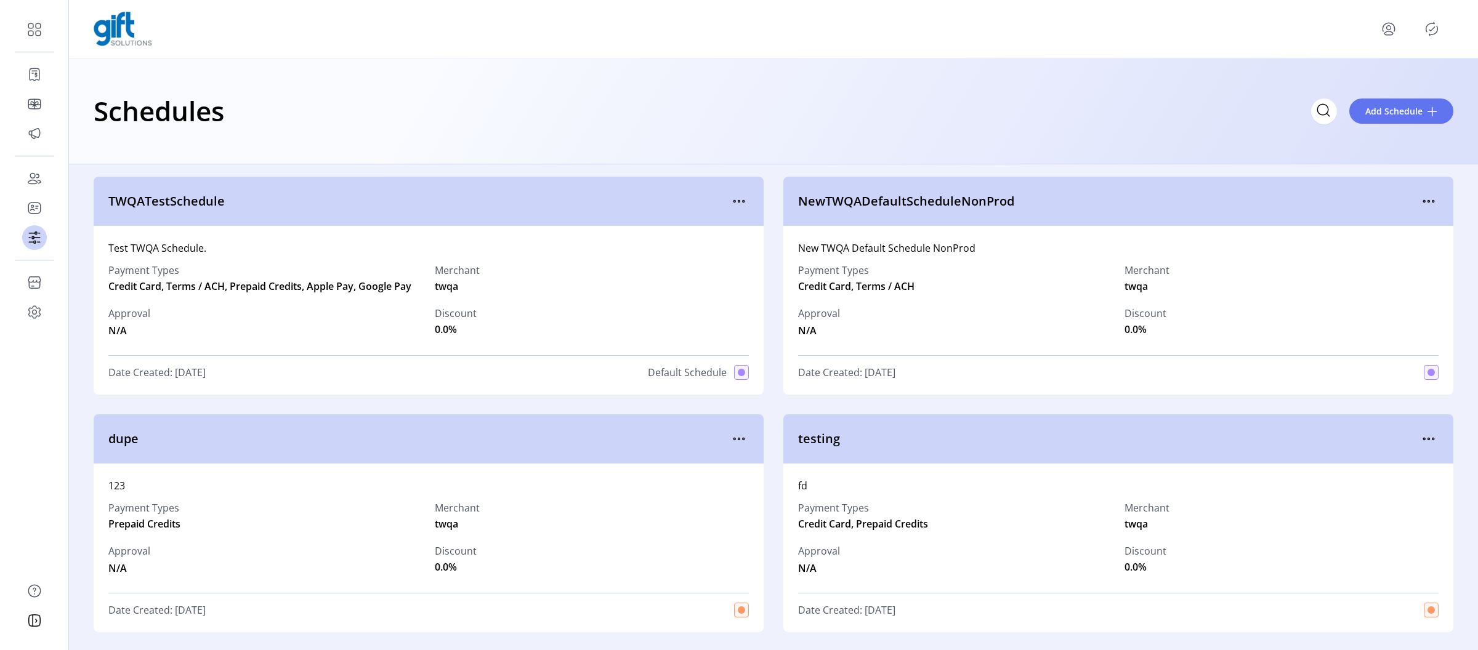
click at [1020, 201] on span "NewTWQADefaultScheduleNonProd" at bounding box center [1108, 201] width 621 height 18
drag, startPoint x: 1035, startPoint y: 203, endPoint x: 785, endPoint y: 201, distance: 249.5
click at [785, 201] on div "NewTWQADefaultScheduleNonProd" at bounding box center [1119, 201] width 670 height 49
click at [881, 217] on div "NewTWQADefaultScheduleNonProd" at bounding box center [1119, 201] width 670 height 49
drag, startPoint x: 232, startPoint y: 385, endPoint x: 113, endPoint y: 211, distance: 211.0
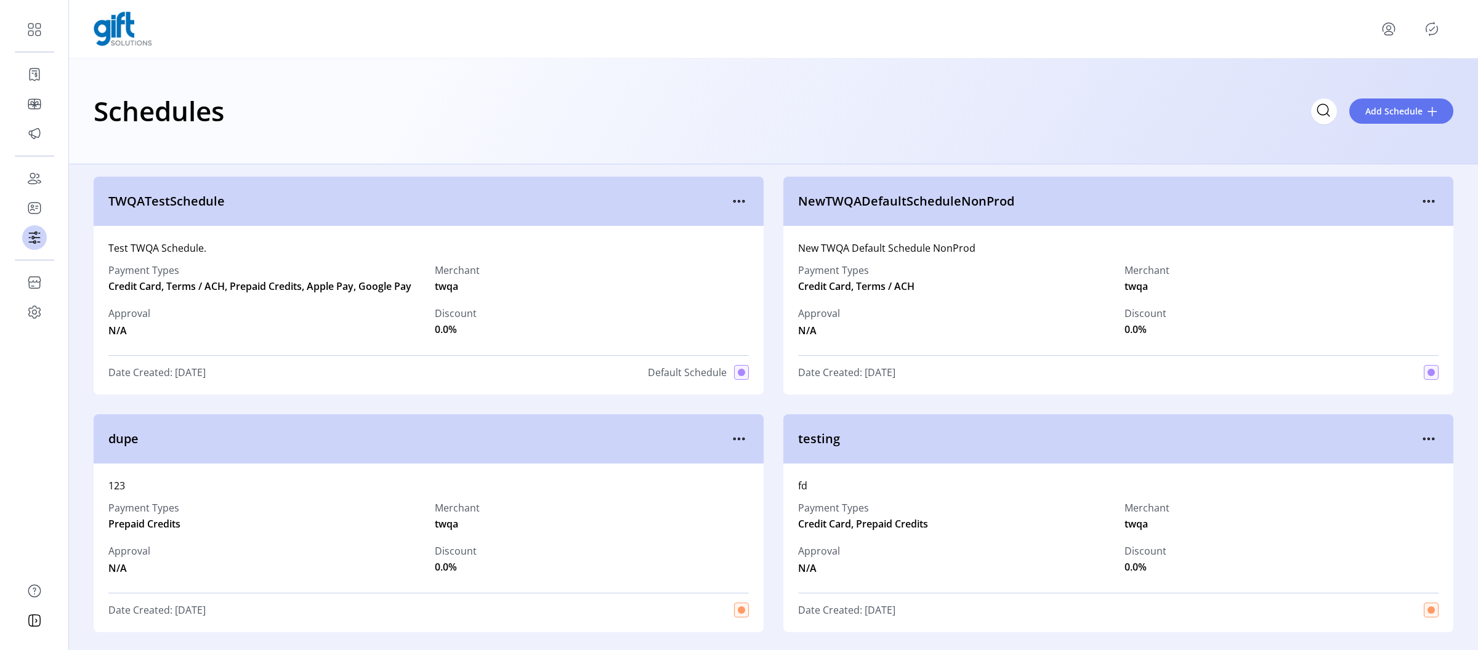
click at [115, 211] on div "TWQATestSchedule Test TWQA Schedule. Payment Types Credit Card, Terms / ACH, Pr…" at bounding box center [429, 286] width 670 height 218
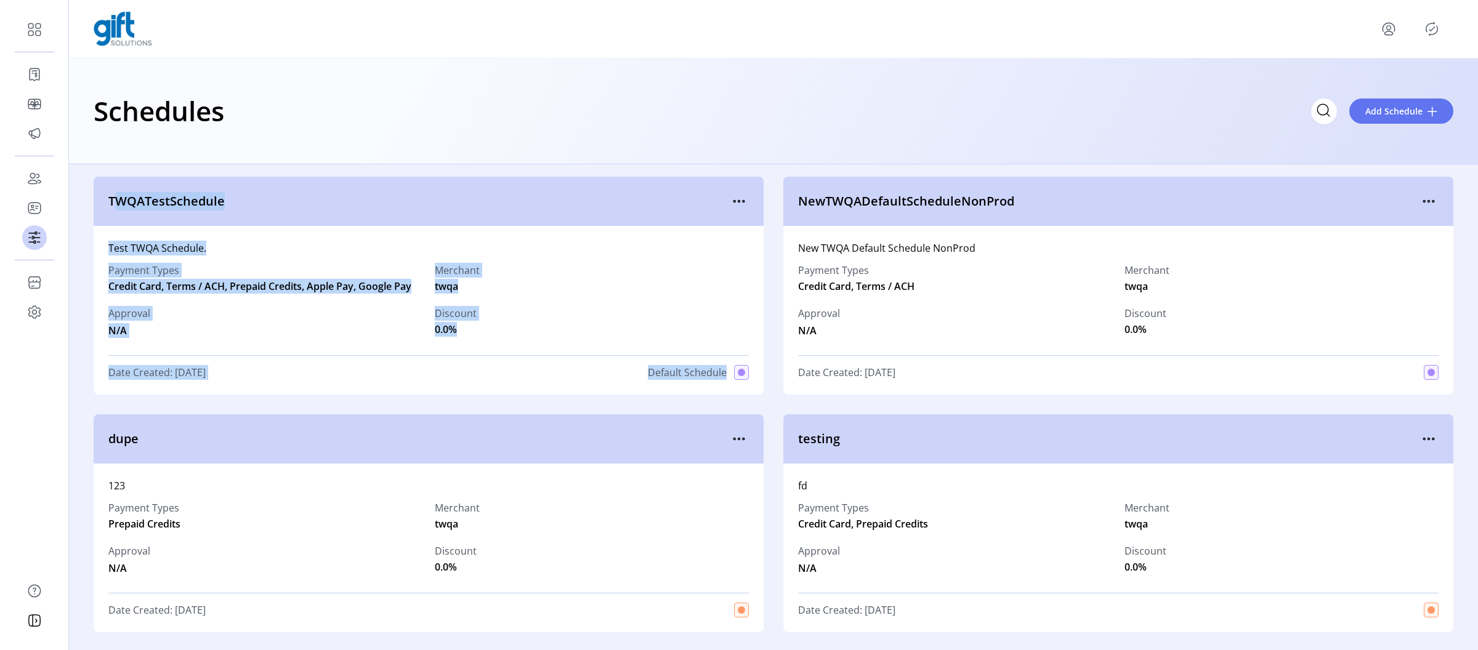
drag, startPoint x: 108, startPoint y: 201, endPoint x: 717, endPoint y: 386, distance: 636.6
click at [726, 386] on div "TWQATestSchedule Test TWQA Schedule. Payment Types Credit Card, Terms / ACH, Pr…" at bounding box center [429, 286] width 670 height 218
click at [669, 389] on div "Test TWQA Schedule. Payment Types Credit Card, Terms / ACH, Prepaid Credits, Ap…" at bounding box center [429, 310] width 670 height 169
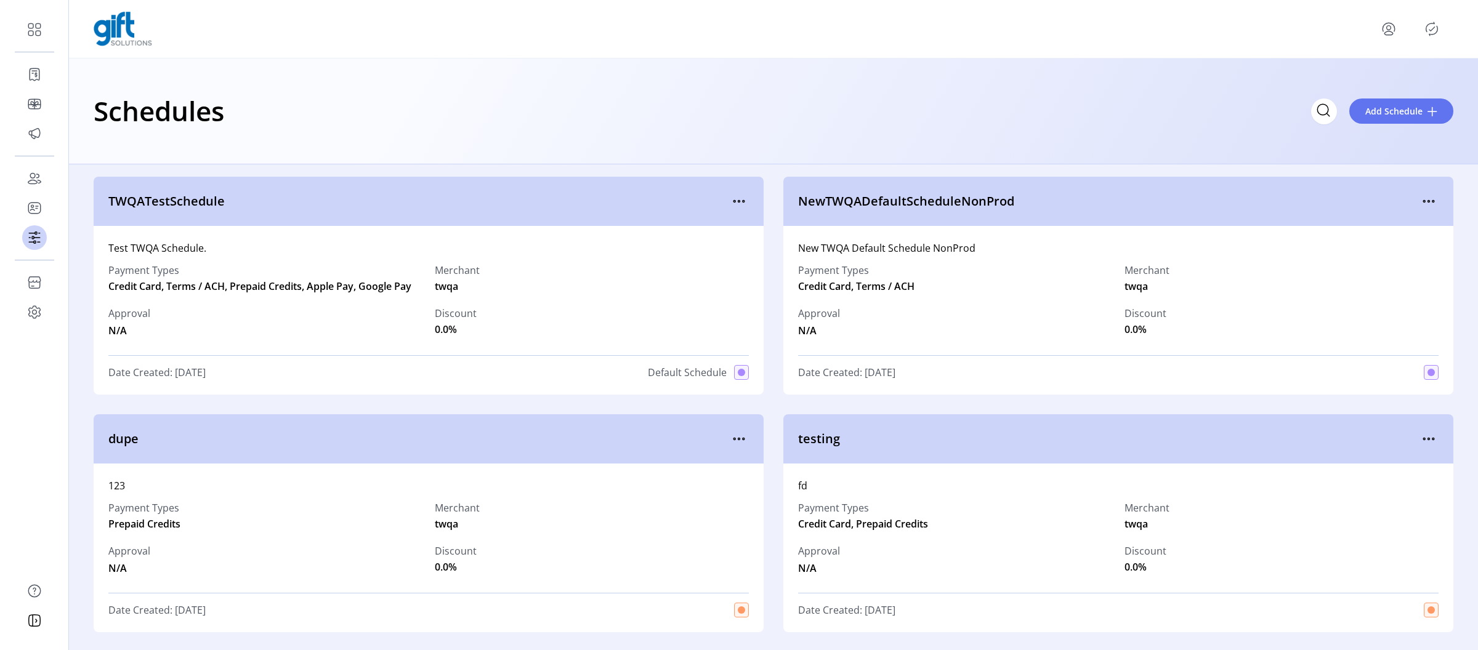
click at [649, 370] on span "Default Schedule" at bounding box center [687, 372] width 79 height 15
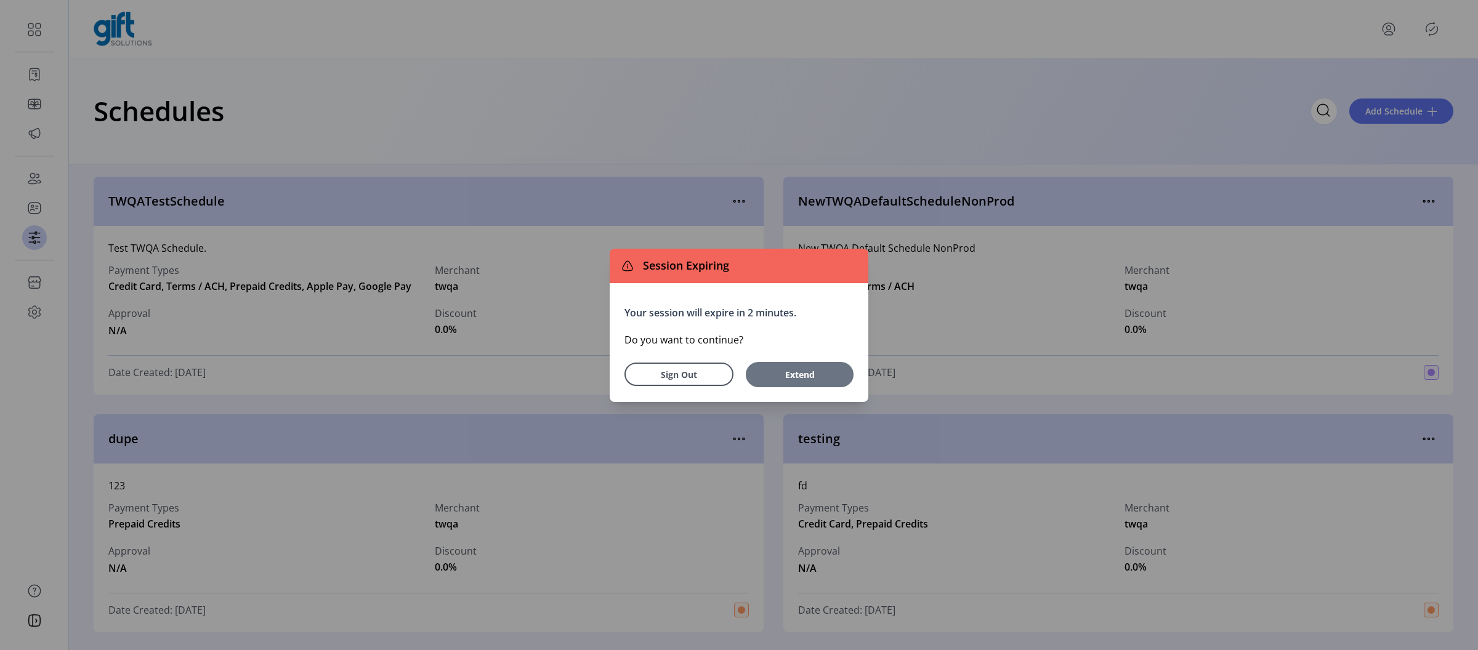
click at [793, 384] on button "Extend" at bounding box center [800, 374] width 108 height 25
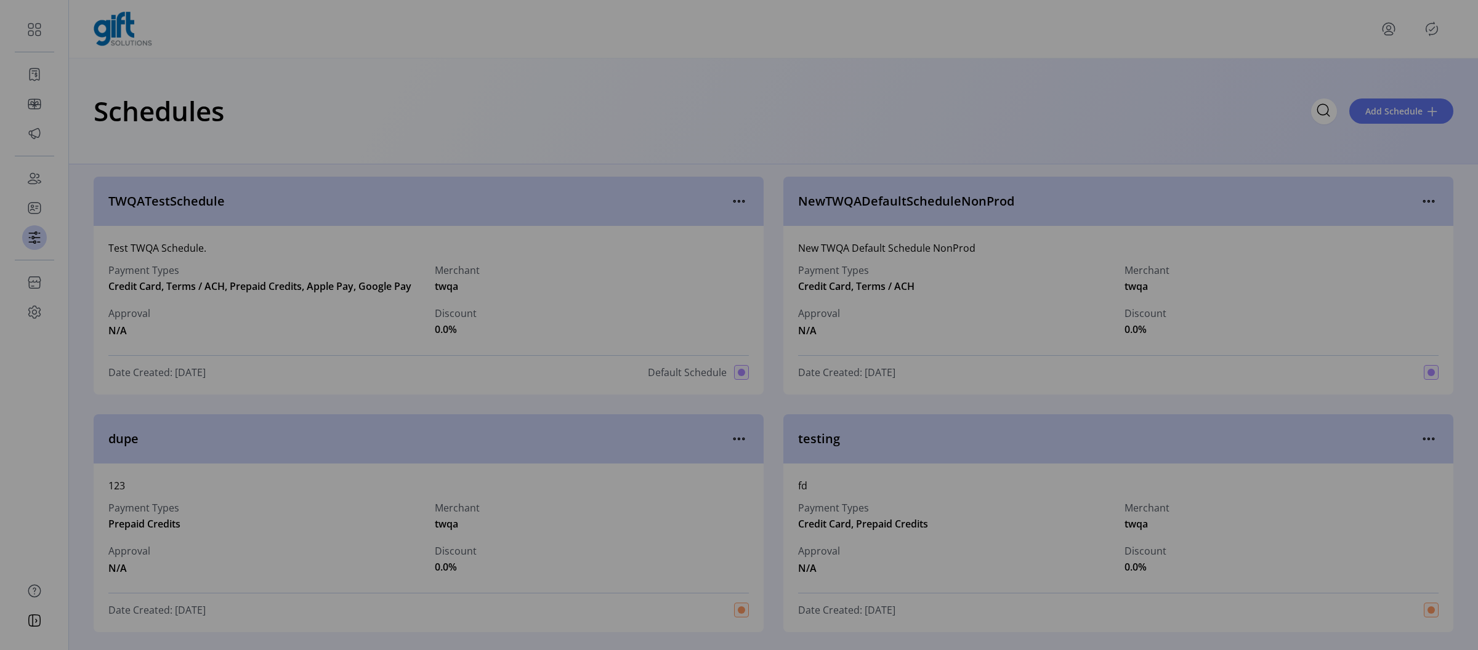
click at [793, 384] on div "Session Expiring Your session will expire in 2 minutes. Do you want to continue…" at bounding box center [739, 325] width 1478 height 650
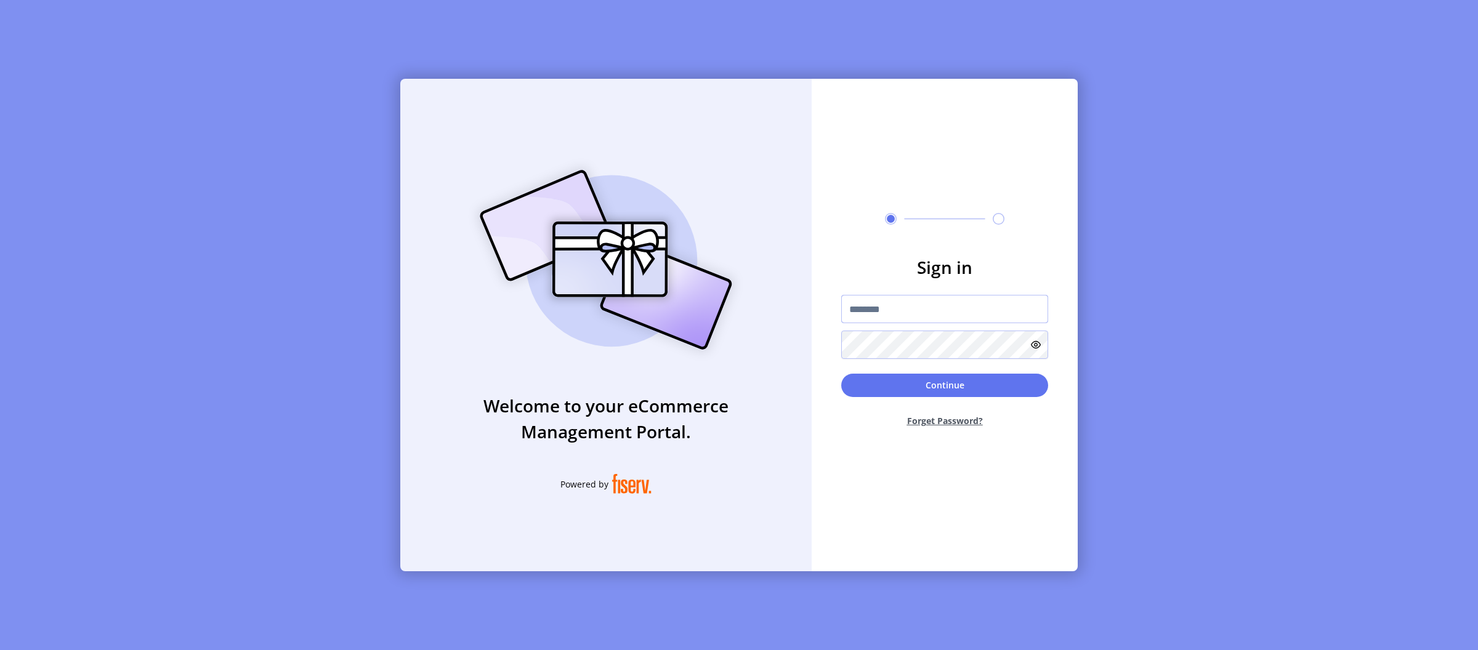
type input "**********"
click at [936, 384] on button "Continue" at bounding box center [944, 385] width 207 height 23
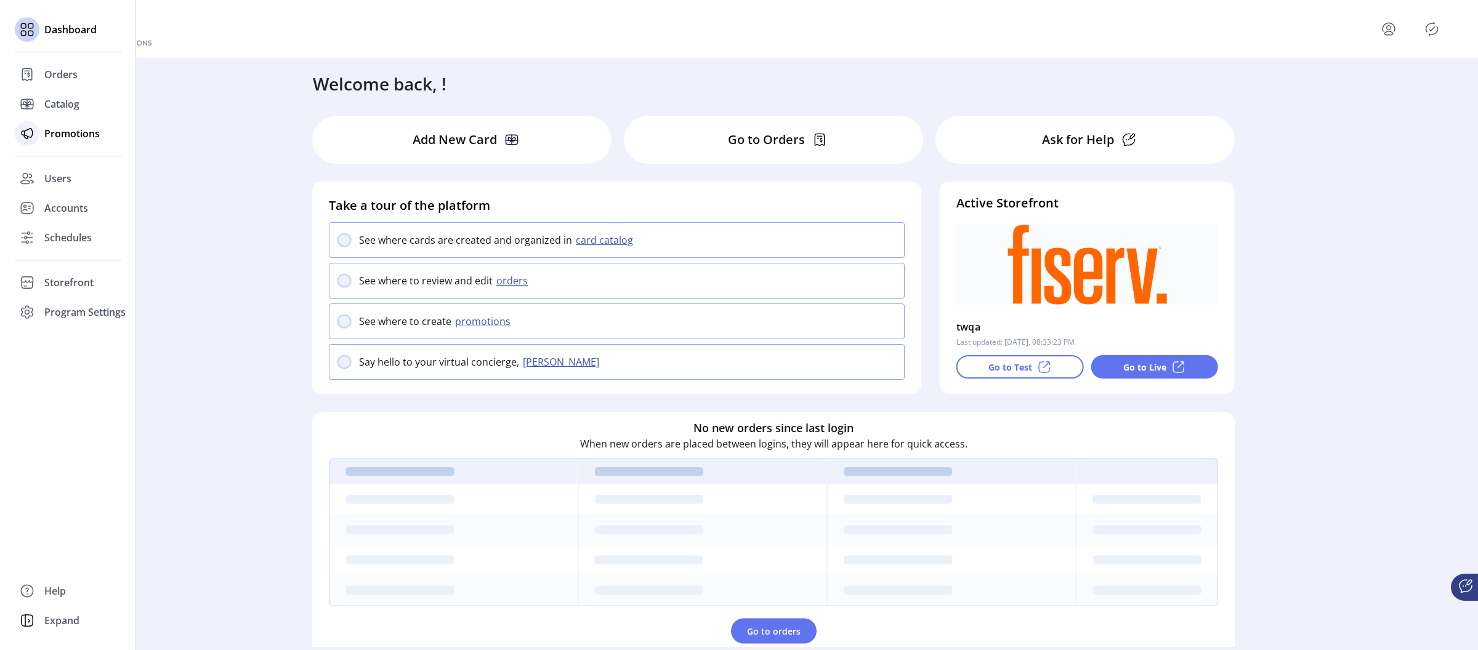
click at [65, 129] on span "Promotions" at bounding box center [71, 133] width 55 height 15
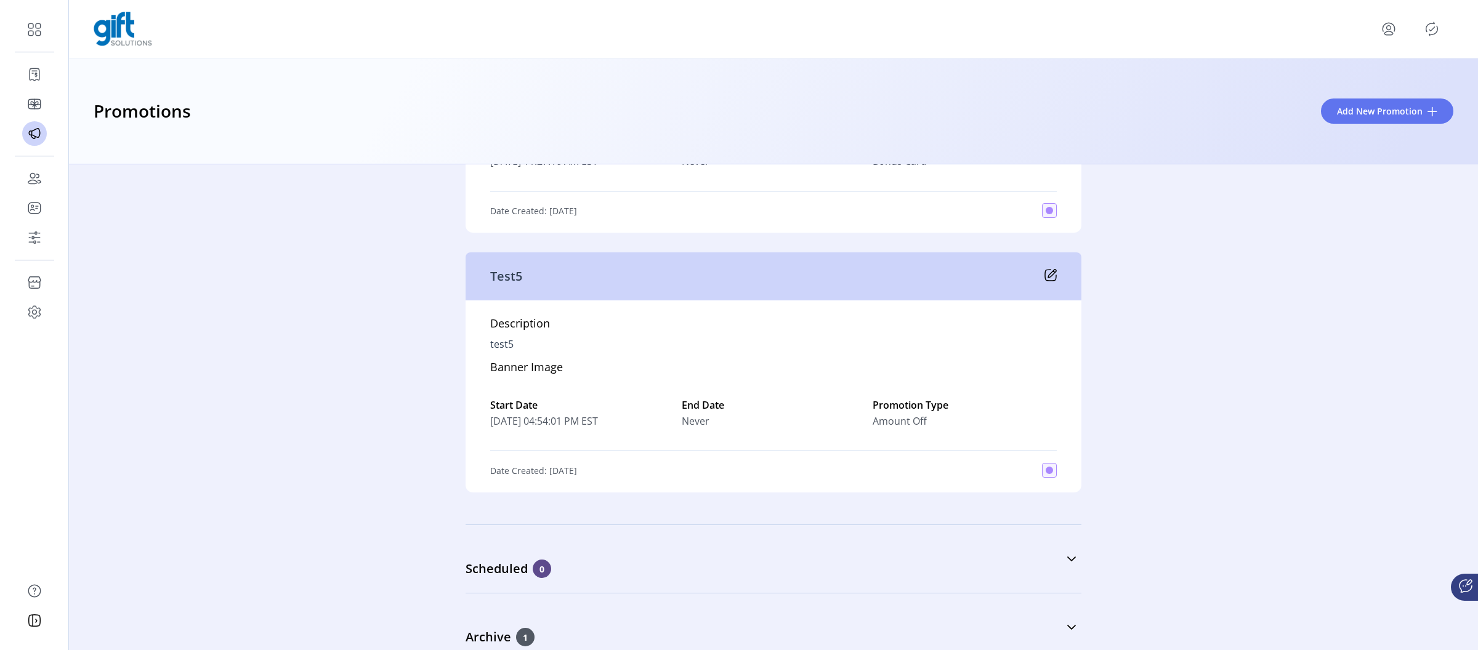
scroll to position [3988, 0]
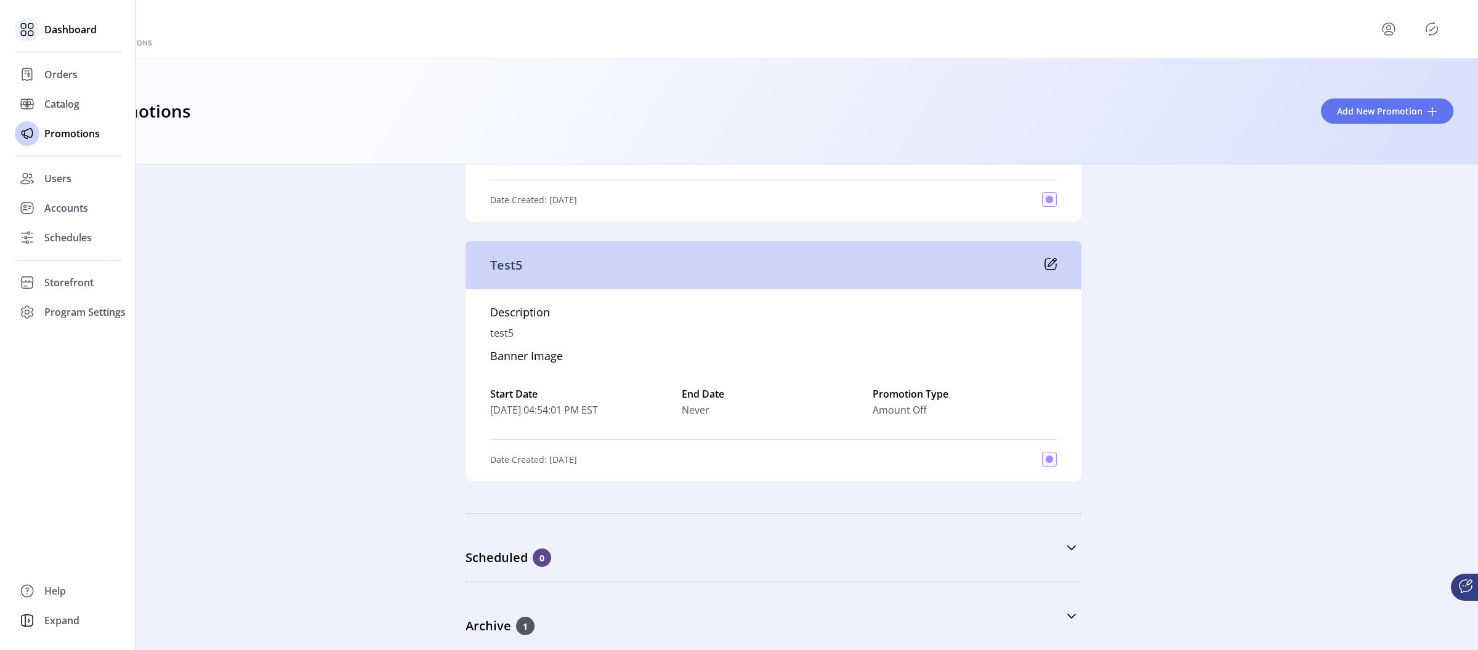
click at [60, 28] on span "Dashboard" at bounding box center [70, 29] width 52 height 15
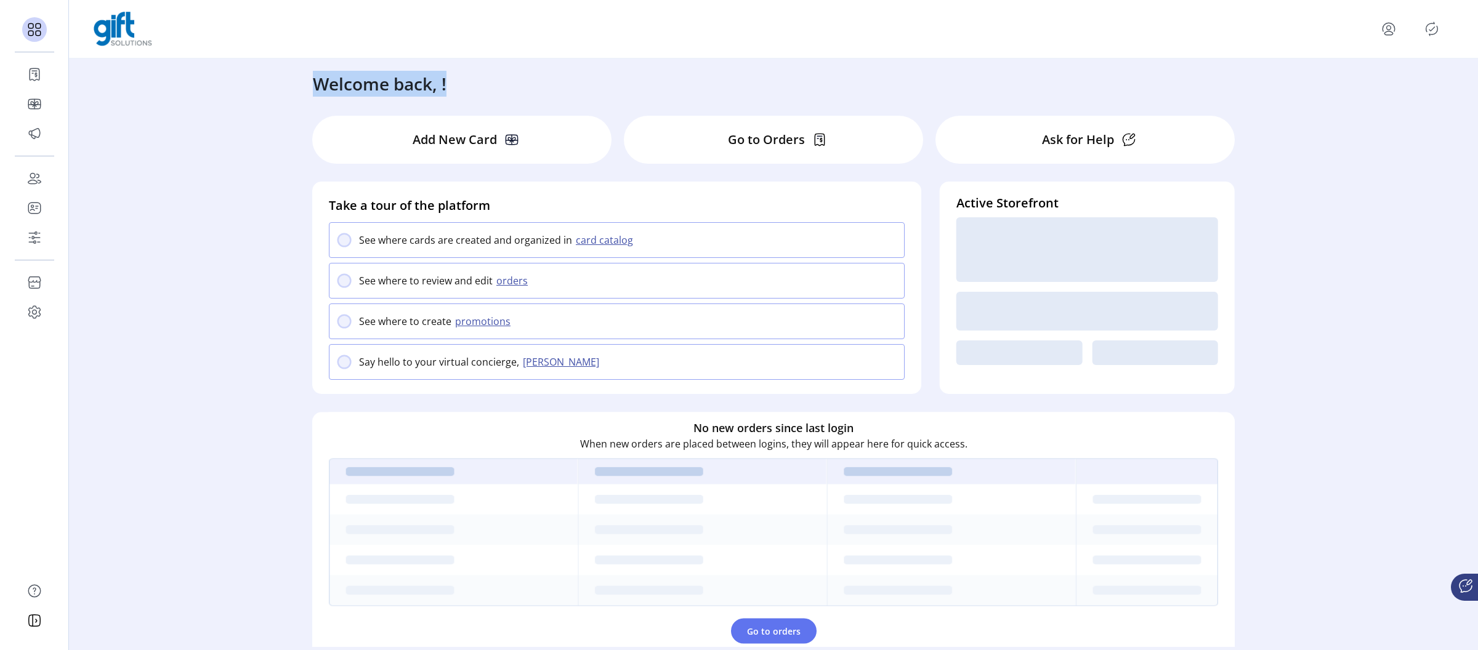
drag, startPoint x: 294, startPoint y: 91, endPoint x: 532, endPoint y: 91, distance: 237.8
click at [532, 91] on div "Welcome back, ! Add New Card Go to Orders Ask for Help Take a tour of the platf…" at bounding box center [773, 353] width 1409 height 589
click at [532, 91] on div "Welcome back, !" at bounding box center [774, 78] width 946 height 38
drag, startPoint x: 417, startPoint y: 88, endPoint x: 291, endPoint y: 83, distance: 125.8
click at [293, 84] on div "Welcome back, ! Add New Card Go to Orders Ask for Help Take a tour of the platf…" at bounding box center [773, 353] width 1409 height 589
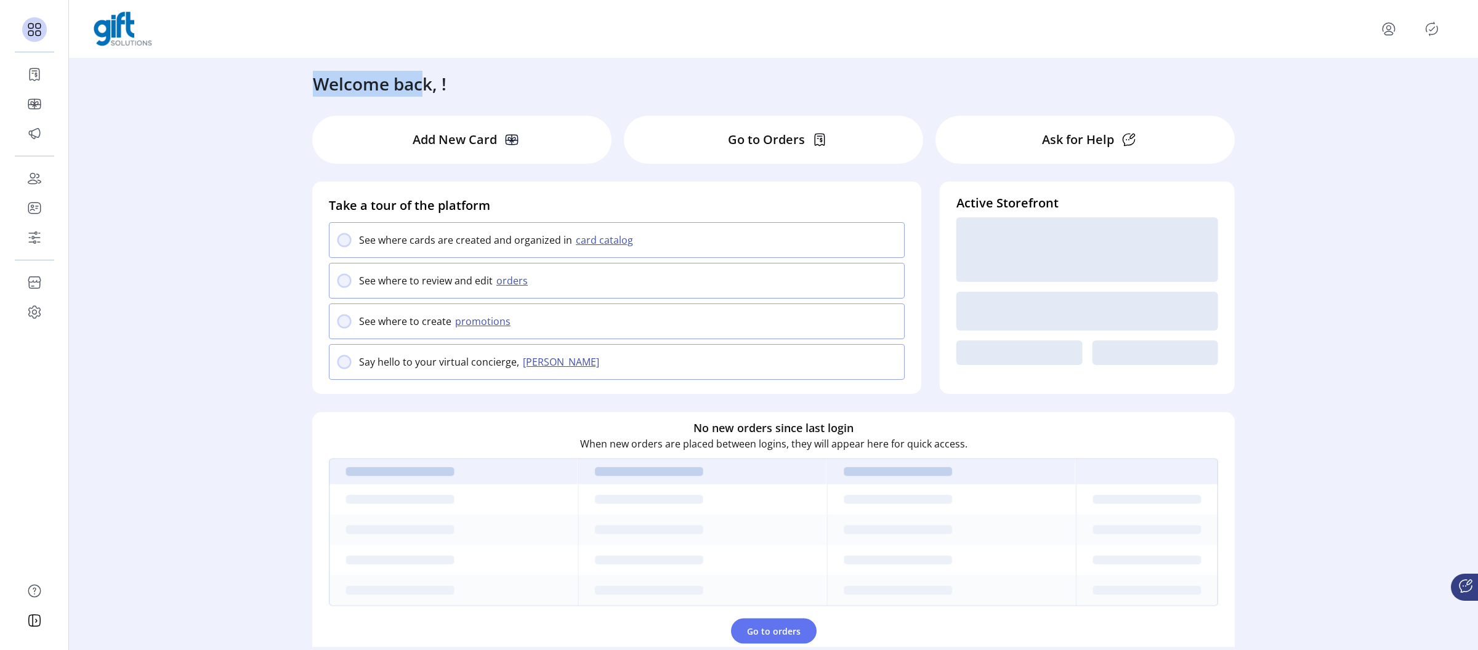
click at [290, 83] on div "Welcome back, ! Add New Card Go to Orders Ask for Help Take a tour of the platf…" at bounding box center [773, 353] width 1409 height 589
drag, startPoint x: 268, startPoint y: 83, endPoint x: 528, endPoint y: 84, distance: 259.9
click at [528, 84] on div "Welcome back, ! Add New Card Go to Orders Ask for Help Take a tour of the platf…" at bounding box center [773, 353] width 1409 height 589
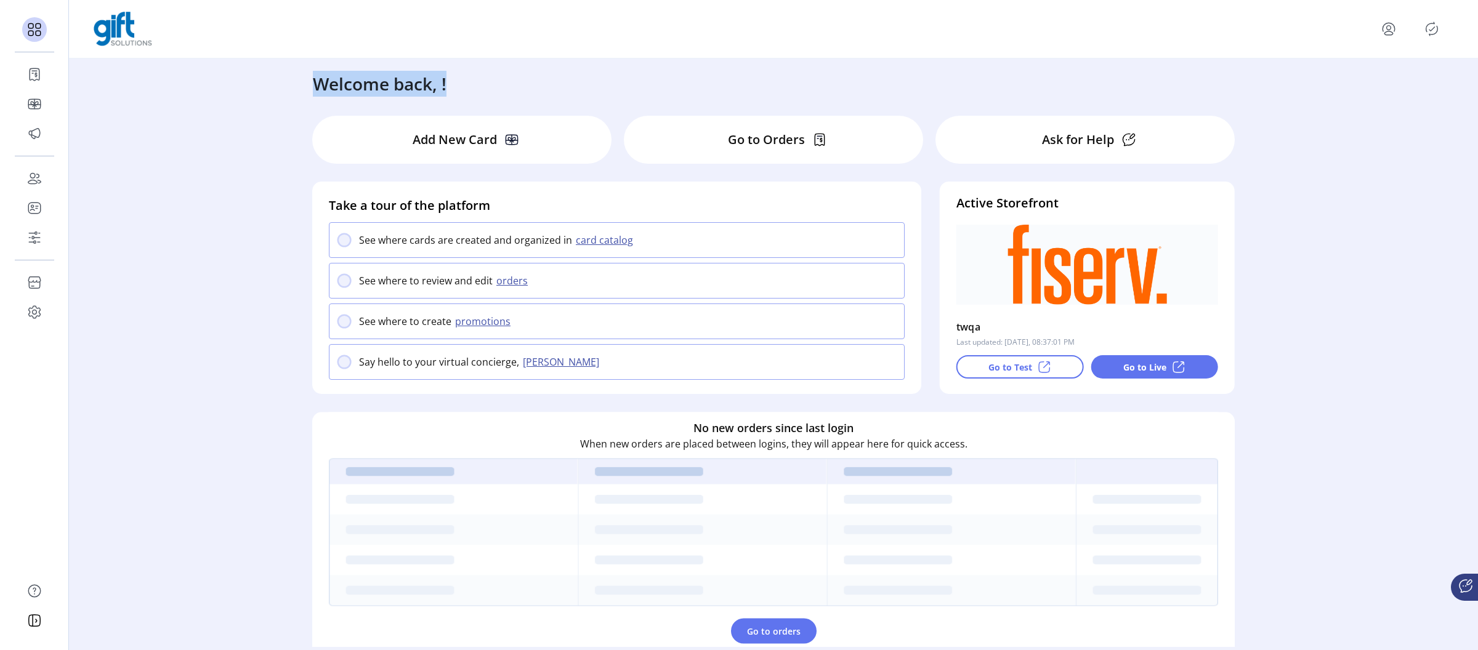
click at [528, 84] on div "Welcome back, !" at bounding box center [774, 78] width 946 height 38
